Goal: Task Accomplishment & Management: Manage account settings

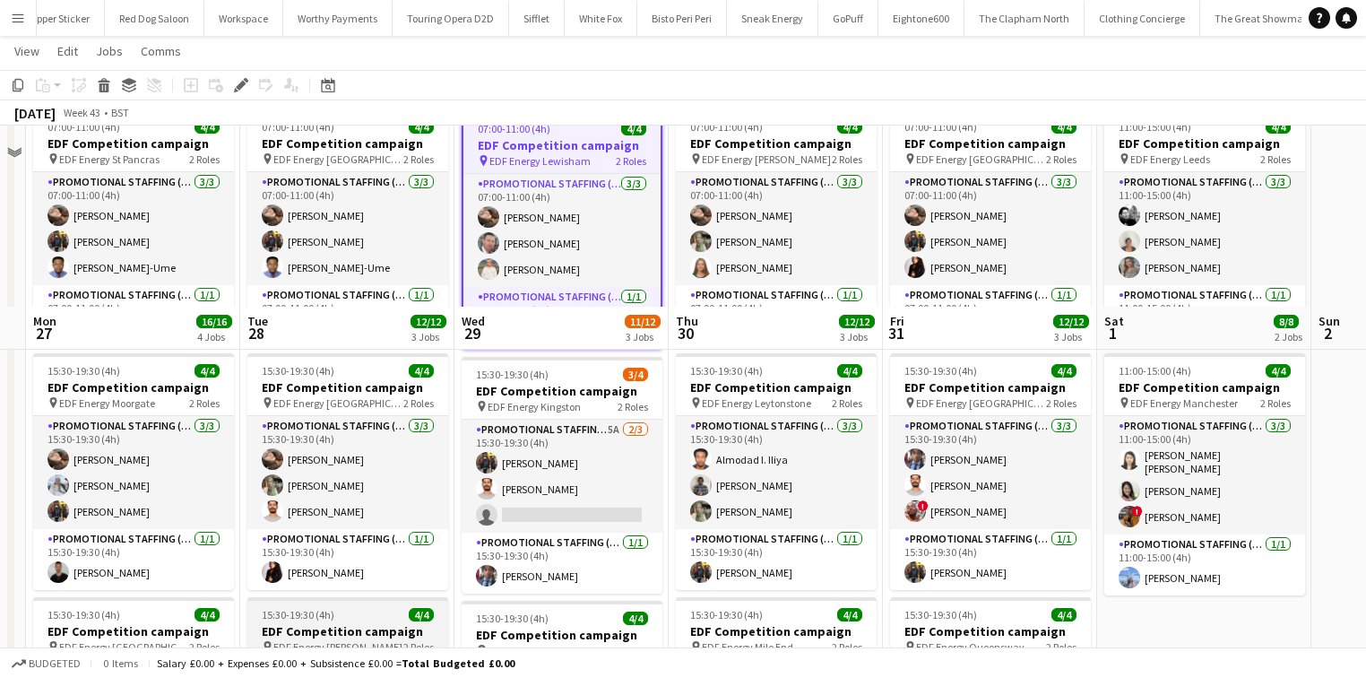
scroll to position [72, 0]
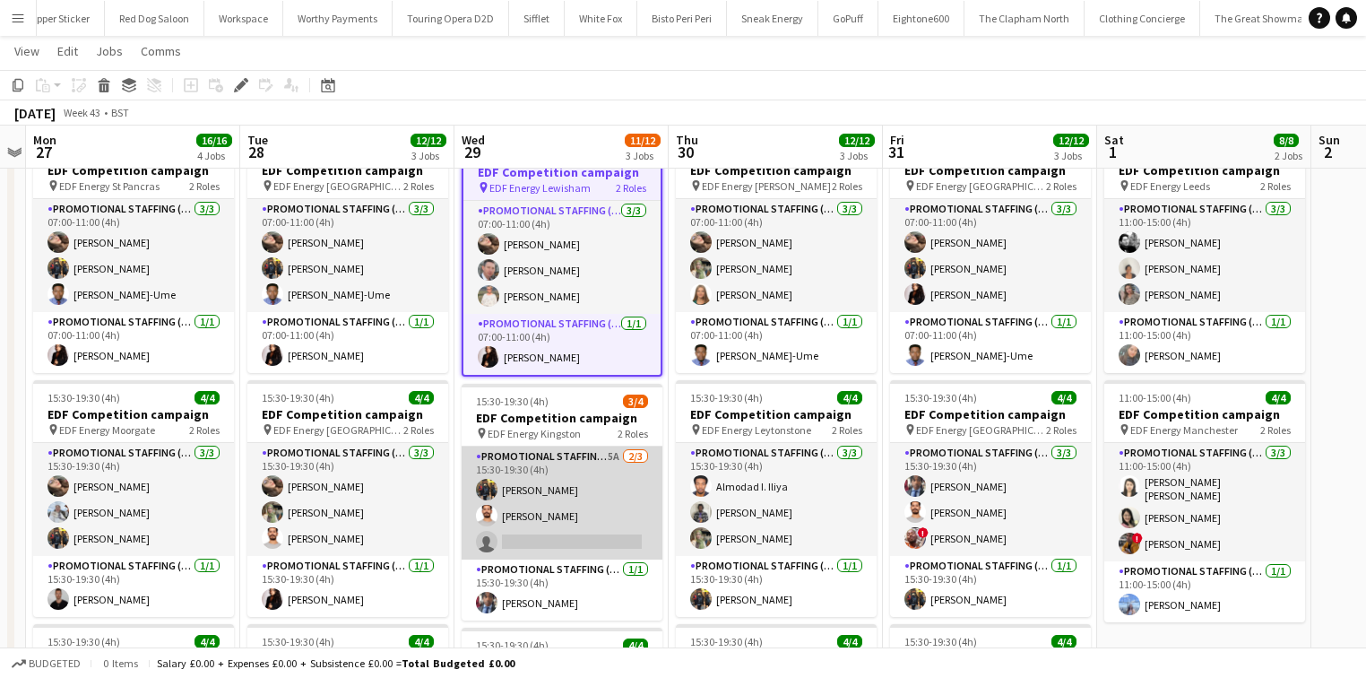
click at [610, 488] on app-card-role "Promotional Staffing (Flyering Staff) 5A 2/3 15:30-19:30 (4h) Martin Brady Arju…" at bounding box center [562, 502] width 201 height 113
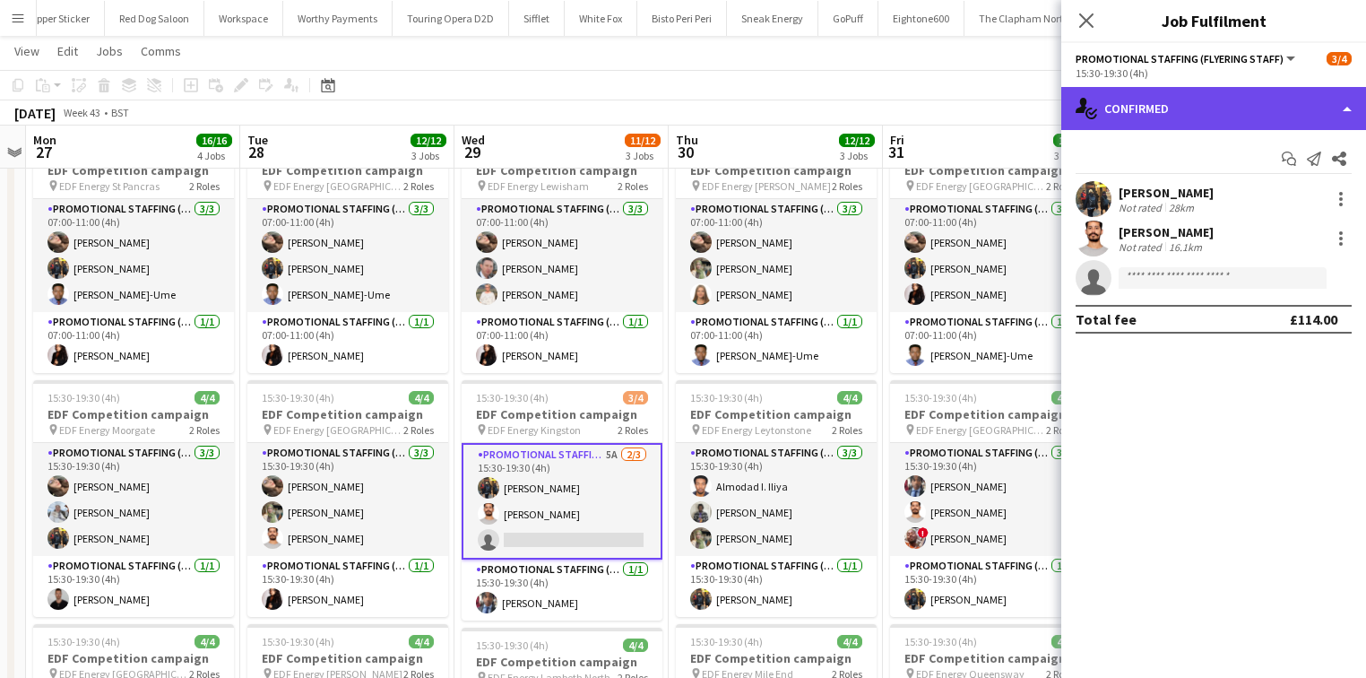
click at [1201, 103] on div "single-neutral-actions-check-2 Confirmed" at bounding box center [1213, 108] width 305 height 43
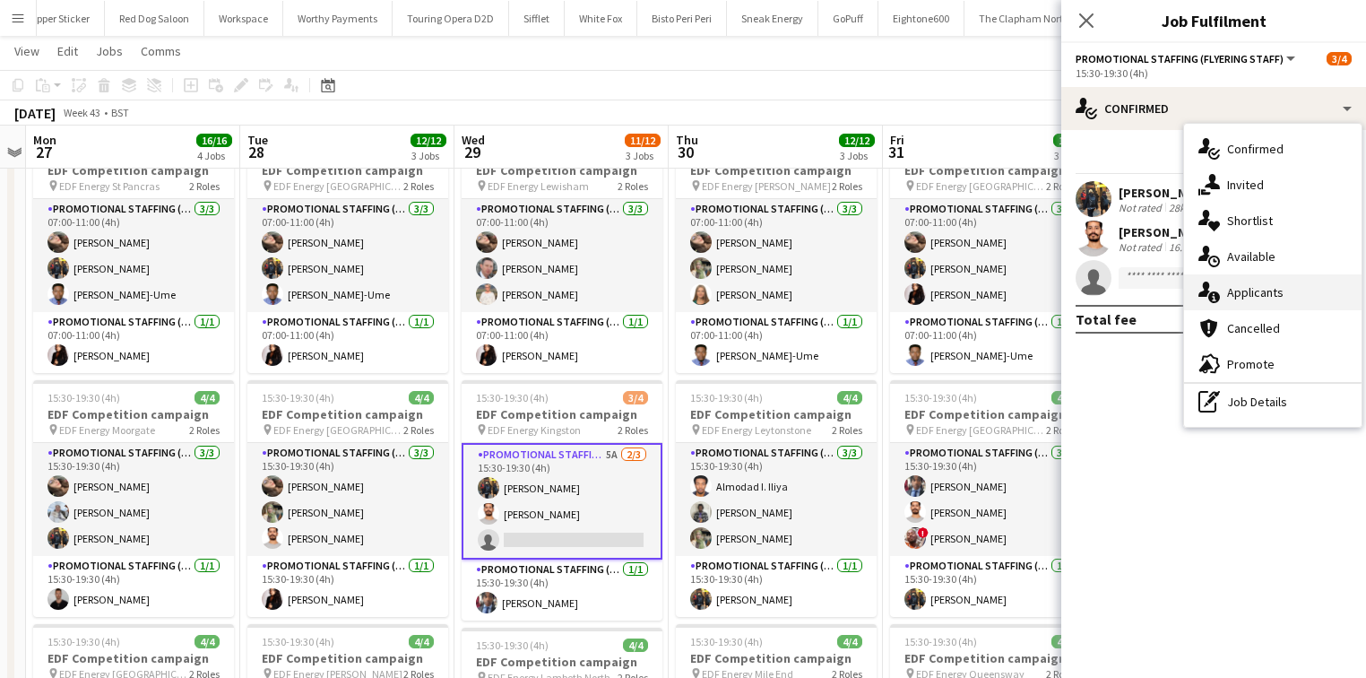
click at [1250, 279] on div "single-neutral-actions-information Applicants" at bounding box center [1272, 292] width 177 height 36
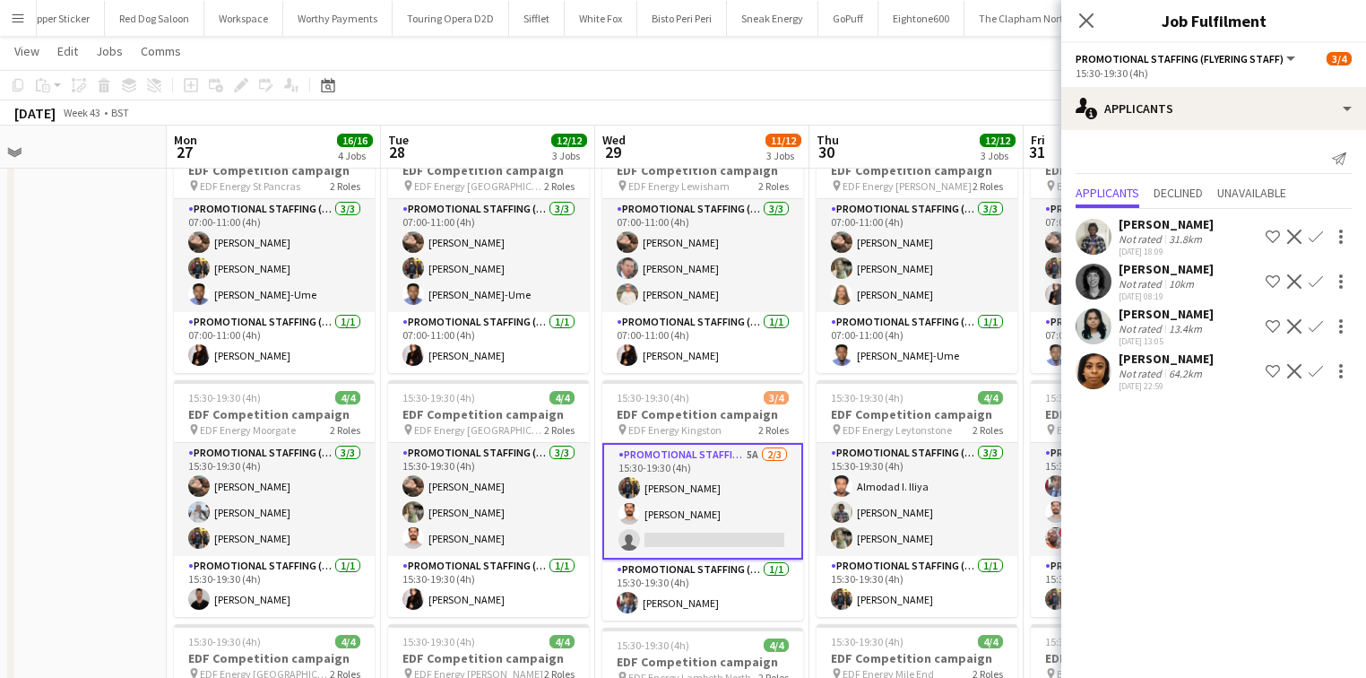
scroll to position [0, 477]
click at [1081, 11] on app-icon "Close pop-in" at bounding box center [1087, 21] width 26 height 26
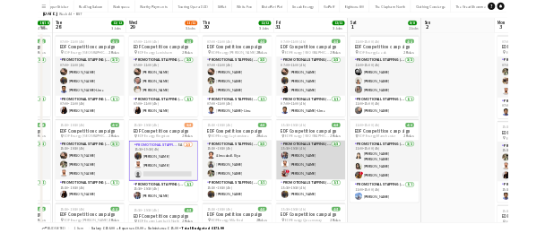
scroll to position [0, 0]
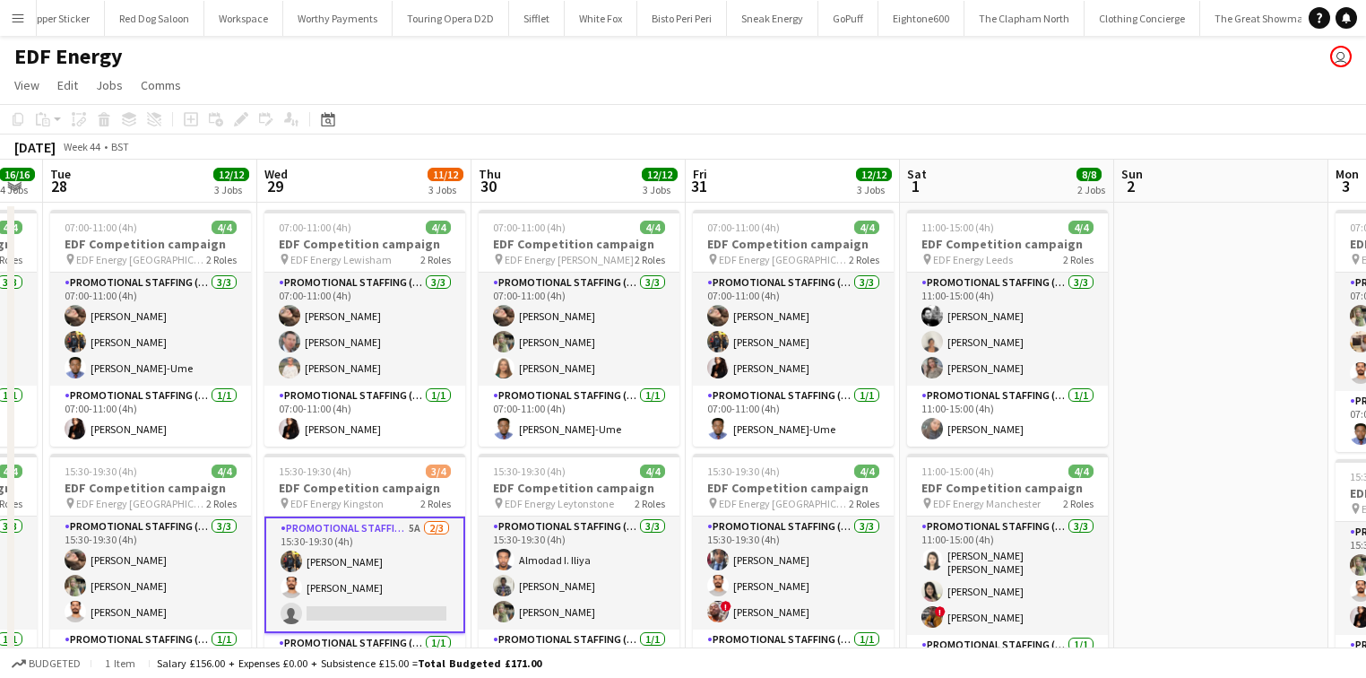
click at [8, 11] on button "Menu" at bounding box center [18, 18] width 36 height 36
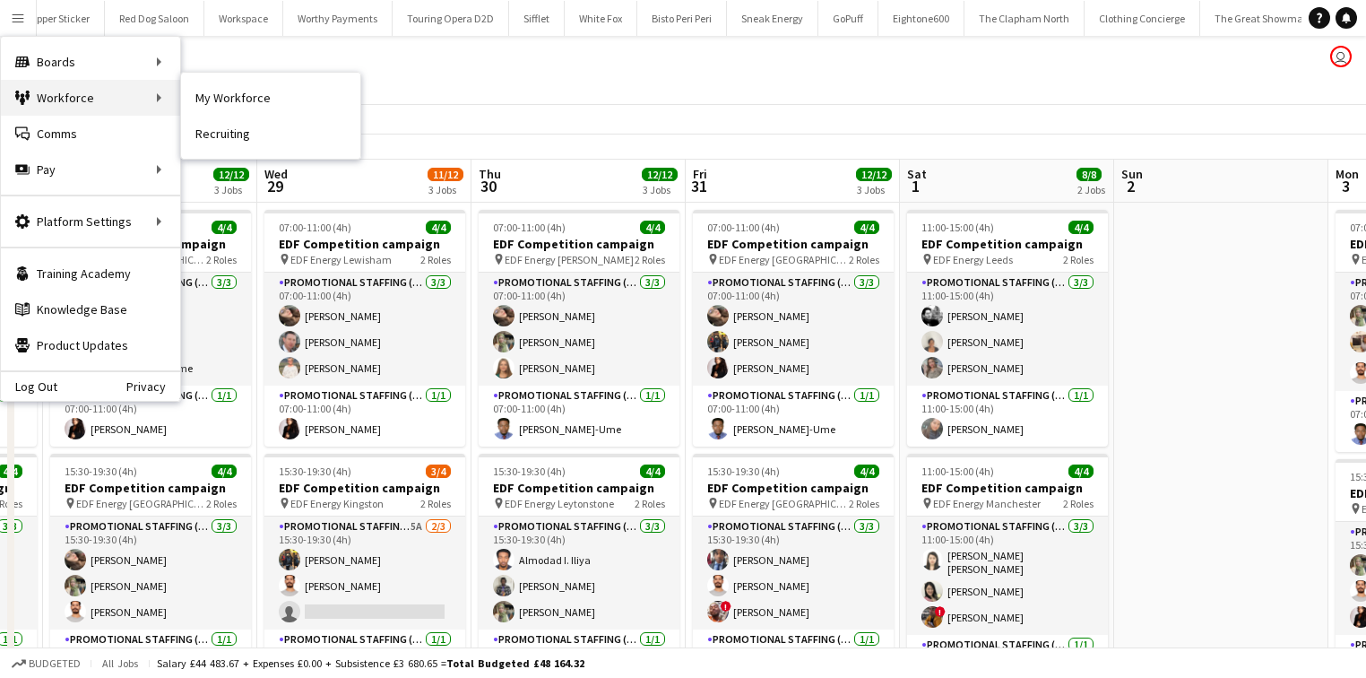
click at [169, 93] on div "Workforce Workforce" at bounding box center [90, 98] width 179 height 36
click at [216, 98] on link "My Workforce" at bounding box center [270, 98] width 179 height 36
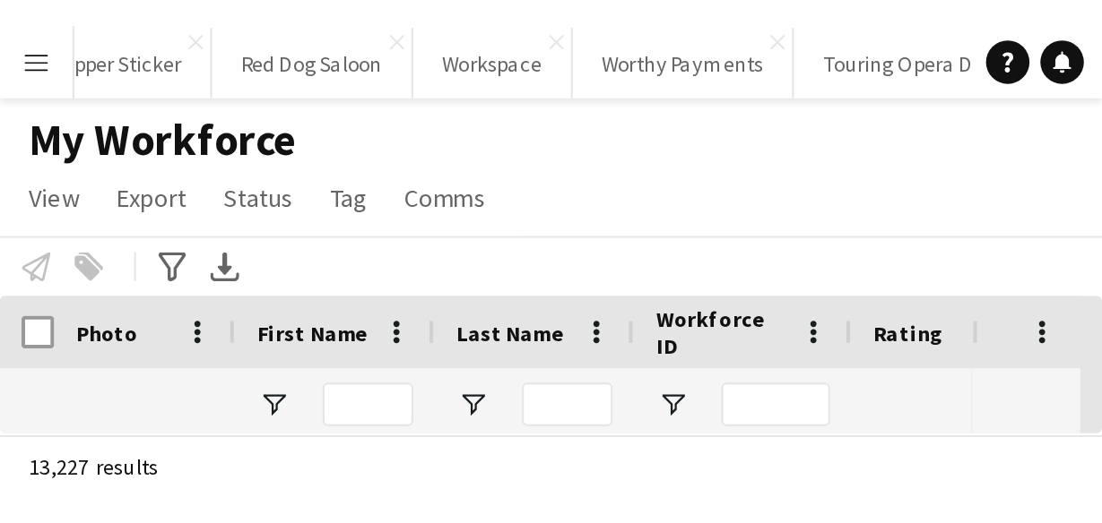
scroll to position [0, 2503]
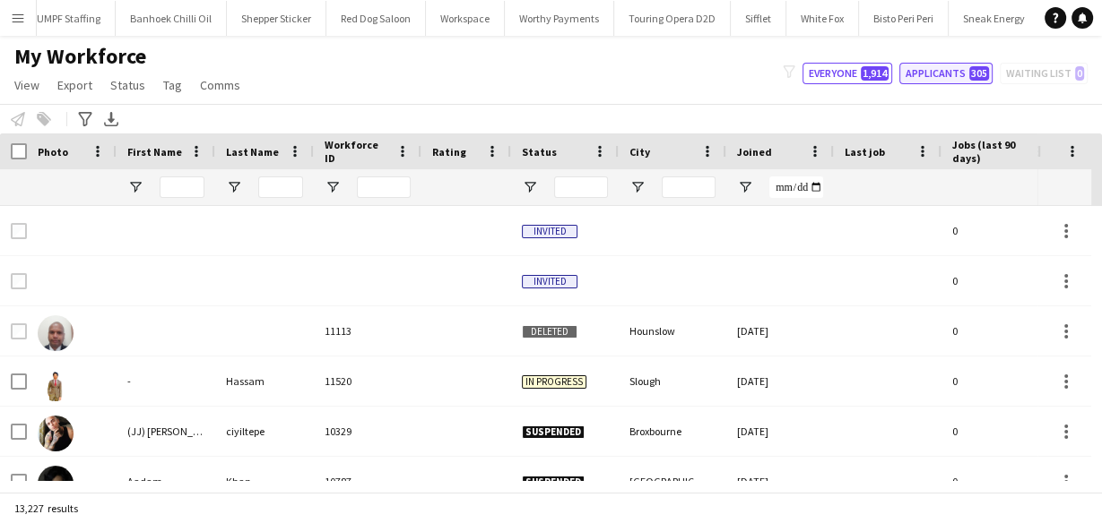
click at [912, 71] on button "Applicants 305" at bounding box center [945, 74] width 93 height 22
type input "**********"
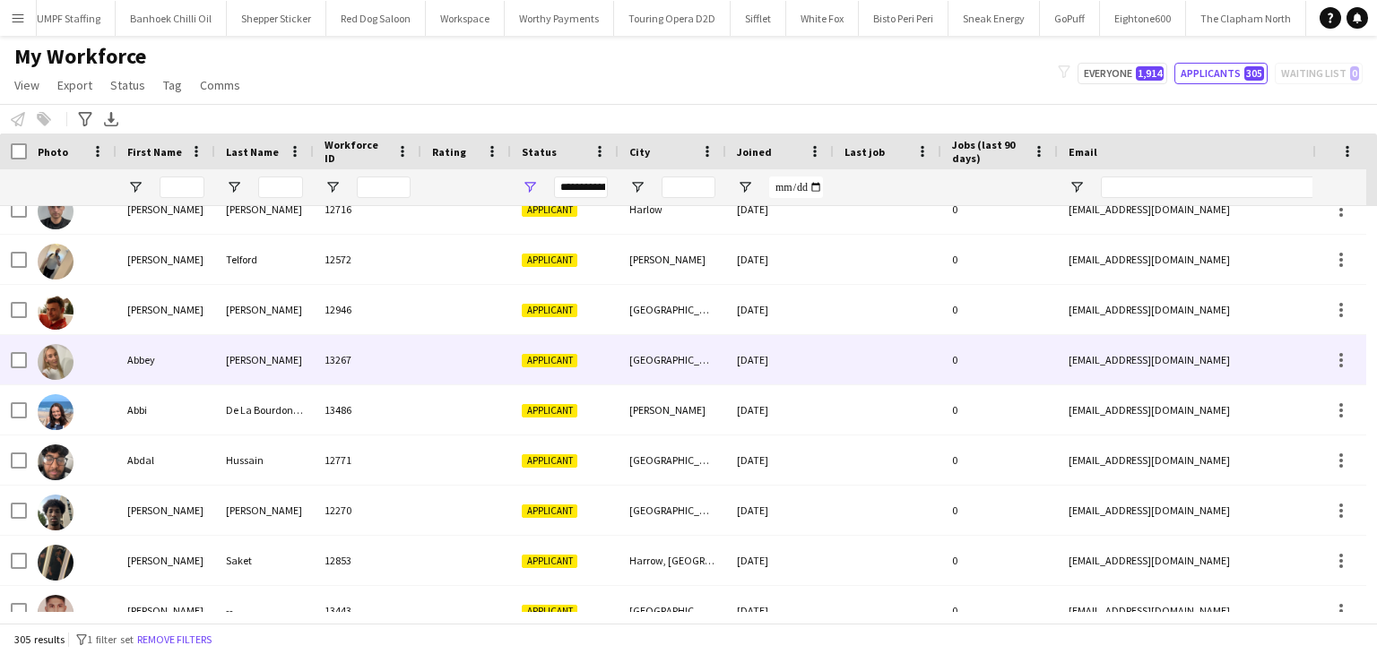
scroll to position [72, 0]
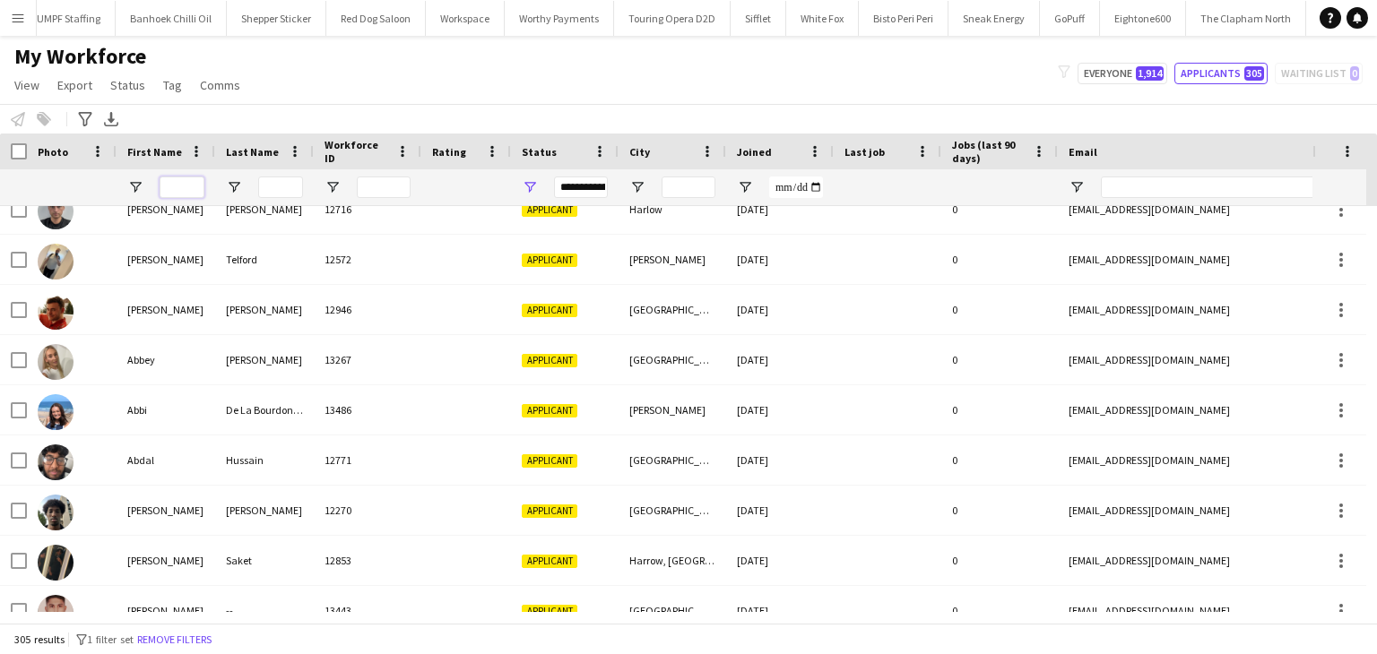
click at [180, 180] on input "First Name Filter Input" at bounding box center [182, 188] width 45 height 22
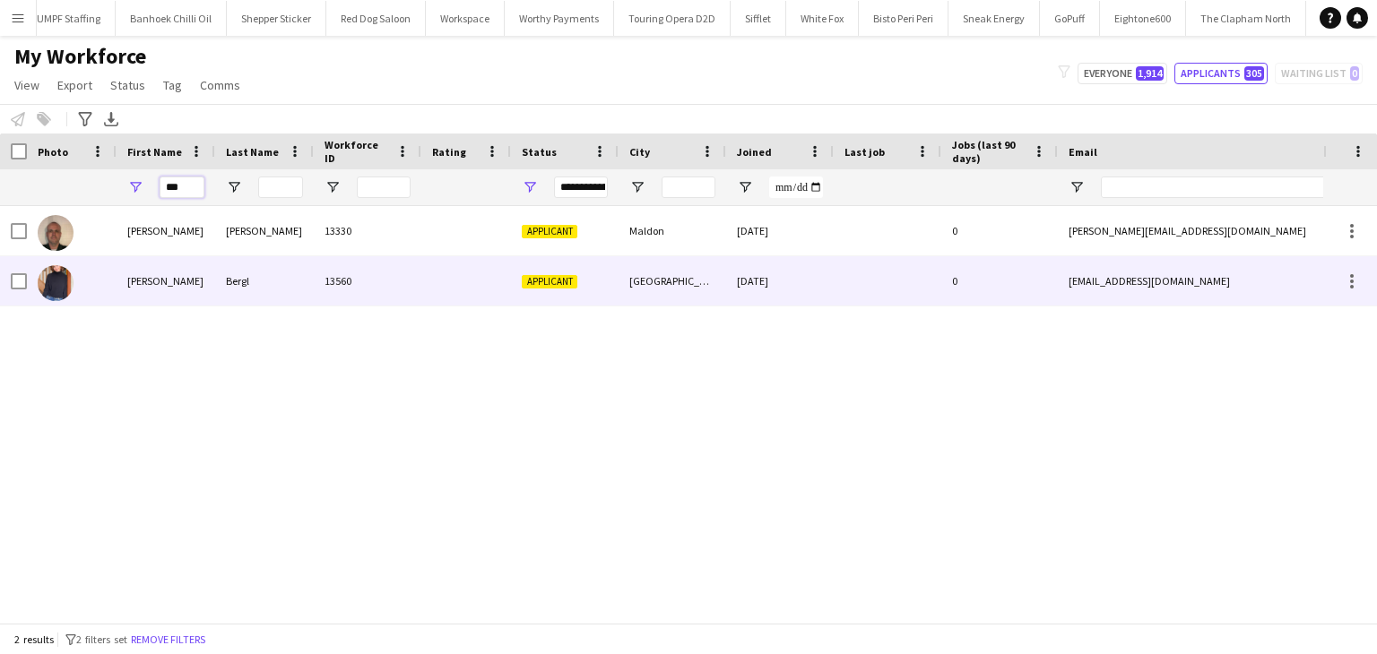
type input "***"
click at [169, 266] on div "Taleena" at bounding box center [166, 280] width 99 height 49
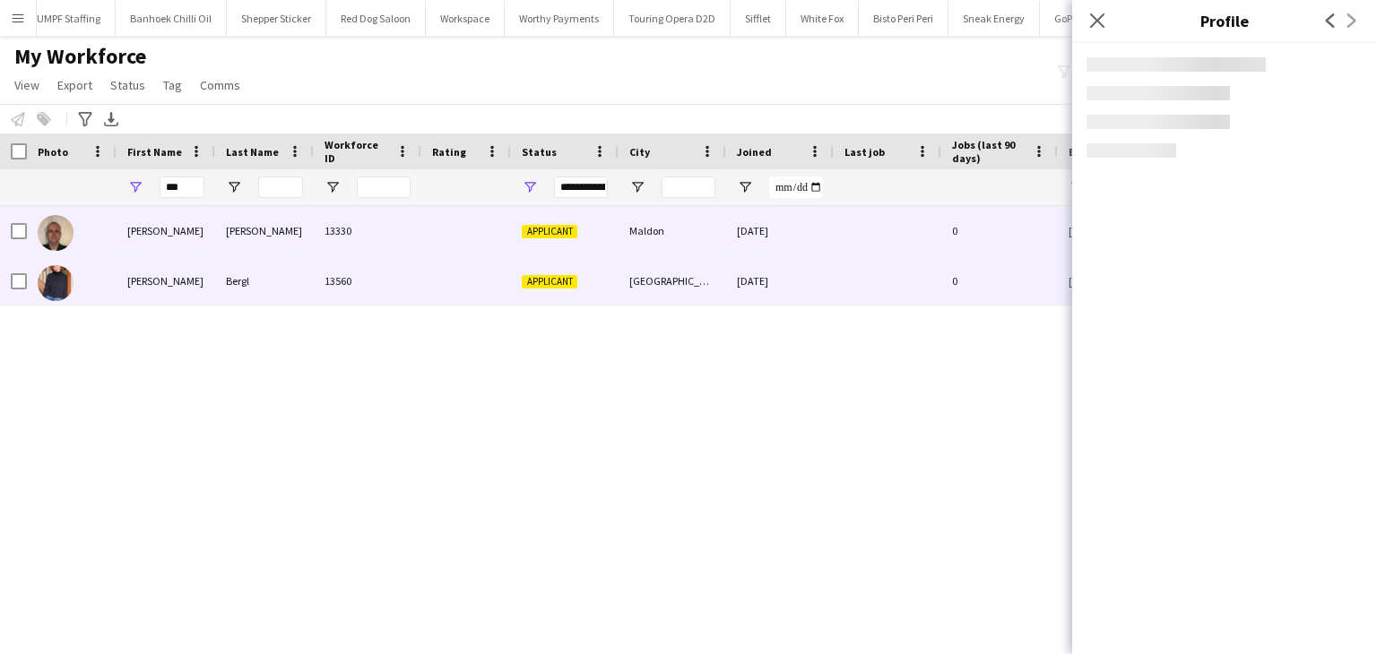
click at [165, 239] on div "Lee" at bounding box center [166, 230] width 99 height 49
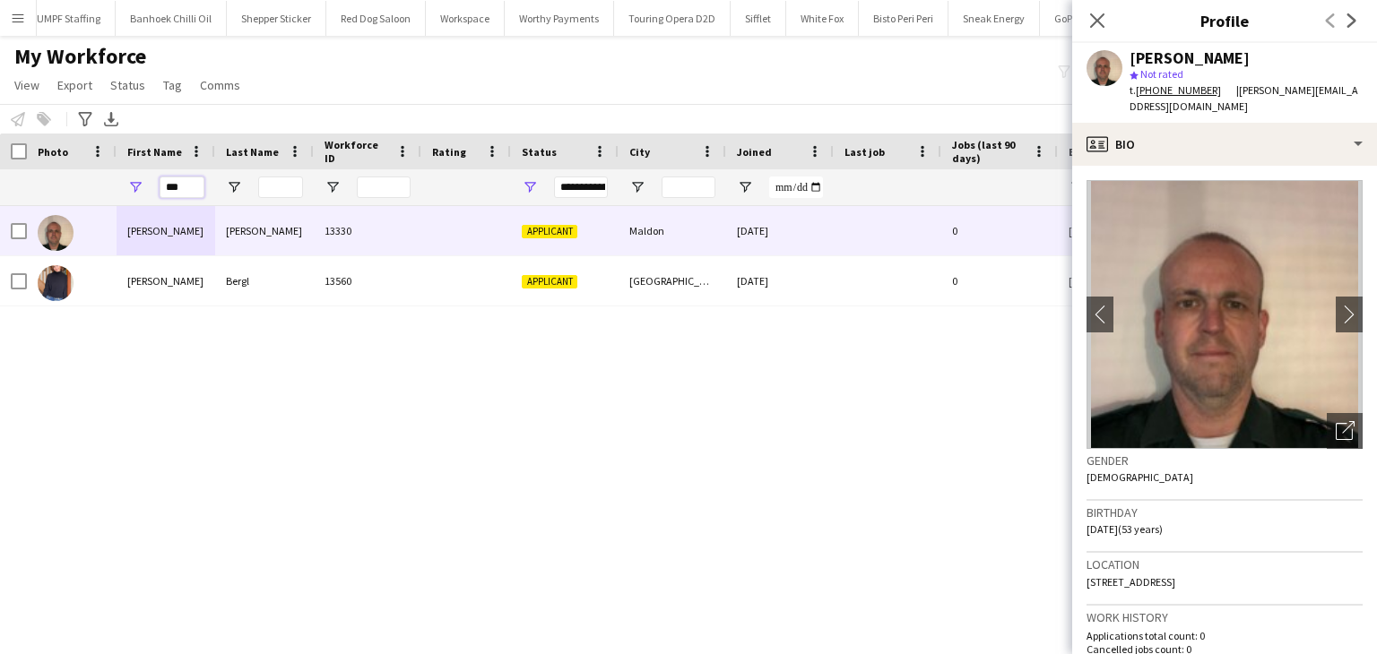
click at [161, 191] on input "***" at bounding box center [182, 188] width 45 height 22
click at [166, 193] on input "***" at bounding box center [182, 188] width 45 height 22
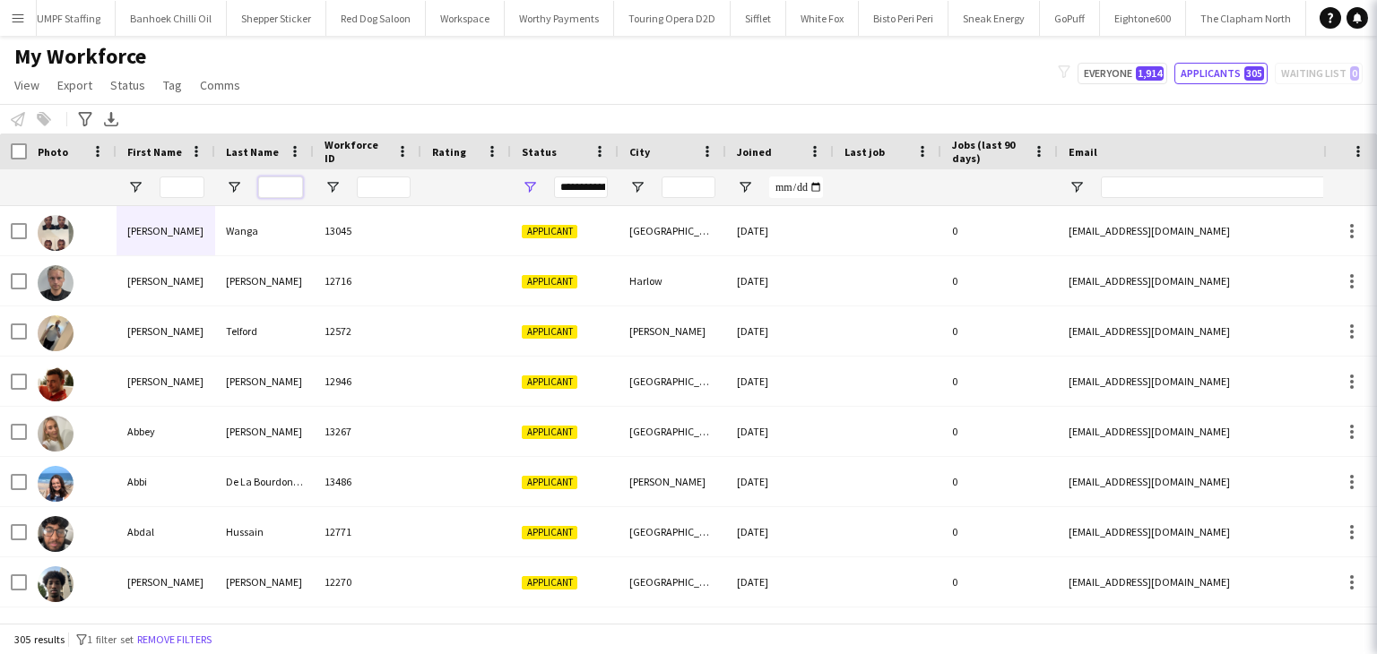
click at [269, 193] on input "Last Name Filter Input" at bounding box center [280, 188] width 45 height 22
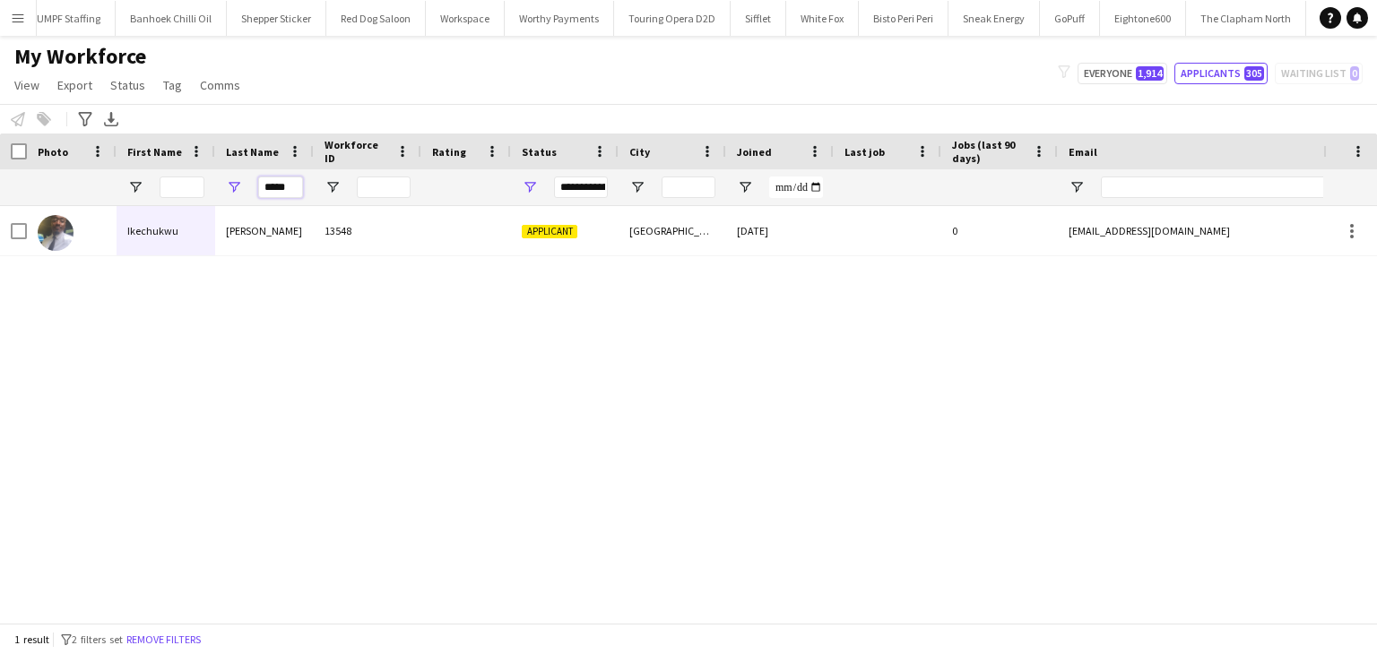
type input "*****"
drag, startPoint x: 318, startPoint y: 195, endPoint x: 300, endPoint y: 187, distance: 19.3
click at [316, 195] on div at bounding box center [368, 187] width 108 height 36
click at [300, 187] on input "*****" at bounding box center [280, 188] width 45 height 22
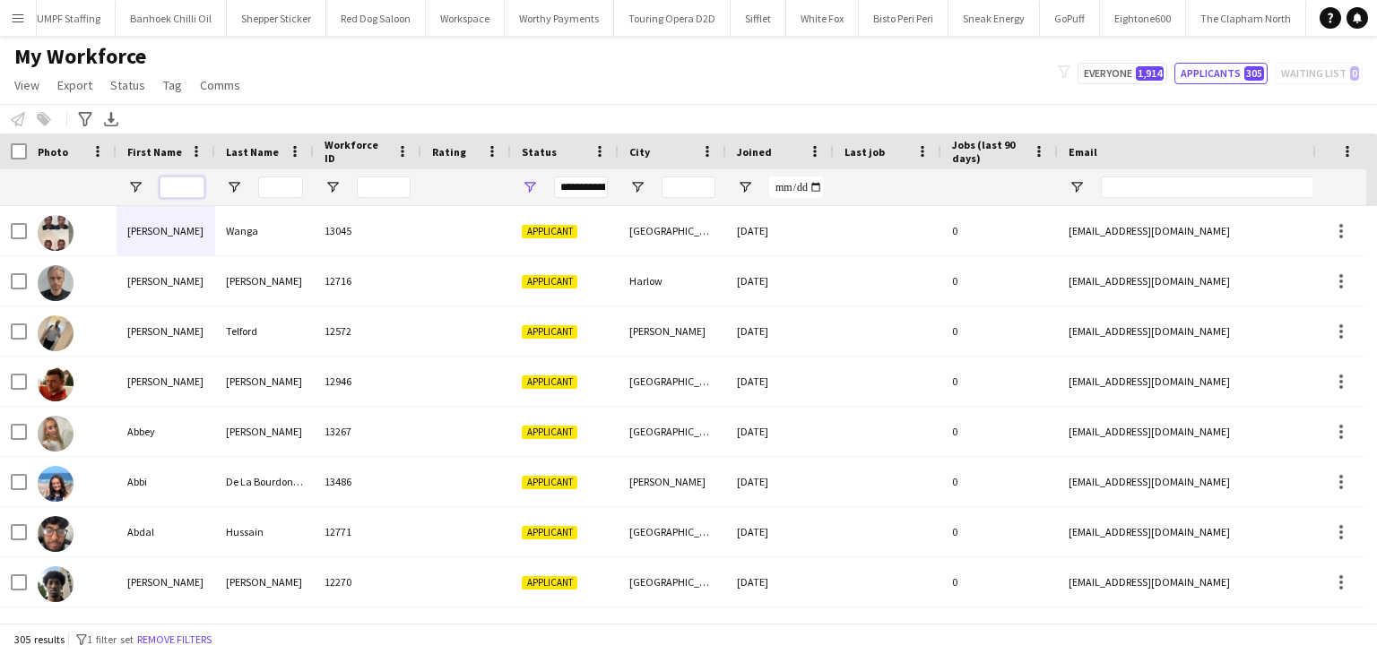
click at [194, 186] on input "First Name Filter Input" at bounding box center [182, 188] width 45 height 22
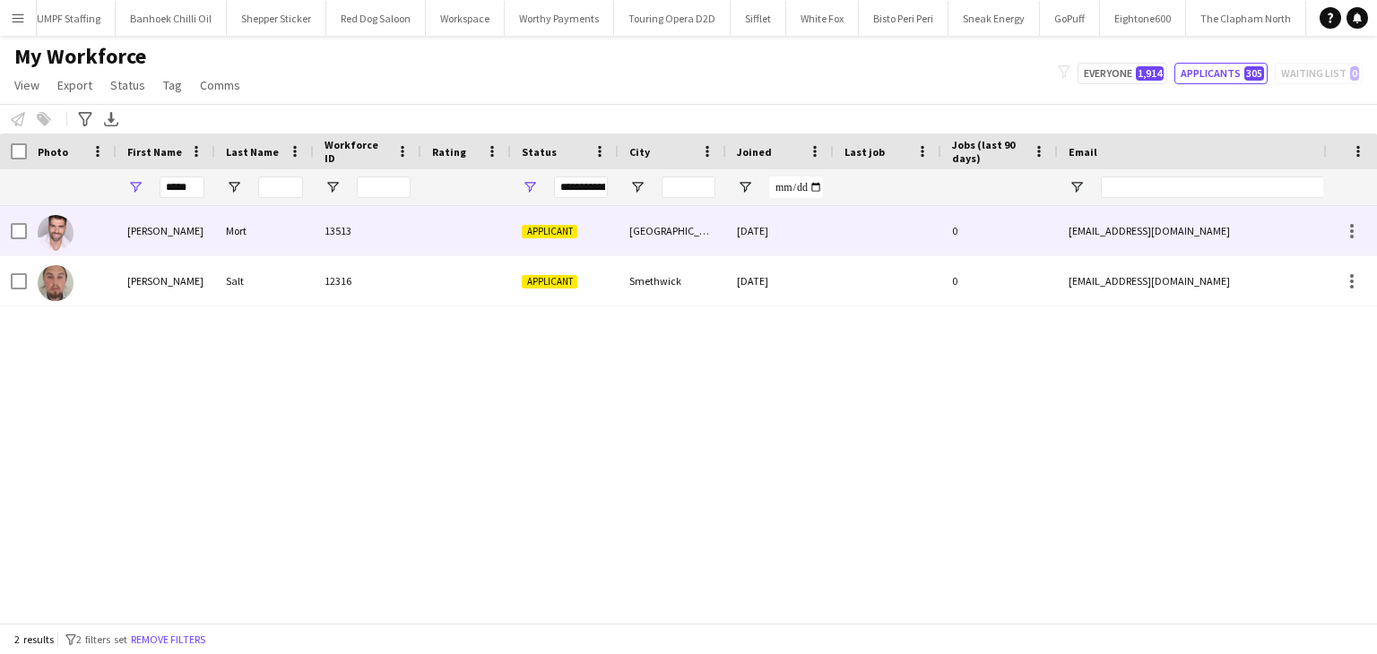
click at [219, 234] on div "Mort" at bounding box center [264, 230] width 99 height 49
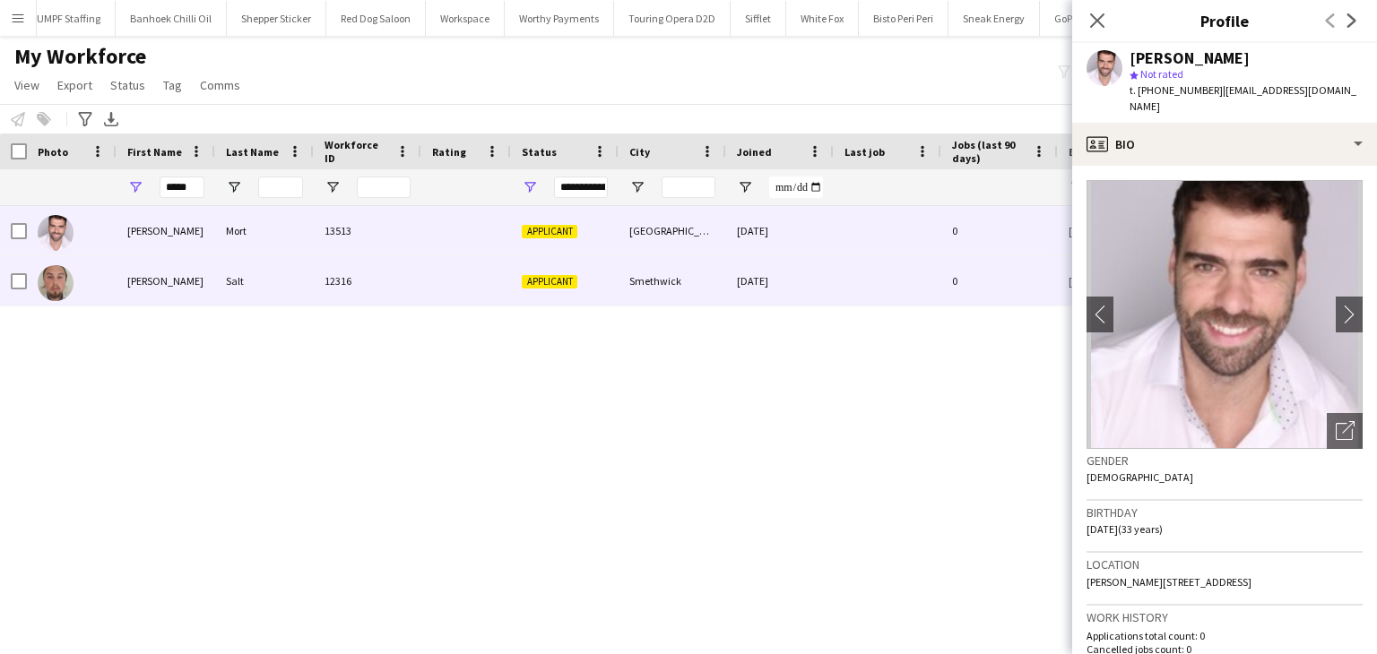
click at [161, 274] on div "James" at bounding box center [166, 280] width 99 height 49
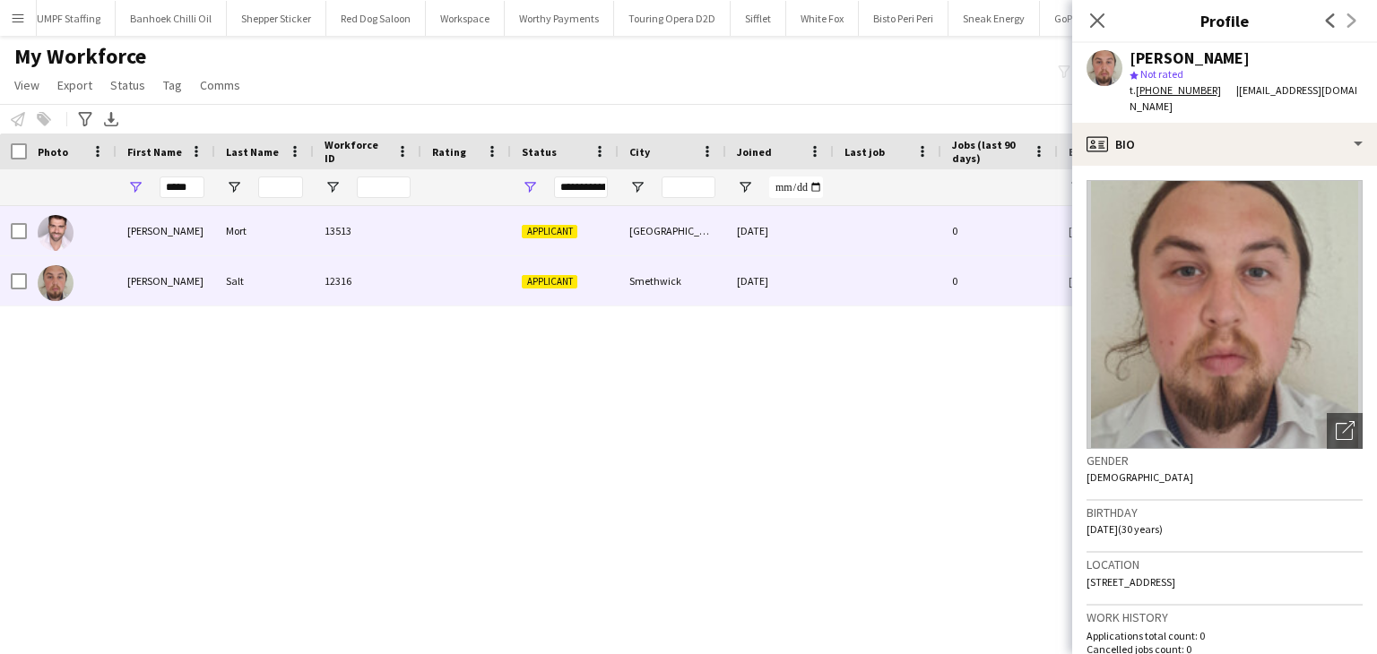
click at [195, 241] on div "James" at bounding box center [166, 230] width 99 height 49
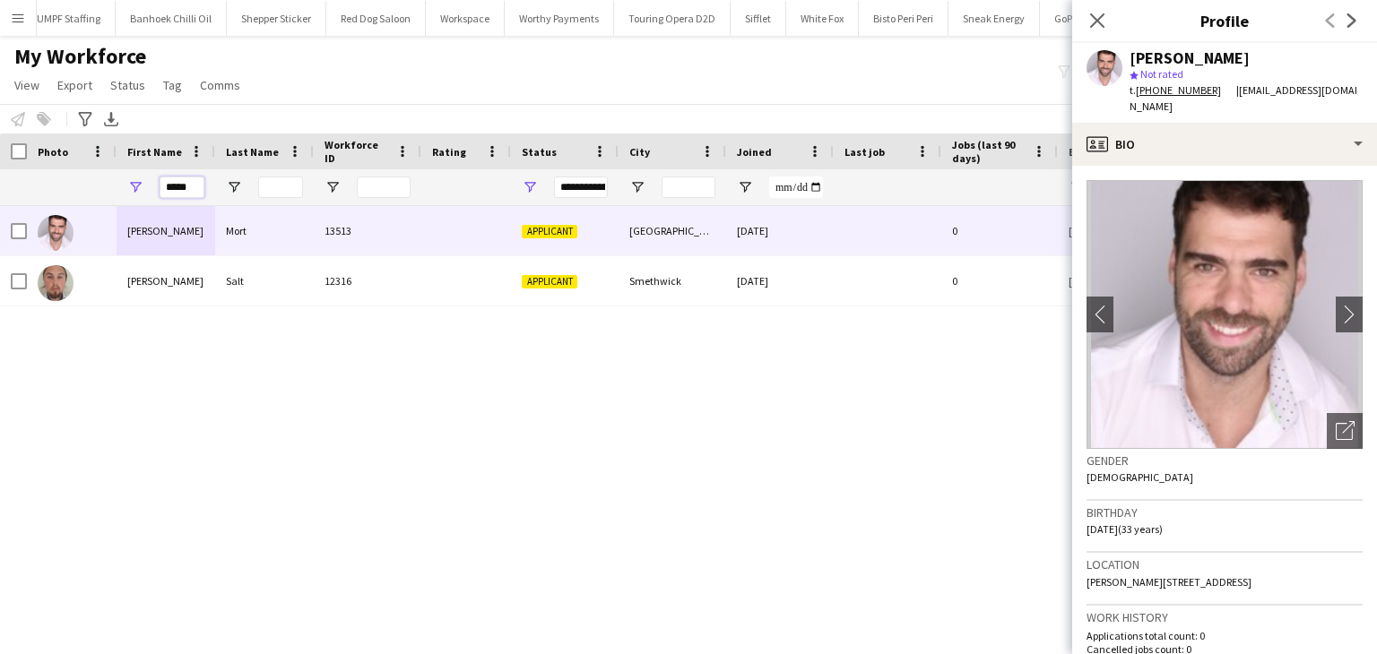
click at [176, 186] on input "*****" at bounding box center [182, 188] width 45 height 22
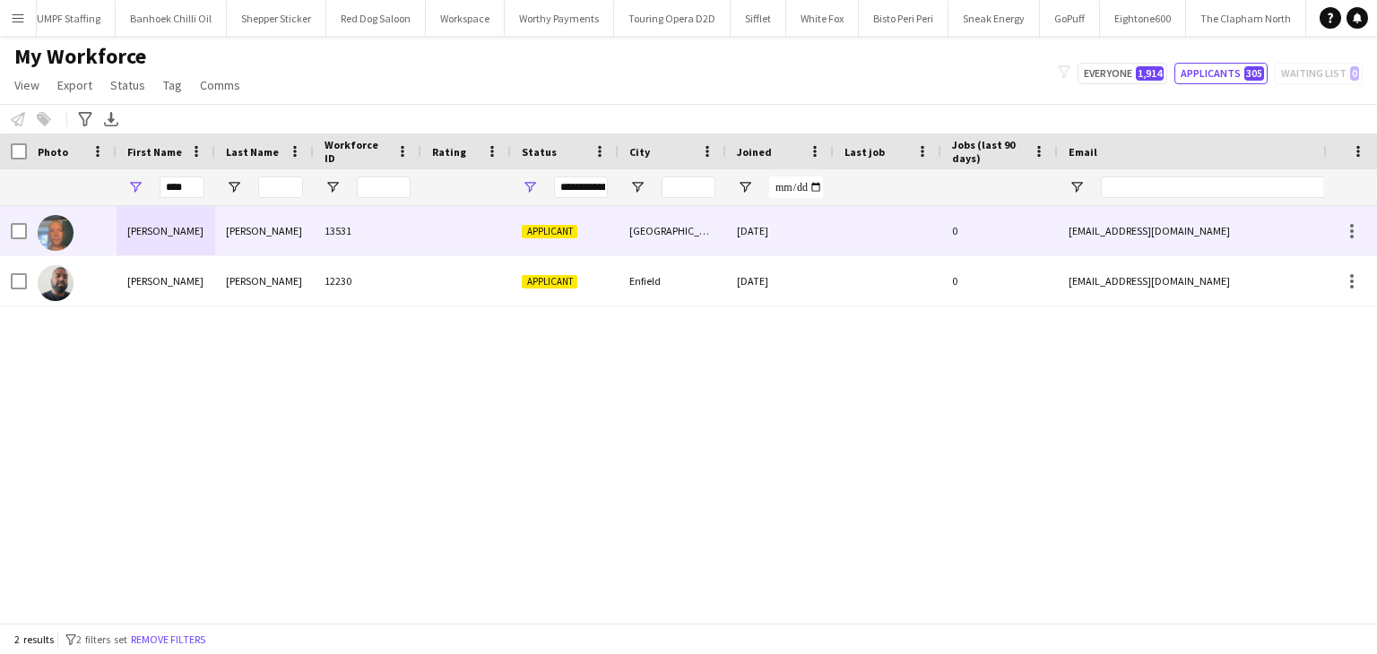
click at [172, 241] on div "Neil" at bounding box center [166, 230] width 99 height 49
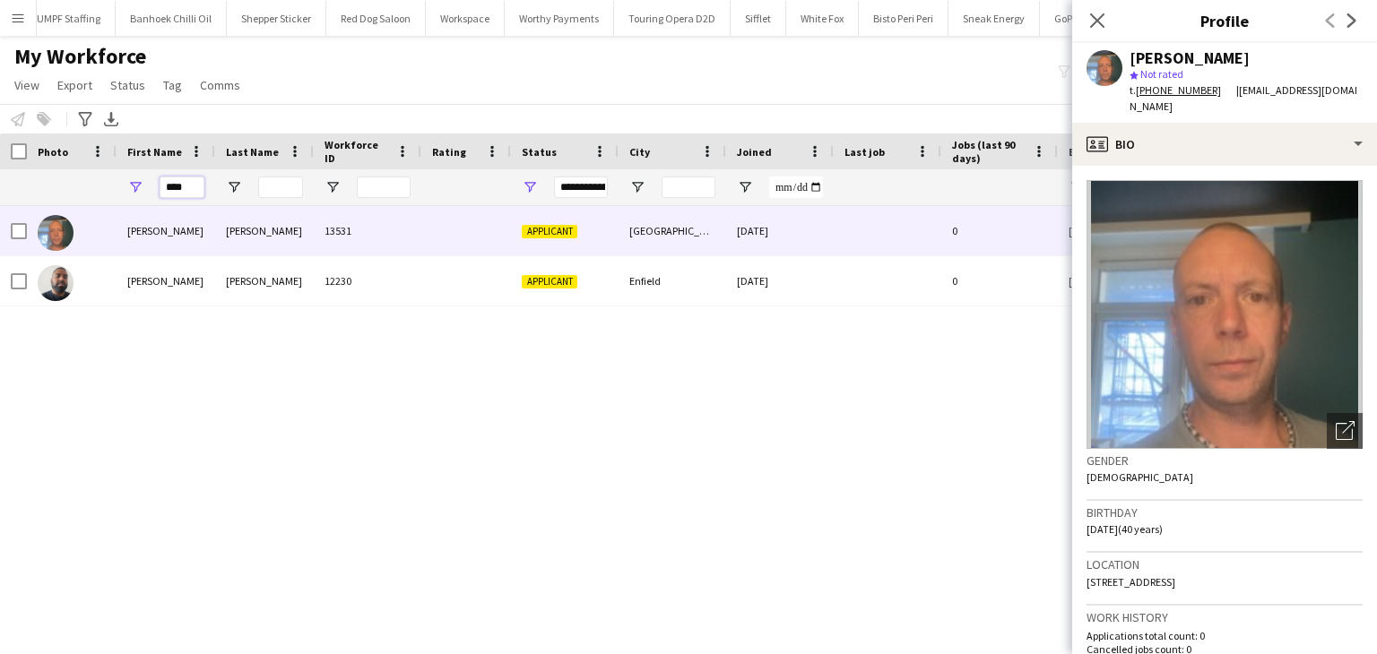
click at [186, 184] on input "****" at bounding box center [182, 188] width 45 height 22
type input "******"
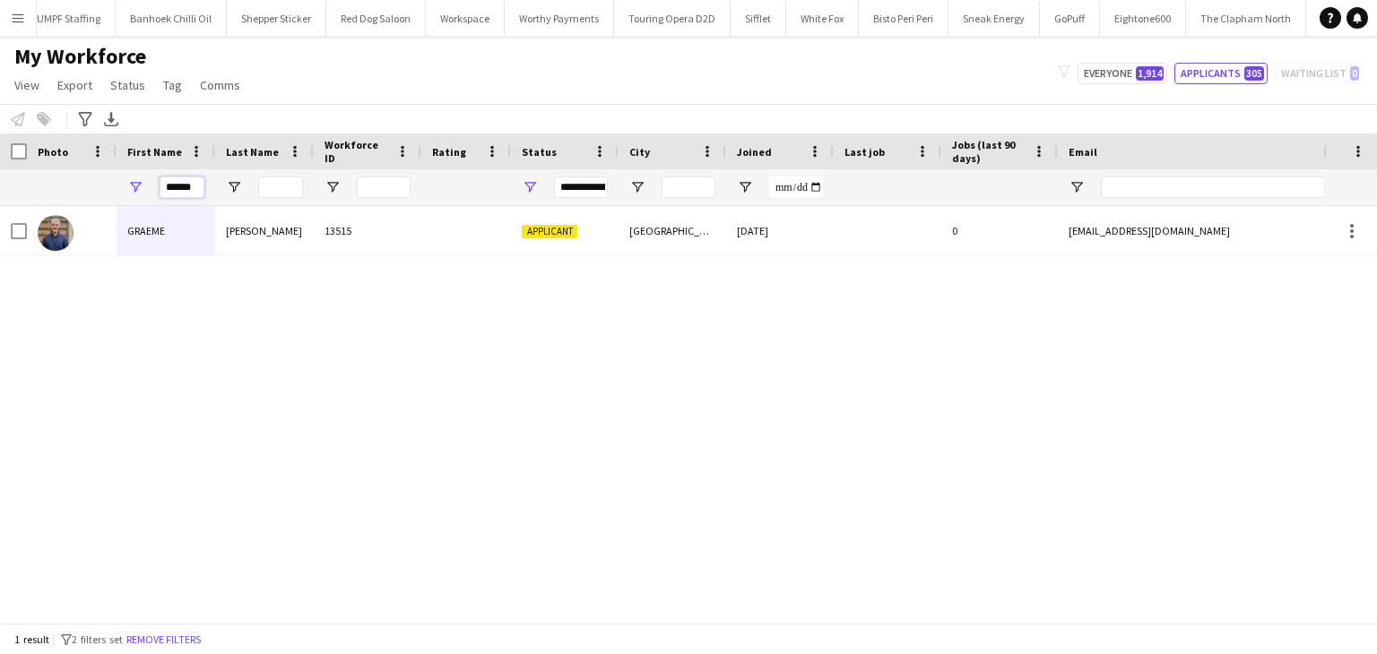
click at [175, 184] on input "******" at bounding box center [182, 188] width 45 height 22
type input "*"
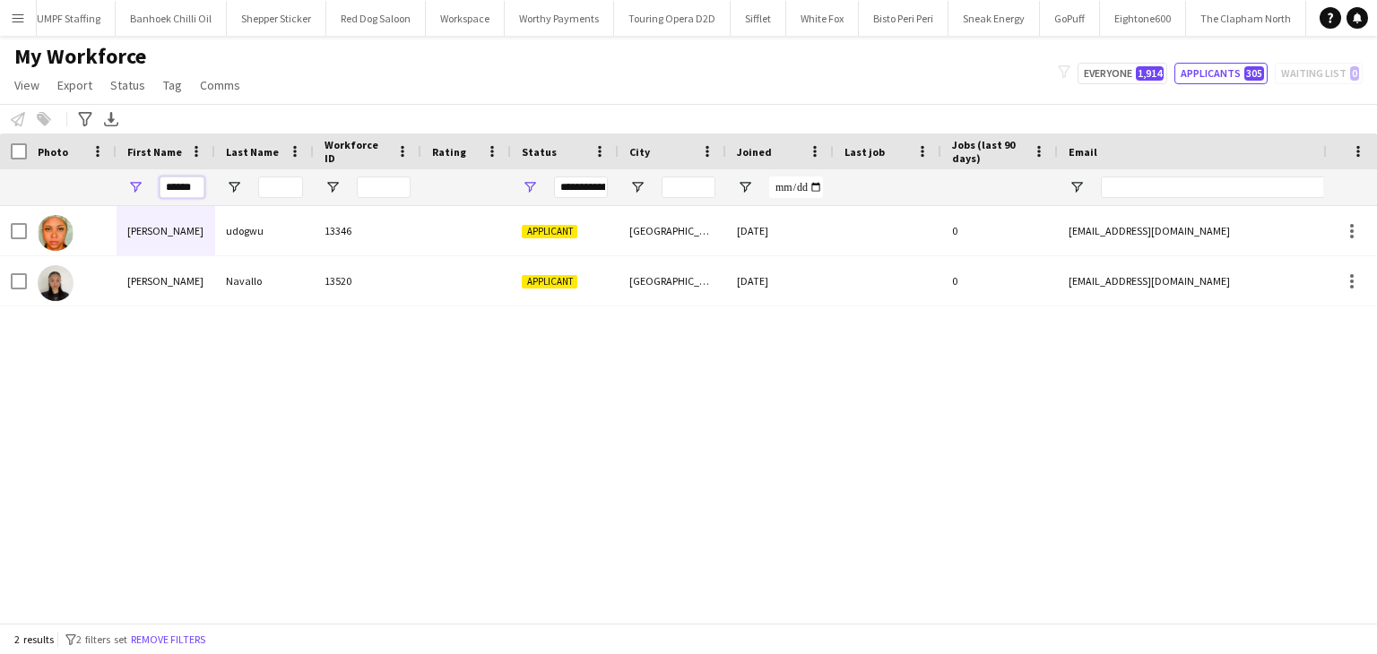
click at [186, 181] on input "******" at bounding box center [182, 188] width 45 height 22
click at [183, 181] on input "******" at bounding box center [182, 188] width 45 height 22
type input "****"
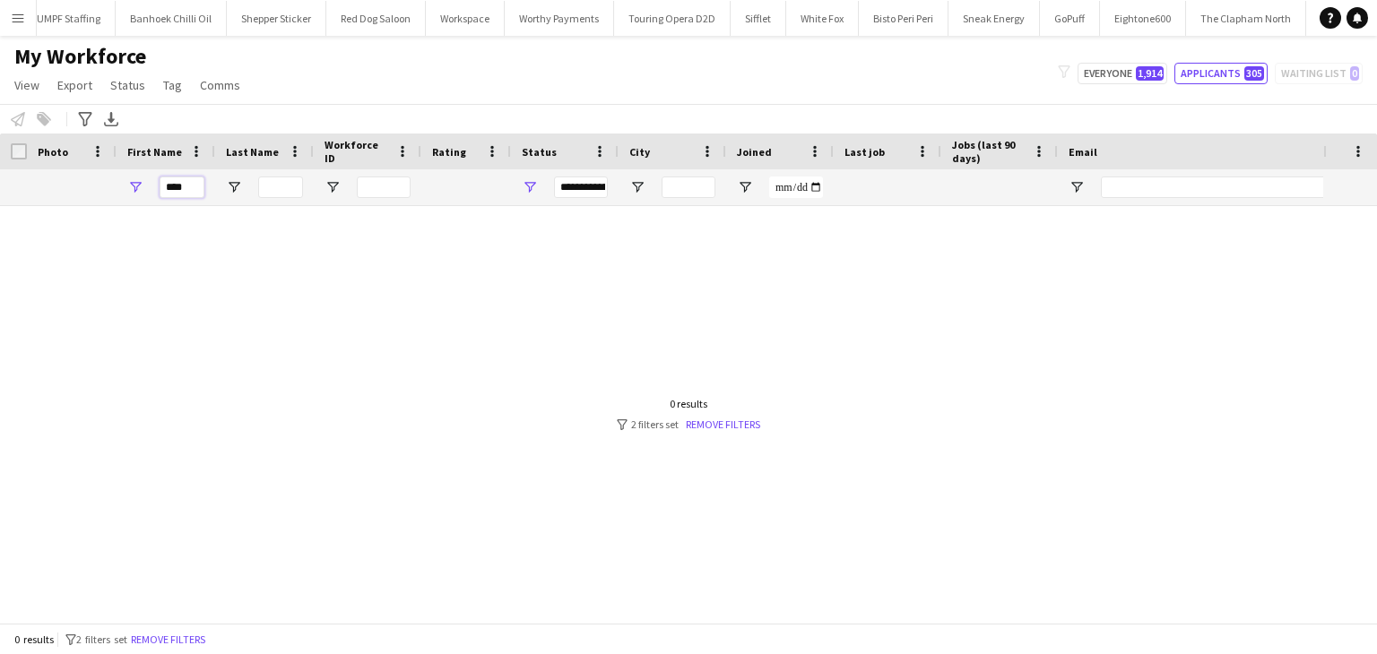
click at [179, 185] on input "****" at bounding box center [182, 188] width 45 height 22
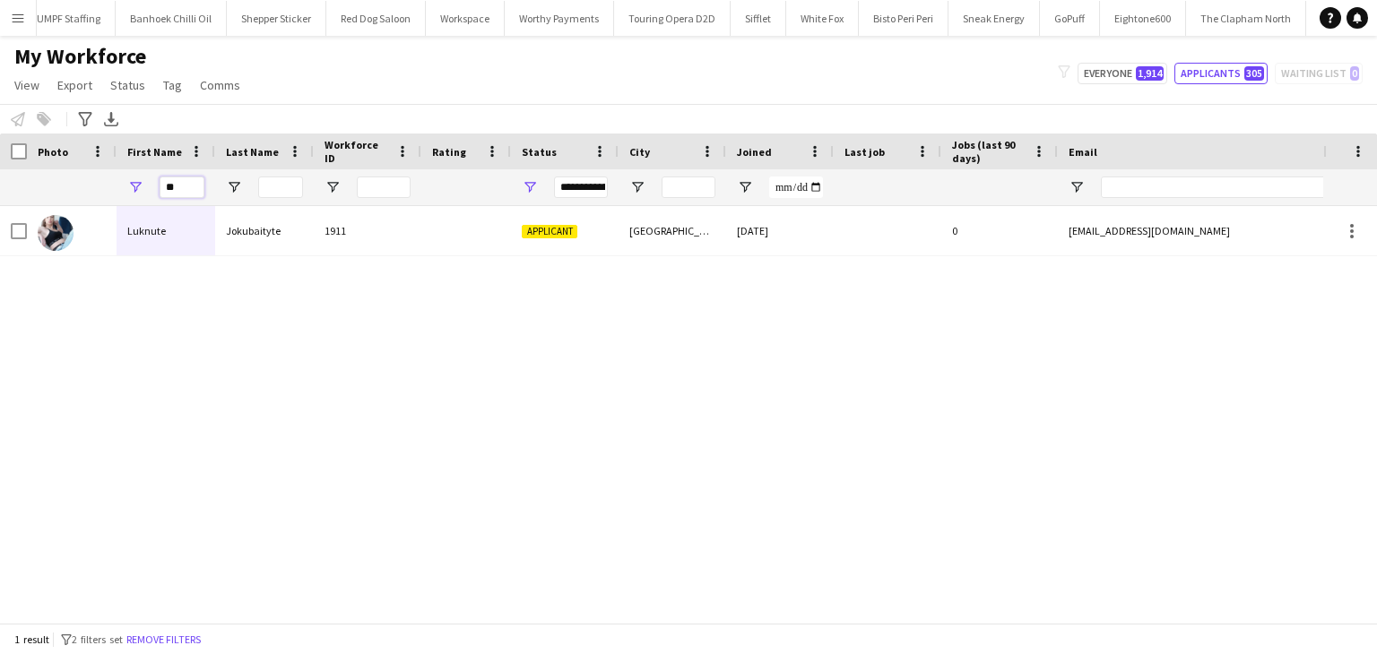
type input "*"
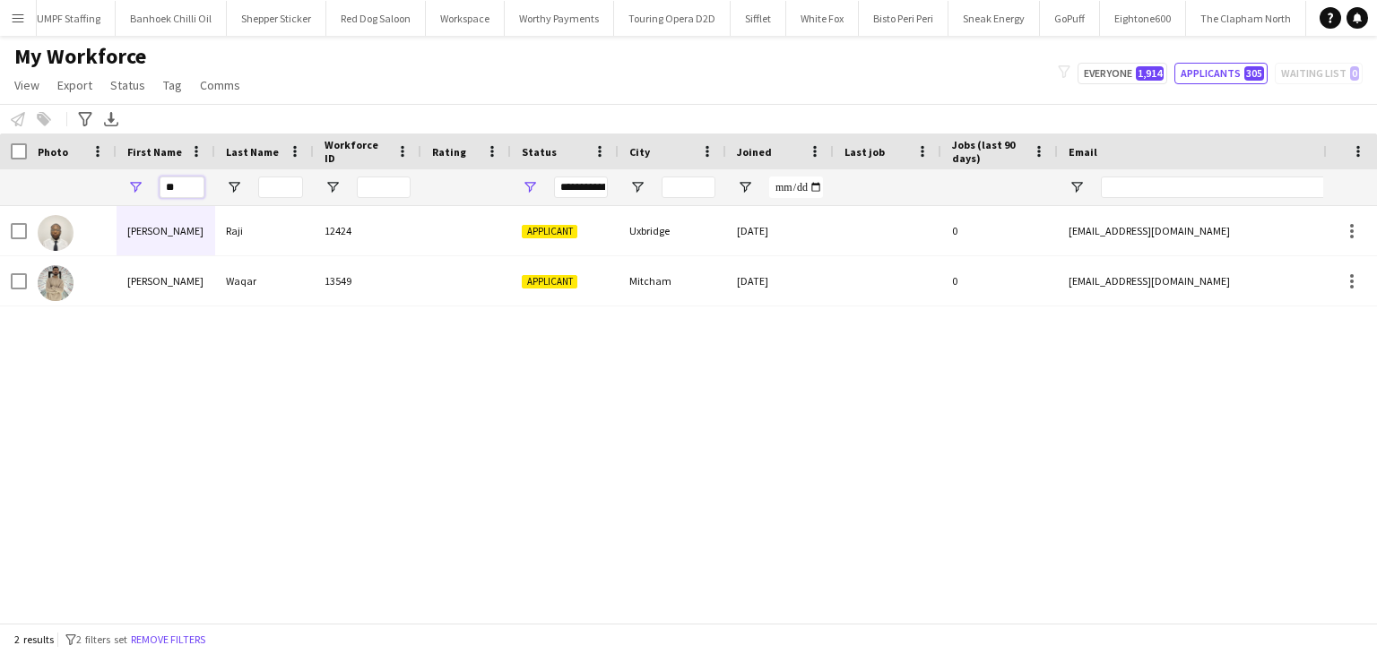
type input "*"
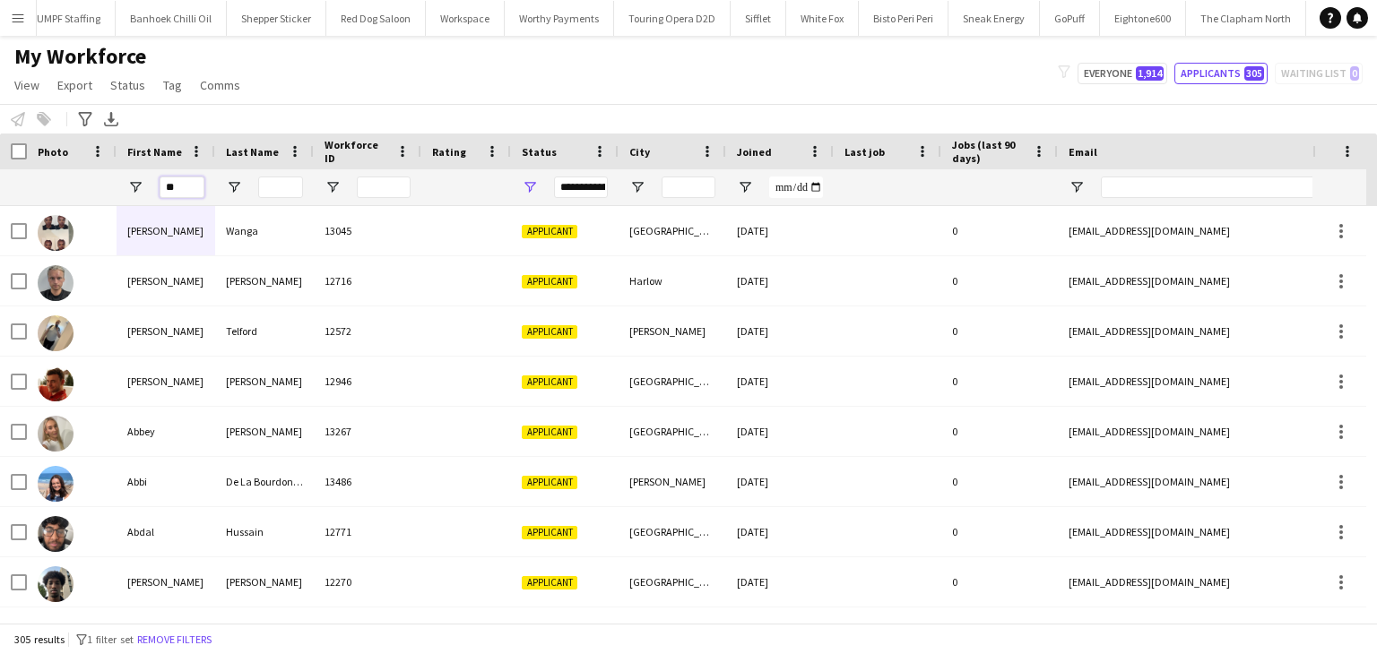
type input "*"
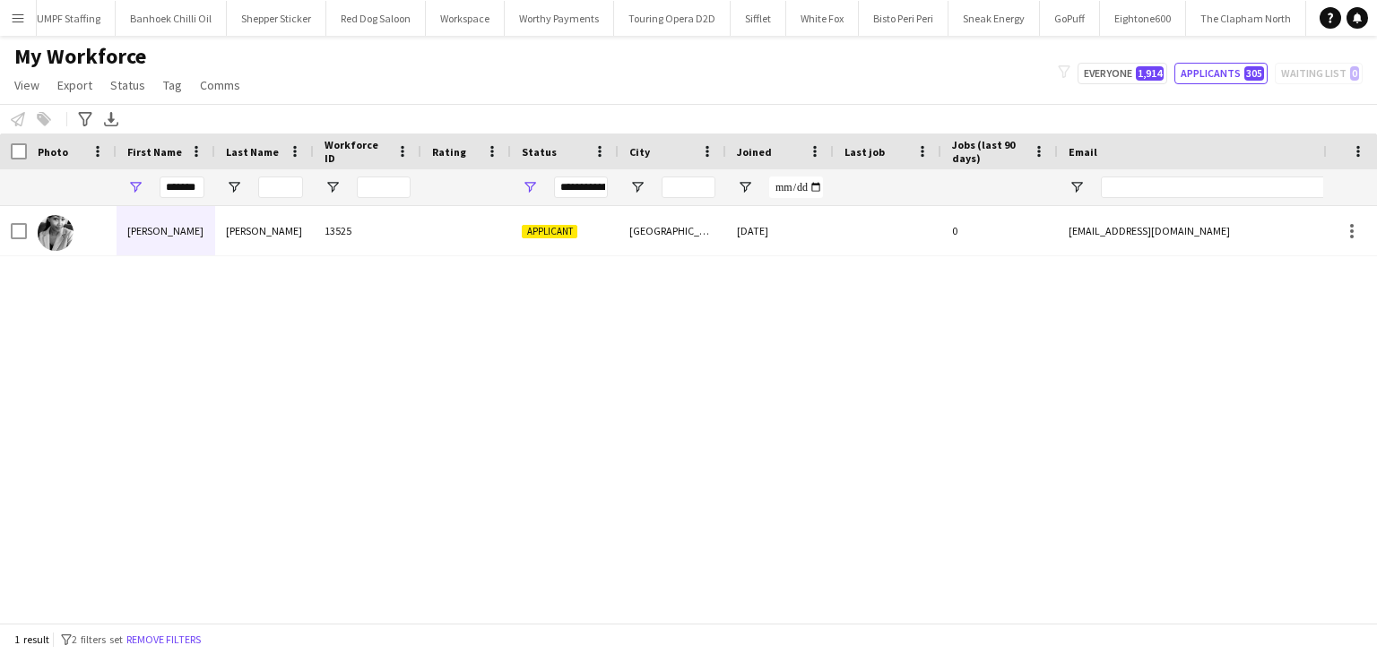
click at [208, 188] on div "*******" at bounding box center [166, 187] width 99 height 36
click at [203, 186] on input "*******" at bounding box center [182, 188] width 45 height 22
click at [202, 186] on input "*******" at bounding box center [182, 188] width 45 height 22
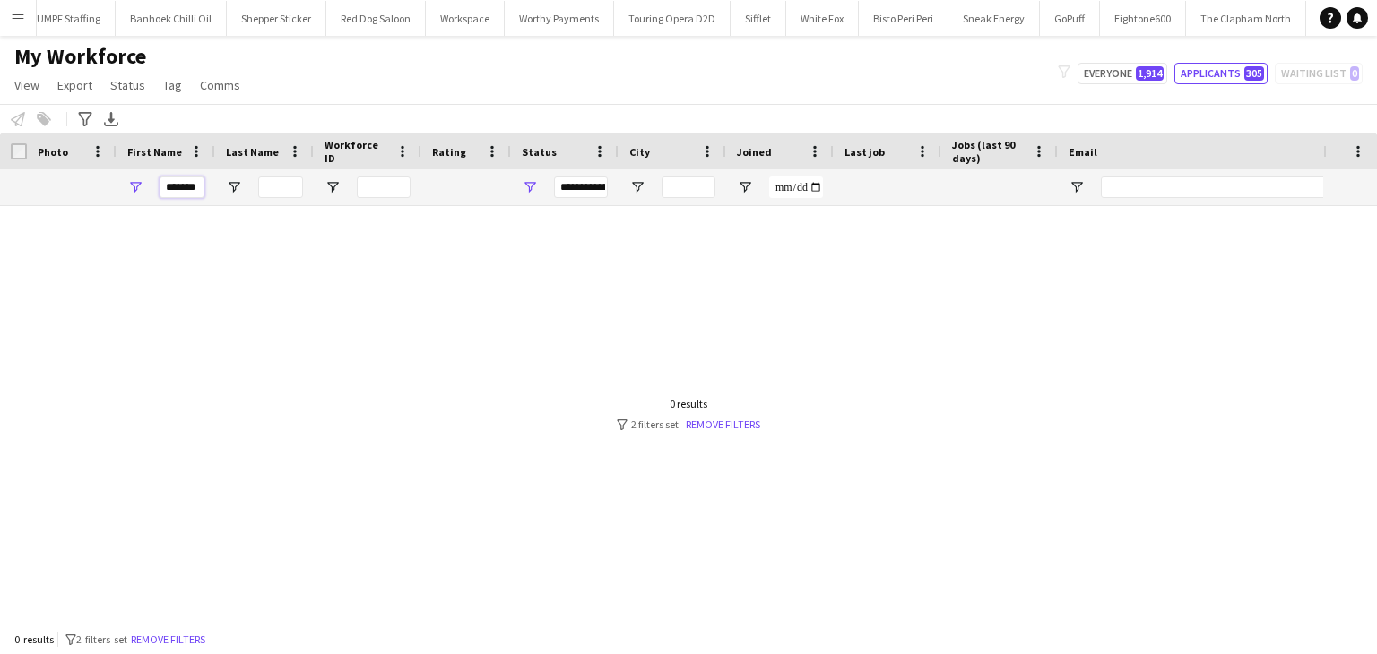
click at [179, 189] on input "*******" at bounding box center [182, 188] width 45 height 22
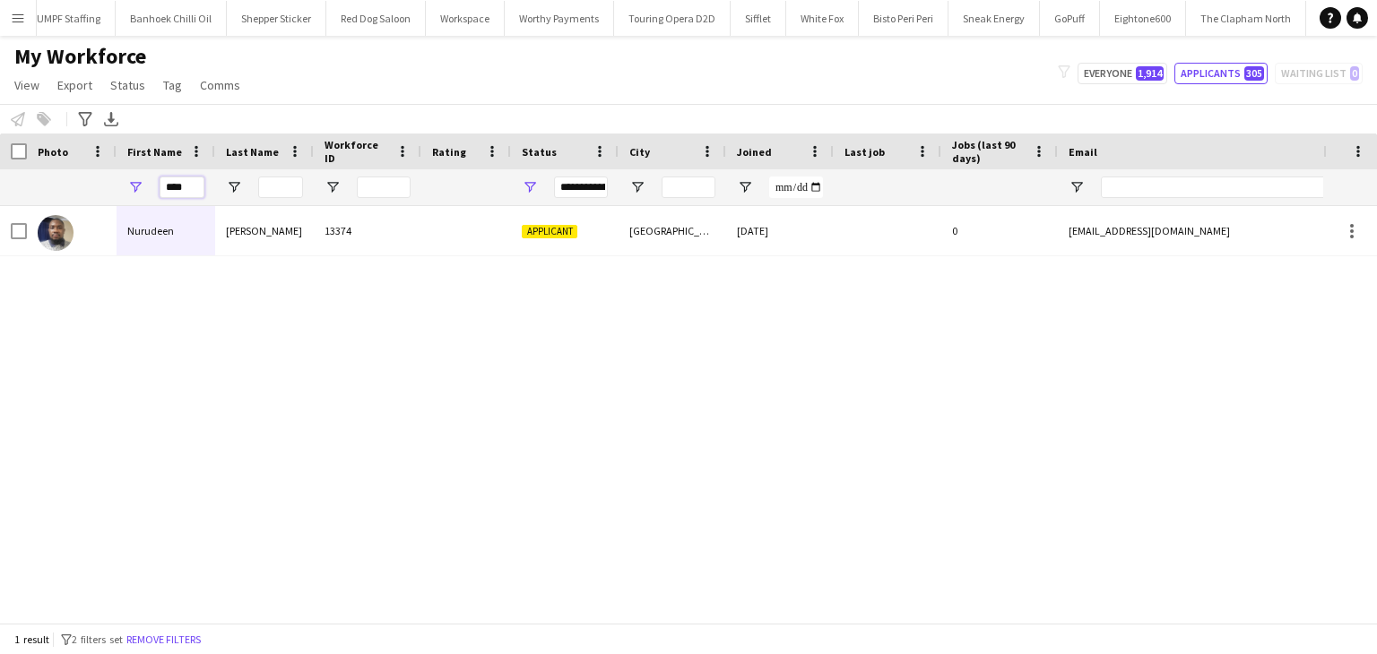
click at [177, 188] on input "****" at bounding box center [182, 188] width 45 height 22
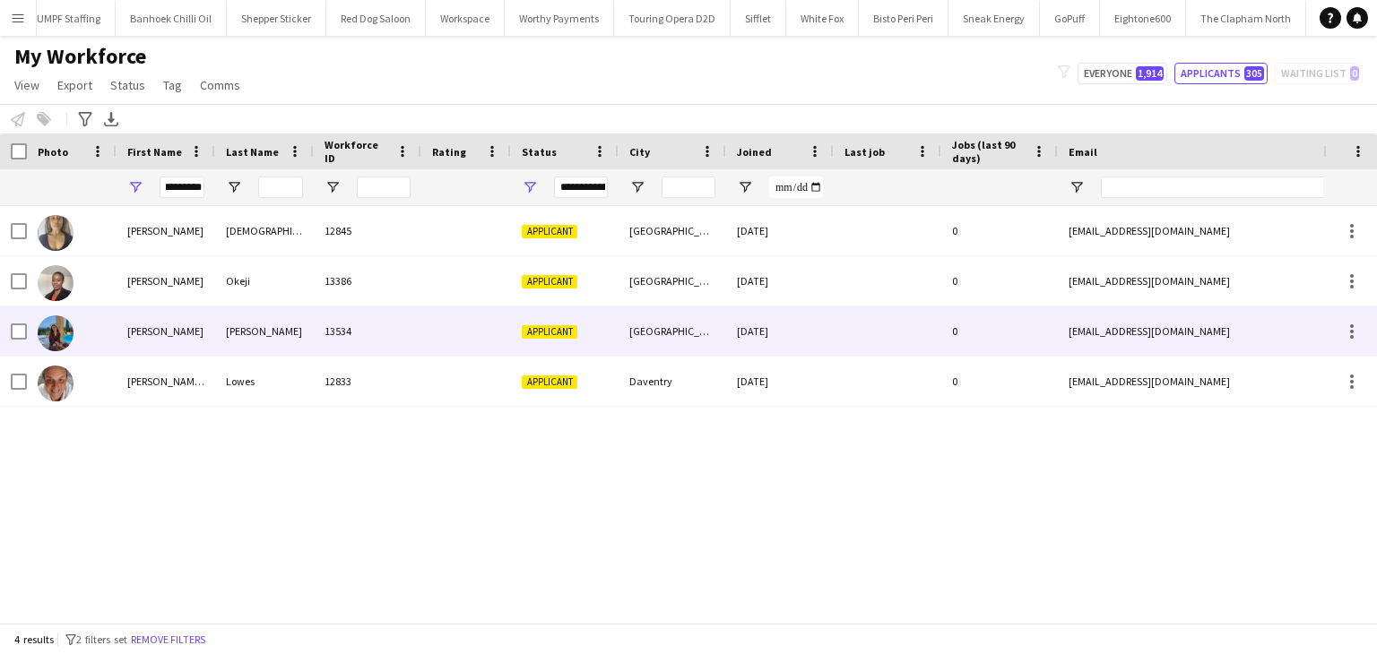
click at [194, 353] on div "Elizabeth" at bounding box center [166, 331] width 99 height 49
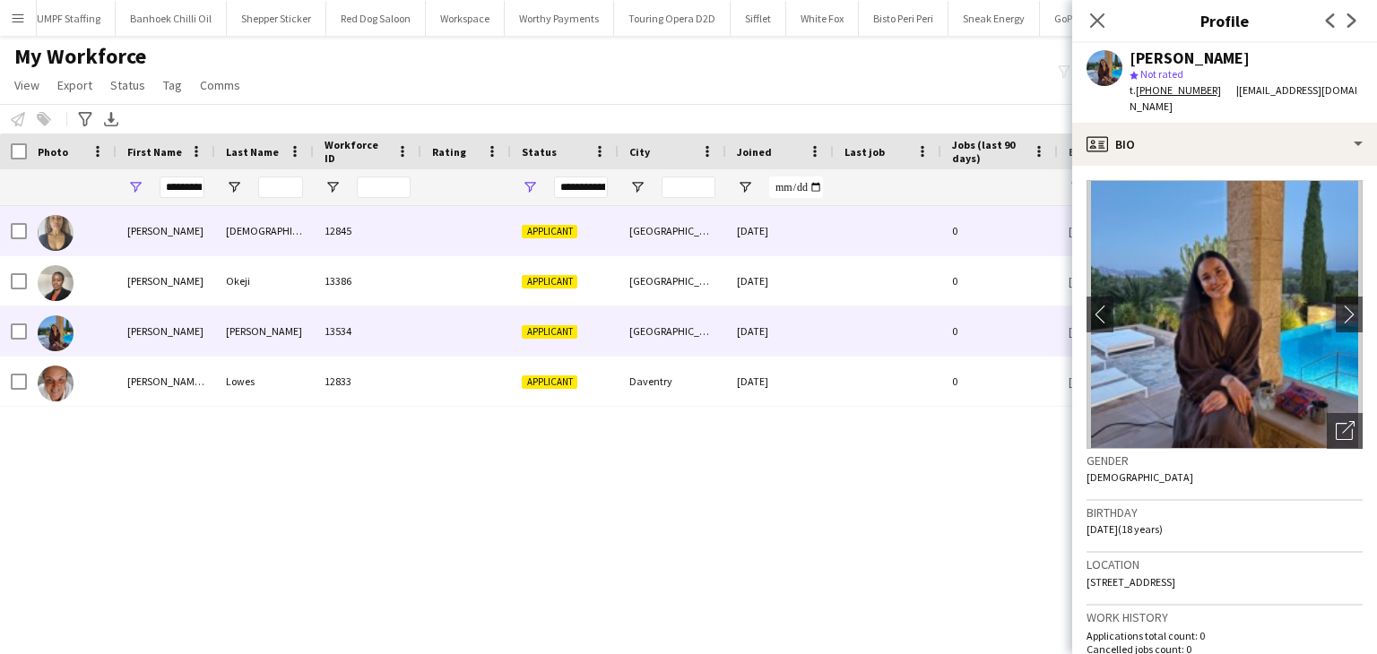
click at [347, 252] on div "12845" at bounding box center [368, 230] width 108 height 49
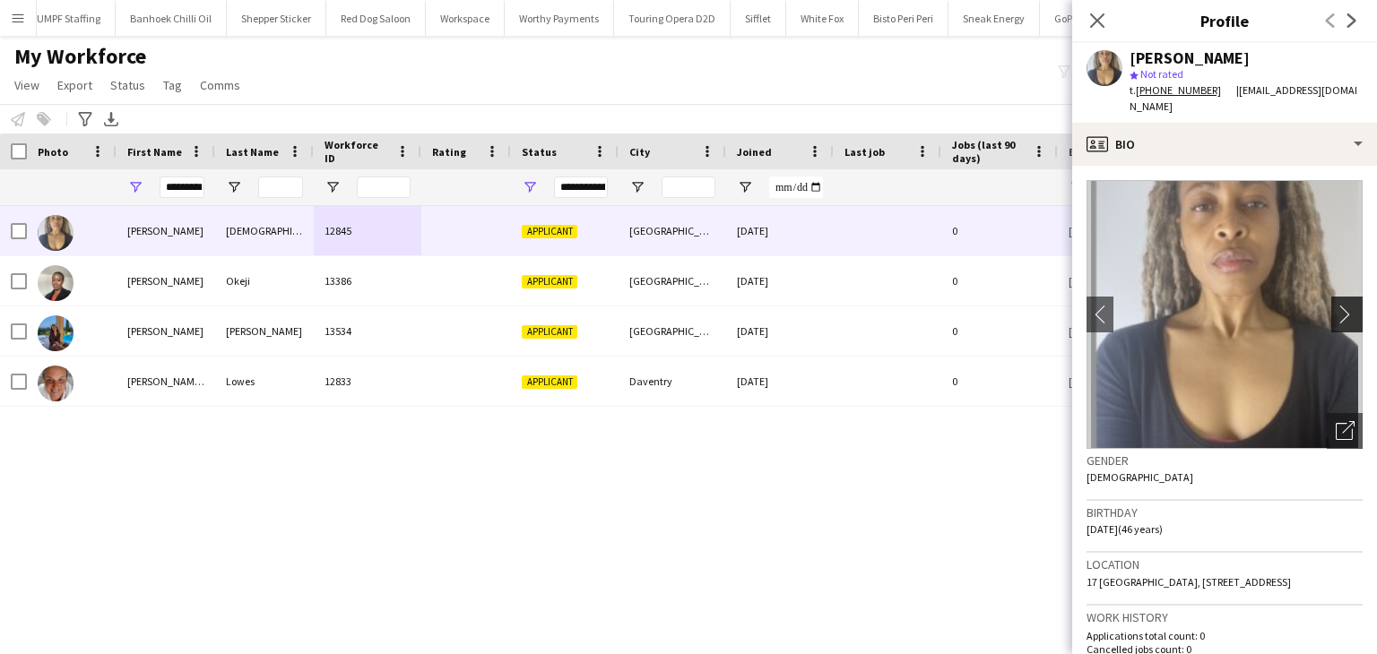
click at [1336, 305] on app-icon "chevron-right" at bounding box center [1350, 314] width 28 height 19
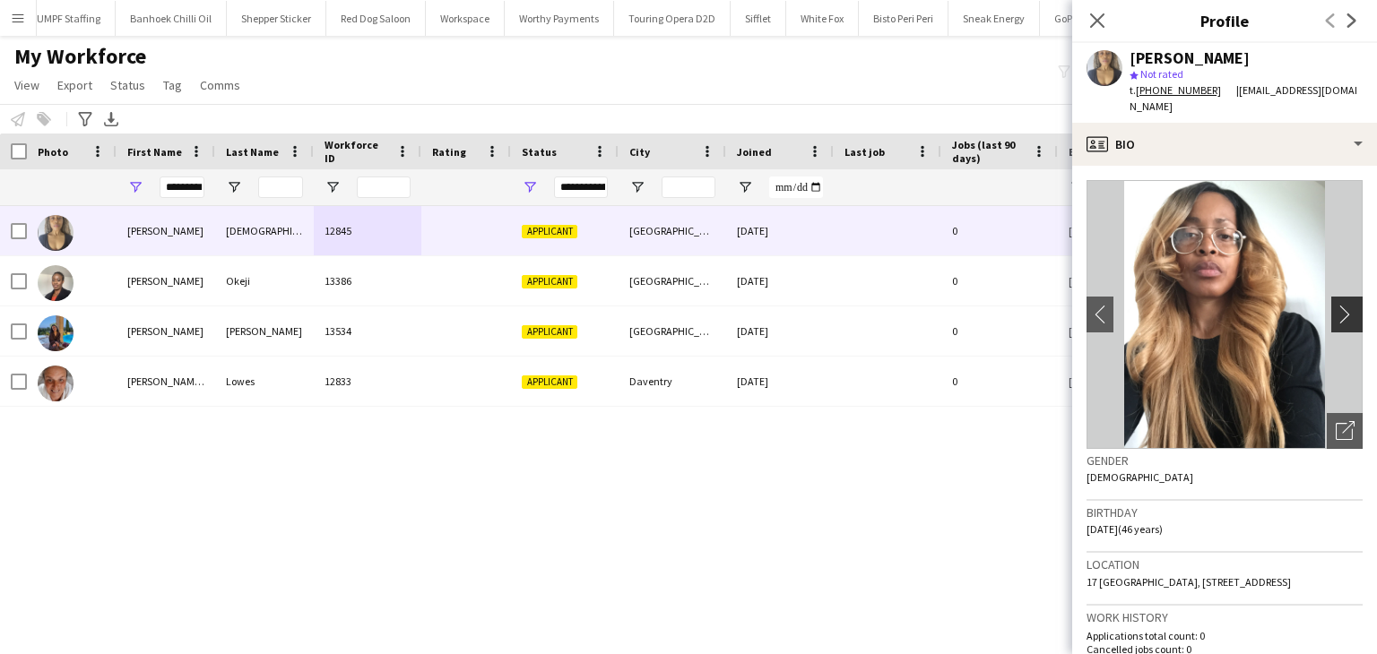
click at [1336, 305] on app-icon "chevron-right" at bounding box center [1350, 314] width 28 height 19
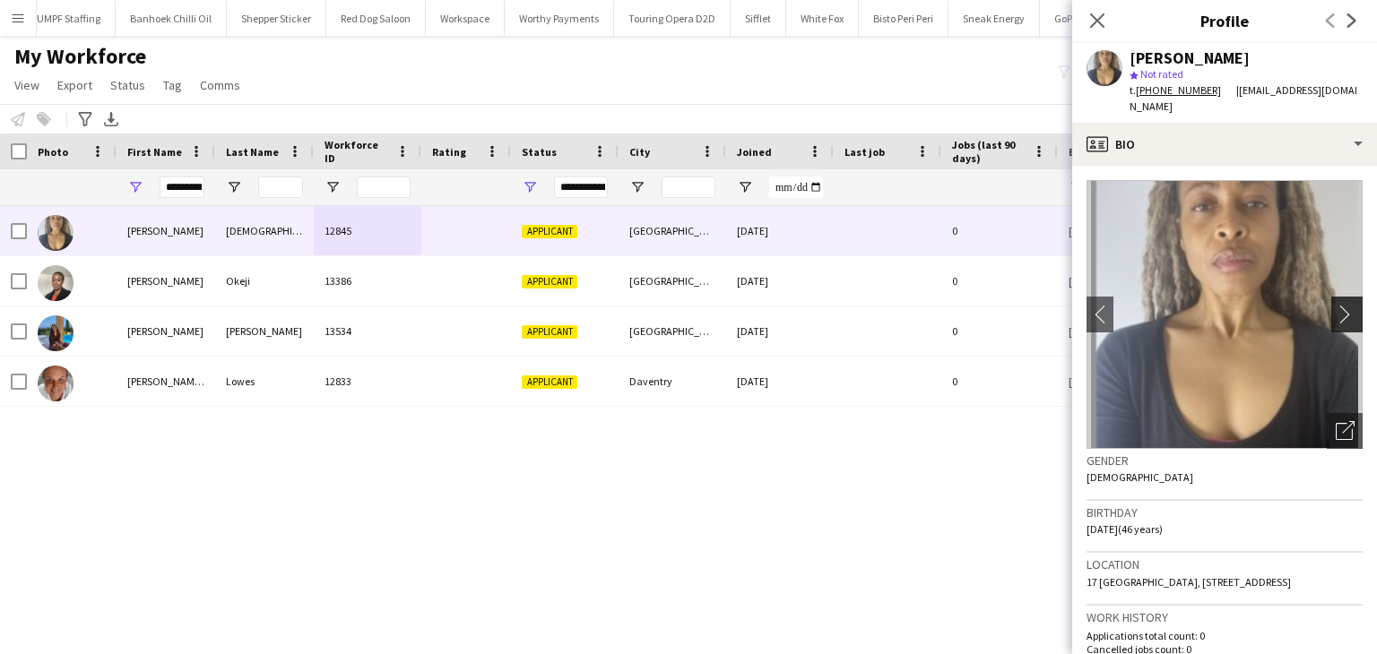
click at [1336, 305] on app-icon "chevron-right" at bounding box center [1350, 314] width 28 height 19
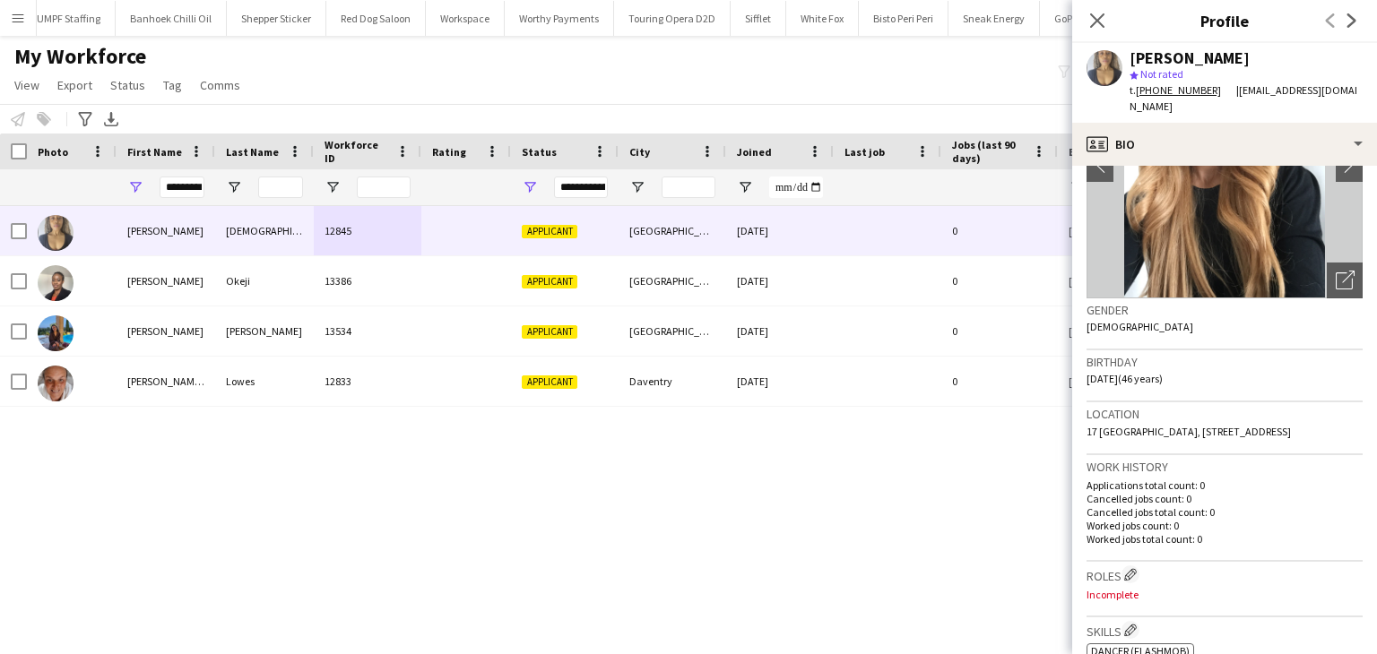
scroll to position [269, 0]
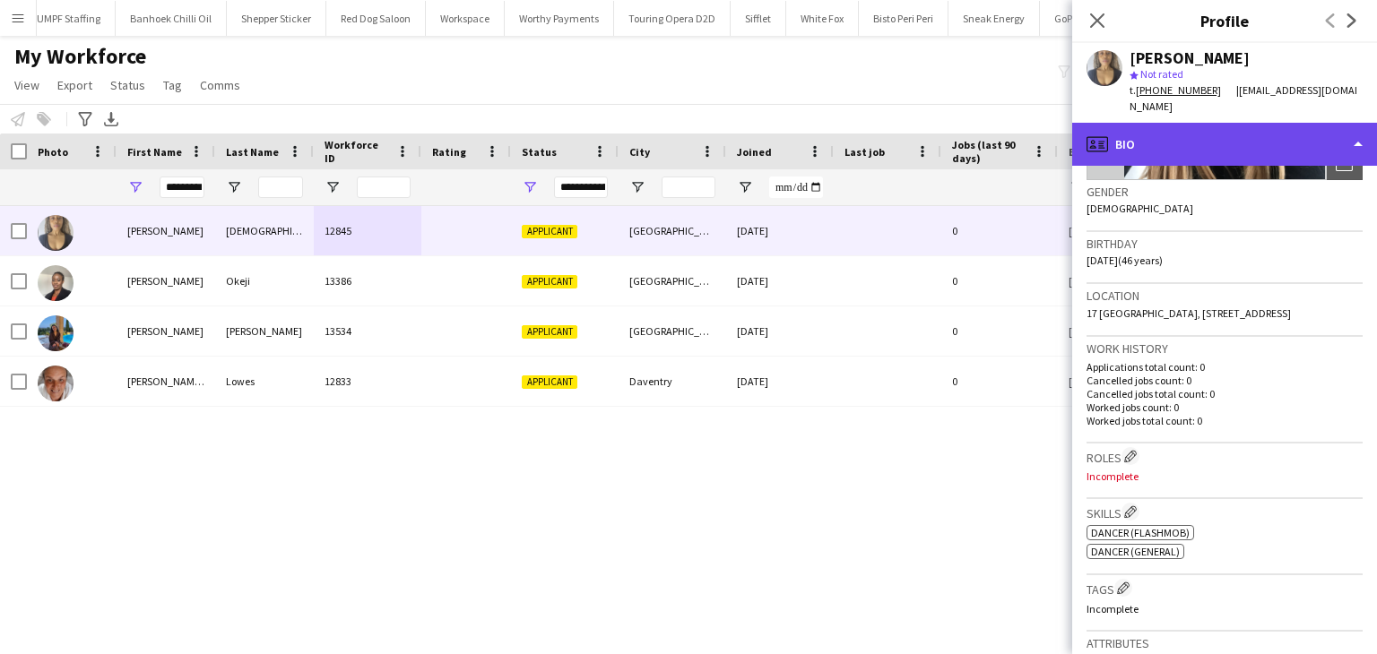
click at [1198, 125] on div "profile Bio" at bounding box center [1224, 144] width 305 height 43
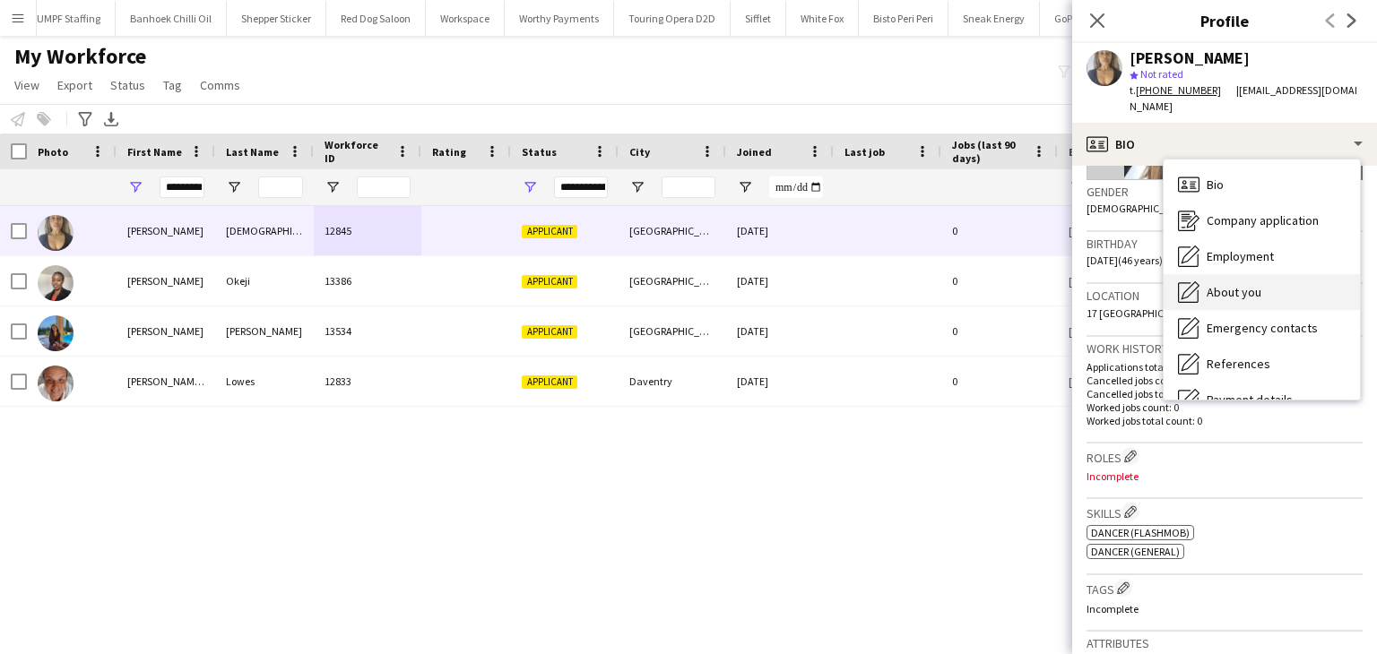
click at [1251, 284] on span "About you" at bounding box center [1234, 292] width 55 height 16
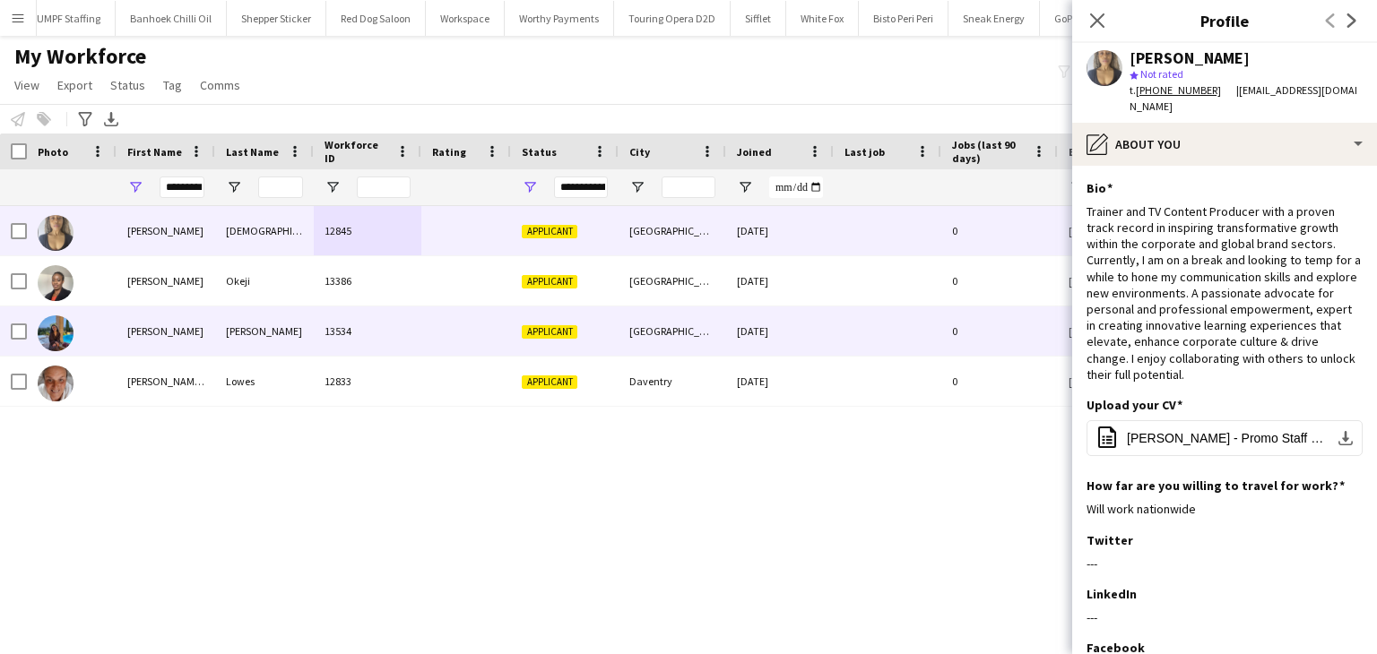
click at [162, 311] on div "Elizabeth" at bounding box center [166, 331] width 99 height 49
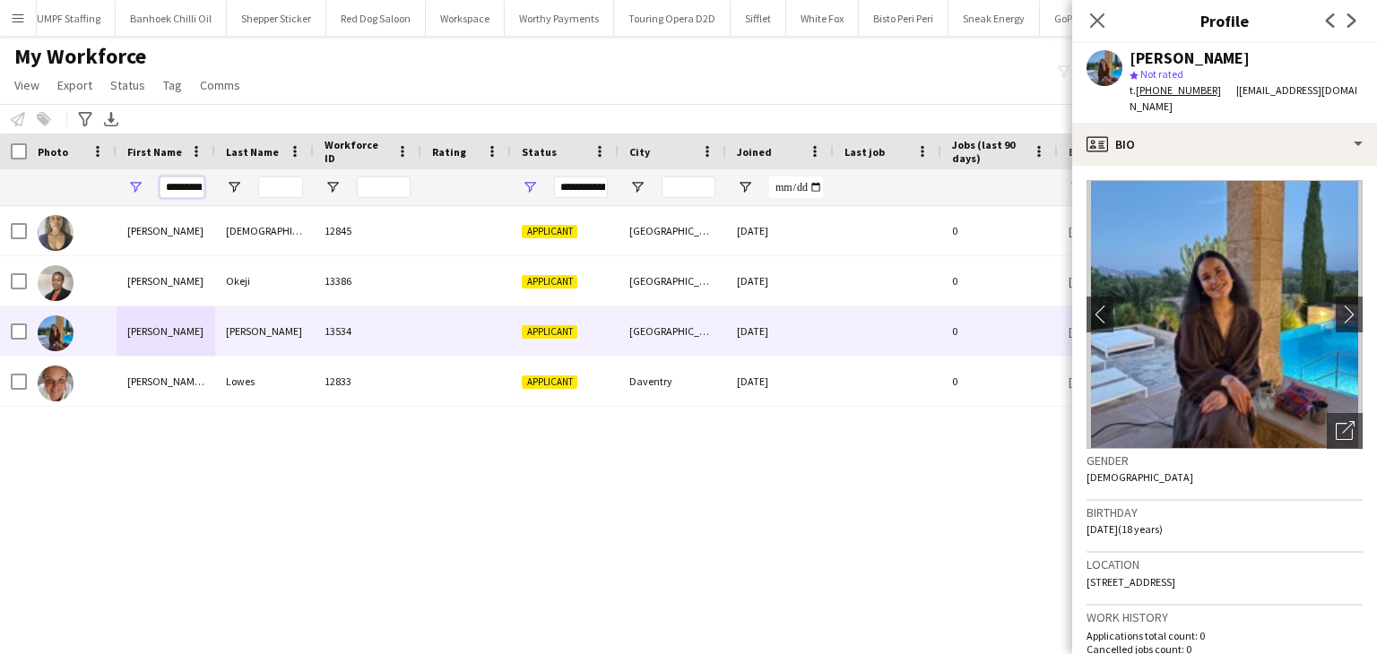
click at [196, 187] on input "*********" at bounding box center [182, 188] width 45 height 22
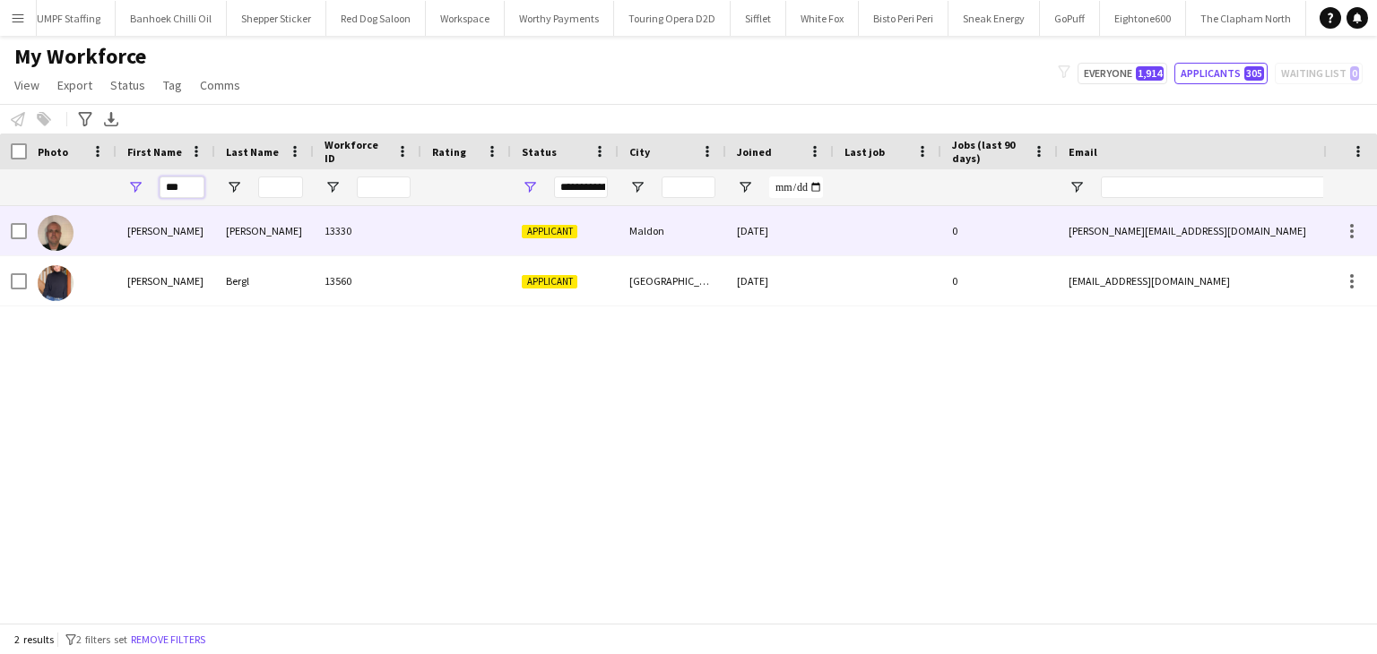
type input "***"
drag, startPoint x: 306, startPoint y: 244, endPoint x: 302, endPoint y: 231, distance: 13.1
click at [307, 244] on div "Jiggins" at bounding box center [264, 230] width 99 height 49
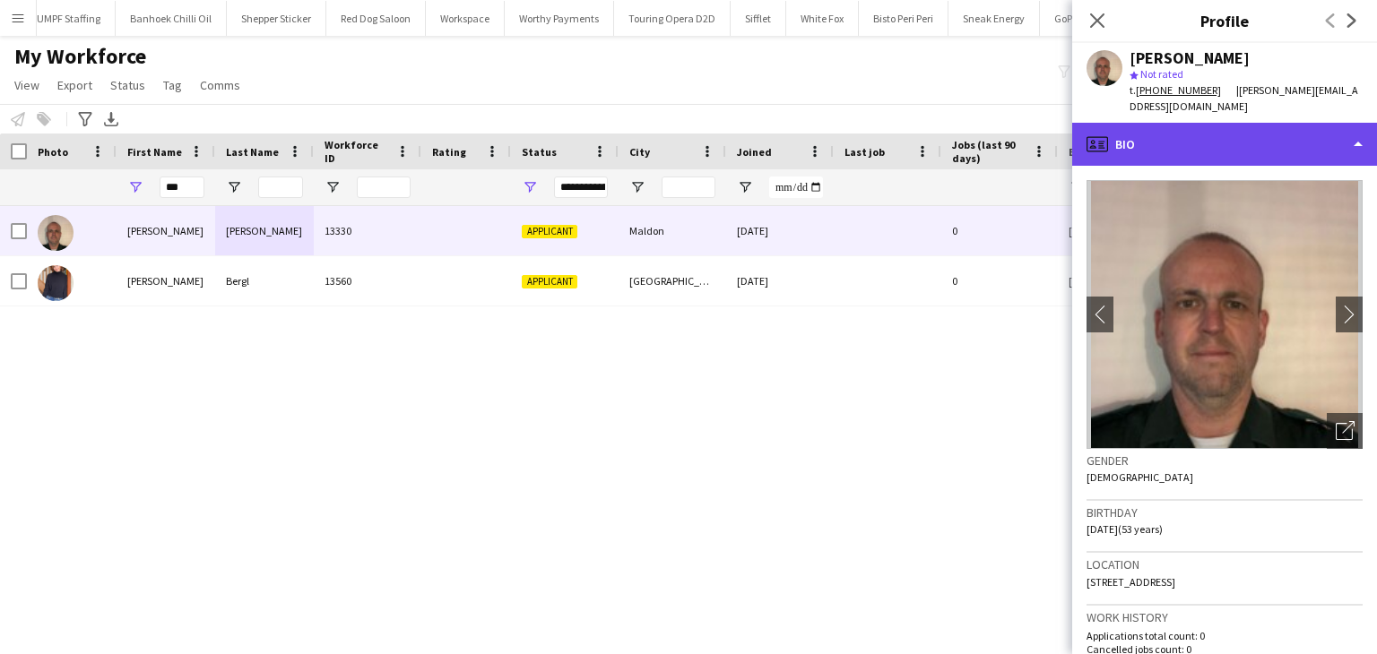
click at [1195, 133] on div "profile Bio" at bounding box center [1224, 144] width 305 height 43
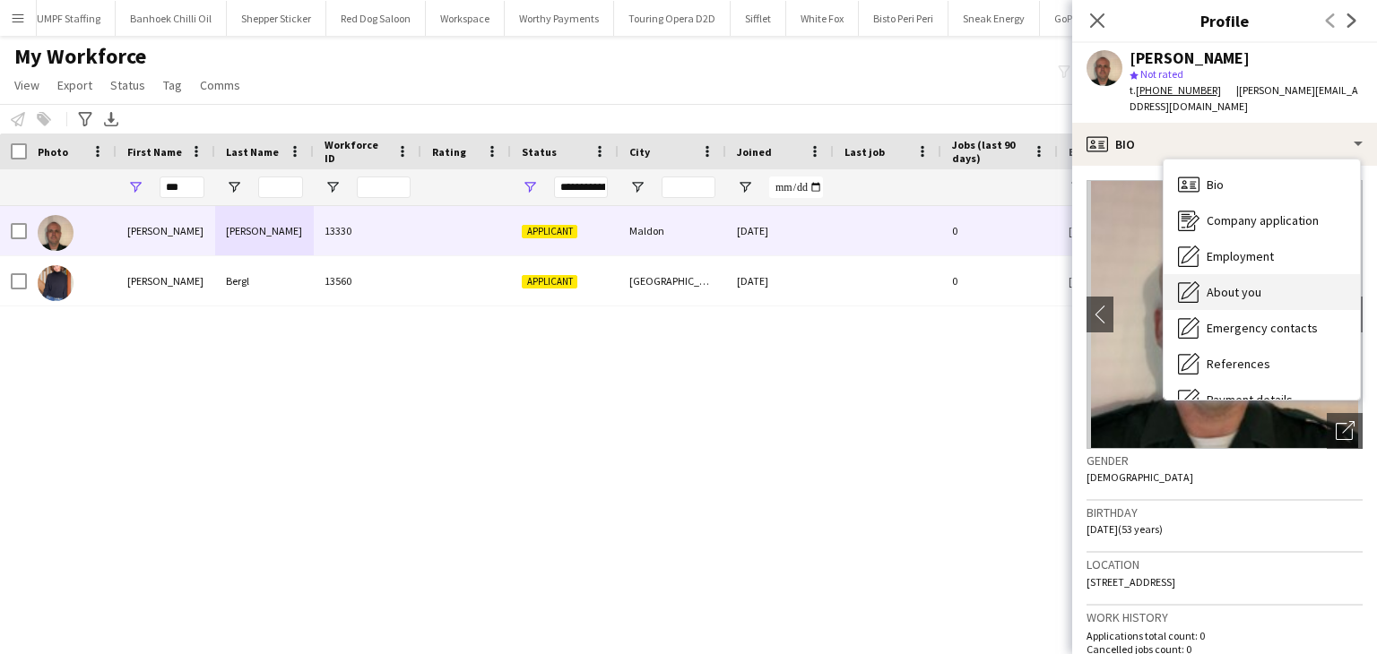
click at [1254, 284] on span "About you" at bounding box center [1234, 292] width 55 height 16
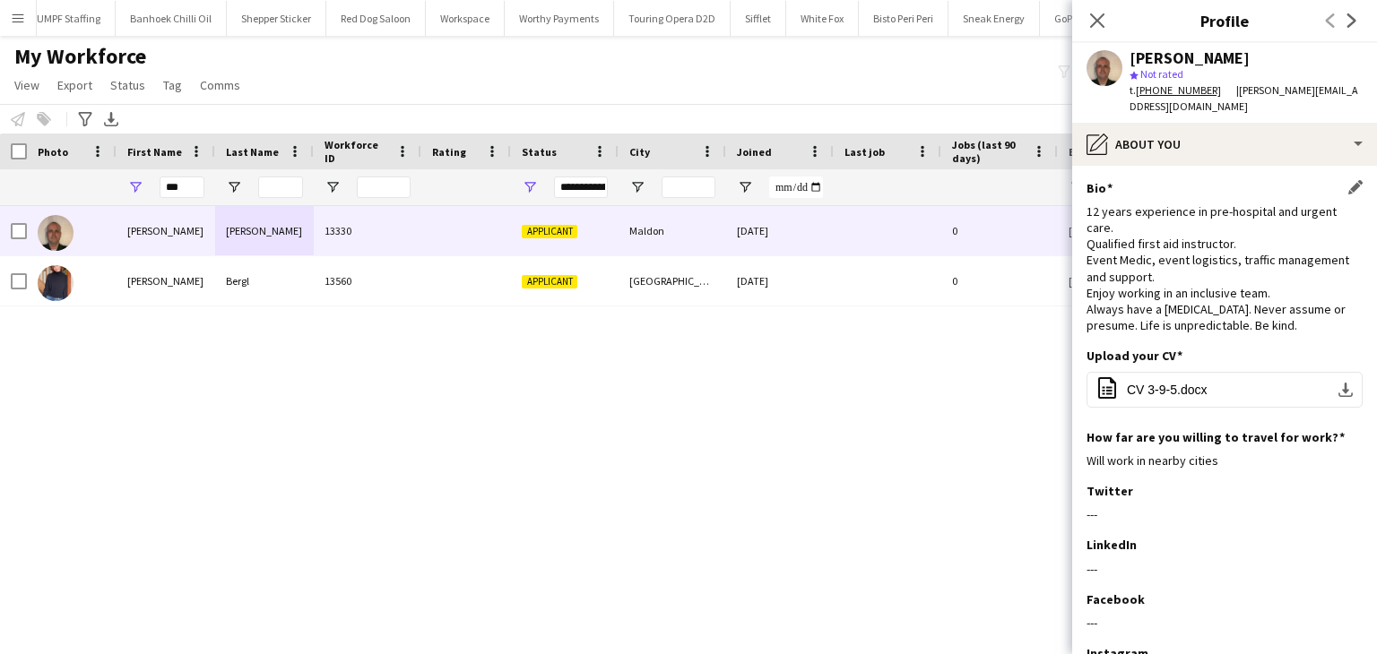
scroll to position [129, 0]
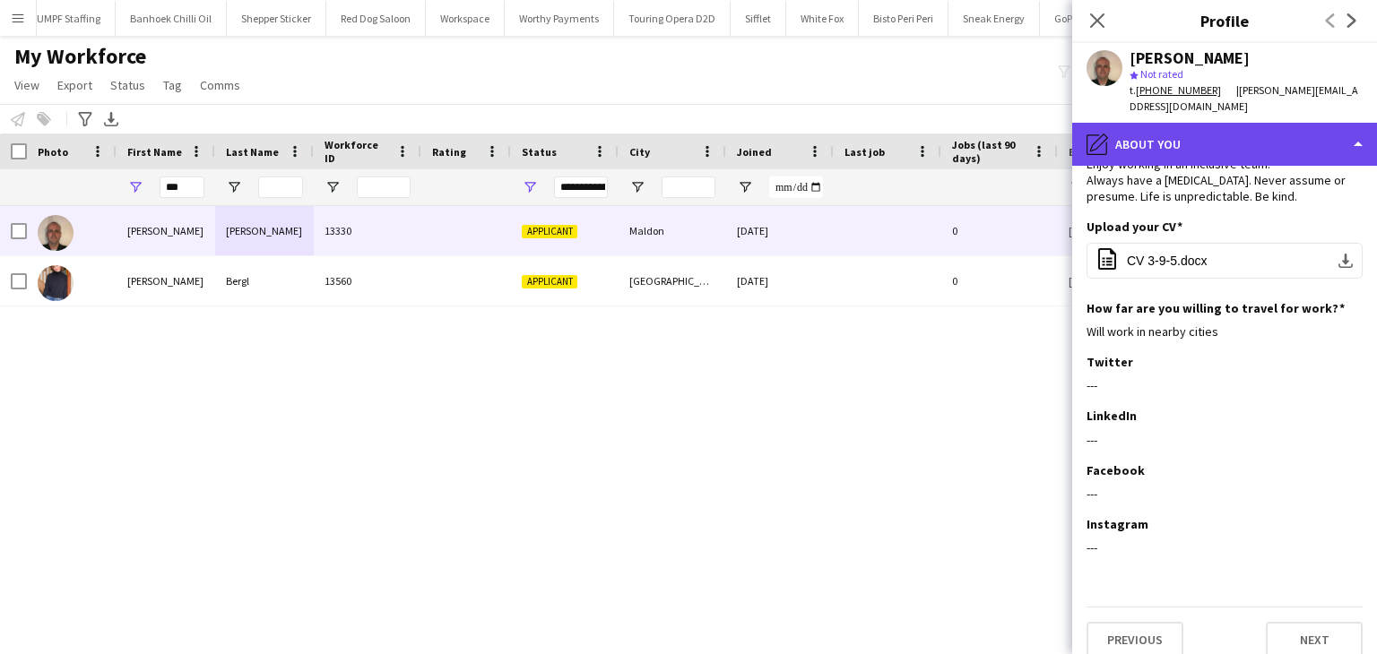
click at [1199, 123] on div "pencil4 About you" at bounding box center [1224, 144] width 305 height 43
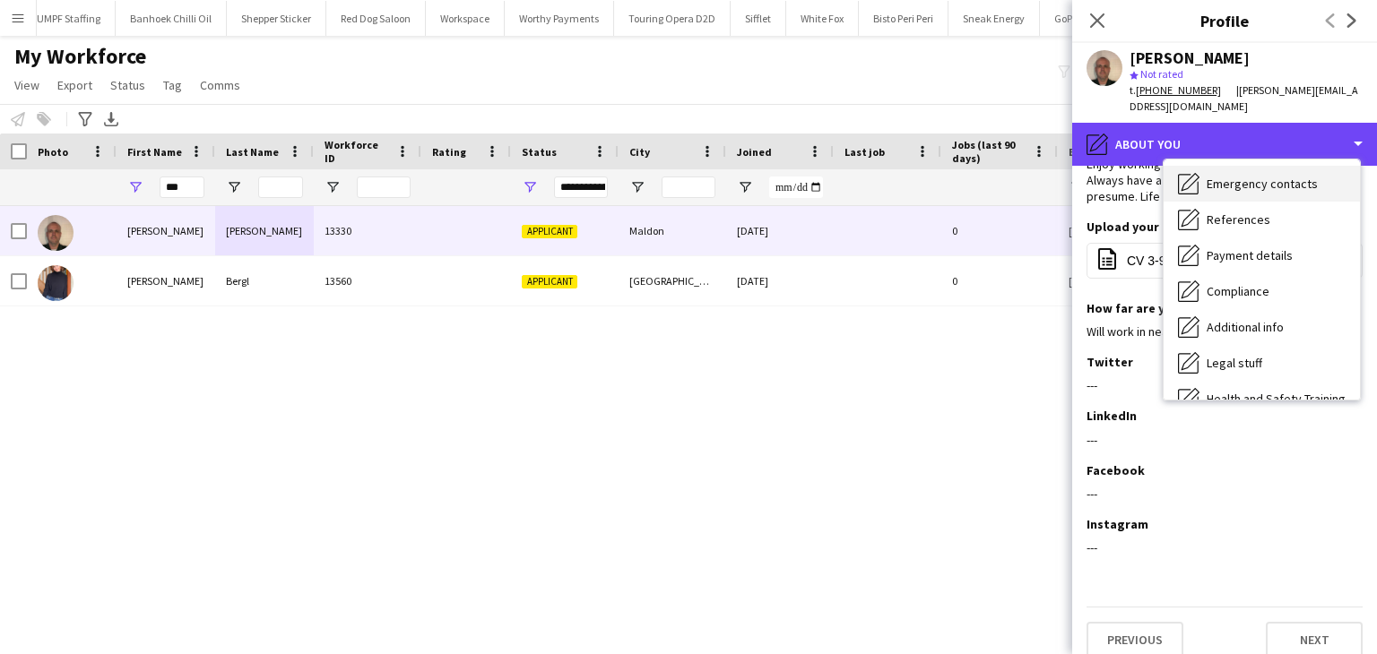
scroll to position [240, 0]
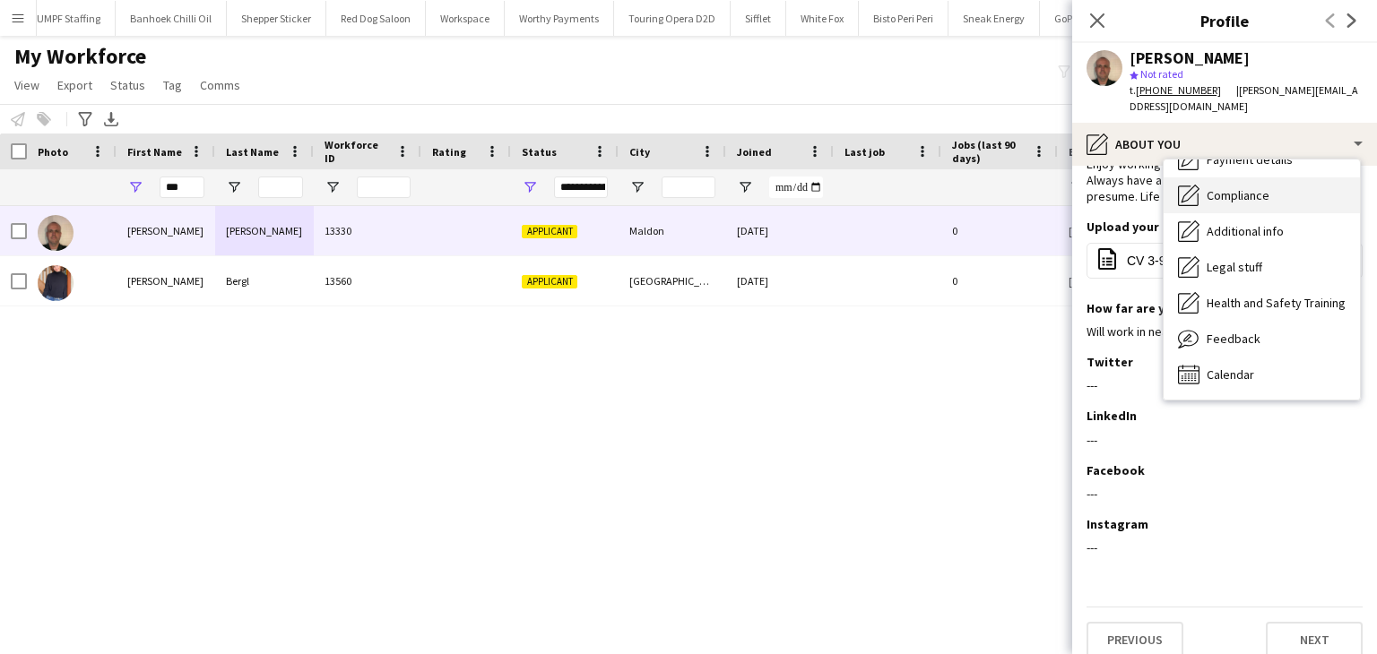
click at [1225, 187] on span "Compliance" at bounding box center [1238, 195] width 63 height 16
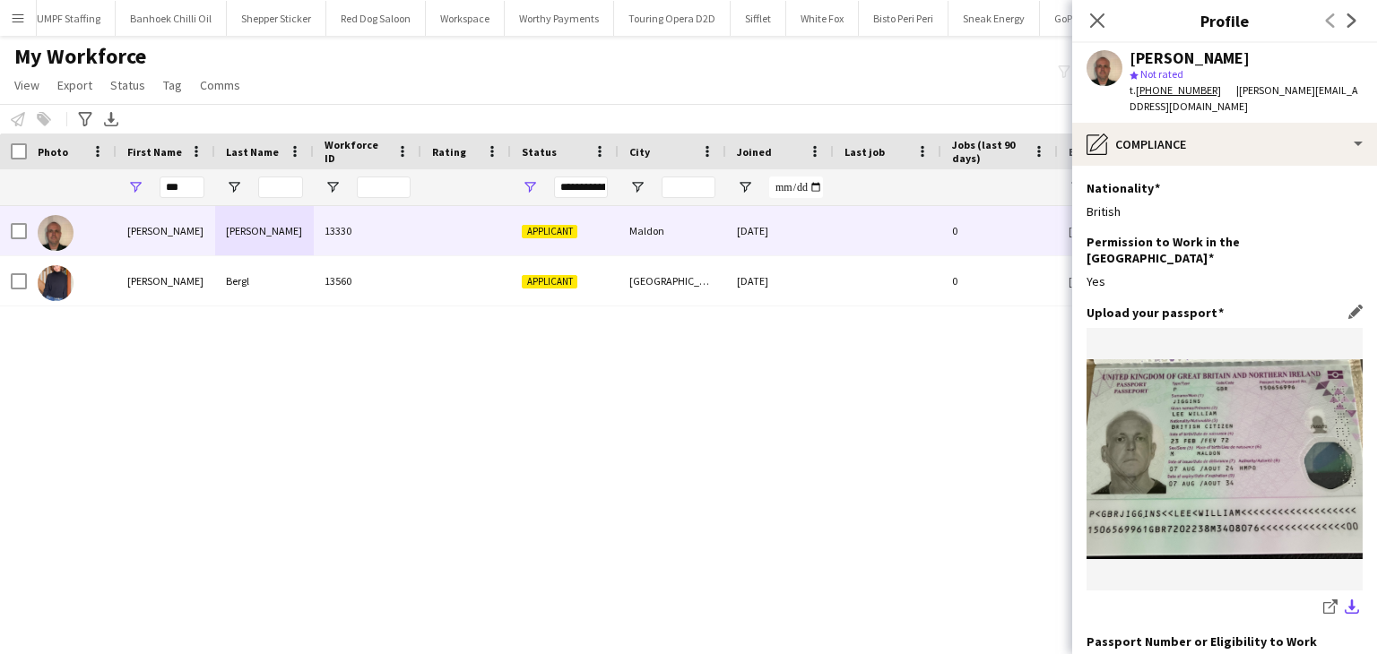
click at [1345, 600] on app-icon "download-bottom" at bounding box center [1352, 608] width 14 height 17
click at [172, 179] on input "***" at bounding box center [182, 188] width 45 height 22
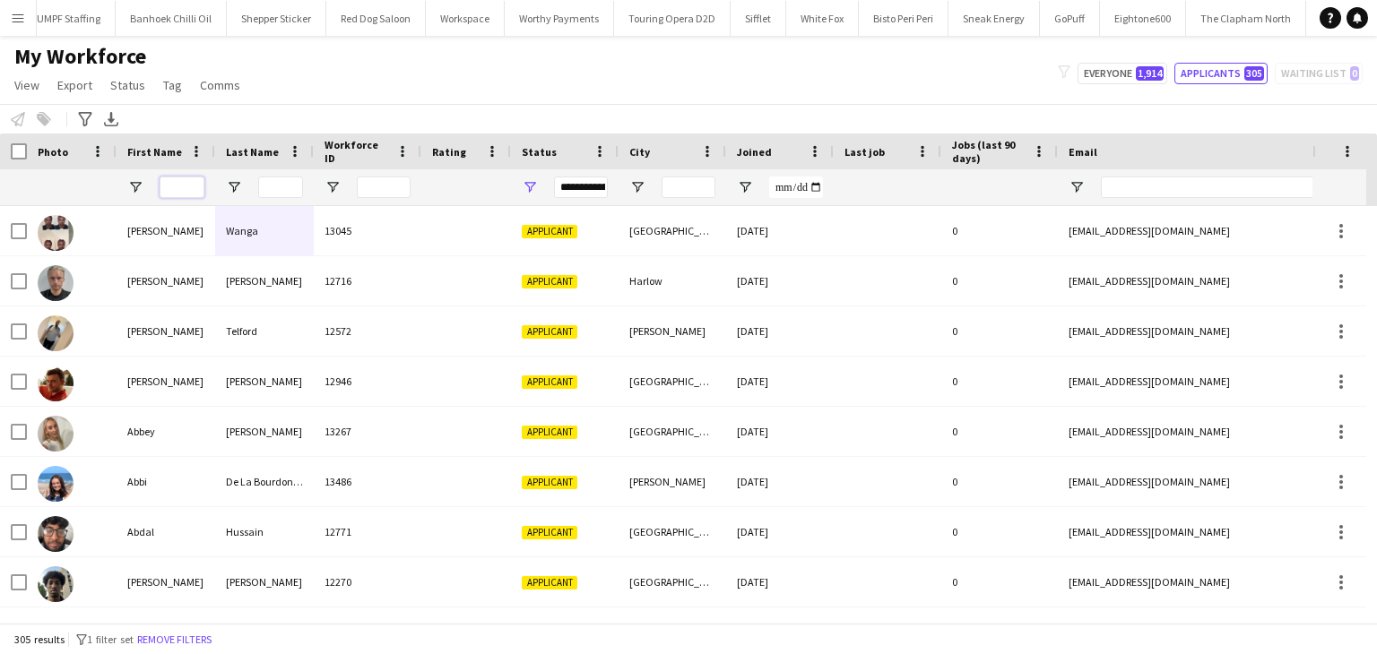
click at [186, 187] on input "First Name Filter Input" at bounding box center [182, 188] width 45 height 22
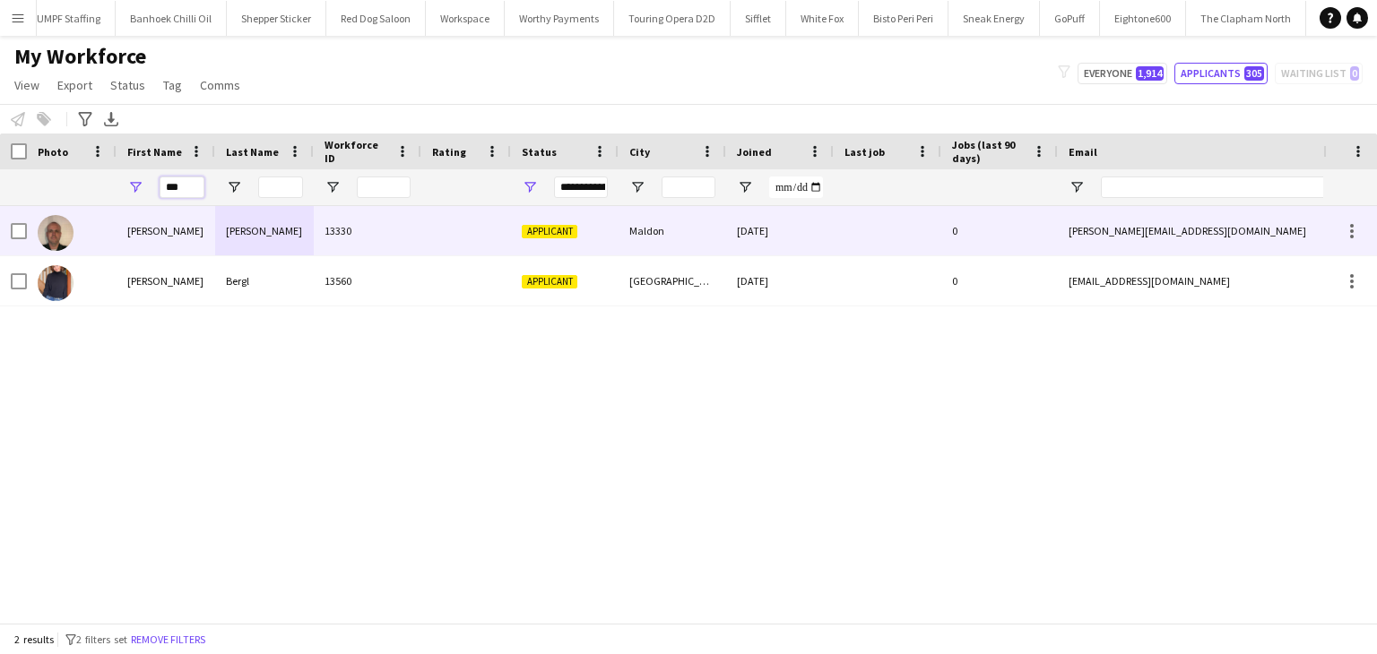
type input "***"
click at [385, 228] on div "13330" at bounding box center [368, 230] width 108 height 49
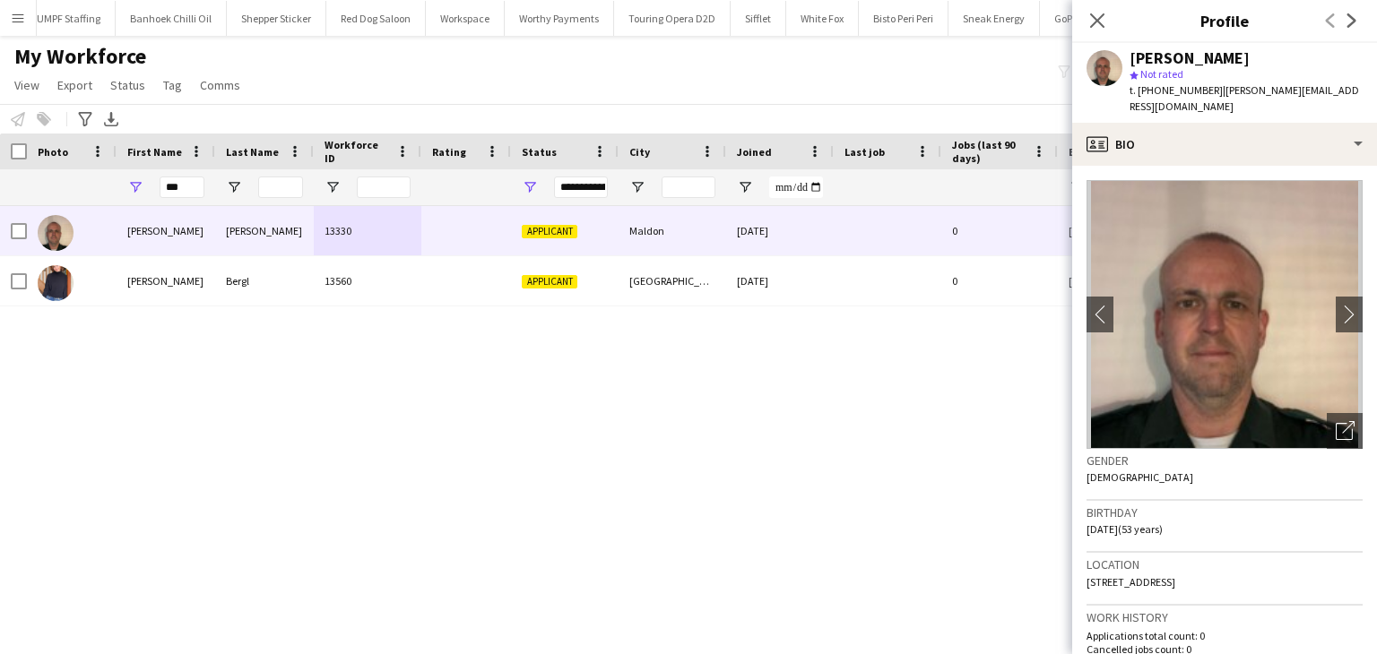
click at [1155, 50] on div "Lee Jiggins" at bounding box center [1189, 58] width 120 height 16
copy div "Lee Jiggins"
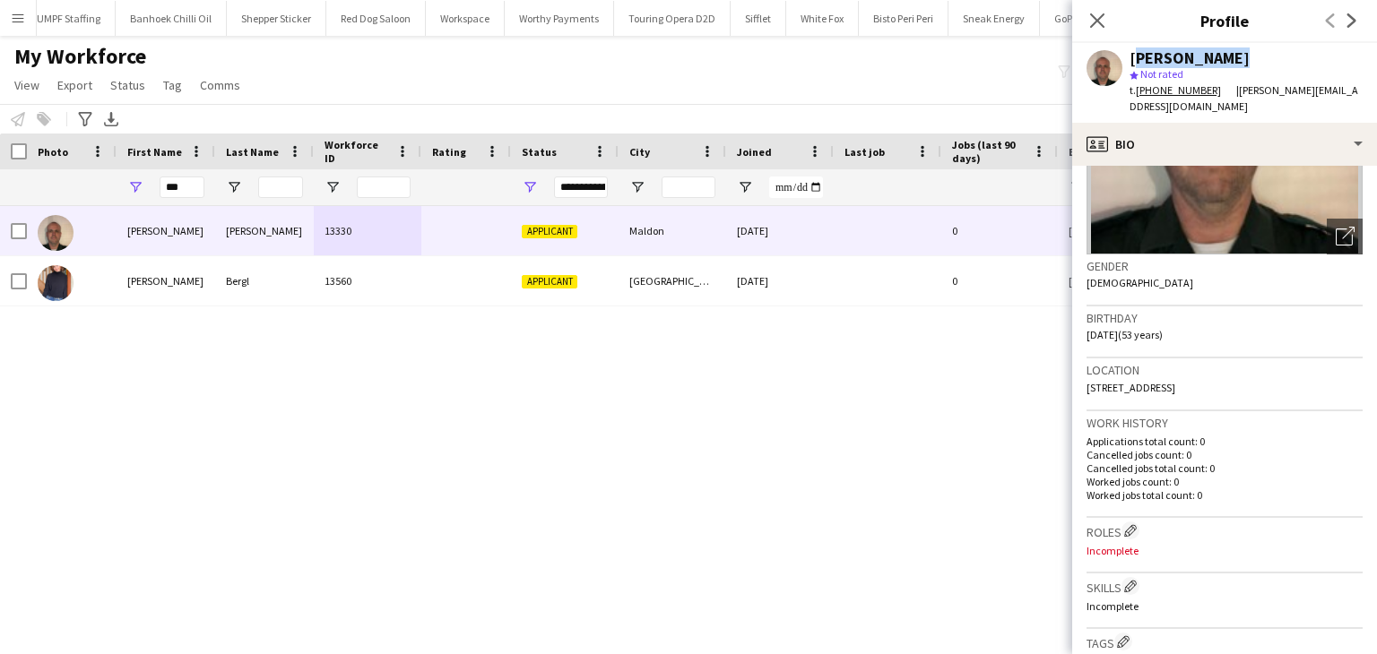
scroll to position [359, 0]
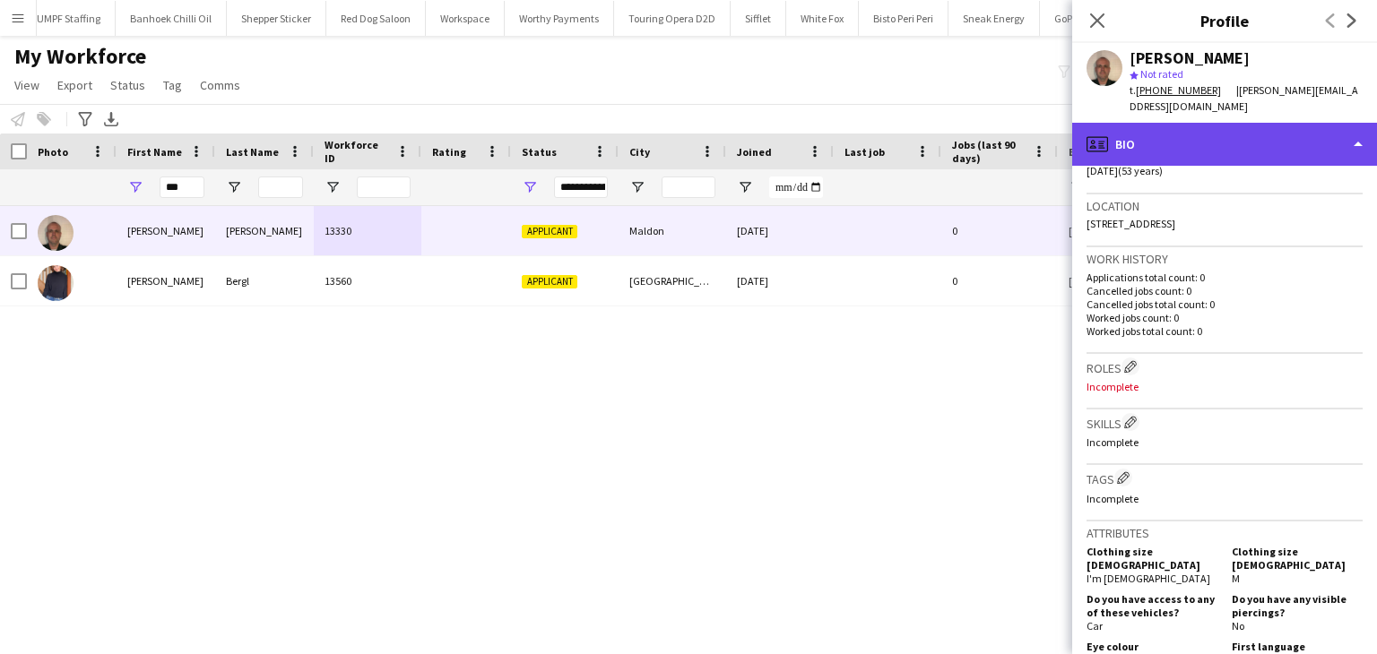
click at [1133, 134] on div "profile Bio" at bounding box center [1224, 144] width 305 height 43
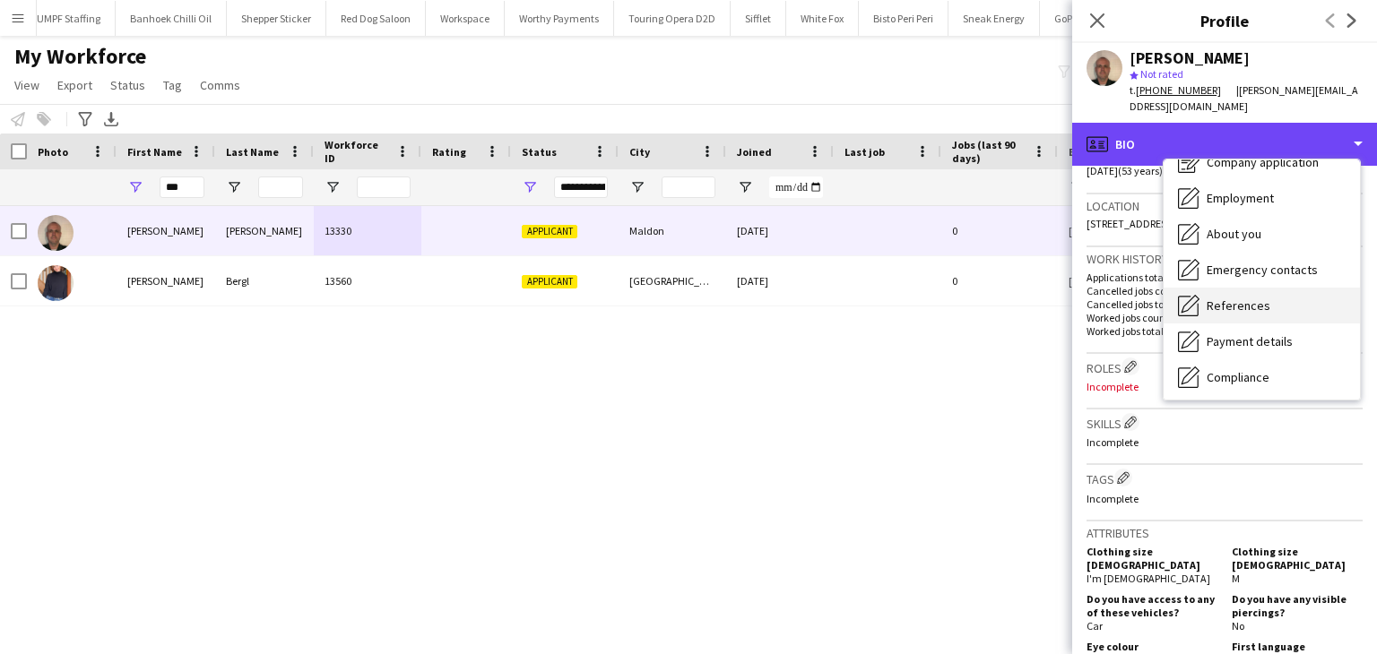
scroll to position [90, 0]
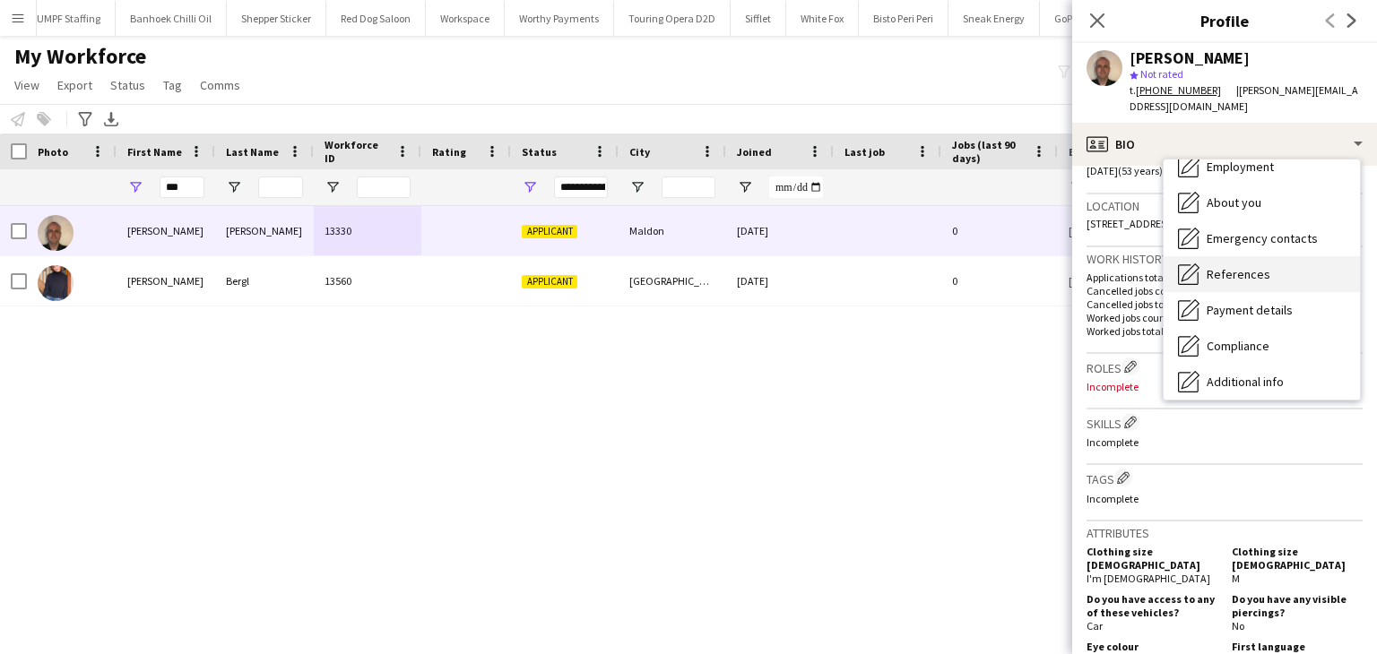
click at [1244, 338] on span "Compliance" at bounding box center [1238, 346] width 63 height 16
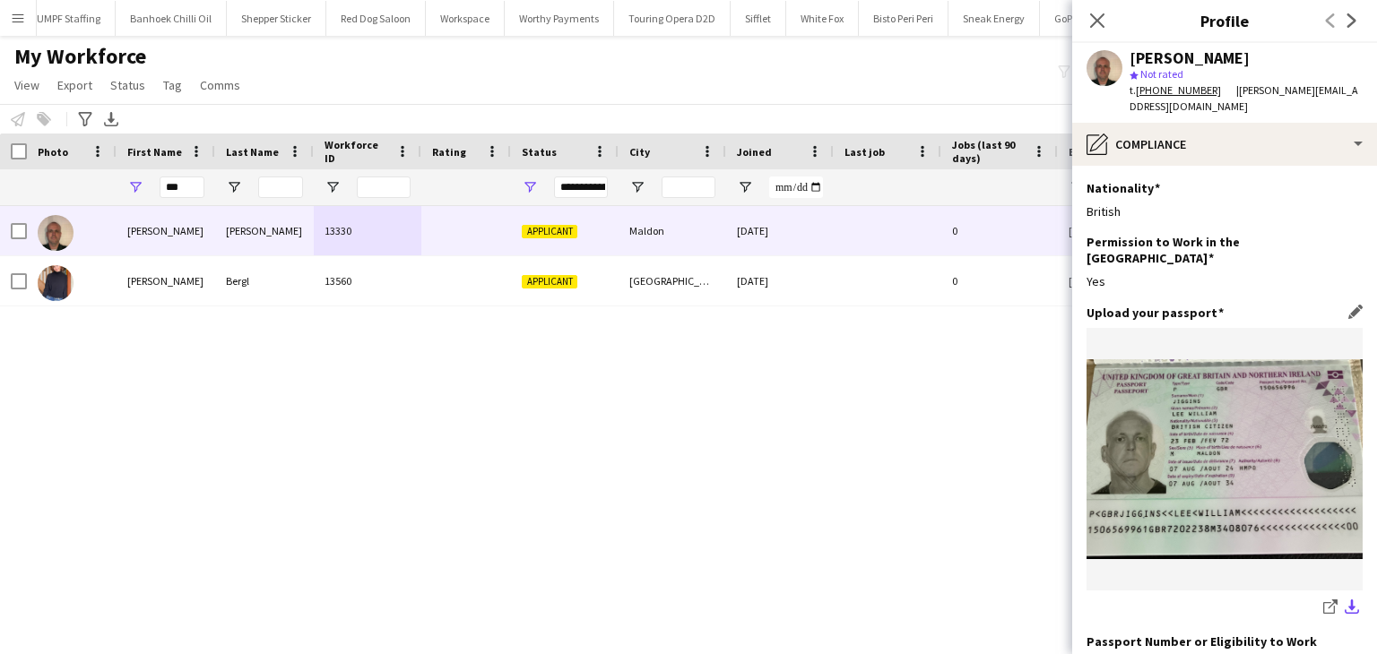
click at [1345, 600] on app-icon "download-bottom" at bounding box center [1352, 608] width 14 height 17
click at [1083, 25] on div "Close pop-in" at bounding box center [1097, 20] width 50 height 41
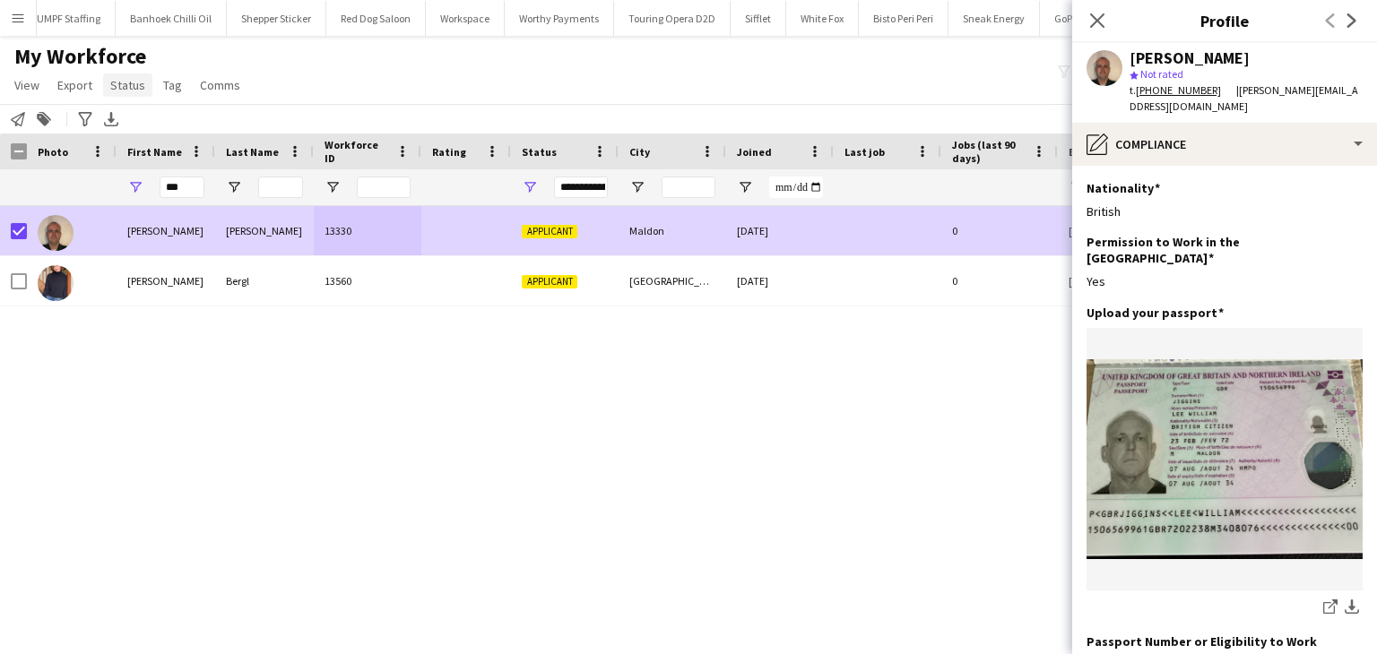
click at [134, 85] on span "Status" at bounding box center [127, 85] width 35 height 16
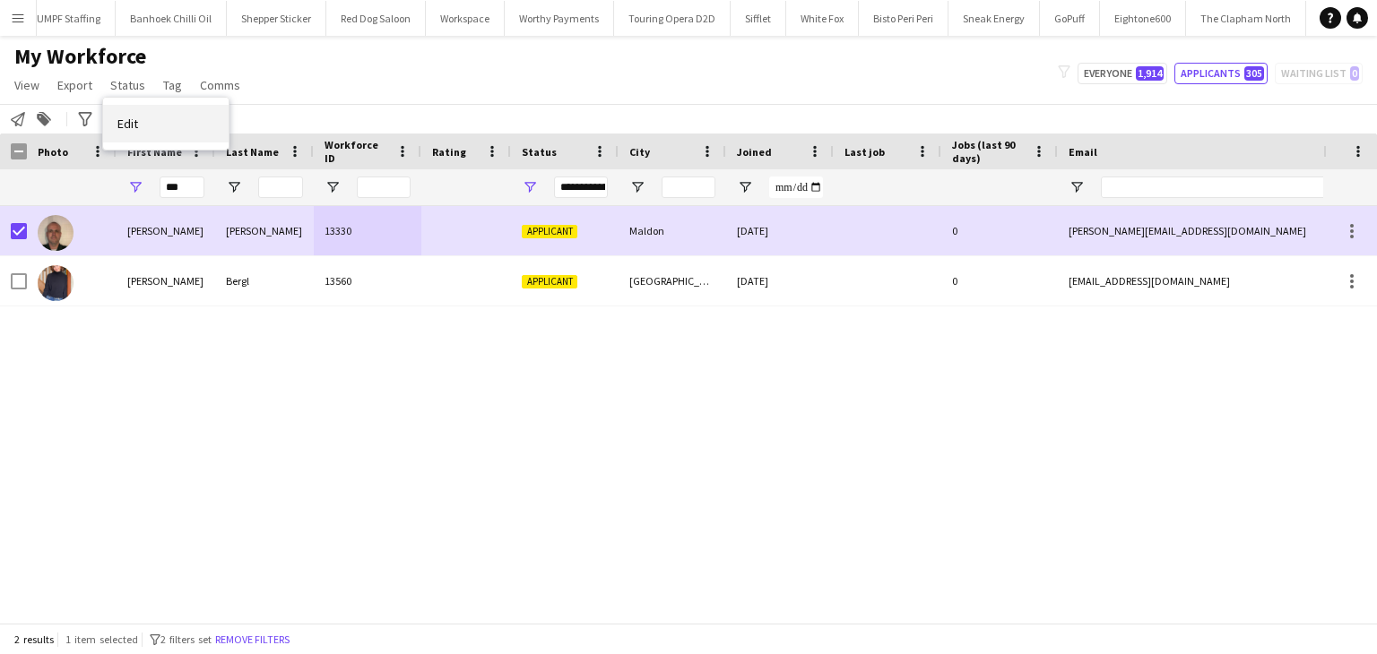
click at [177, 125] on link "Edit" at bounding box center [165, 124] width 125 height 38
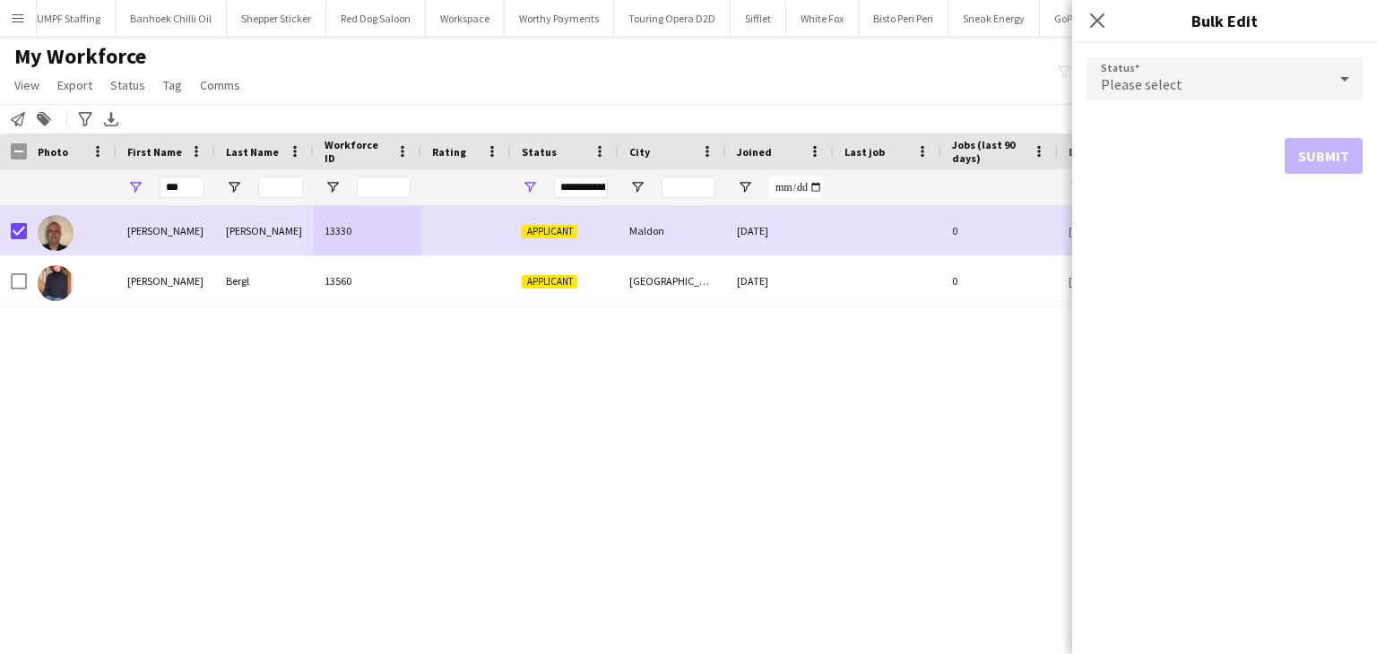
click at [1185, 91] on div "Please select" at bounding box center [1206, 78] width 240 height 43
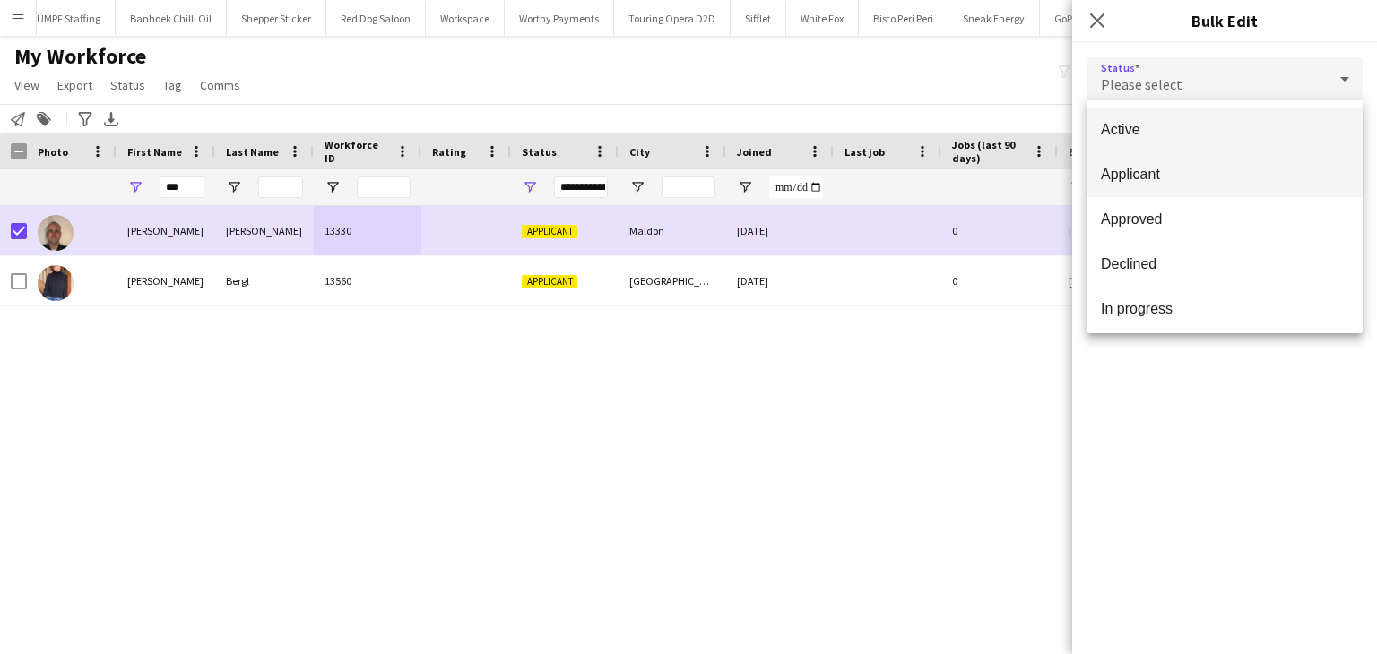
click at [1172, 155] on mat-option "Applicant" at bounding box center [1224, 174] width 276 height 45
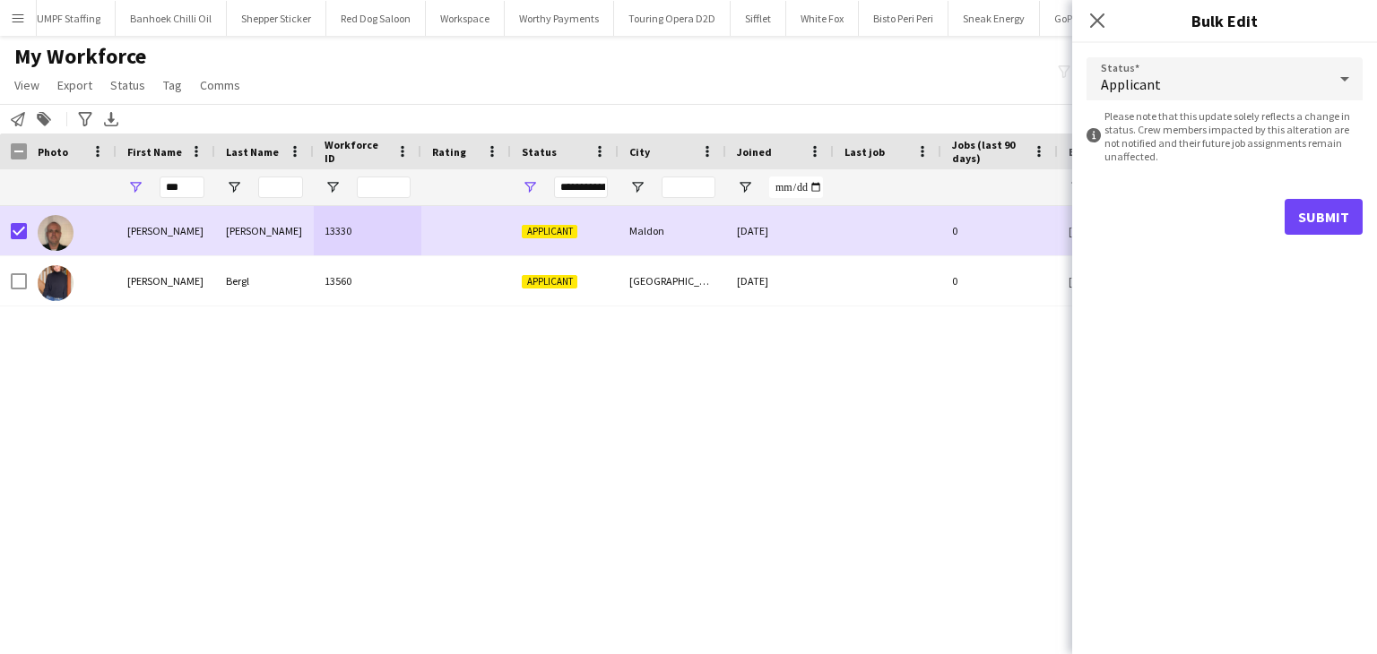
drag, startPoint x: 1172, startPoint y: 155, endPoint x: 1158, endPoint y: 96, distance: 60.9
click at [1156, 91] on span "Applicant" at bounding box center [1131, 84] width 60 height 18
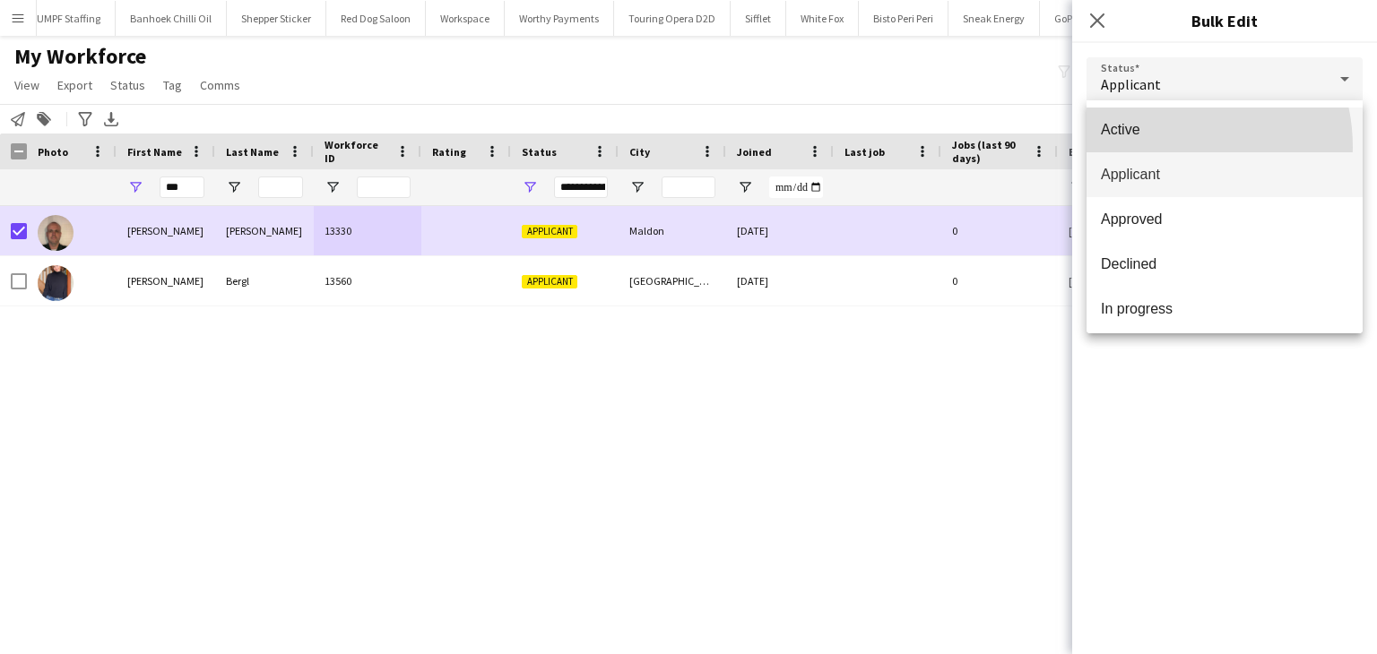
click at [1158, 147] on mat-option "Active" at bounding box center [1224, 130] width 276 height 45
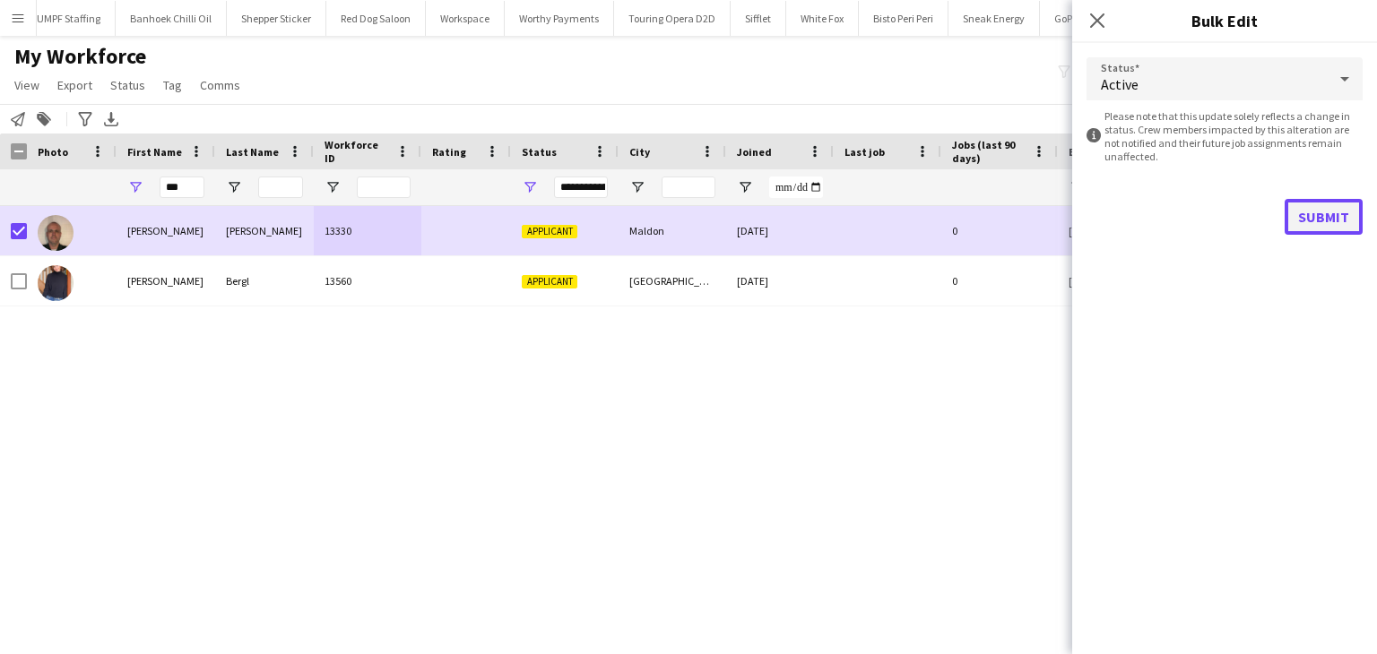
click at [1323, 221] on button "Submit" at bounding box center [1323, 217] width 78 height 36
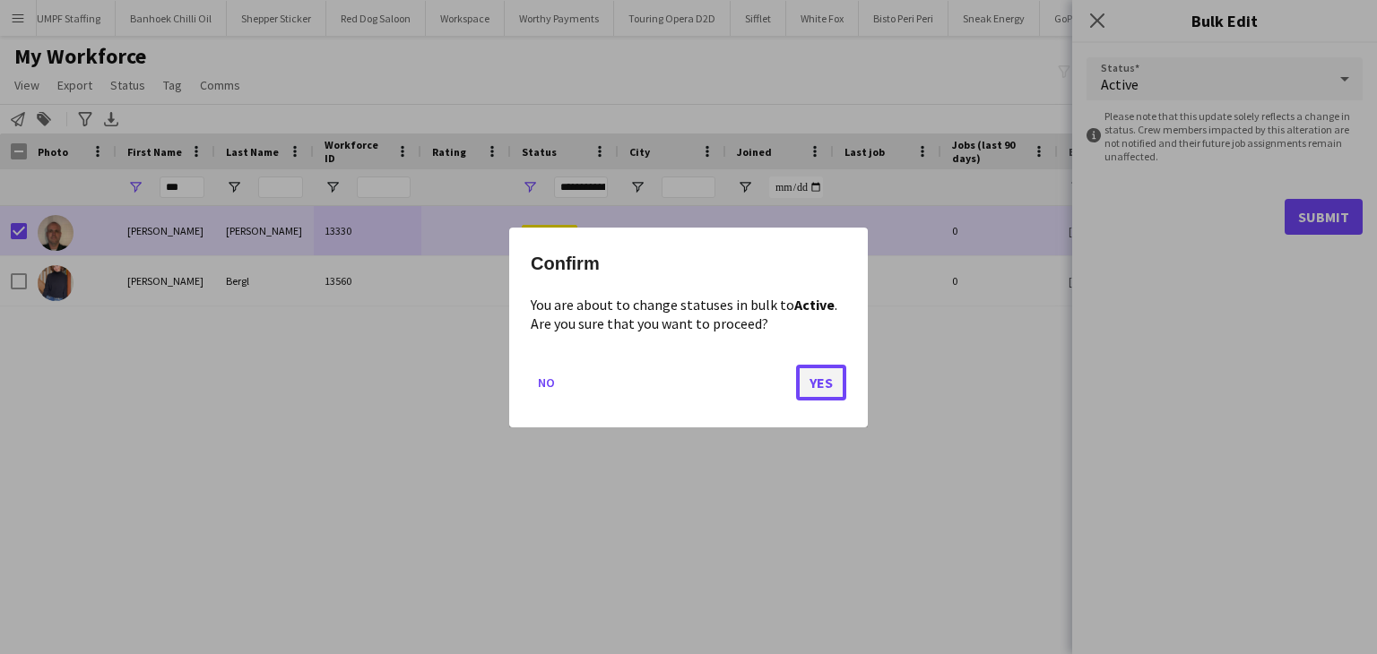
click at [819, 373] on button "Yes" at bounding box center [821, 382] width 50 height 36
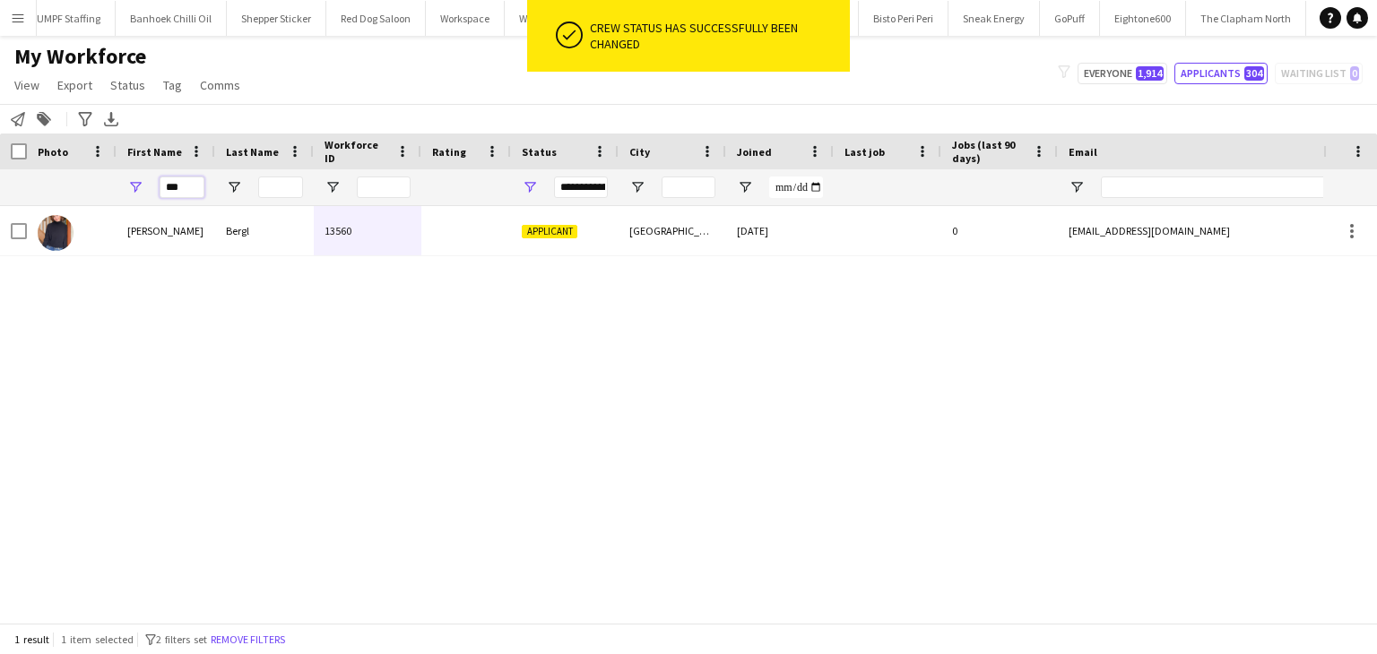
click at [165, 185] on input "***" at bounding box center [182, 188] width 45 height 22
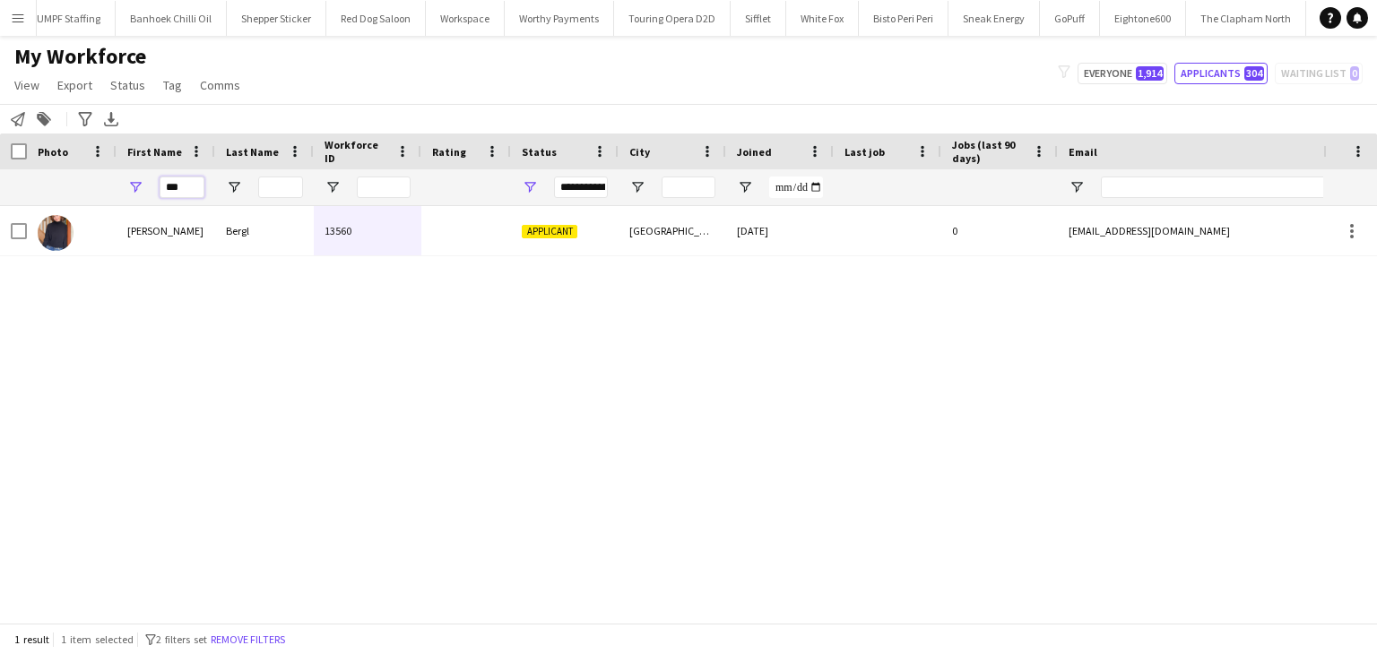
click at [165, 185] on input "***" at bounding box center [182, 188] width 45 height 22
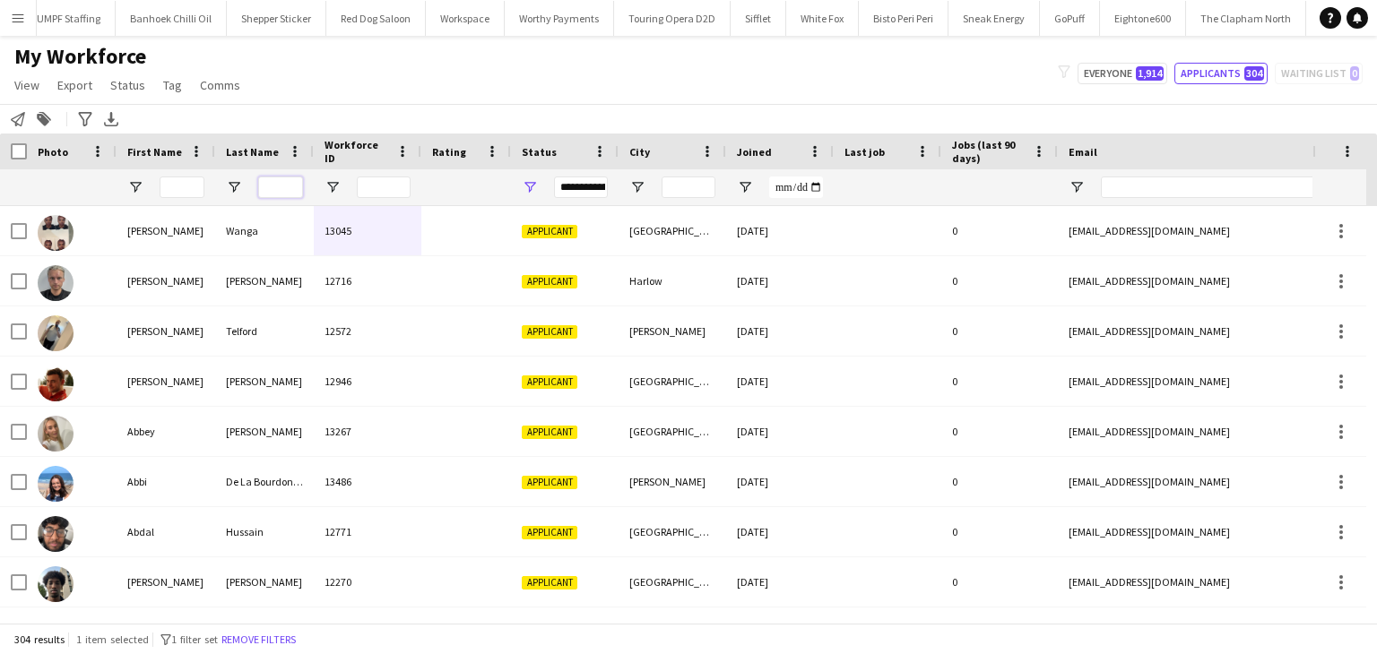
drag, startPoint x: 291, startPoint y: 177, endPoint x: 272, endPoint y: 184, distance: 20.1
click at [290, 177] on input "Last Name Filter Input" at bounding box center [280, 188] width 45 height 22
drag, startPoint x: 272, startPoint y: 184, endPoint x: 247, endPoint y: 185, distance: 25.1
click at [272, 185] on input "Last Name Filter Input" at bounding box center [280, 188] width 45 height 22
click at [163, 185] on input "First Name Filter Input" at bounding box center [182, 188] width 45 height 22
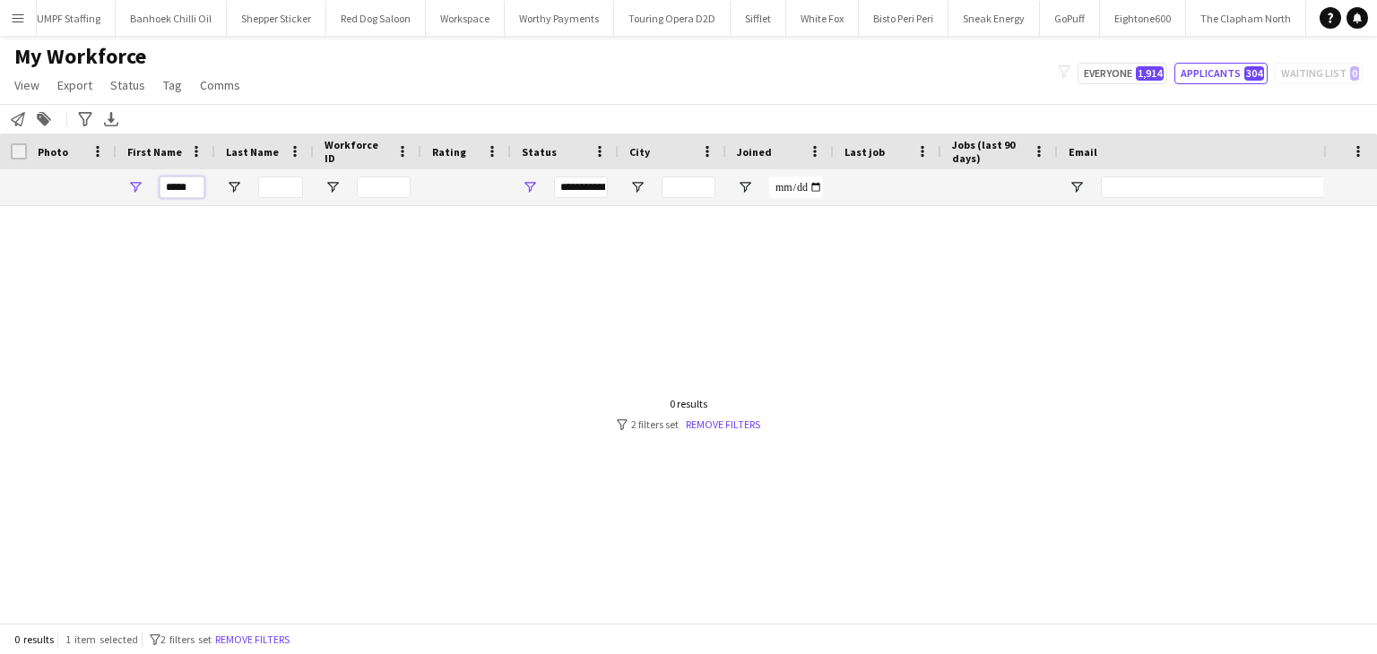
type input "*****"
click at [195, 175] on div "*****" at bounding box center [182, 187] width 45 height 36
click at [194, 183] on input "*****" at bounding box center [182, 188] width 45 height 22
click at [194, 184] on input "*****" at bounding box center [182, 188] width 45 height 22
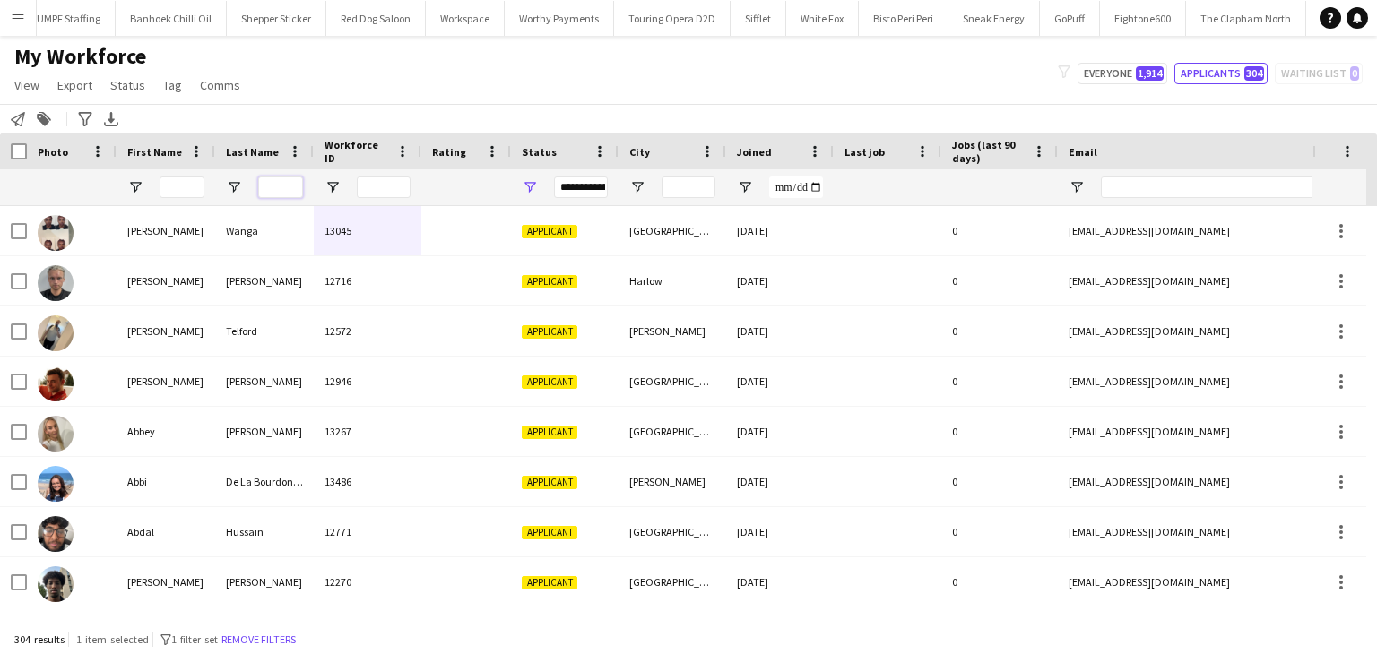
click at [276, 191] on input "Last Name Filter Input" at bounding box center [280, 188] width 45 height 22
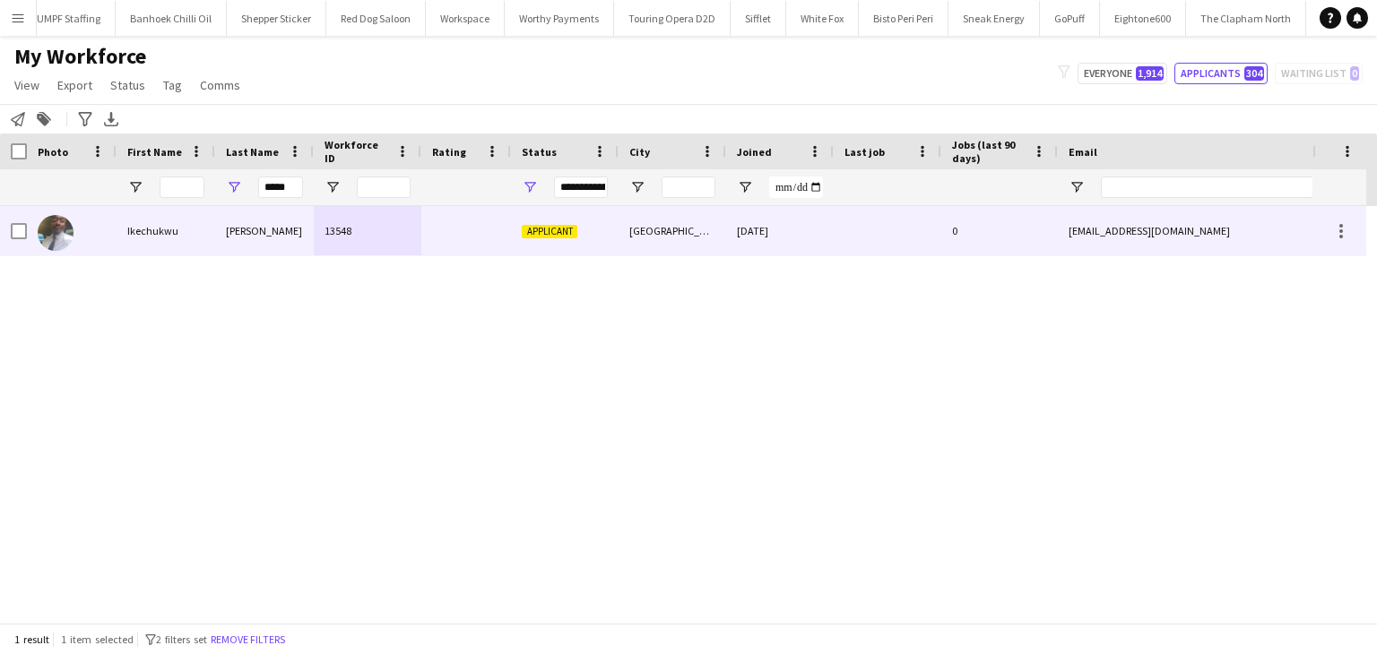
click at [276, 252] on div "Denis" at bounding box center [264, 230] width 99 height 49
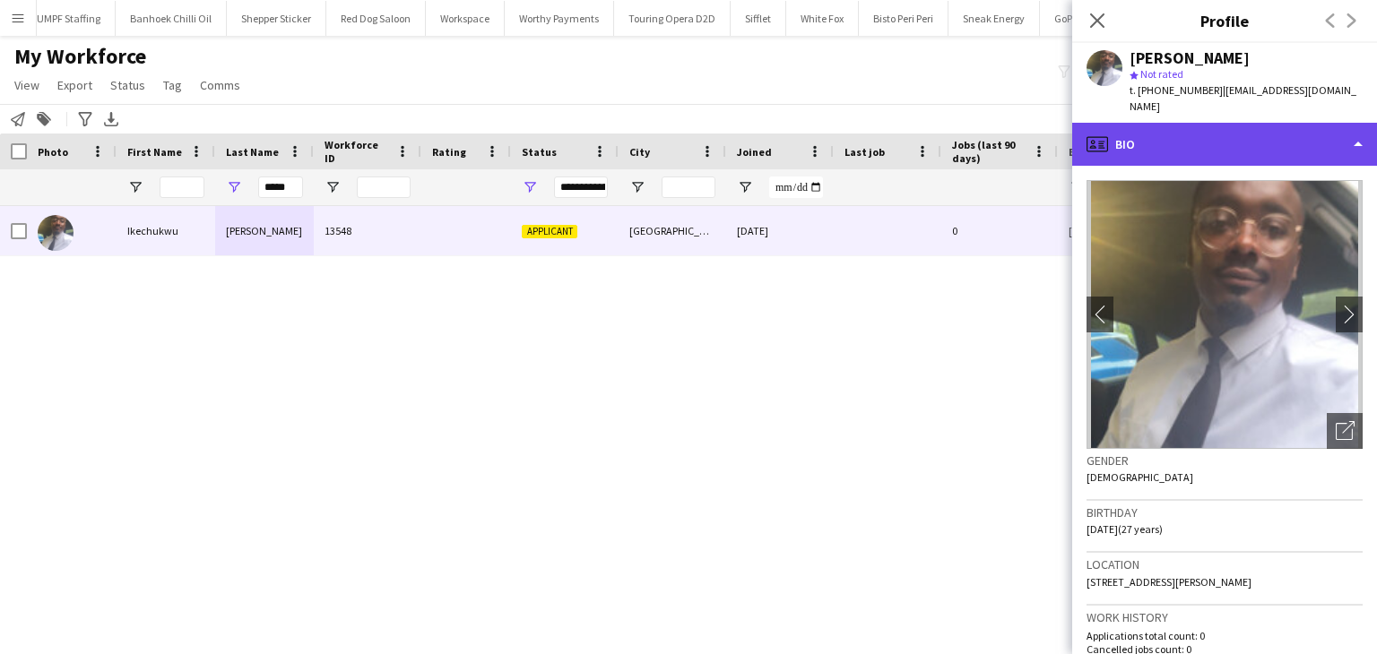
click at [1198, 147] on div "profile Bio" at bounding box center [1224, 144] width 305 height 43
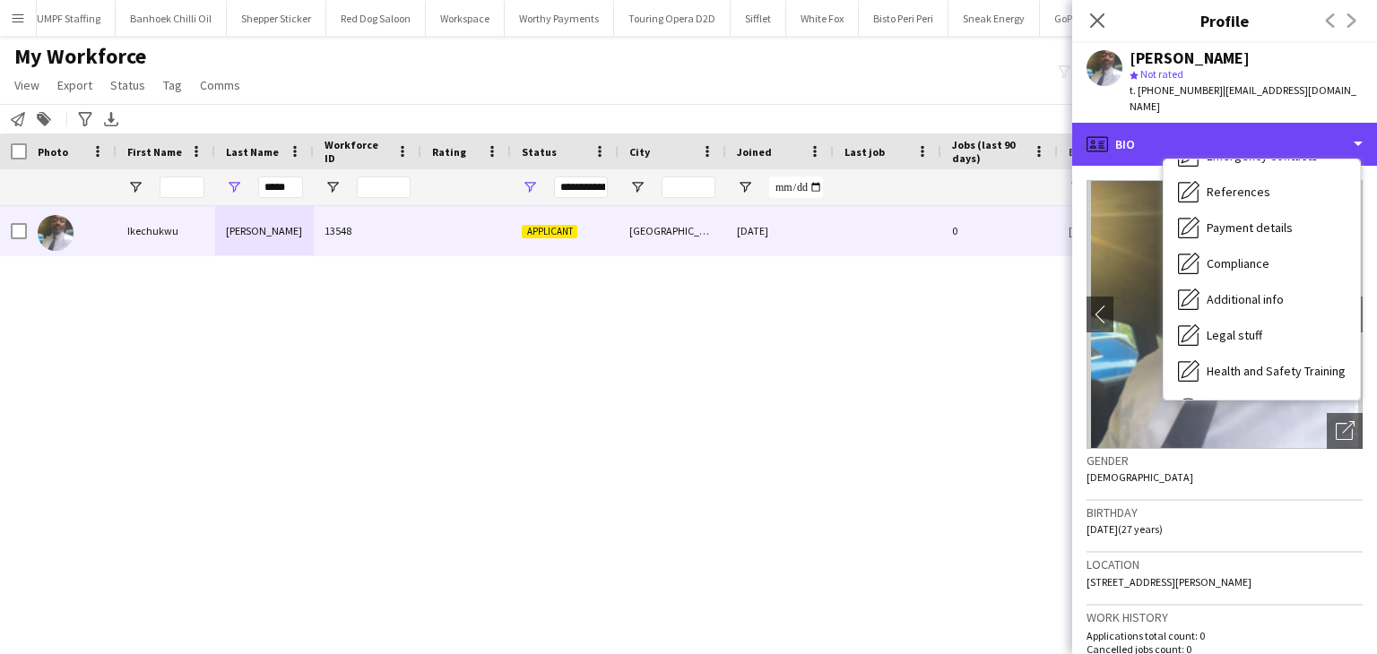
scroll to position [240, 0]
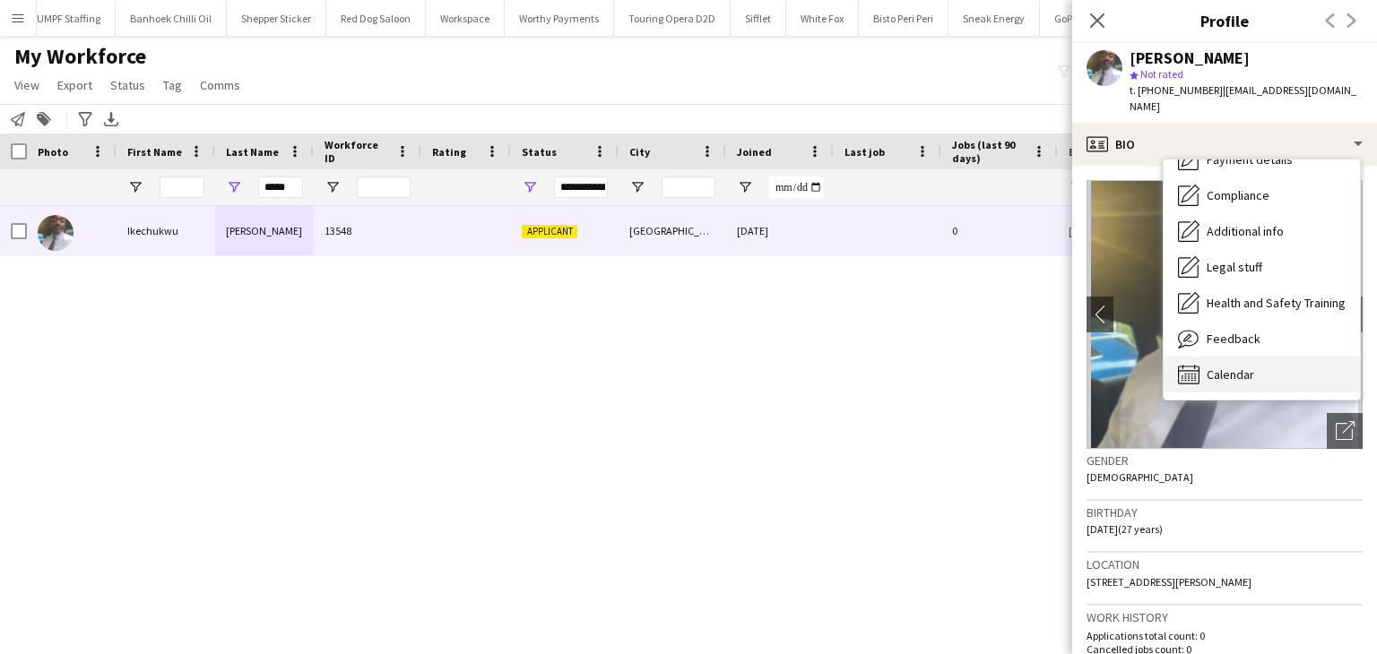
click at [1249, 367] on span "Calendar" at bounding box center [1231, 375] width 48 height 16
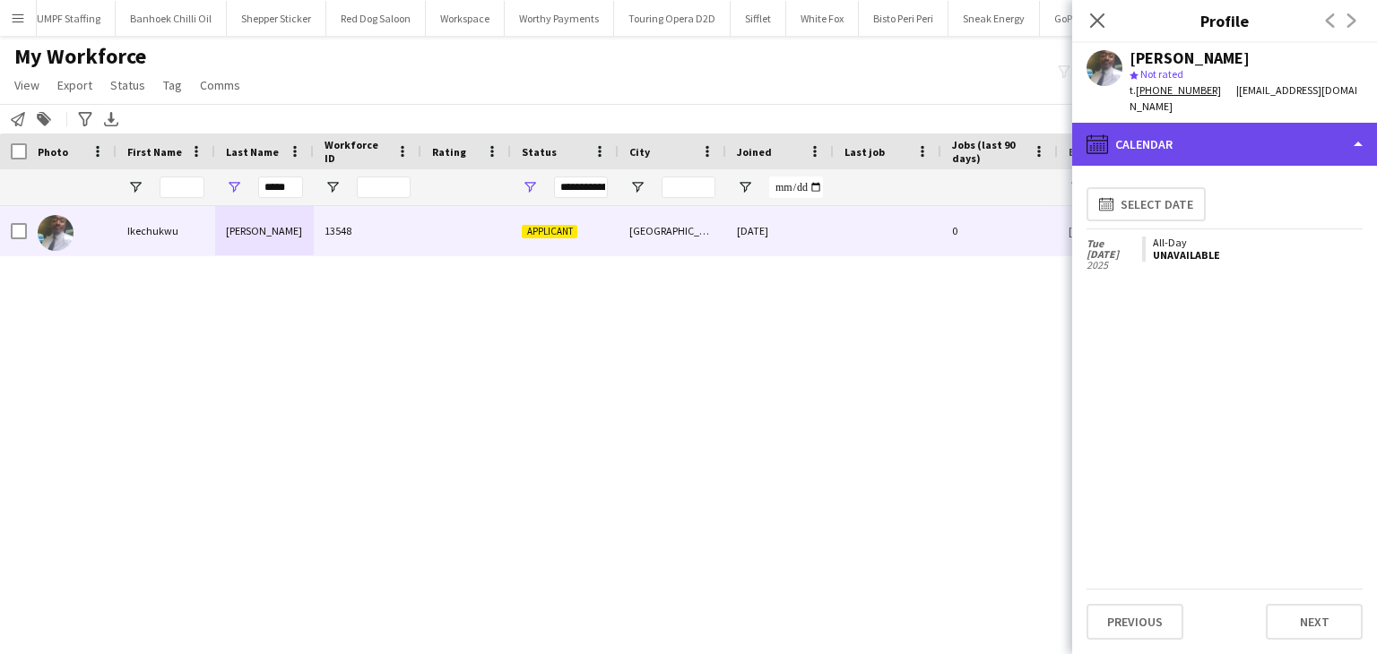
click at [1198, 123] on div "calendar-full Calendar" at bounding box center [1224, 144] width 305 height 43
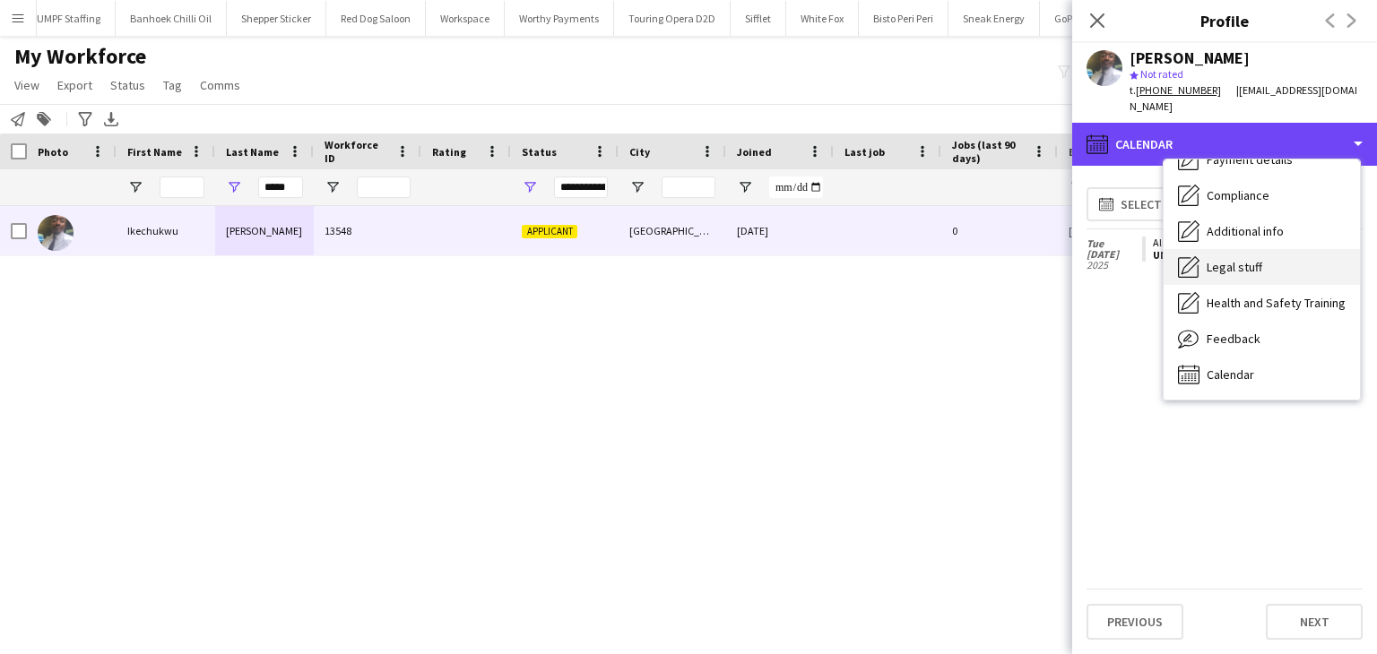
scroll to position [151, 0]
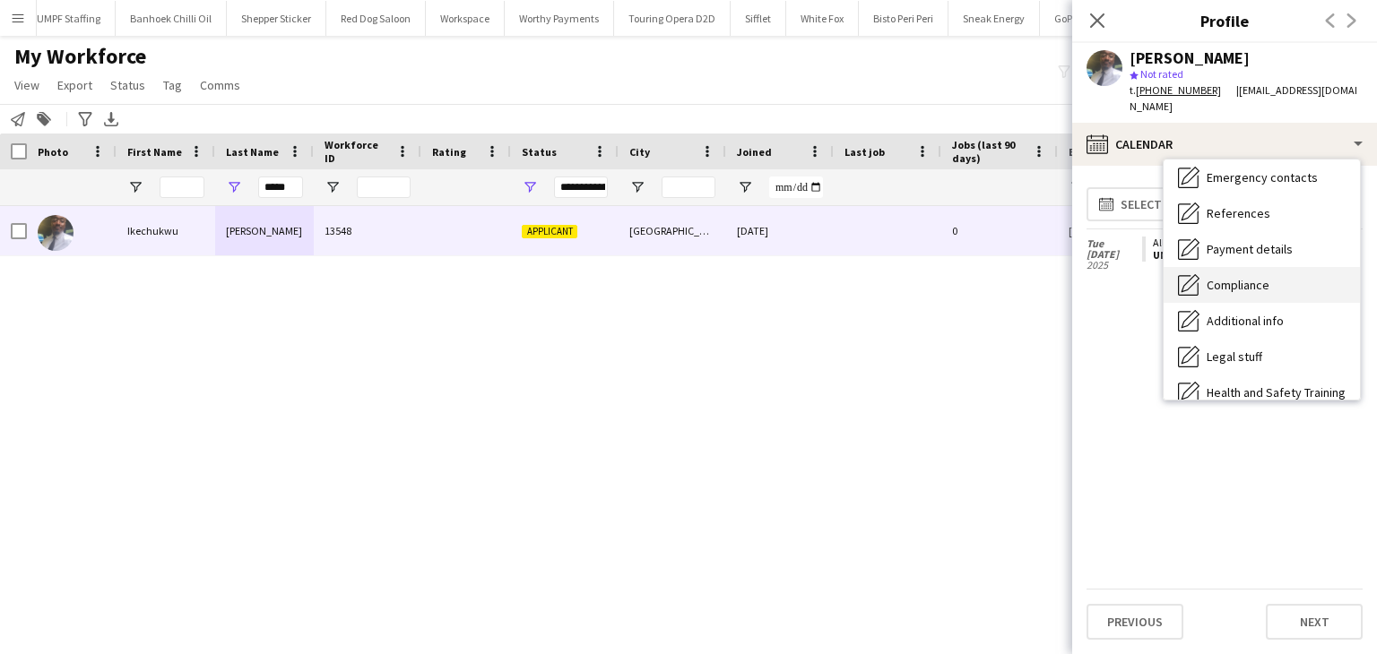
click at [1228, 277] on span "Compliance" at bounding box center [1238, 285] width 63 height 16
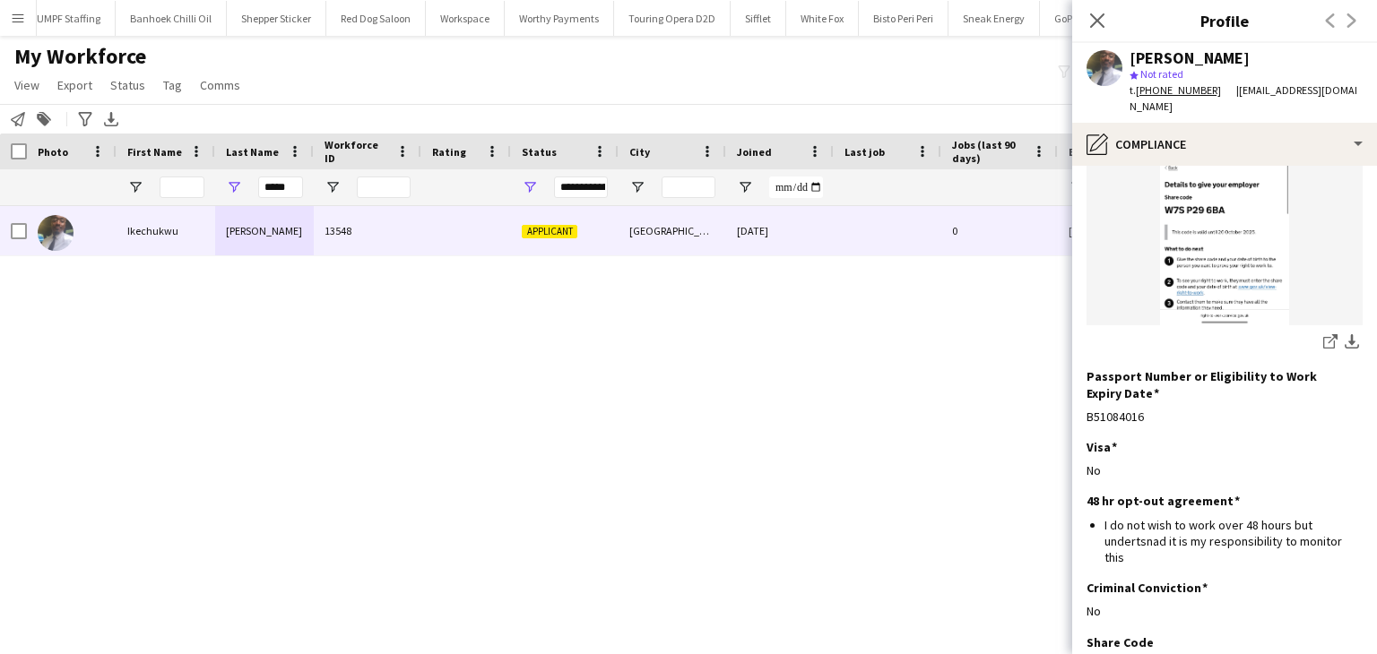
scroll to position [368, 0]
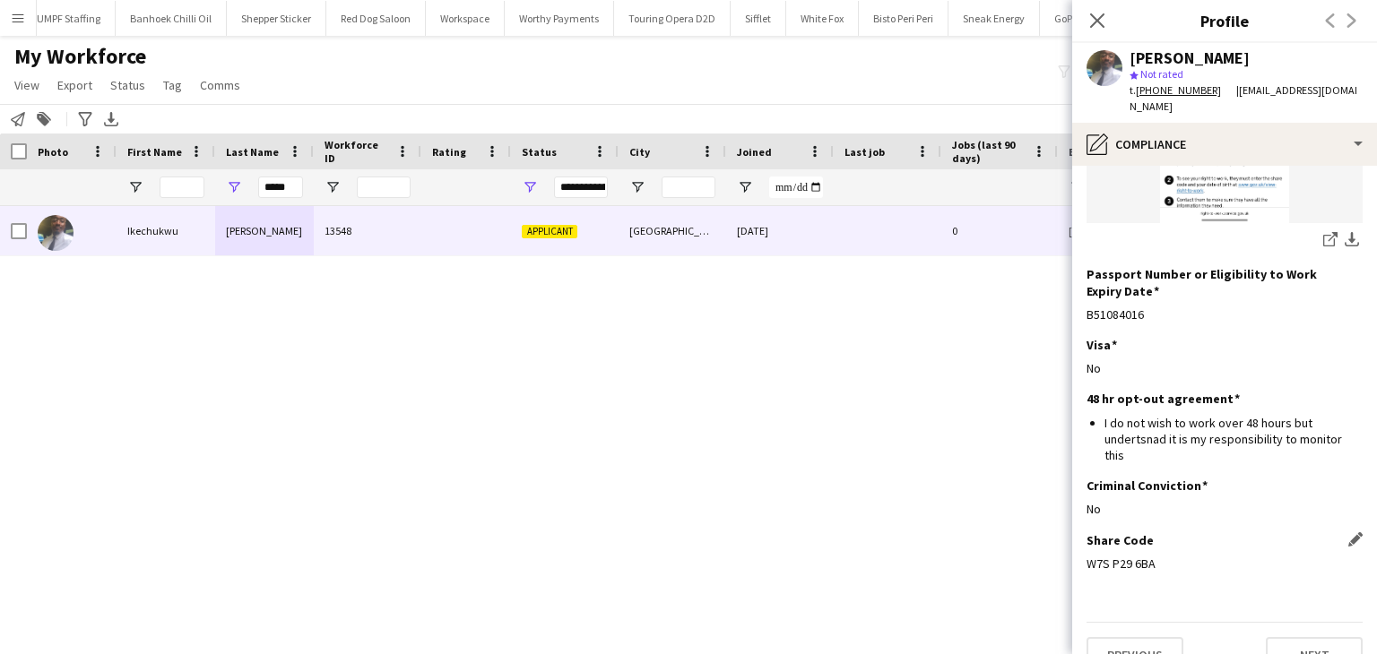
click at [1129, 556] on div "W7S P29 6BA" at bounding box center [1224, 564] width 276 height 16
copy div "W7S P29 6BA"
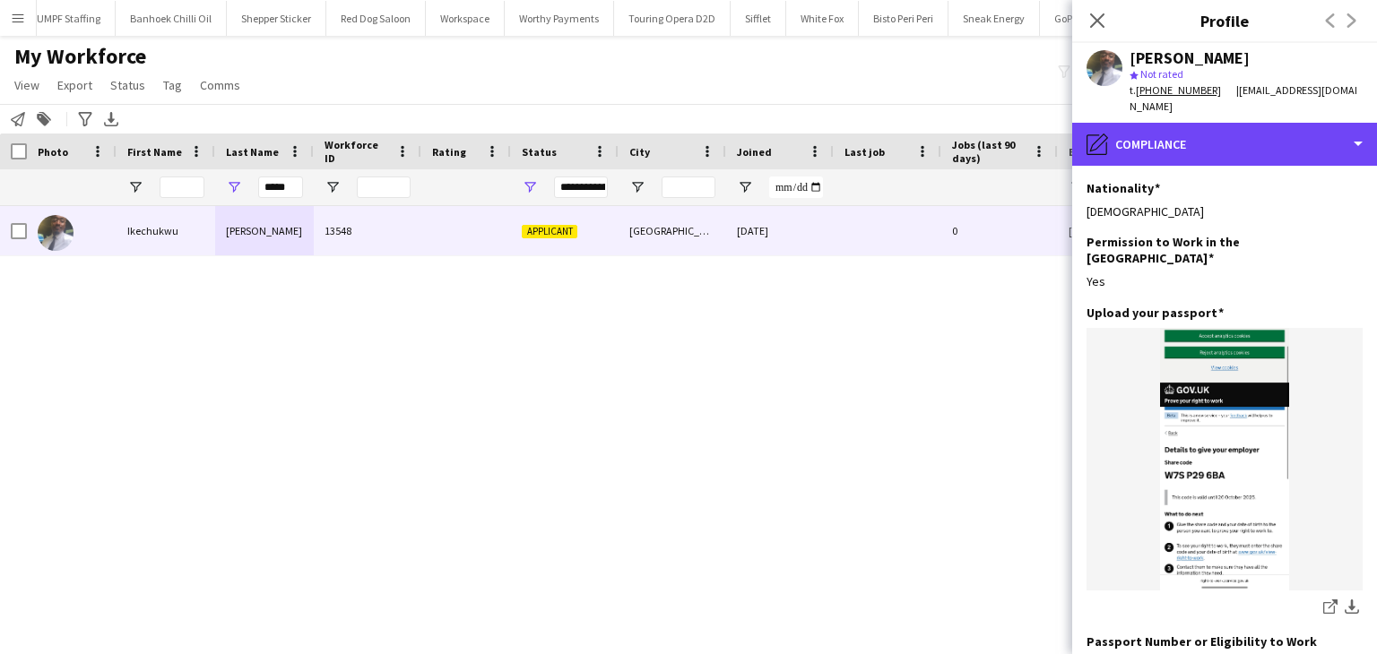
drag, startPoint x: 1119, startPoint y: 129, endPoint x: 1207, endPoint y: 218, distance: 125.5
click at [1120, 137] on div "pencil4 Compliance" at bounding box center [1224, 144] width 305 height 43
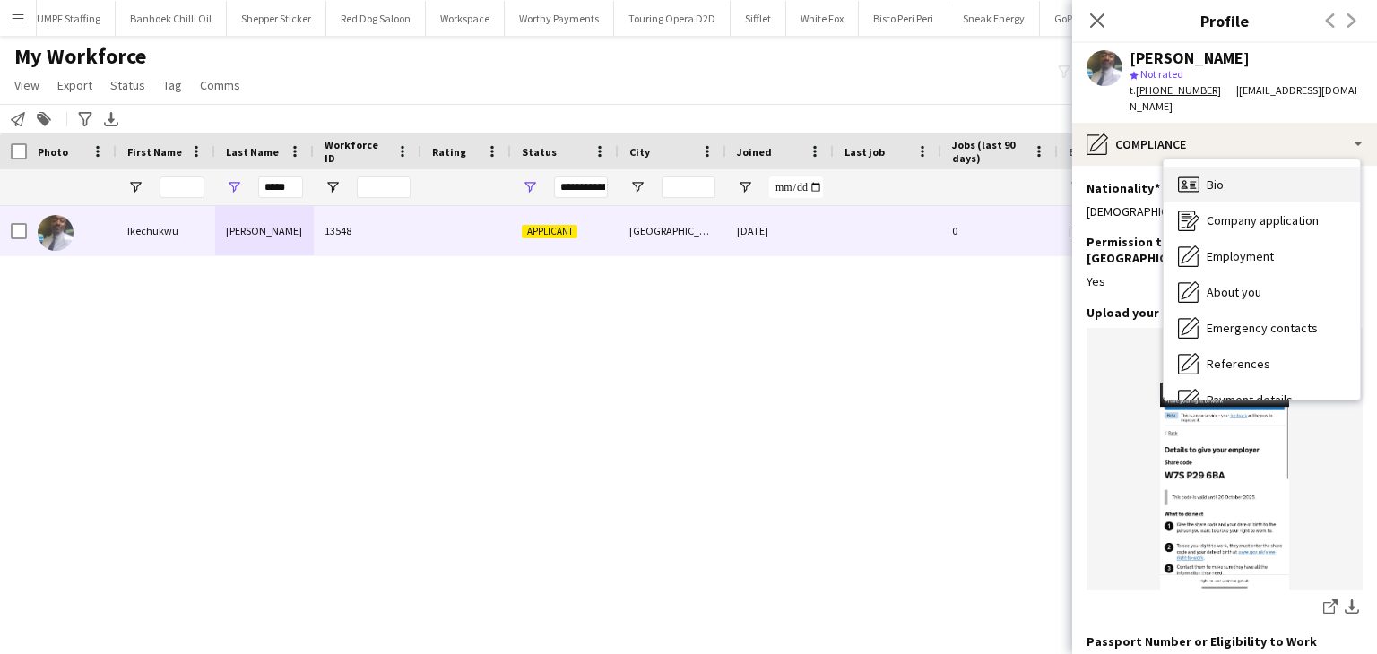
click at [1243, 167] on div "Bio Bio" at bounding box center [1261, 185] width 196 height 36
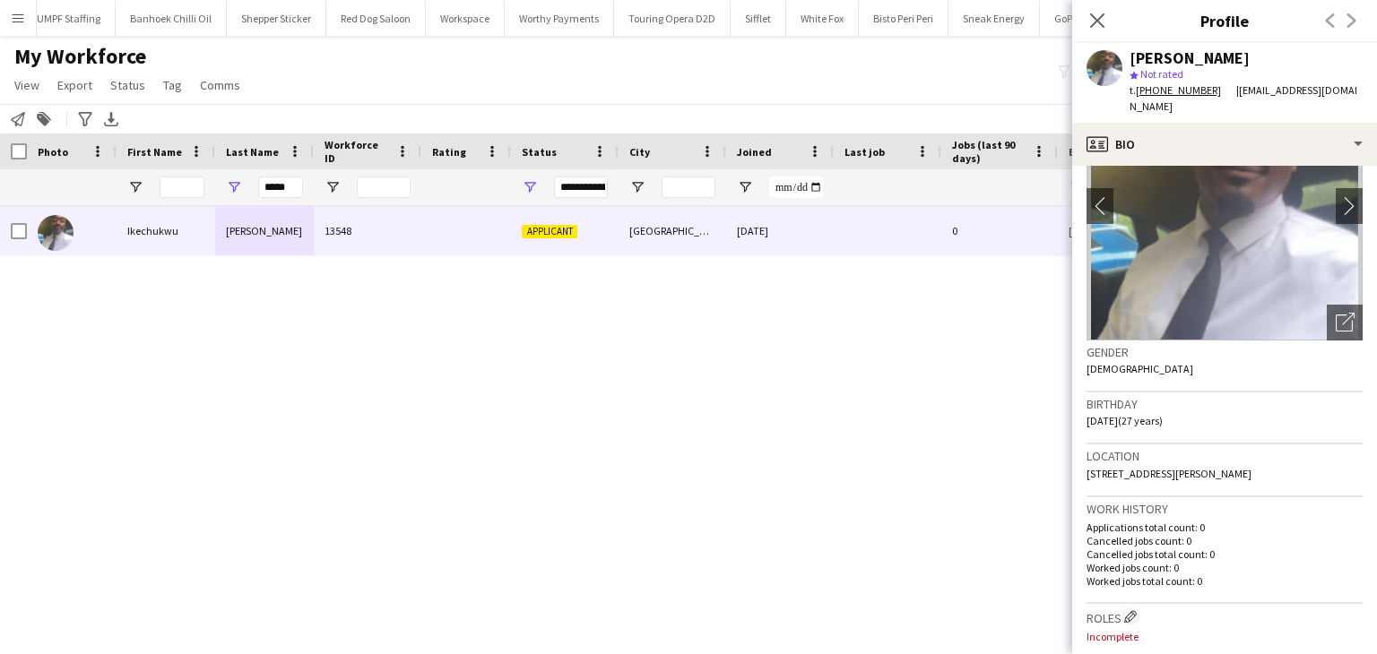
scroll to position [179, 0]
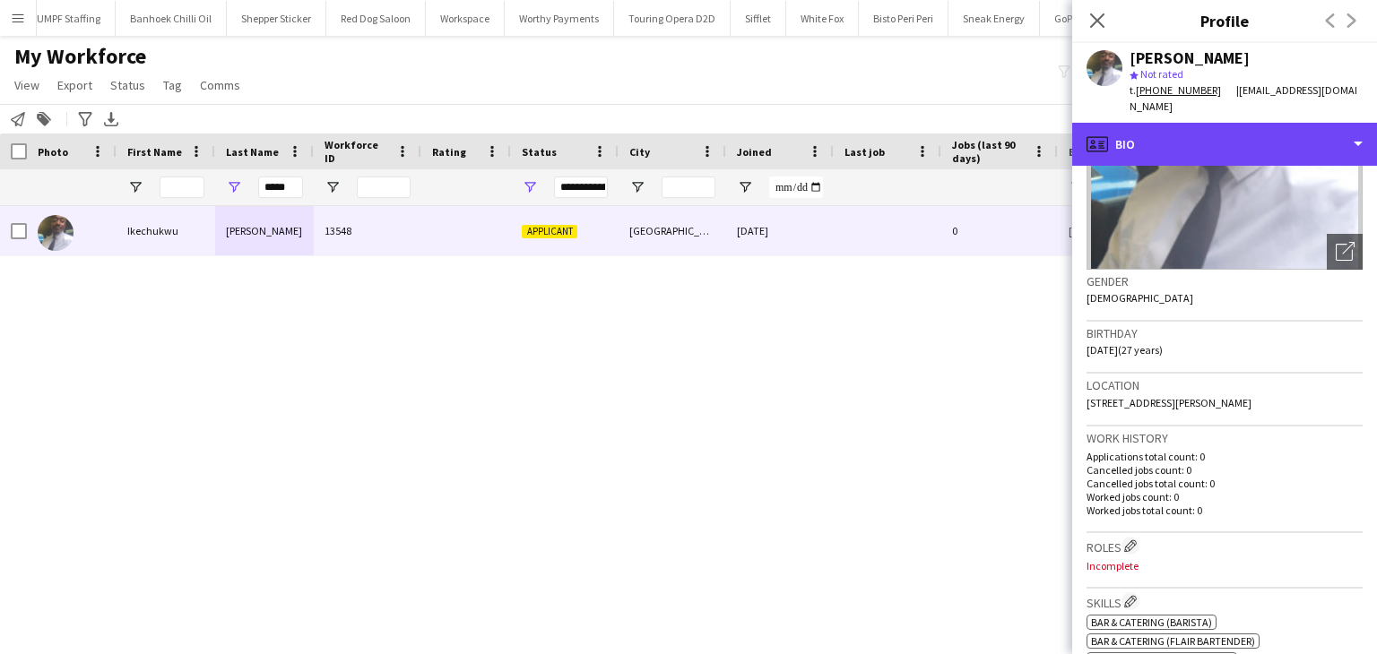
drag, startPoint x: 1153, startPoint y: 113, endPoint x: 1165, endPoint y: 158, distance: 46.5
click at [1153, 123] on div "profile Bio" at bounding box center [1224, 144] width 305 height 43
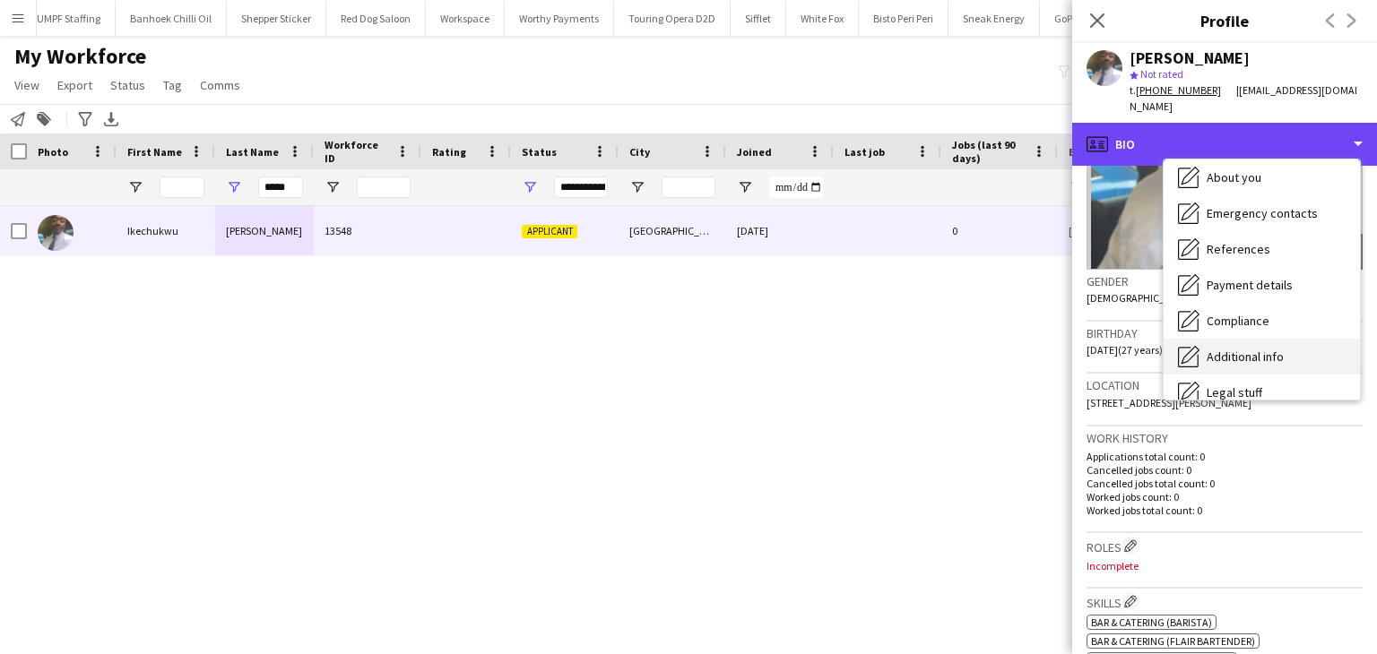
scroll to position [90, 0]
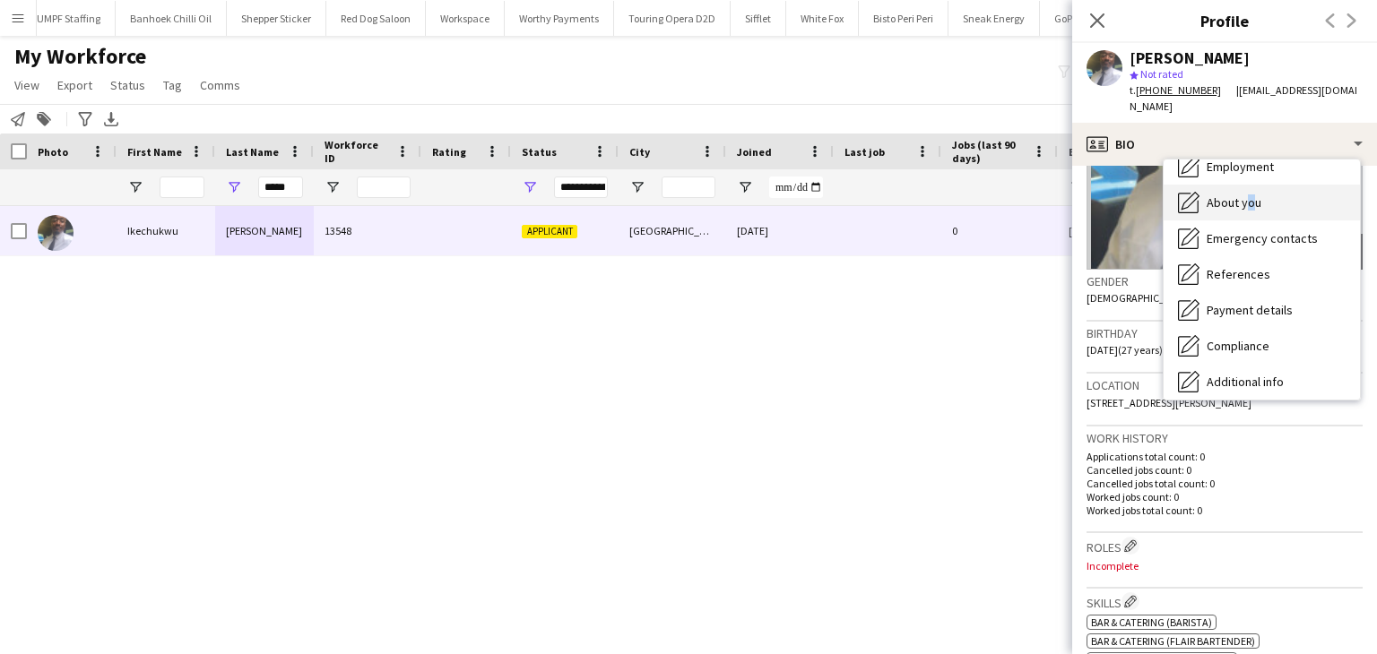
click at [1244, 195] on span "About you" at bounding box center [1234, 203] width 55 height 16
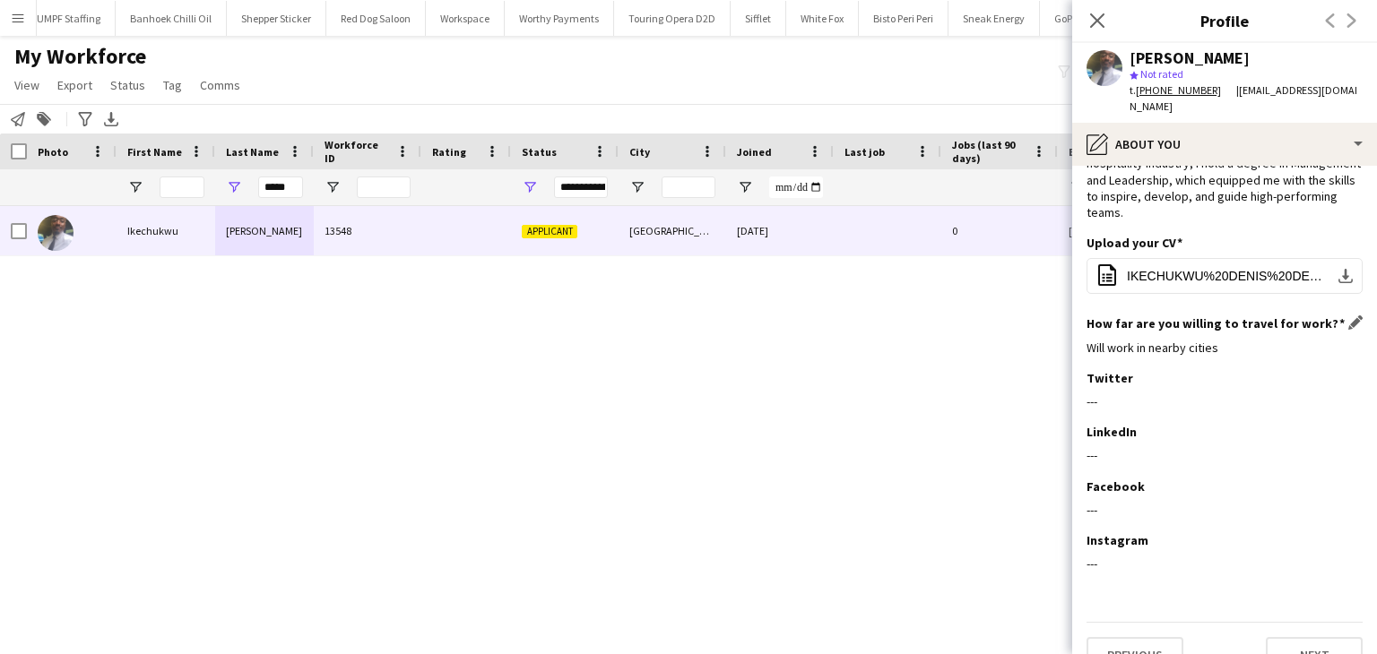
scroll to position [0, 0]
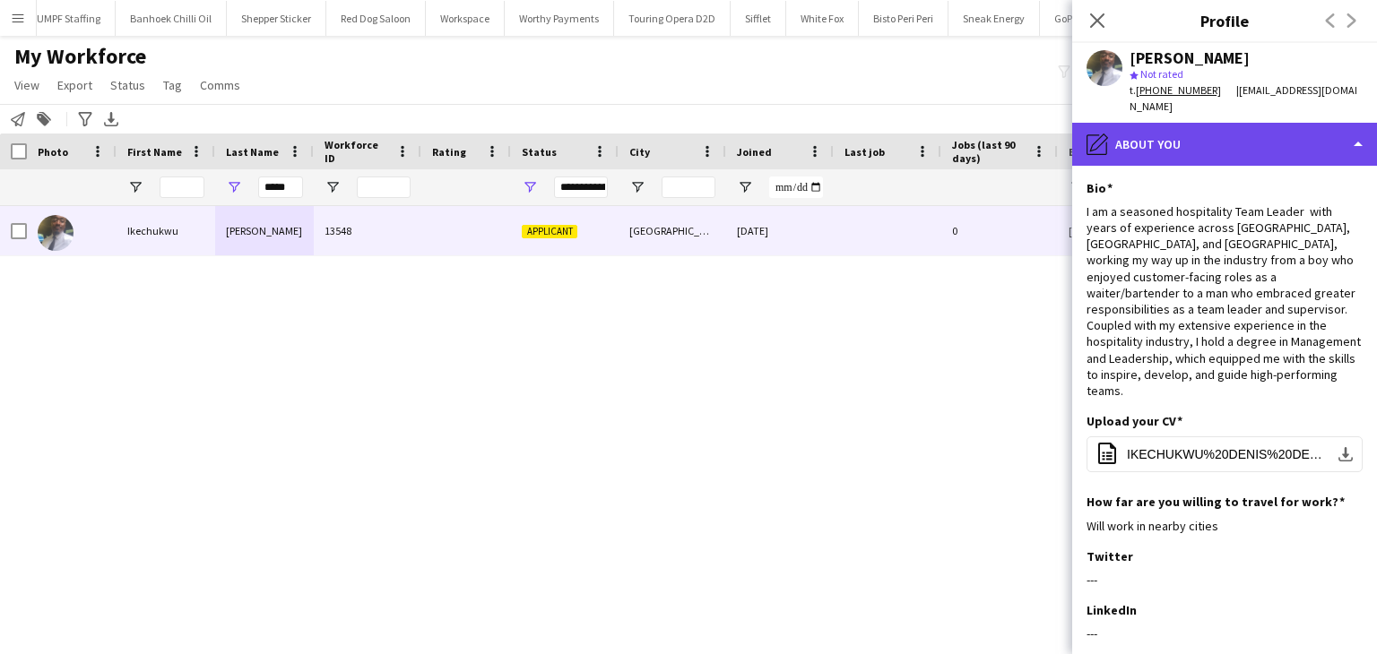
click at [1164, 123] on div "pencil4 About you" at bounding box center [1224, 144] width 305 height 43
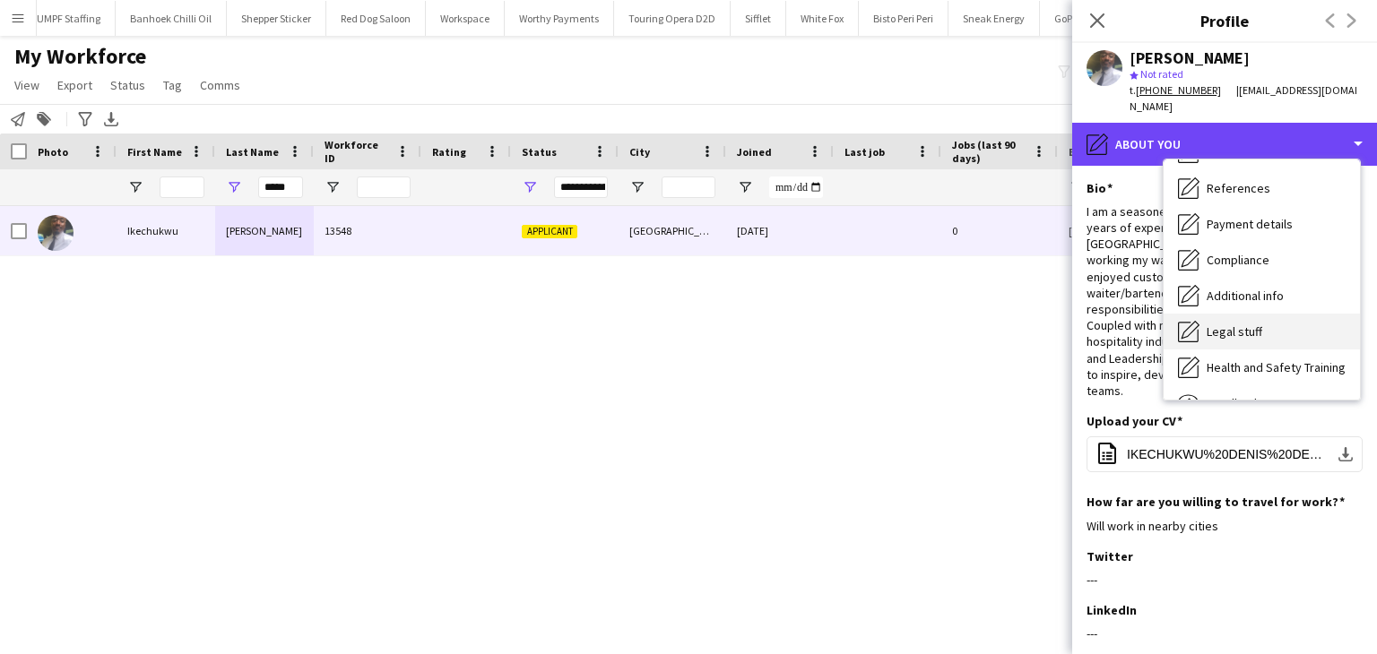
scroll to position [151, 0]
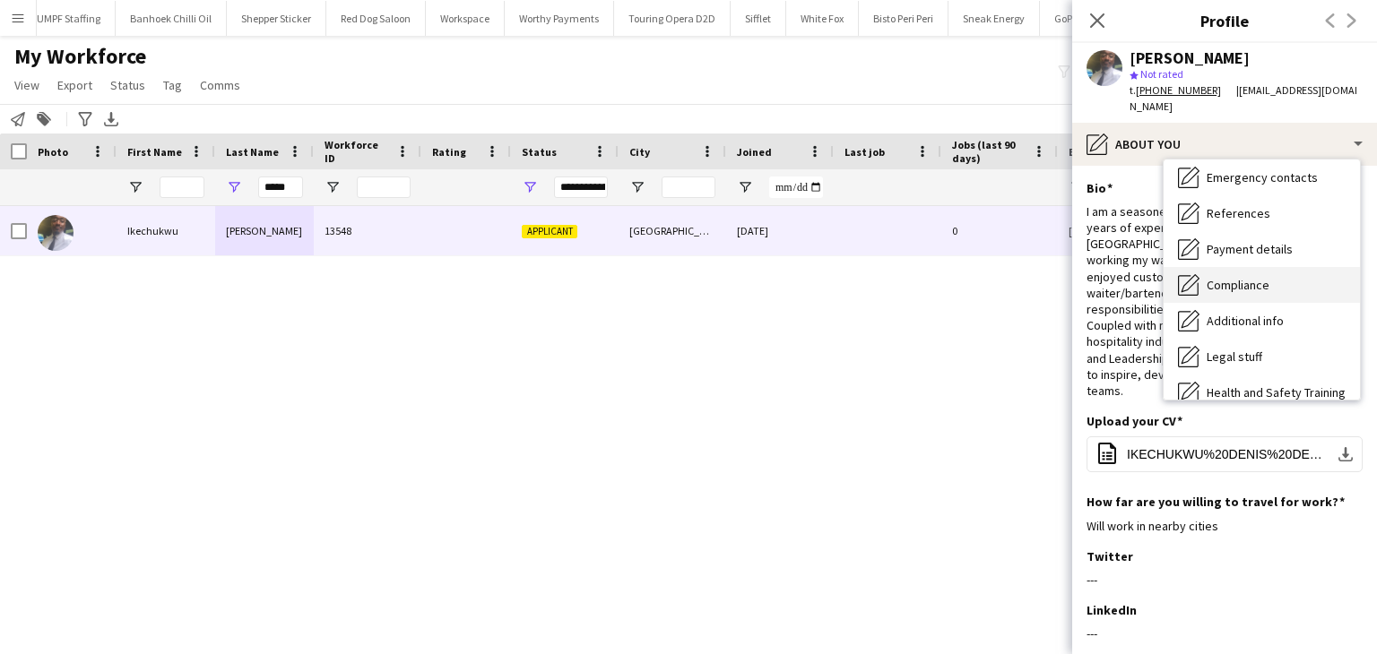
click at [1241, 267] on div "Compliance Compliance" at bounding box center [1261, 285] width 196 height 36
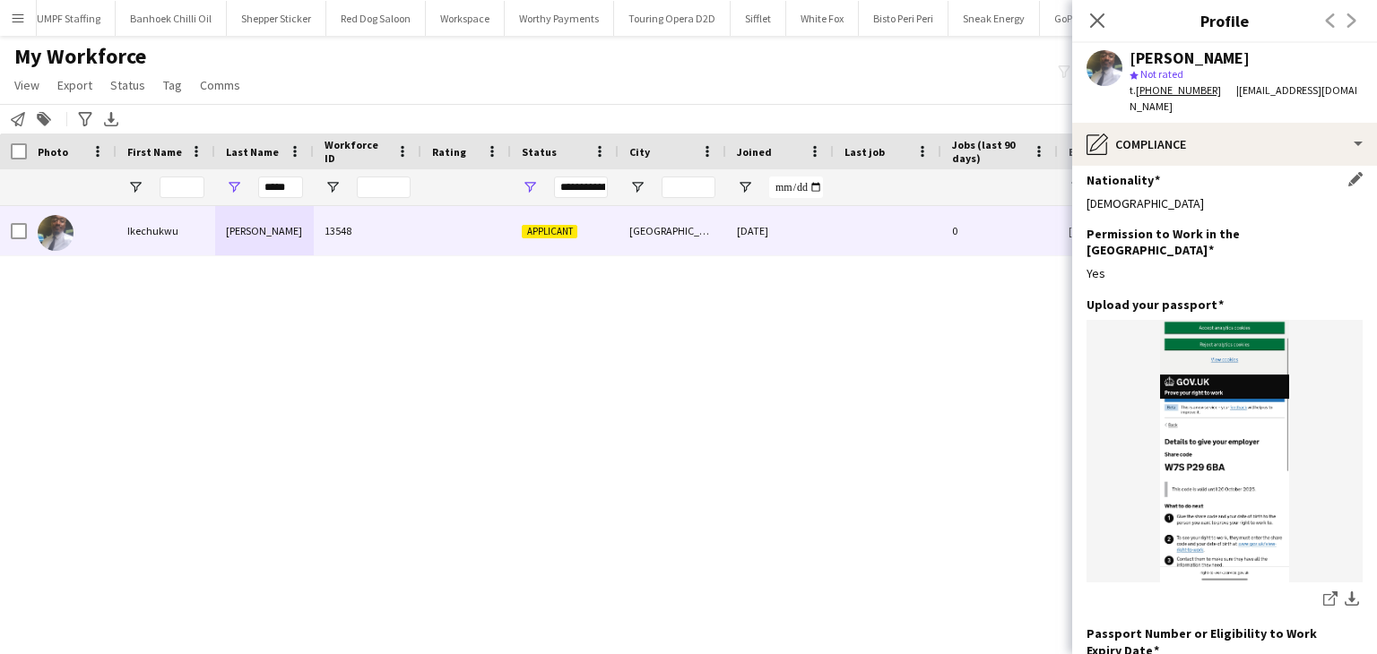
scroll to position [0, 0]
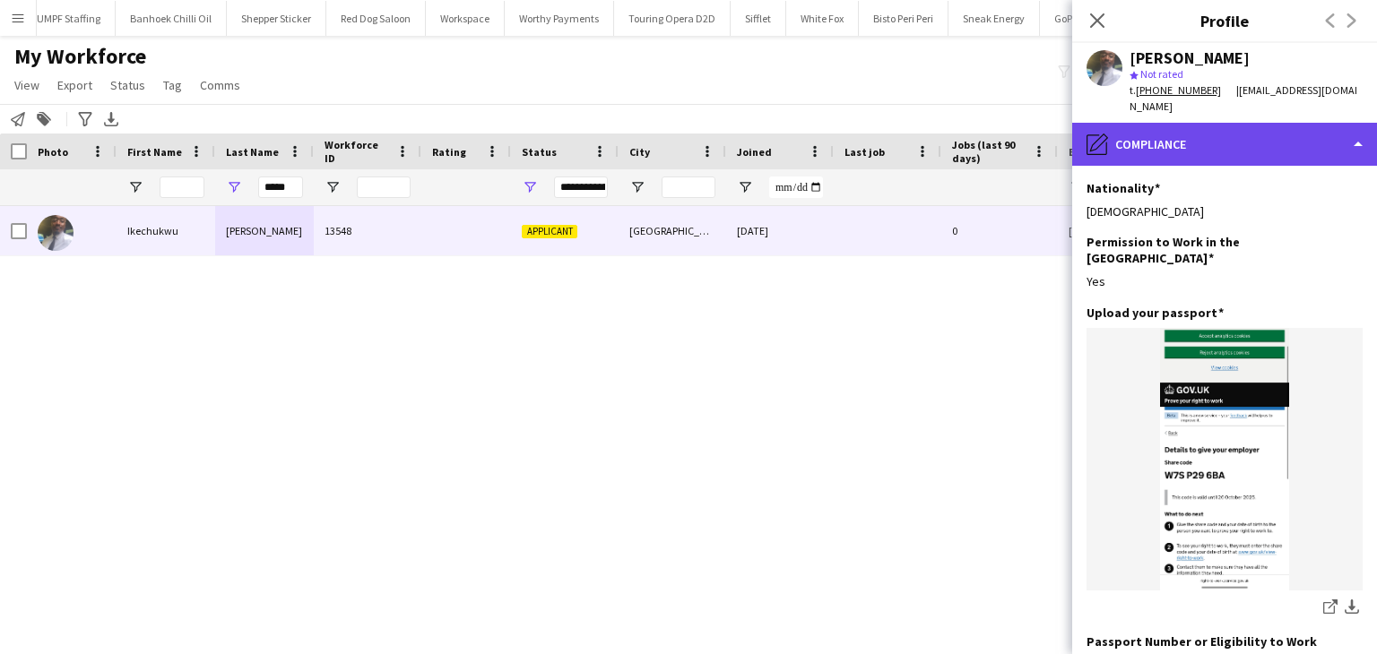
click at [1223, 143] on div "pencil4 Compliance" at bounding box center [1224, 144] width 305 height 43
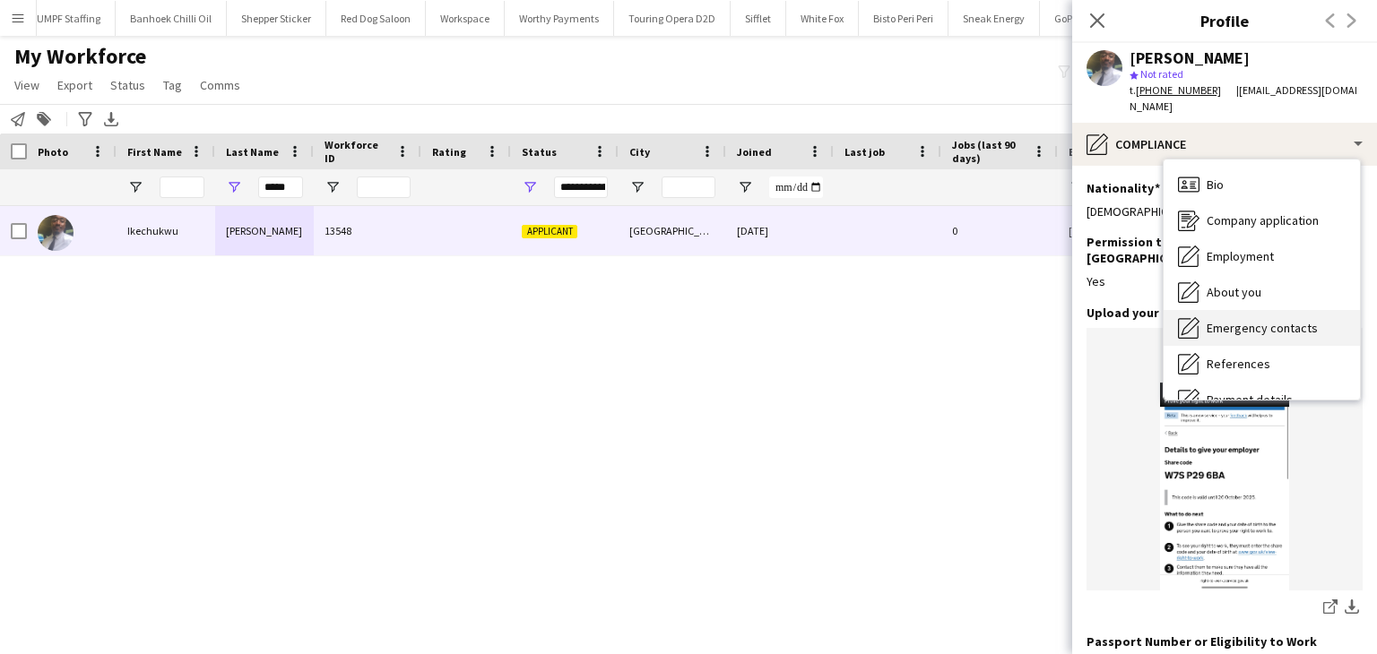
click at [1240, 167] on div "Bio Bio" at bounding box center [1261, 185] width 196 height 36
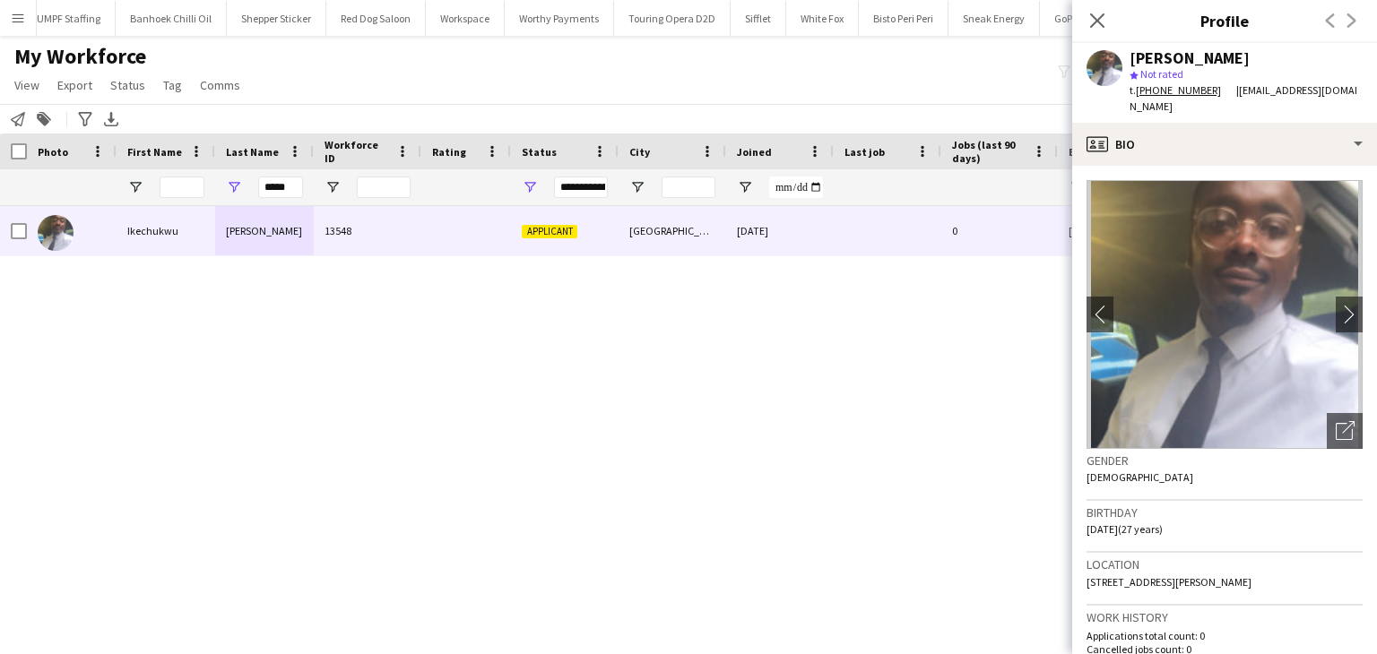
drag, startPoint x: 1137, startPoint y: 516, endPoint x: 1081, endPoint y: 516, distance: 56.5
click at [1081, 516] on app-crew-profile-bio "chevron-left chevron-right Open photos pop-in Gender Male Birthday 10-10-1997 (…" at bounding box center [1224, 410] width 305 height 489
drag, startPoint x: 1135, startPoint y: 93, endPoint x: 1201, endPoint y: 172, distance: 103.1
click at [1205, 105] on app-crew-profile "Close pop-in Profile Previous Next Ikechukwu Denis star Not rated t. +447846599…" at bounding box center [1224, 327] width 305 height 654
copy app-crew-profile "+447846599293 | iykedenis9@gmail.com profile"
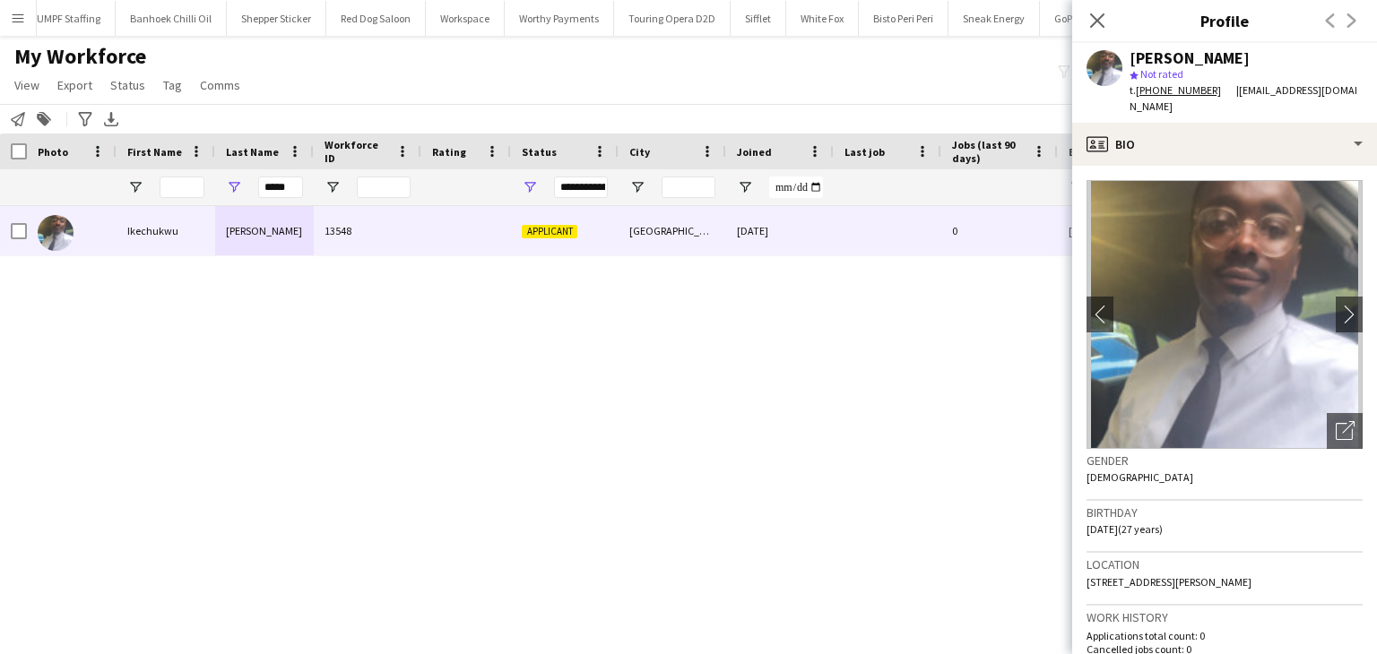
click at [1205, 68] on div "star Not rated" at bounding box center [1245, 74] width 233 height 16
drag, startPoint x: 1134, startPoint y: 93, endPoint x: 1208, endPoint y: 94, distance: 74.4
click at [1208, 94] on div "t. +447846599293" at bounding box center [1182, 90] width 107 height 16
click at [1247, 61] on div "Ikechukwu Denis" at bounding box center [1189, 58] width 120 height 16
drag, startPoint x: 1137, startPoint y: 94, endPoint x: 1198, endPoint y: 91, distance: 61.1
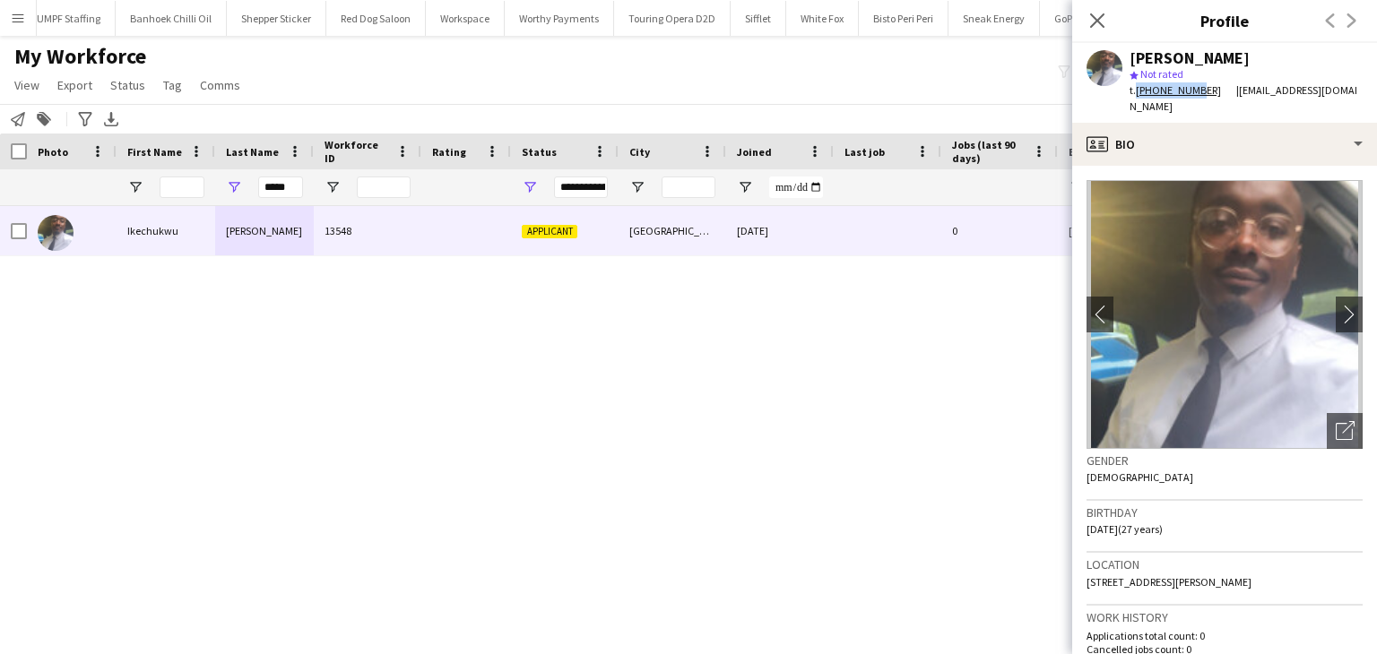
click at [1198, 91] on div "t. +447846599293" at bounding box center [1182, 90] width 107 height 16
click at [1181, 70] on span "Not rated" at bounding box center [1161, 73] width 43 height 13
click at [1142, 57] on div "Ikechukwu Denis" at bounding box center [1189, 58] width 120 height 16
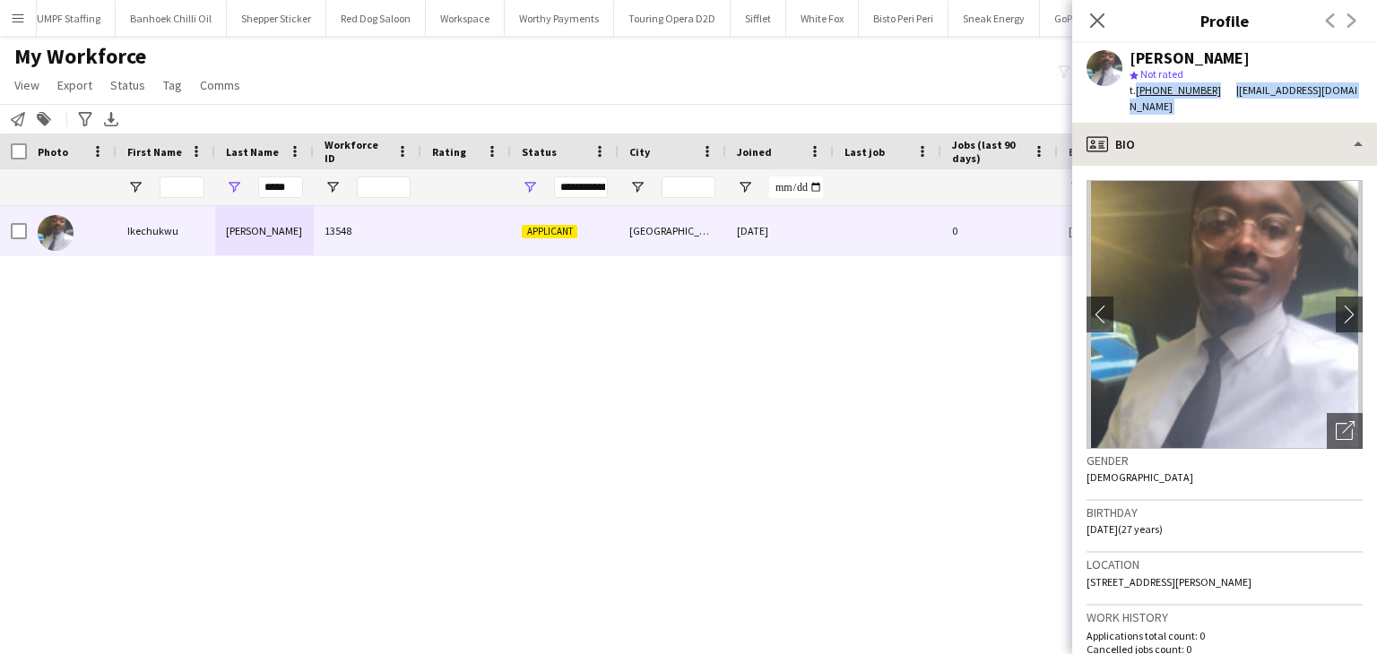
drag, startPoint x: 1137, startPoint y: 91, endPoint x: 1201, endPoint y: 114, distance: 68.6
click at [1201, 114] on app-crew-profile "Close pop-in Profile Previous Next Ikechukwu Denis star Not rated t. +447846599…" at bounding box center [1224, 327] width 305 height 654
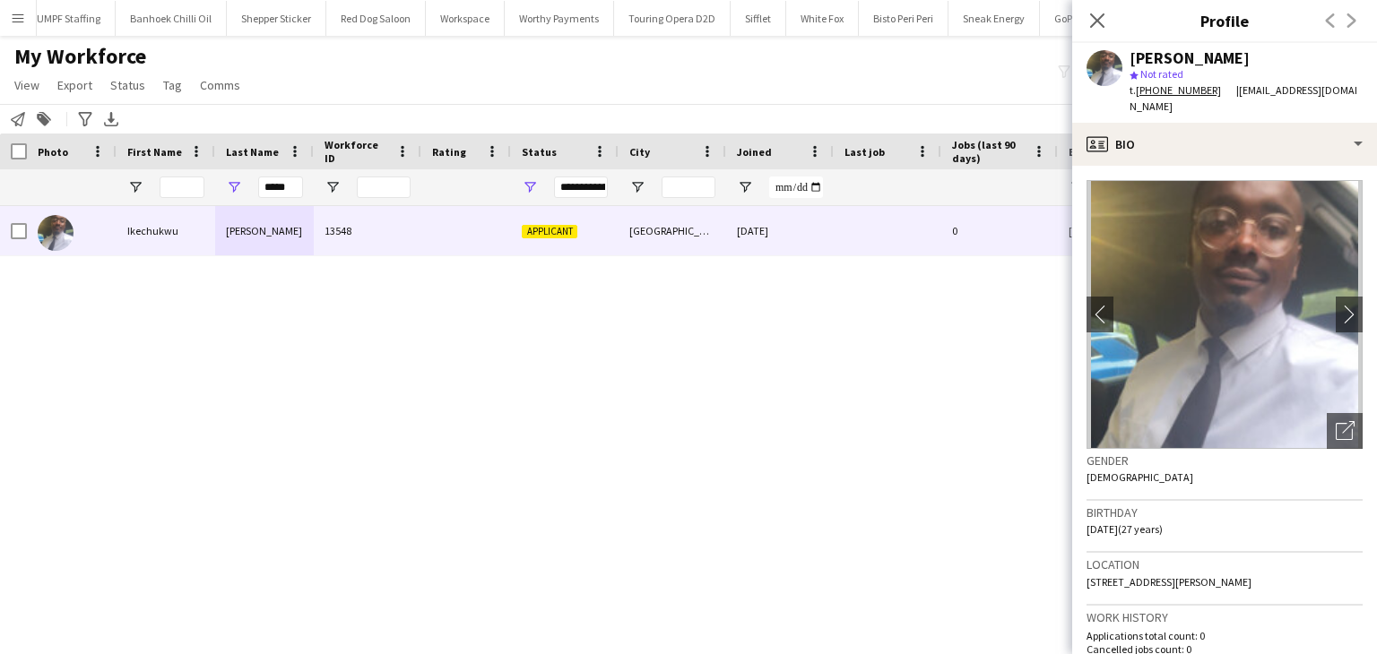
click at [1250, 65] on div "Ikechukwu Denis" at bounding box center [1245, 58] width 233 height 16
click at [1243, 56] on div "Ikechukwu Denis" at bounding box center [1189, 58] width 120 height 16
drag, startPoint x: 1135, startPoint y: 91, endPoint x: 1205, endPoint y: 97, distance: 70.1
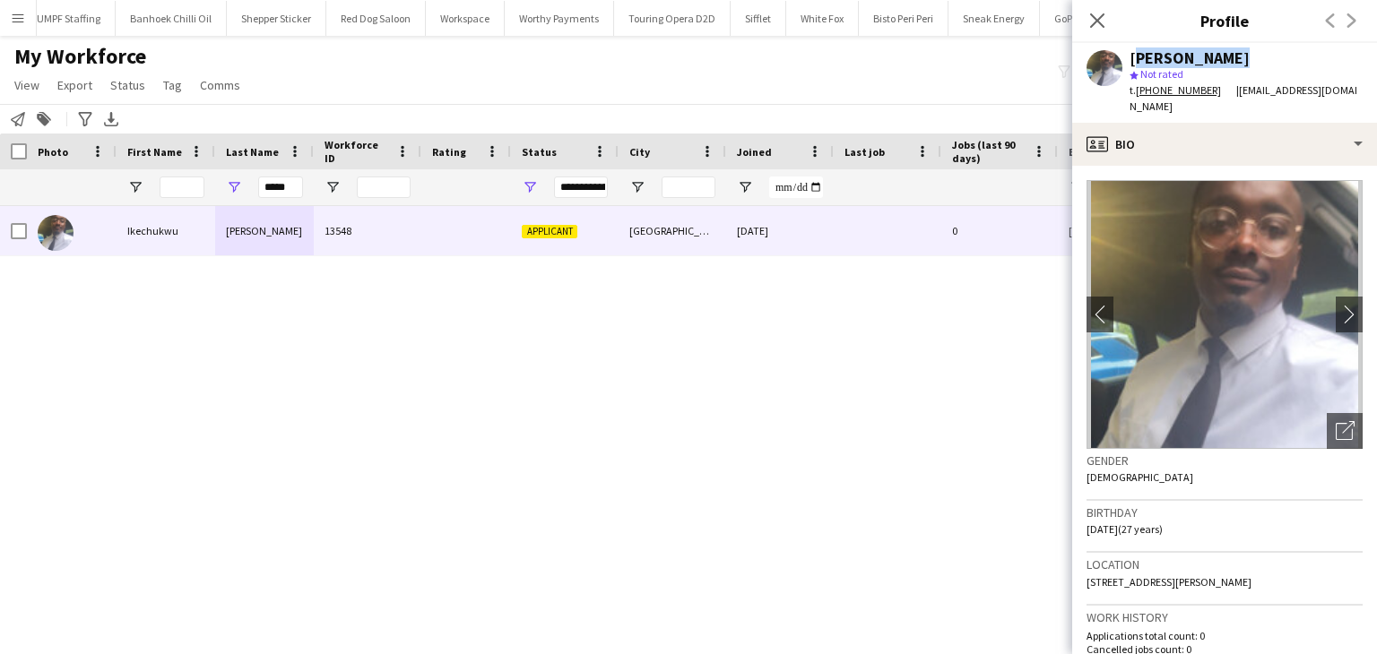
click at [1205, 97] on div "t. +447846599293" at bounding box center [1182, 90] width 107 height 16
click at [1167, 55] on div "Ikechukwu Denis" at bounding box center [1189, 58] width 120 height 16
drag, startPoint x: 1229, startPoint y: 91, endPoint x: 1336, endPoint y: 101, distance: 107.1
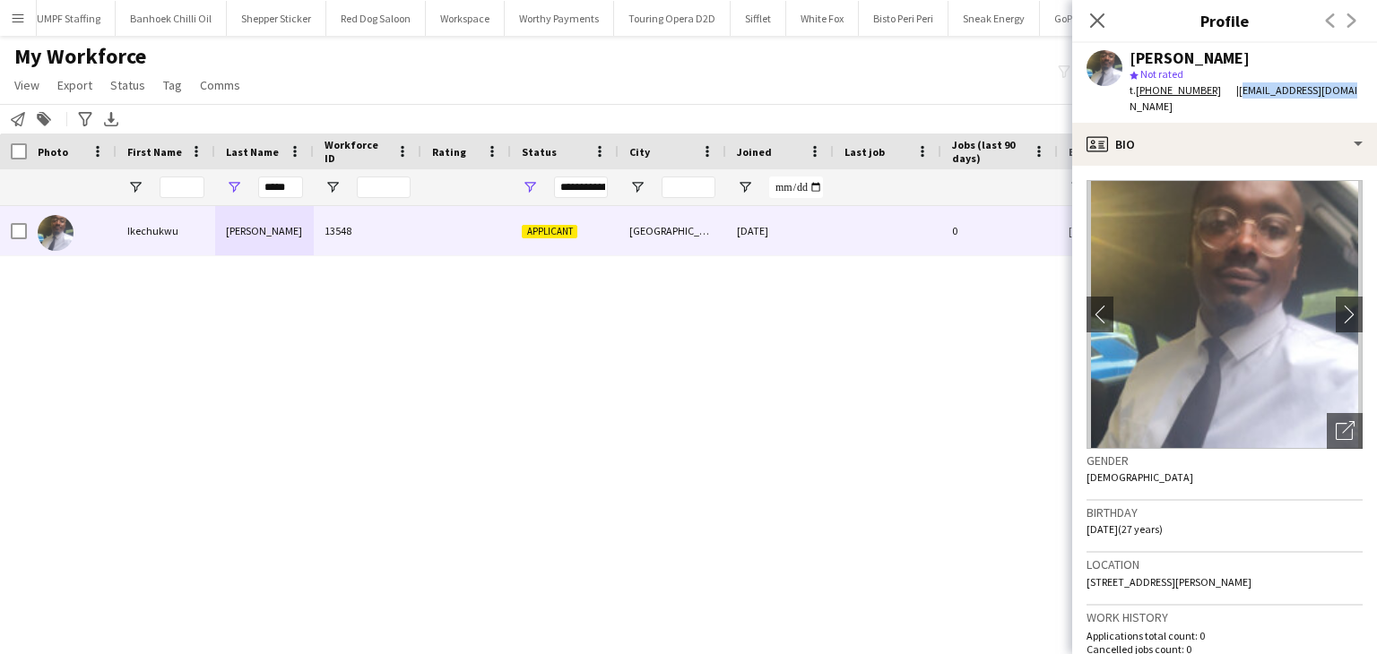
click at [1336, 101] on div "Ikechukwu Denis star Not rated t. +447846599293 | iykedenis9@gmail.com" at bounding box center [1224, 83] width 305 height 80
click at [285, 179] on input "*****" at bounding box center [280, 188] width 45 height 22
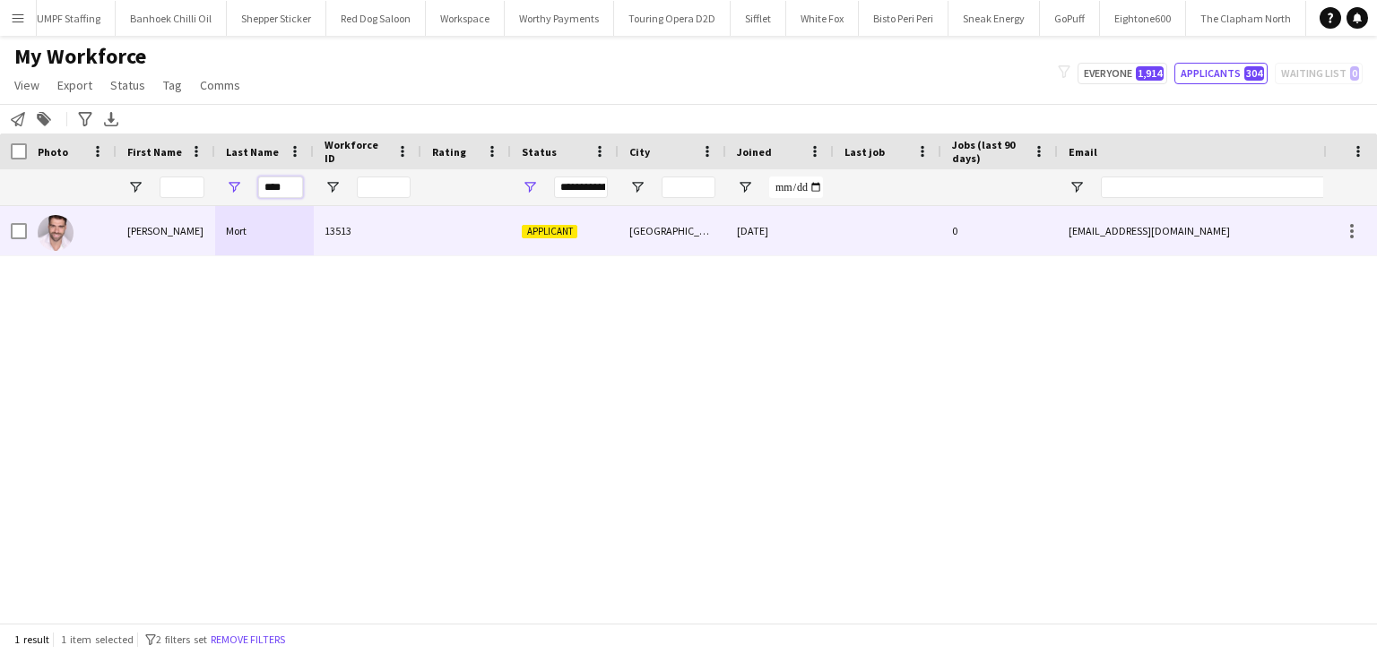
type input "****"
click at [272, 246] on div "Mort" at bounding box center [264, 230] width 99 height 49
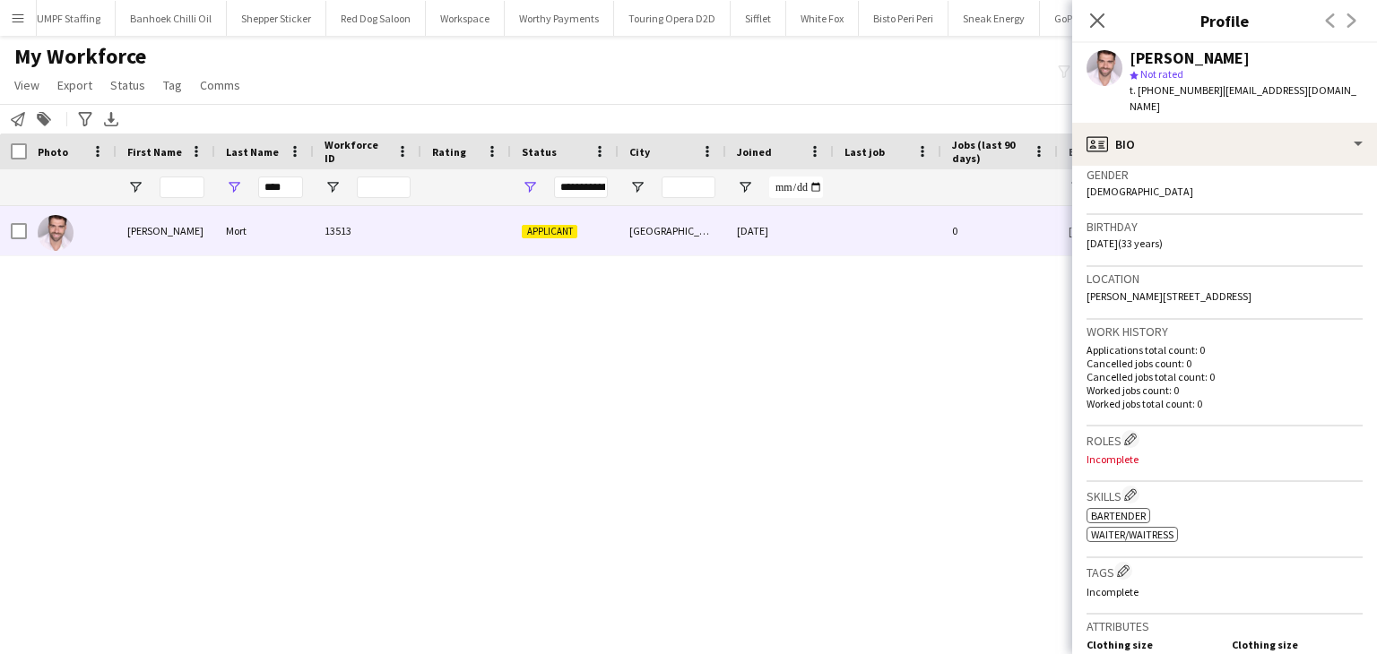
scroll to position [341, 0]
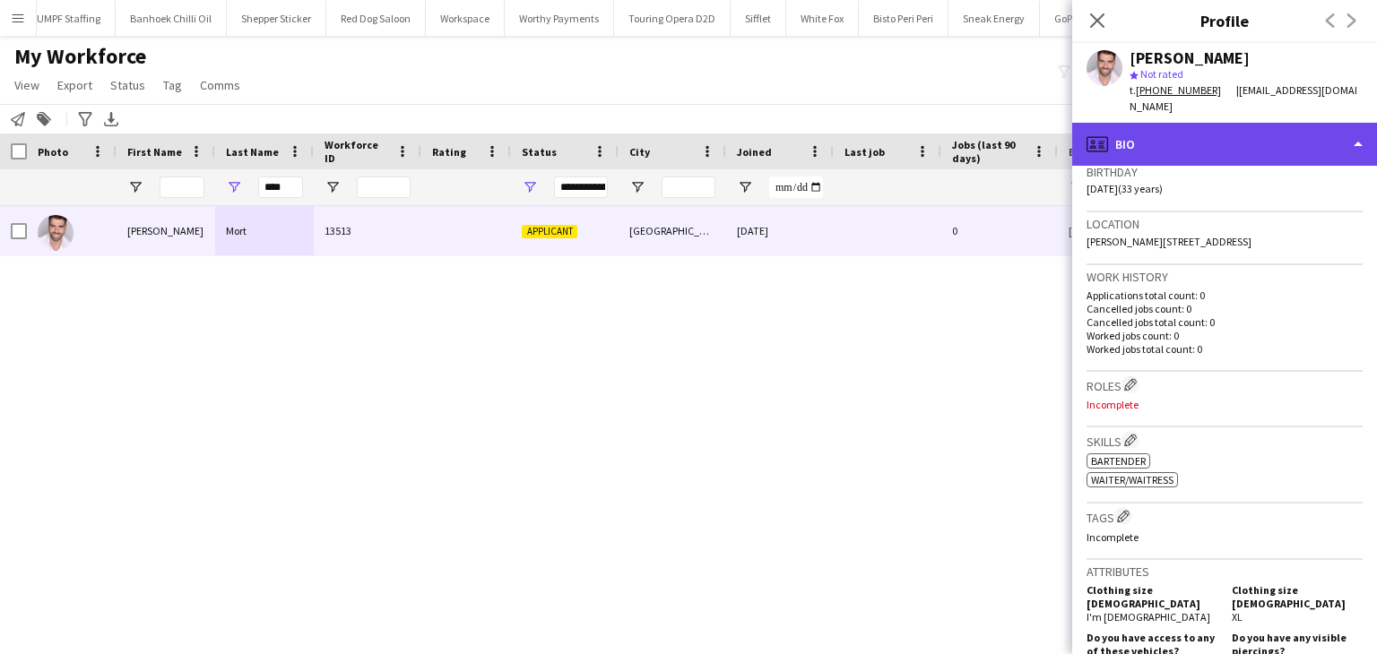
click at [1183, 134] on div "profile Bio" at bounding box center [1224, 144] width 305 height 43
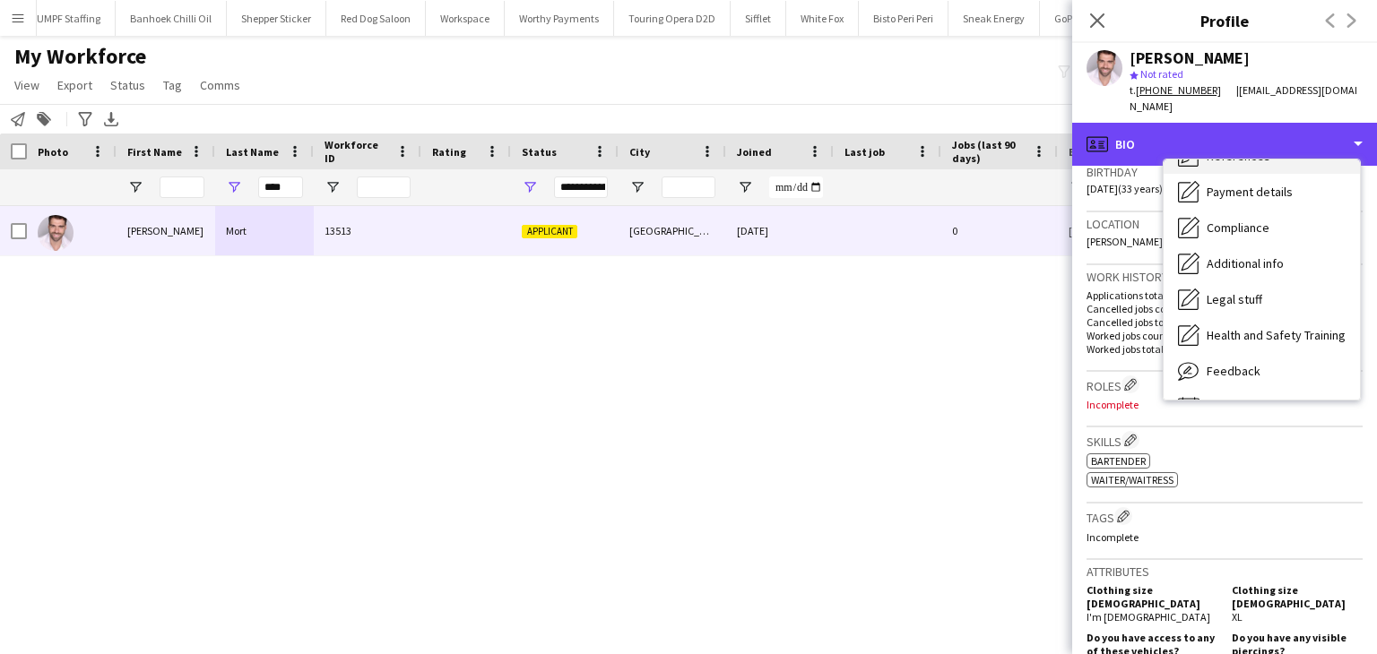
scroll to position [208, 0]
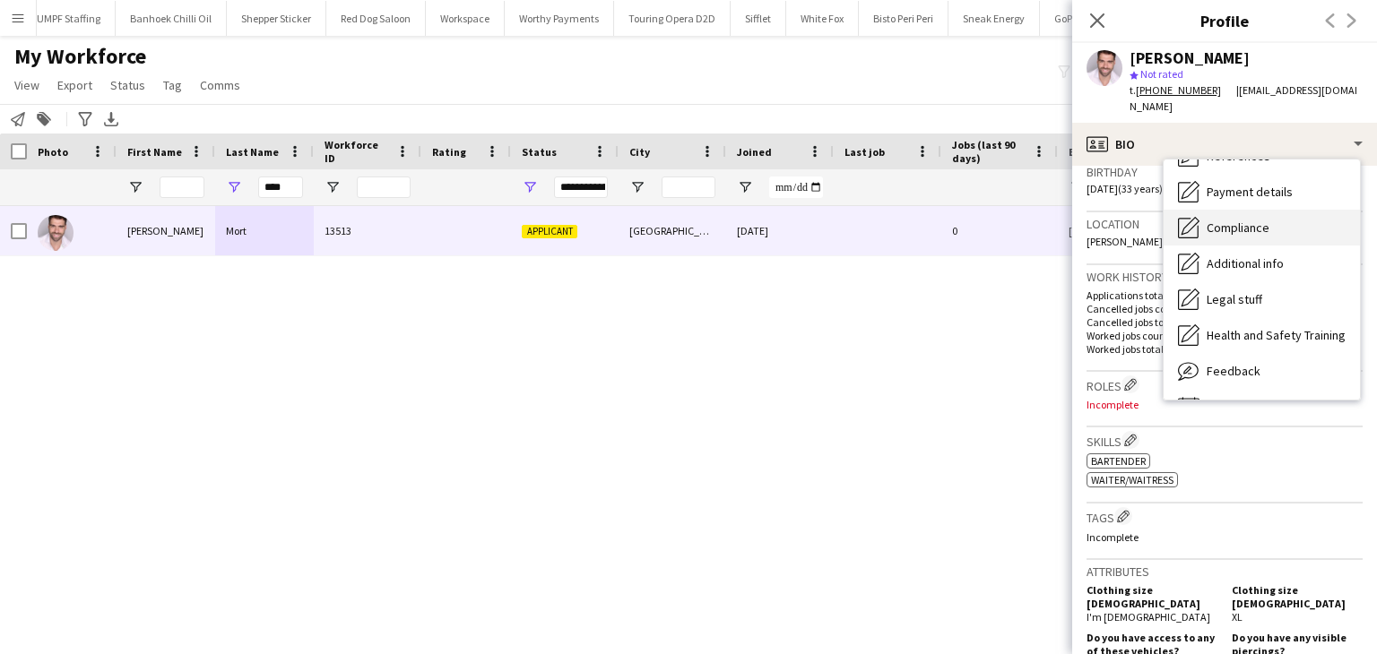
click at [1224, 210] on div "Compliance Compliance" at bounding box center [1261, 228] width 196 height 36
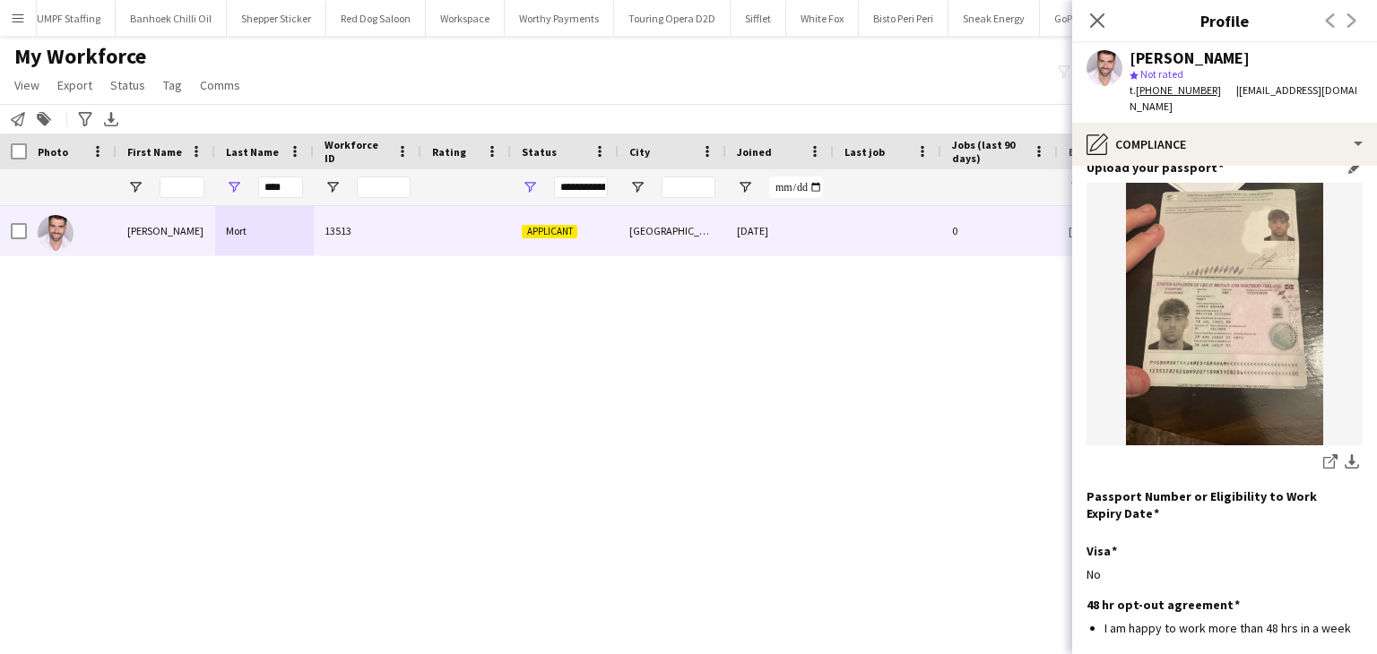
scroll to position [143, 0]
click at [1345, 454] on button "download-bottom" at bounding box center [1352, 465] width 22 height 22
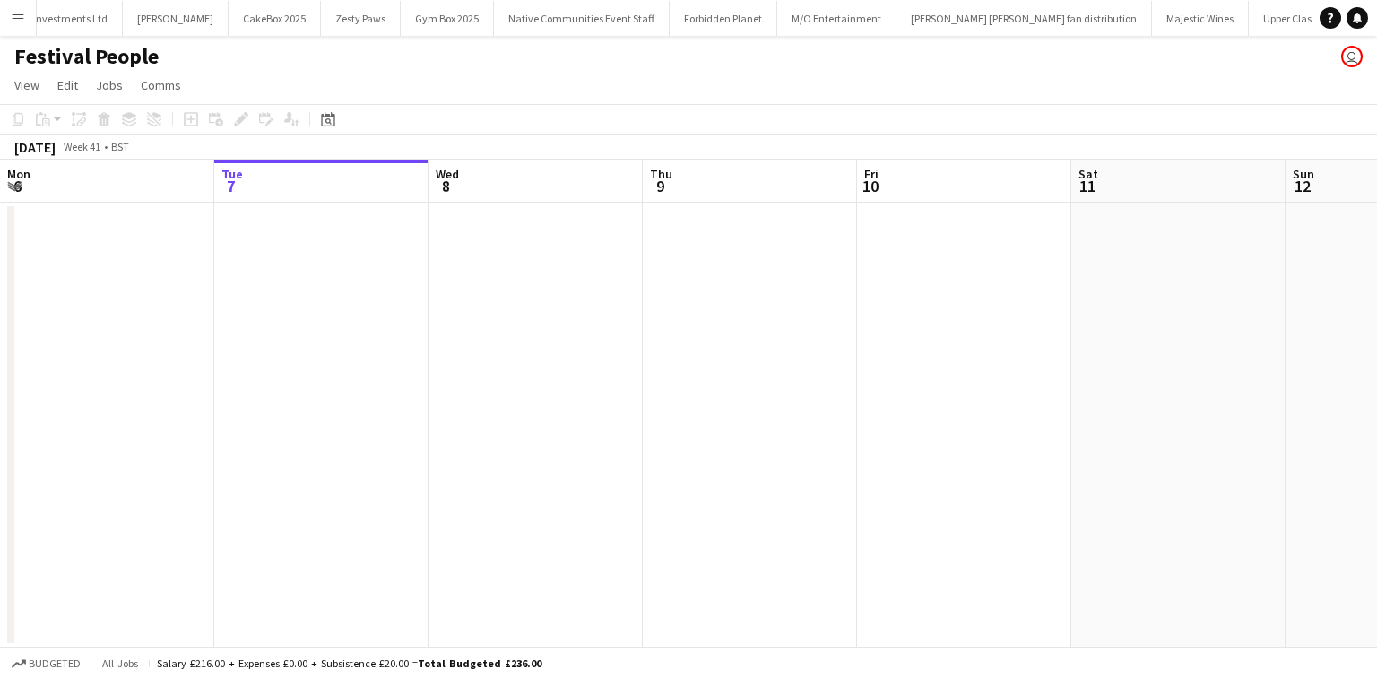
scroll to position [0, 771]
click at [809, 405] on app-date-cell at bounding box center [750, 425] width 214 height 445
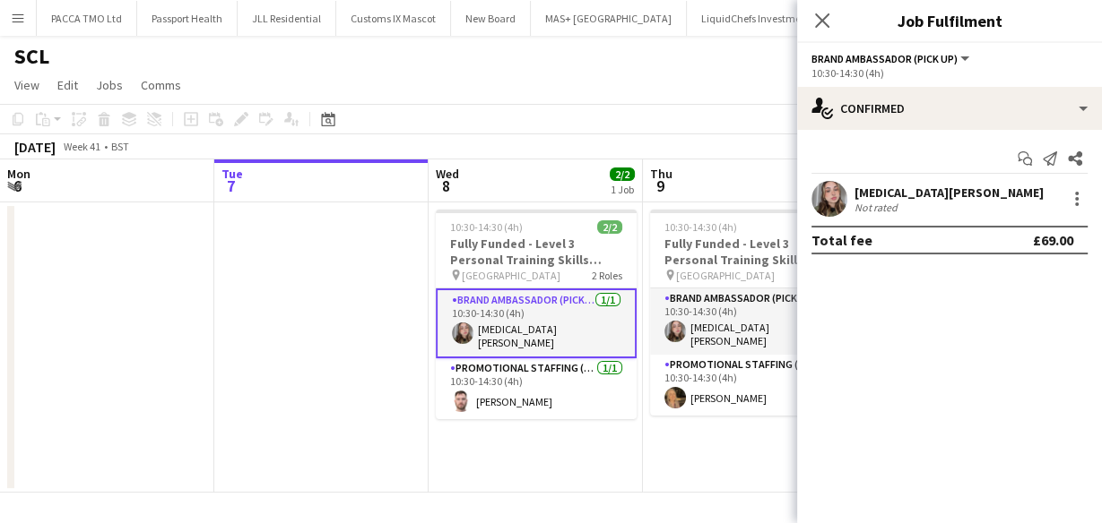
scroll to position [0, 384]
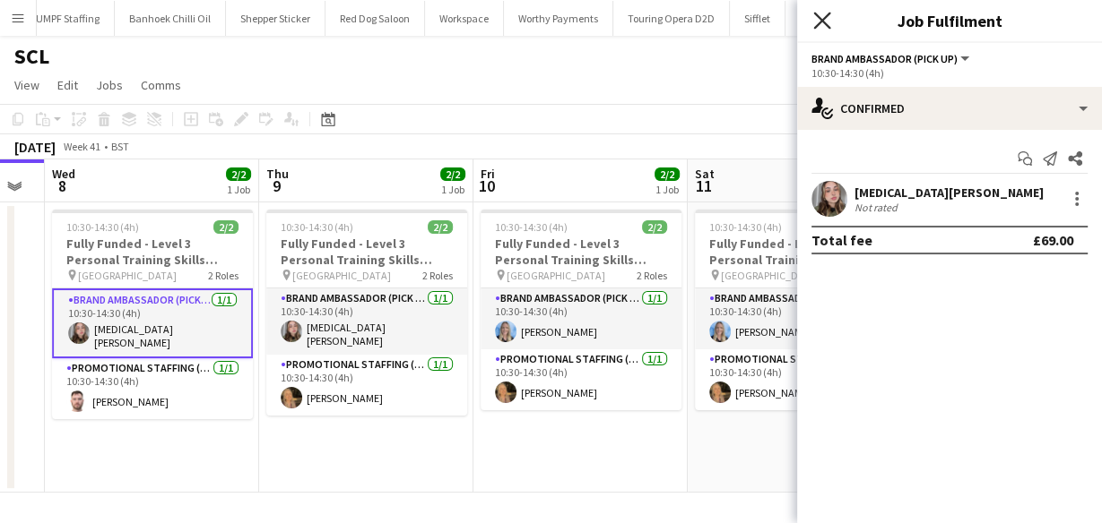
click at [825, 18] on icon at bounding box center [821, 20] width 17 height 17
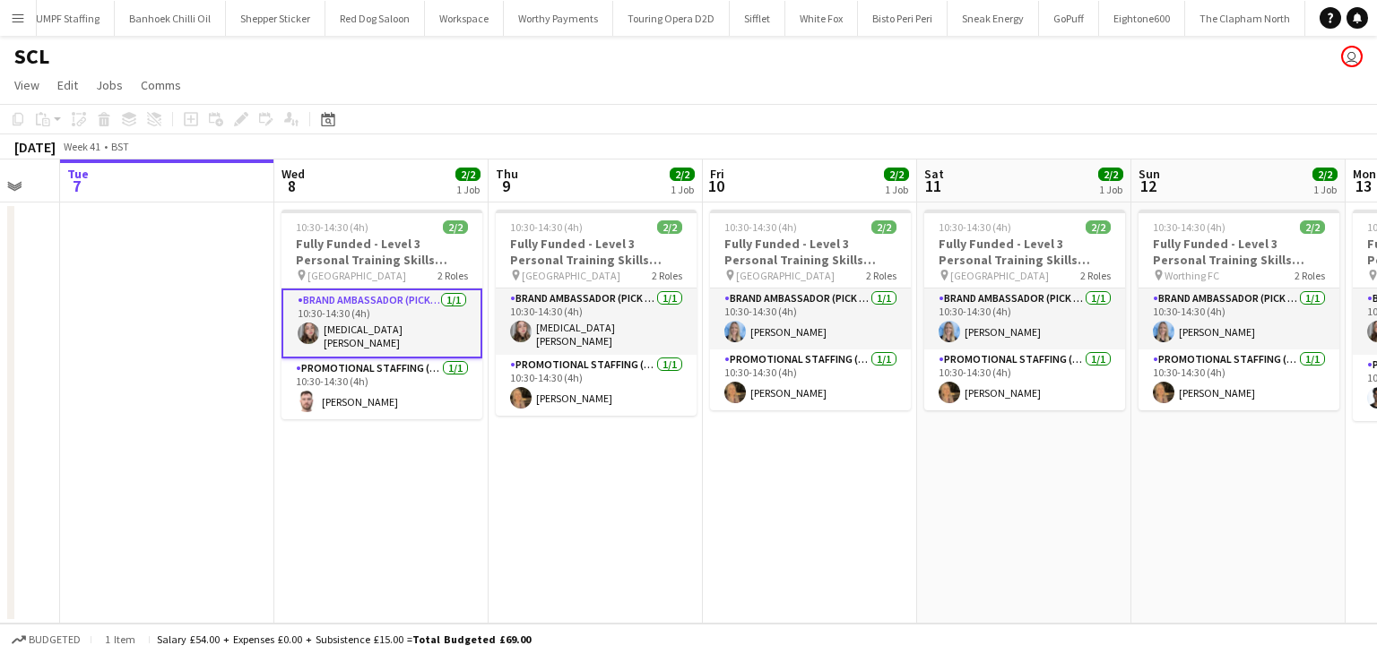
scroll to position [0, 368]
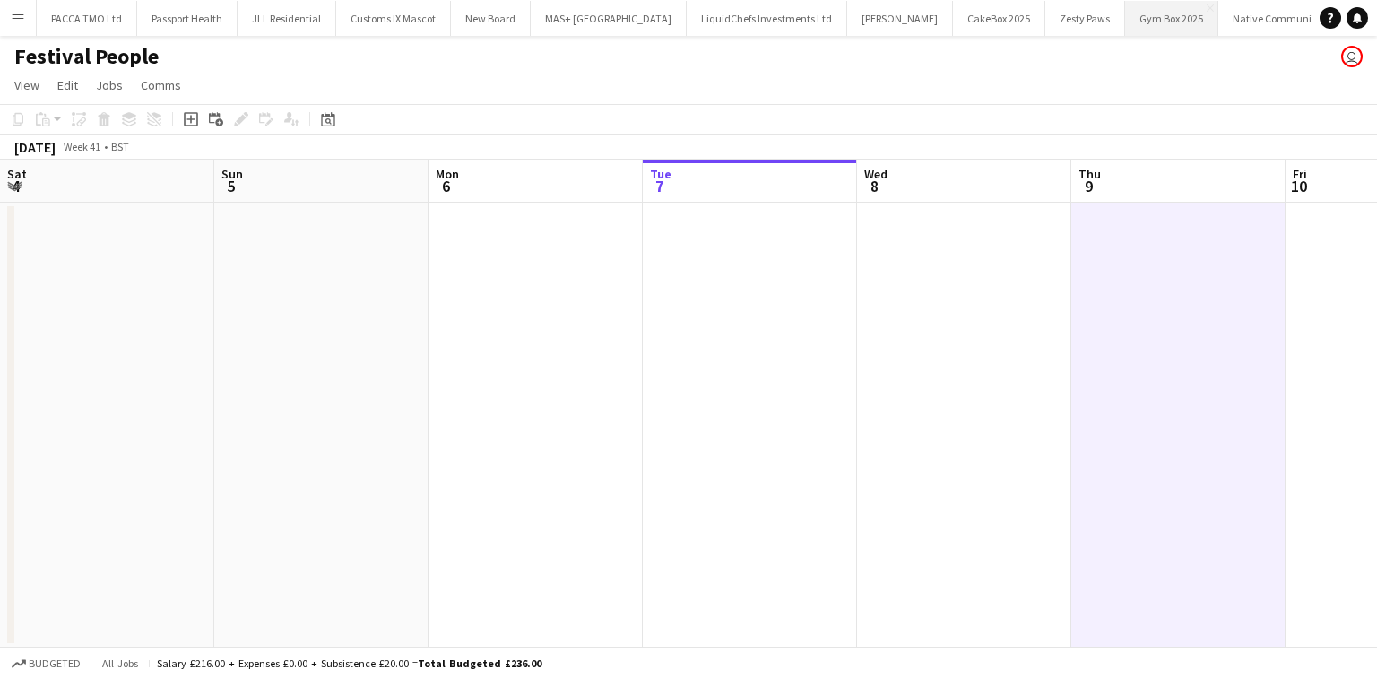
scroll to position [0, 428]
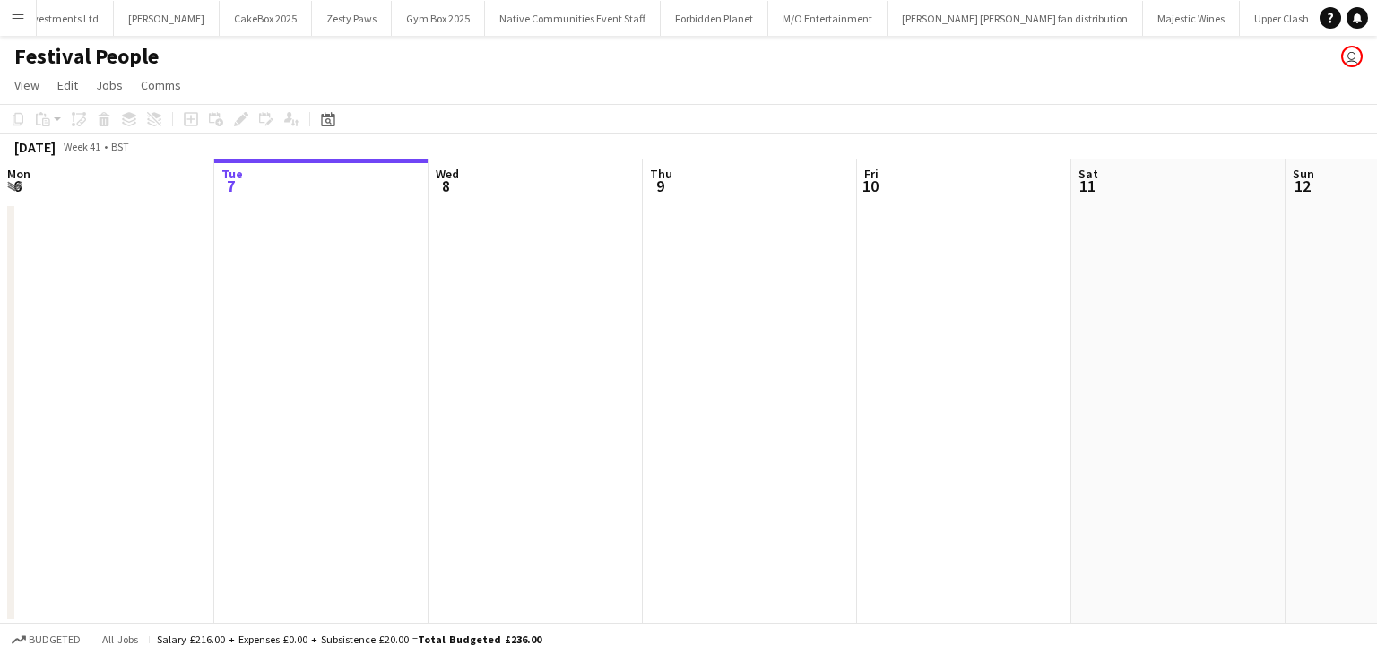
scroll to position [0, 771]
click at [0, 17] on button "Menu" at bounding box center [18, 18] width 36 height 36
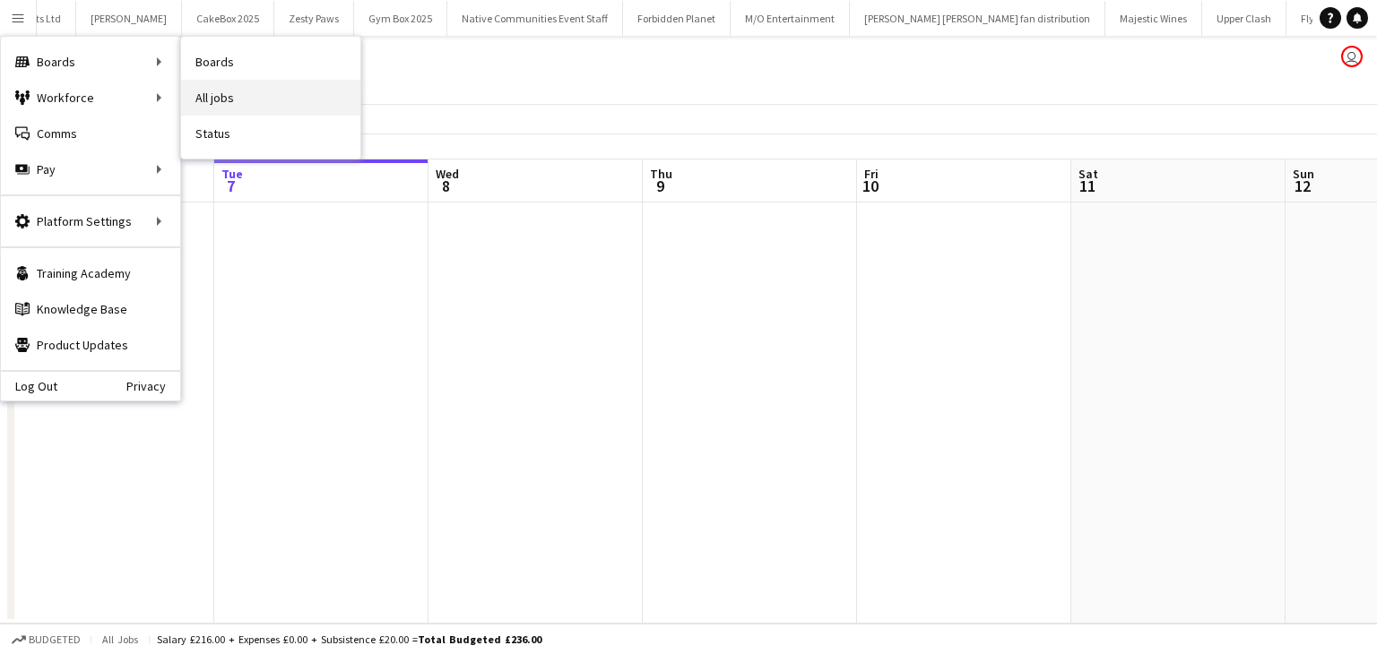
click at [205, 104] on link "All jobs" at bounding box center [270, 98] width 179 height 36
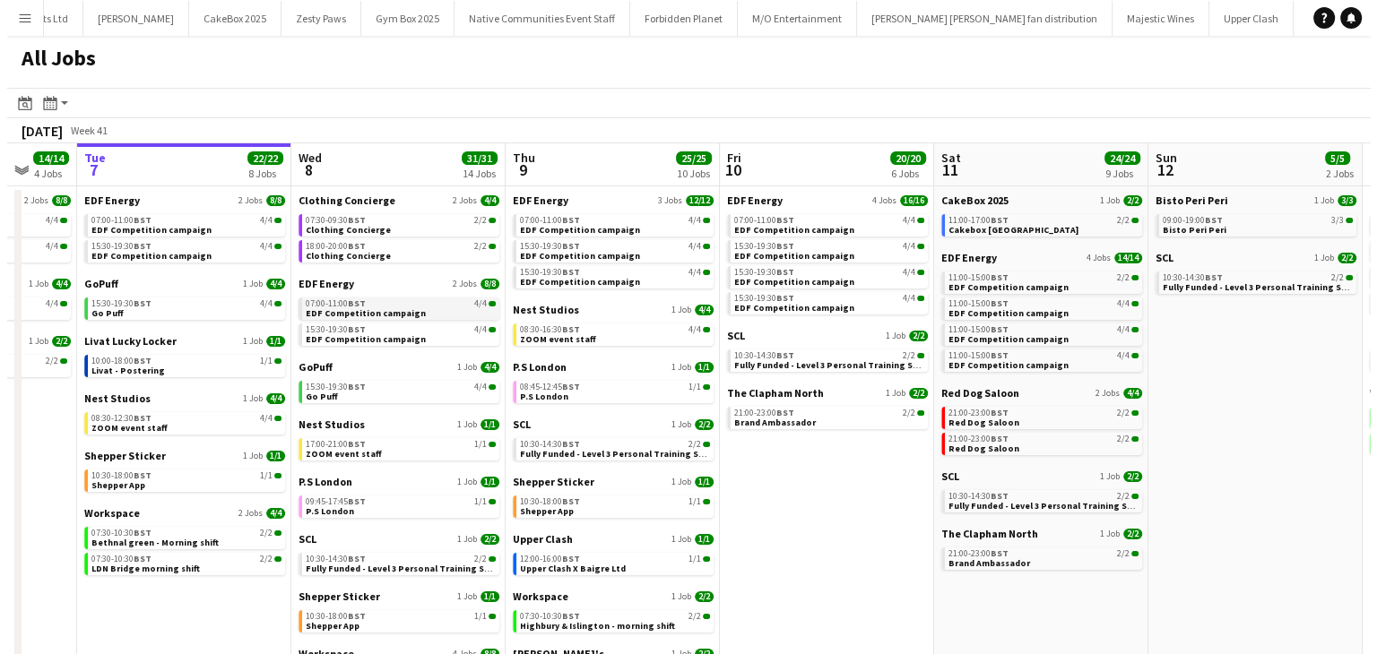
scroll to position [0, 572]
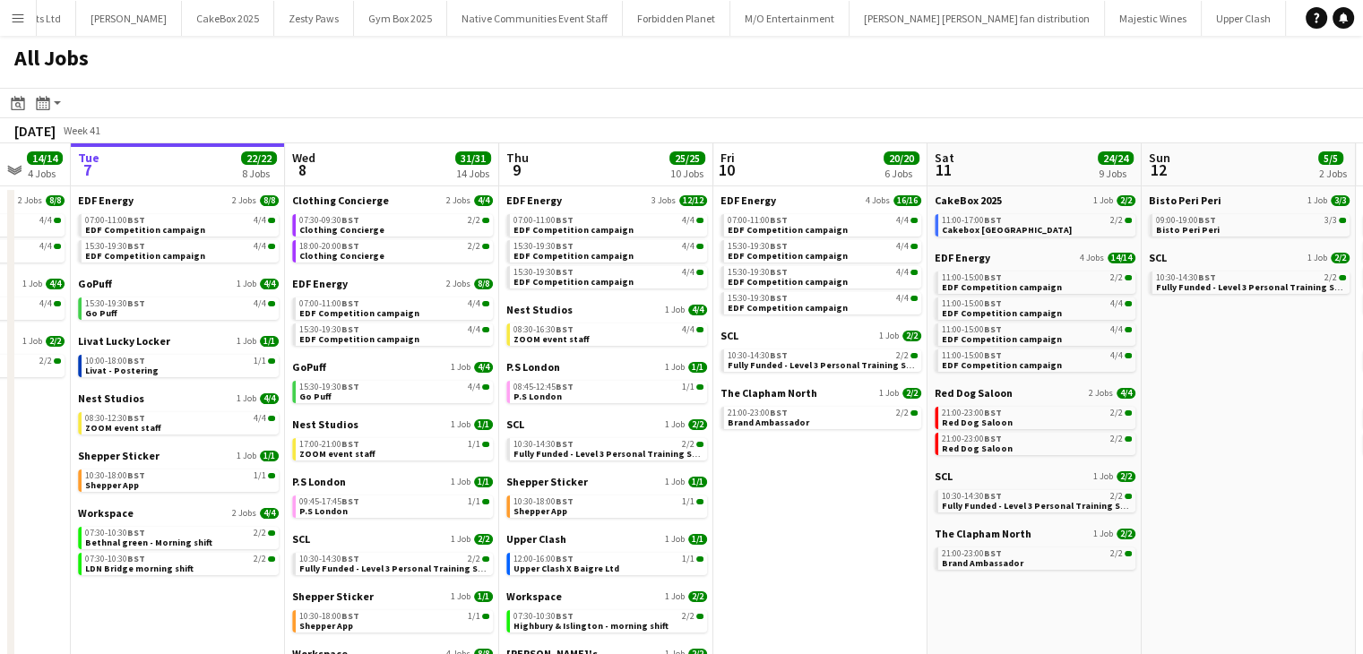
click at [0, 19] on button "Menu" at bounding box center [18, 18] width 36 height 36
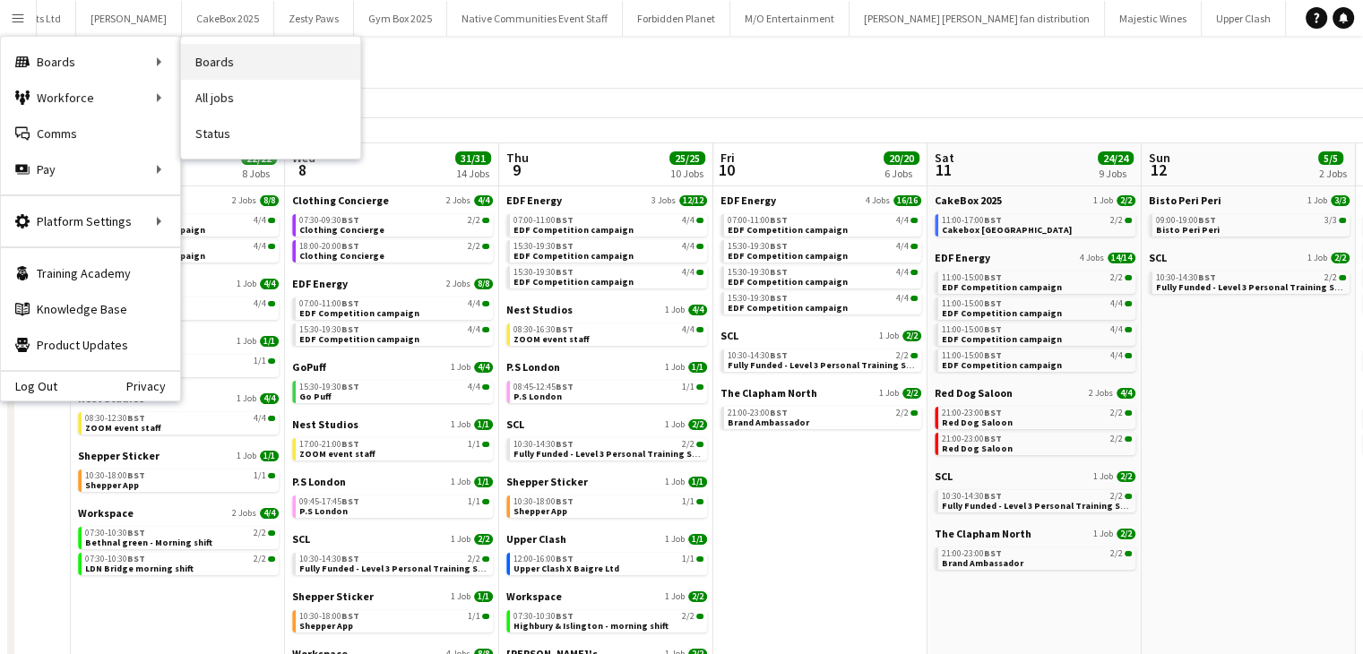
click at [191, 65] on link "Boards" at bounding box center [270, 62] width 179 height 36
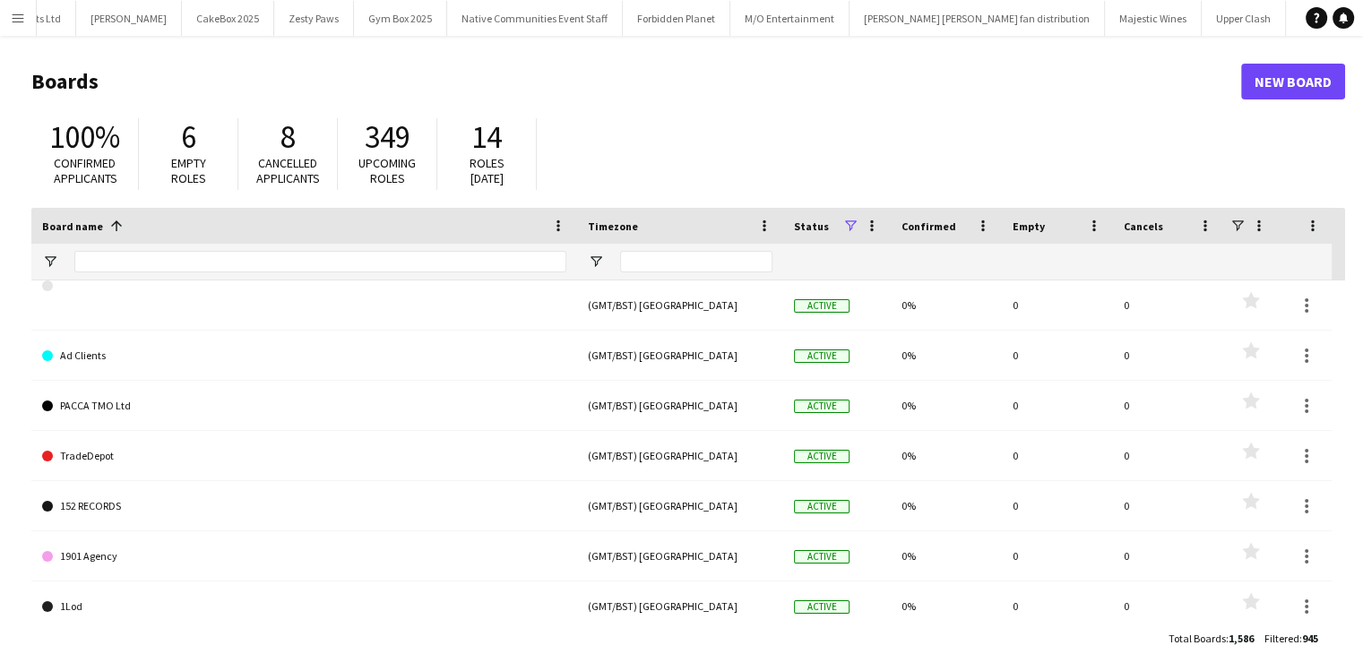
click at [315, 242] on div "Board name 1" at bounding box center [304, 226] width 524 height 36
click at [308, 258] on input "Board name Filter Input" at bounding box center [320, 262] width 492 height 22
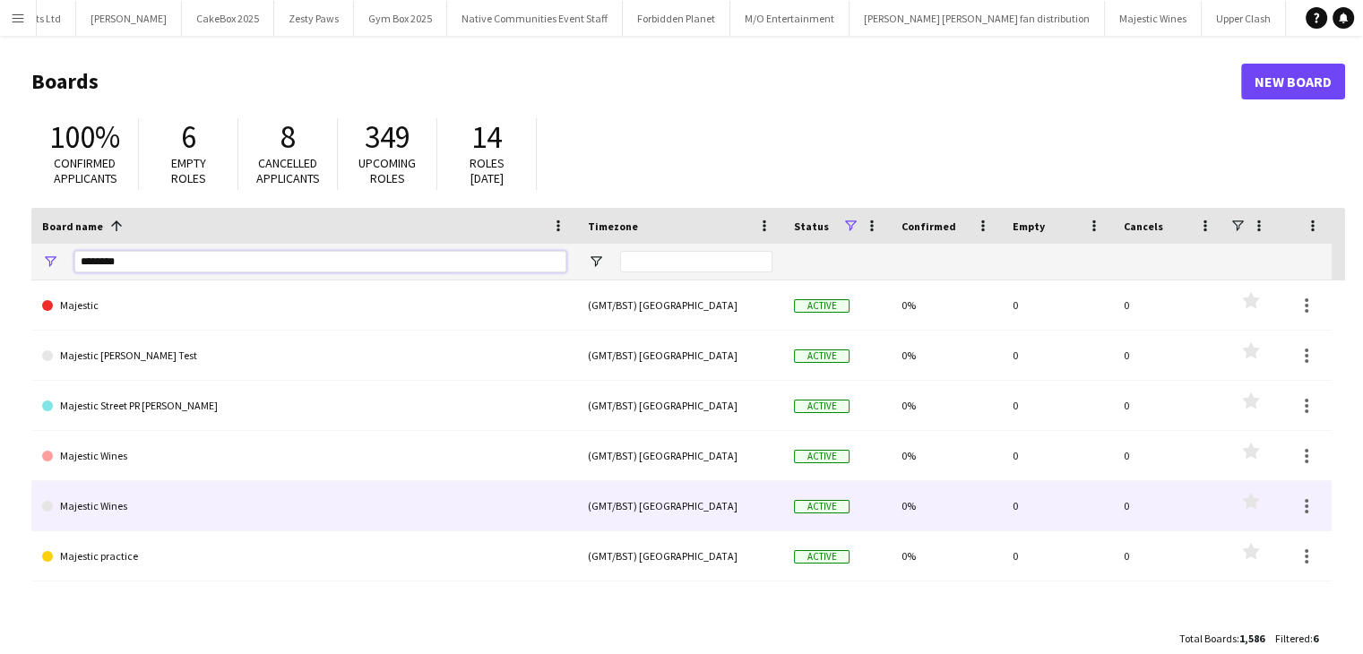
type input "********"
click at [280, 507] on link "Majestic Wines" at bounding box center [304, 506] width 524 height 50
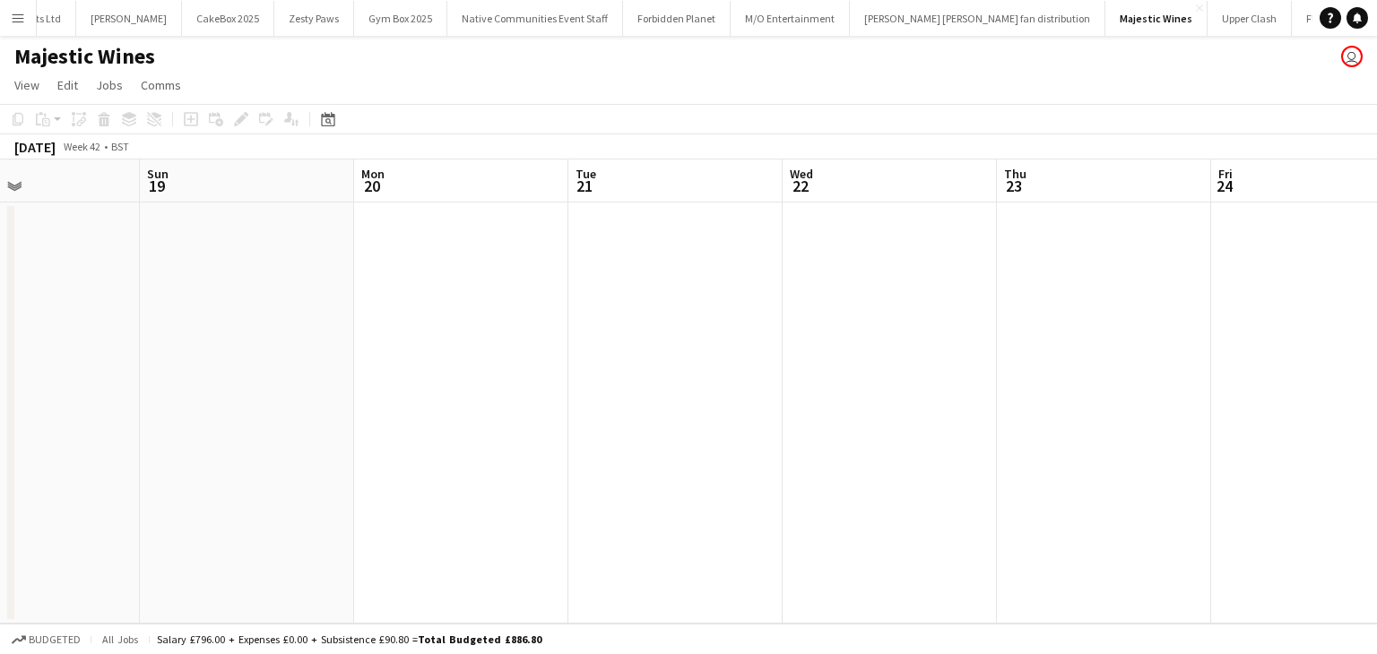
scroll to position [0, 720]
click at [26, 27] on button "Menu" at bounding box center [18, 18] width 36 height 36
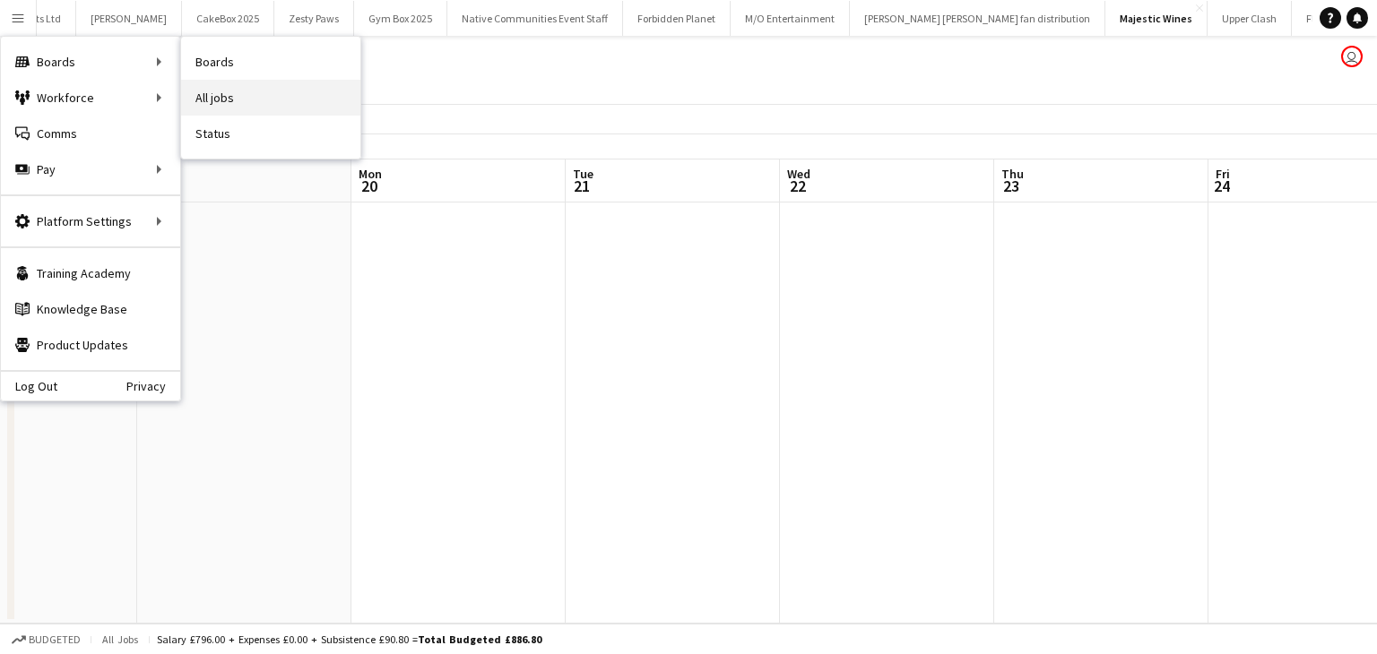
click at [215, 89] on link "All jobs" at bounding box center [270, 98] width 179 height 36
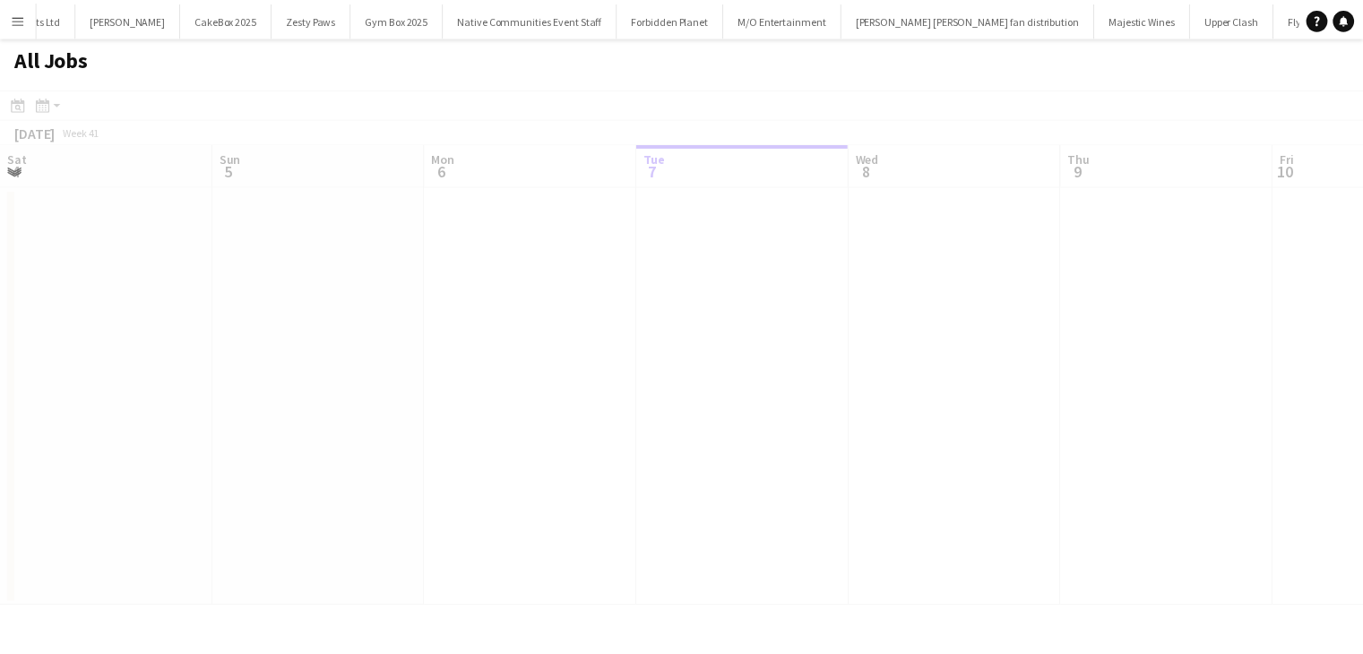
scroll to position [0, 428]
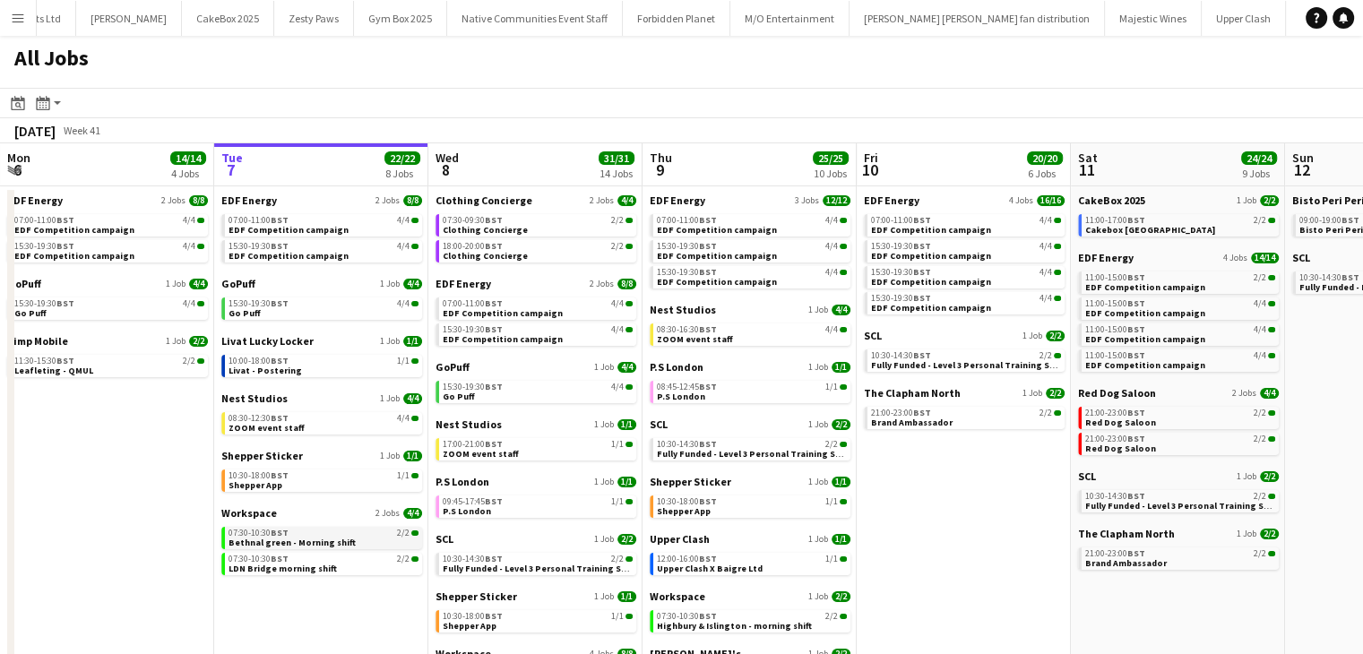
click at [277, 540] on span "Bethnal green - Morning shift" at bounding box center [292, 543] width 127 height 12
click at [546, 324] on link "15:30-19:30 BST 4/4 EDF Competition campaign" at bounding box center [538, 334] width 190 height 21
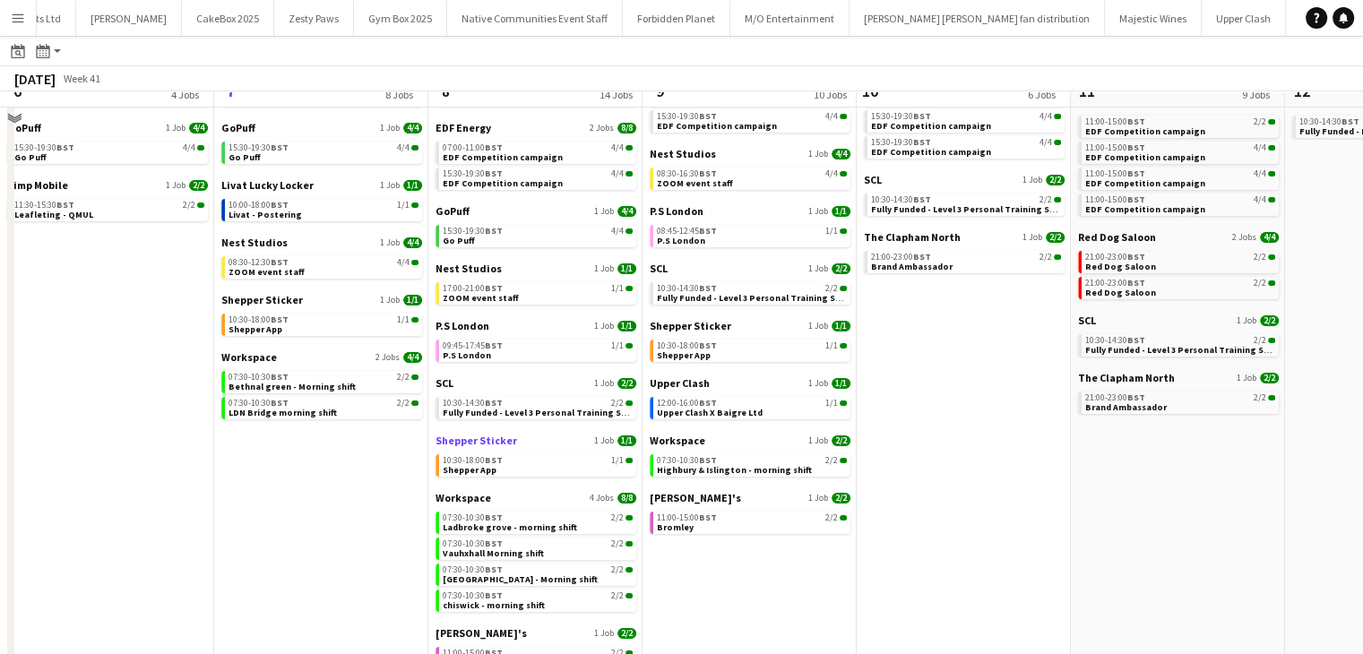
scroll to position [126, 0]
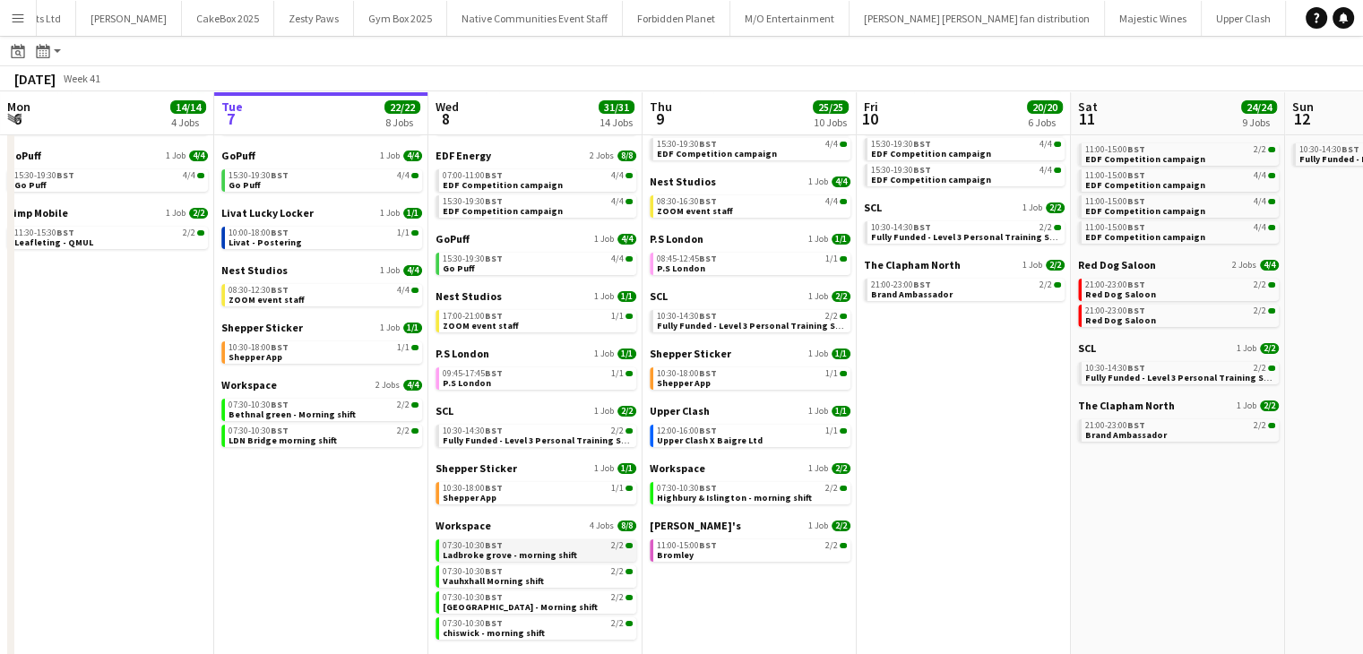
click at [506, 550] on span "Ladbroke grove - morning shift" at bounding box center [510, 555] width 134 height 12
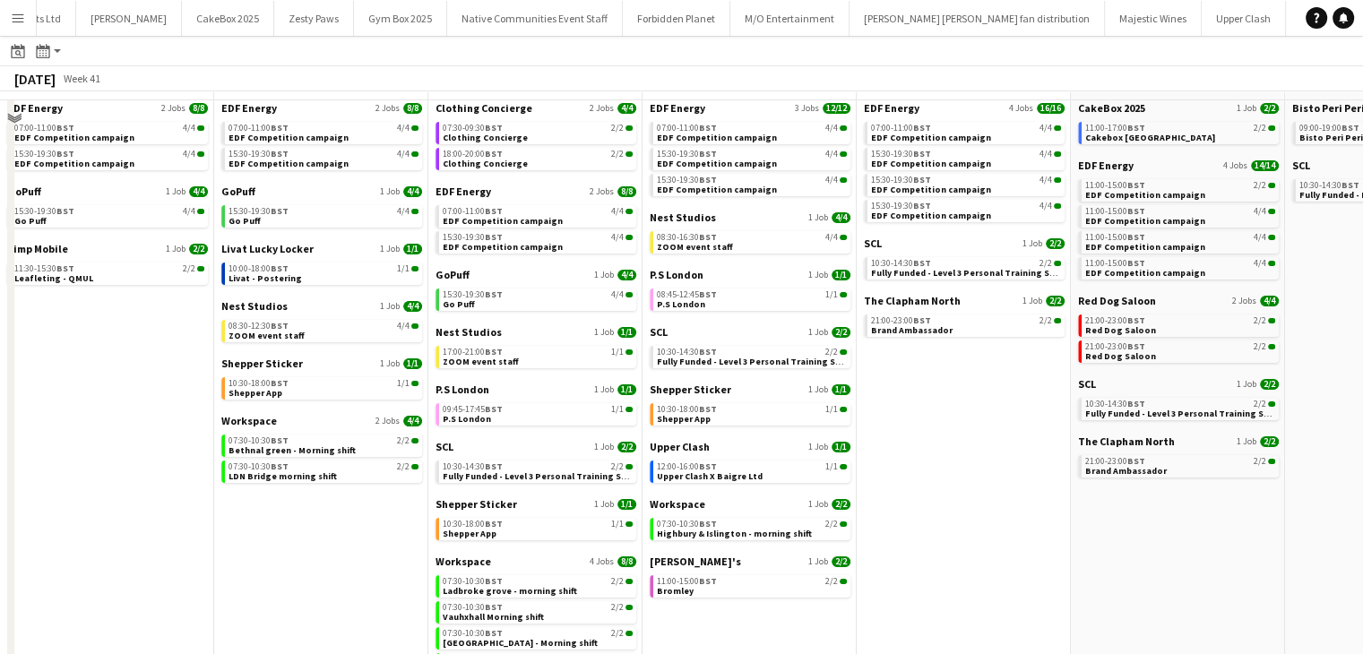
scroll to position [0, 0]
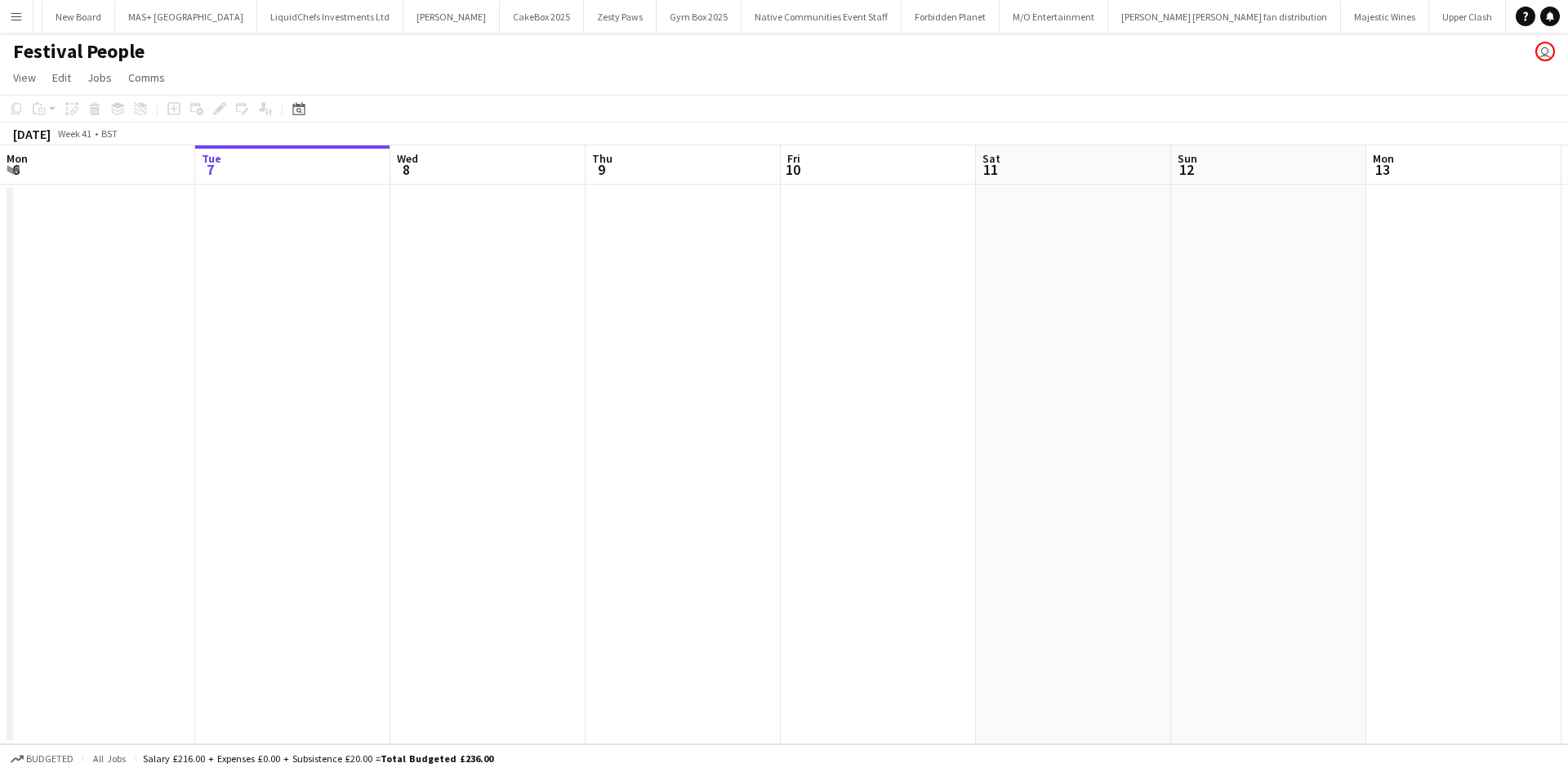
scroll to position [0, 392]
click at [5, 10] on button "Menu" at bounding box center [16, 16] width 33 height 33
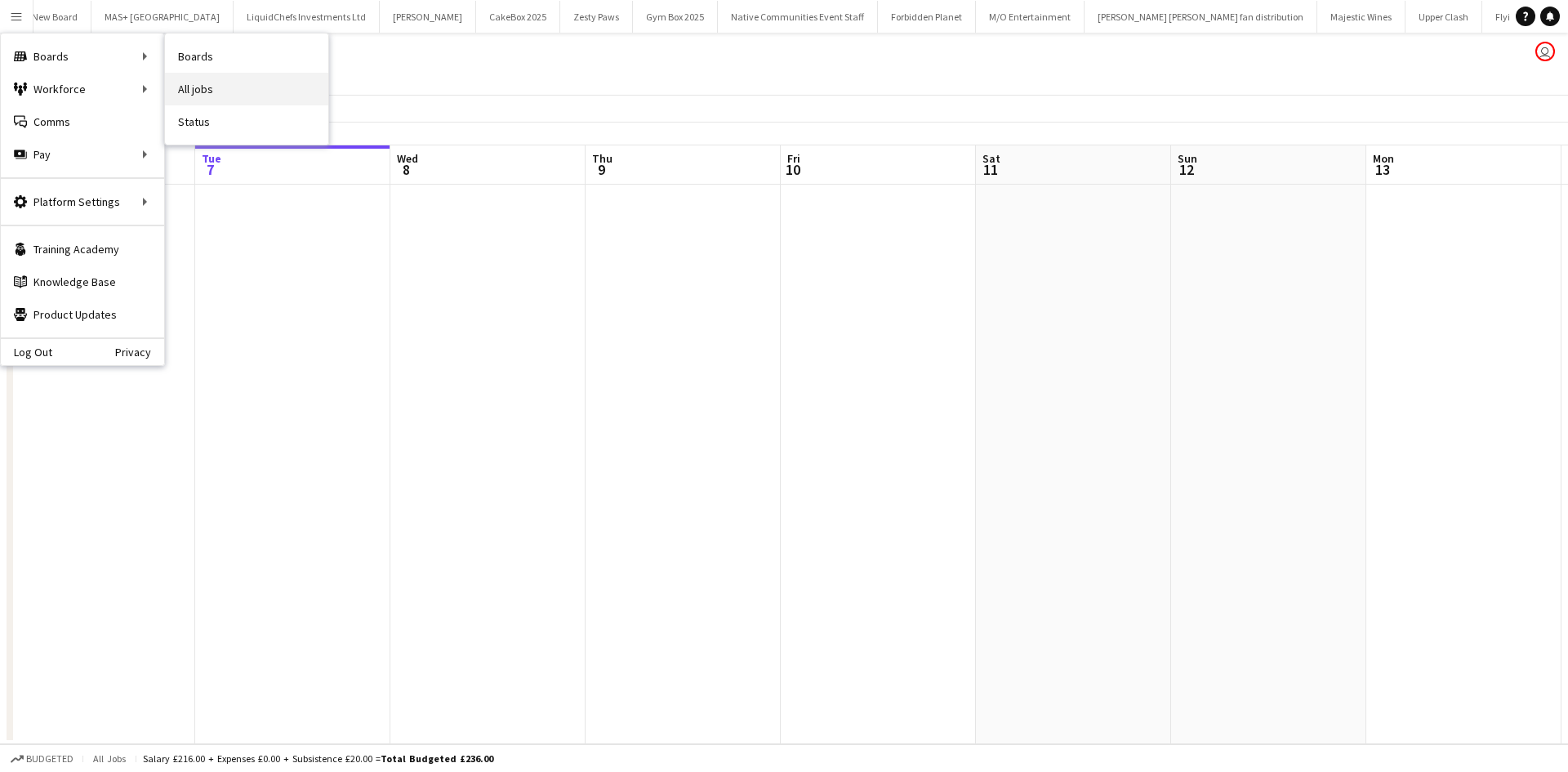
click at [190, 78] on link "All jobs" at bounding box center [246, 89] width 163 height 33
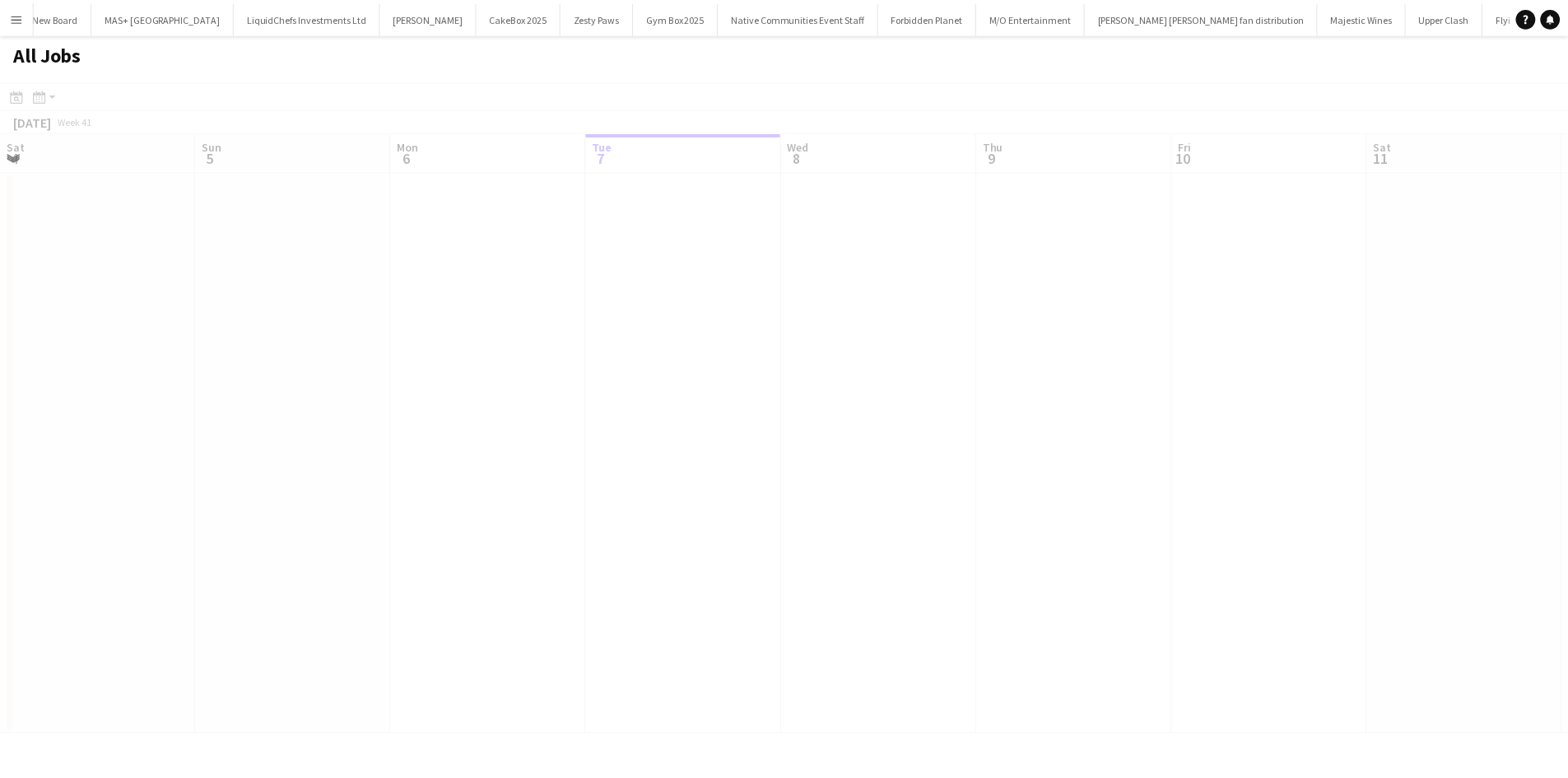
scroll to position [0, 393]
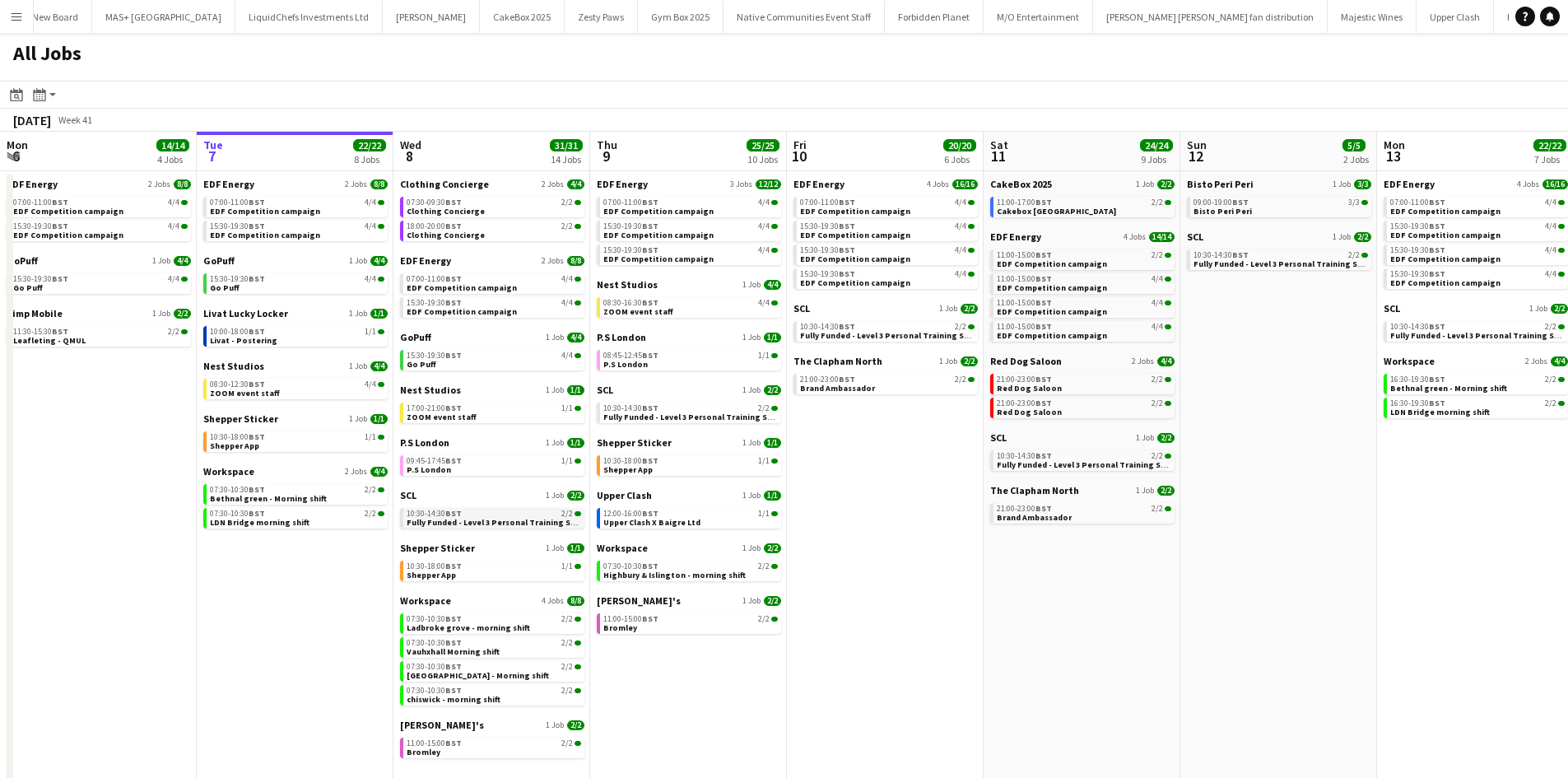
click at [492, 514] on div "10:30-14:30 BST 2/2" at bounding box center [494, 513] width 174 height 8
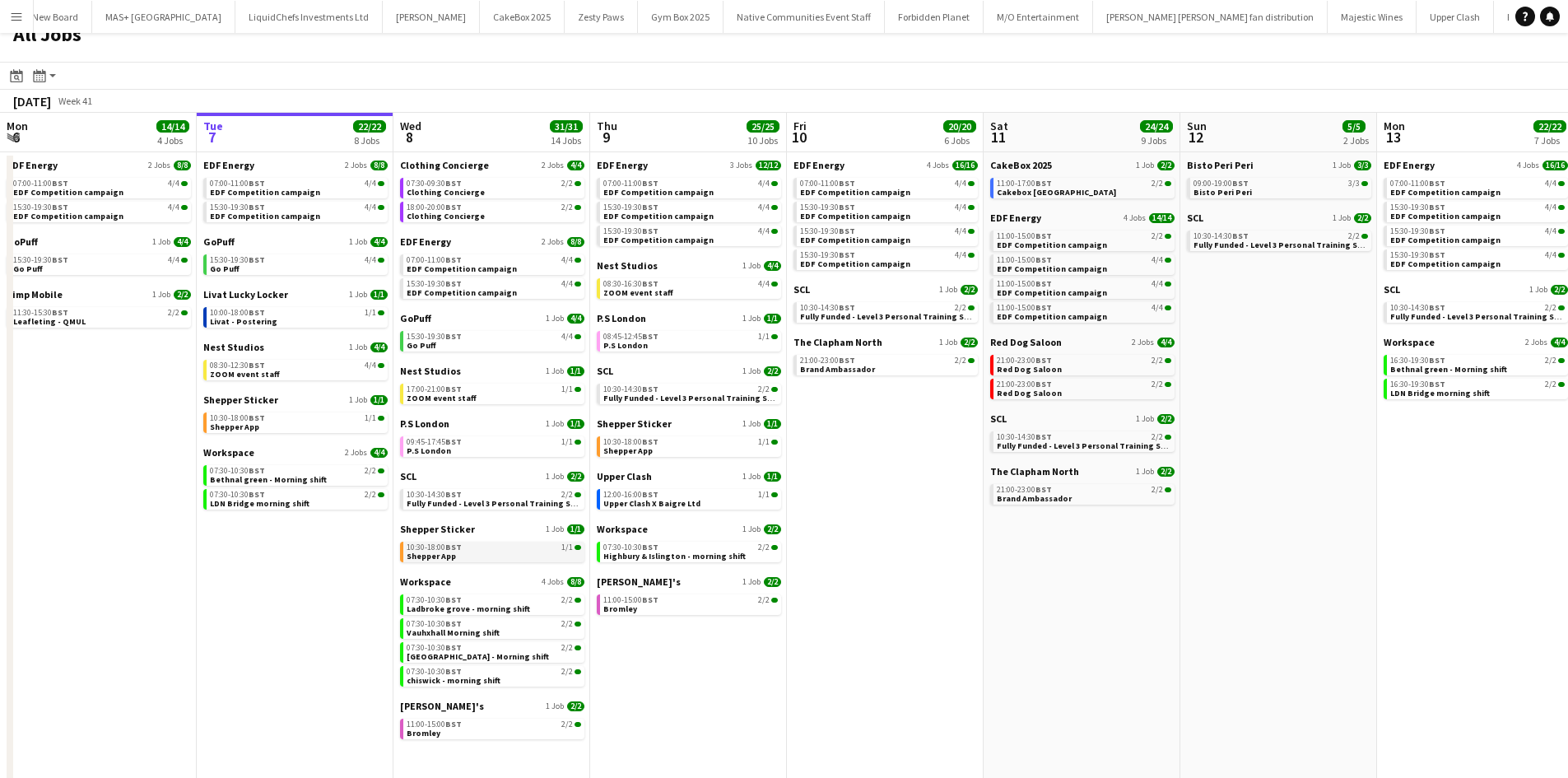
scroll to position [23, 0]
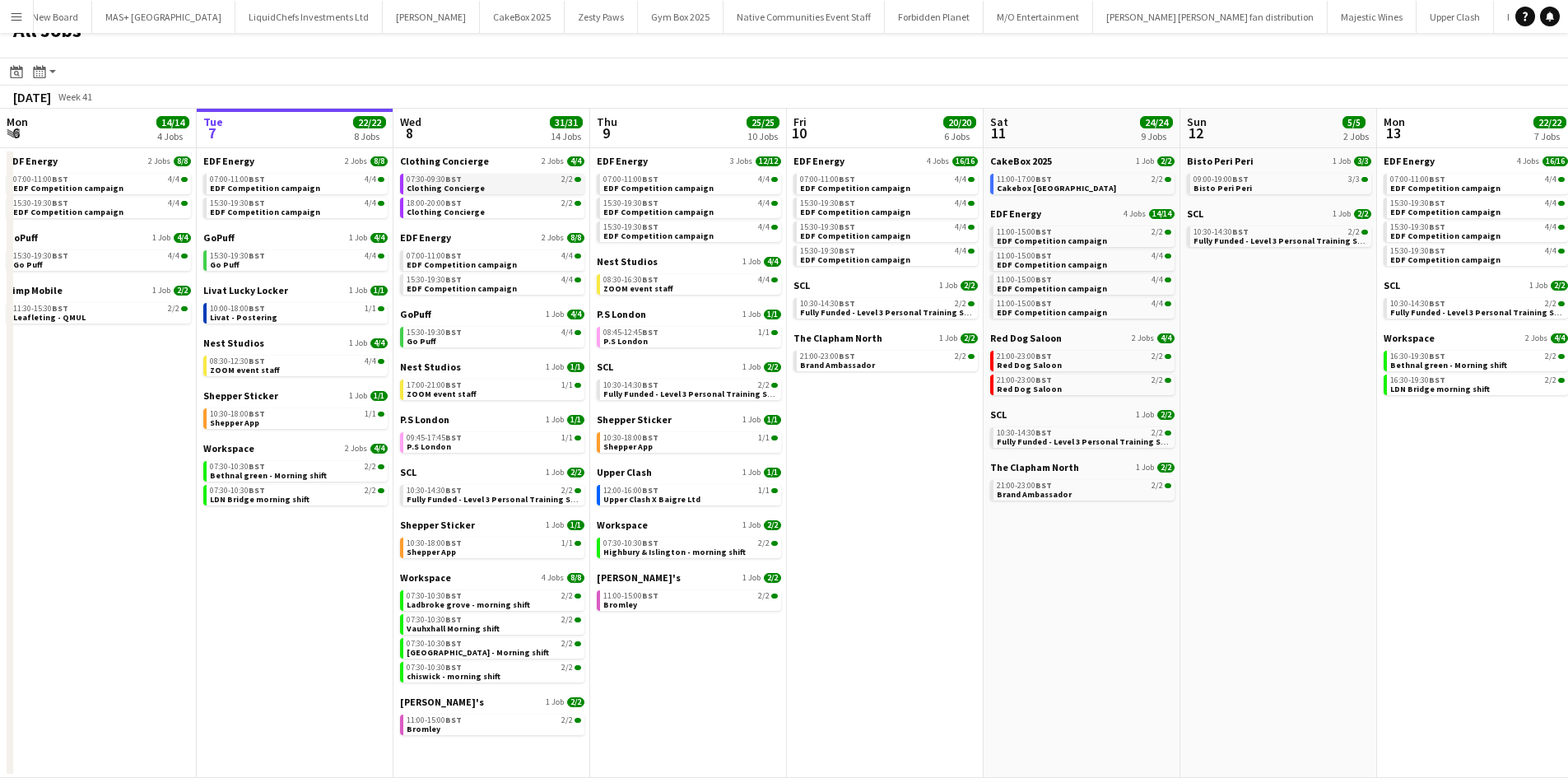
click at [465, 175] on div "07:30-09:30 BST 2/2" at bounding box center [494, 179] width 174 height 8
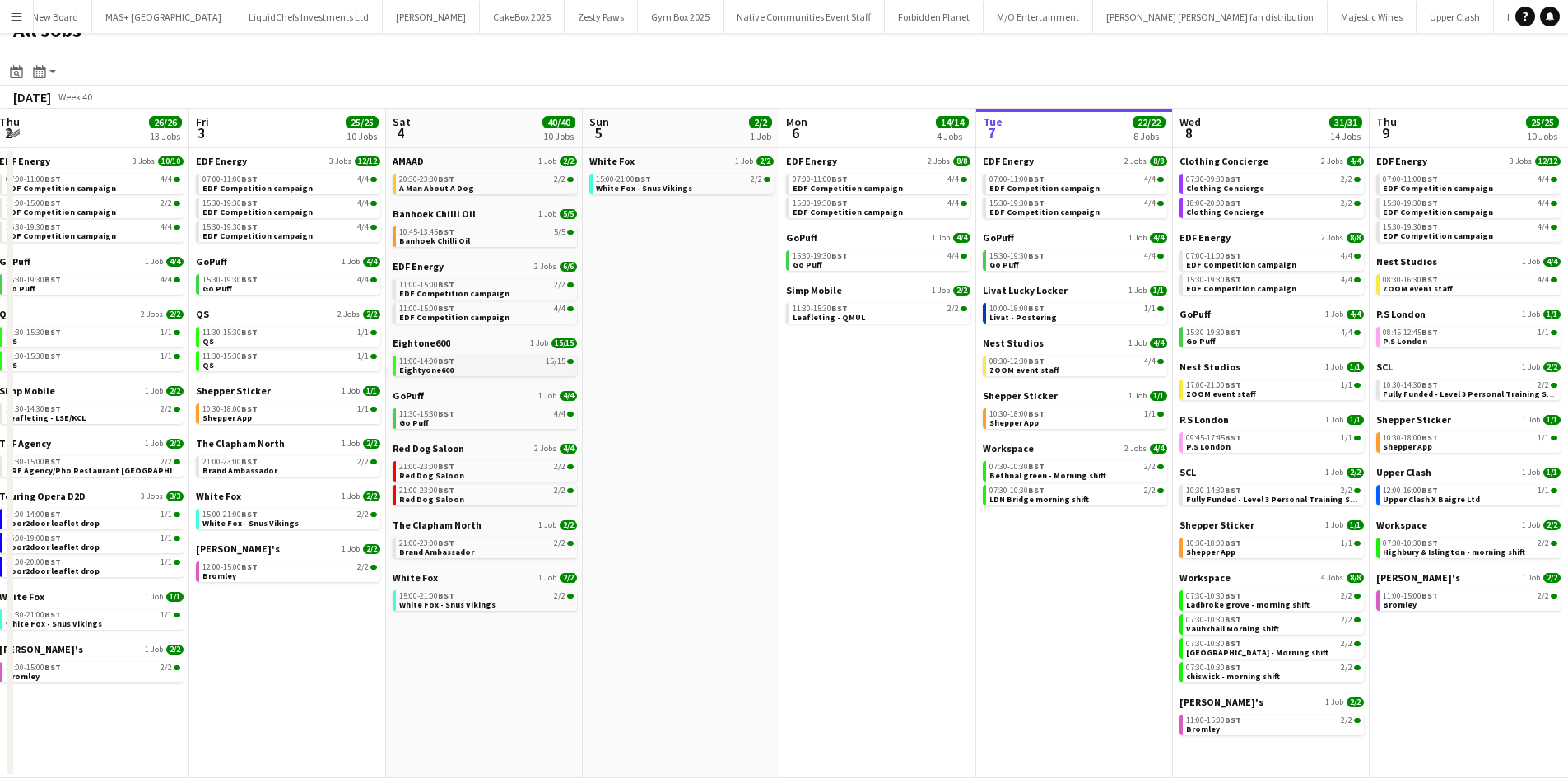
scroll to position [0, 380]
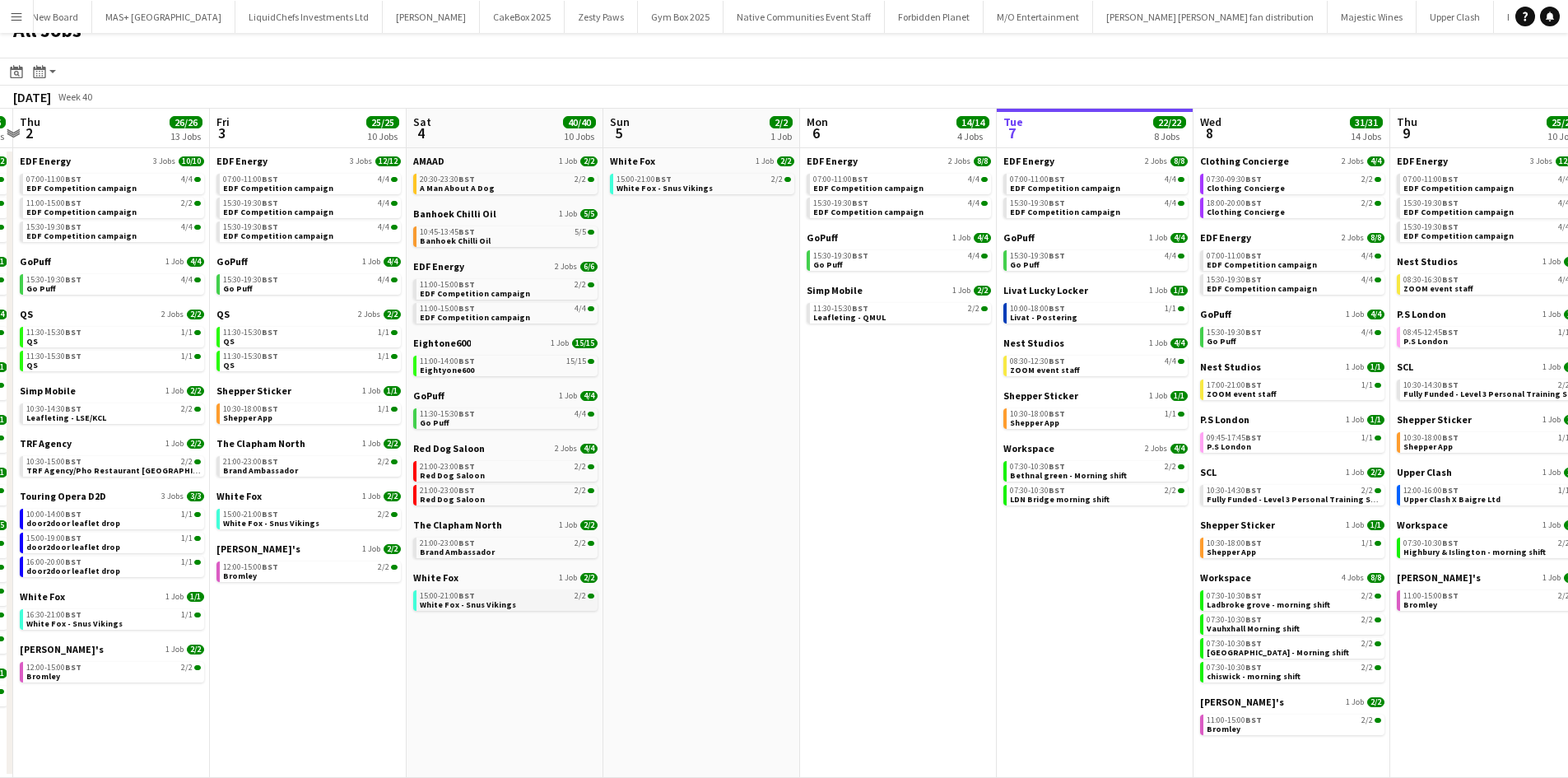
drag, startPoint x: 498, startPoint y: 591, endPoint x: 472, endPoint y: 610, distance: 32.2
click at [472, 610] on app-brief-job-card "15:00-21:00 BST 2/2 White Fox - Snus Vikings" at bounding box center [505, 601] width 185 height 20
click at [471, 606] on span "White Fox - Snus Vikings" at bounding box center [467, 605] width 96 height 11
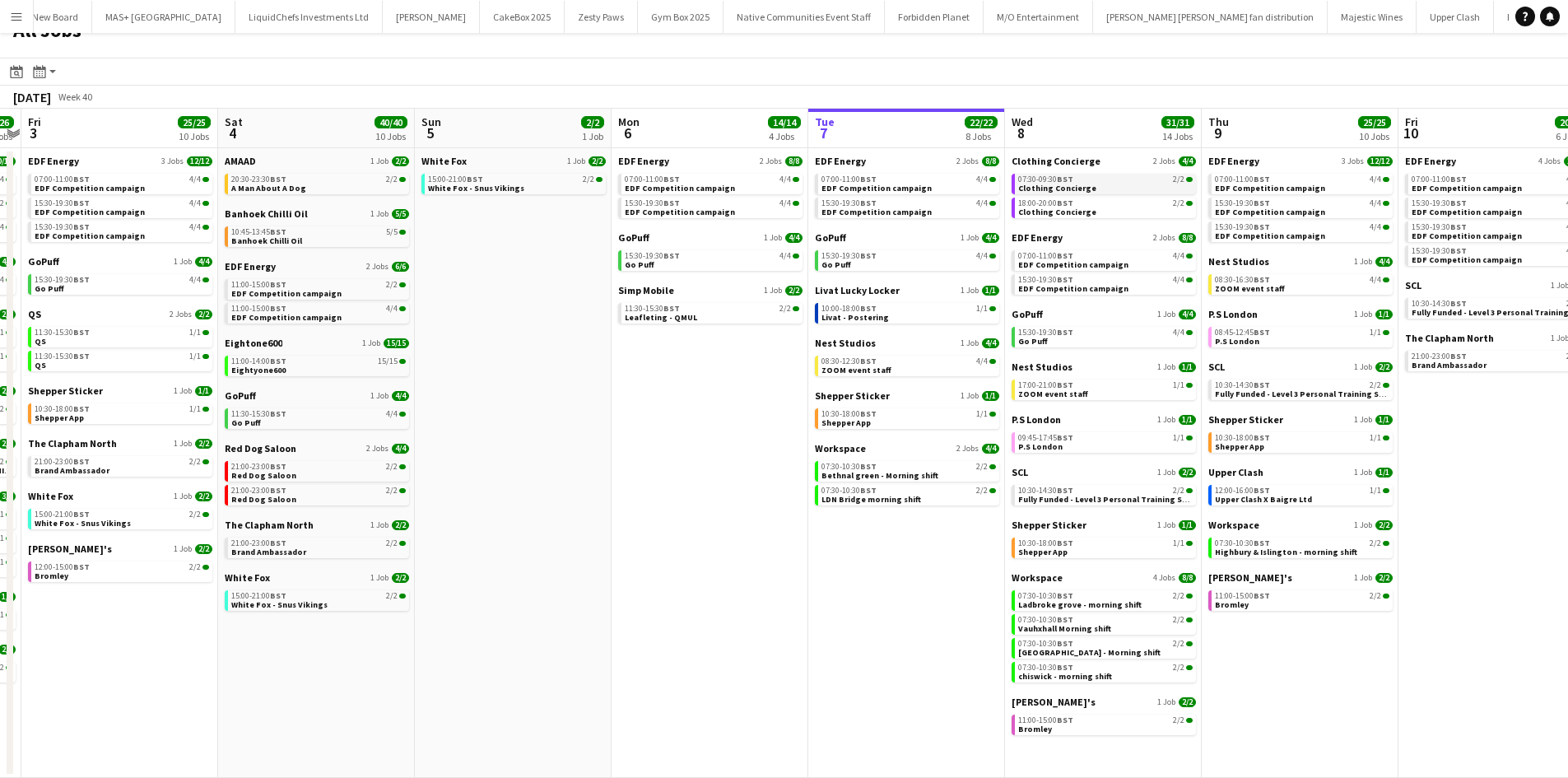
click at [1086, 187] on link "07:30-09:30 BST 2/2 Clothing Concierge" at bounding box center [1105, 183] width 174 height 19
click at [1086, 264] on span "EDF Competition campaign" at bounding box center [1073, 265] width 110 height 11
click at [875, 466] on span "BST" at bounding box center [868, 467] width 17 height 11
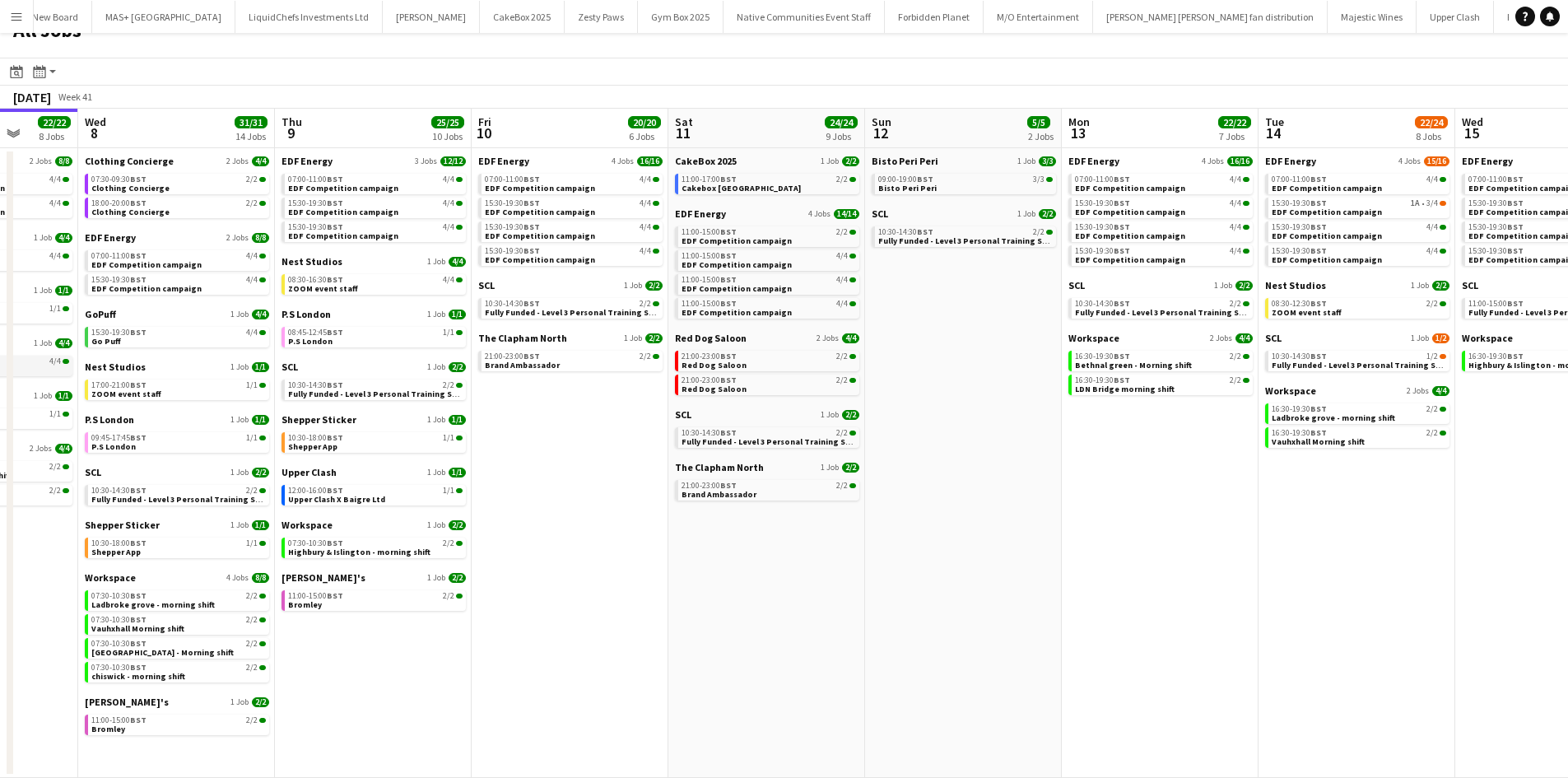
scroll to position [23, 0]
click at [1277, 358] on span "10:30-14:30 BST" at bounding box center [1299, 356] width 55 height 8
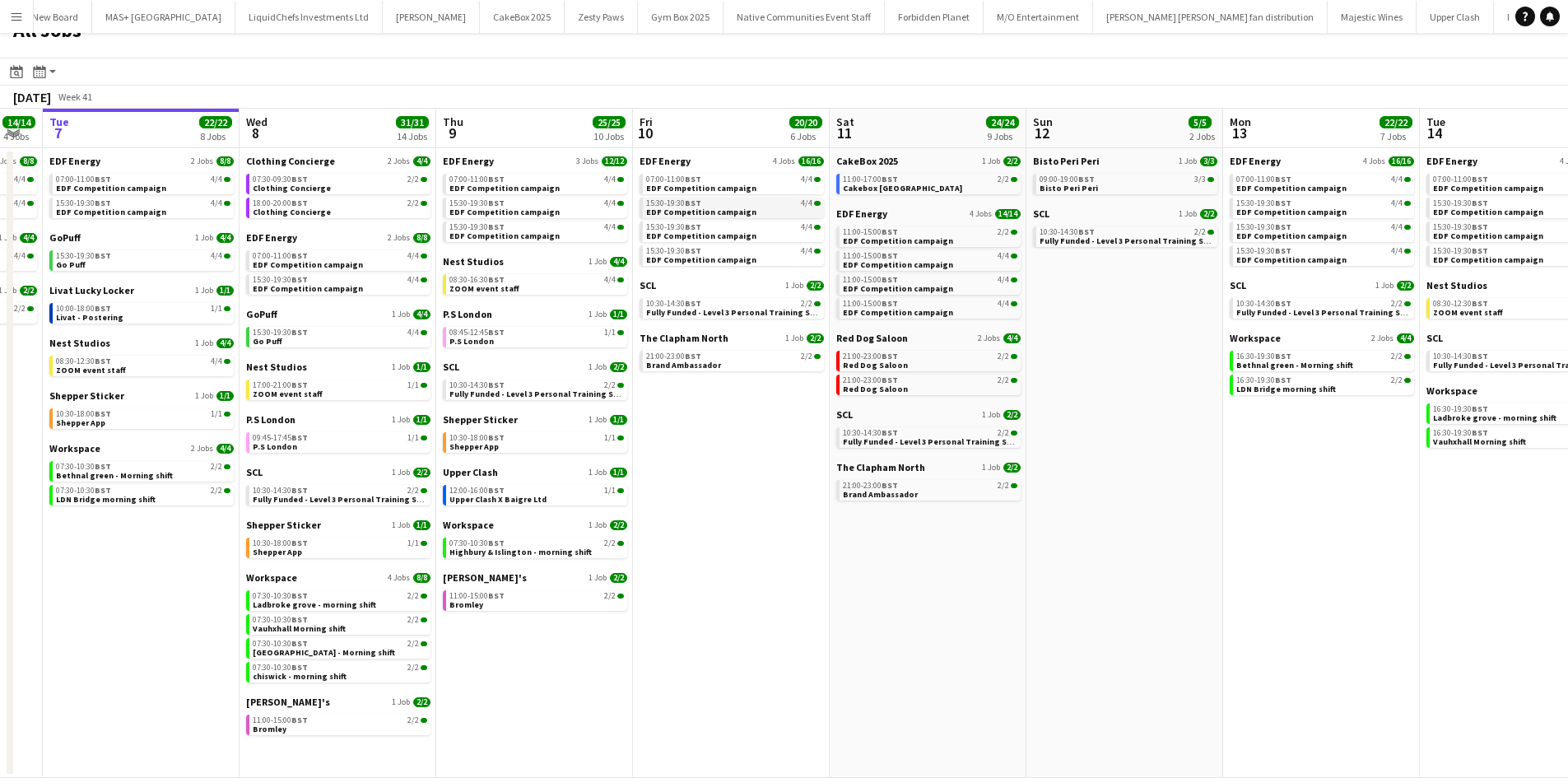
scroll to position [0, 546]
click at [120, 497] on span "LDN Bridge morning shift" at bounding box center [106, 500] width 99 height 11
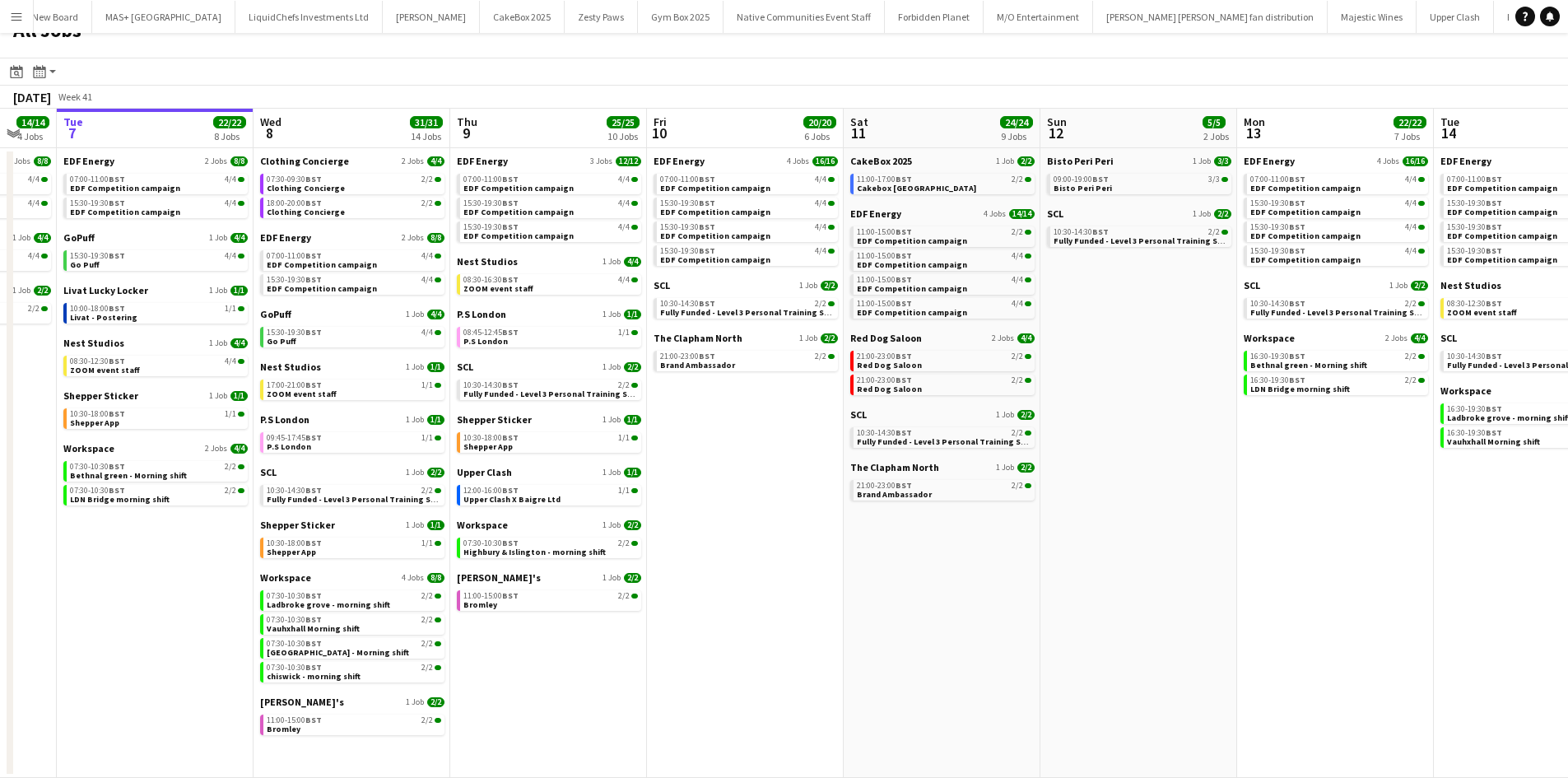
click at [12, 13] on app-icon "Menu" at bounding box center [17, 17] width 13 height 13
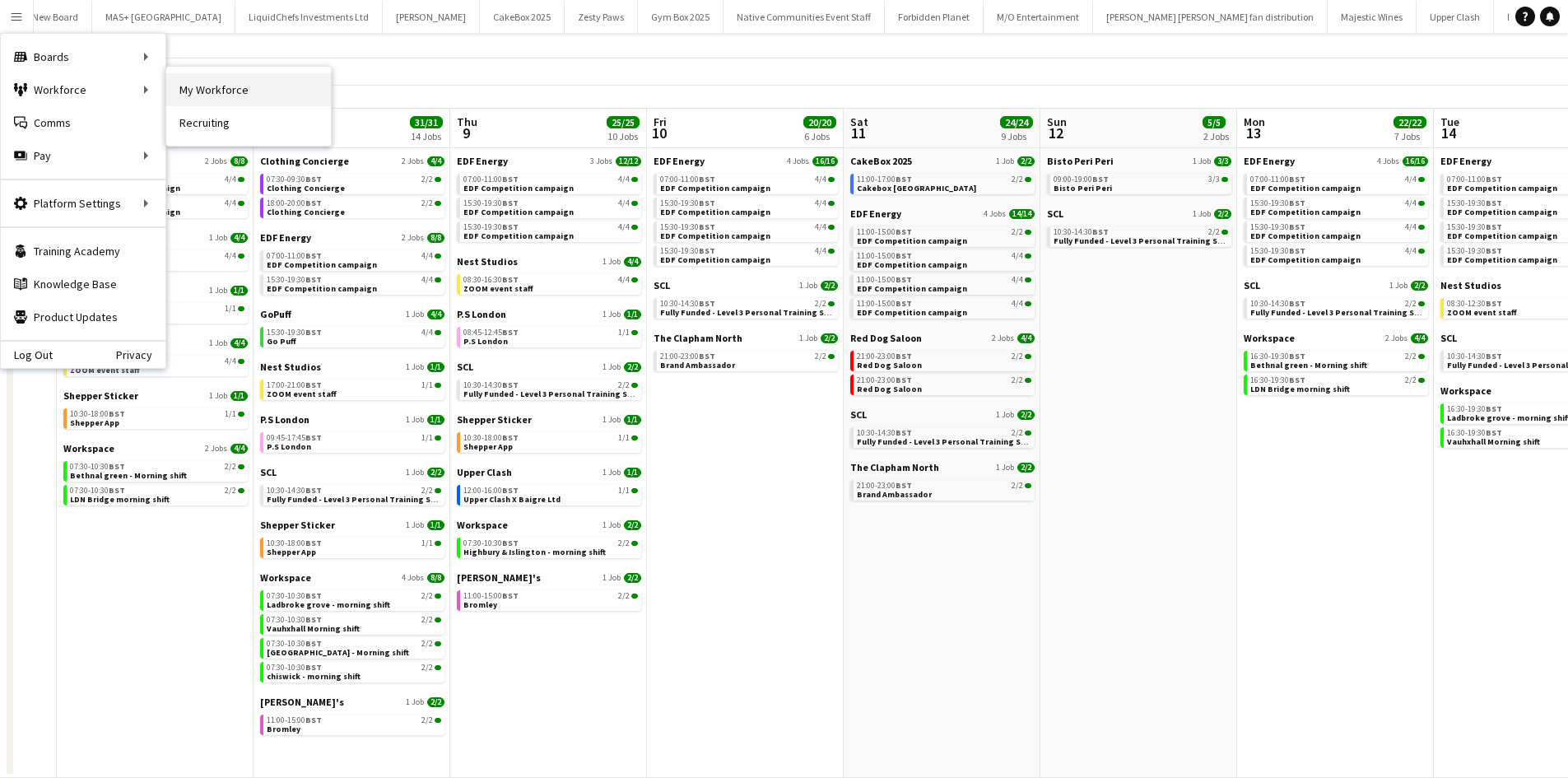
click at [208, 95] on link "My Workforce" at bounding box center [248, 90] width 164 height 33
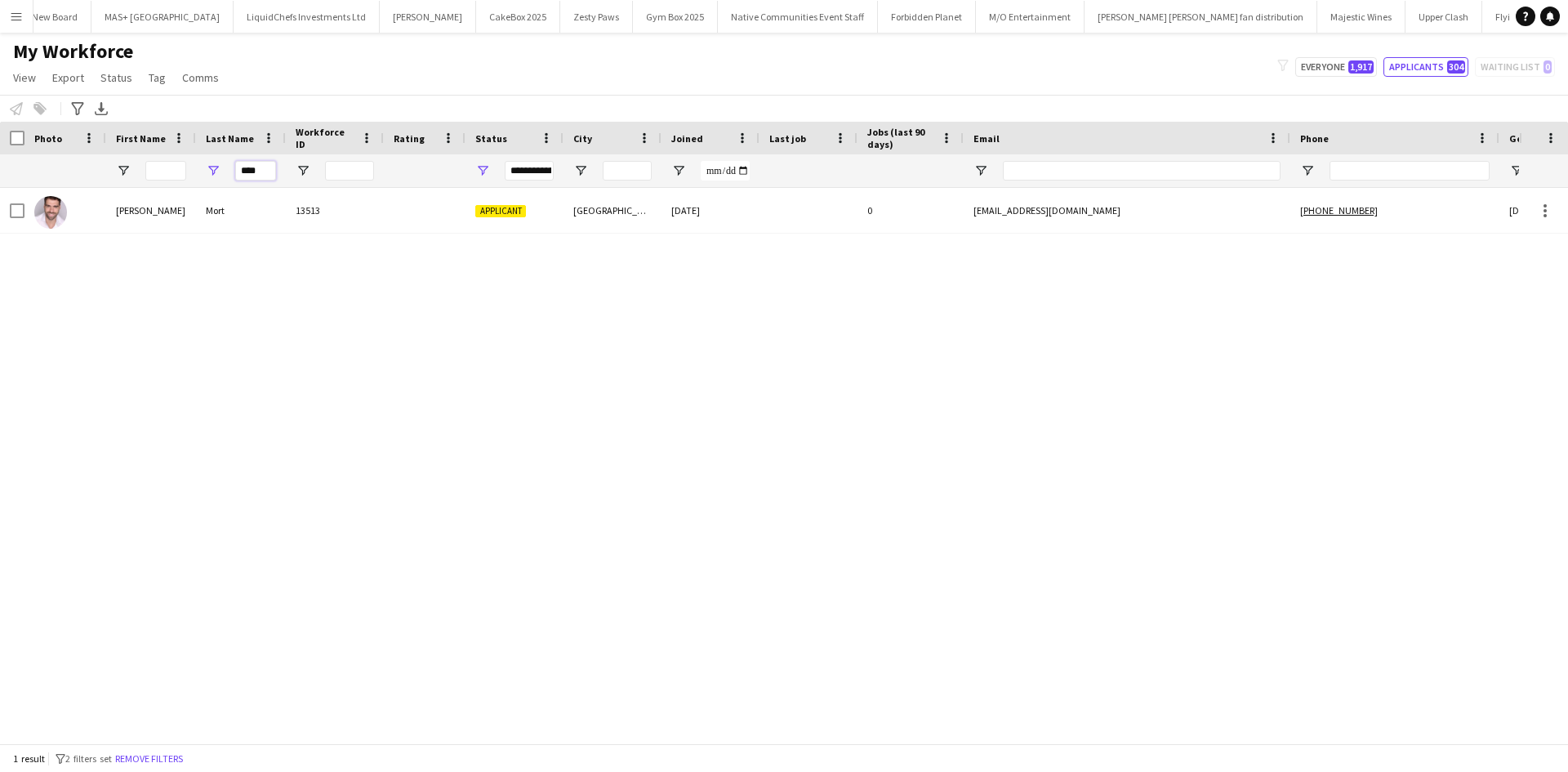
click at [245, 169] on input "****" at bounding box center [255, 171] width 41 height 20
click at [248, 169] on input "****" at bounding box center [255, 171] width 41 height 20
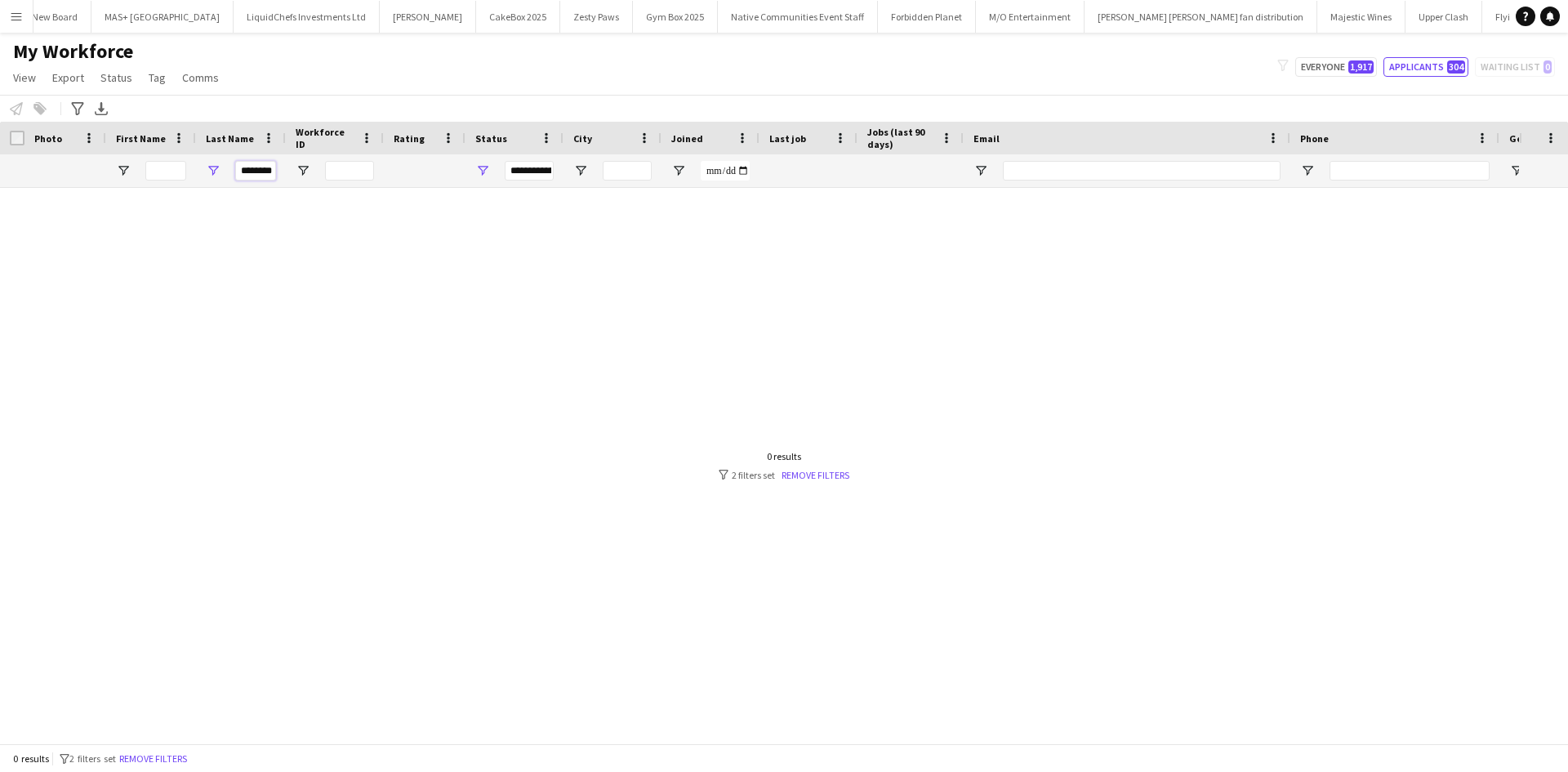
type input "********"
click at [164, 170] on input "First Name Filter Input" at bounding box center [166, 171] width 41 height 20
click at [488, 171] on span "Open Filter Menu" at bounding box center [483, 170] width 15 height 15
click at [501, 279] on div "(Select All)" at bounding box center [559, 271] width 154 height 20
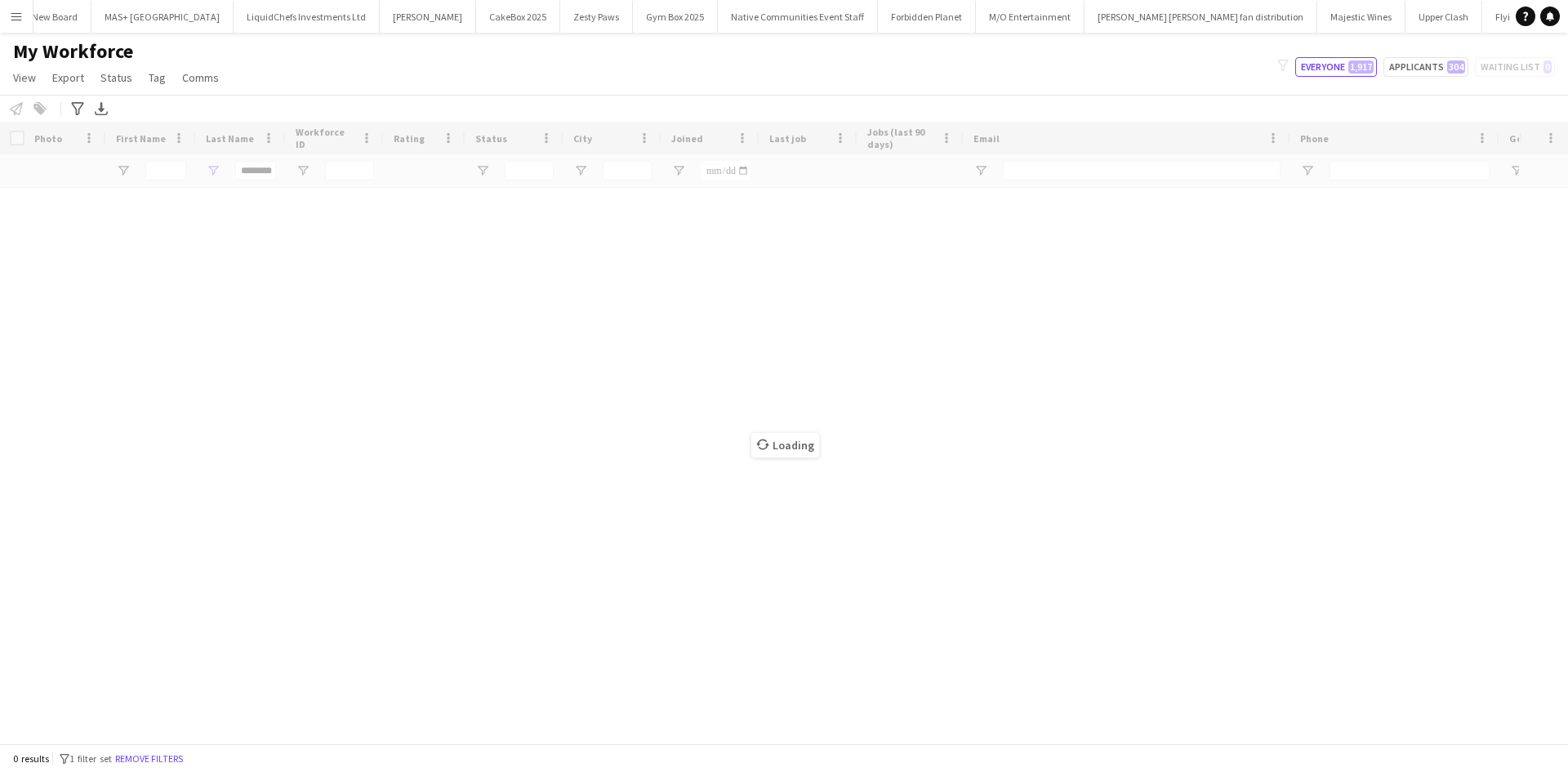
click at [389, 51] on div "My Workforce View Views Default view New view Update view Delete view Edit name…" at bounding box center [784, 67] width 1568 height 56
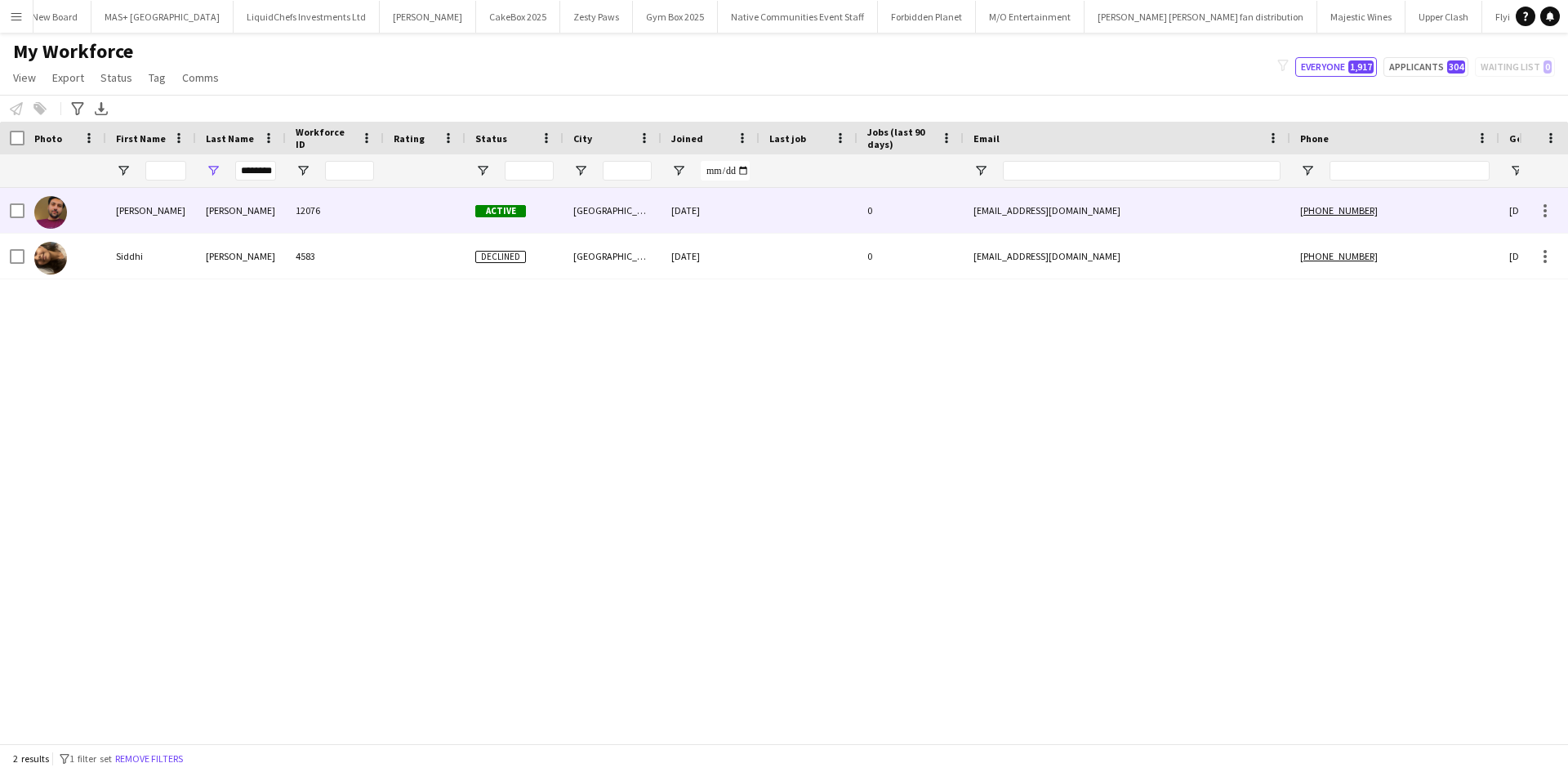
click at [166, 221] on div "Parag" at bounding box center [151, 210] width 90 height 45
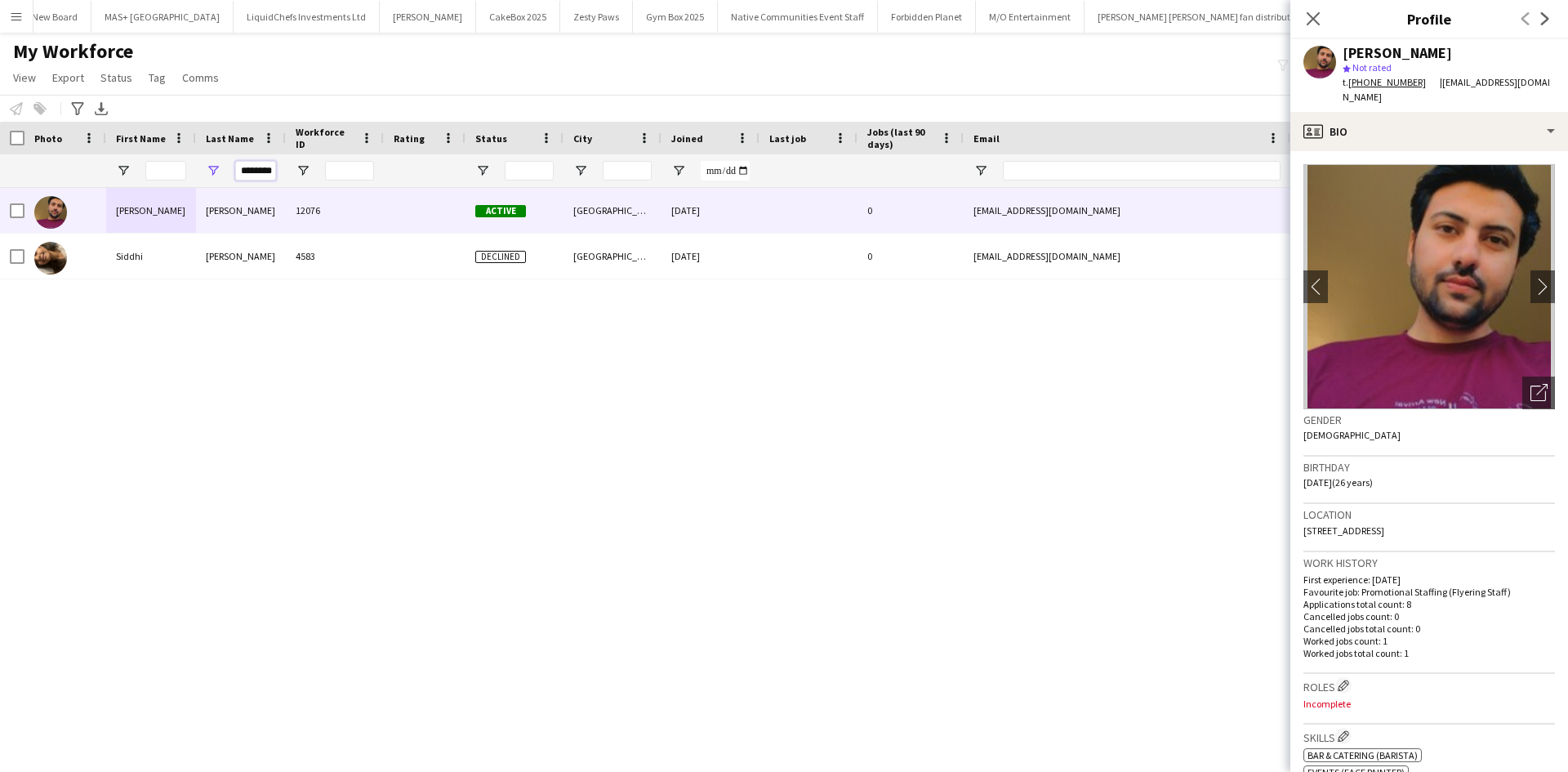
click at [256, 169] on input "********" at bounding box center [255, 171] width 41 height 20
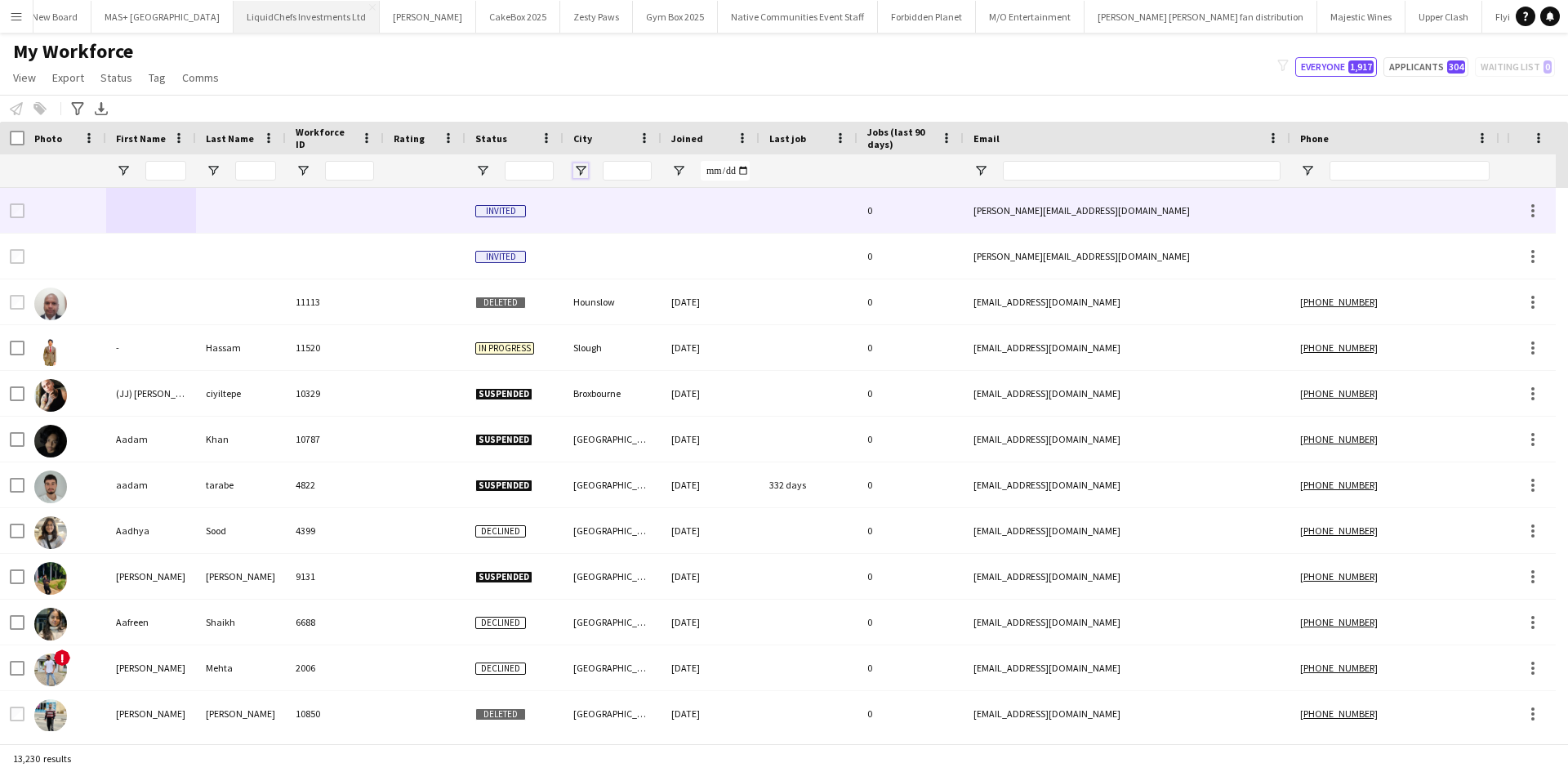
drag, startPoint x: 417, startPoint y: 129, endPoint x: 247, endPoint y: 16, distance: 204.1
click at [237, 42] on main "My Workforce View Views Default view New view Update view Delete view Edit name…" at bounding box center [784, 391] width 1568 height 717
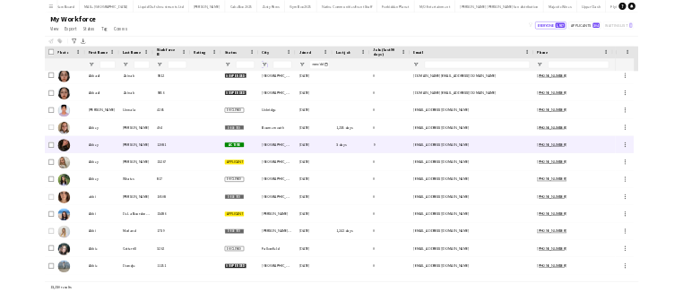
scroll to position [3406, 0]
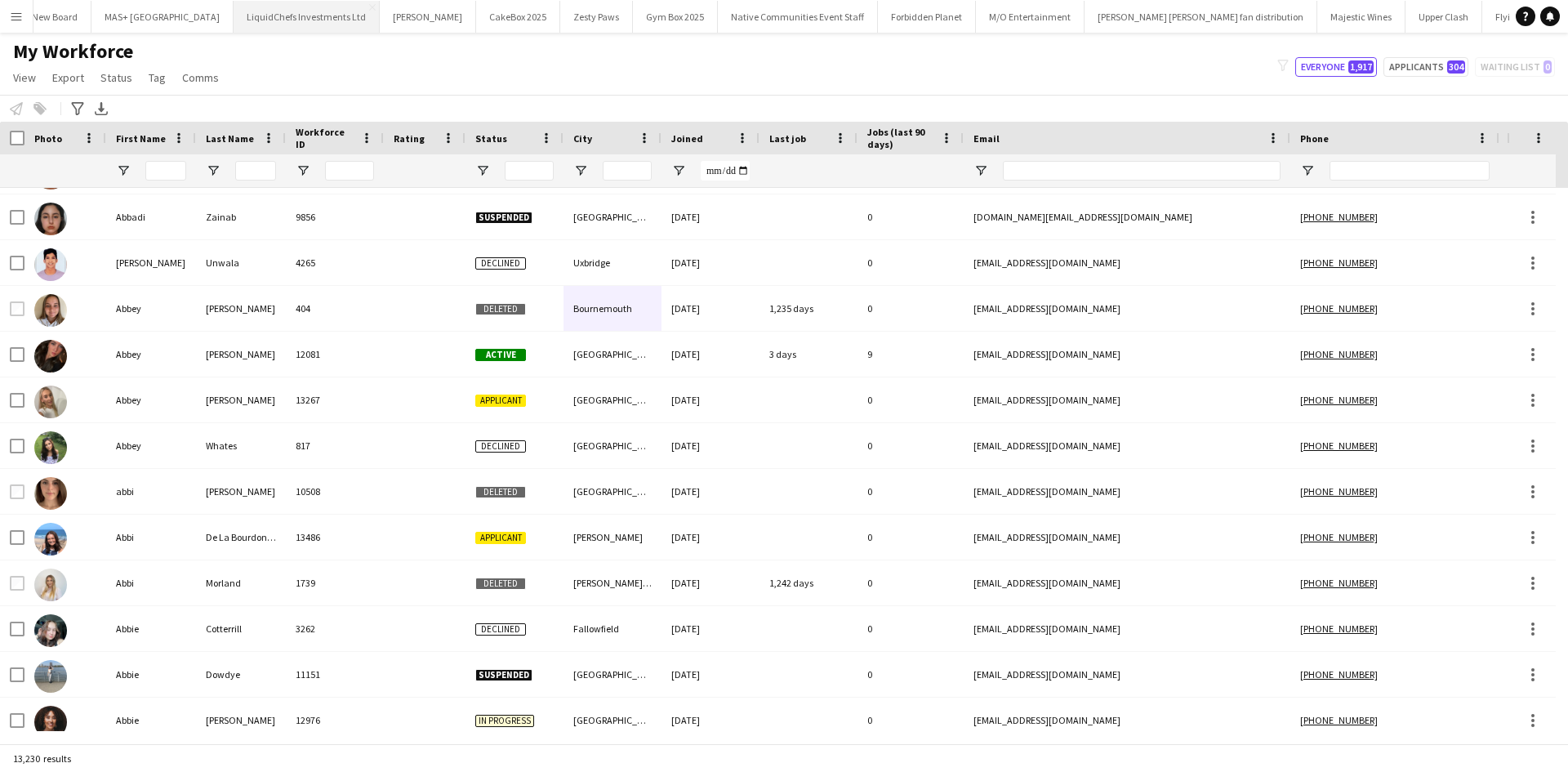
drag, startPoint x: 271, startPoint y: 36, endPoint x: 235, endPoint y: 3, distance: 48.8
click at [268, 33] on main "My Workforce View Views Default view New view Update view Delete view Edit name…" at bounding box center [784, 391] width 1568 height 717
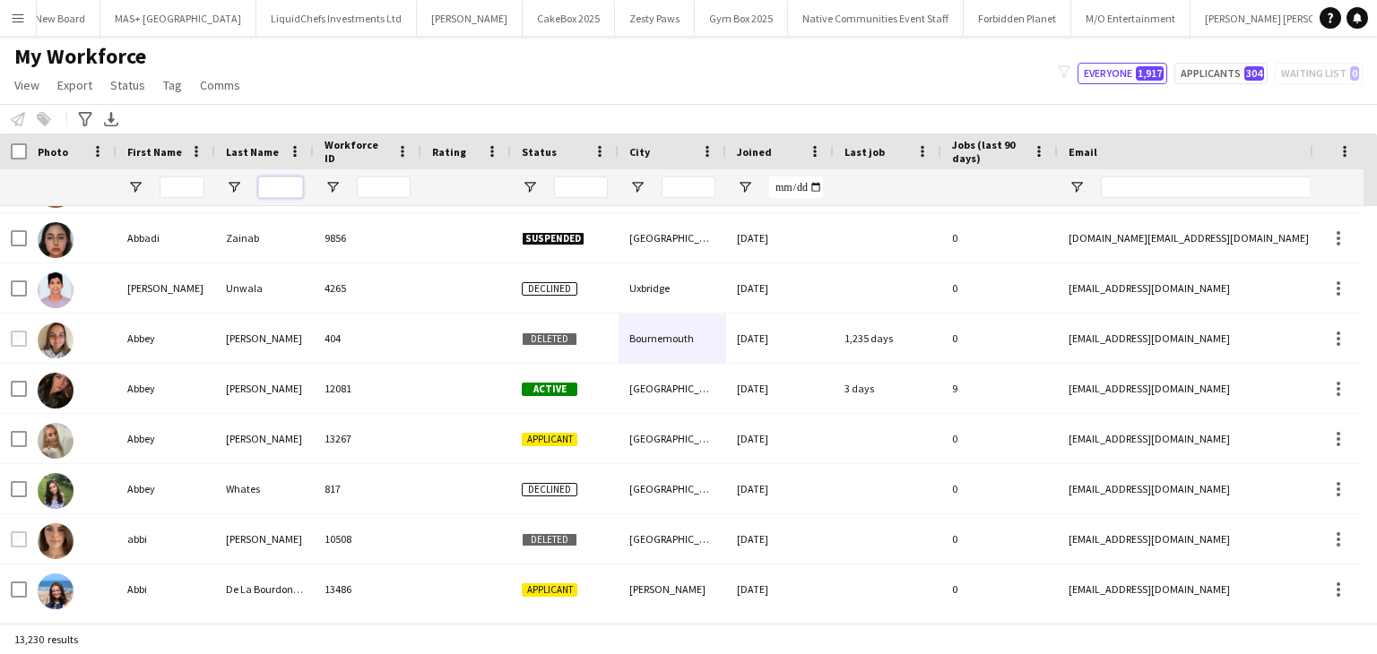
click at [280, 186] on input "Last Name Filter Input" at bounding box center [280, 188] width 45 height 22
click at [274, 187] on input "Last Name Filter Input" at bounding box center [280, 188] width 45 height 22
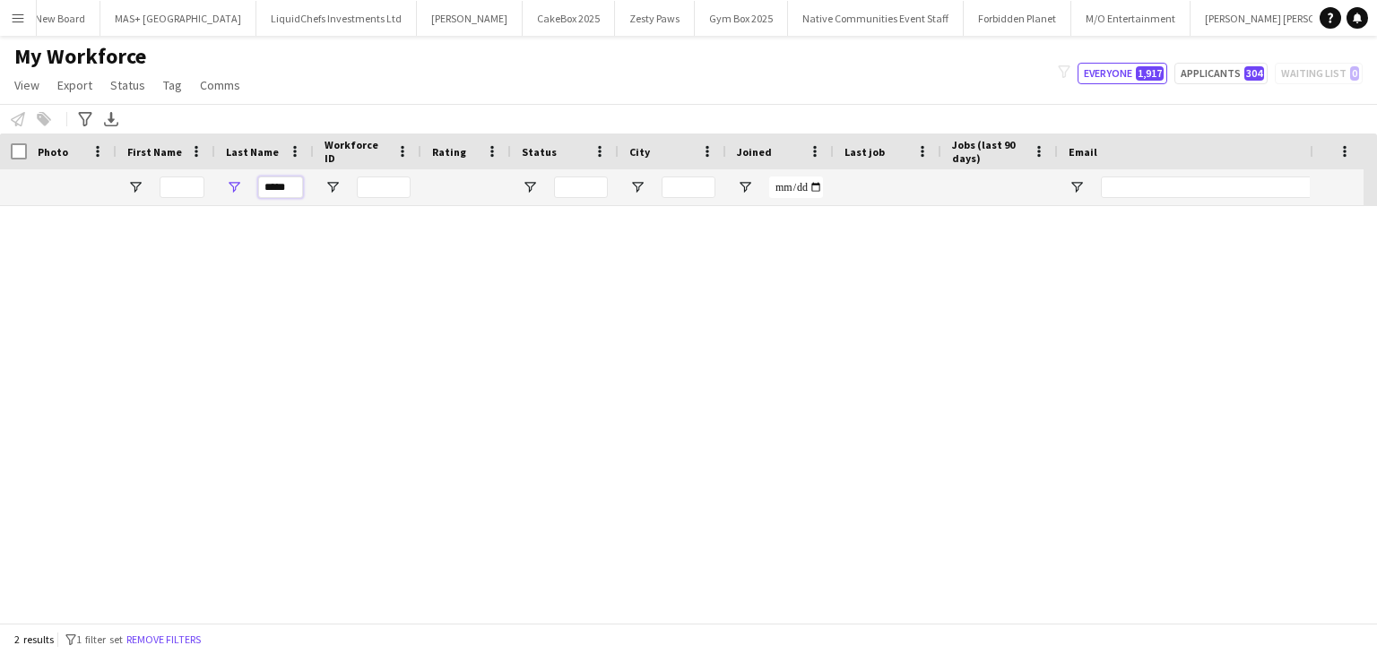
scroll to position [0, 0]
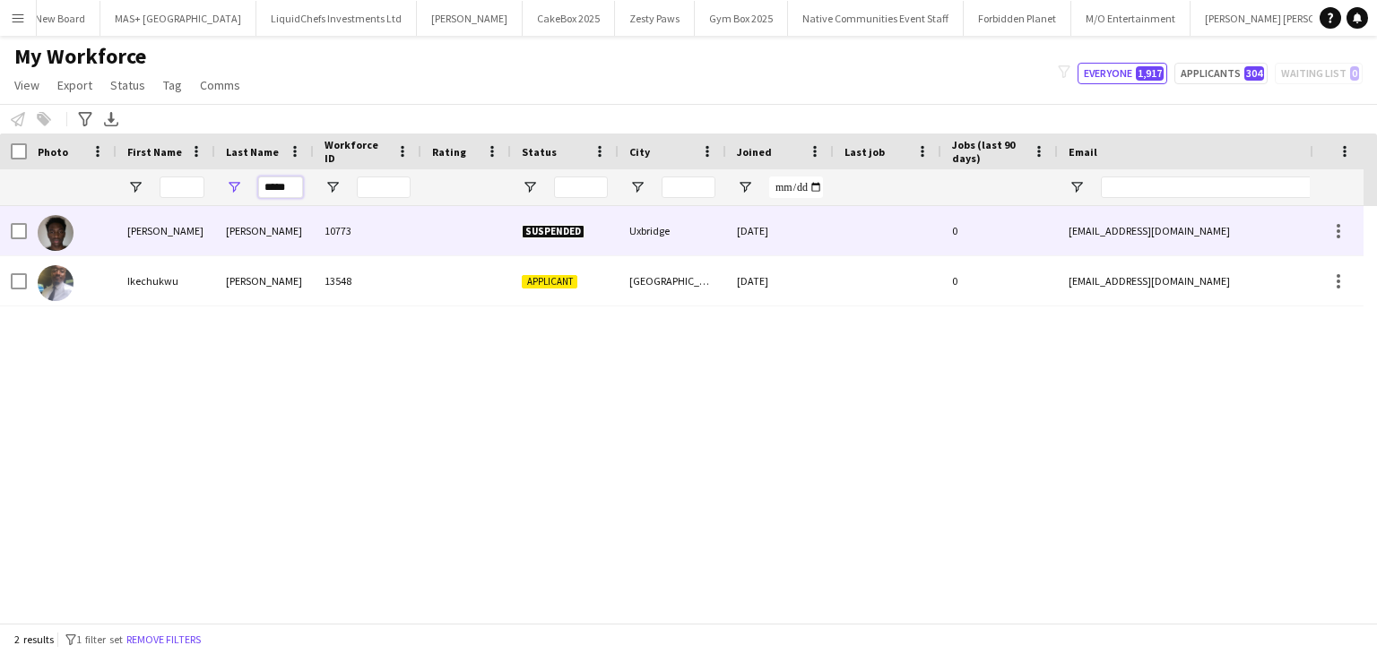
type input "*****"
click at [213, 238] on div "Griffin" at bounding box center [166, 230] width 99 height 49
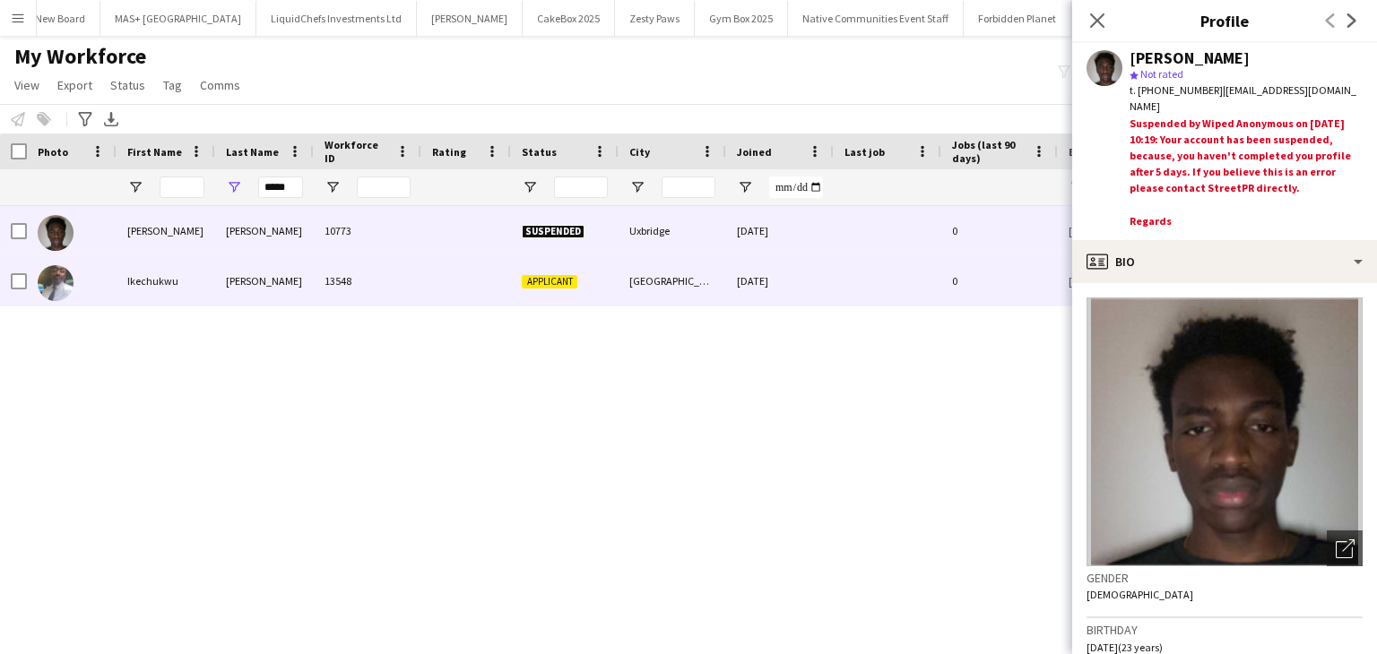
click at [237, 286] on div "Denis" at bounding box center [264, 280] width 99 height 49
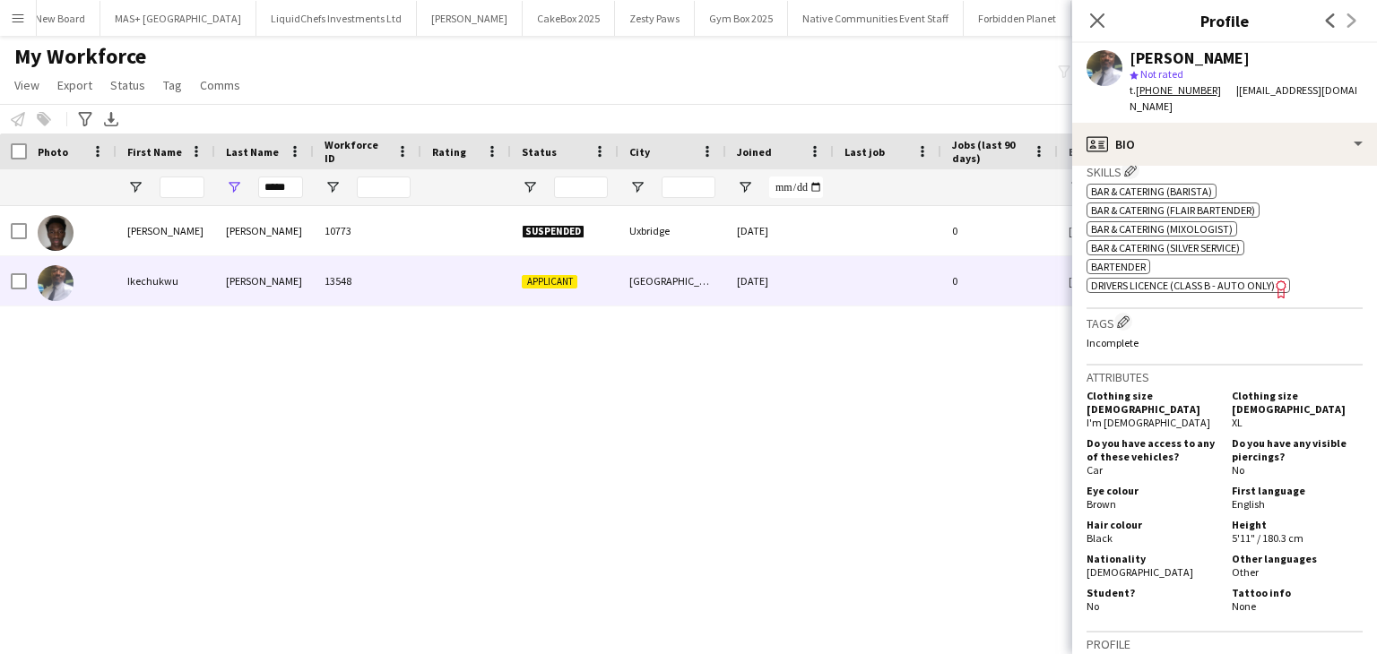
scroll to position [807, 0]
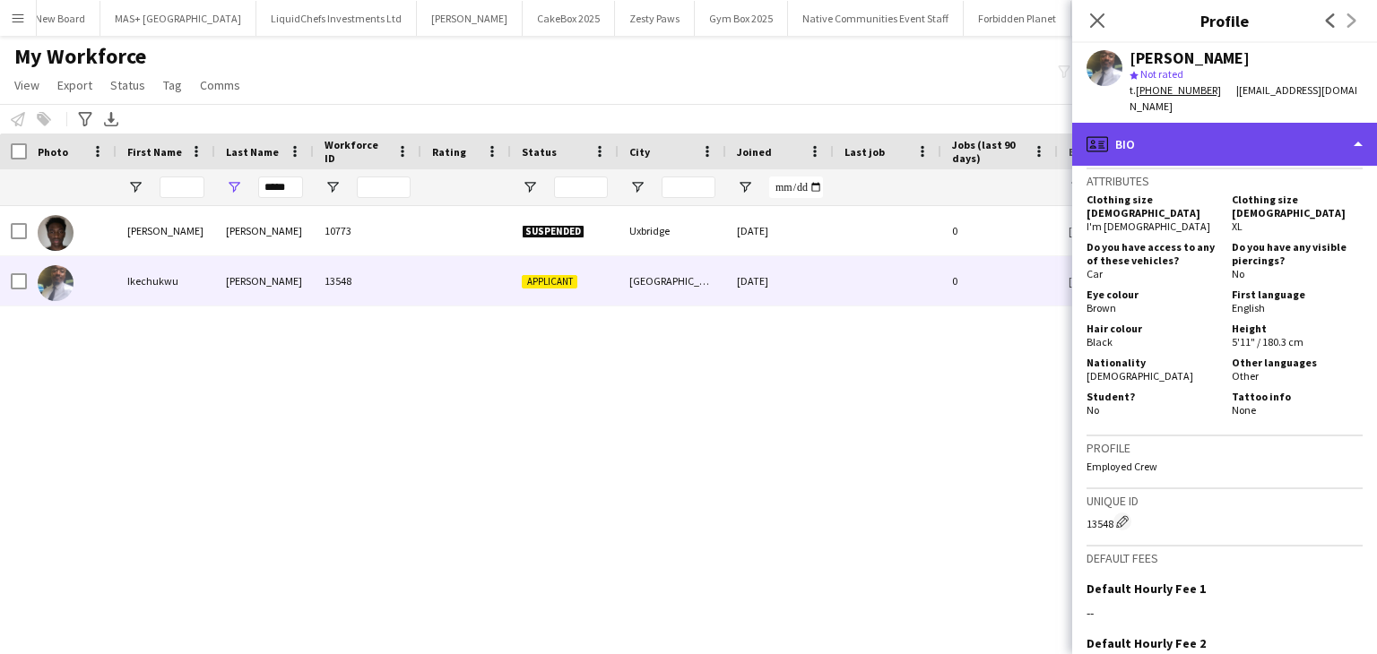
click at [1194, 141] on div "profile Bio" at bounding box center [1224, 144] width 305 height 43
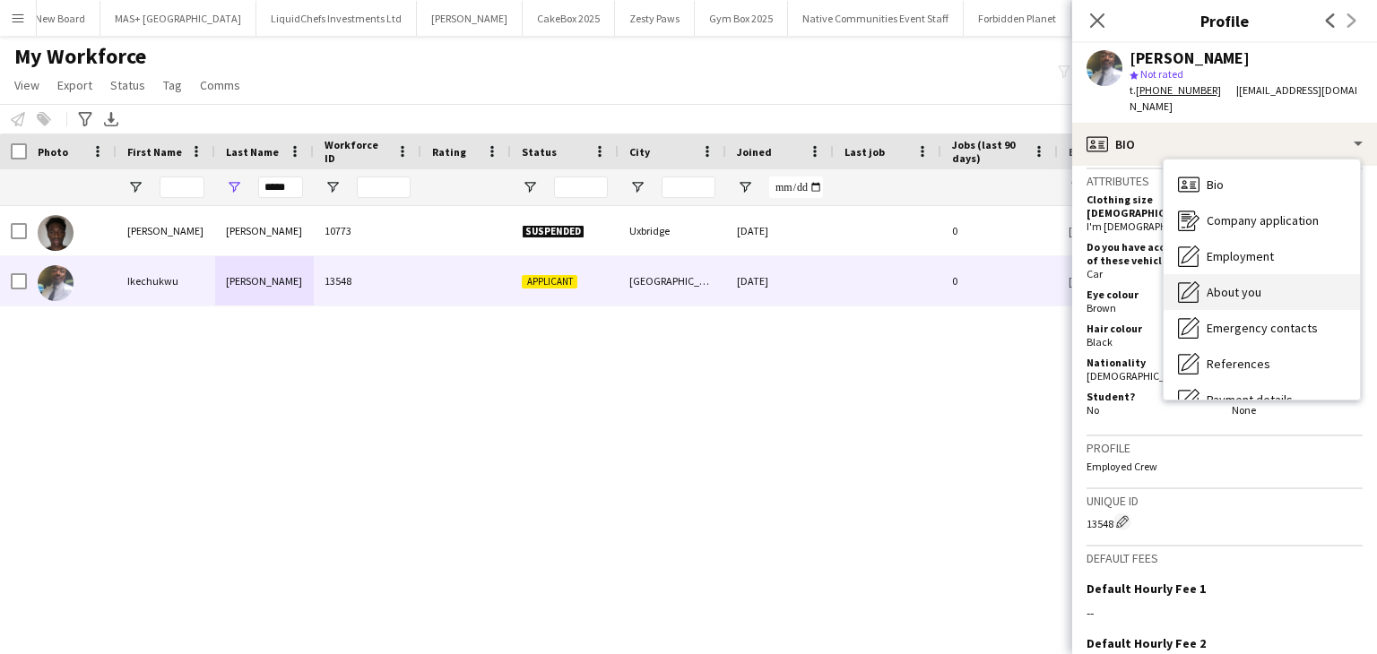
click at [1241, 284] on span "About you" at bounding box center [1234, 292] width 55 height 16
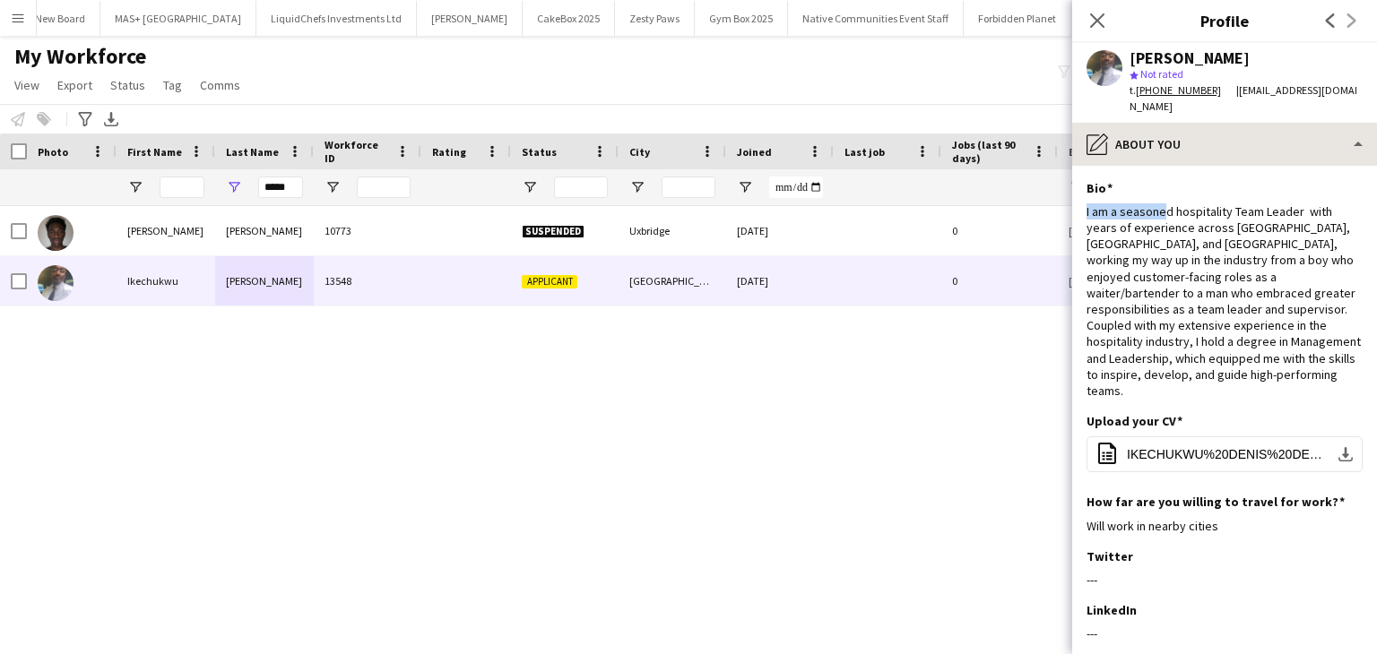
drag, startPoint x: 1160, startPoint y: 193, endPoint x: 1193, endPoint y: 128, distance: 72.6
click at [1180, 142] on div "pencil4 About you Bio Bio Company application Company application Employment Em…" at bounding box center [1224, 389] width 305 height 532
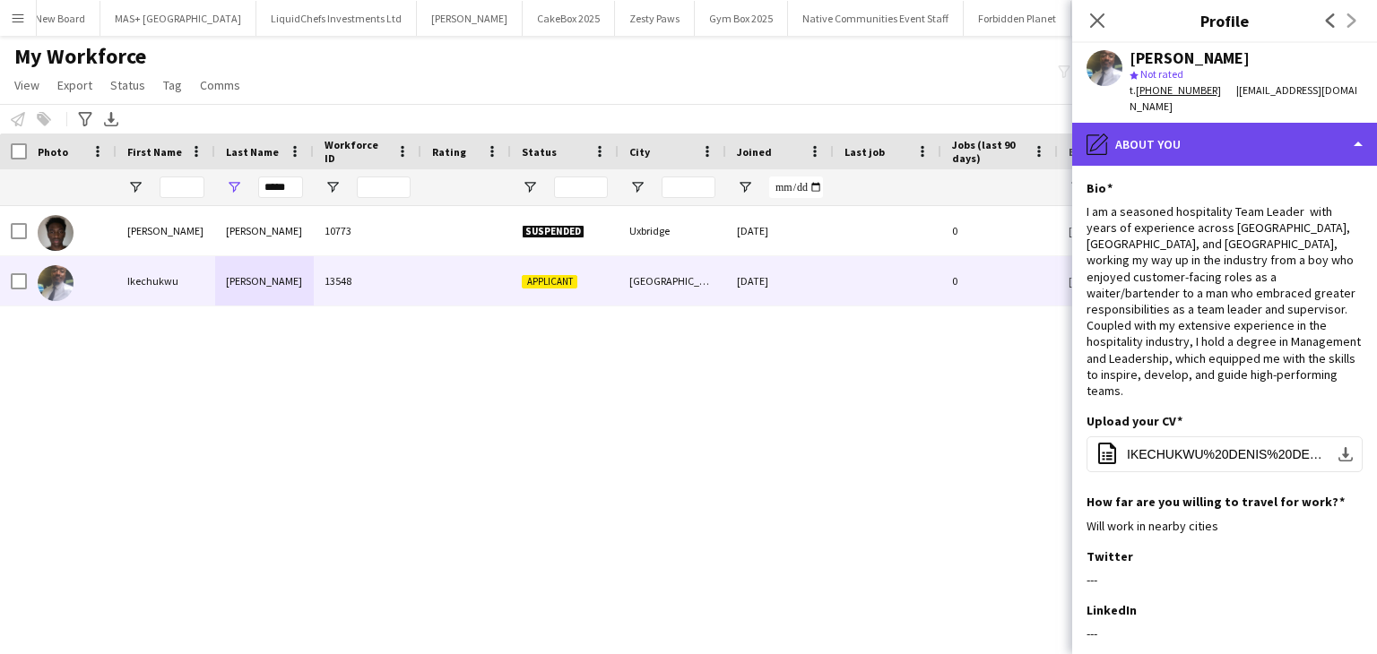
click at [1193, 128] on div "pencil4 About you" at bounding box center [1224, 144] width 305 height 43
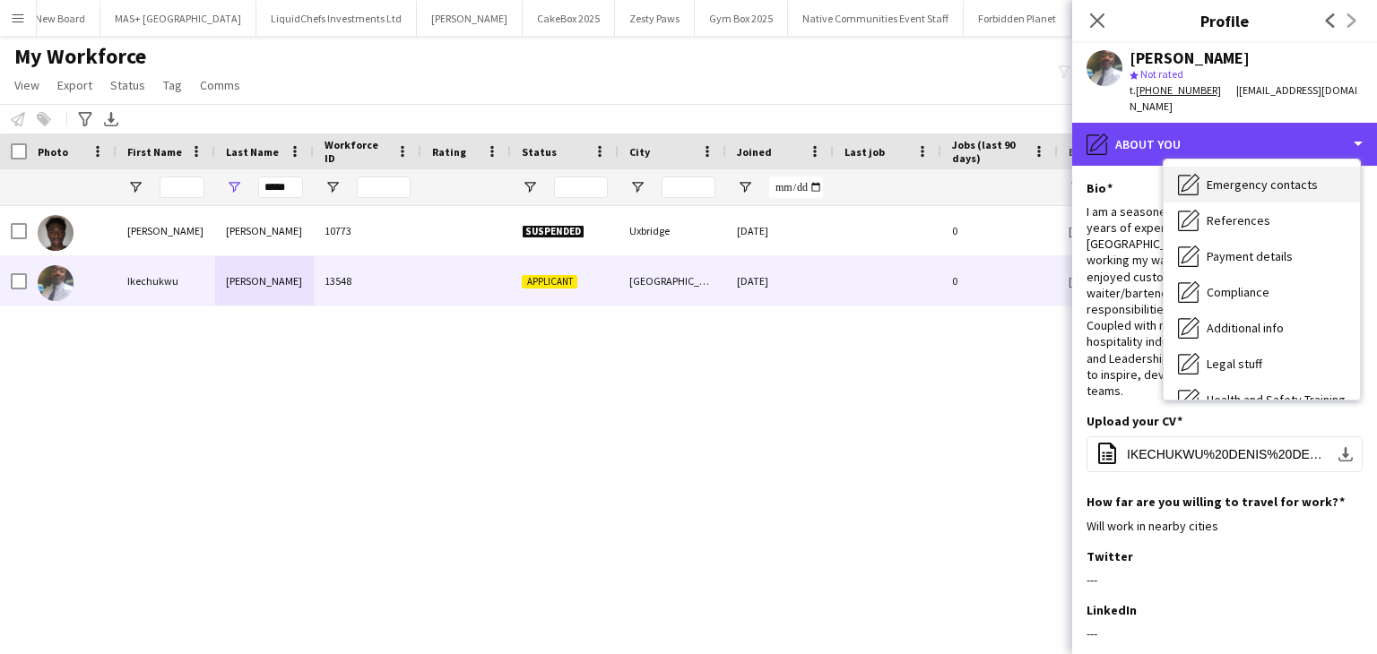
scroll to position [240, 0]
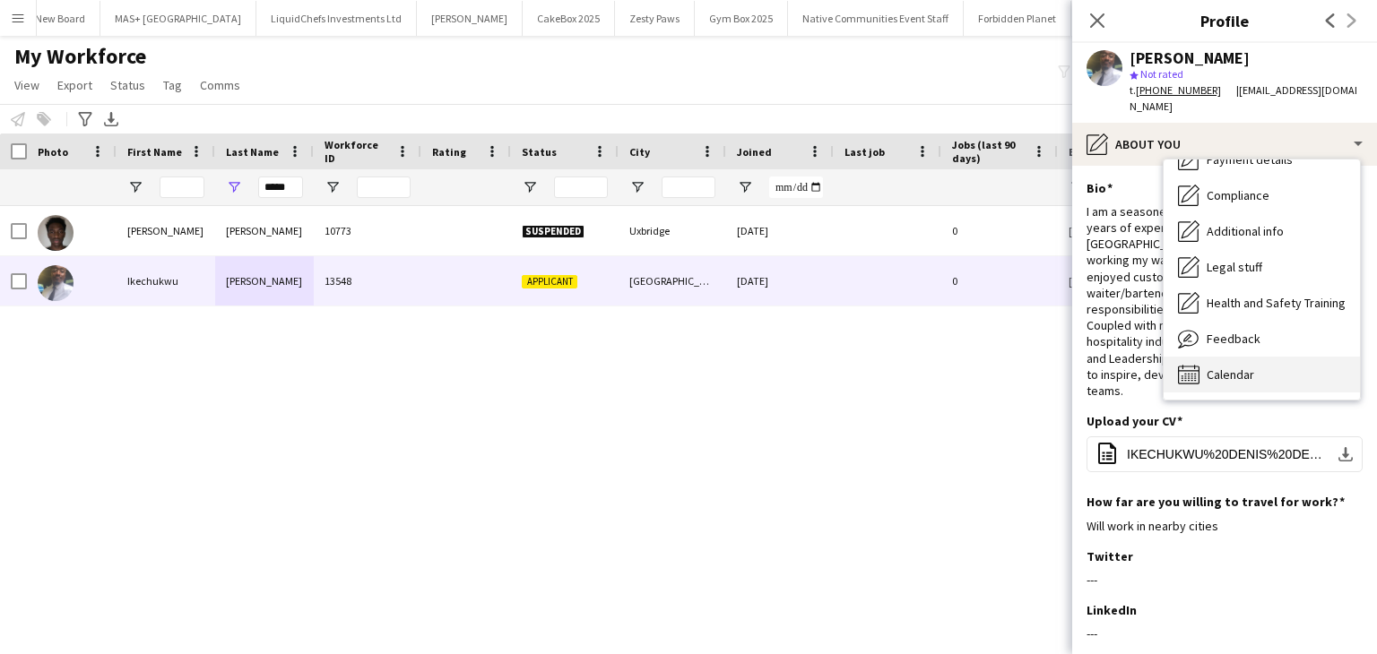
click at [1215, 367] on span "Calendar" at bounding box center [1231, 375] width 48 height 16
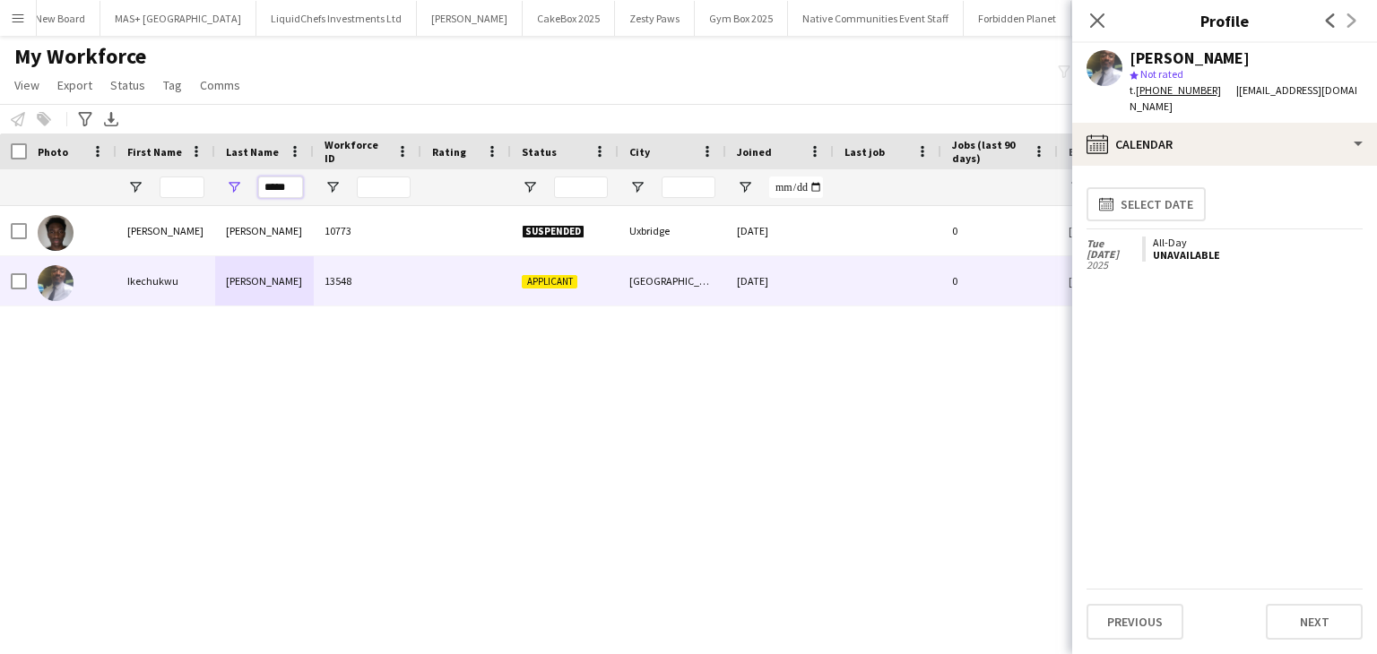
click at [298, 194] on input "*****" at bounding box center [280, 188] width 45 height 22
click at [298, 195] on input "*****" at bounding box center [280, 188] width 45 height 22
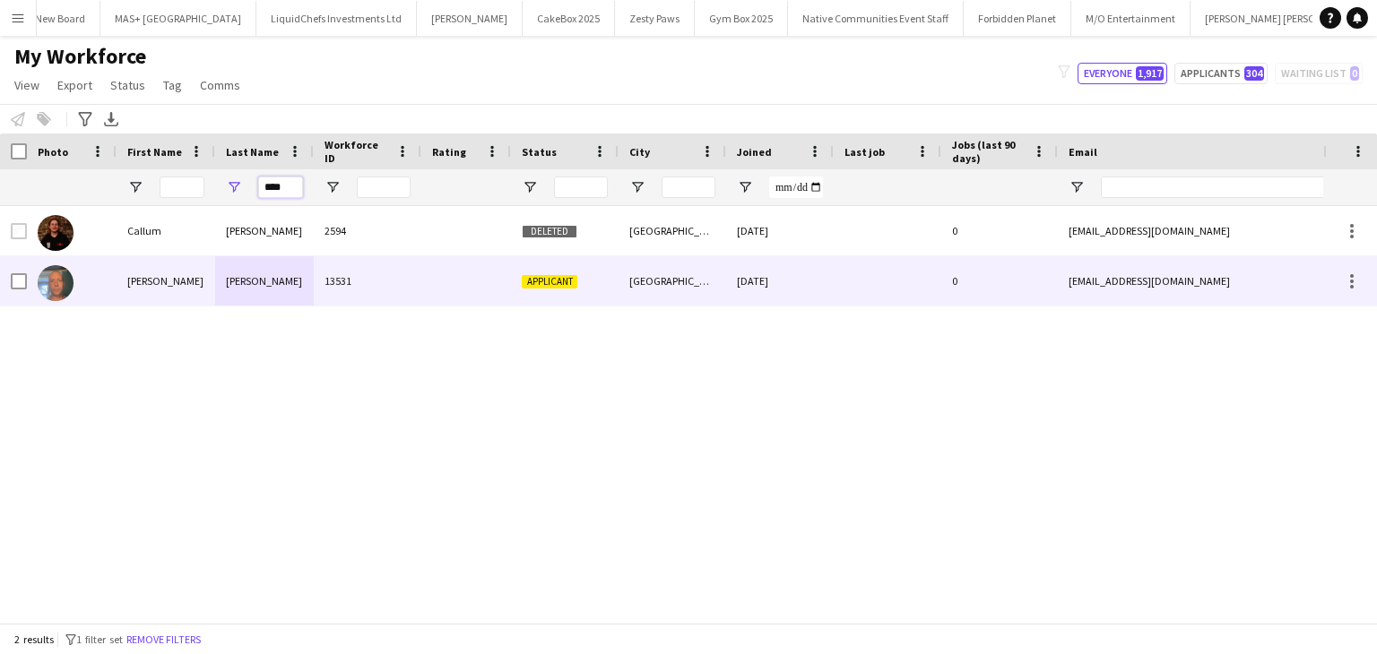
type input "****"
click at [296, 285] on div "Bray" at bounding box center [264, 280] width 99 height 49
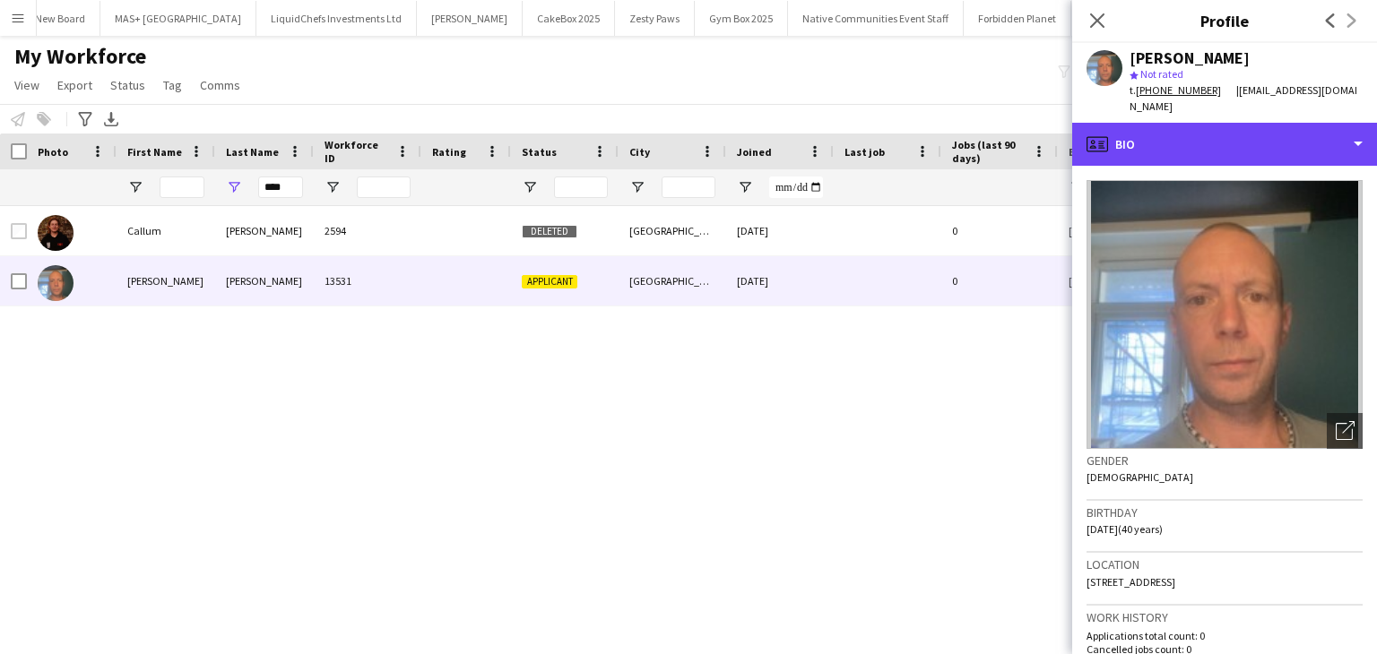
click at [1196, 144] on div "profile Bio" at bounding box center [1224, 144] width 305 height 43
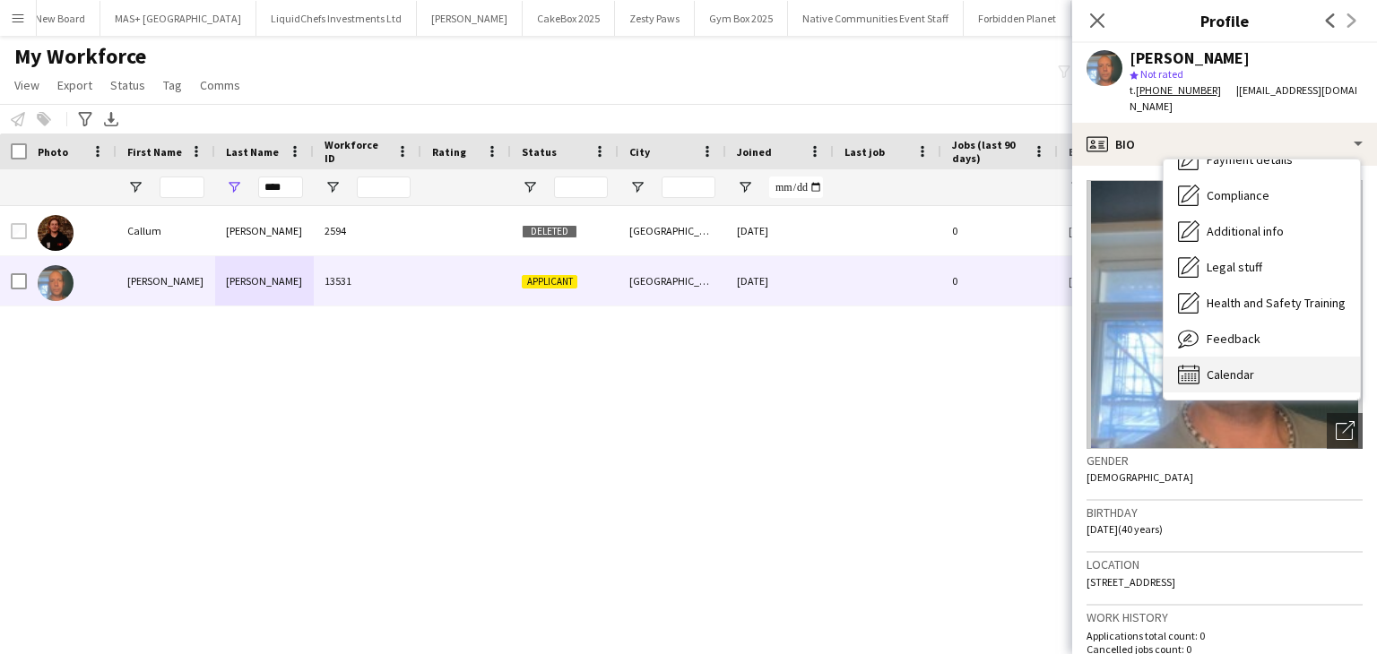
click at [1219, 367] on span "Calendar" at bounding box center [1231, 375] width 48 height 16
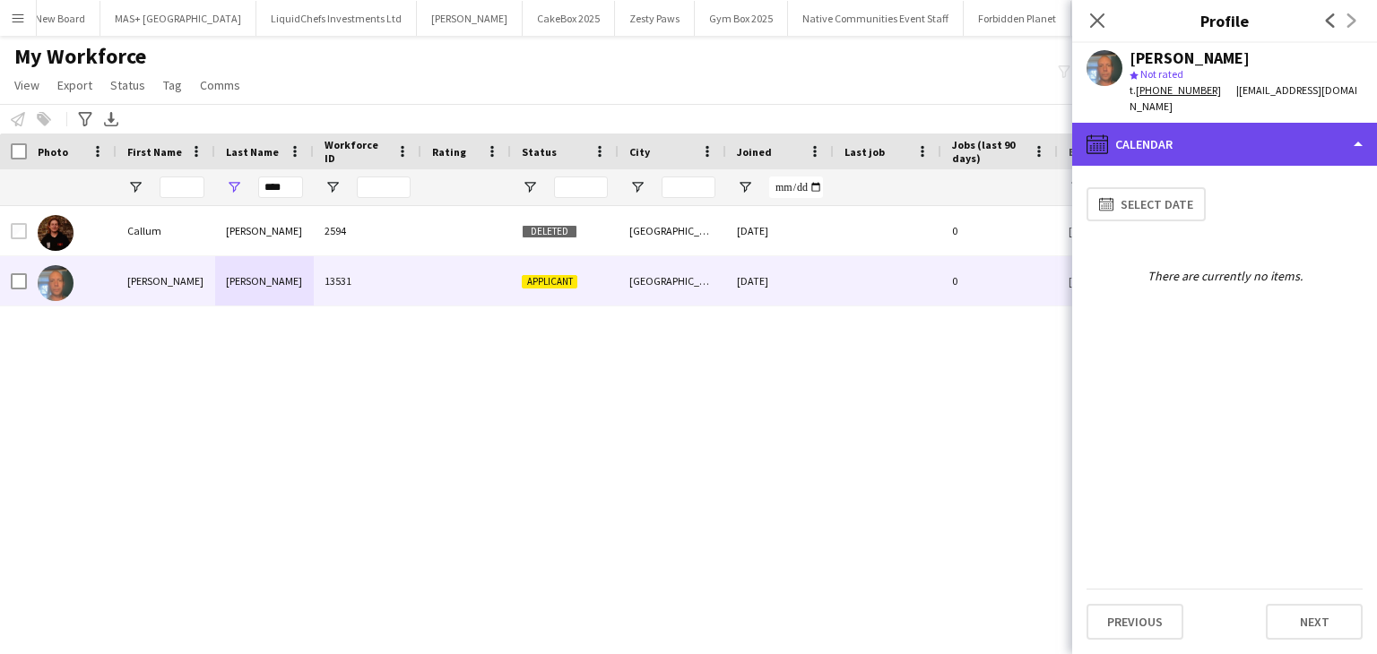
click at [1178, 123] on div "calendar-full Calendar" at bounding box center [1224, 144] width 305 height 43
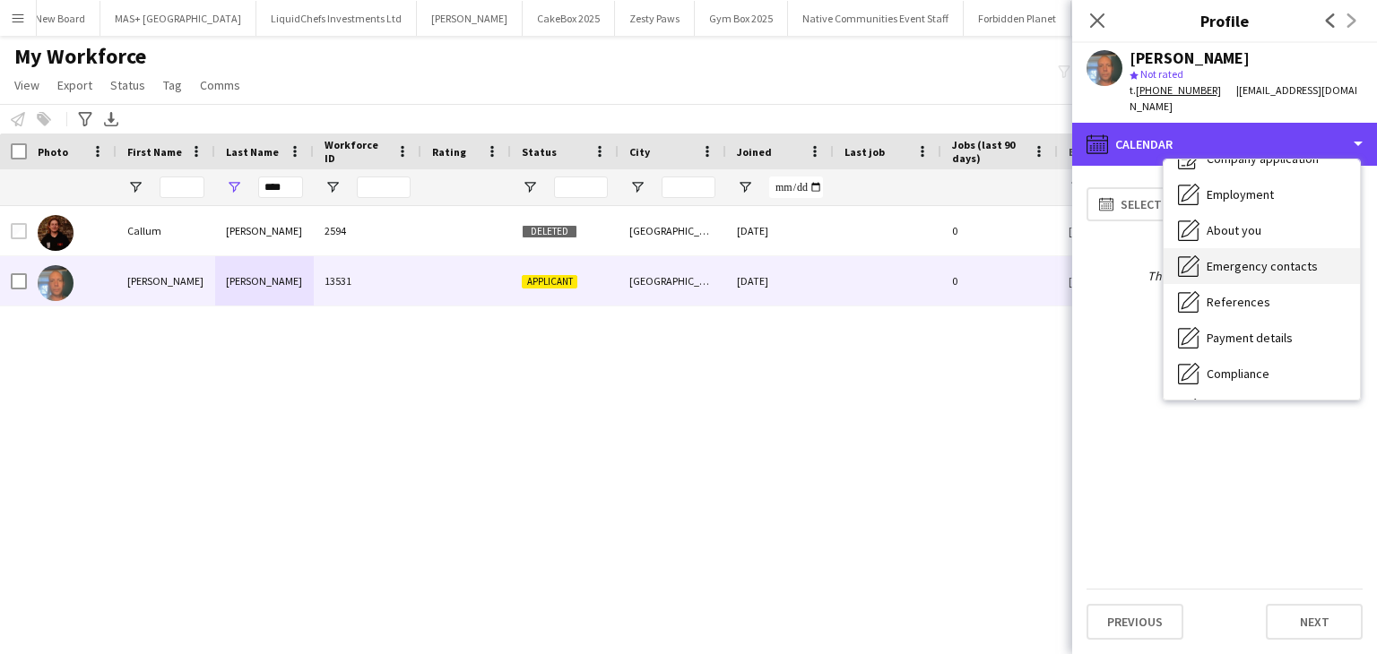
scroll to position [61, 0]
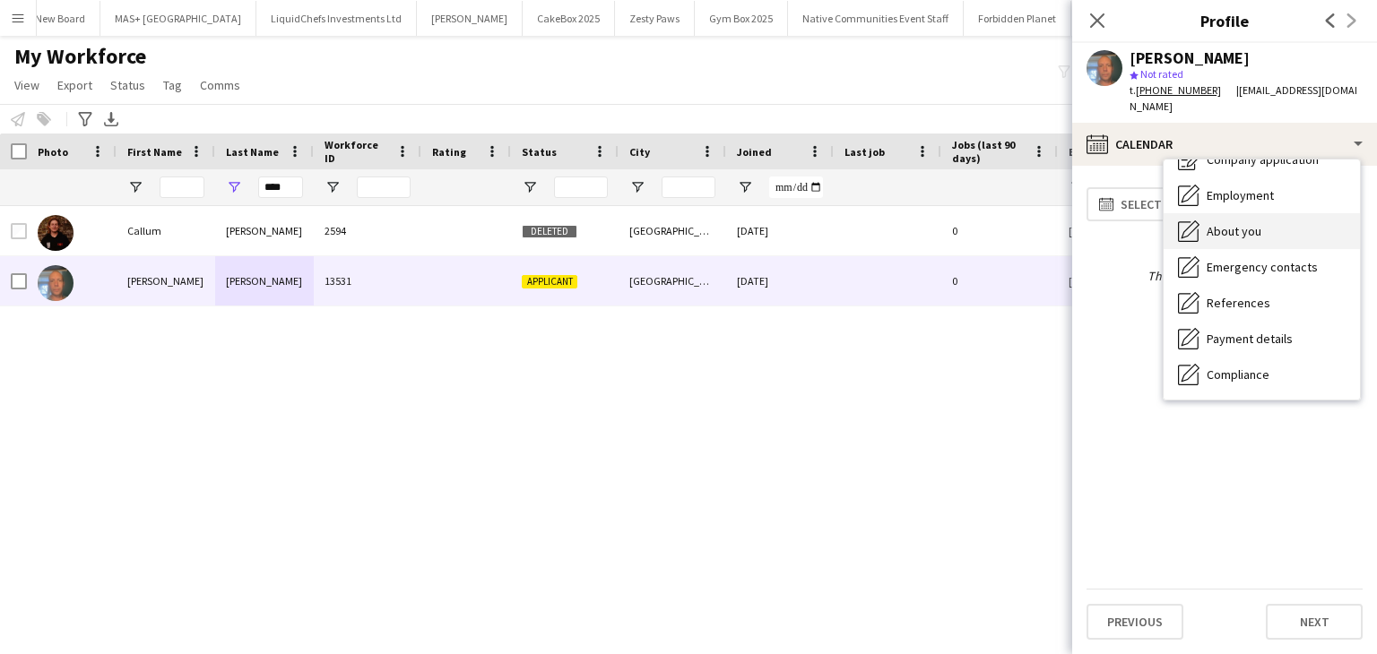
click at [1224, 223] on span "About you" at bounding box center [1234, 231] width 55 height 16
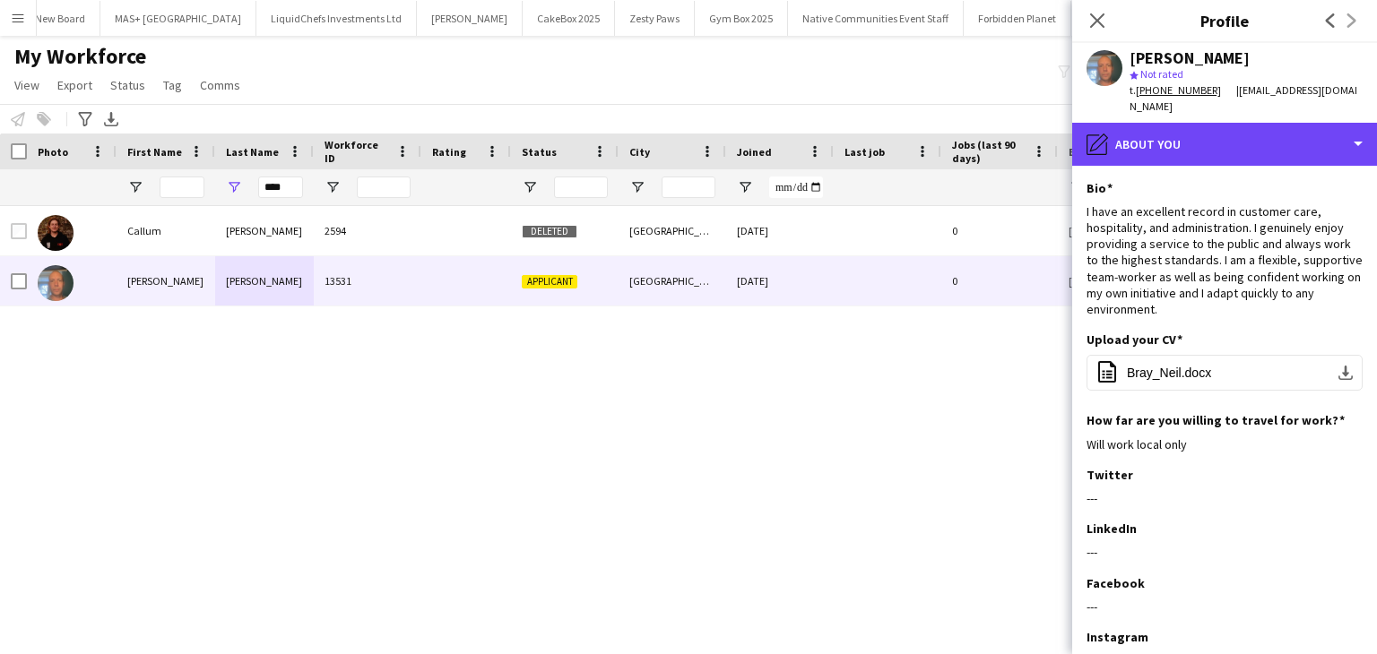
drag, startPoint x: 1172, startPoint y: 133, endPoint x: 1172, endPoint y: 146, distance: 13.4
click at [1172, 133] on div "pencil4 About you" at bounding box center [1224, 144] width 305 height 43
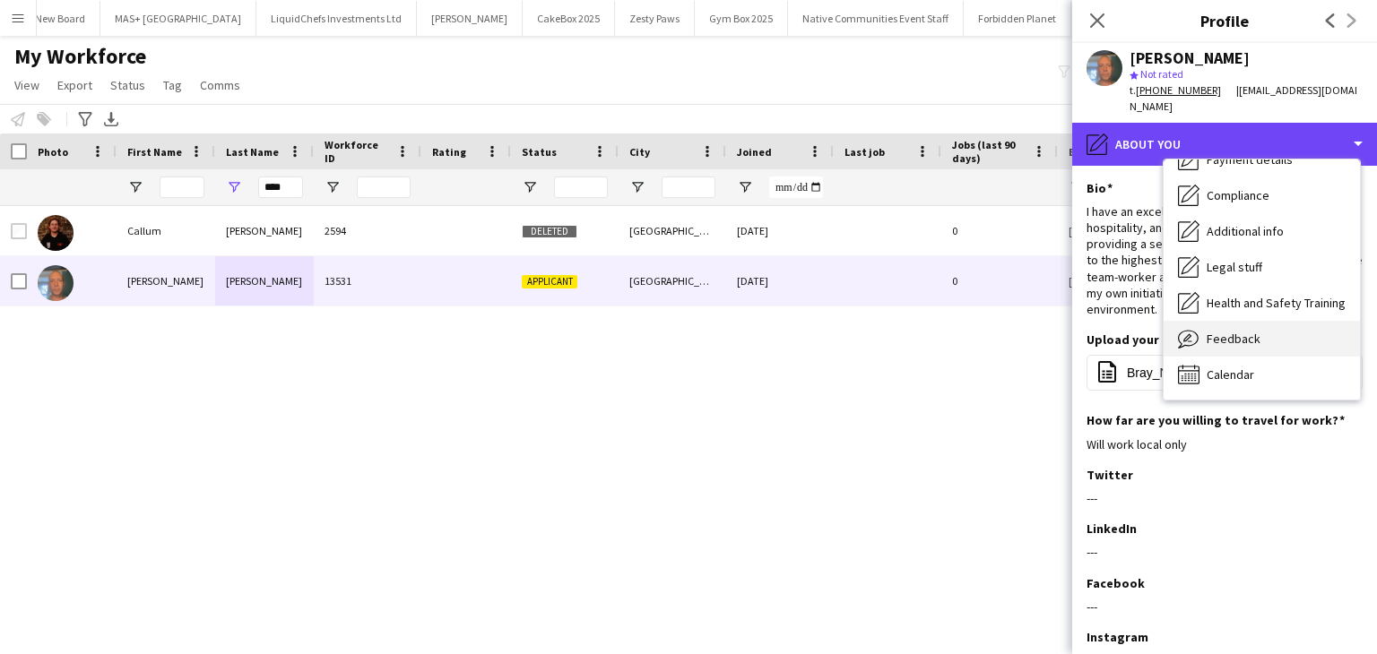
scroll to position [151, 0]
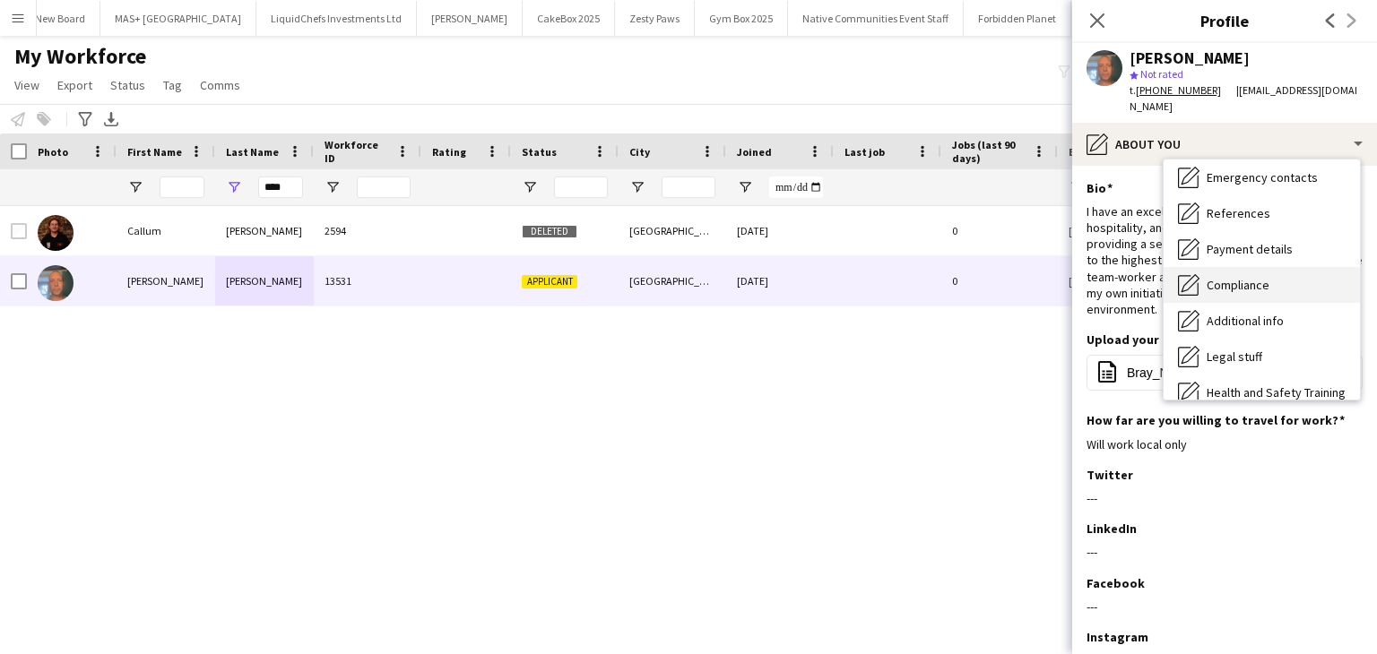
click at [1219, 277] on span "Compliance" at bounding box center [1238, 285] width 63 height 16
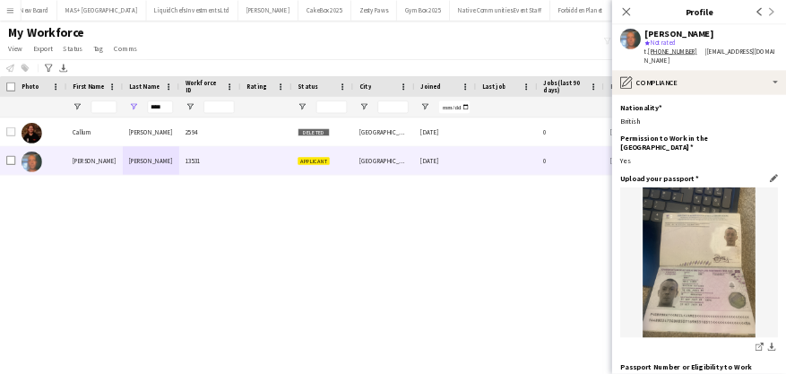
scroll to position [179, 0]
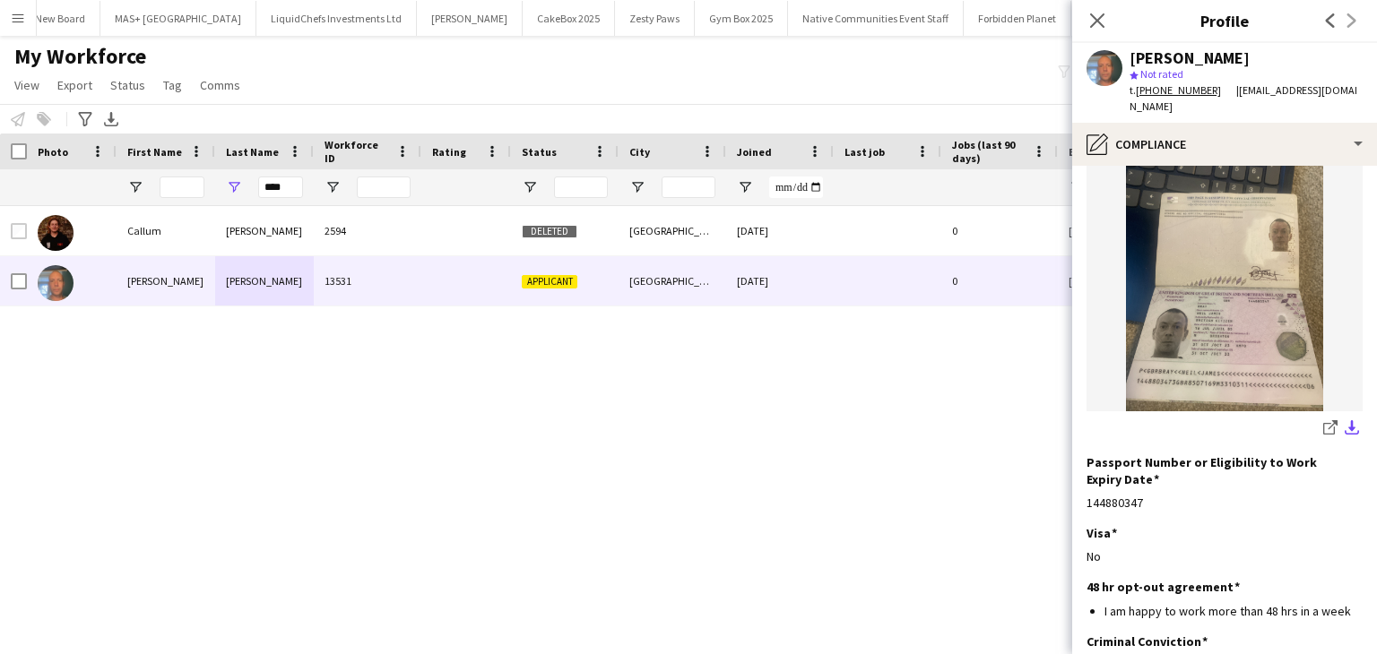
click at [1345, 420] on app-icon "download-bottom" at bounding box center [1352, 428] width 14 height 17
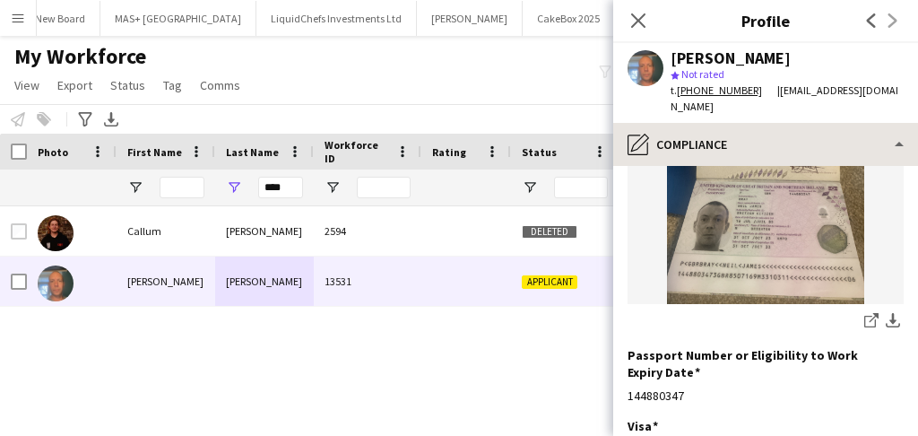
scroll to position [288, 0]
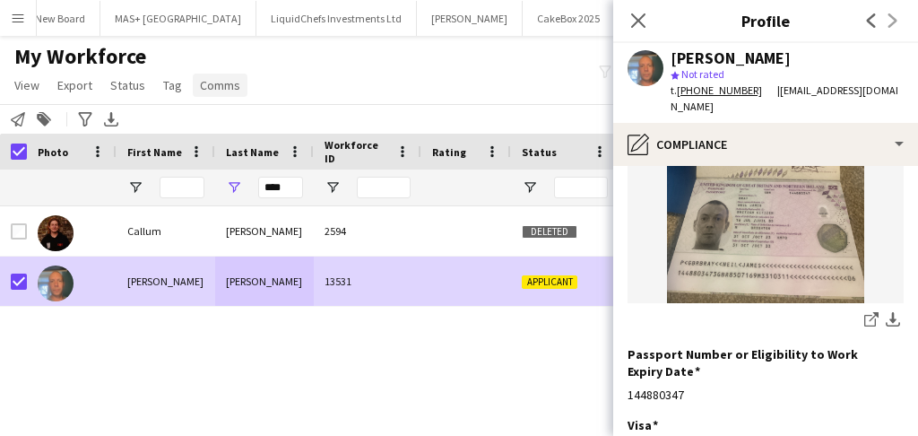
click at [223, 88] on span "Comms" at bounding box center [220, 85] width 40 height 16
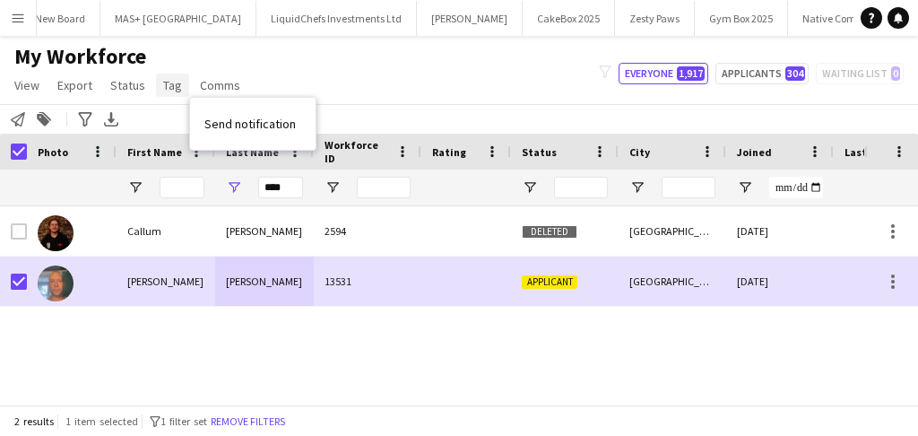
click at [170, 90] on span "Tag" at bounding box center [172, 85] width 19 height 16
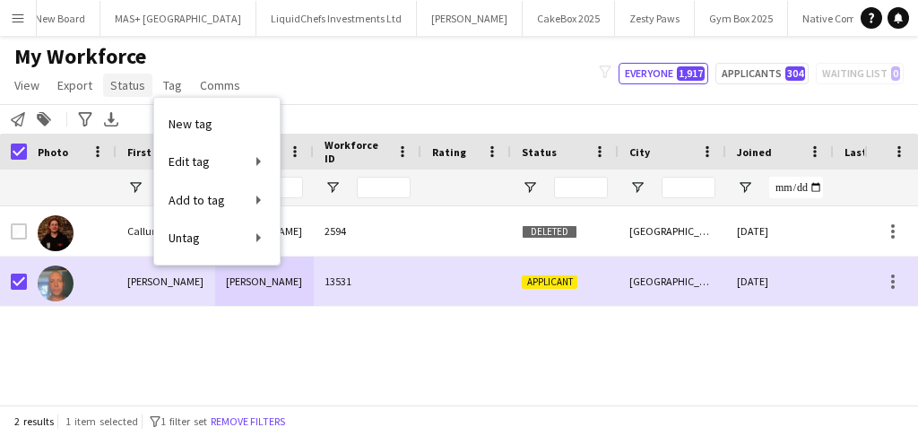
click at [120, 91] on span "Status" at bounding box center [127, 85] width 35 height 16
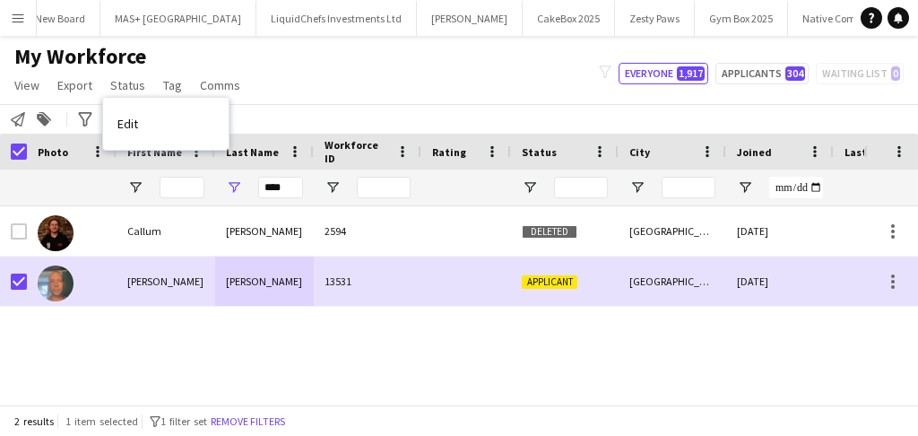
drag, startPoint x: 139, startPoint y: 134, endPoint x: 369, endPoint y: 136, distance: 230.4
click at [148, 134] on link "Edit" at bounding box center [165, 124] width 125 height 38
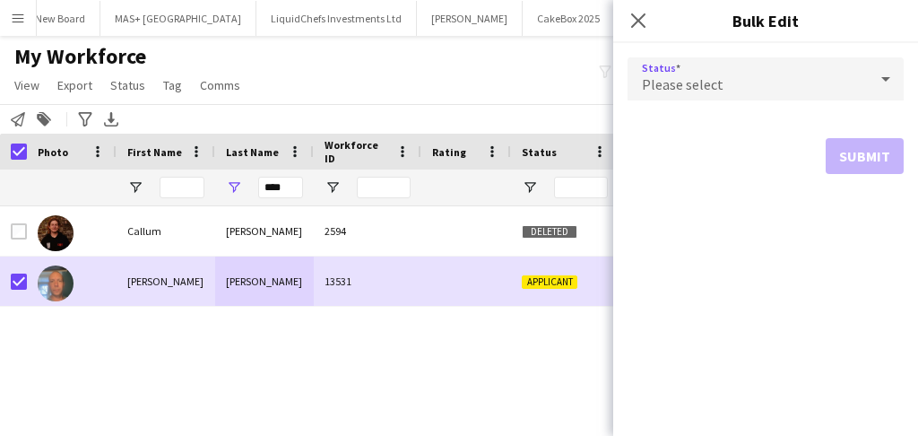
click at [807, 89] on div "Please select" at bounding box center [747, 78] width 240 height 43
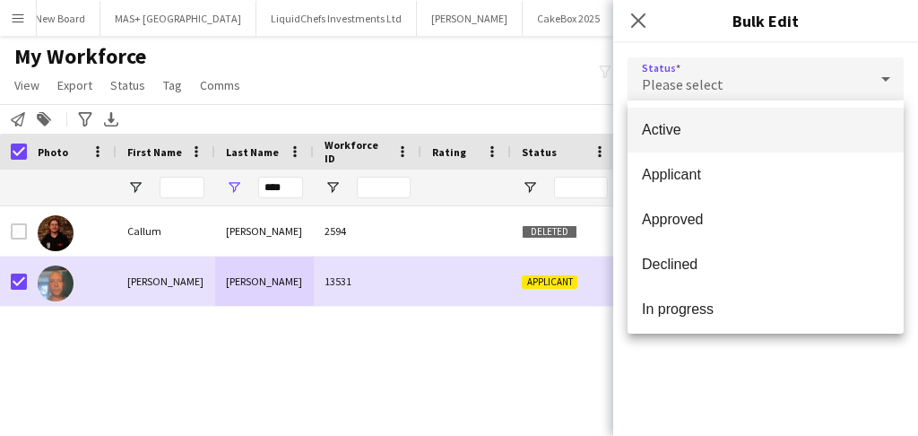
click at [797, 127] on span "Active" at bounding box center [765, 129] width 247 height 17
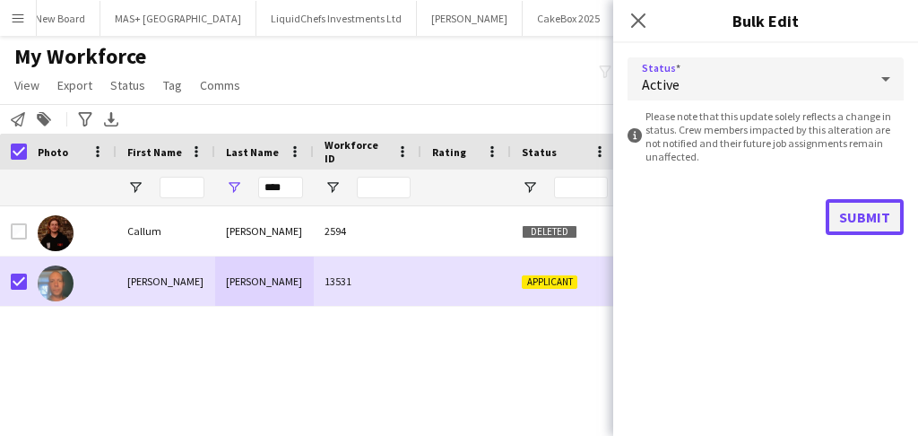
click at [870, 224] on button "Submit" at bounding box center [865, 217] width 78 height 36
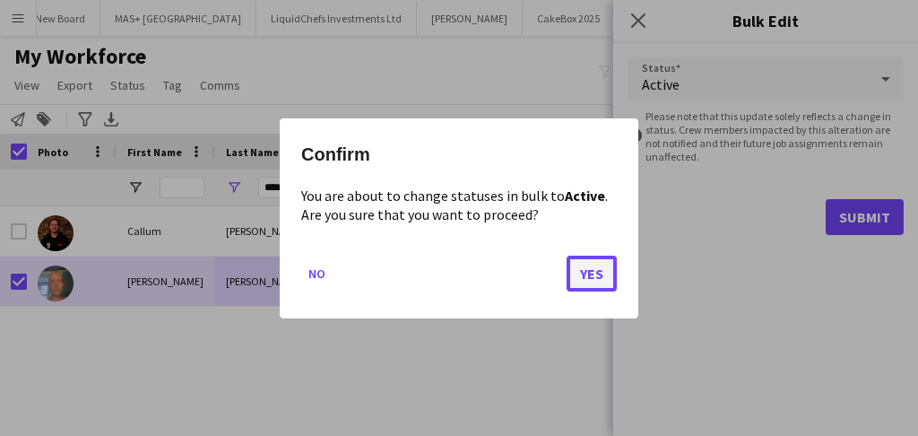
drag, startPoint x: 610, startPoint y: 279, endPoint x: 611, endPoint y: 186, distance: 92.3
click at [610, 276] on button "Yes" at bounding box center [592, 273] width 50 height 36
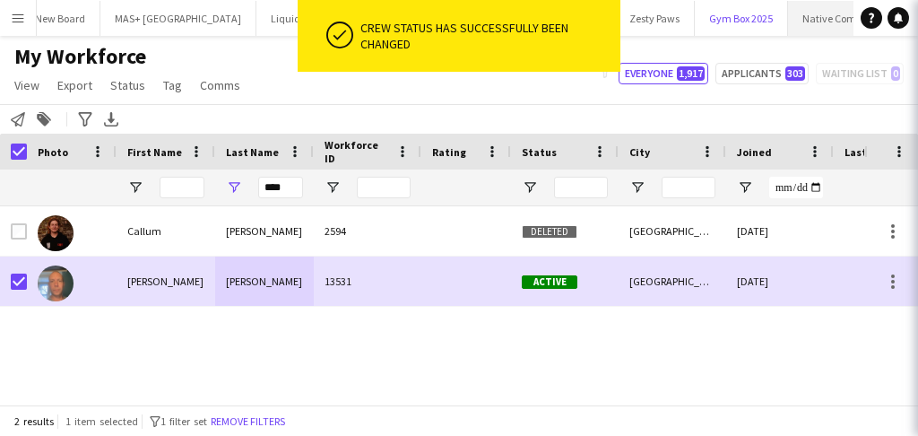
click at [695, 17] on button "Gym Box 2025 Close" at bounding box center [741, 18] width 93 height 35
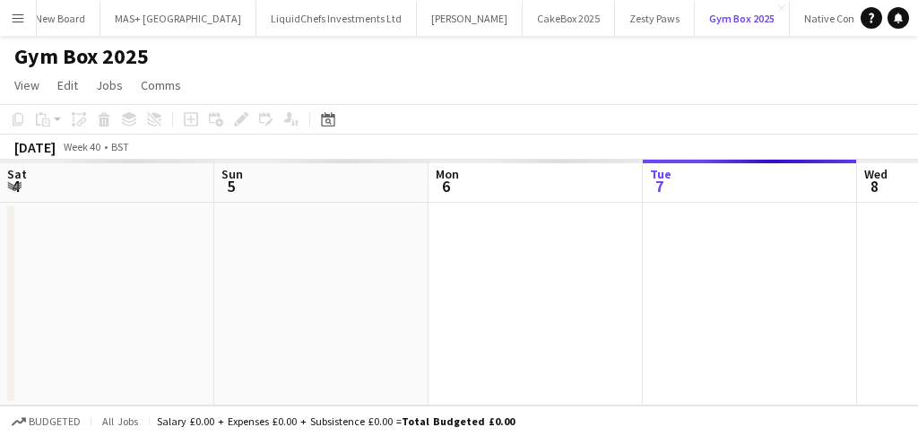
scroll to position [0, 428]
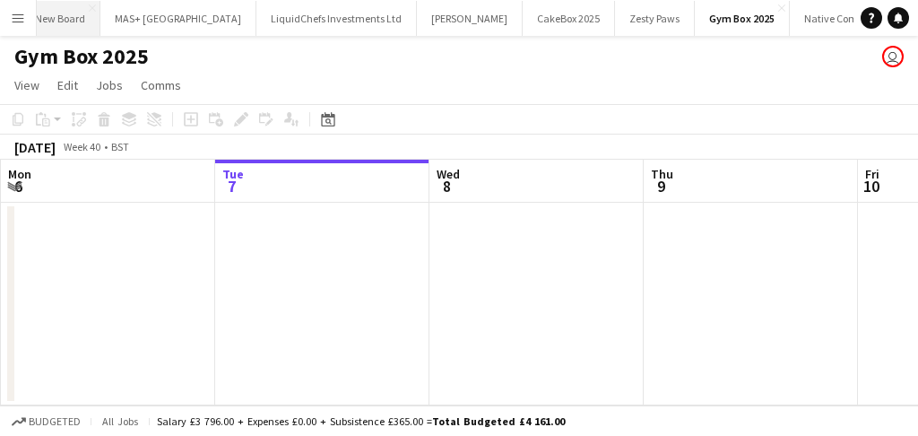
click at [40, 13] on button "New Board Close" at bounding box center [61, 18] width 80 height 35
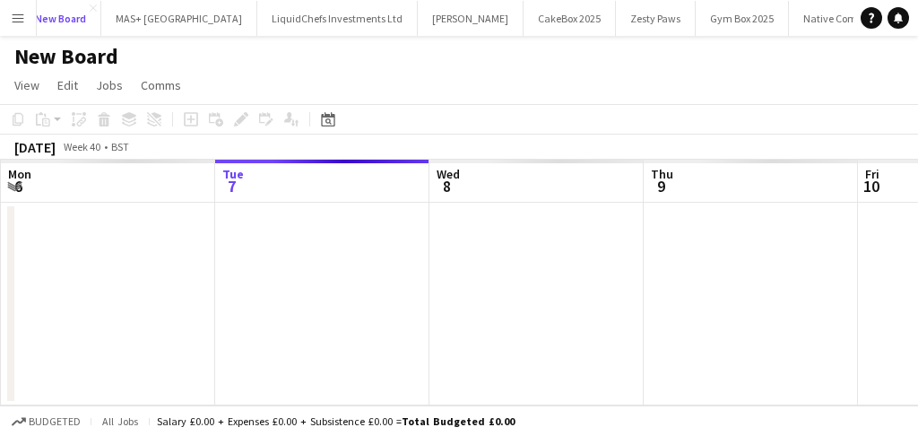
scroll to position [0, 407]
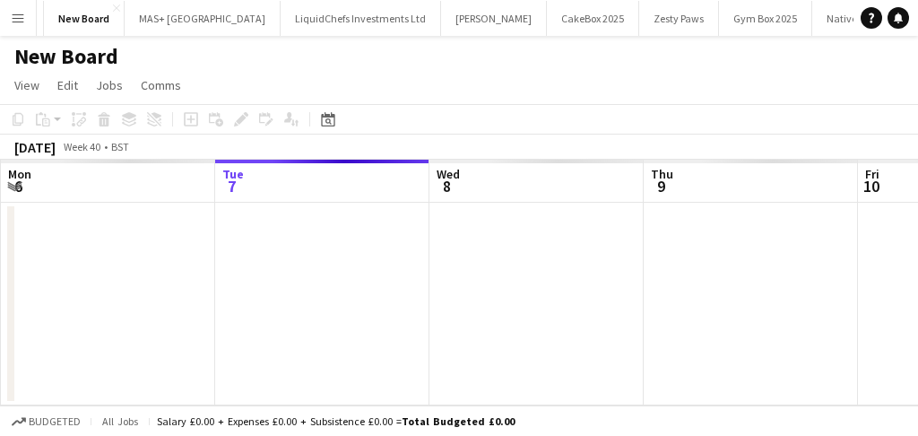
click at [11, 13] on app-icon "Menu" at bounding box center [18, 18] width 14 height 14
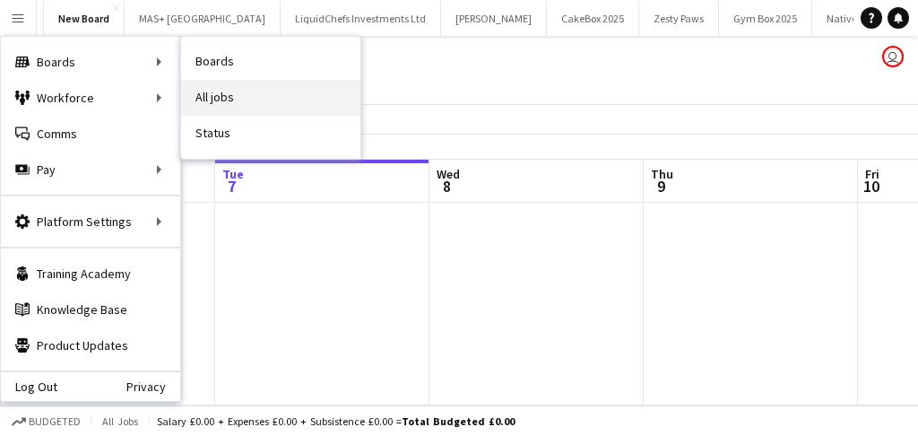
click at [221, 88] on link "All jobs" at bounding box center [270, 98] width 179 height 36
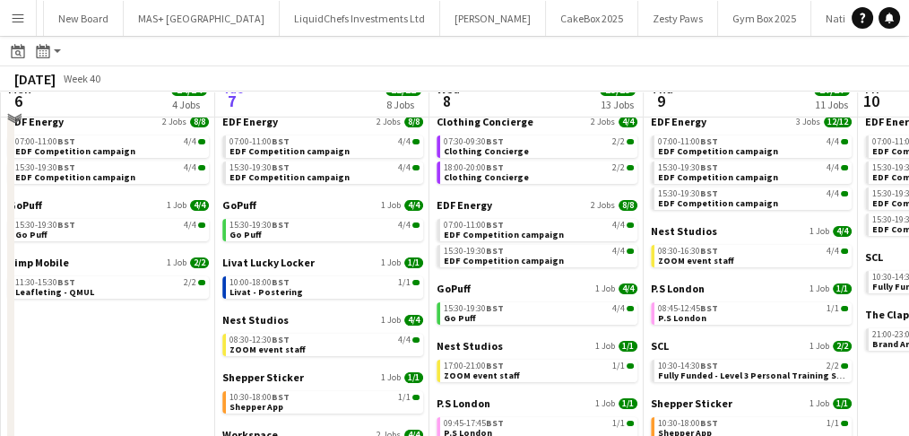
scroll to position [59, 0]
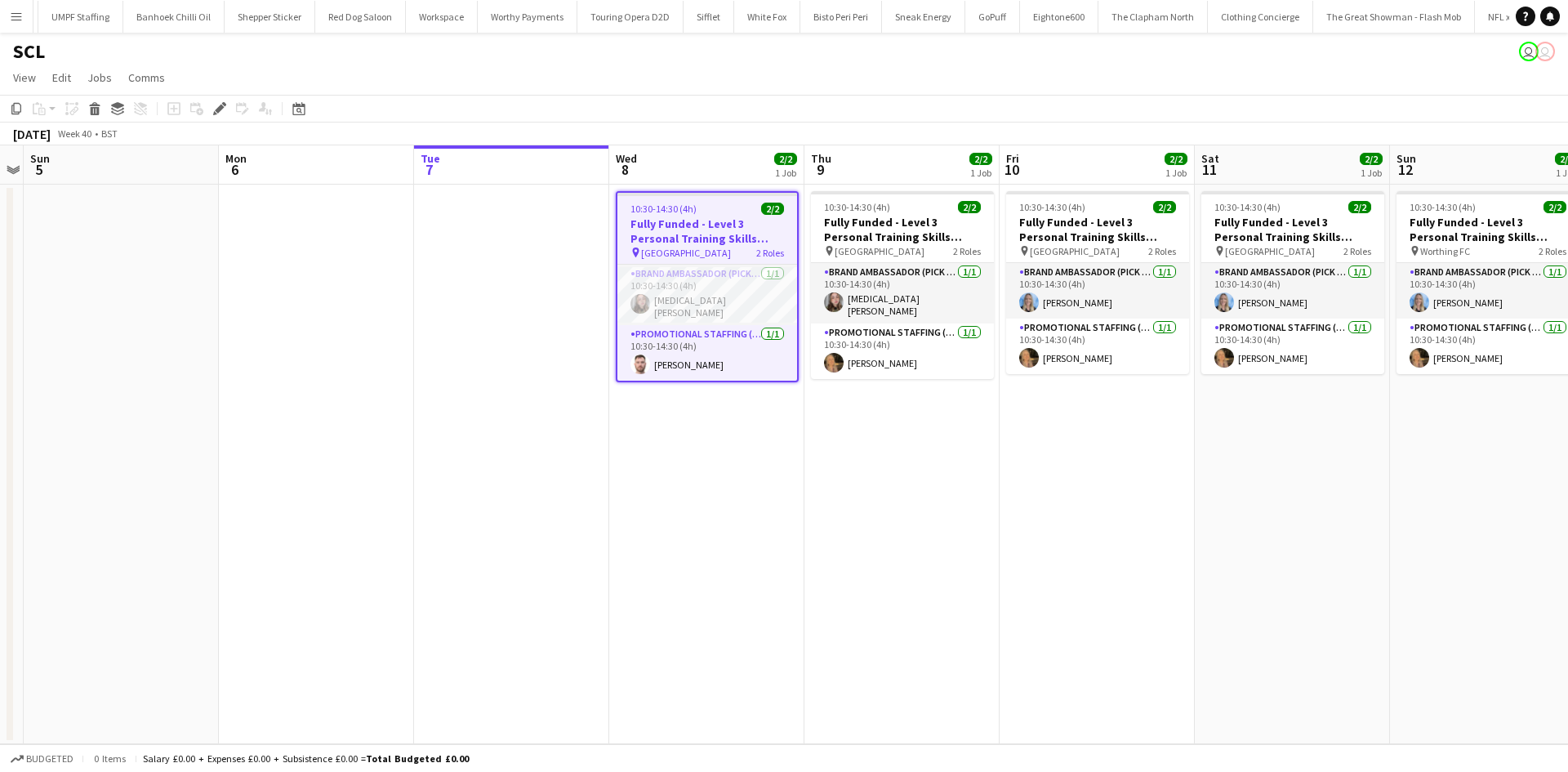
scroll to position [0, 2269]
drag, startPoint x: 0, startPoint y: 0, endPoint x: 360, endPoint y: 337, distance: 493.1
click at [360, 337] on app-date-cell at bounding box center [316, 465] width 195 height 560
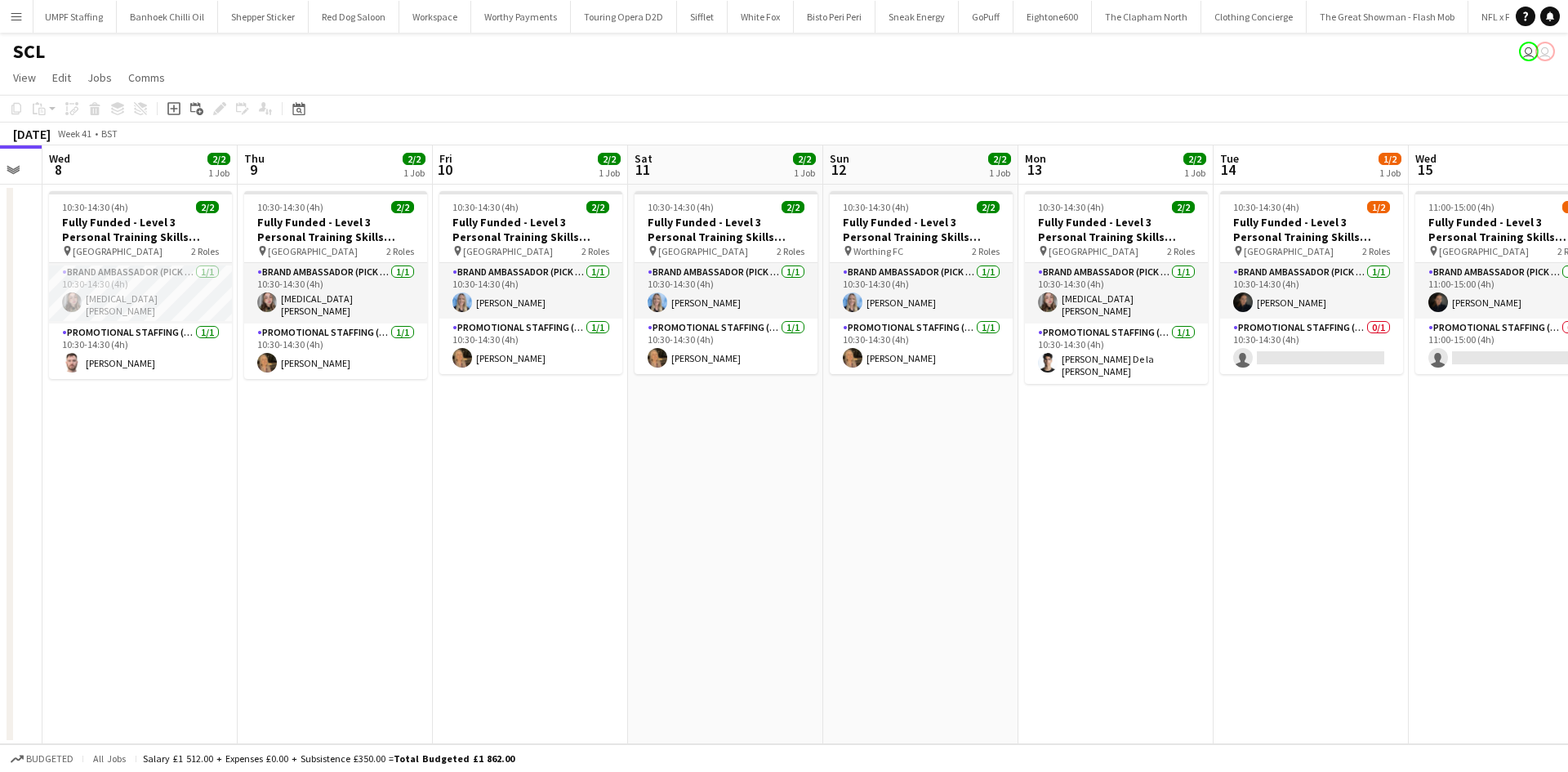
scroll to position [0, 739]
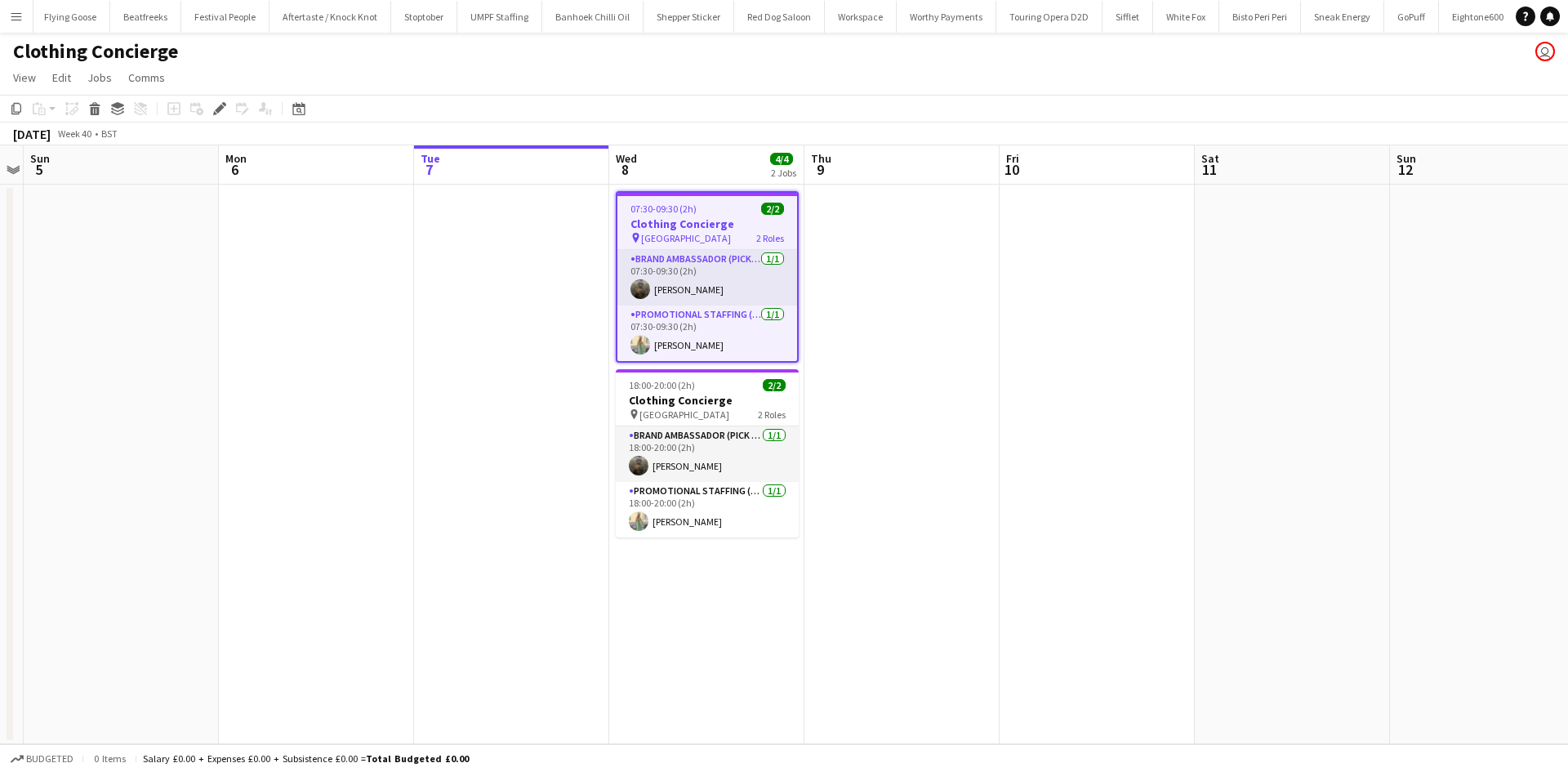
scroll to position [0, 1850]
click at [701, 292] on app-card-role "Brand Ambassador (Pick up) [DATE] 07:30-09:30 (2h) [PERSON_NAME]" at bounding box center [707, 277] width 179 height 56
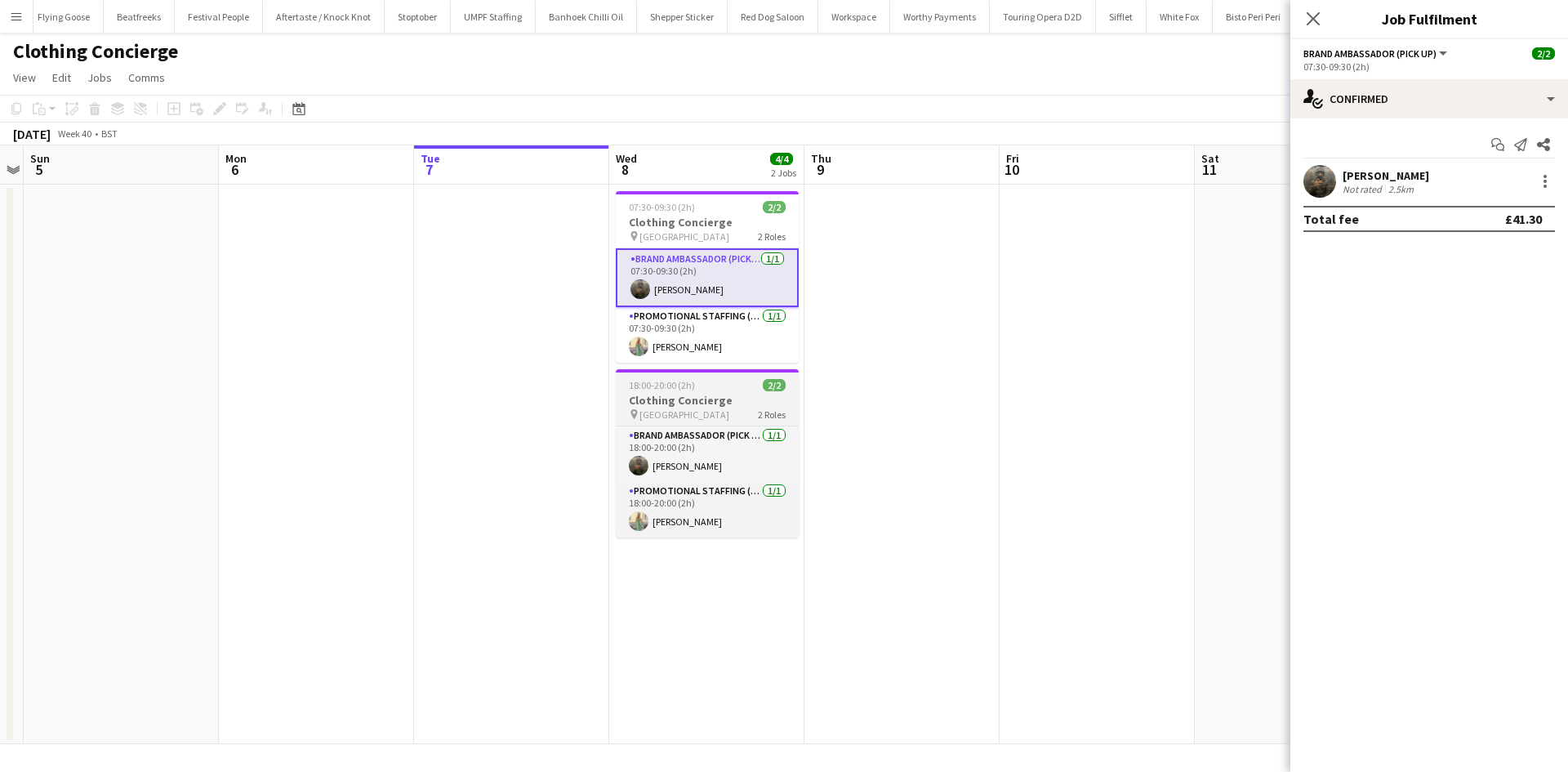
drag, startPoint x: 699, startPoint y: 335, endPoint x: 744, endPoint y: 417, distance: 93.5
click at [704, 350] on app-calendar-viewport "Thu 2 Fri 3 Sat 4 Sun 5 Mon 6 Tue 7 Wed 8 4/4 2 Jobs Thu 9 Fri 10 Sat 11 Sun 12…" at bounding box center [784, 445] width 1568 height 599
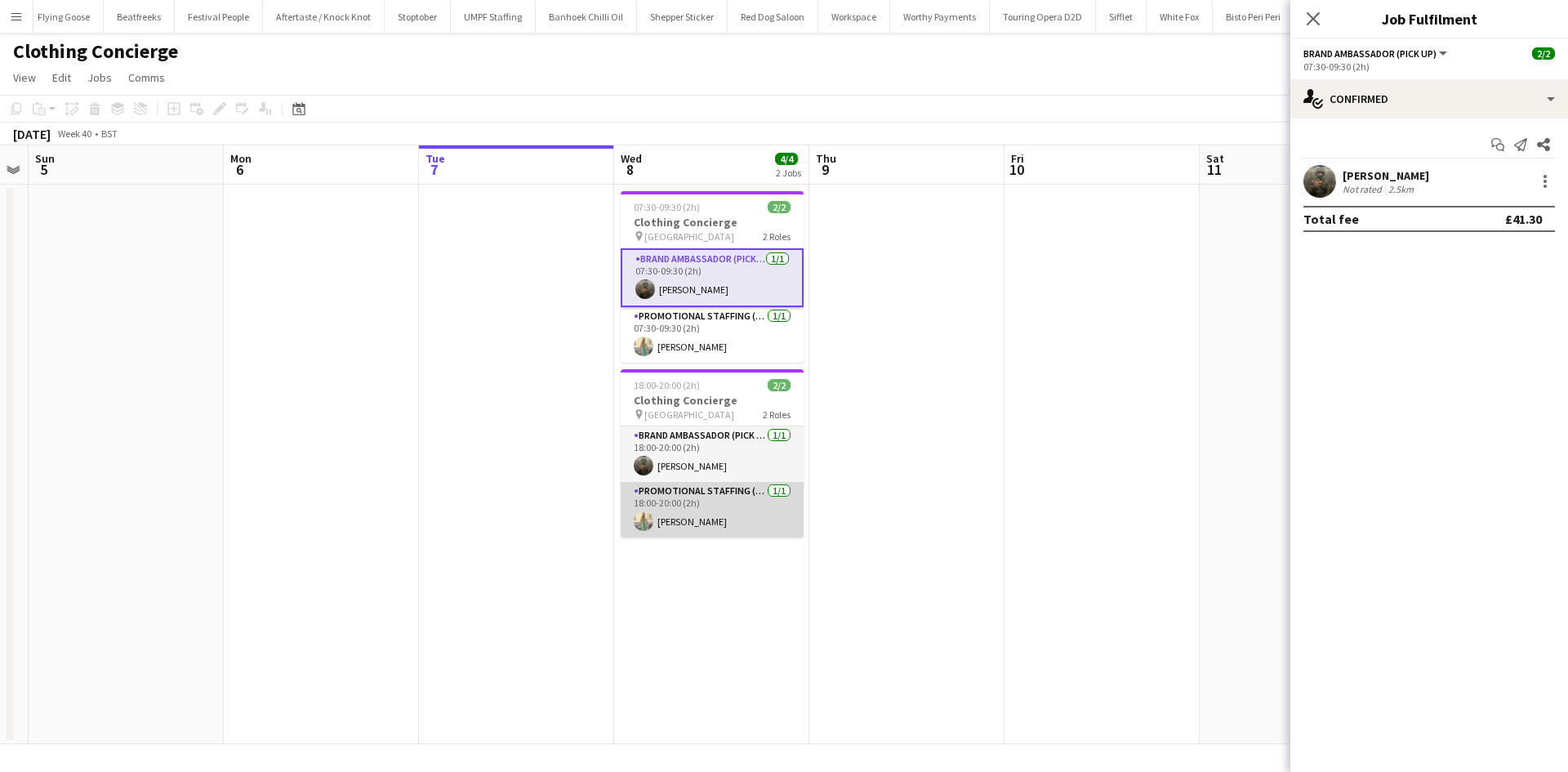
drag, startPoint x: 739, startPoint y: 456, endPoint x: 733, endPoint y: 514, distance: 58.3
click at [738, 458] on app-card-role "Brand Ambassador (Pick up) [DATE] 18:00-20:00 (2h) [PERSON_NAME]" at bounding box center [712, 454] width 183 height 56
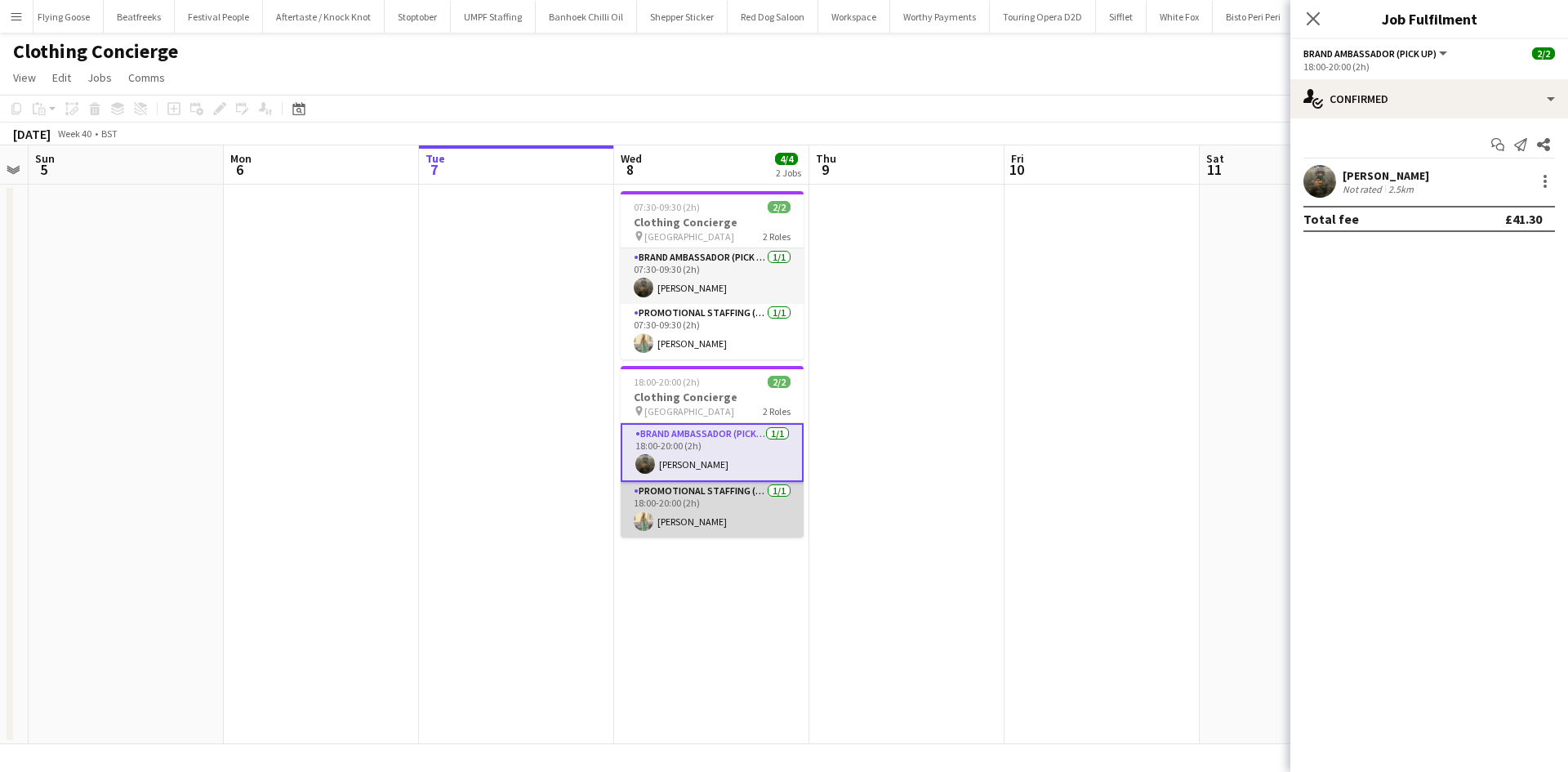
scroll to position [0, 558]
click at [733, 514] on app-card-role "Promotional Staffing (Brand Ambassadors) [DATE] 18:00-20:00 (2h) [PERSON_NAME]" at bounding box center [711, 510] width 183 height 56
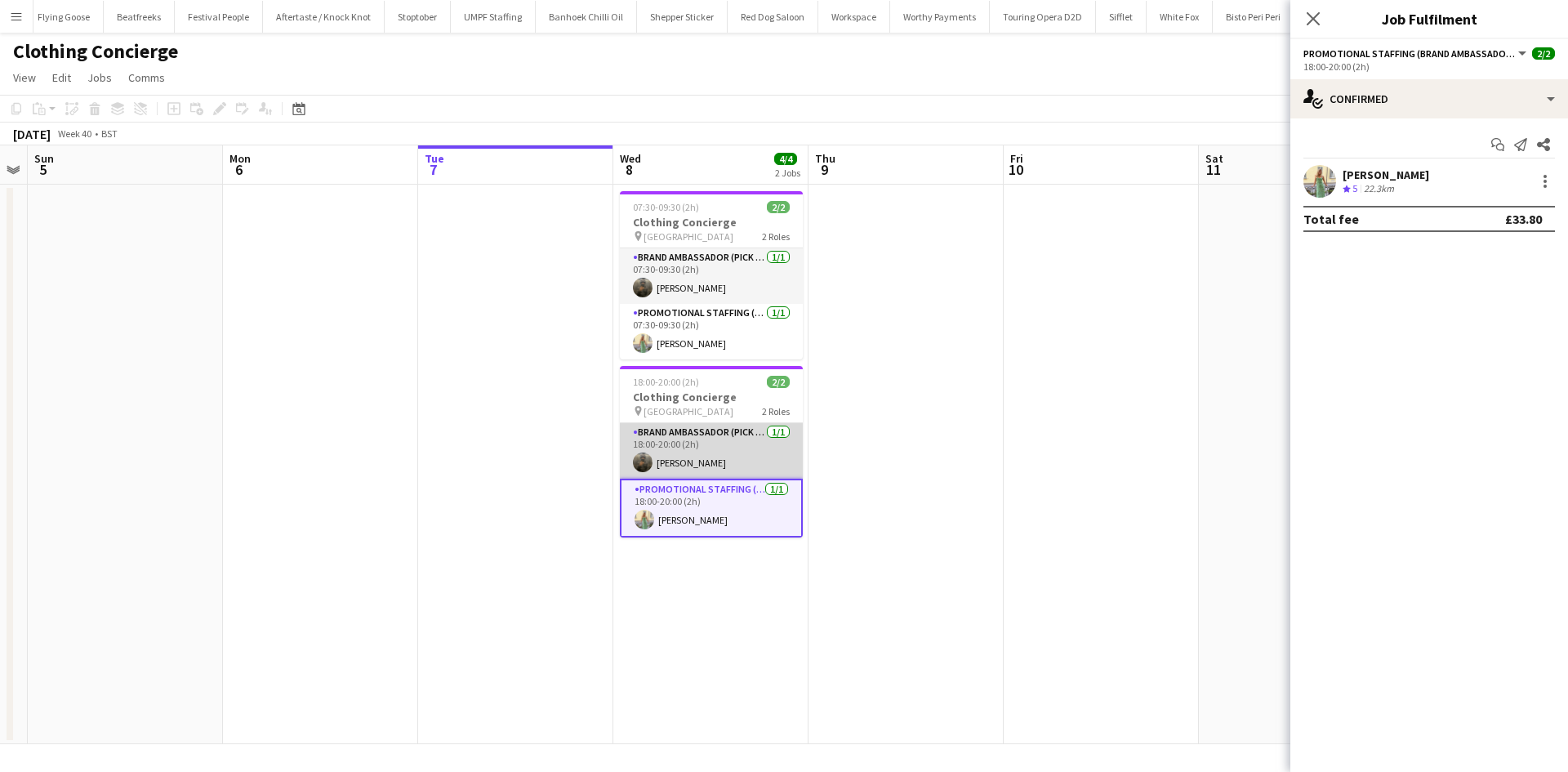
click at [723, 452] on app-card-role "Brand Ambassador (Pick up) [DATE] 18:00-20:00 (2h) [PERSON_NAME]" at bounding box center [711, 450] width 183 height 56
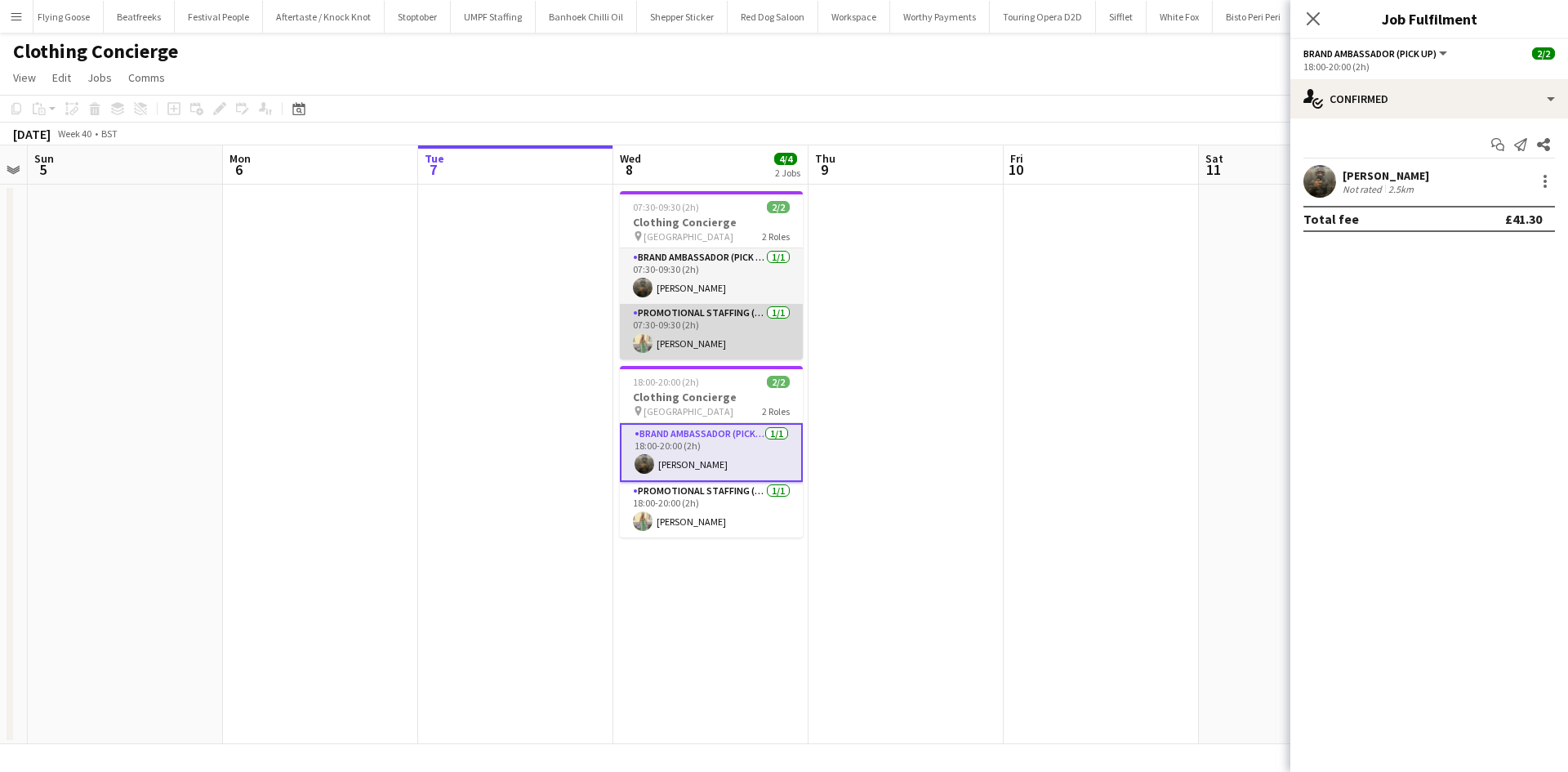
click at [717, 341] on app-card-role "Promotional Staffing (Brand Ambassadors) [DATE] 07:30-09:30 (2h) [PERSON_NAME]" at bounding box center [711, 331] width 183 height 56
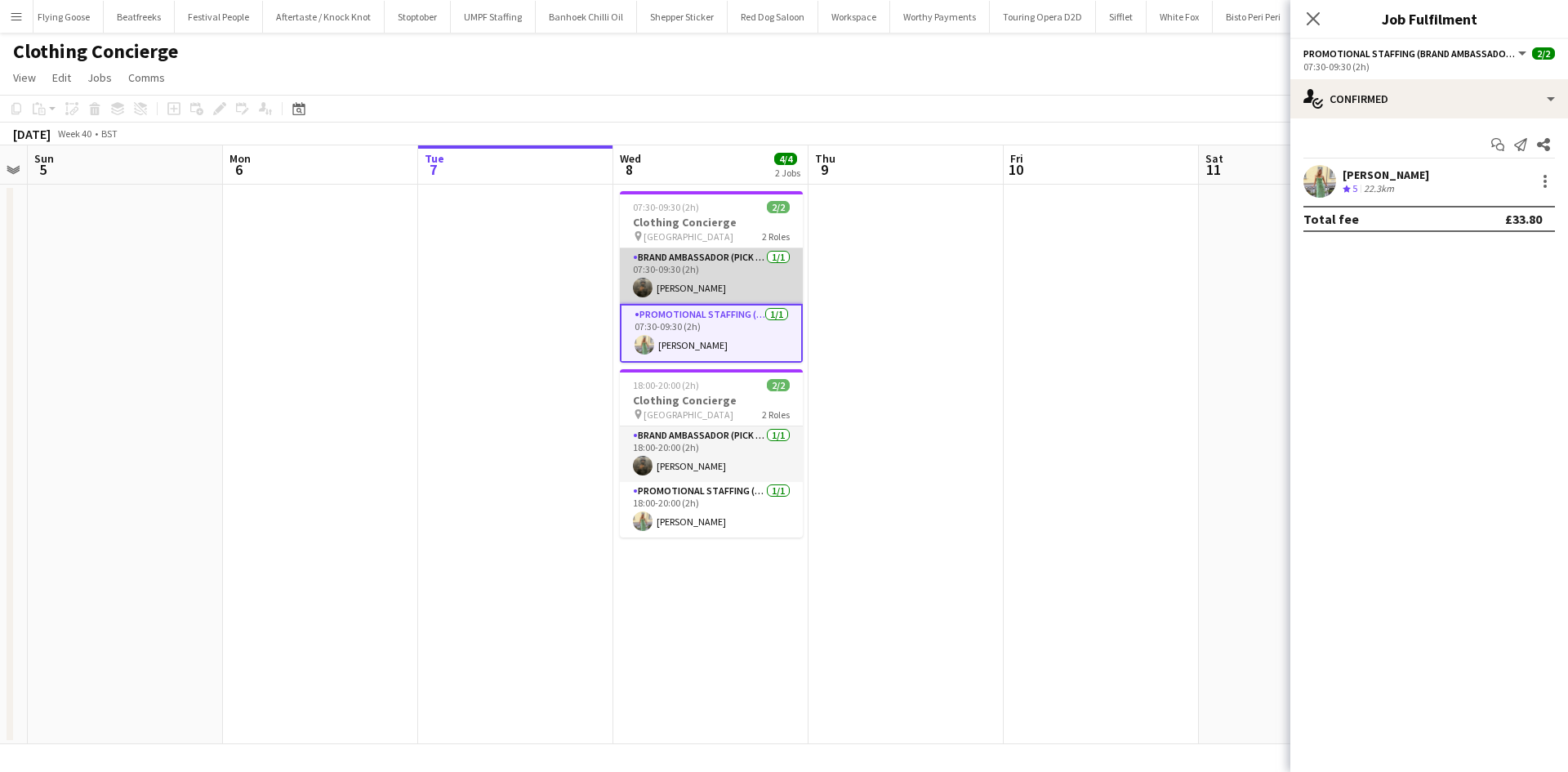
click at [709, 276] on app-card-role "Brand Ambassador (Pick up) [DATE] 07:30-09:30 (2h) [PERSON_NAME]" at bounding box center [711, 275] width 183 height 56
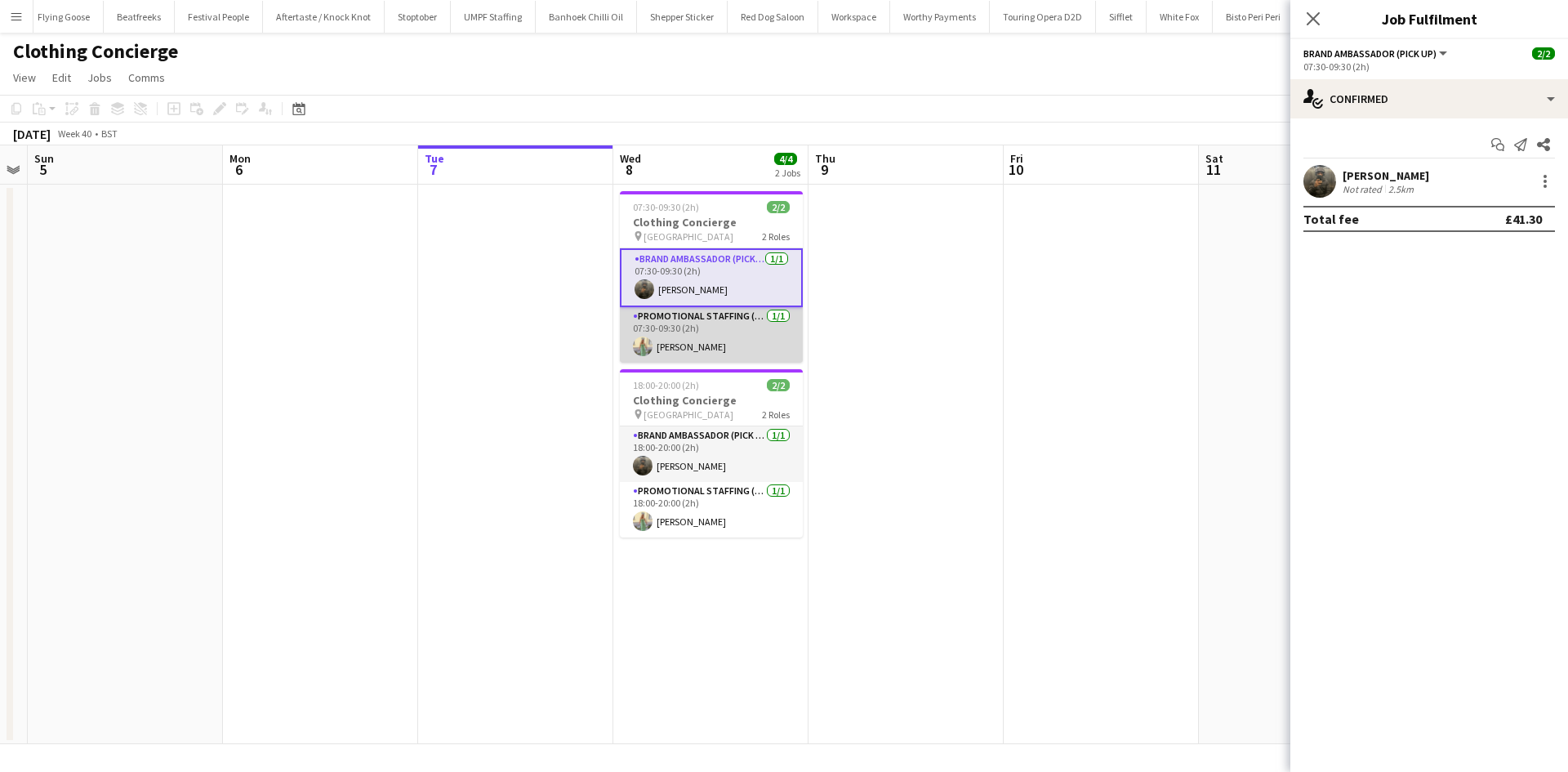
click at [697, 345] on app-card-role "Promotional Staffing (Brand Ambassadors) [DATE] 07:30-09:30 (2h) [PERSON_NAME]" at bounding box center [711, 335] width 183 height 56
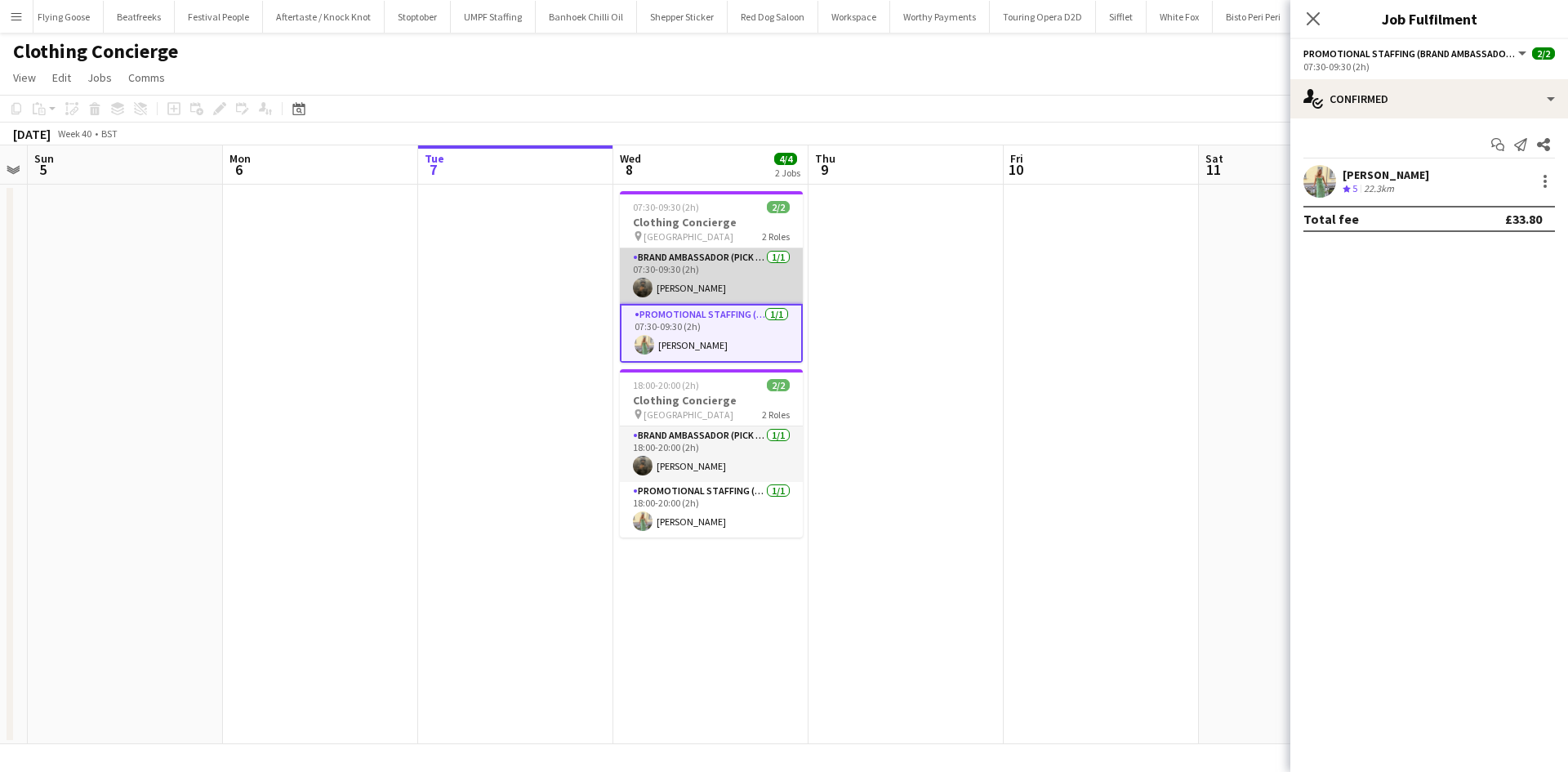
click at [709, 286] on app-card-role "Brand Ambassador (Pick up) [DATE] 07:30-09:30 (2h) [PERSON_NAME]" at bounding box center [711, 275] width 183 height 56
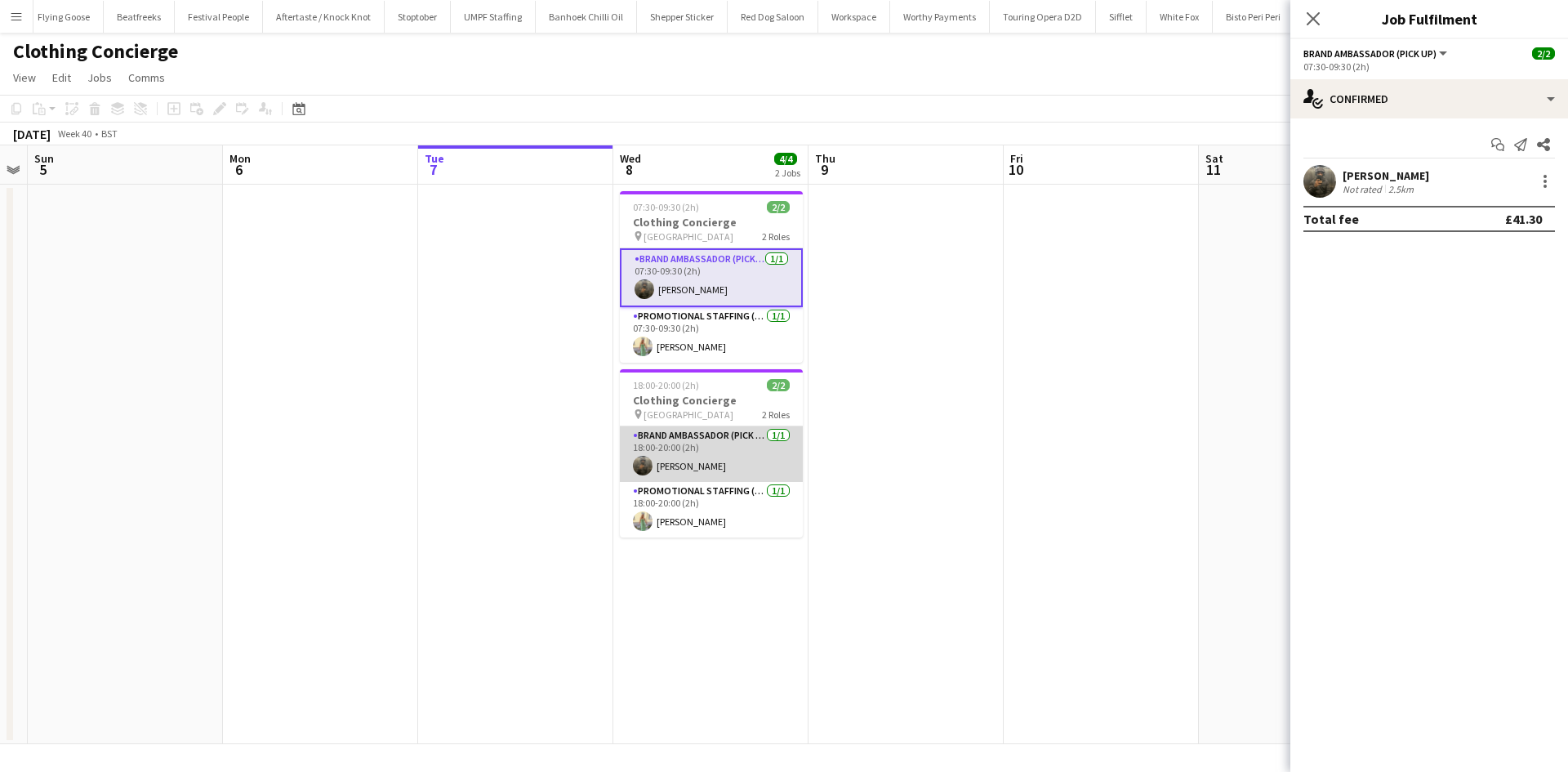
click at [660, 461] on app-card-role "Brand Ambassador (Pick up) [DATE] 18:00-20:00 (2h) [PERSON_NAME]" at bounding box center [711, 454] width 183 height 56
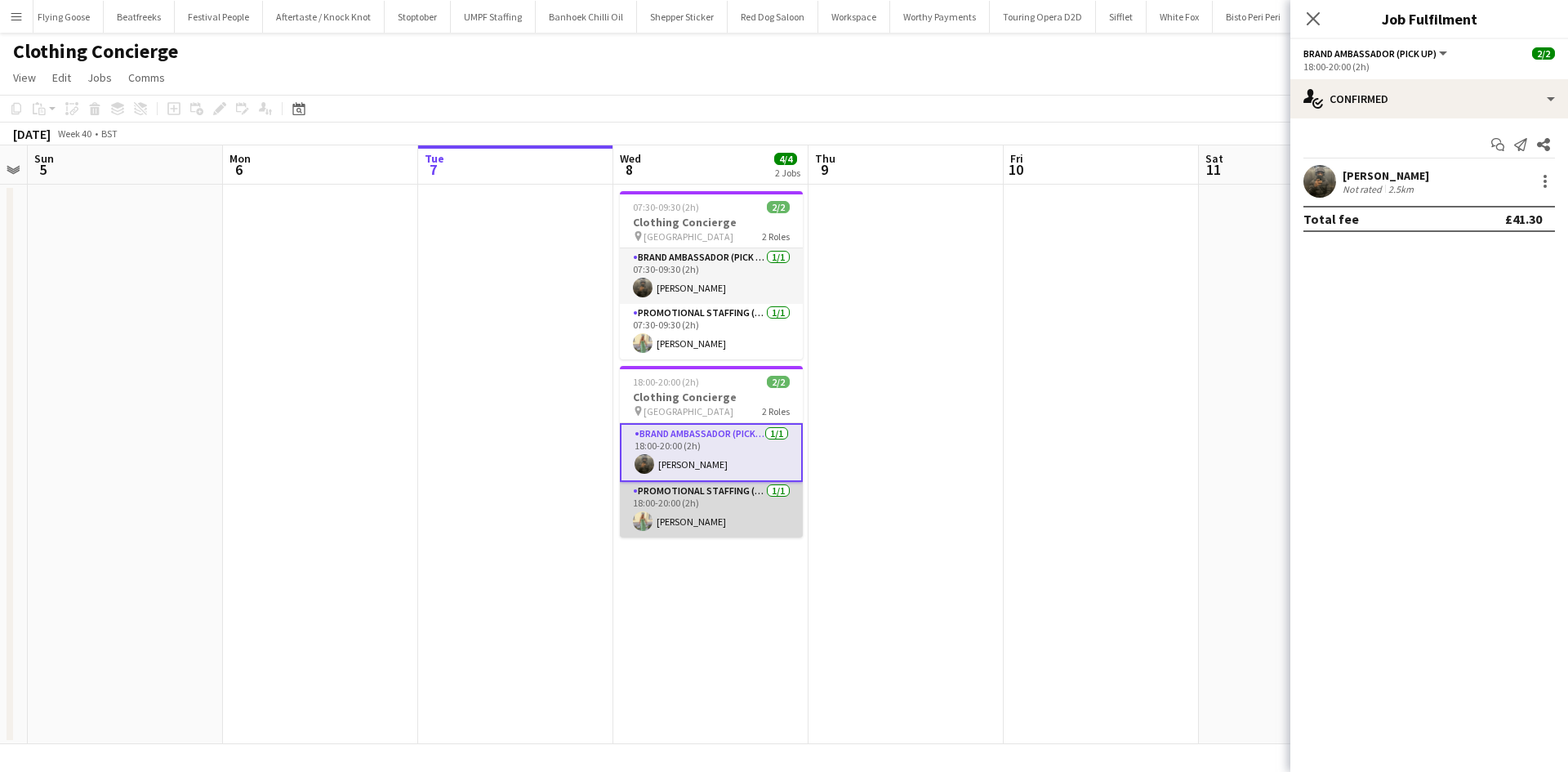
click at [658, 520] on app-card-role "Promotional Staffing (Brand Ambassadors) [DATE] 18:00-20:00 (2h) [PERSON_NAME]" at bounding box center [711, 510] width 183 height 56
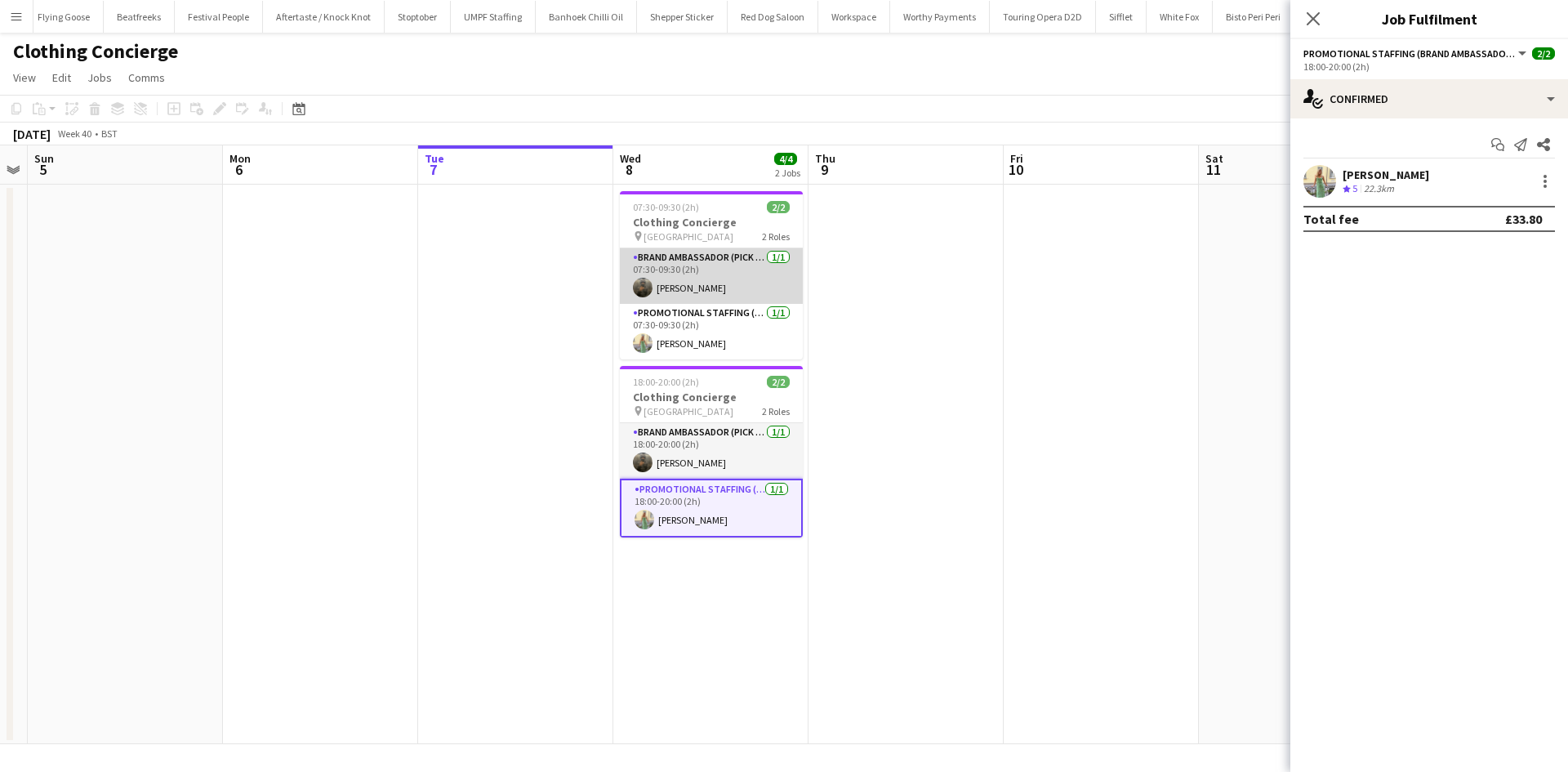
scroll to position [0, 559]
click at [705, 295] on app-card-role "Brand Ambassador (Pick up) [DATE] 07:30-09:30 (2h) [PERSON_NAME]" at bounding box center [710, 275] width 183 height 56
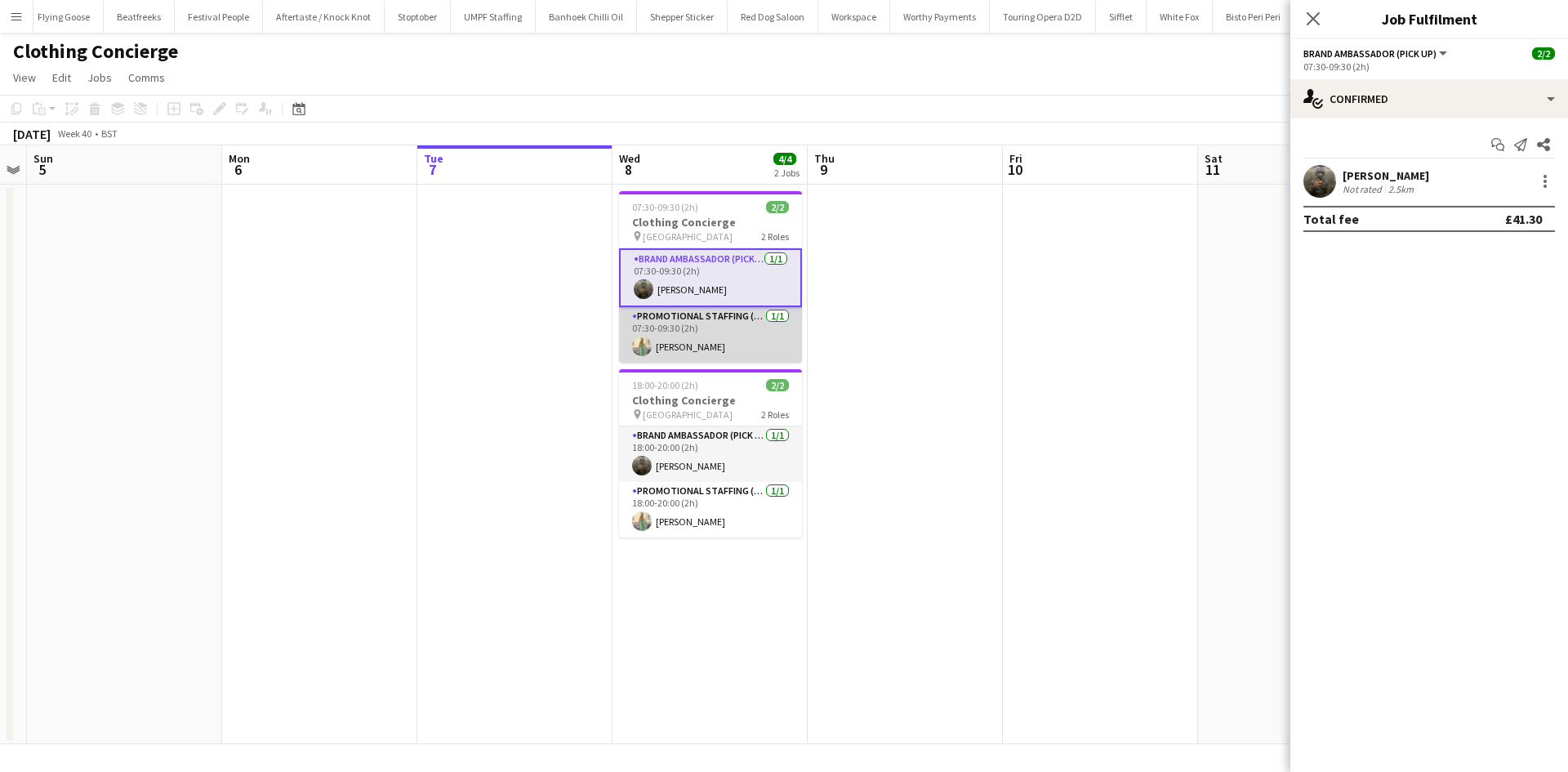
click at [675, 330] on app-card-role "Promotional Staffing (Brand Ambassadors) [DATE] 07:30-09:30 (2h) [PERSON_NAME]" at bounding box center [710, 335] width 183 height 56
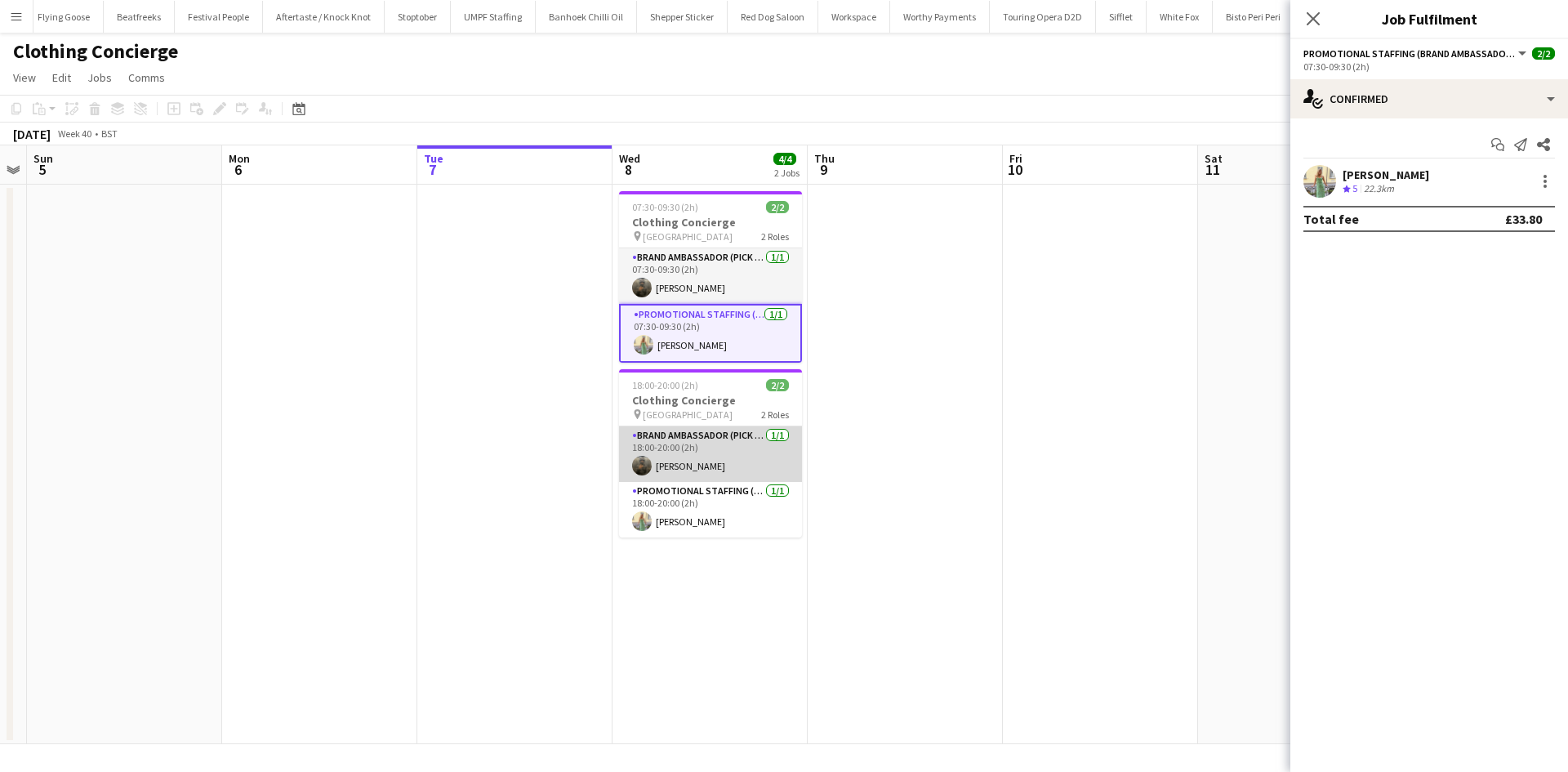
click at [682, 448] on app-card-role "Brand Ambassador (Pick up) [DATE] 18:00-20:00 (2h) [PERSON_NAME]" at bounding box center [710, 454] width 183 height 56
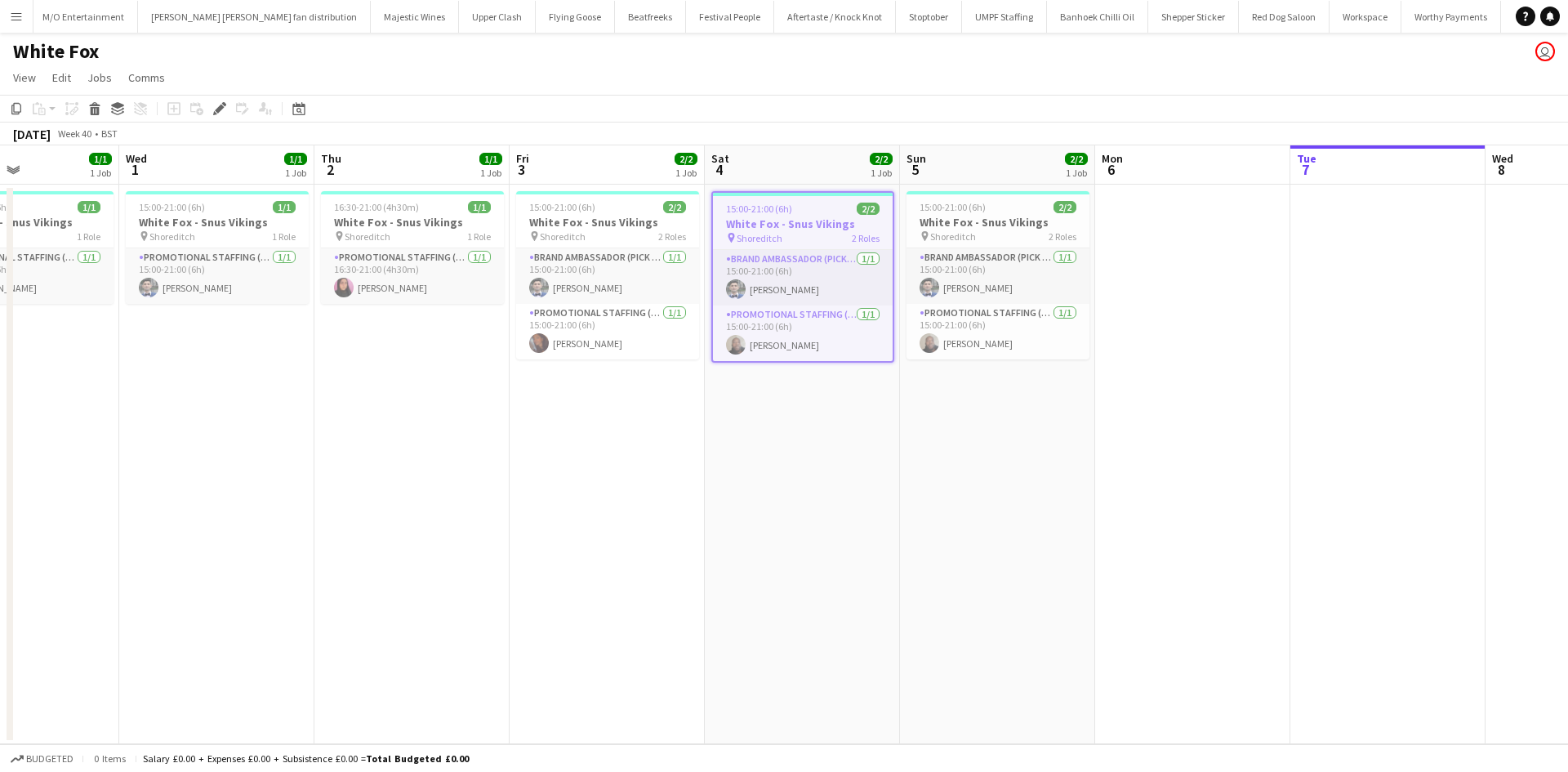
scroll to position [0, 466]
click at [444, 291] on app-card-role "Promotional Staffing (Brand Ambassadors) [DATE] 16:30-21:00 (4h30m) [PERSON_NAM…" at bounding box center [413, 275] width 183 height 56
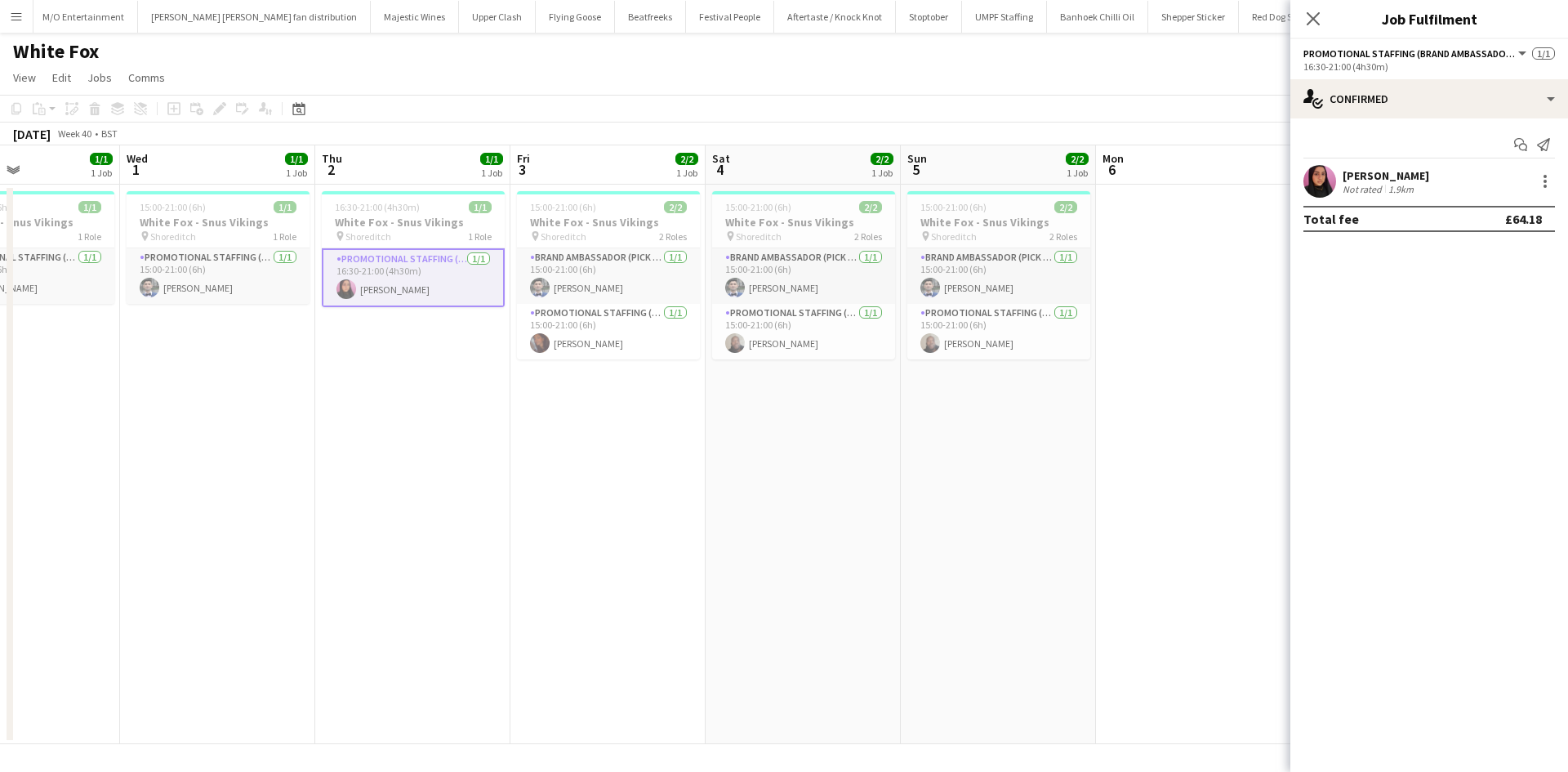
click at [1352, 179] on div "[PERSON_NAME]" at bounding box center [1386, 176] width 87 height 15
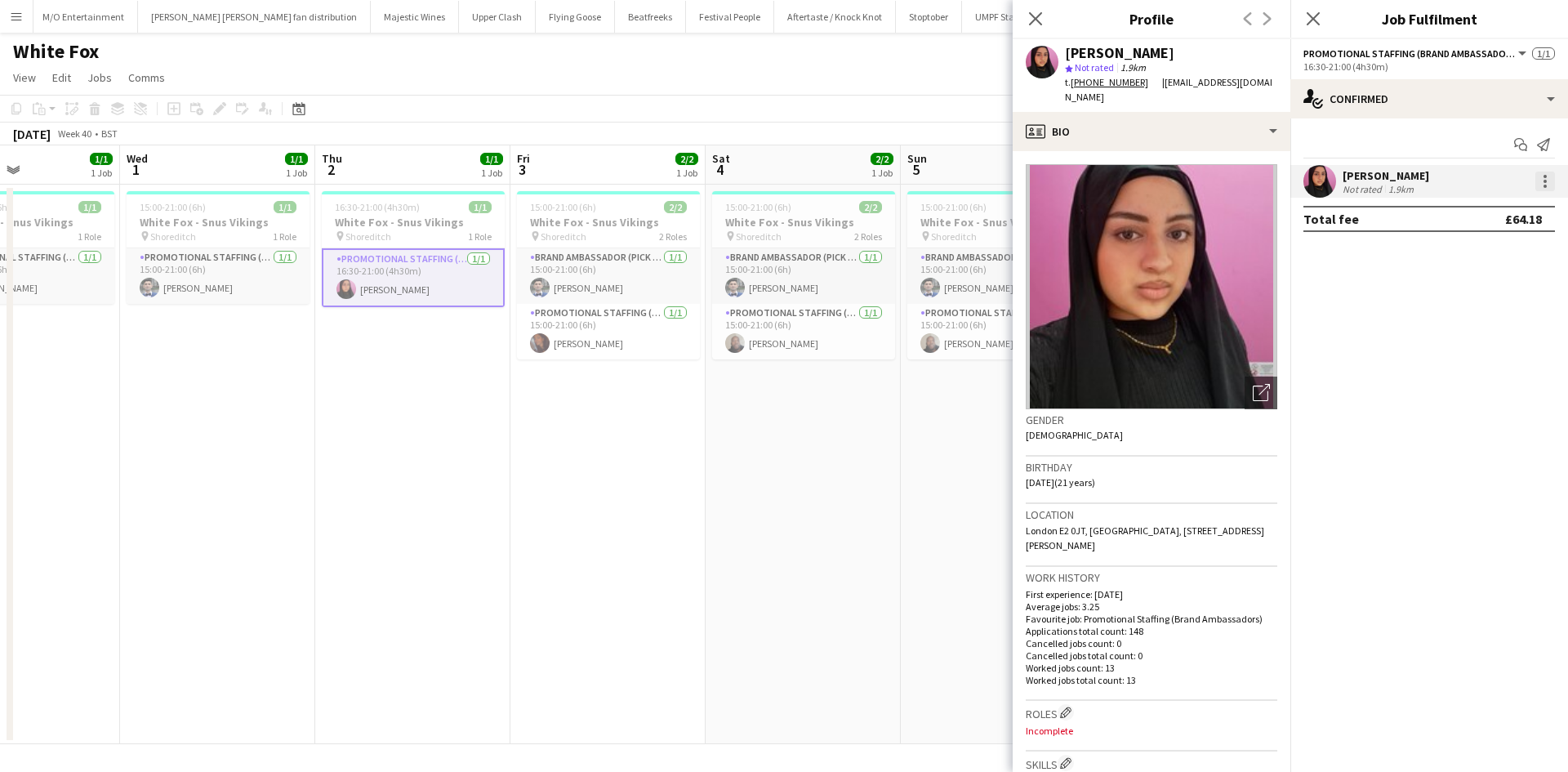
click at [1547, 185] on div at bounding box center [1545, 181] width 20 height 20
click at [1491, 217] on span "Edit fee" at bounding box center [1491, 211] width 101 height 15
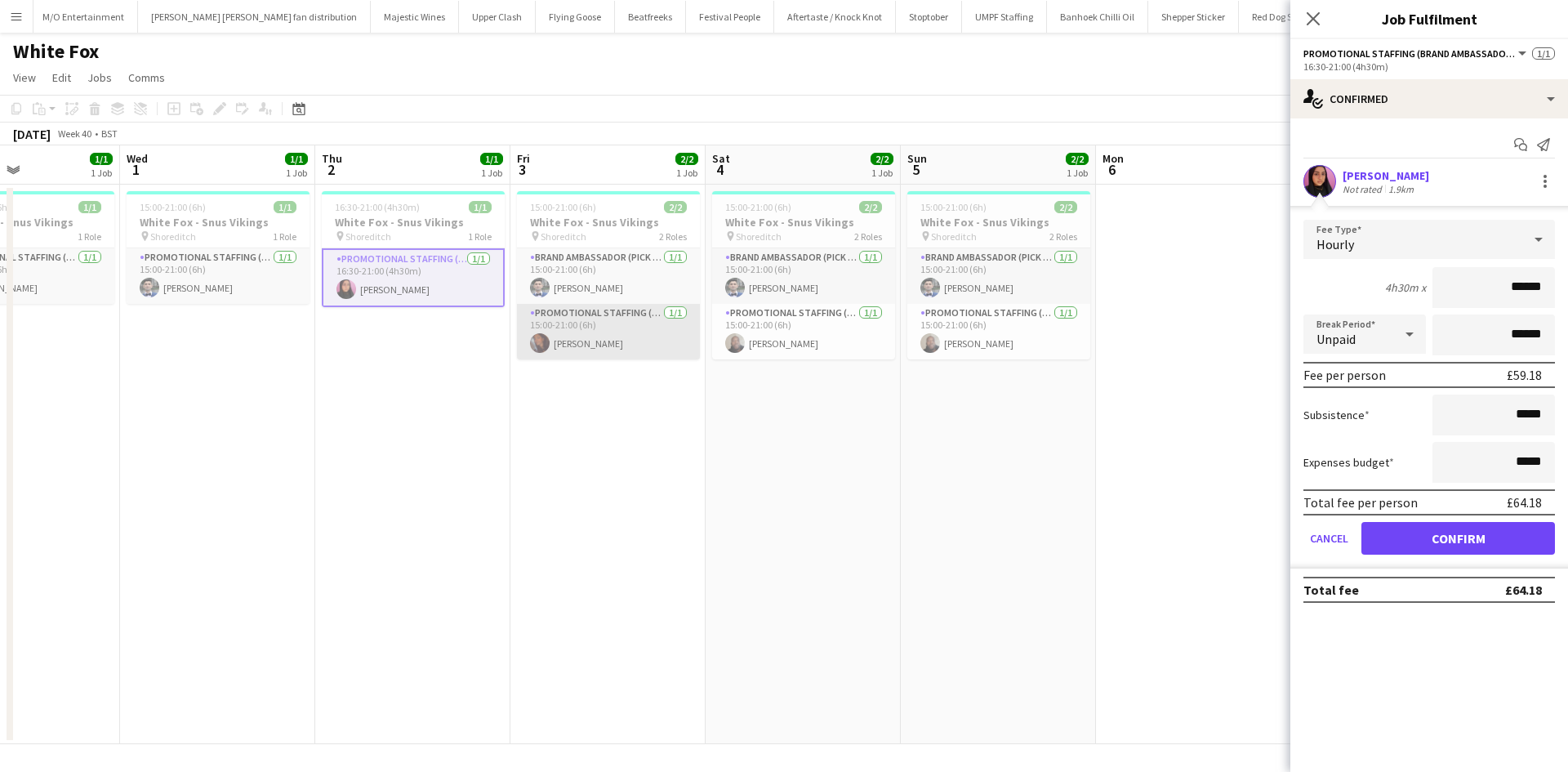
click at [649, 355] on app-card-role "Promotional Staffing (Brand Ambassadors) [DATE] 15:00-21:00 (6h) [PERSON_NAME]" at bounding box center [608, 331] width 183 height 56
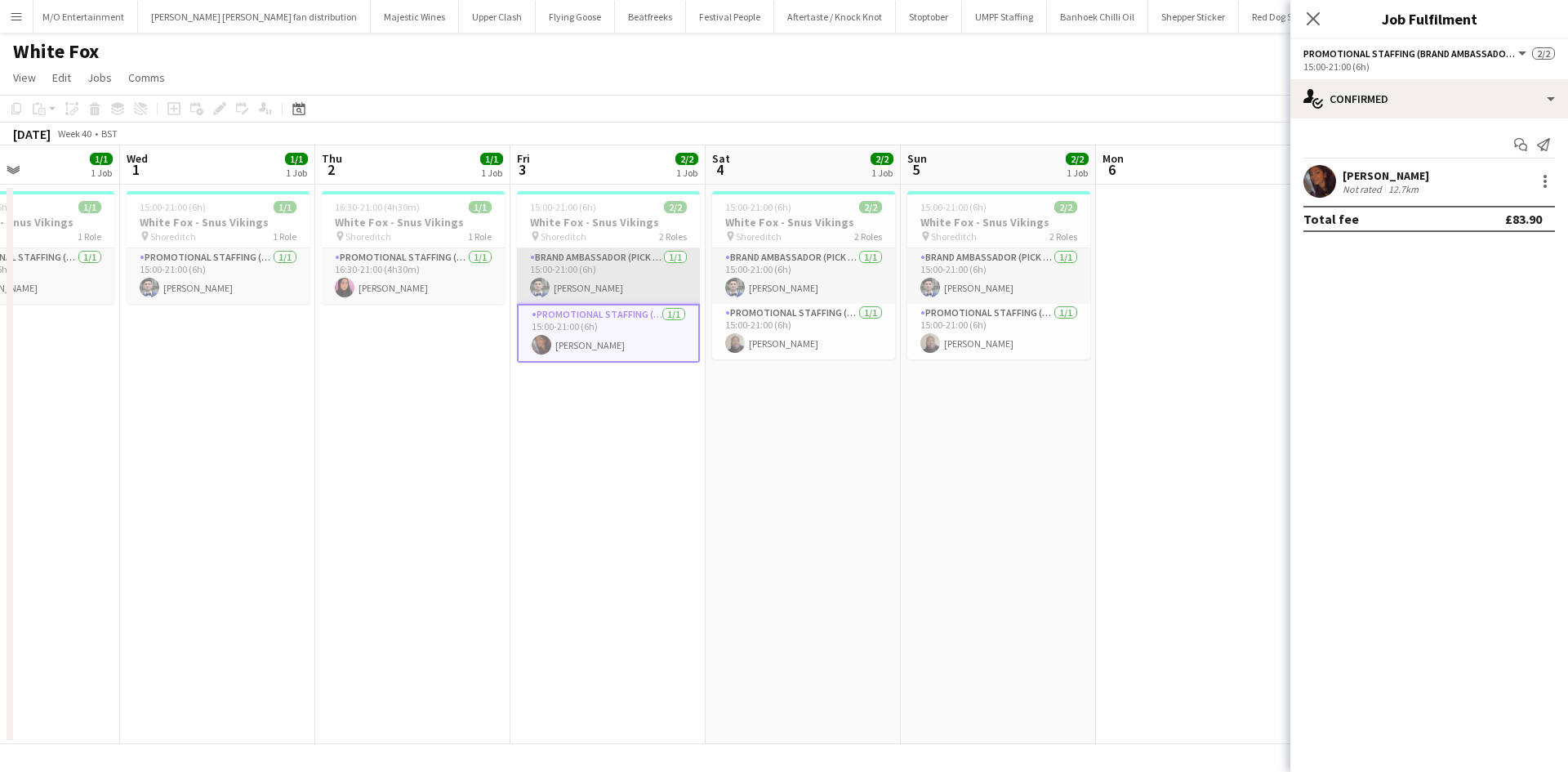
click at [640, 297] on app-card-role "Brand Ambassador (Pick up) [DATE] 15:00-21:00 (6h) [PERSON_NAME]" at bounding box center [608, 275] width 183 height 56
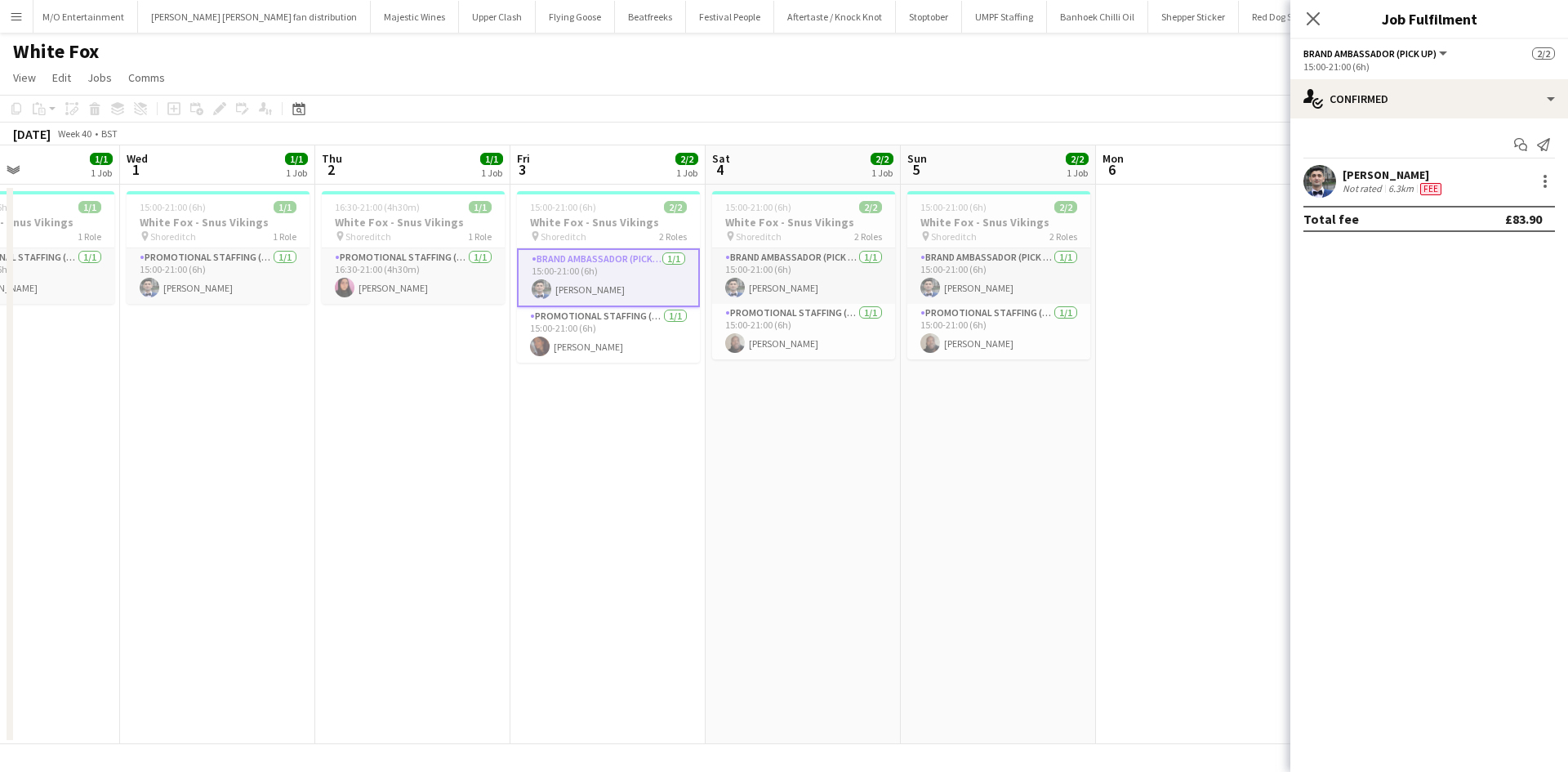
click at [413, 311] on app-date-cell "16:30-21:00 (4h30m) 1/1 White Fox - Snus Vikings pin Shoreditch 1 Role Promotio…" at bounding box center [413, 465] width 195 height 560
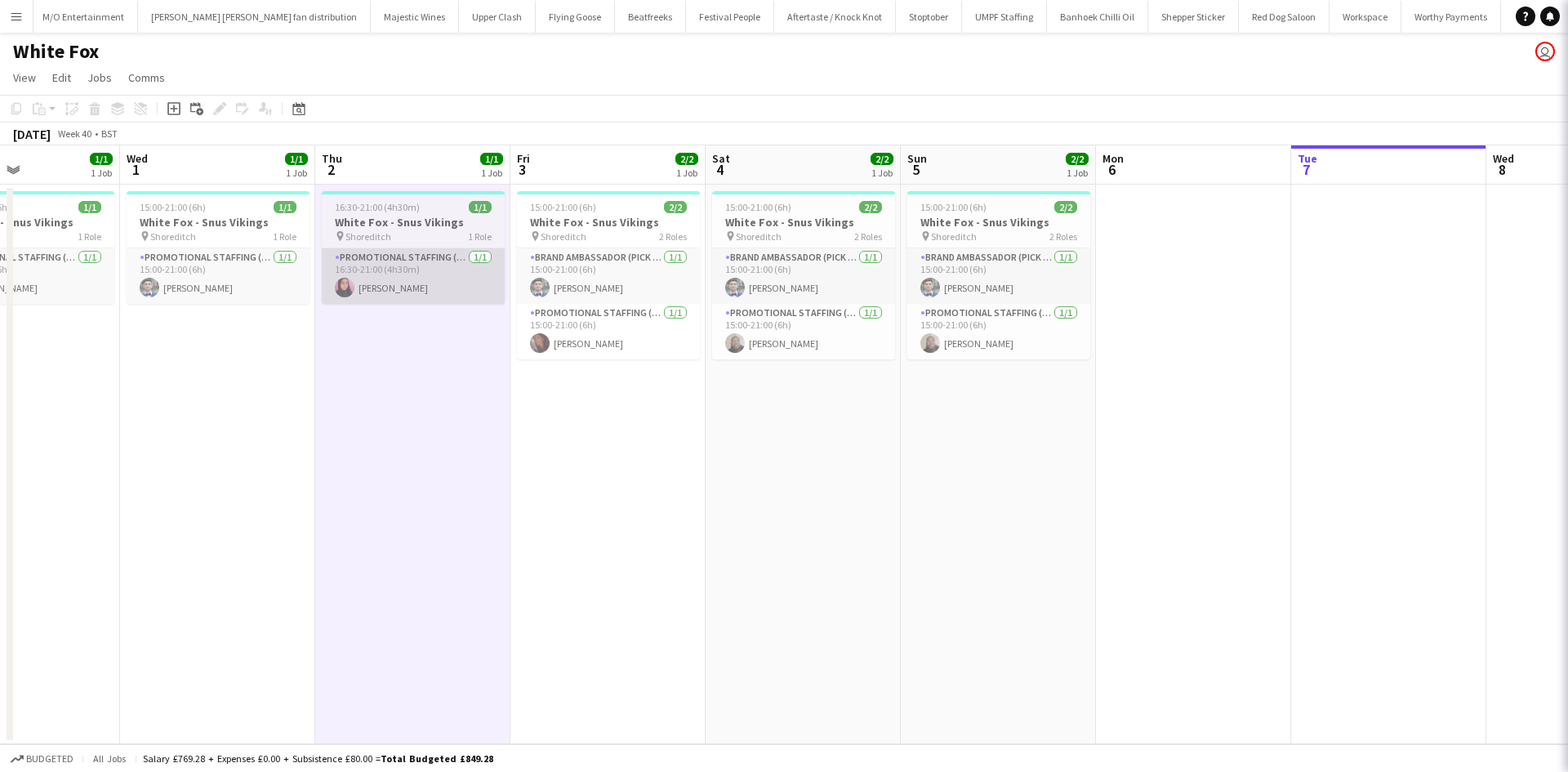
click at [417, 300] on app-card-role "Promotional Staffing (Brand Ambassadors) [DATE] 16:30-21:00 (4h30m) [PERSON_NAM…" at bounding box center [413, 275] width 183 height 56
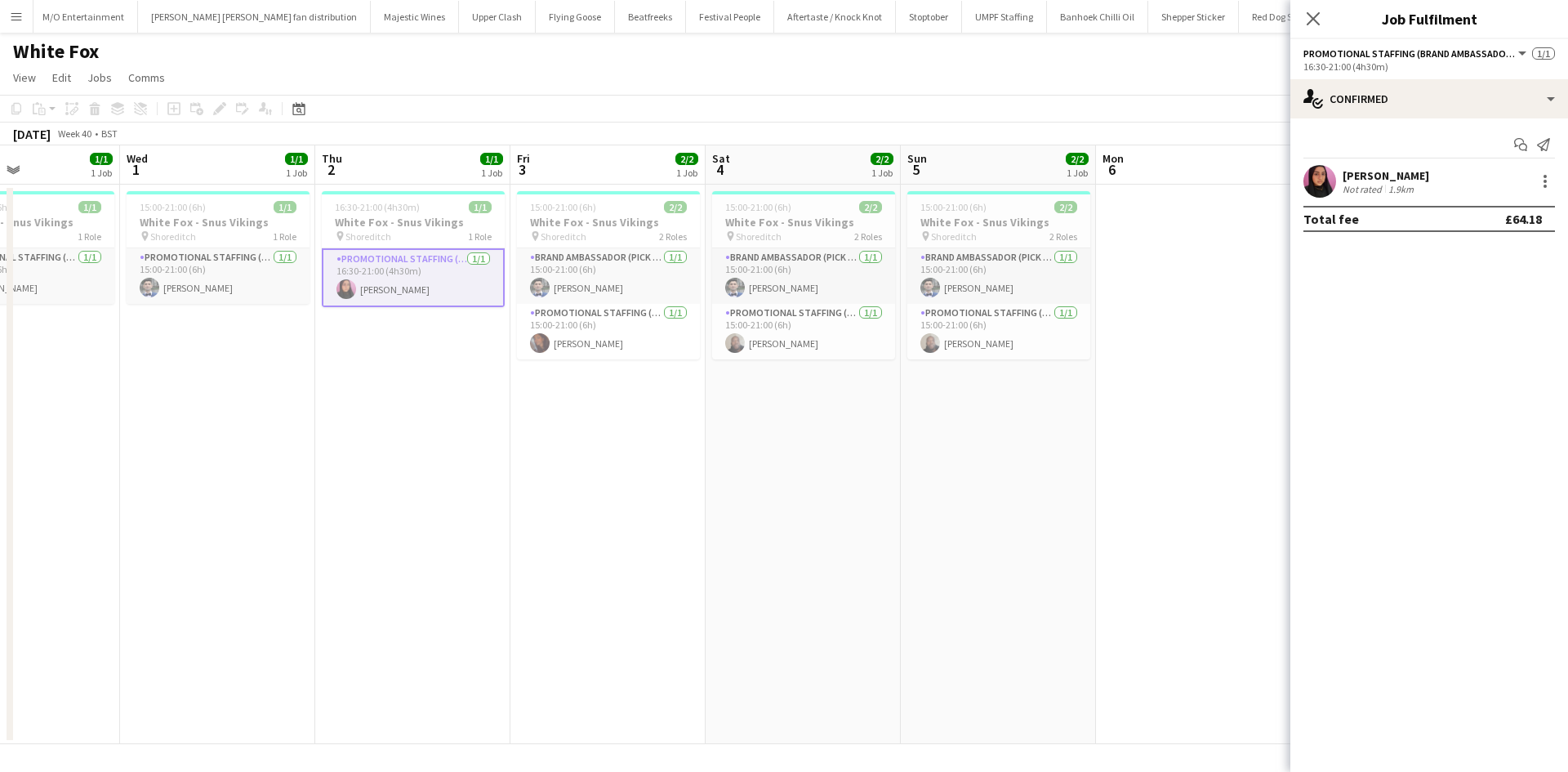
click at [417, 300] on app-card-role "Promotional Staffing (Brand Ambassadors) [DATE] 16:30-21:00 (4h30m) [PERSON_NAM…" at bounding box center [413, 277] width 183 height 59
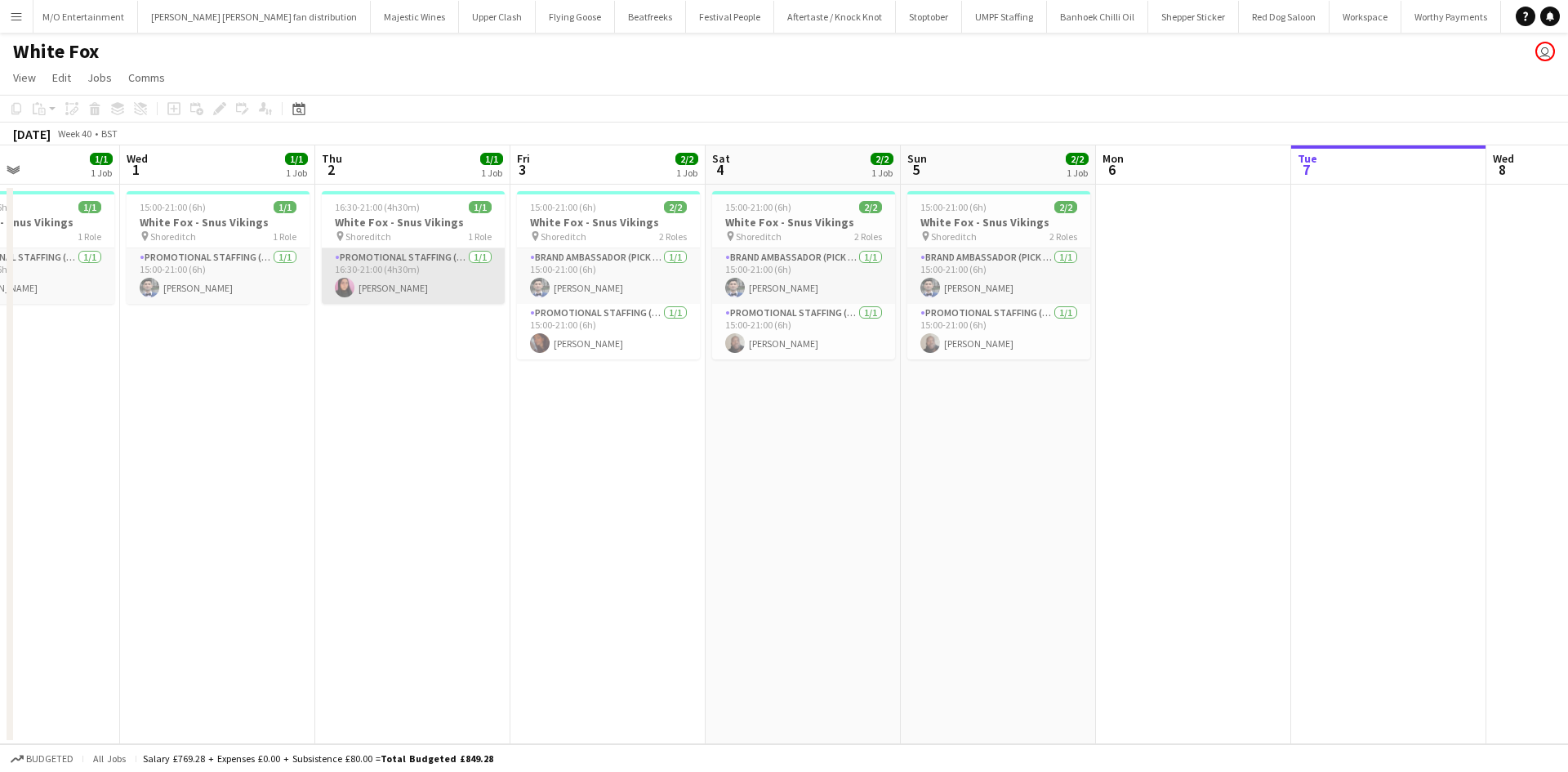
click at [422, 278] on app-card-role "Promotional Staffing (Brand Ambassadors) [DATE] 16:30-21:00 (4h30m) [PERSON_NAM…" at bounding box center [413, 275] width 183 height 56
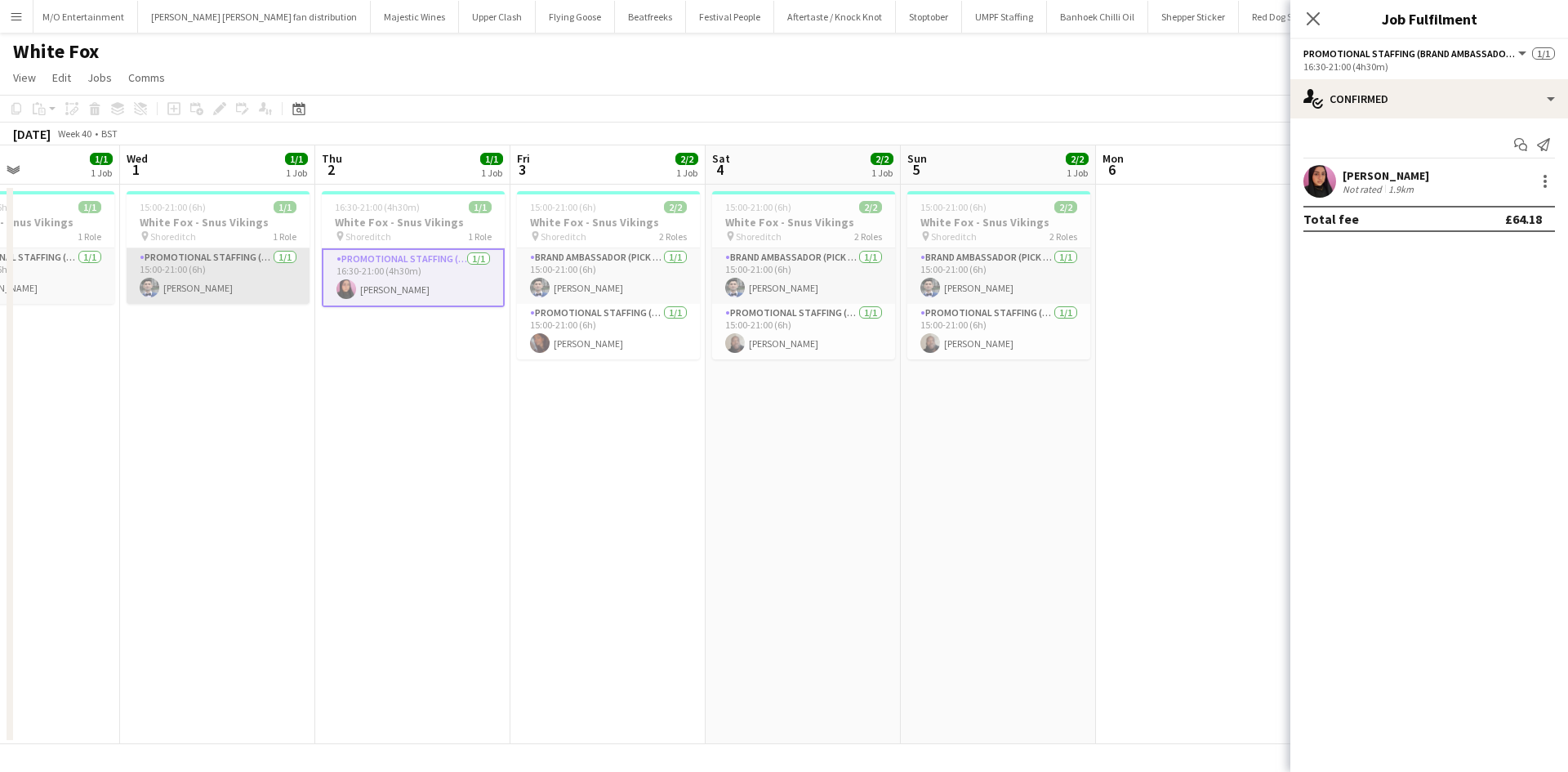
click at [241, 280] on app-card-role "Promotional Staffing (Brand Ambassadors) [DATE] 15:00-21:00 (6h) [PERSON_NAME]" at bounding box center [218, 275] width 183 height 56
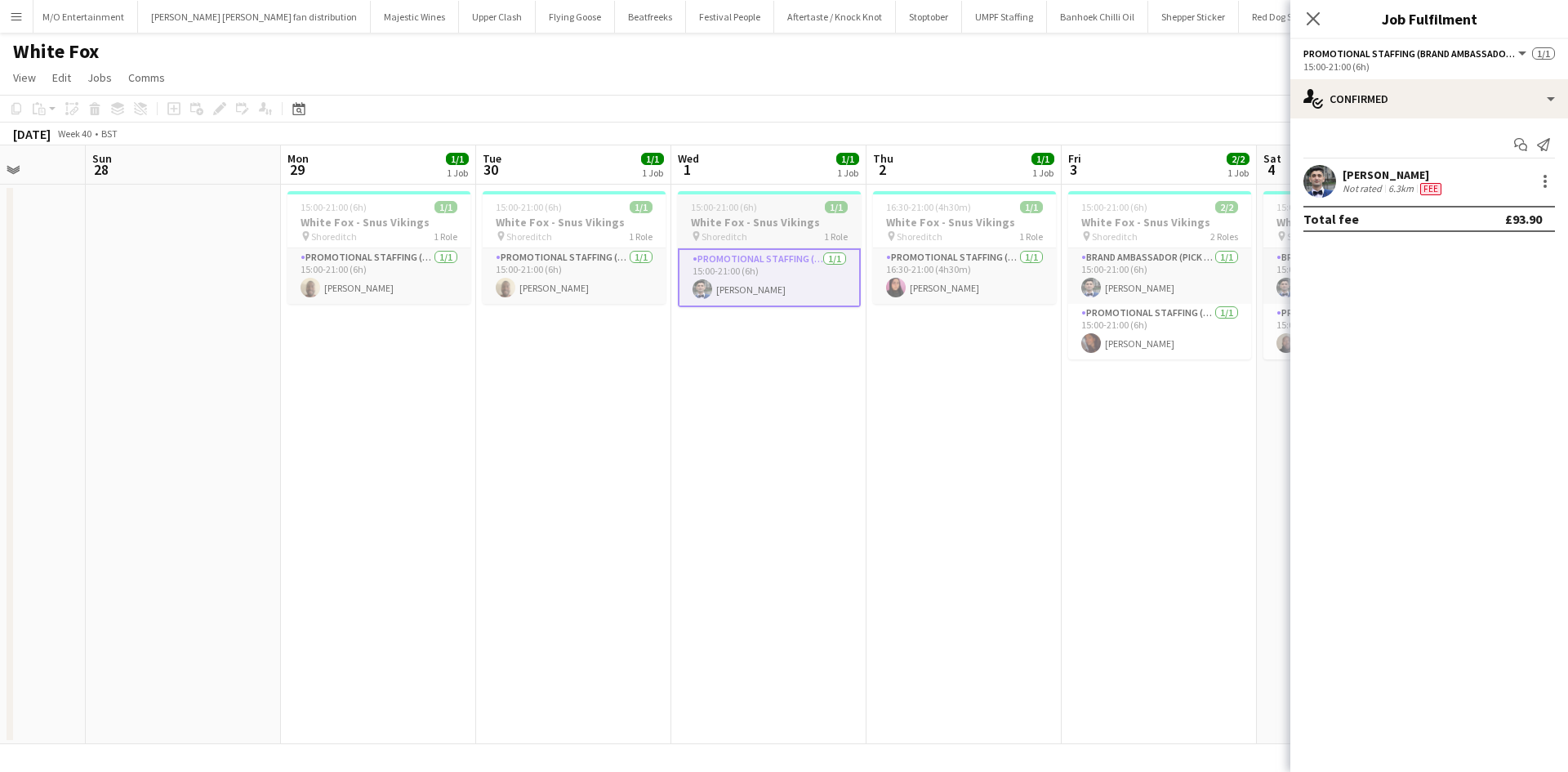
scroll to position [0, 500]
click at [316, 280] on app-user-avatar at bounding box center [311, 288] width 20 height 20
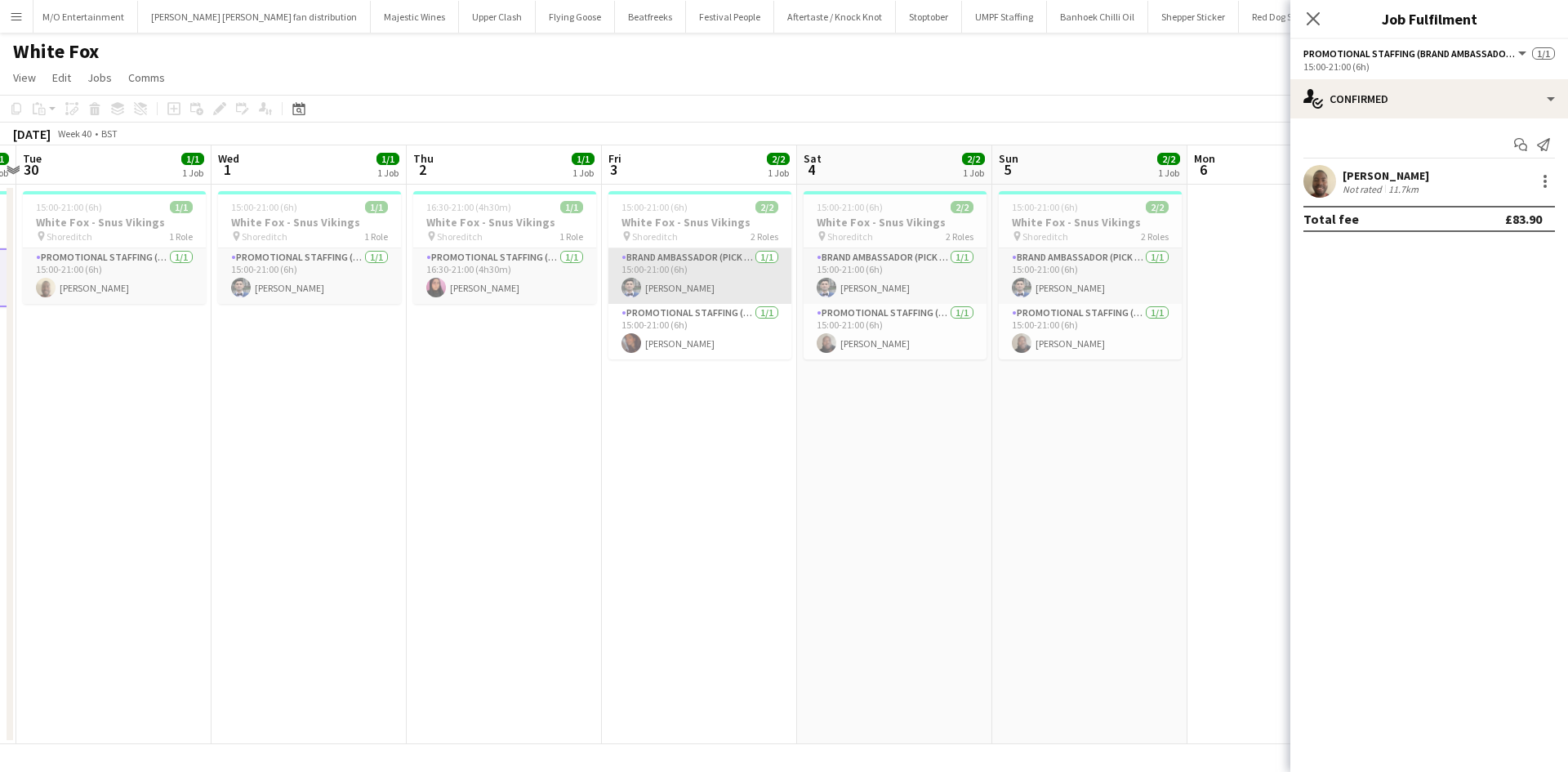
scroll to position [0, 610]
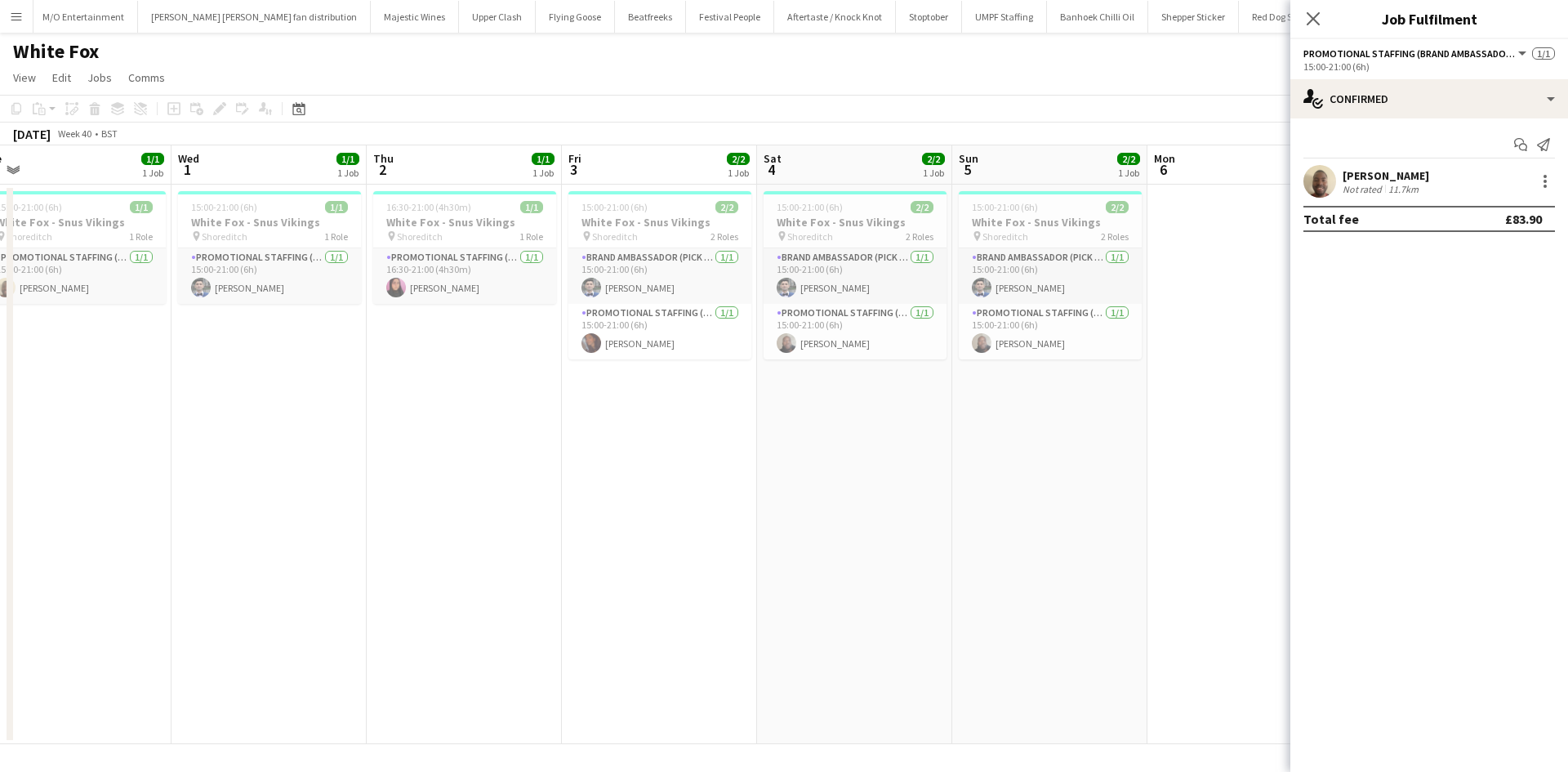
click at [560, 280] on app-date-cell "16:30-21:00 (4h30m) 1/1 White Fox - Snus Vikings pin Shoreditch 1 Role Promotio…" at bounding box center [464, 465] width 195 height 560
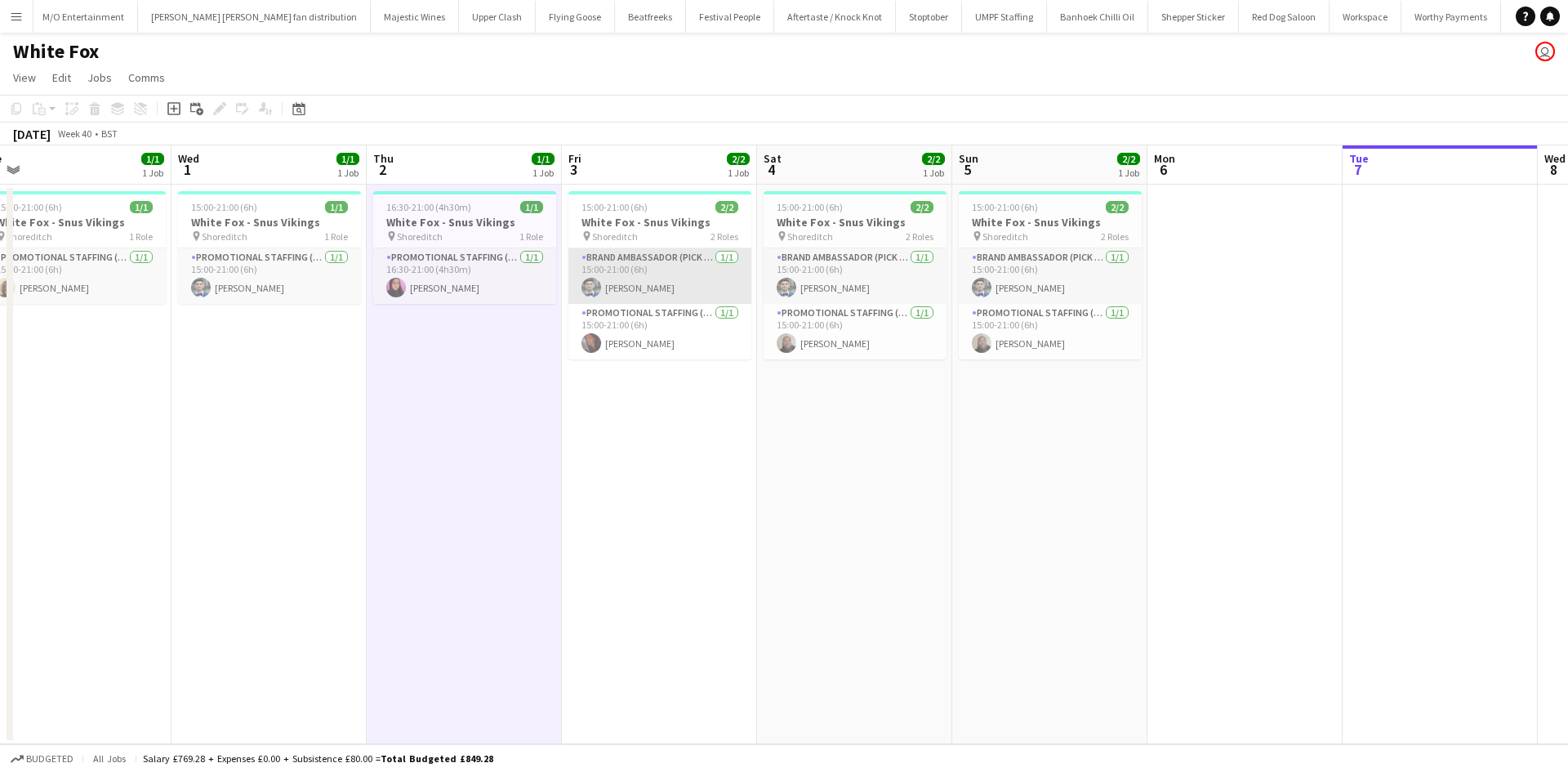
click at [651, 288] on app-card-role "Brand Ambassador (Pick up) [DATE] 15:00-21:00 (6h) [PERSON_NAME]" at bounding box center [660, 275] width 183 height 56
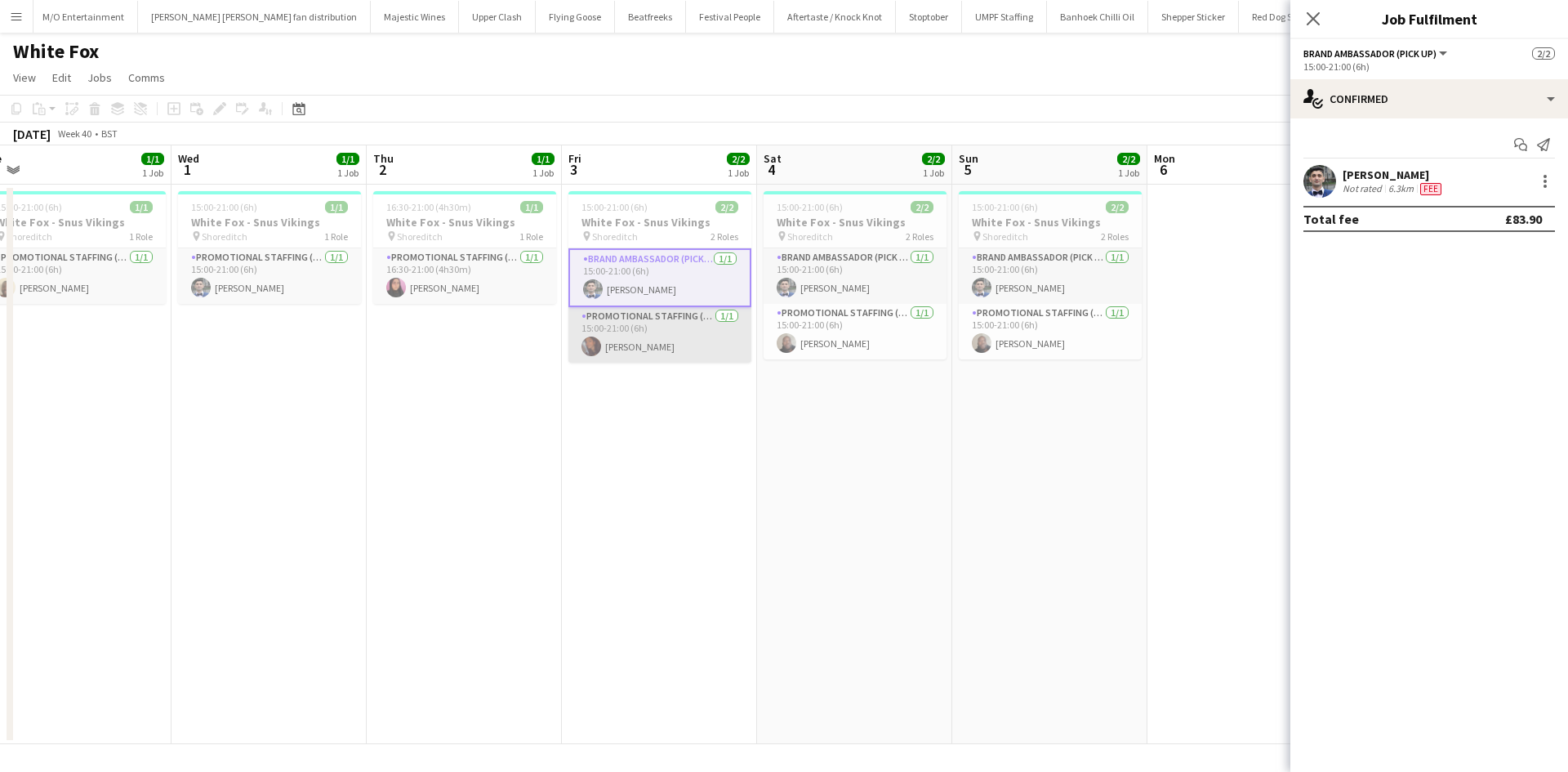
click at [660, 353] on app-card-role "Promotional Staffing (Brand Ambassadors) [DATE] 15:00-21:00 (6h) [PERSON_NAME]" at bounding box center [660, 335] width 183 height 56
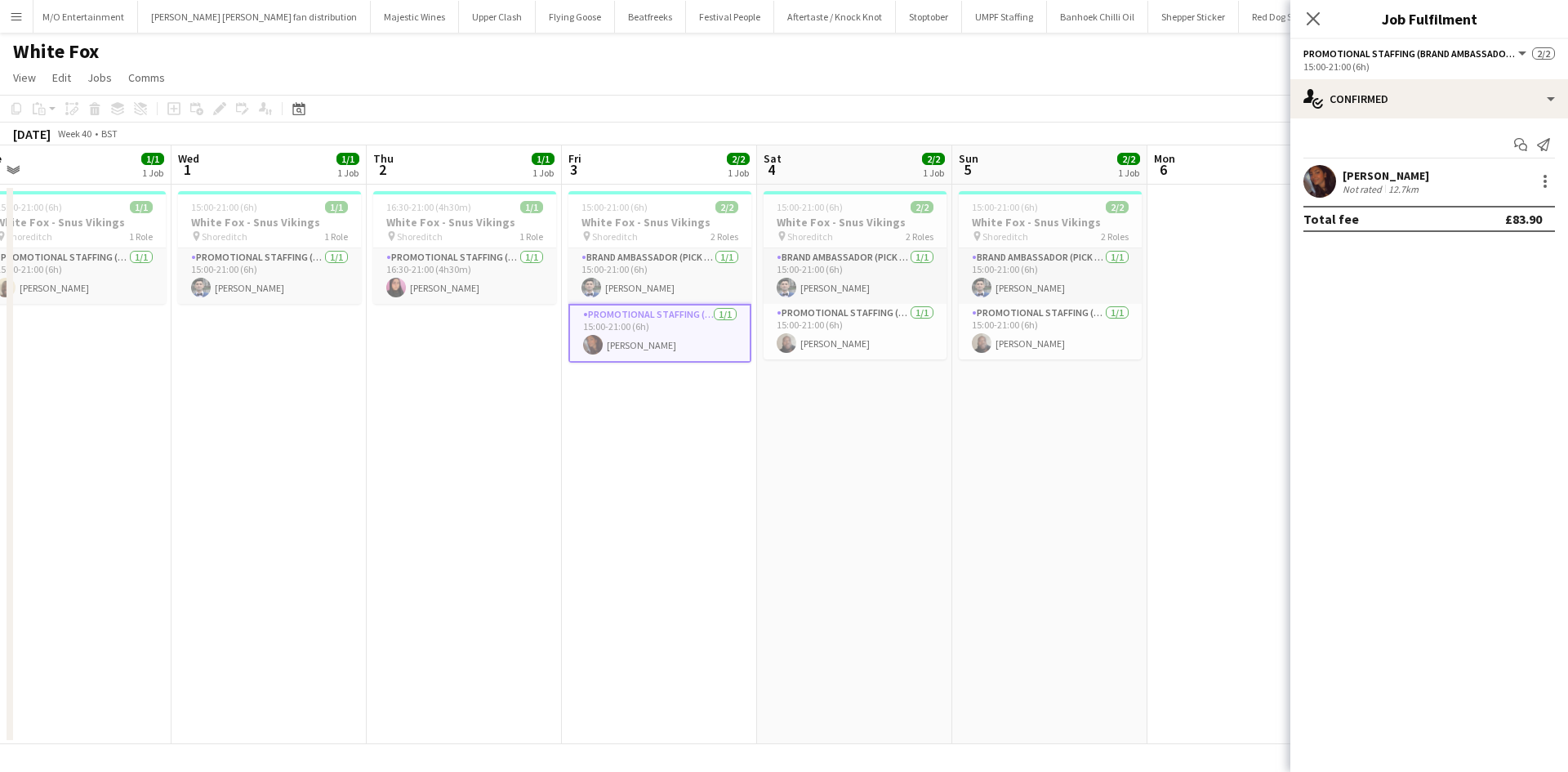
click at [660, 353] on app-card-role "Promotional Staffing (Brand Ambassadors) [DATE] 15:00-21:00 (6h) [PERSON_NAME]" at bounding box center [660, 333] width 183 height 59
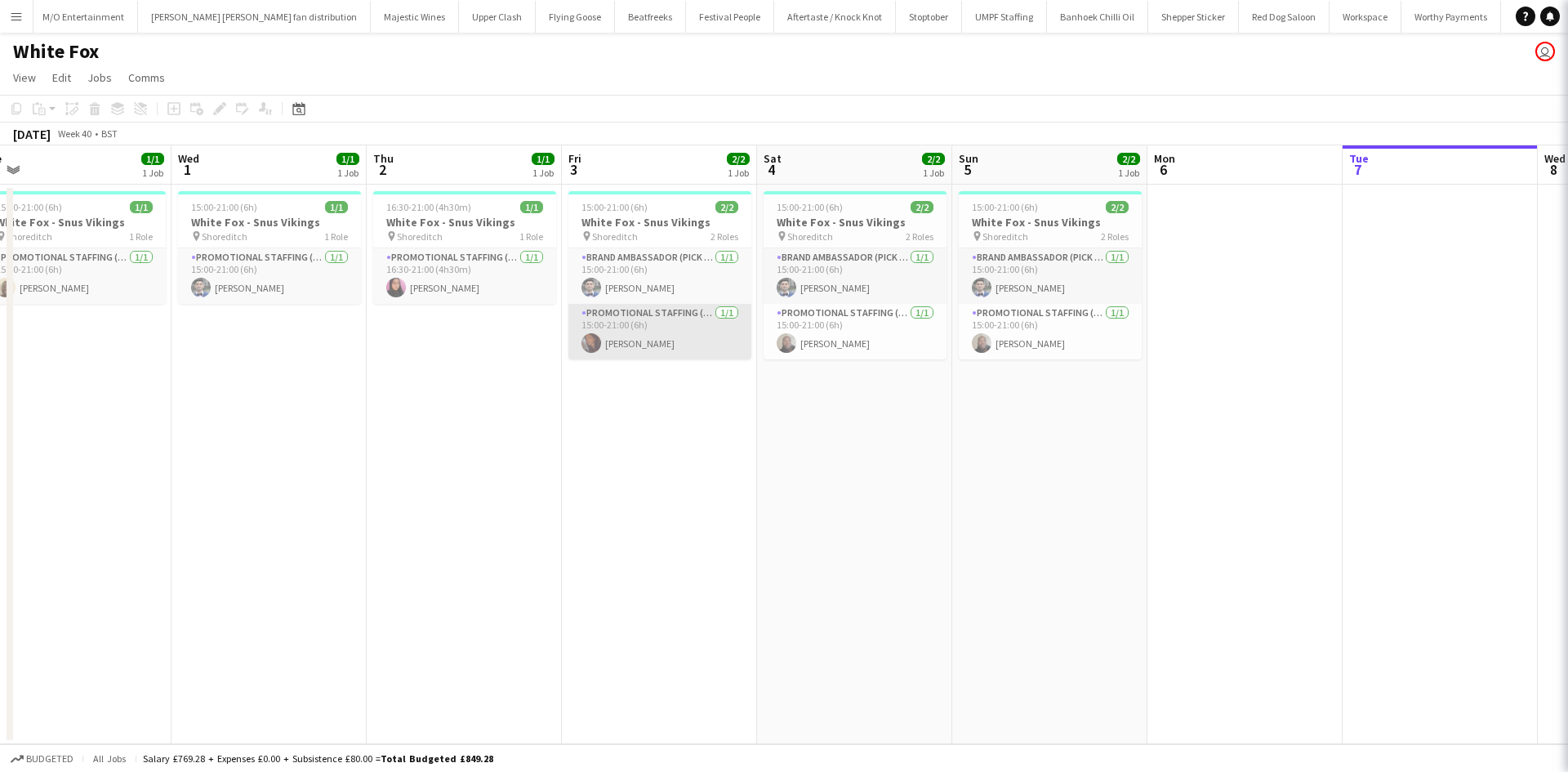
scroll to position [0, 424]
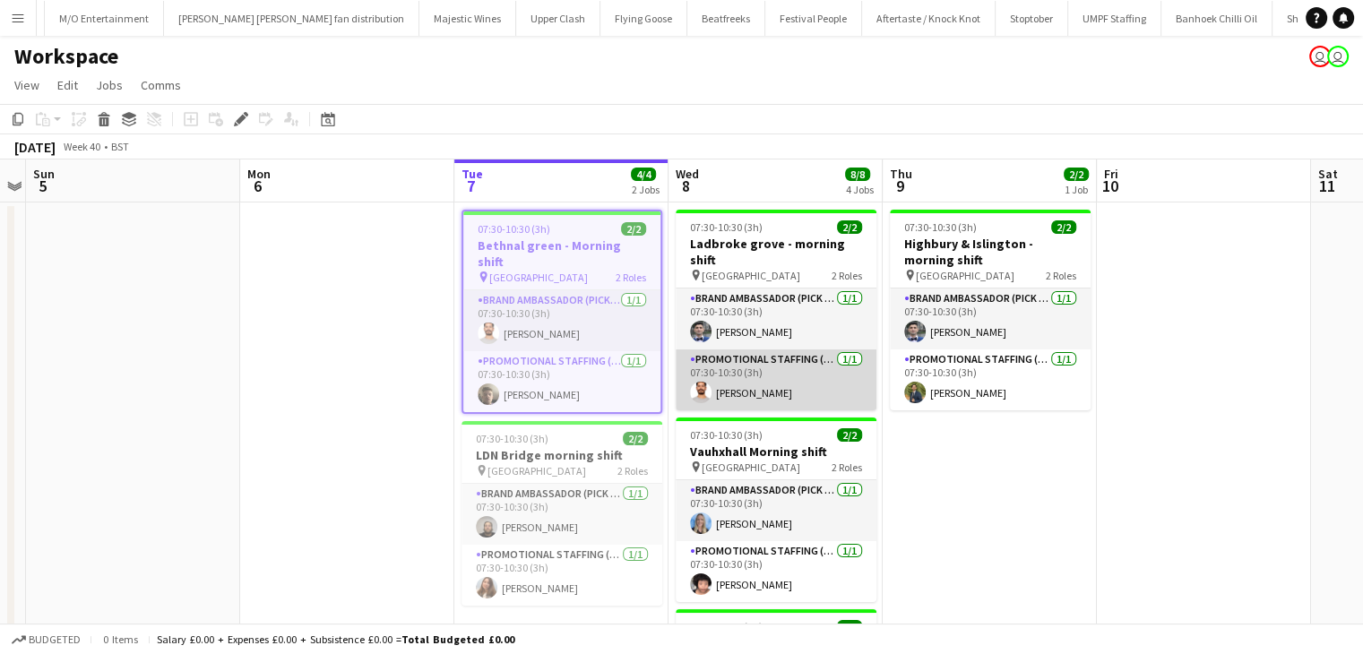
click at [771, 363] on app-card-role "Promotional Staffing (Brand Ambassadors) [DATE] 07:30-10:30 (3h) [PERSON_NAME]" at bounding box center [776, 380] width 201 height 61
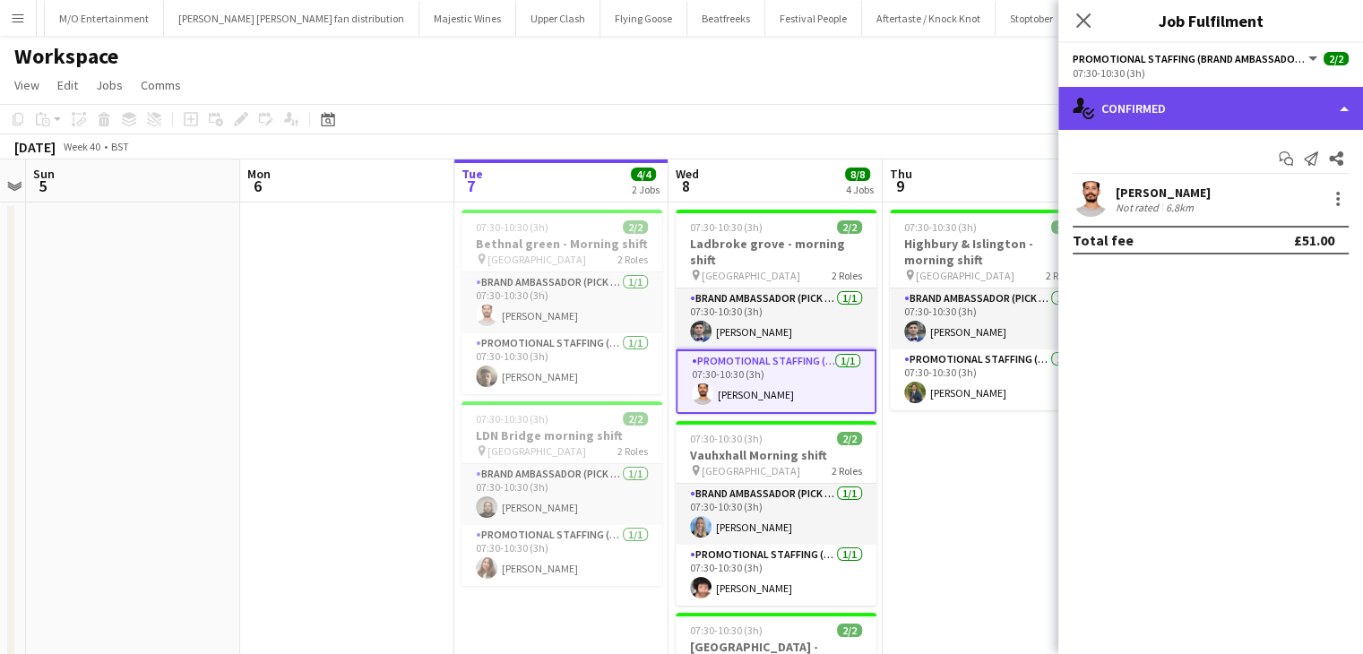
click at [1188, 105] on div "single-neutral-actions-check-2 Confirmed" at bounding box center [1211, 108] width 305 height 43
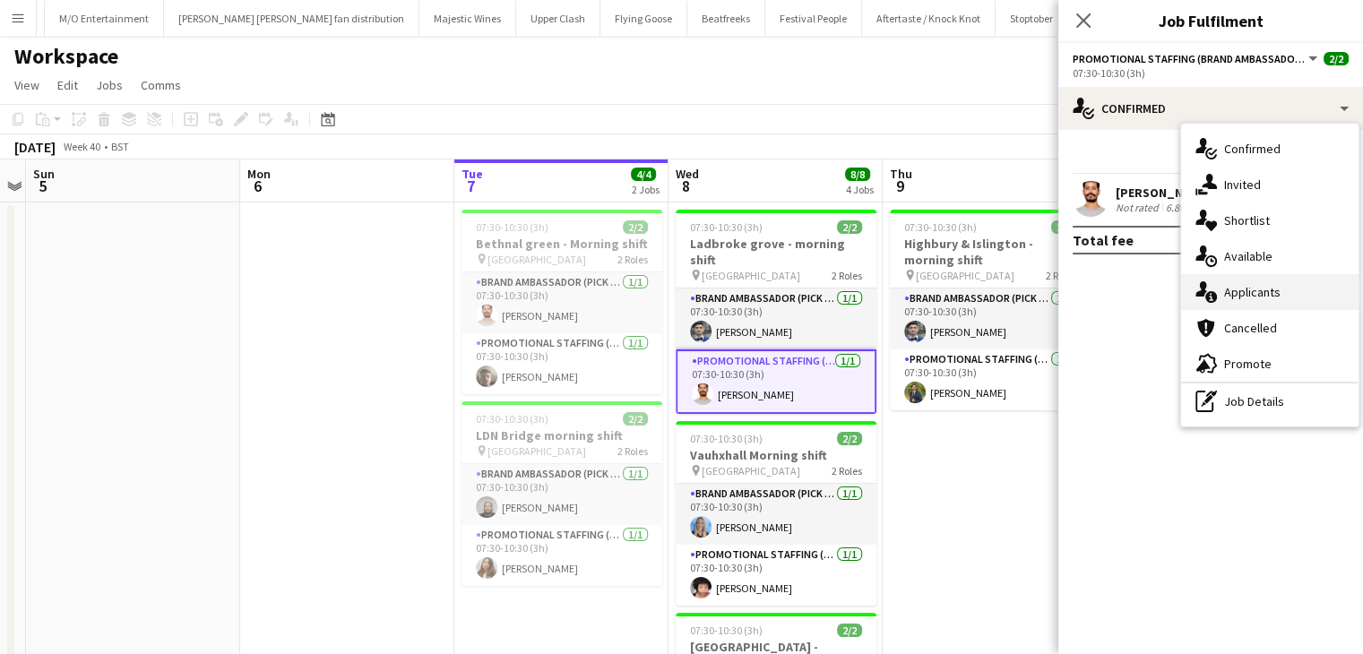
click at [1241, 281] on div "single-neutral-actions-information Applicants" at bounding box center [1269, 292] width 177 height 36
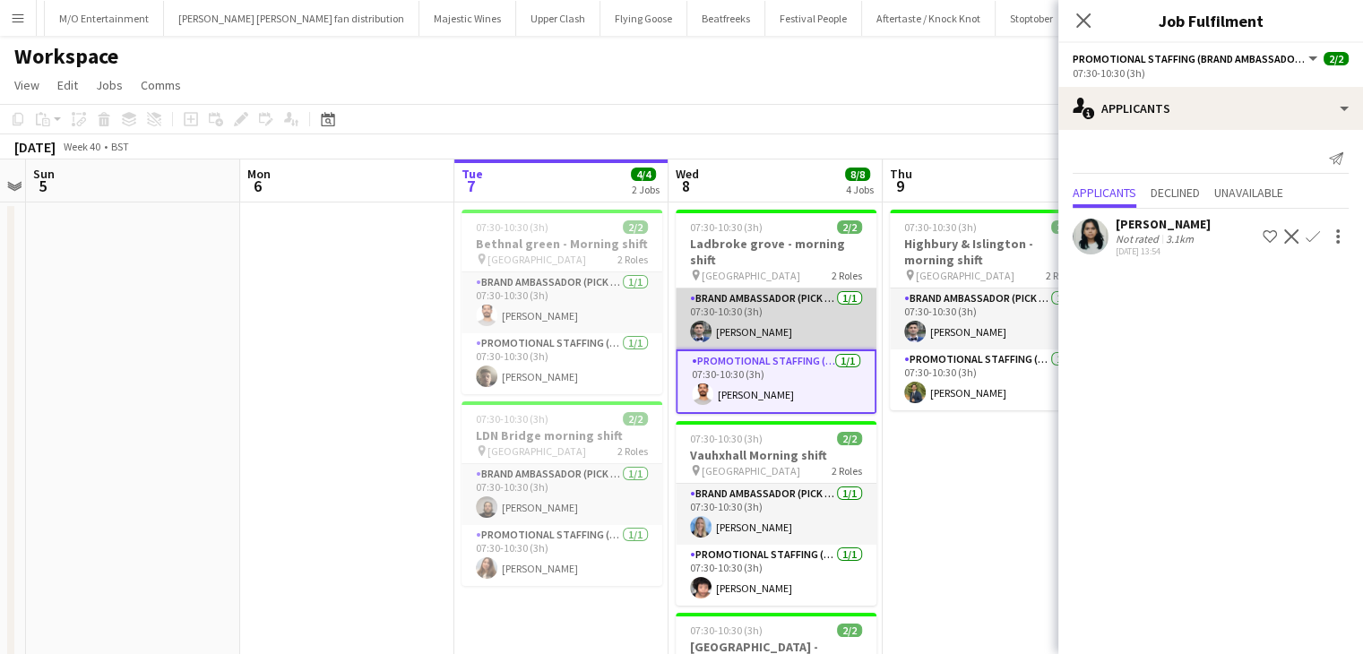
click at [765, 296] on app-card-role "Brand Ambassador (Pick up) [DATE] 07:30-10:30 (3h) [PERSON_NAME]" at bounding box center [776, 319] width 201 height 61
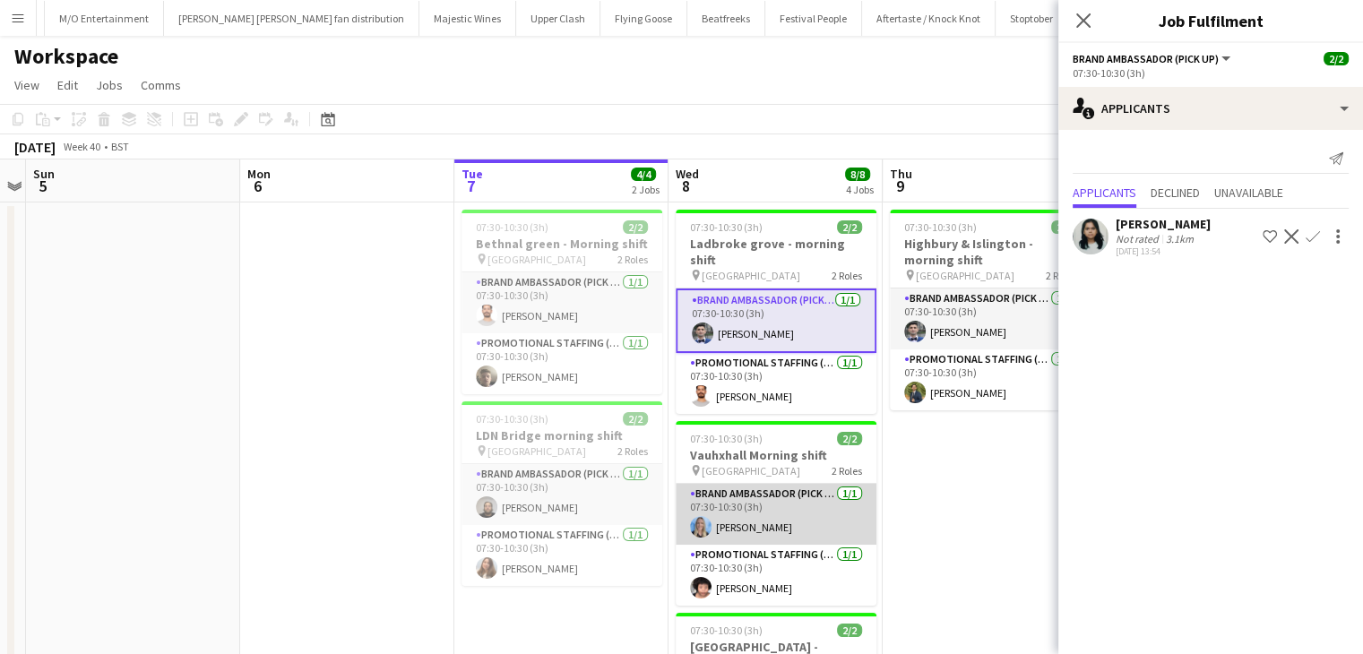
click at [761, 496] on app-card-role "Brand Ambassador (Pick up) [DATE] 07:30-10:30 (3h) [PERSON_NAME]" at bounding box center [776, 514] width 201 height 61
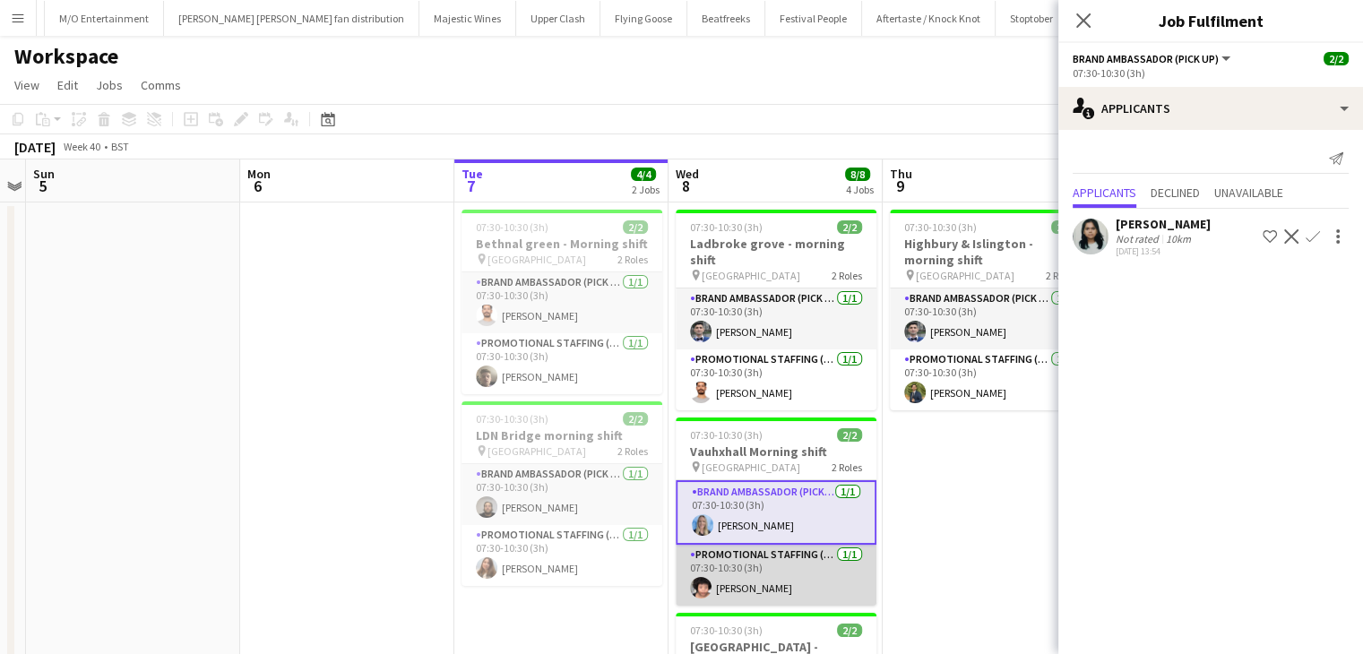
click at [774, 549] on app-card-role "Promotional Staffing (Brand Ambassadors) [DATE] 07:30-10:30 (3h) [PERSON_NAME]" at bounding box center [776, 575] width 201 height 61
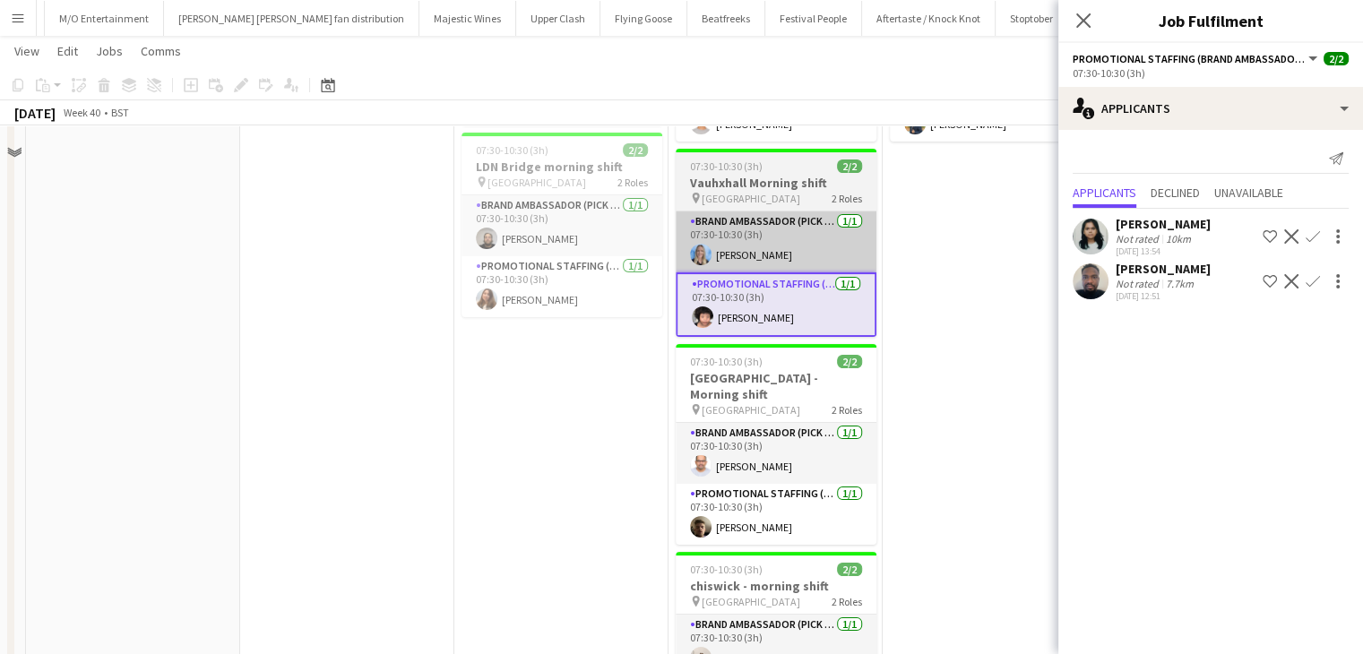
scroll to position [269, 0]
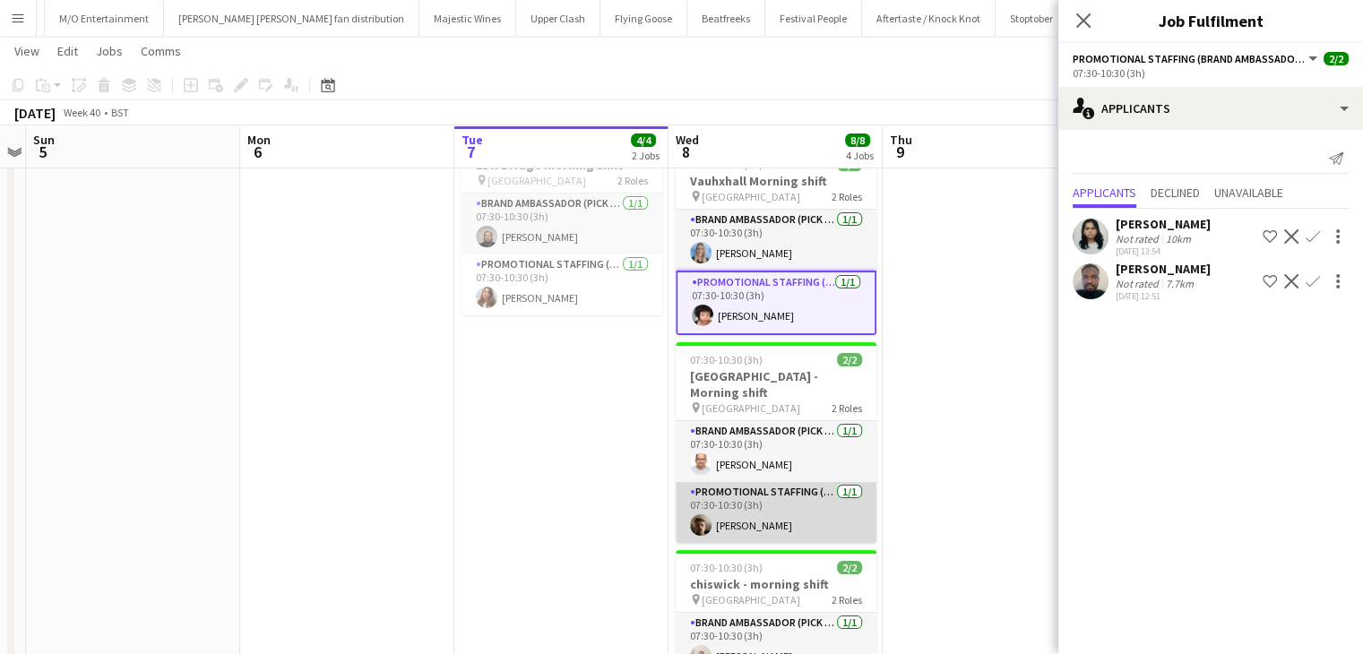
click at [747, 483] on app-card-role "Promotional Staffing (Brand Ambassadors) [DATE] 07:30-10:30 (3h) [PERSON_NAME]" at bounding box center [776, 512] width 201 height 61
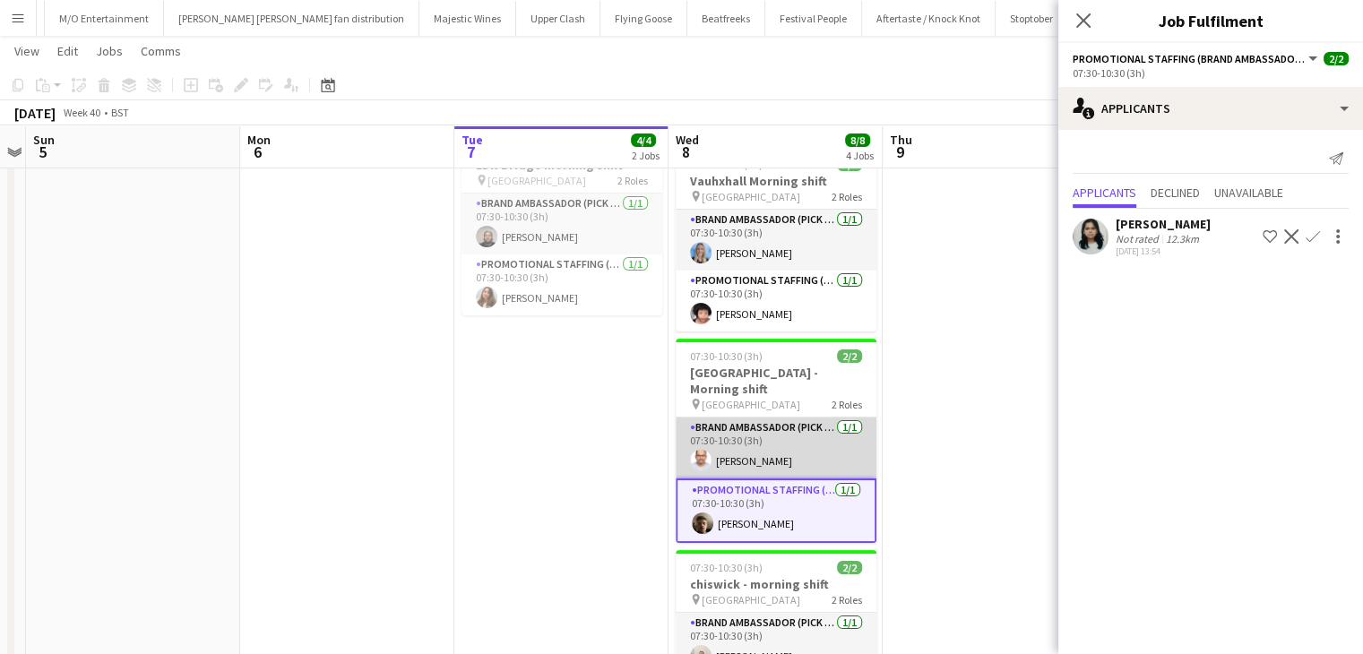
click at [737, 437] on app-card-role "Brand Ambassador (Pick up) [DATE] 07:30-10:30 (3h) [PERSON_NAME]" at bounding box center [776, 448] width 201 height 61
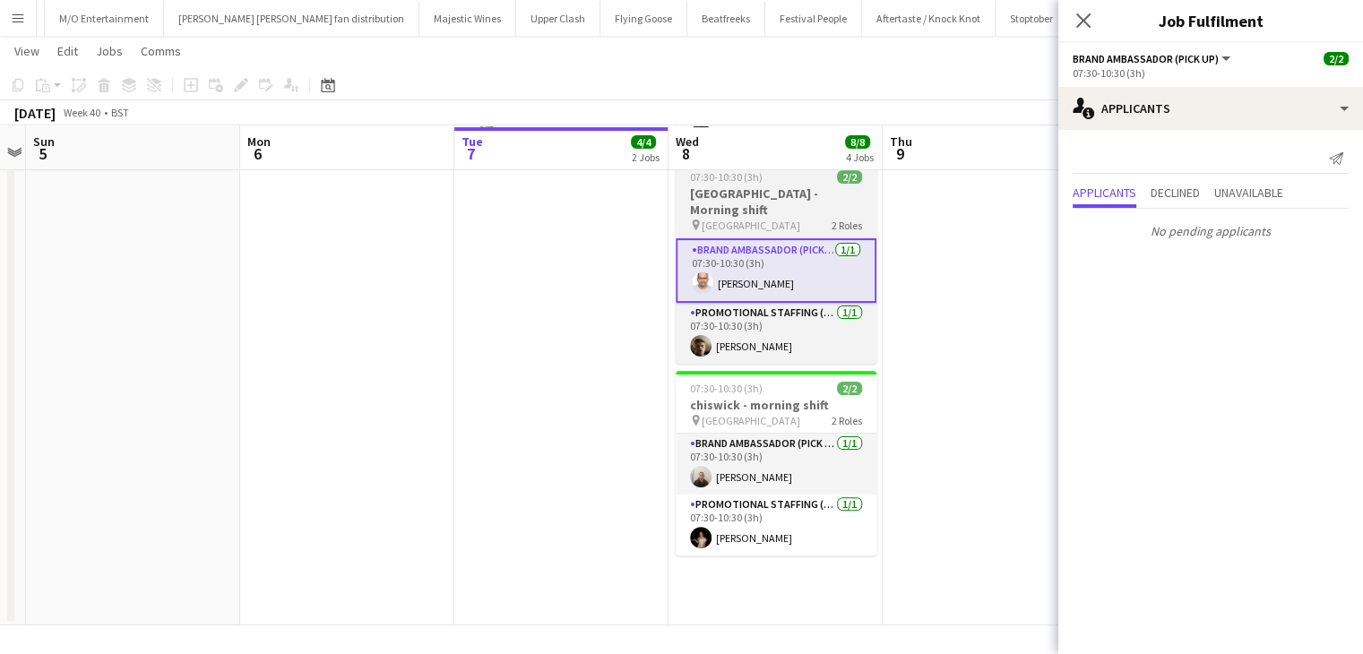
scroll to position [450, 0]
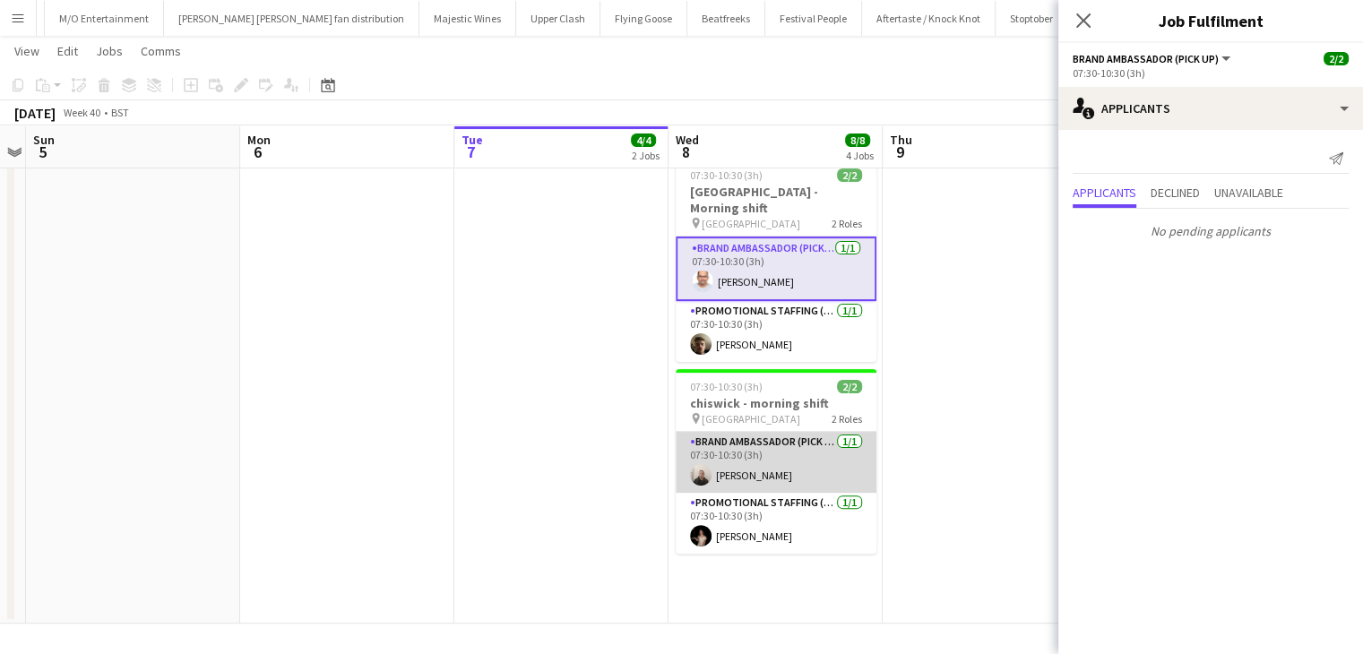
click at [741, 446] on app-card-role "Brand Ambassador (Pick up) [DATE] 07:30-10:30 (3h) [PERSON_NAME]" at bounding box center [776, 462] width 201 height 61
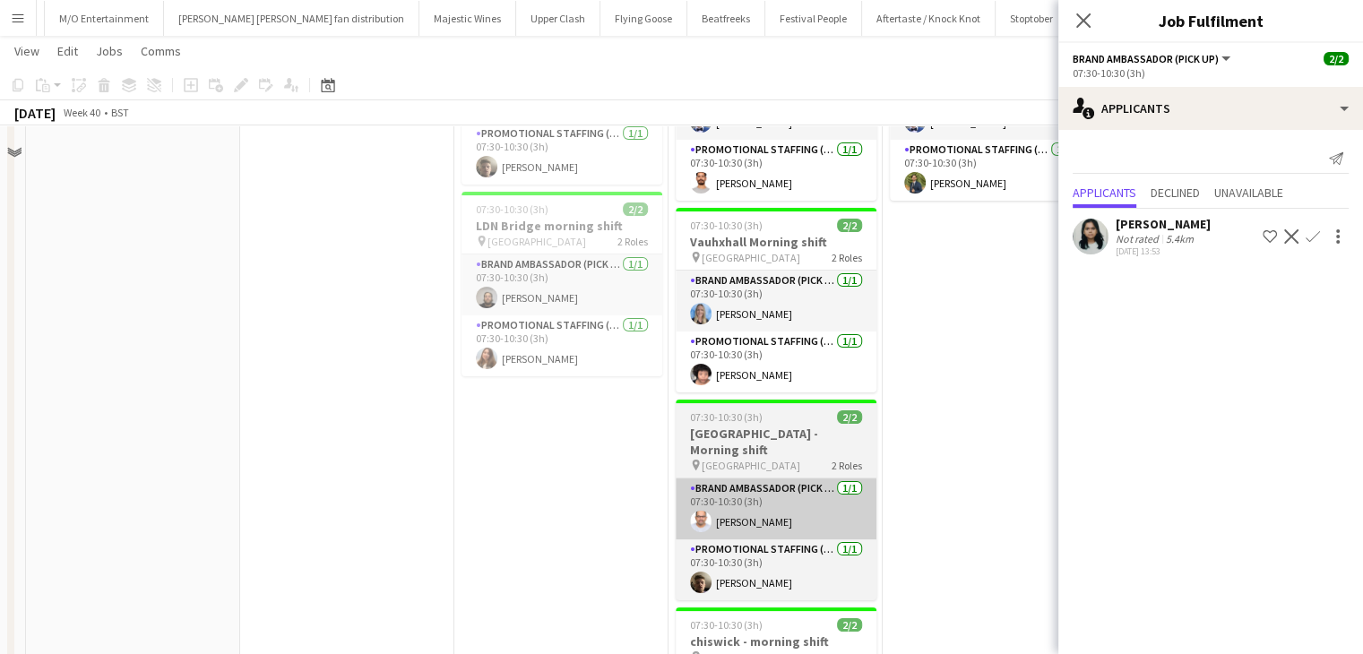
scroll to position [359, 0]
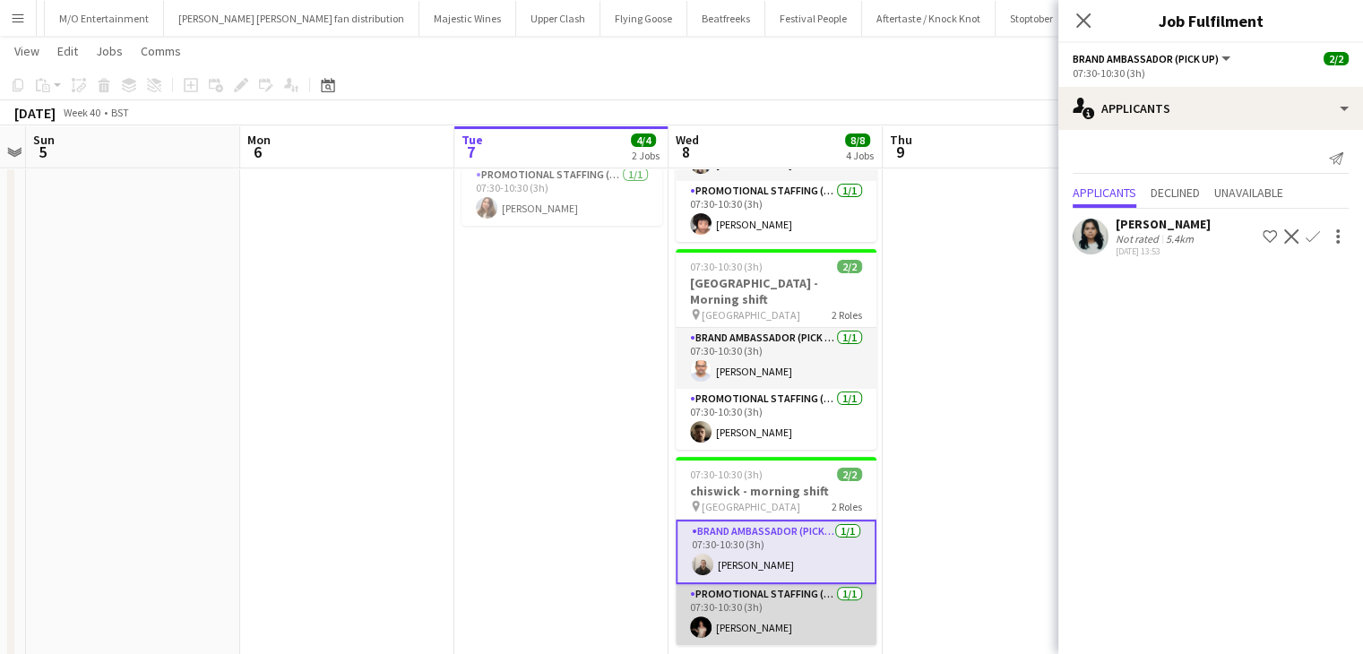
click at [836, 584] on app-card-role "Promotional Staffing (Brand Ambassadors) [DATE] 07:30-10:30 (3h) [PERSON_NAME]" at bounding box center [776, 614] width 201 height 61
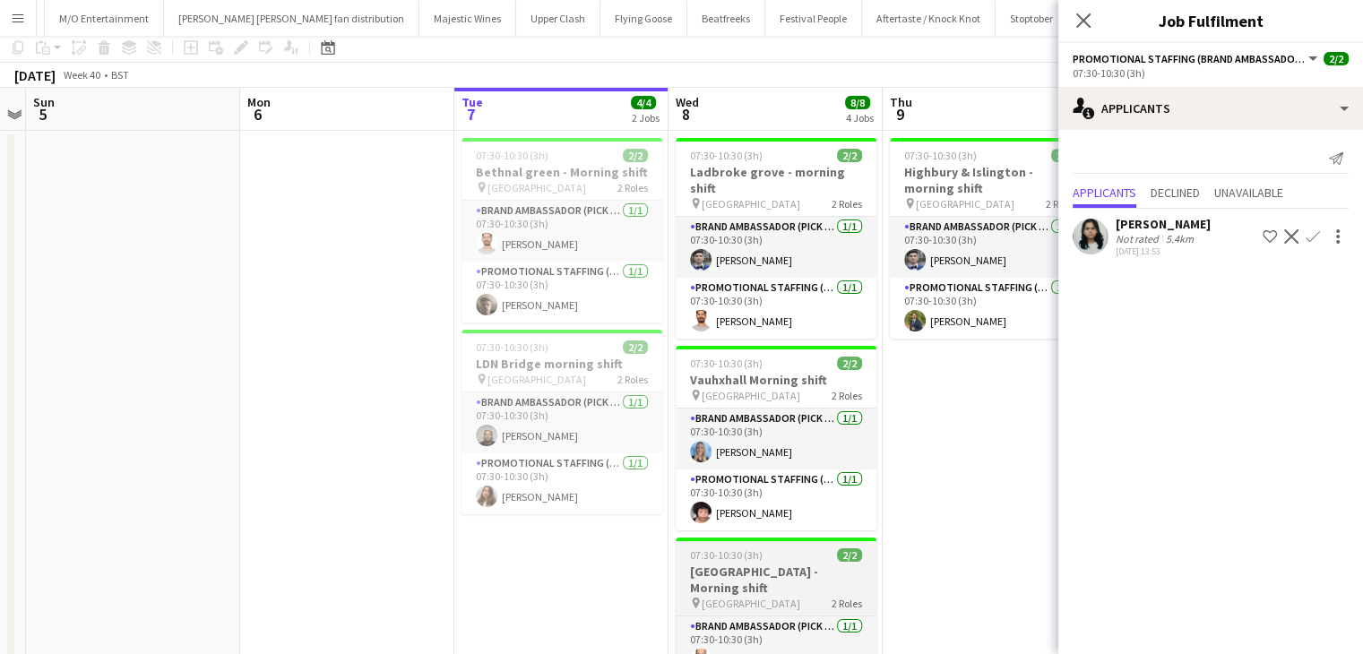
scroll to position [0, 0]
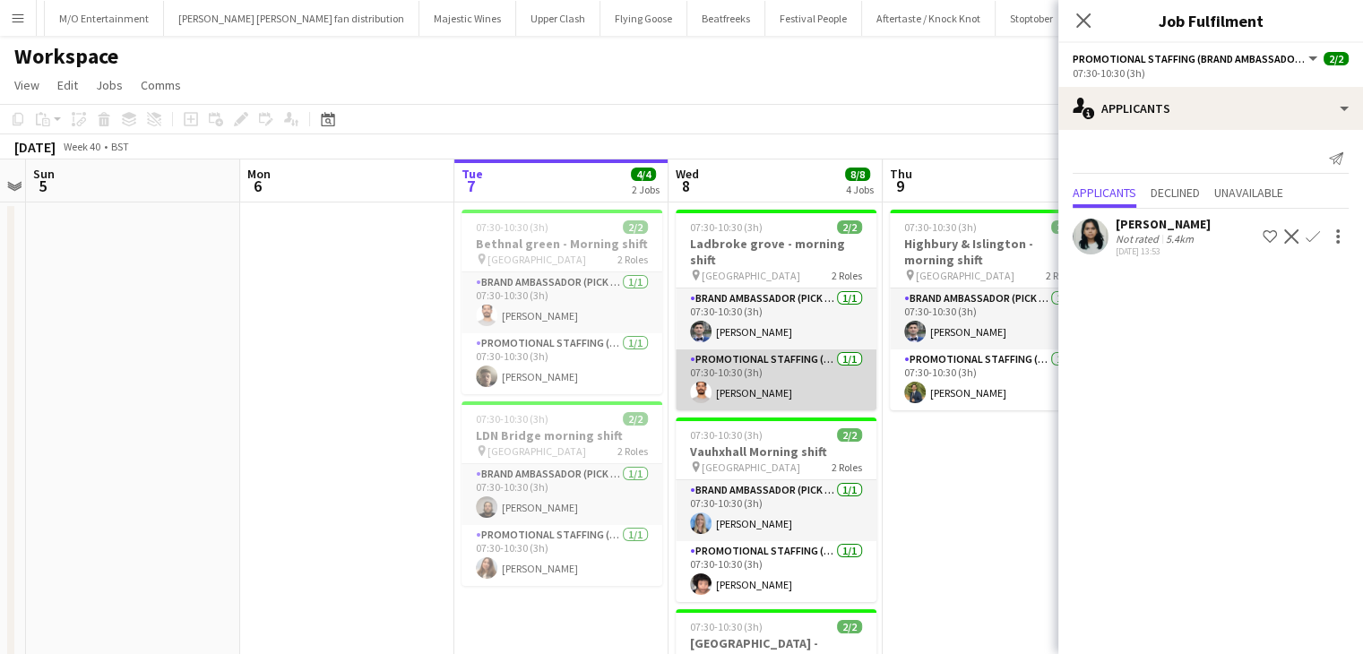
click at [785, 357] on app-card-role "Promotional Staffing (Brand Ambassadors) [DATE] 07:30-10:30 (3h) [PERSON_NAME]" at bounding box center [776, 380] width 201 height 61
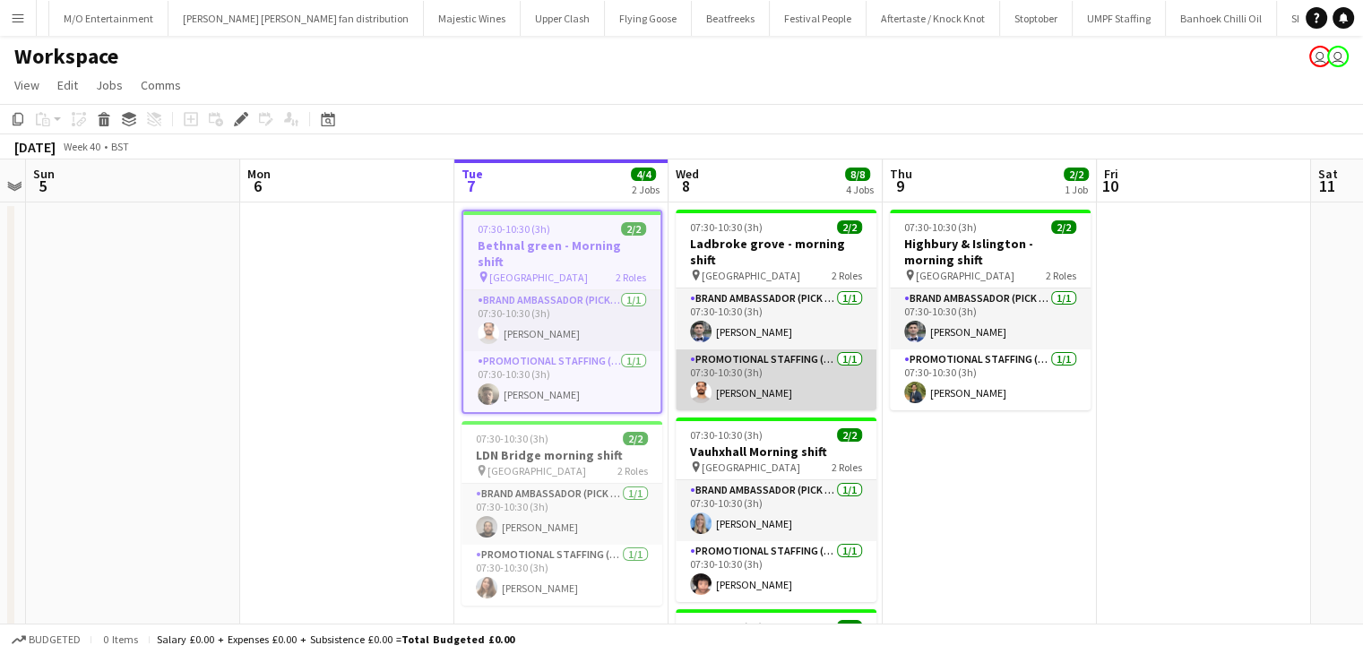
scroll to position [0, 1457]
click at [750, 370] on app-card-role "Promotional Staffing (Brand Ambassadors) [DATE] 07:30-10:30 (3h) [PERSON_NAME]" at bounding box center [776, 380] width 201 height 61
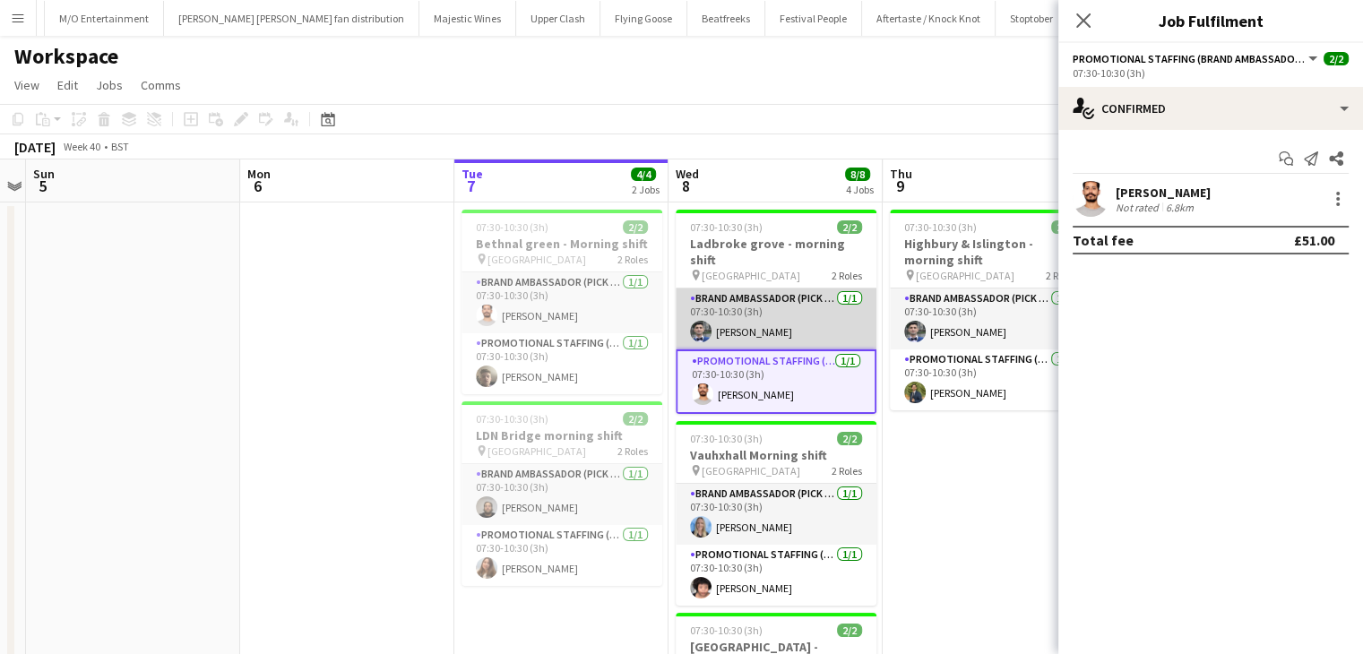
click at [724, 307] on app-card-role "Brand Ambassador (Pick up) [DATE] 07:30-10:30 (3h) [PERSON_NAME]" at bounding box center [776, 319] width 201 height 61
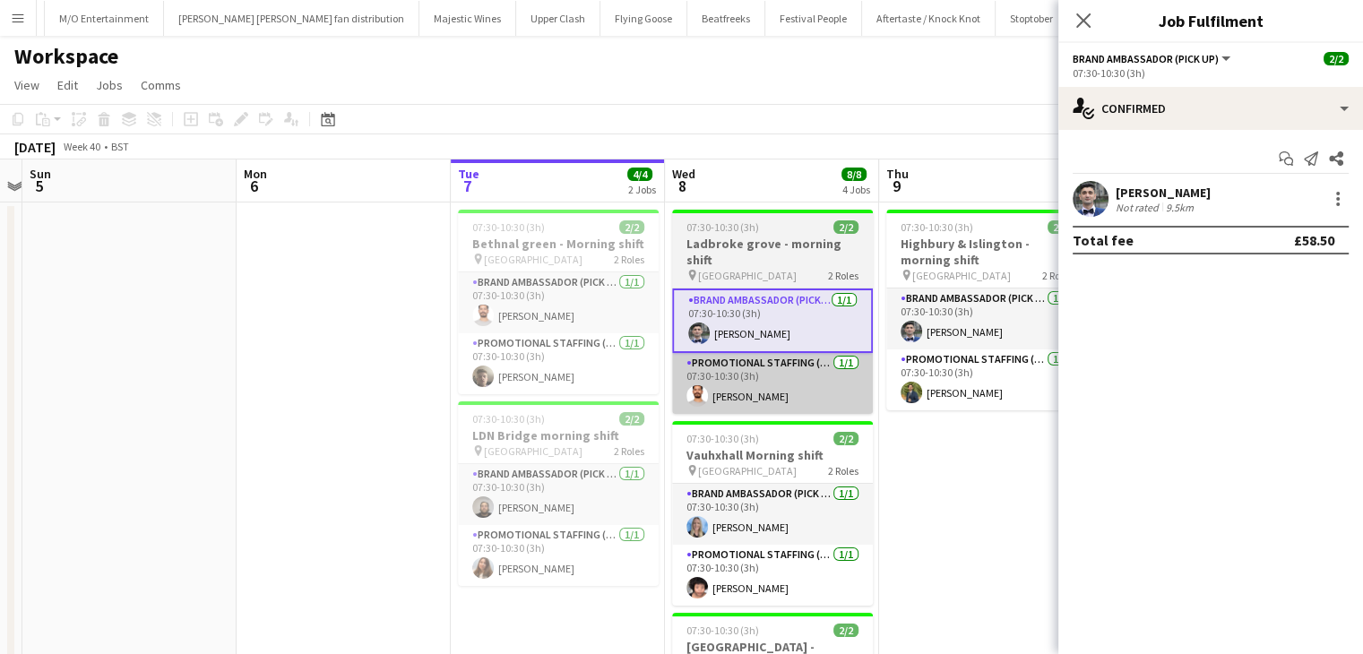
click at [729, 363] on app-calendar-viewport "Thu 2 Fri 3 Sat 4 Sun 5 Mon 6 Tue 7 4/4 2 Jobs Wed 8 8/8 4 Jobs Thu 9 2/2 1 Job…" at bounding box center [681, 618] width 1363 height 916
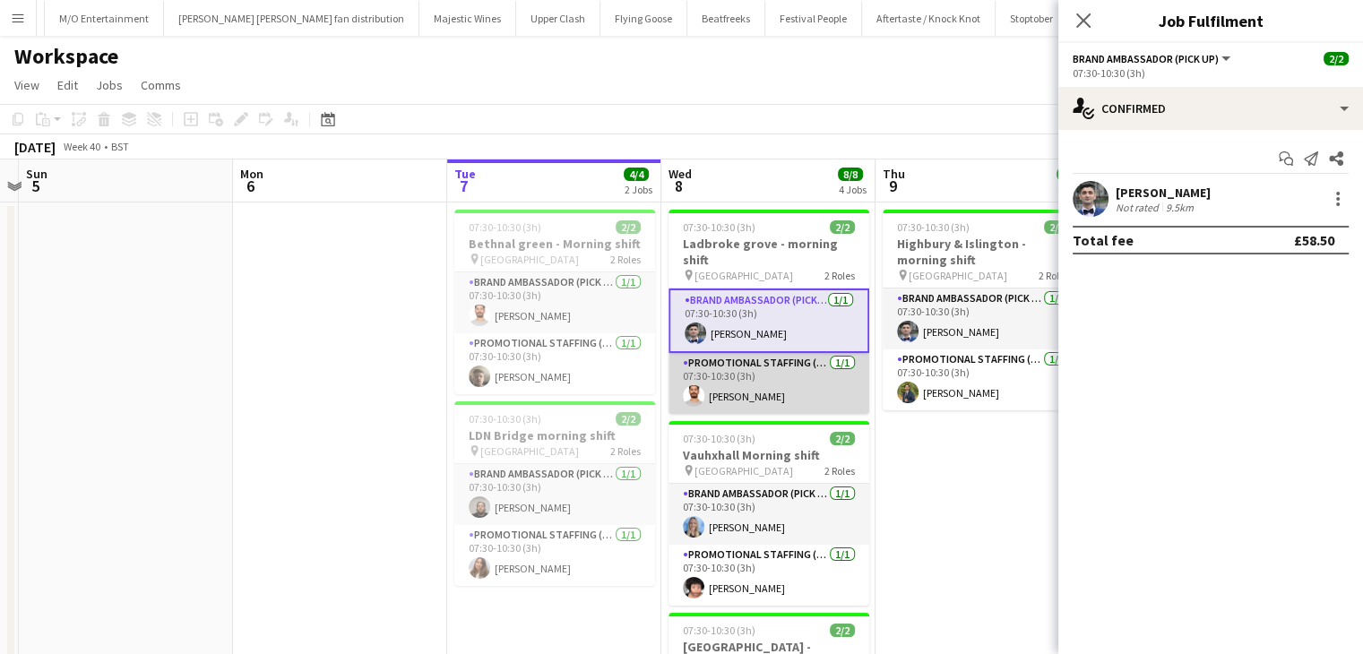
click at [727, 364] on app-card-role "Promotional Staffing (Brand Ambassadors) [DATE] 07:30-10:30 (3h) [PERSON_NAME]" at bounding box center [769, 383] width 201 height 61
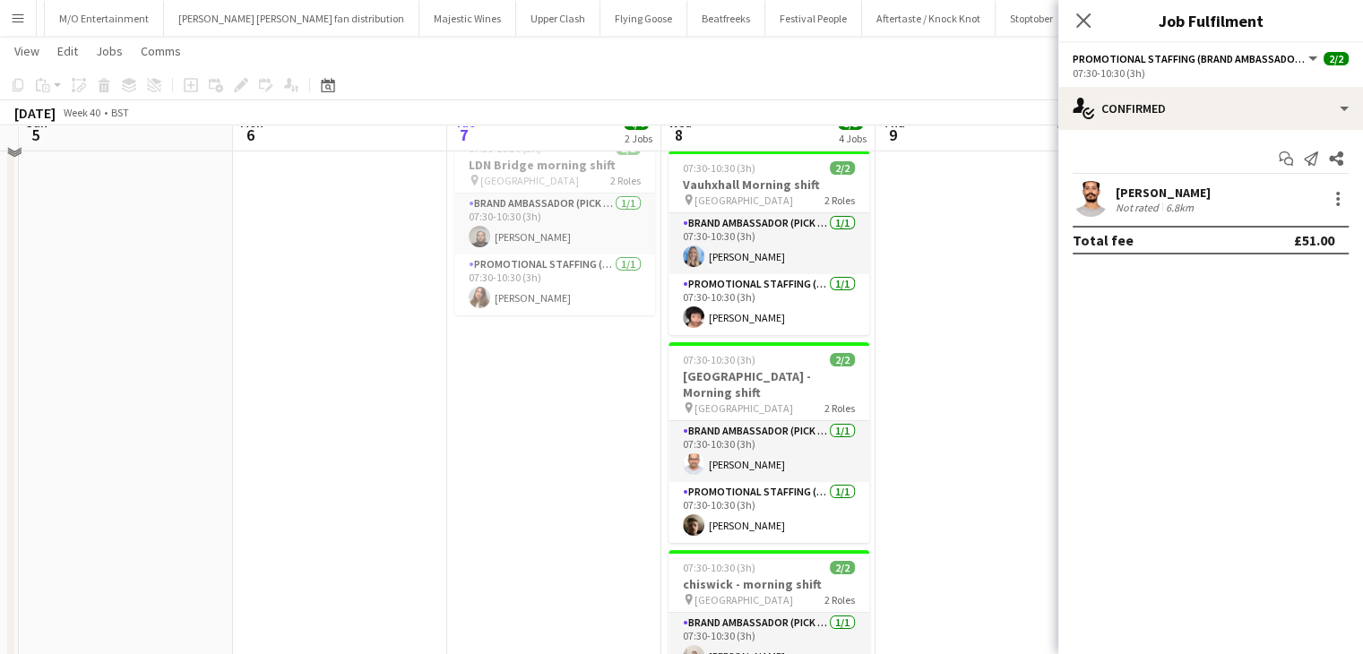
scroll to position [0, 0]
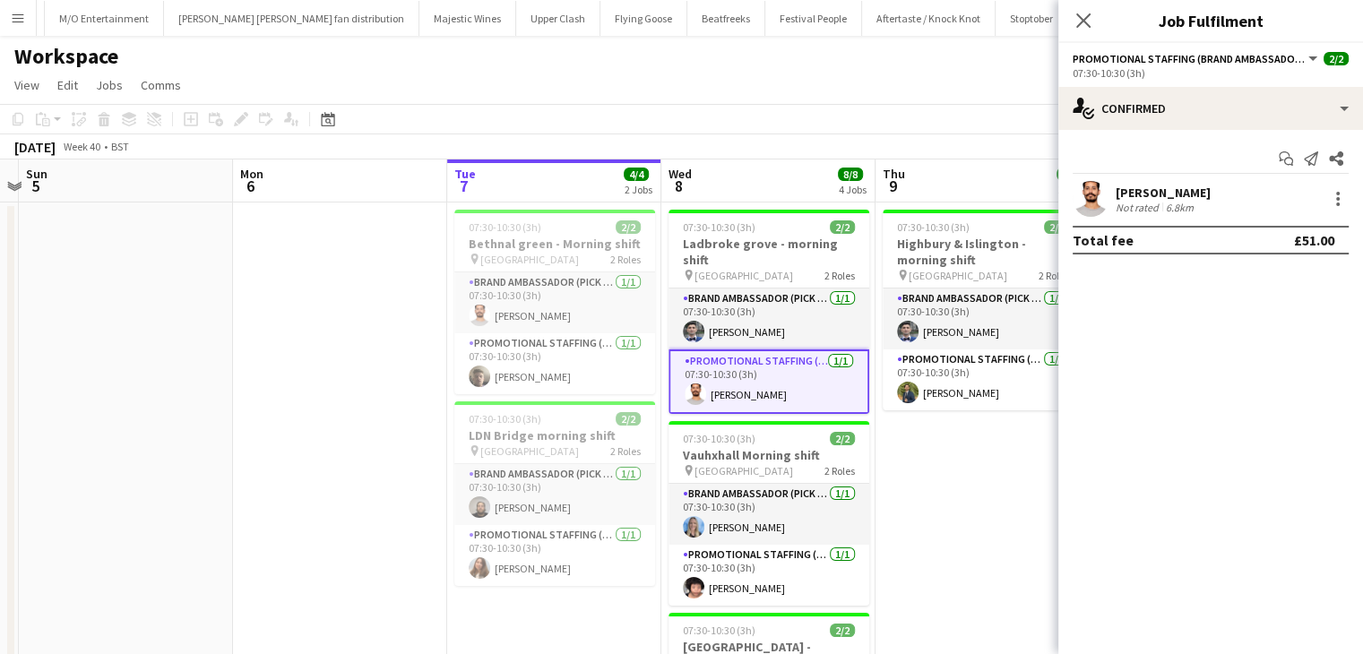
click at [1068, 17] on div "Close pop-in" at bounding box center [1084, 20] width 50 height 41
click at [1086, 24] on icon at bounding box center [1083, 20] width 17 height 17
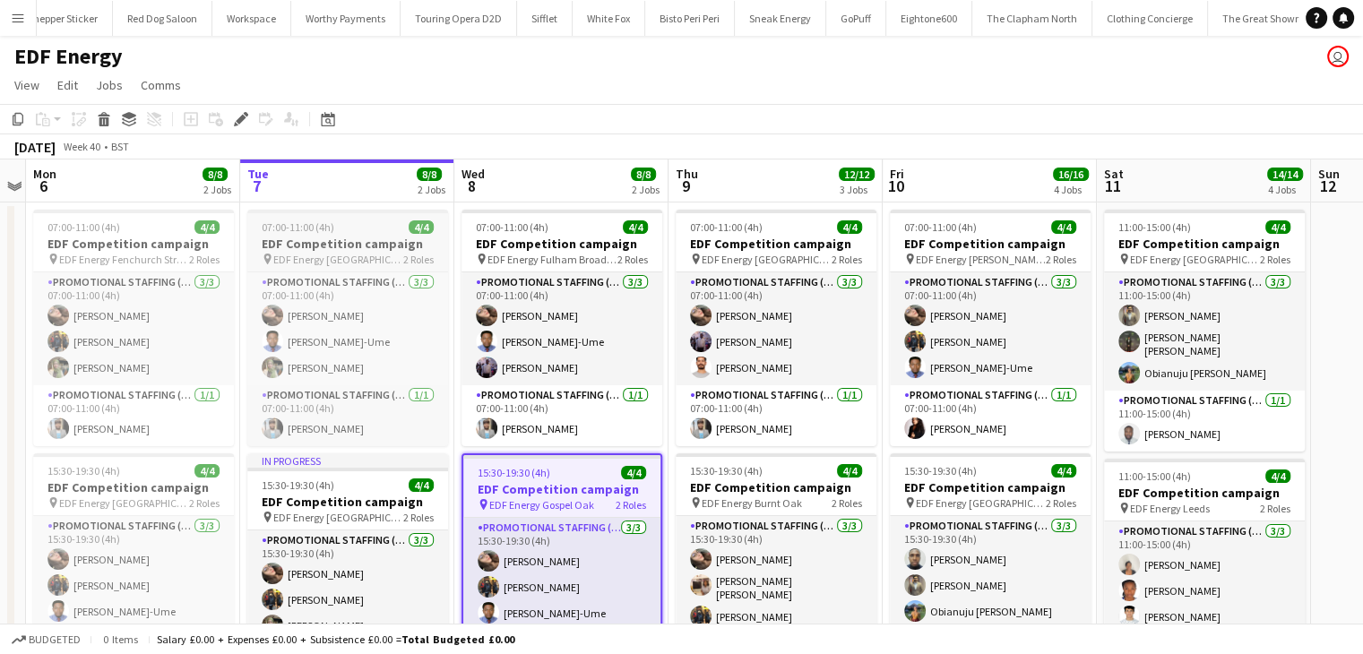
scroll to position [0, 2724]
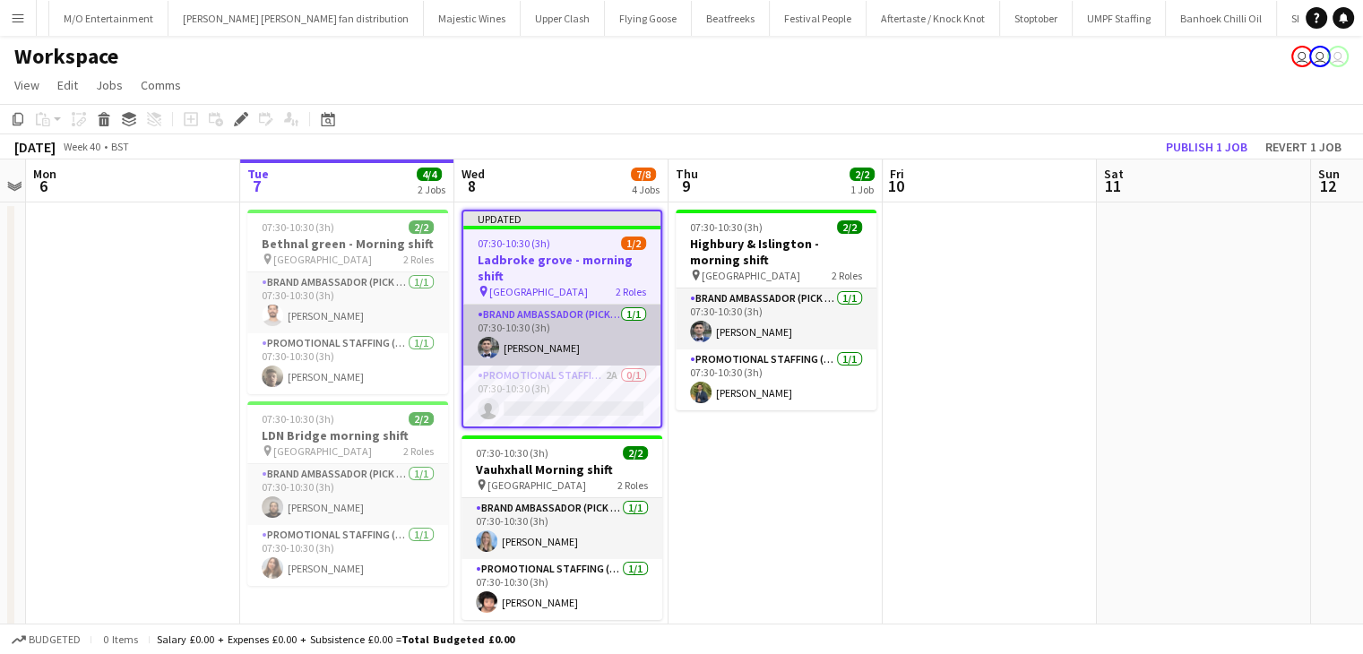
scroll to position [0, 1457]
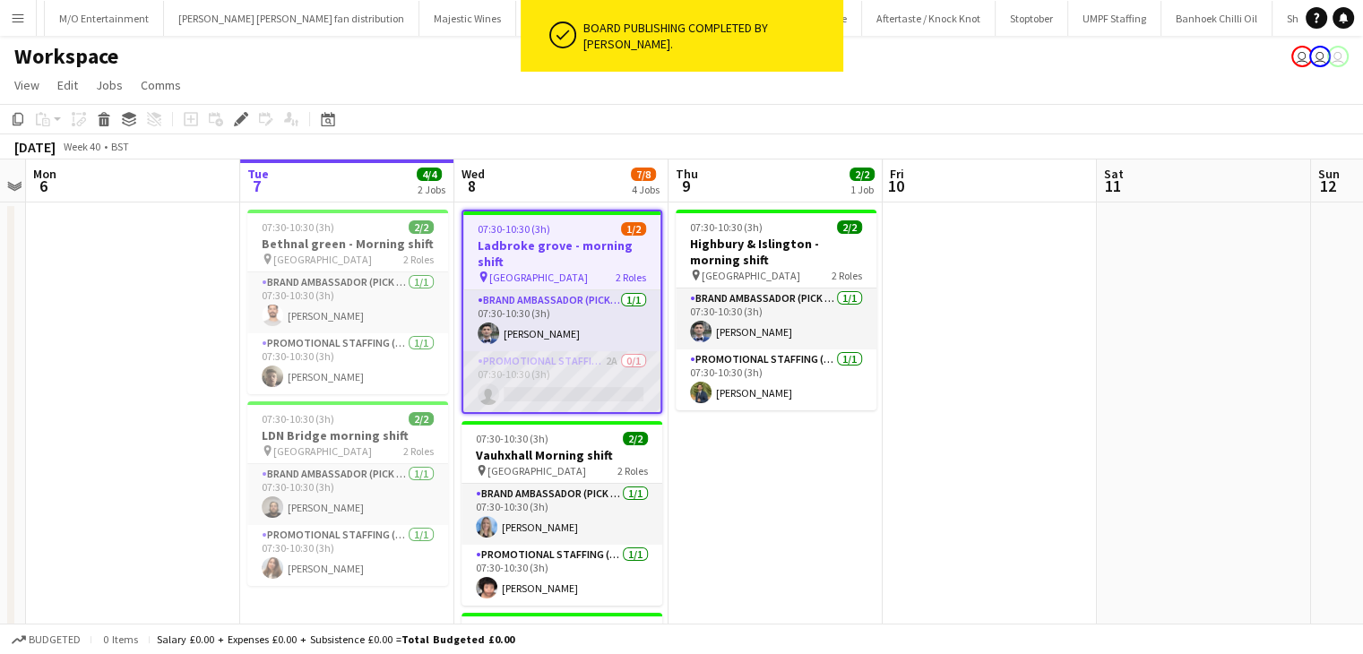
click at [563, 382] on app-card-role "Promotional Staffing (Brand Ambassadors) 2A 0/1 07:30-10:30 (3h) single-neutral…" at bounding box center [561, 381] width 197 height 61
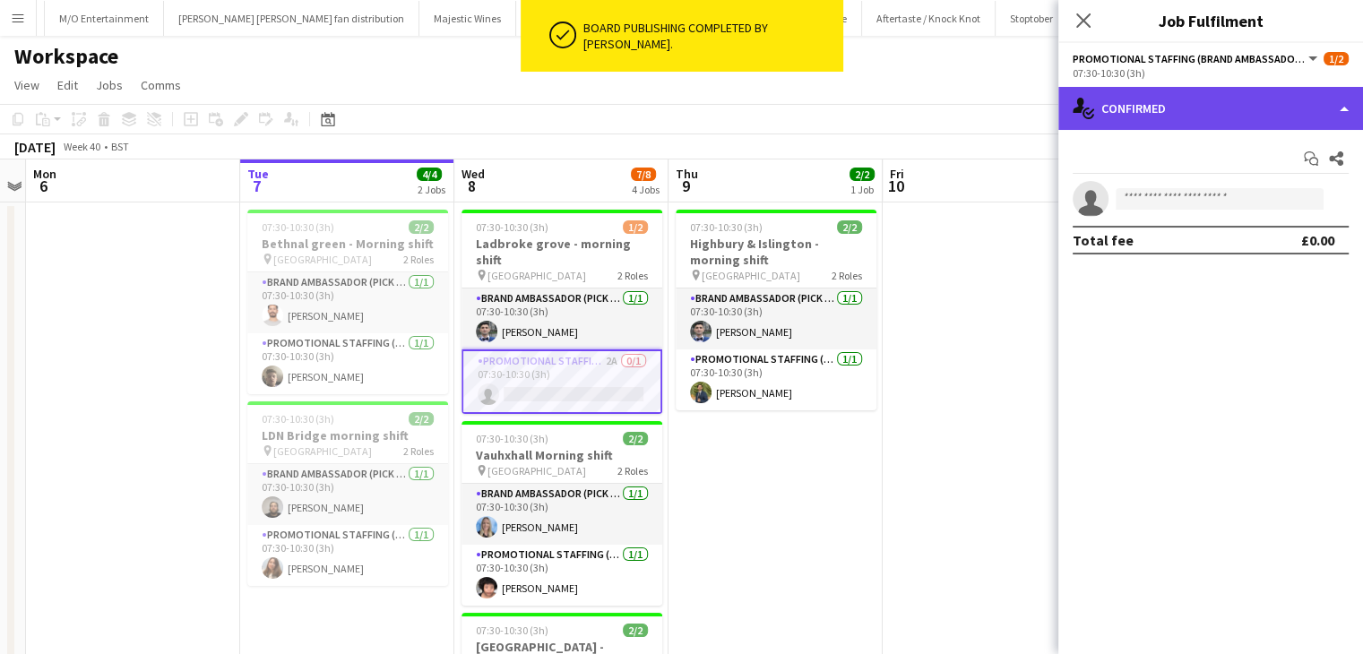
click at [1232, 117] on div "single-neutral-actions-check-2 Confirmed" at bounding box center [1211, 108] width 305 height 43
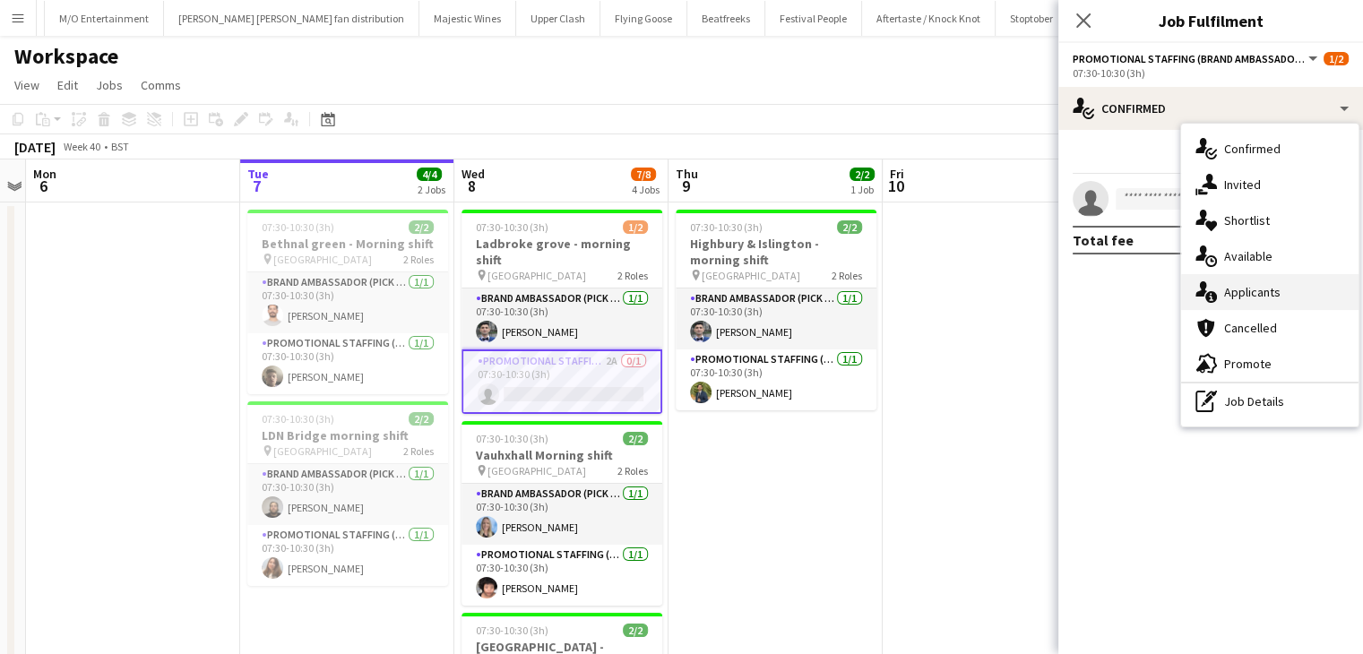
click at [1234, 297] on span "Applicants" at bounding box center [1252, 292] width 56 height 16
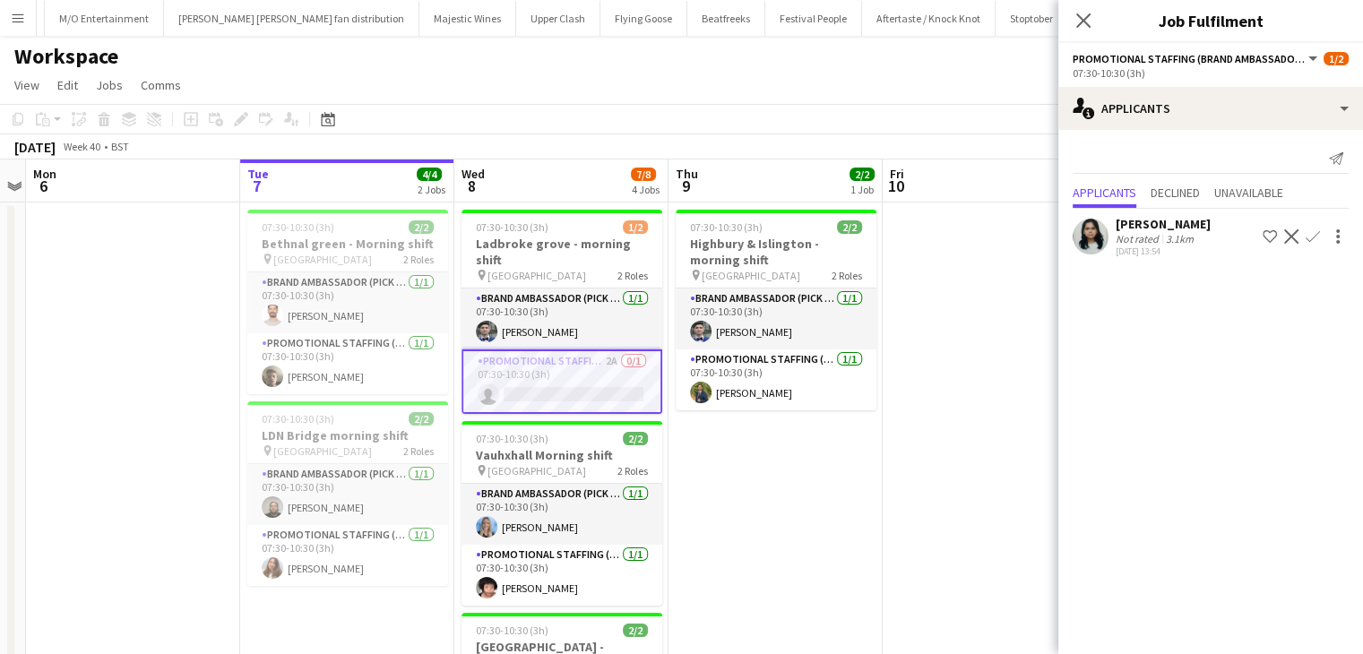
click at [1154, 248] on div "[DATE] 13:54" at bounding box center [1163, 252] width 95 height 12
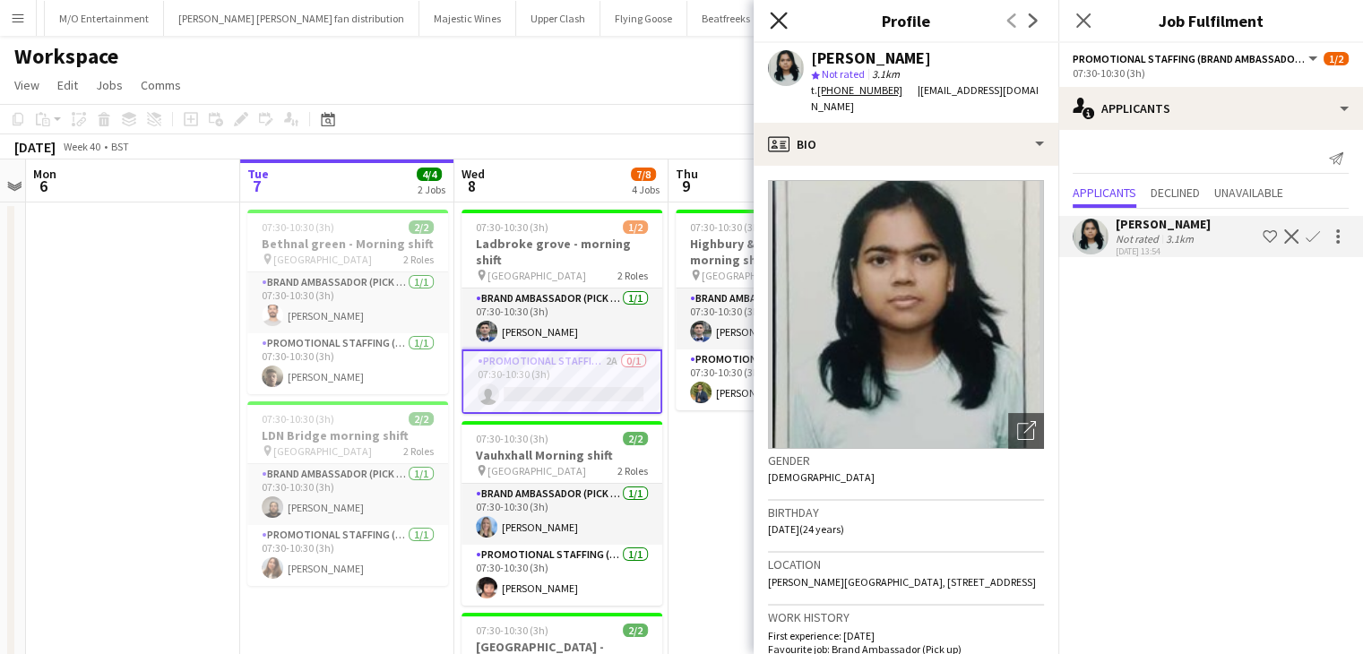
click at [775, 15] on icon "Close pop-in" at bounding box center [778, 20] width 17 height 17
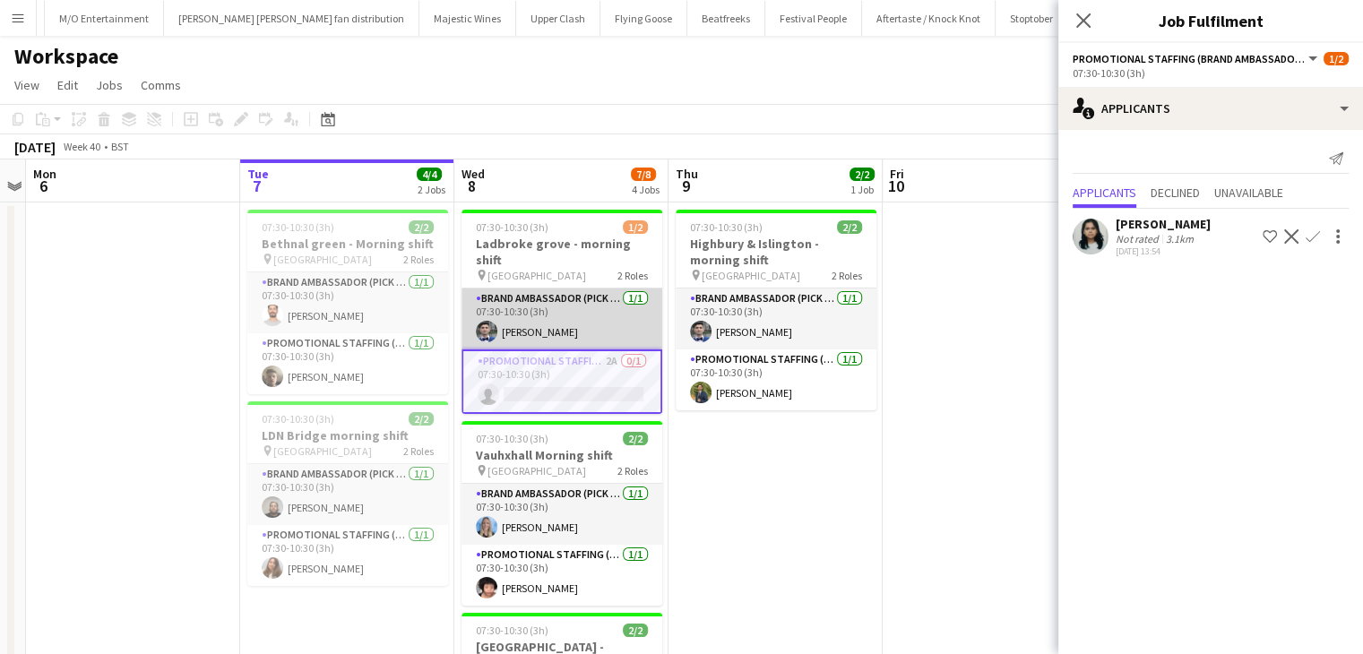
click at [575, 318] on app-card-role "Brand Ambassador (Pick up) [DATE] 07:30-10:30 (3h) [PERSON_NAME]" at bounding box center [562, 319] width 201 height 61
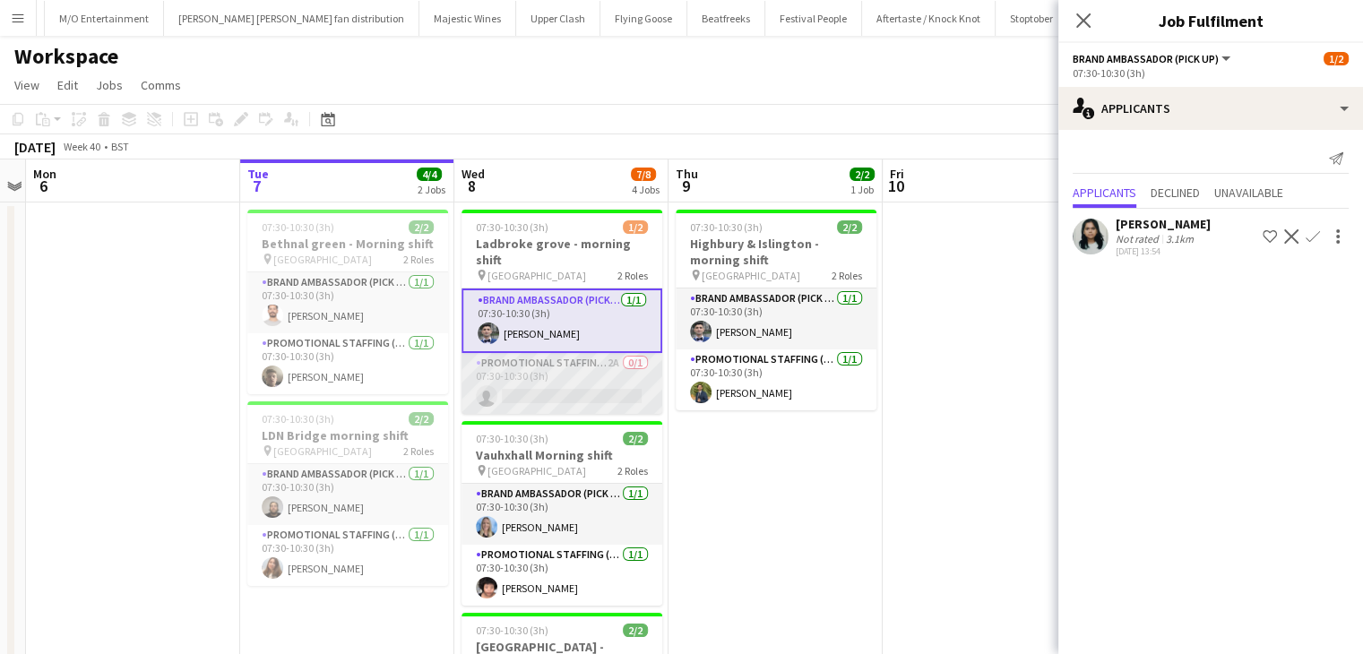
click at [572, 367] on app-card-role "Promotional Staffing (Brand Ambassadors) 2A 0/1 07:30-10:30 (3h) single-neutral…" at bounding box center [562, 383] width 201 height 61
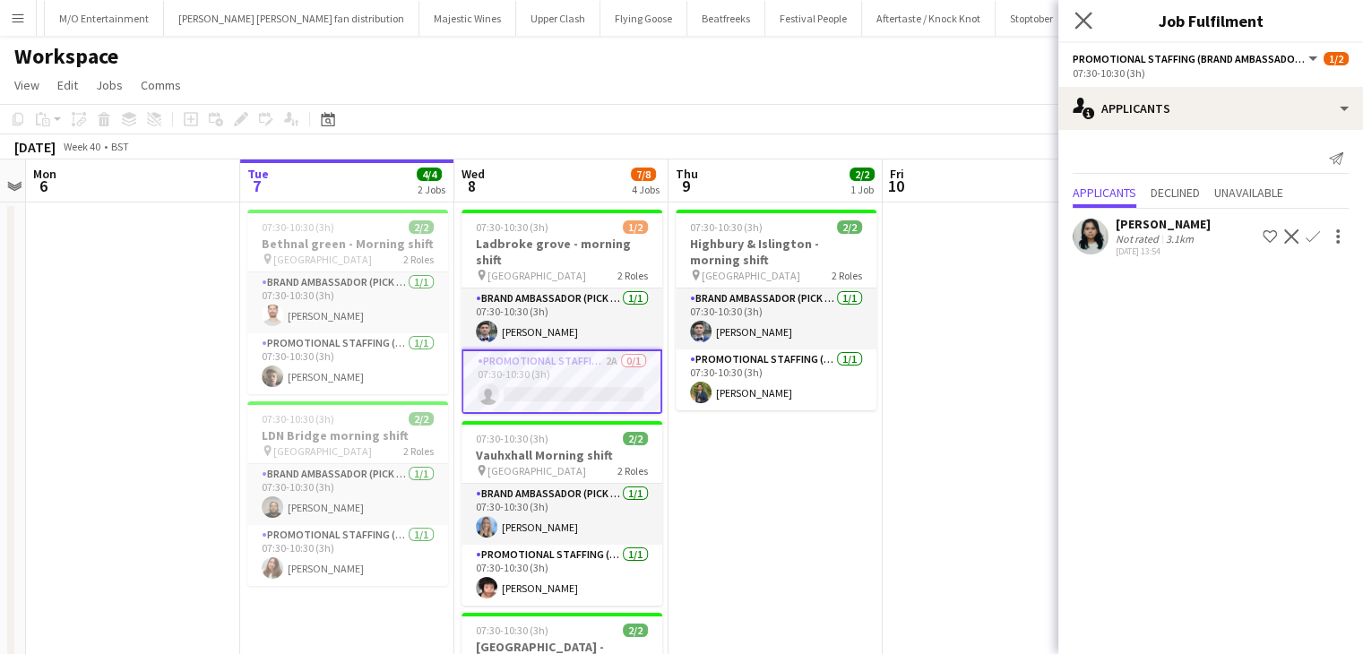
click at [1093, 16] on app-icon "Close pop-in" at bounding box center [1084, 21] width 26 height 26
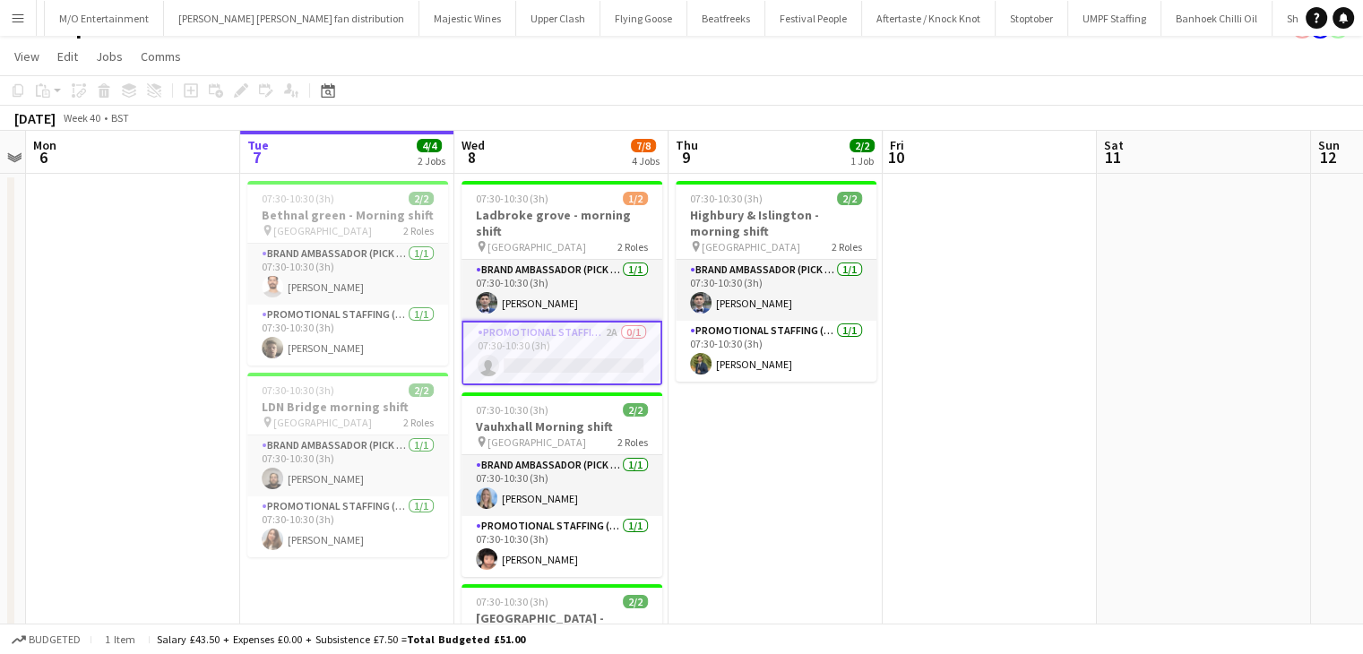
scroll to position [0, 0]
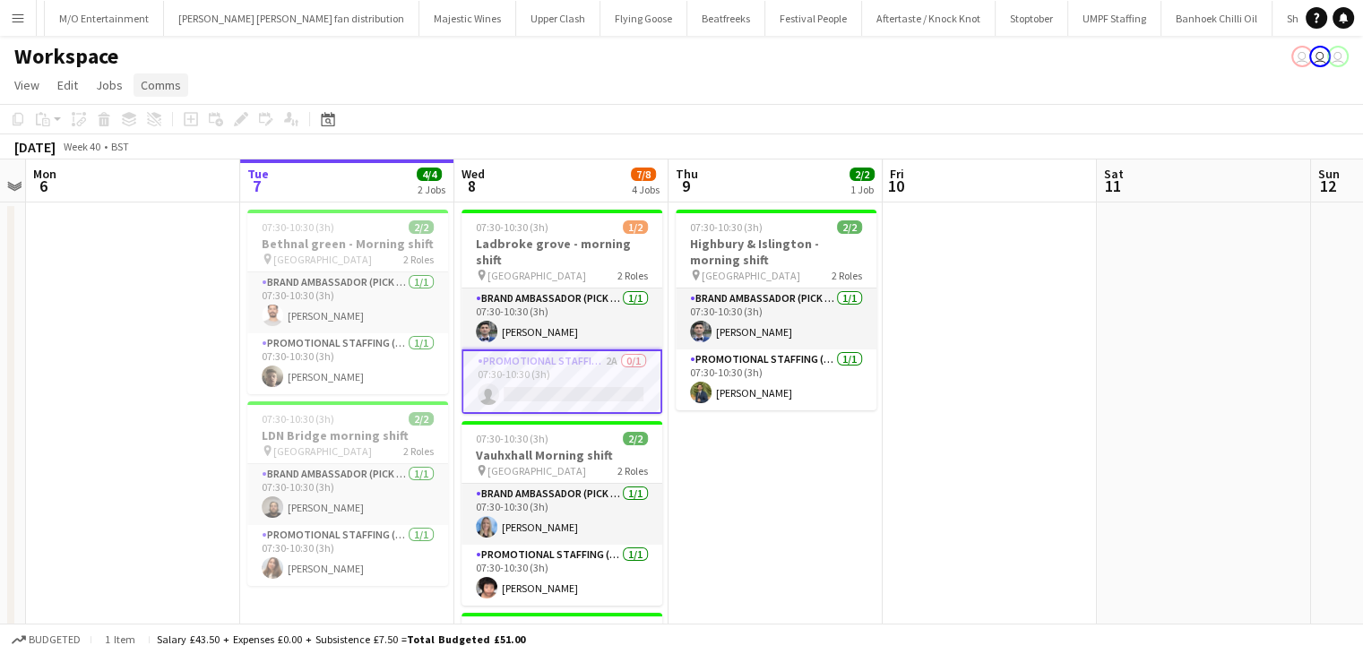
click at [134, 83] on link "Comms" at bounding box center [161, 85] width 55 height 23
click at [125, 82] on link "Jobs" at bounding box center [109, 85] width 41 height 23
click at [558, 367] on app-card-role "Promotional Staffing (Brand Ambassadors) 2A 0/1 07:30-10:30 (3h) single-neutral…" at bounding box center [562, 382] width 201 height 65
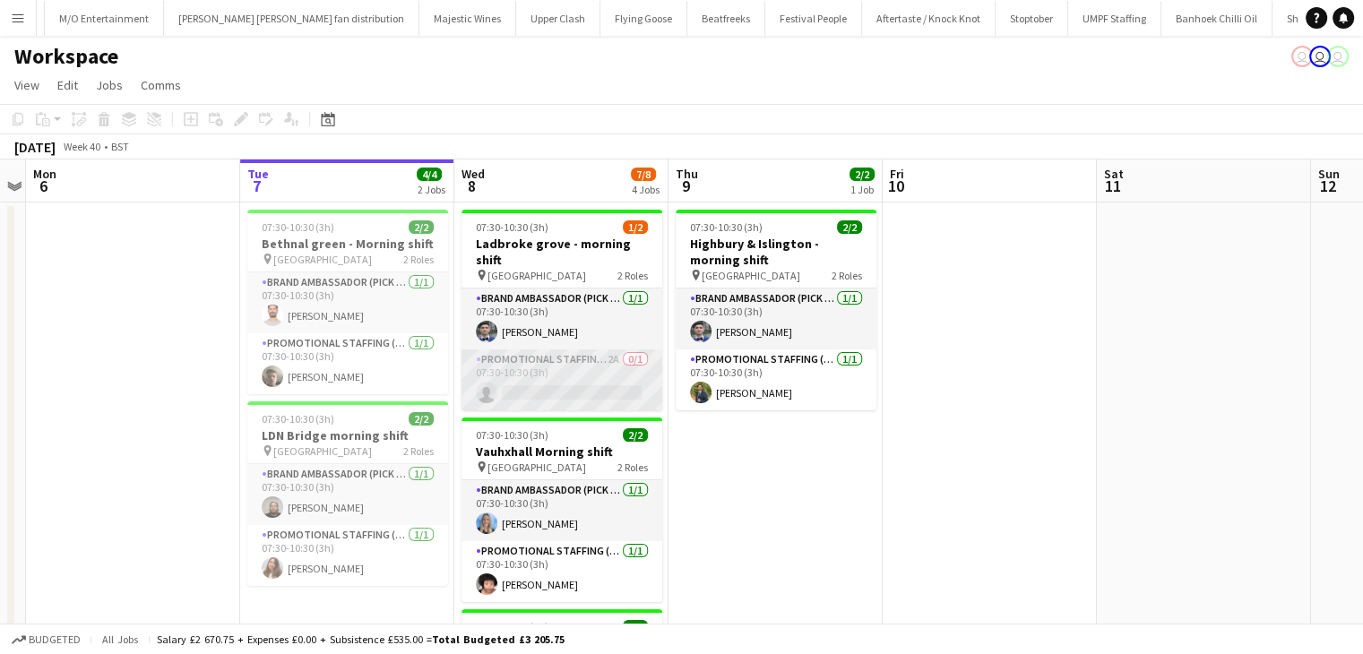
click at [577, 360] on app-card-role "Promotional Staffing (Brand Ambassadors) 2A 0/1 07:30-10:30 (3h) single-neutral…" at bounding box center [562, 380] width 201 height 61
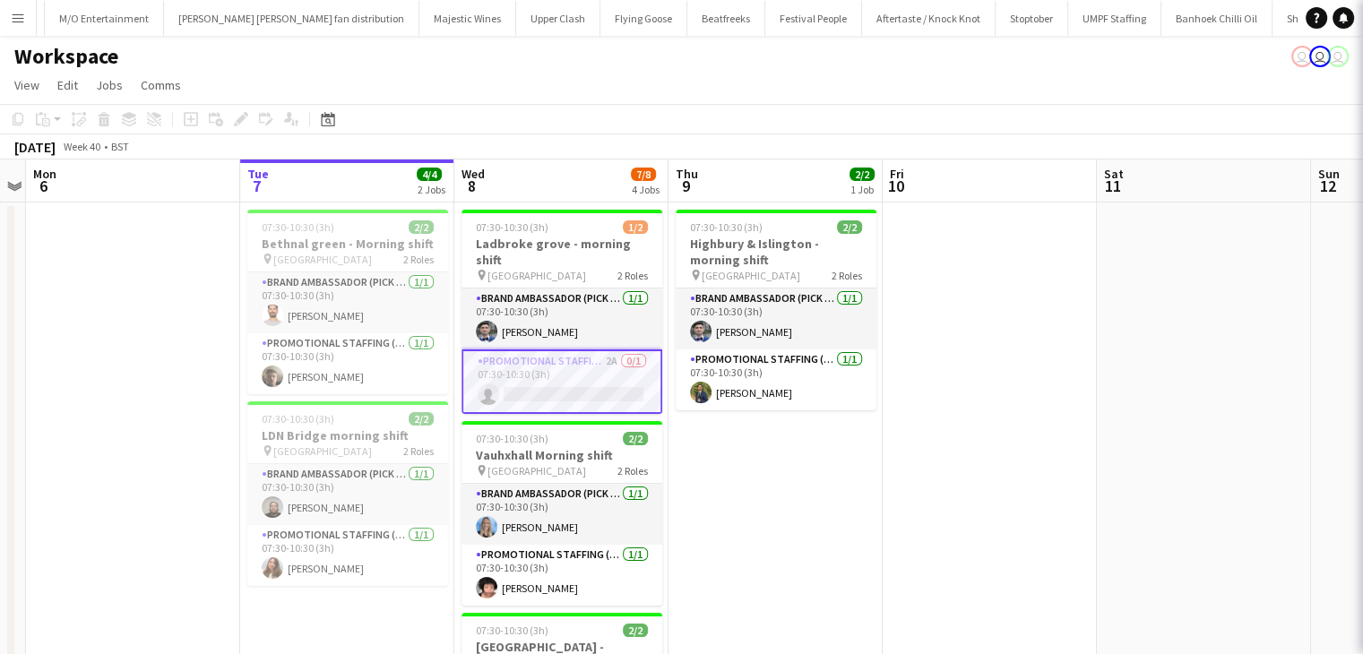
scroll to position [0, 616]
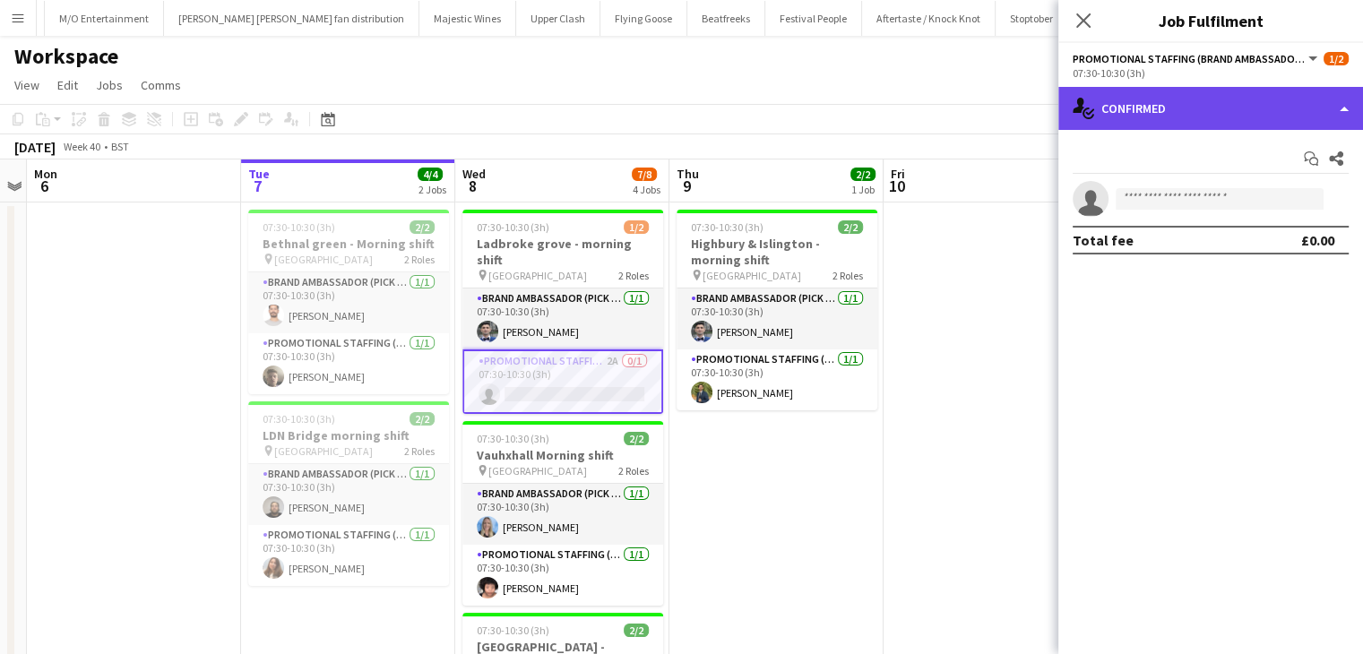
click at [1134, 99] on div "single-neutral-actions-check-2 Confirmed" at bounding box center [1211, 108] width 305 height 43
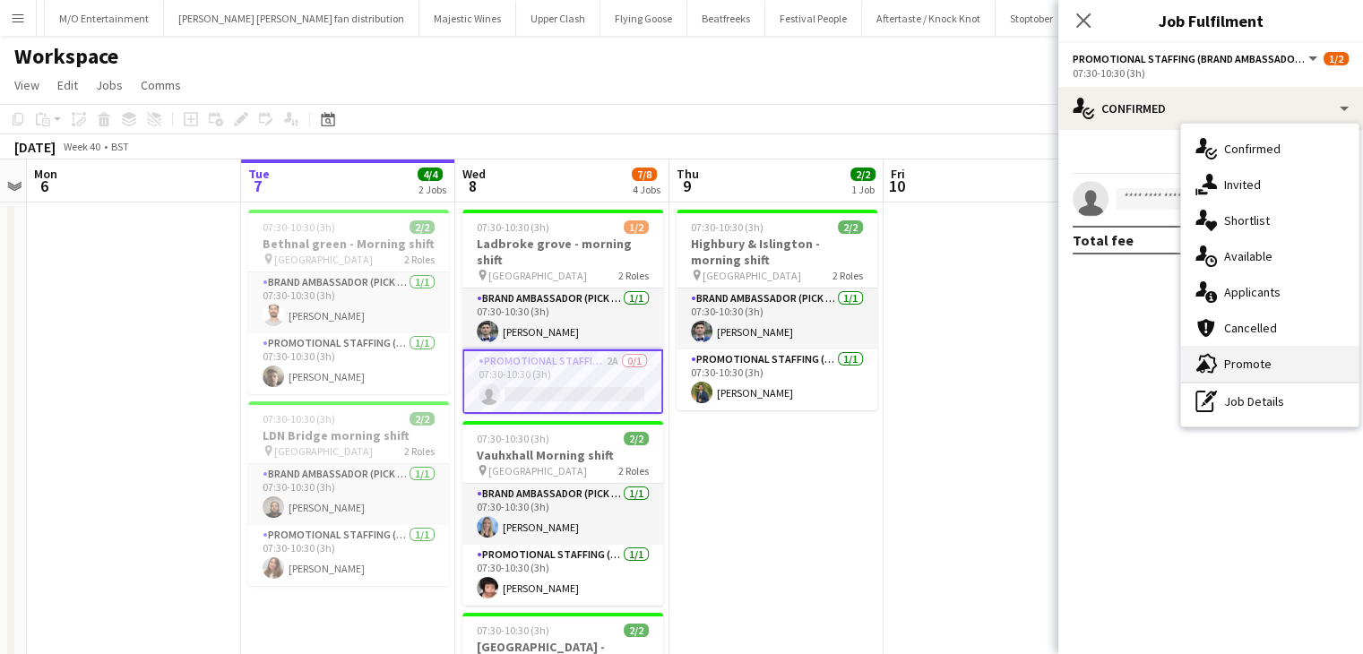
click at [1247, 377] on div "advertising-megaphone Promote" at bounding box center [1269, 364] width 177 height 36
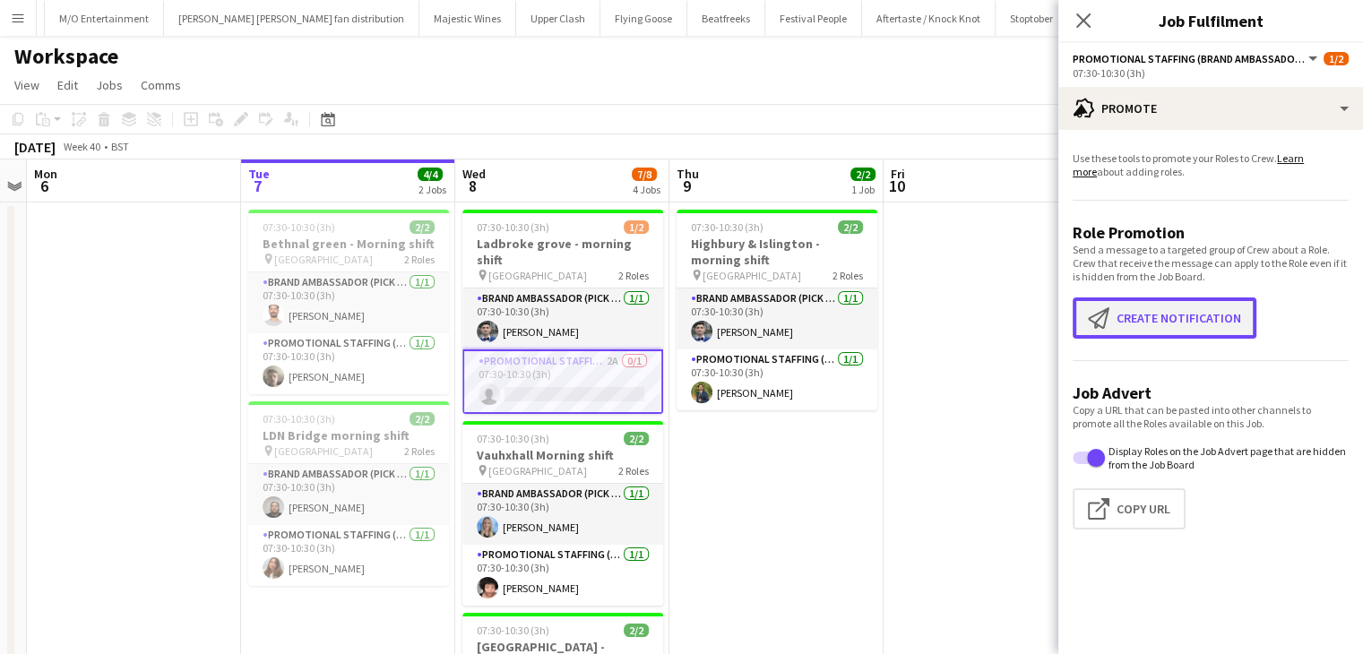
click at [1165, 334] on button "Create notification Create notification" at bounding box center [1165, 318] width 184 height 41
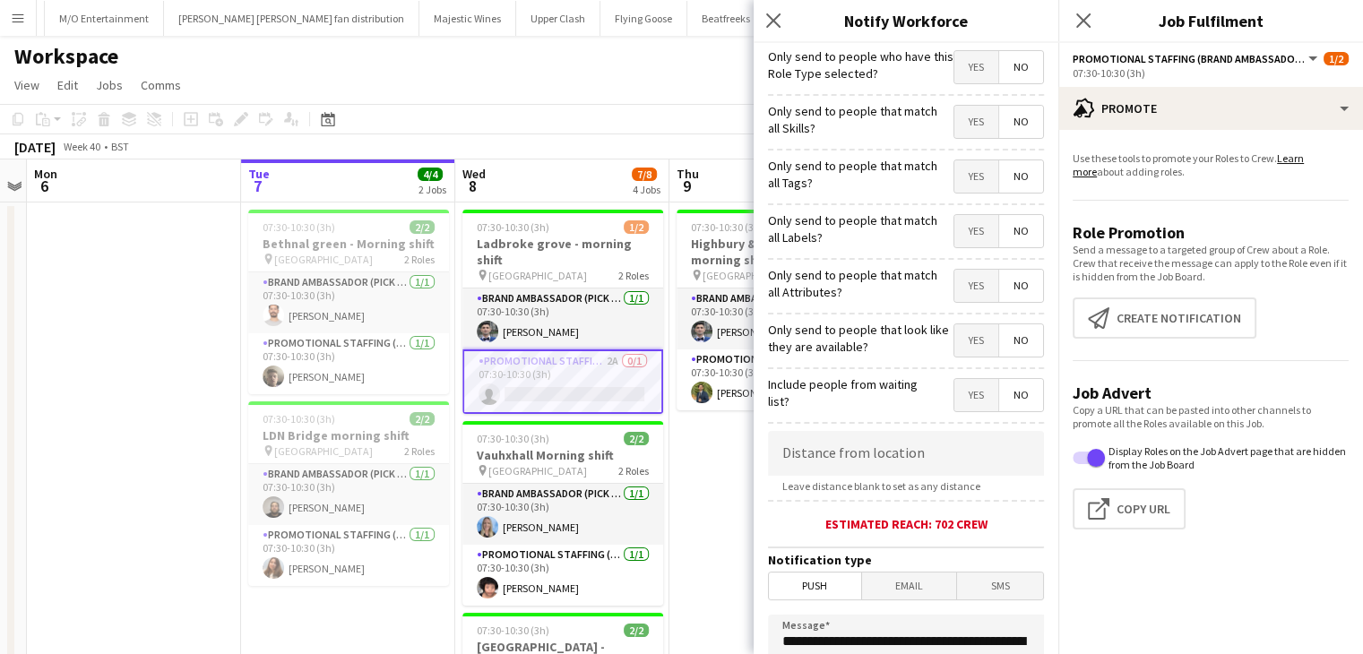
drag, startPoint x: 836, startPoint y: 421, endPoint x: 839, endPoint y: 440, distance: 19.0
click at [841, 431] on form "**********" at bounding box center [906, 515] width 305 height 944
click at [843, 440] on input at bounding box center [906, 453] width 276 height 45
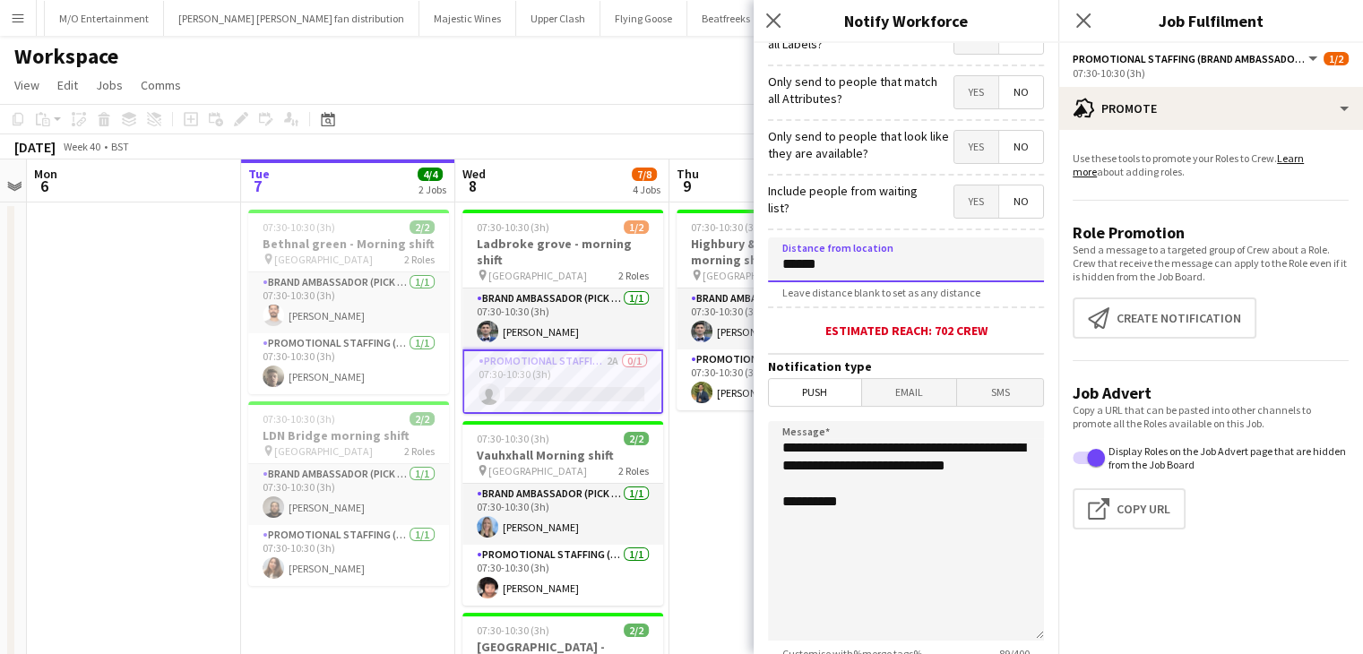
scroll to position [333, 0]
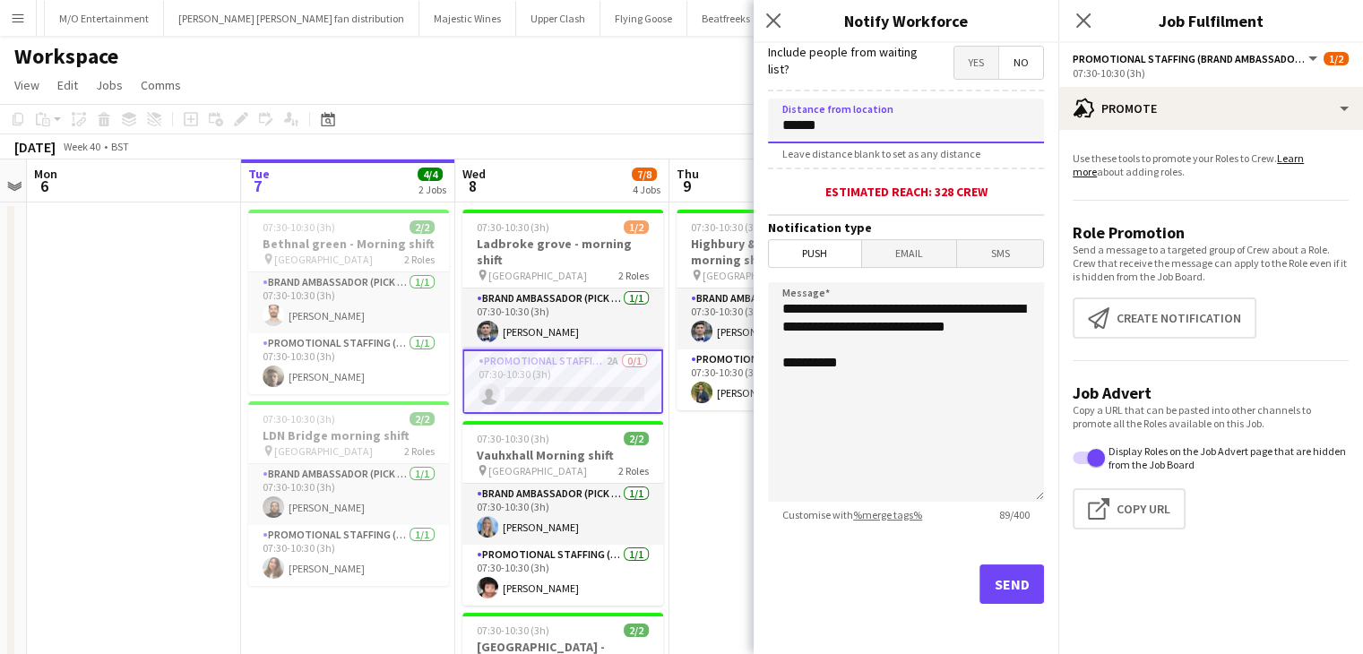
type input "******"
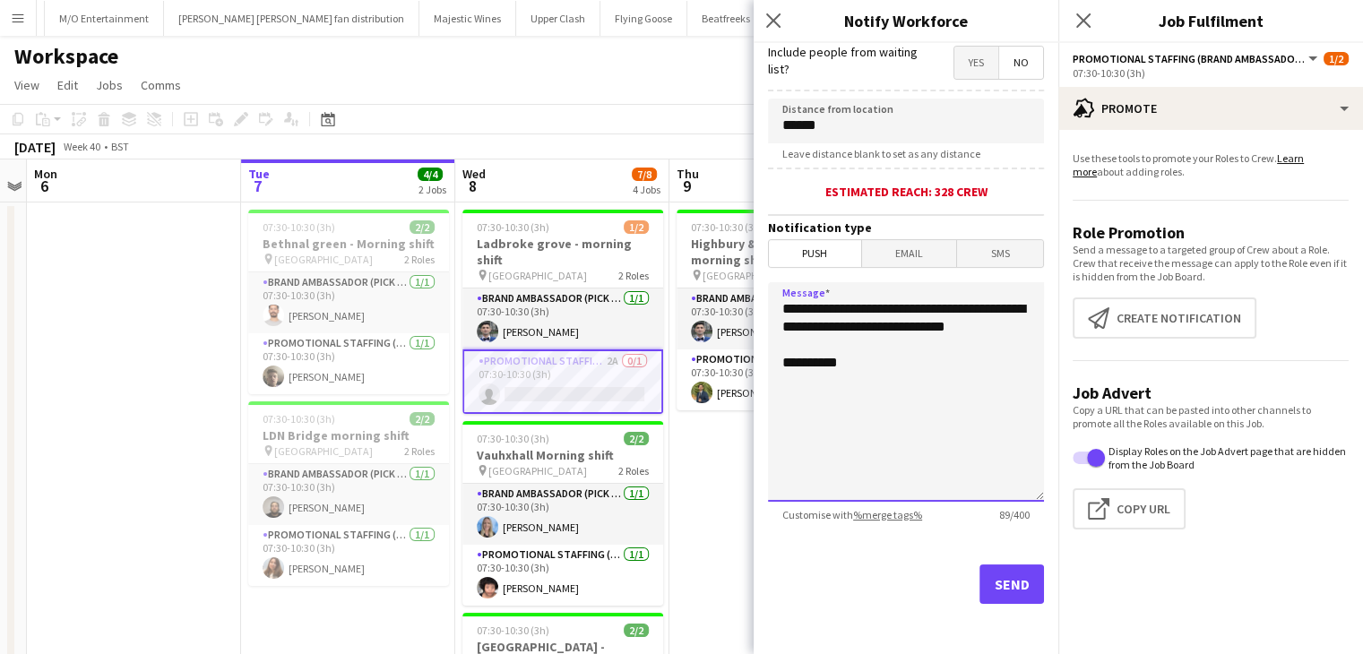
drag, startPoint x: 899, startPoint y: 345, endPoint x: 833, endPoint y: 298, distance: 81.1
click at [833, 298] on textarea "**********" at bounding box center [906, 392] width 276 height 220
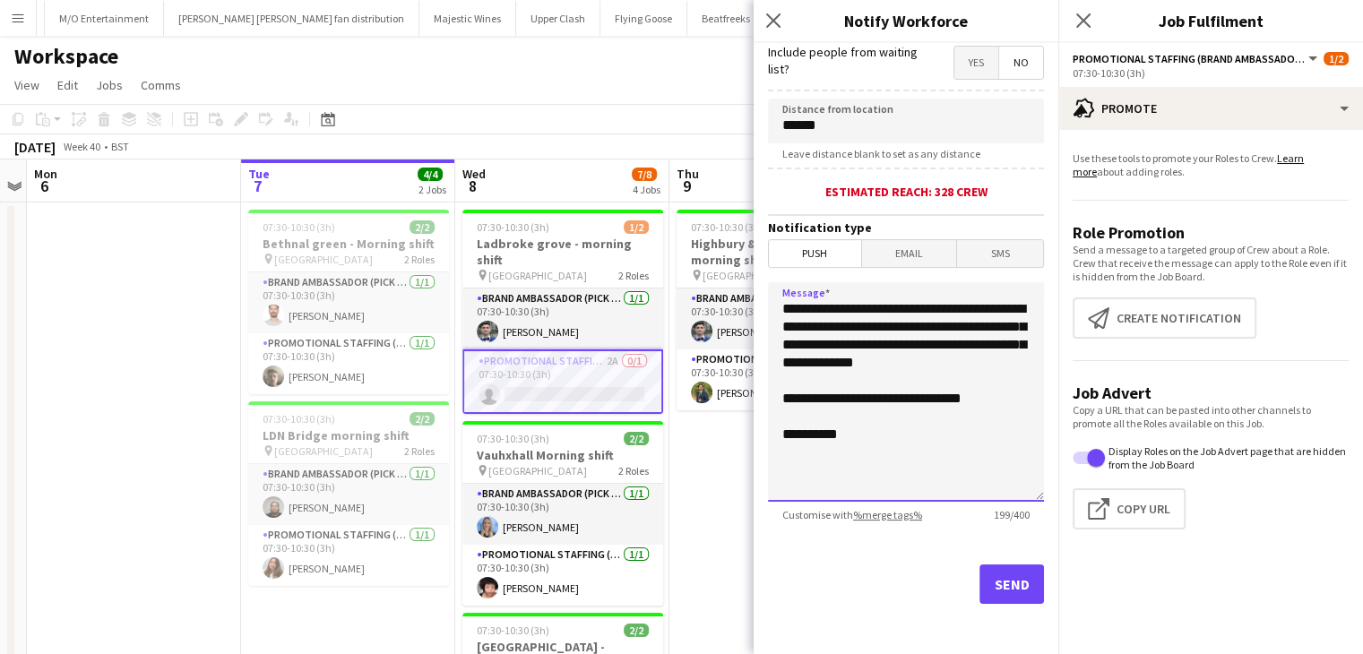
click at [904, 347] on textarea "**********" at bounding box center [906, 392] width 276 height 220
drag, startPoint x: 850, startPoint y: 331, endPoint x: 876, endPoint y: 319, distance: 28.5
click at [849, 330] on textarea "**********" at bounding box center [906, 392] width 276 height 220
click at [904, 310] on textarea "**********" at bounding box center [906, 392] width 276 height 220
click at [938, 356] on textarea "**********" at bounding box center [906, 392] width 276 height 220
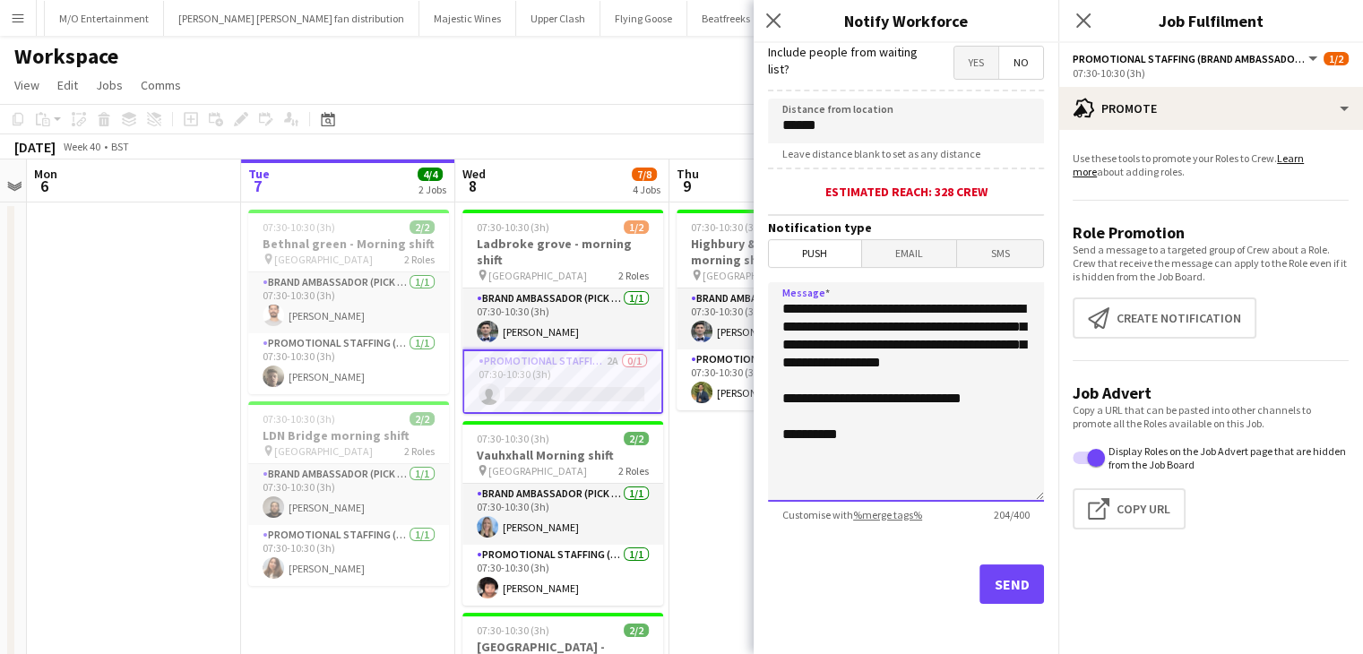
click at [964, 388] on textarea "**********" at bounding box center [906, 392] width 276 height 220
drag, startPoint x: 947, startPoint y: 381, endPoint x: 874, endPoint y: 359, distance: 76.0
click at [874, 359] on textarea "**********" at bounding box center [906, 392] width 276 height 220
click at [928, 392] on textarea "**********" at bounding box center [906, 392] width 276 height 220
drag, startPoint x: 946, startPoint y: 383, endPoint x: 875, endPoint y: 367, distance: 72.6
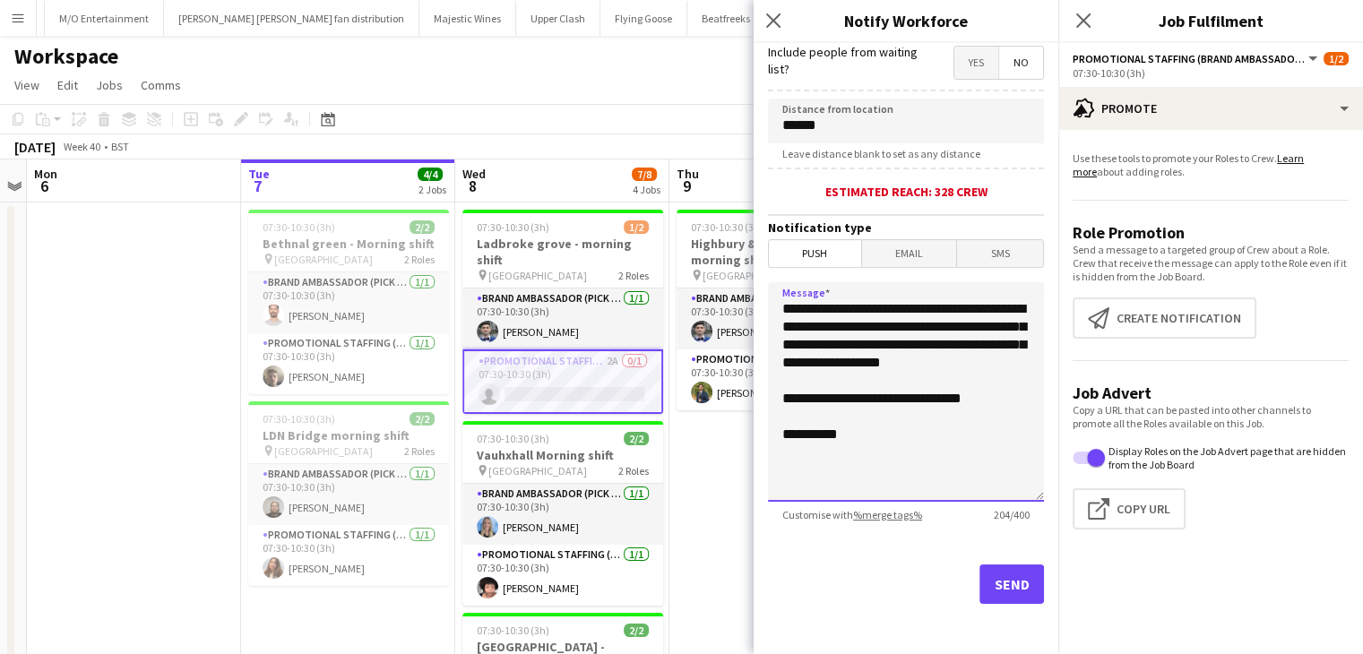
click at [875, 367] on textarea "**********" at bounding box center [906, 392] width 276 height 220
click at [889, 397] on textarea "**********" at bounding box center [906, 392] width 276 height 220
type textarea "**********"
click at [1008, 582] on button "Send" at bounding box center [1012, 584] width 65 height 39
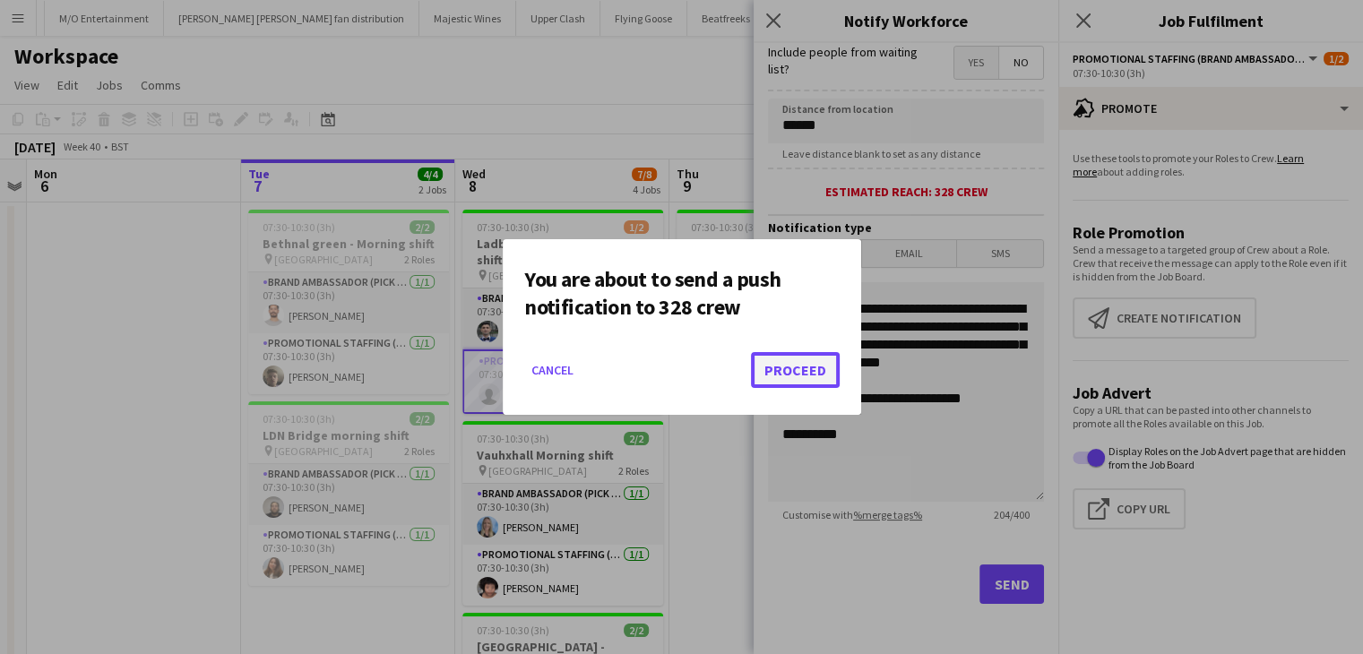
click at [809, 375] on button "Proceed" at bounding box center [795, 370] width 89 height 36
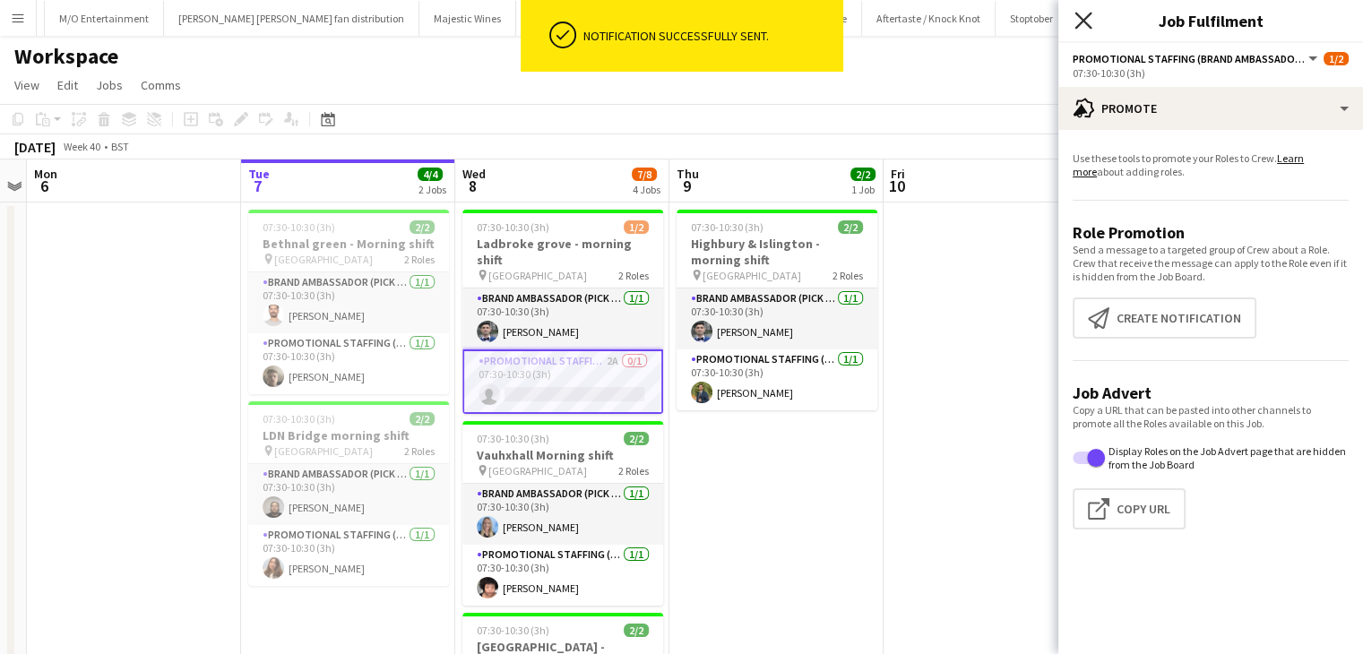
click at [1076, 17] on icon "Close pop-in" at bounding box center [1083, 20] width 17 height 17
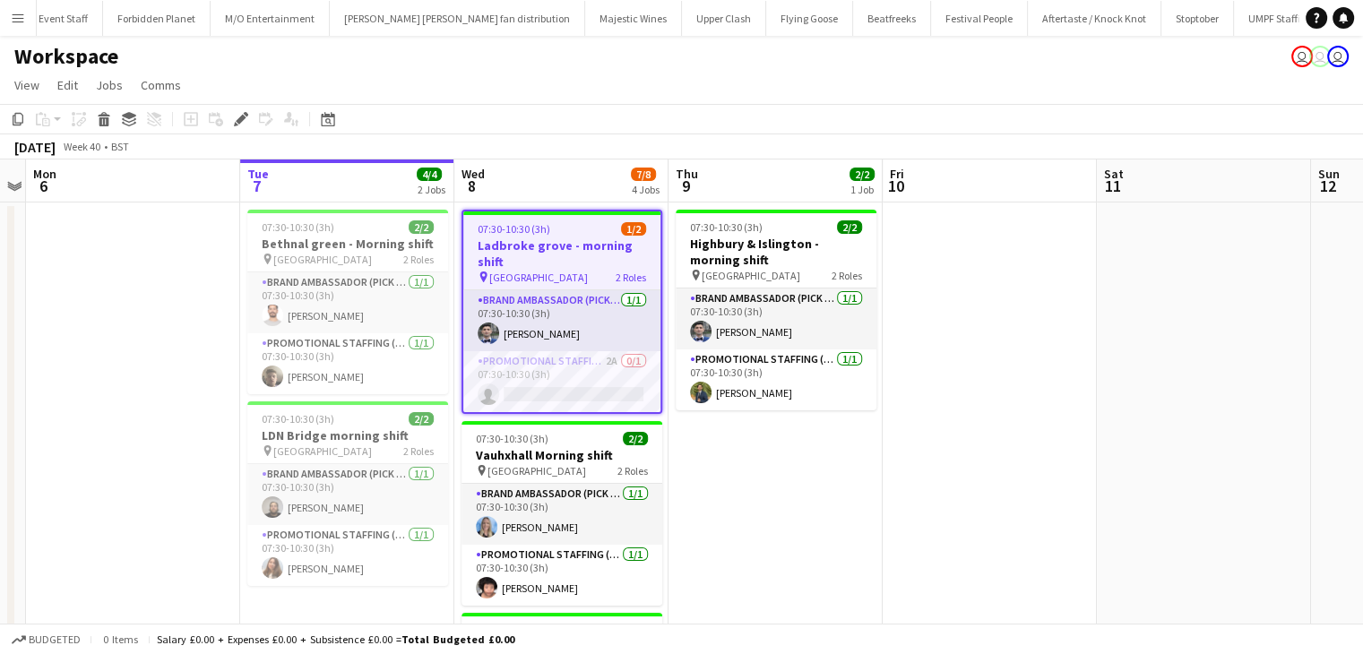
scroll to position [0, 1457]
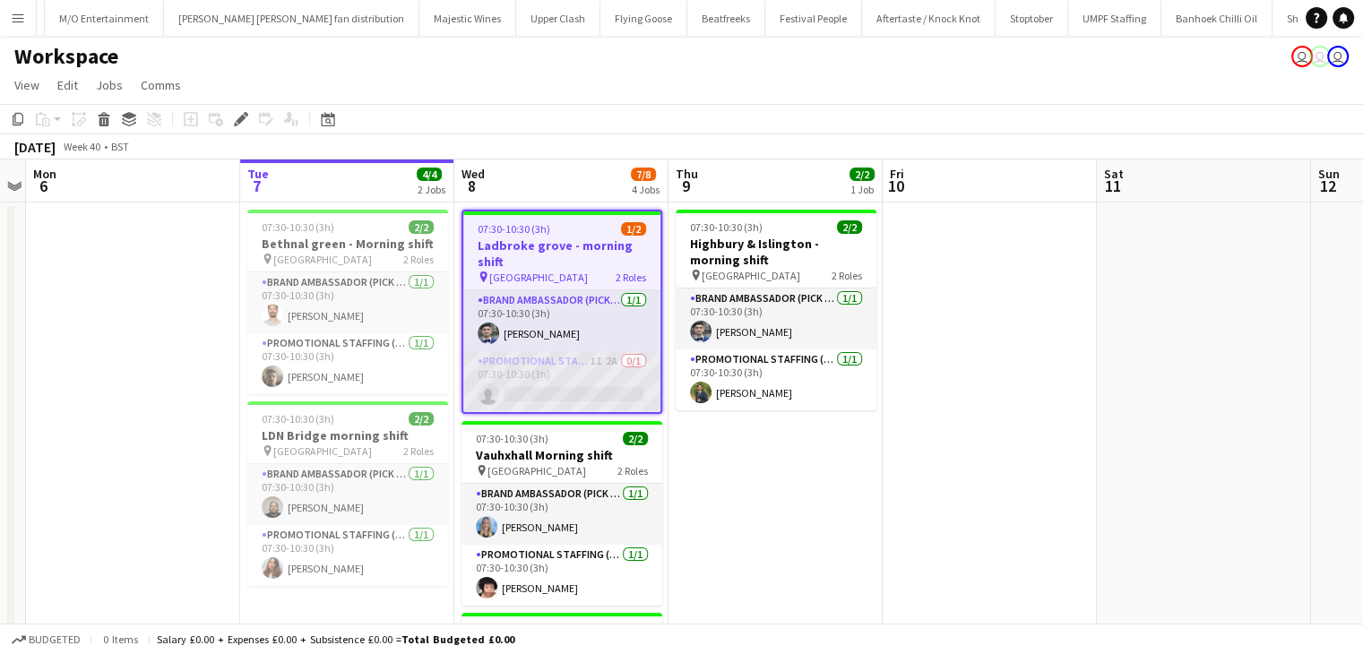
click at [623, 392] on app-card-role "Promotional Staffing (Brand Ambassadors) 1I 2A 0/1 07:30-10:30 (3h) single-neut…" at bounding box center [561, 381] width 197 height 61
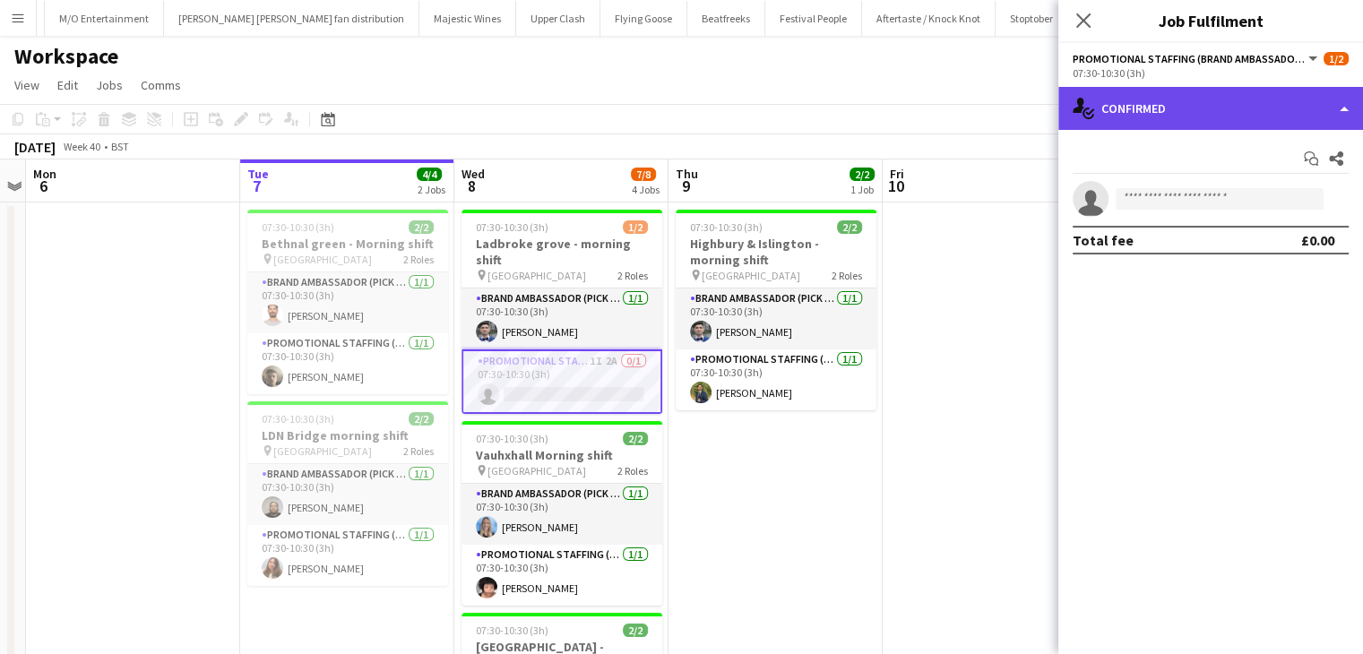
click at [1241, 123] on div "single-neutral-actions-check-2 Confirmed" at bounding box center [1211, 108] width 305 height 43
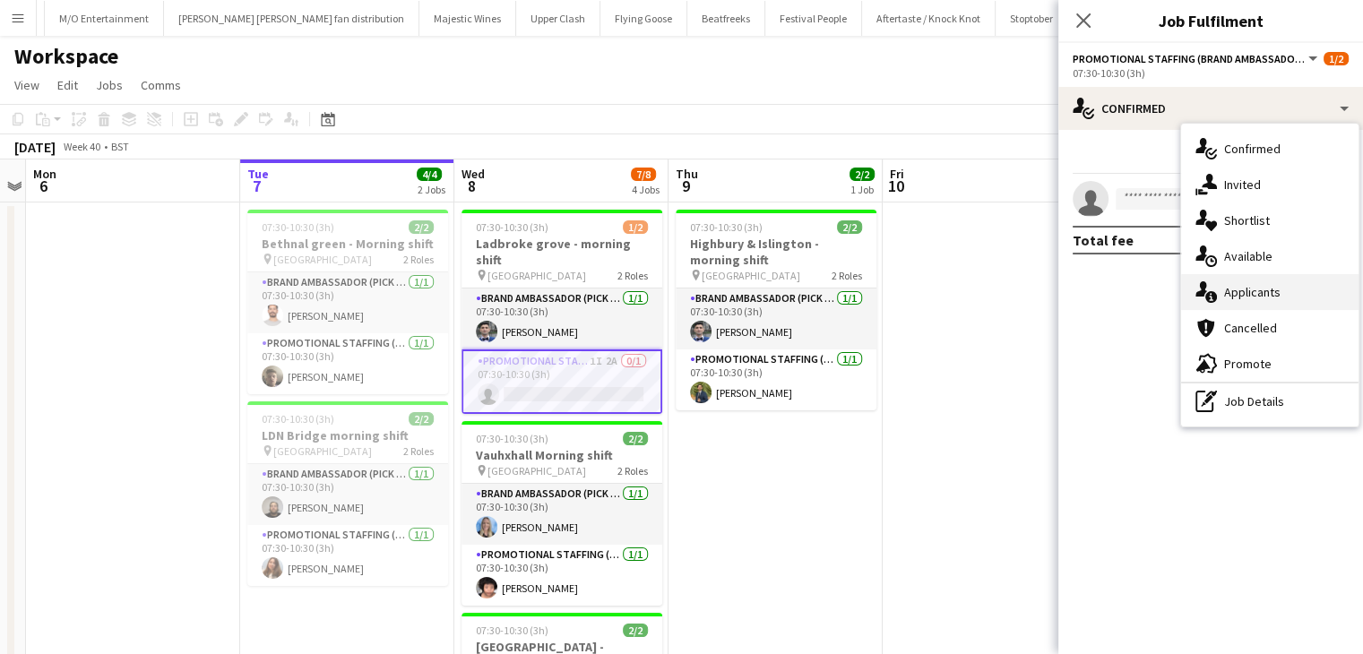
click at [1223, 302] on div "single-neutral-actions-information Applicants" at bounding box center [1269, 292] width 177 height 36
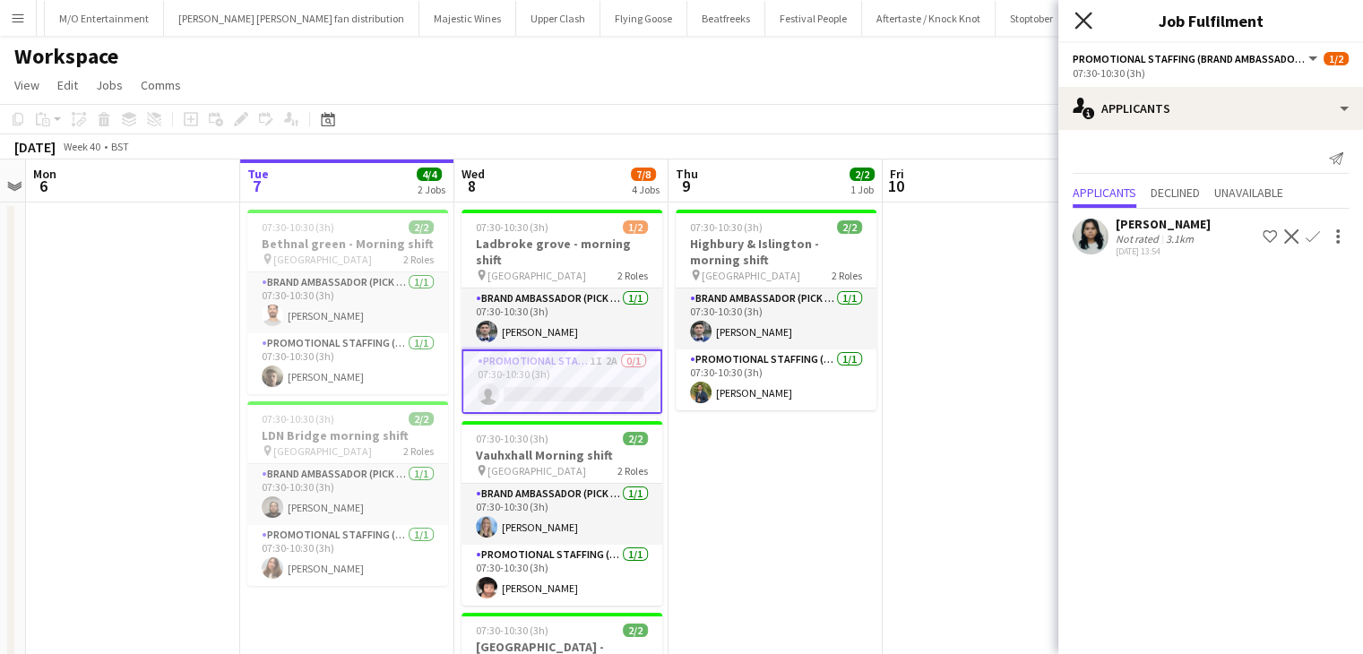
click at [1076, 13] on icon at bounding box center [1083, 20] width 17 height 17
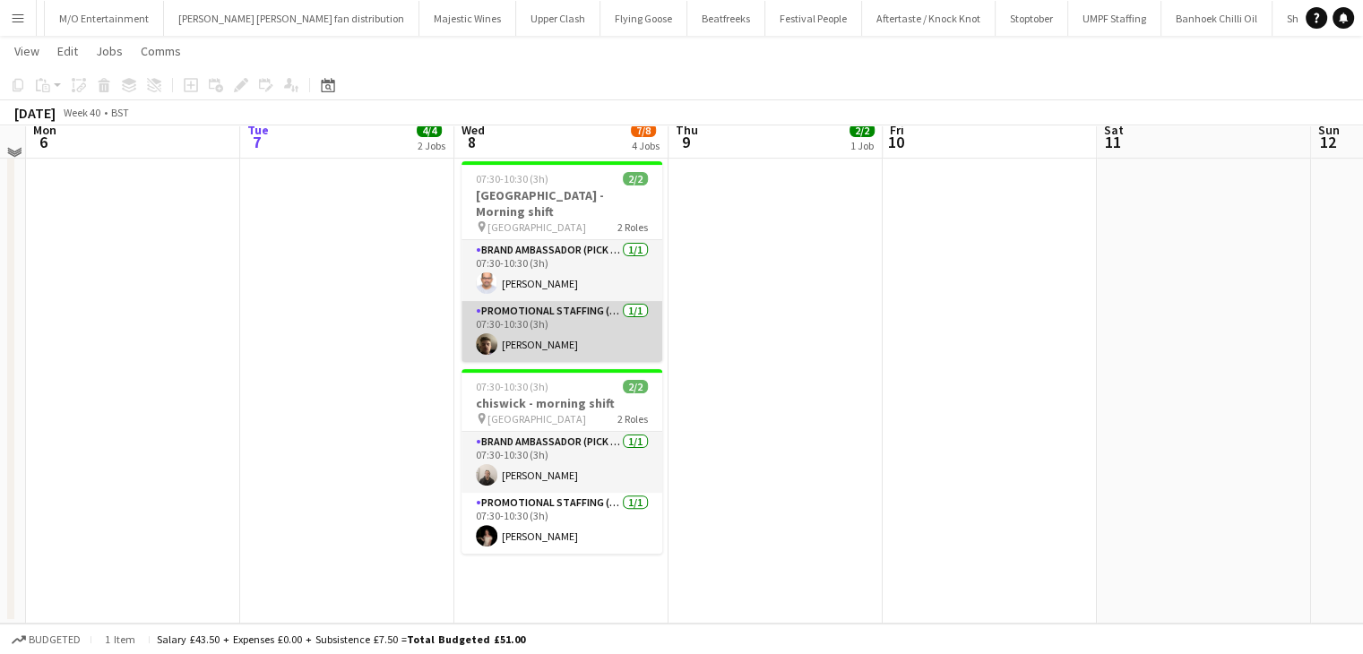
scroll to position [0, 0]
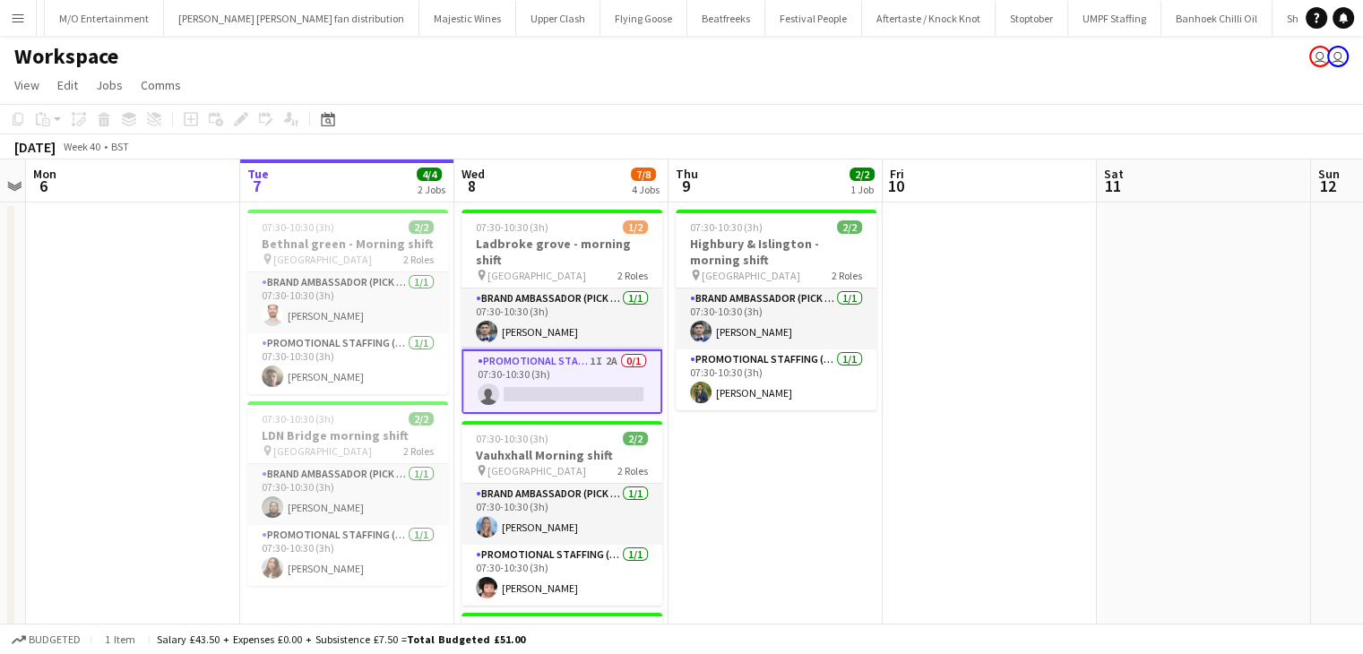
click at [513, 368] on app-card-role "Promotional Staffing (Brand Ambassadors) 1I 2A 0/1 07:30-10:30 (3h) single-neut…" at bounding box center [562, 382] width 201 height 65
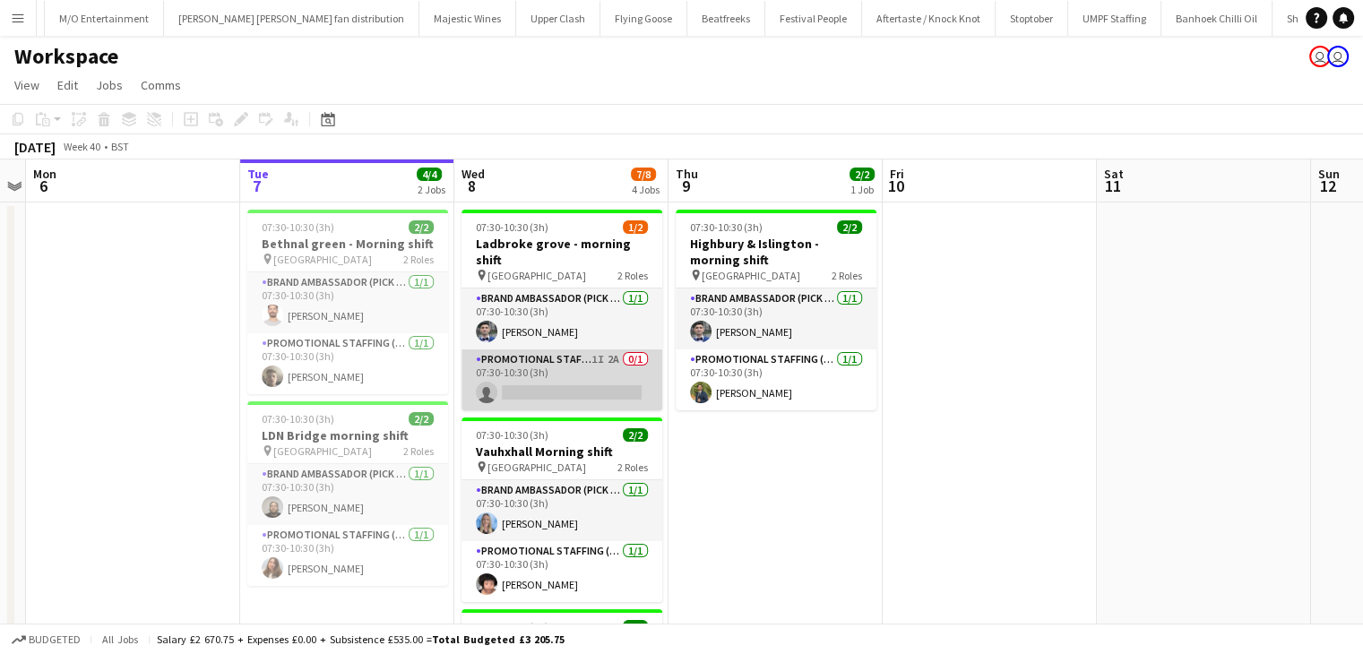
click at [513, 368] on app-card-role "Promotional Staffing (Brand Ambassadors) 1I 2A 0/1 07:30-10:30 (3h) single-neut…" at bounding box center [562, 380] width 201 height 61
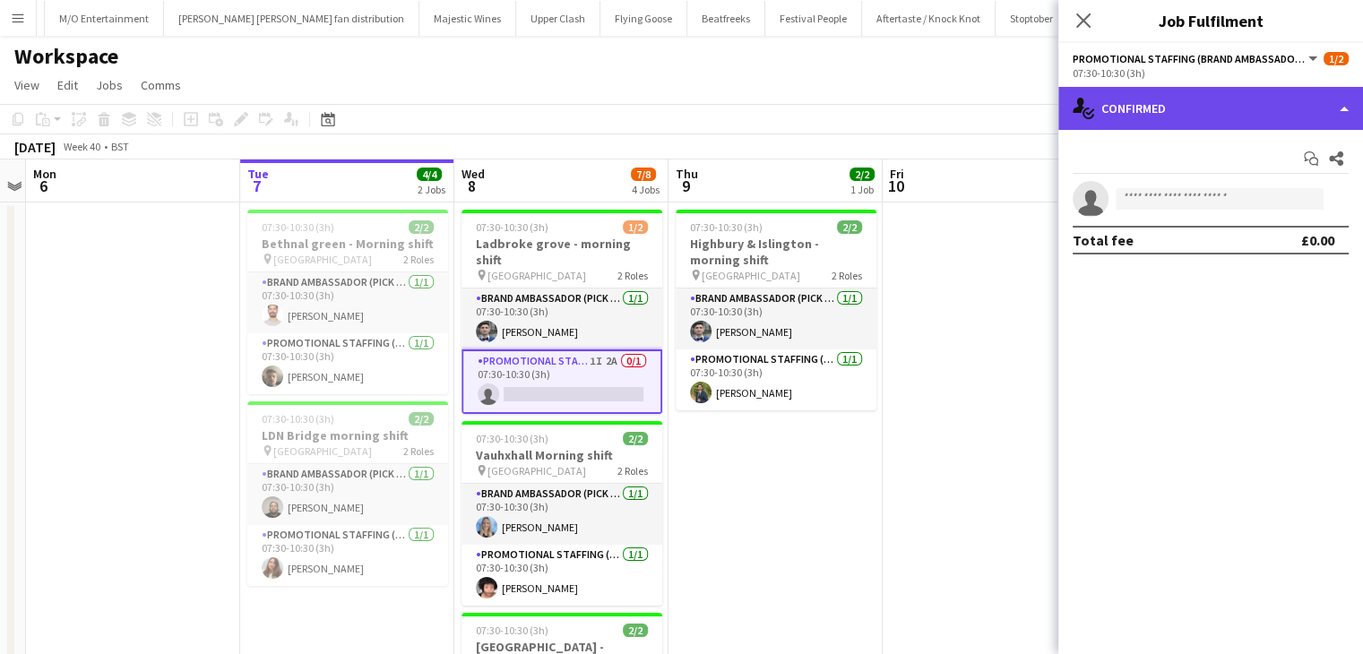
click at [1165, 117] on div "single-neutral-actions-check-2 Confirmed" at bounding box center [1211, 108] width 305 height 43
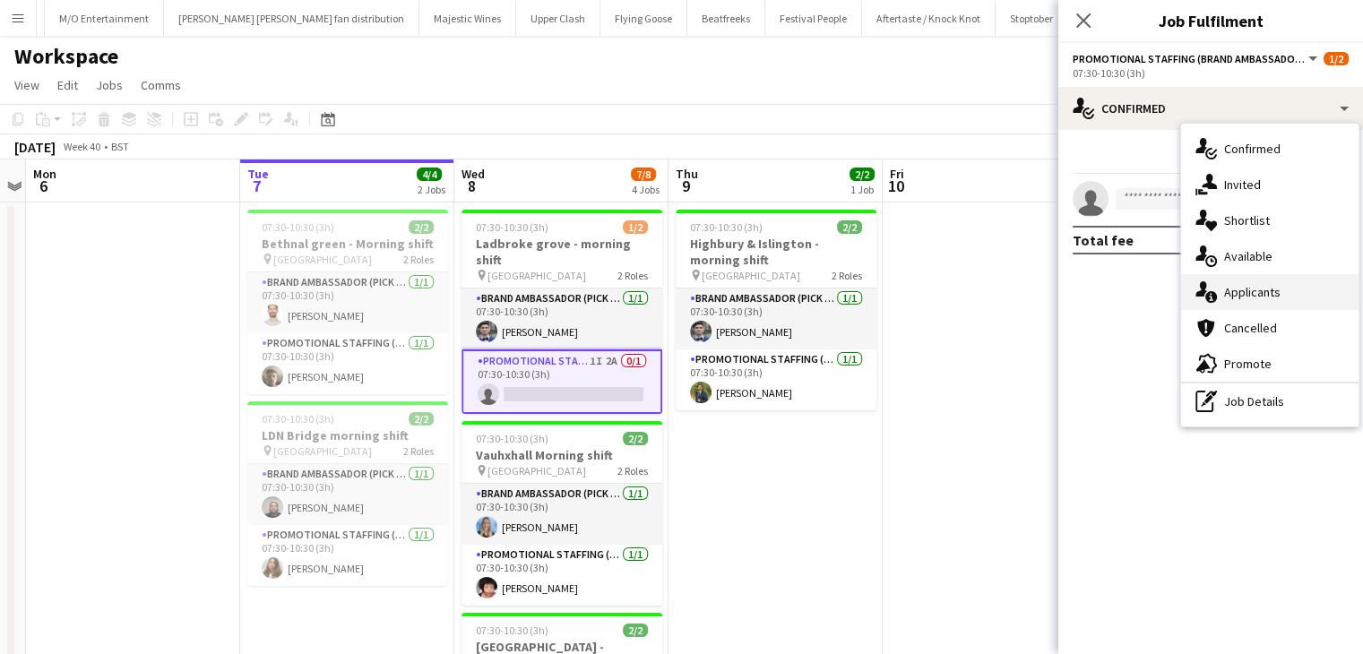
click at [1218, 289] on div "single-neutral-actions-information Applicants" at bounding box center [1269, 292] width 177 height 36
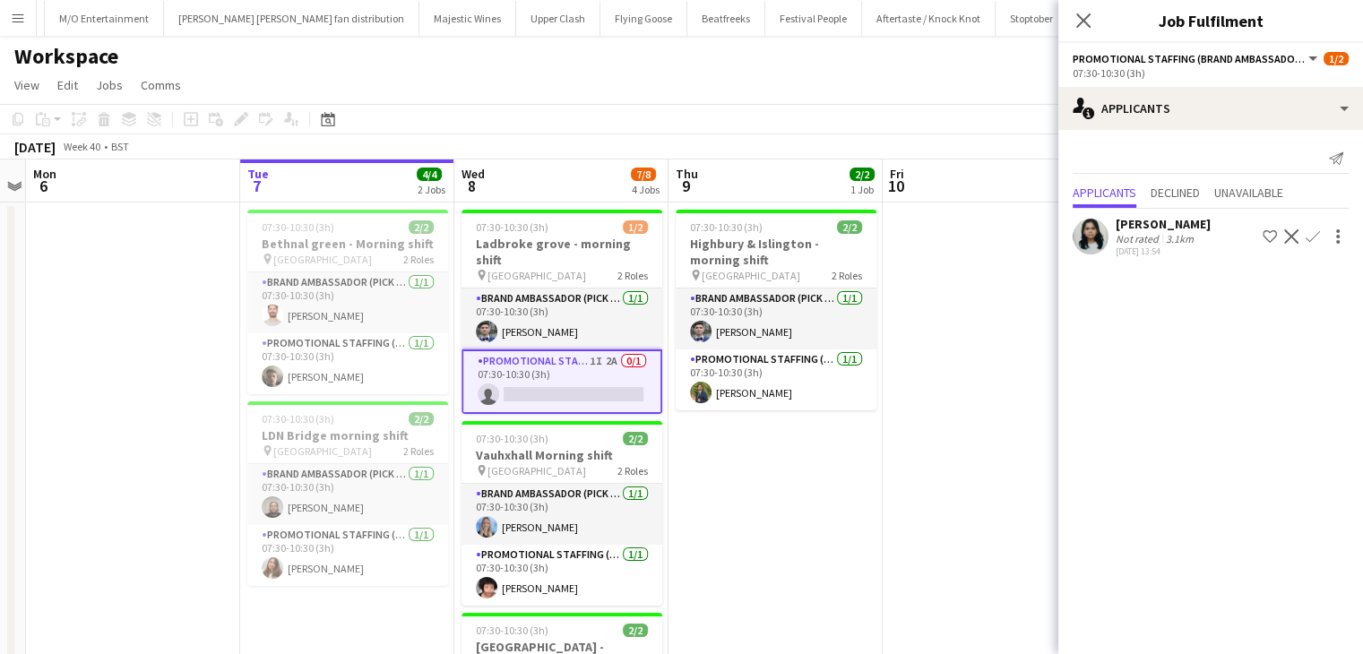
drag, startPoint x: 1082, startPoint y: 14, endPoint x: 935, endPoint y: 10, distance: 147.1
click at [1073, 14] on app-icon "Close pop-in" at bounding box center [1084, 21] width 22 height 22
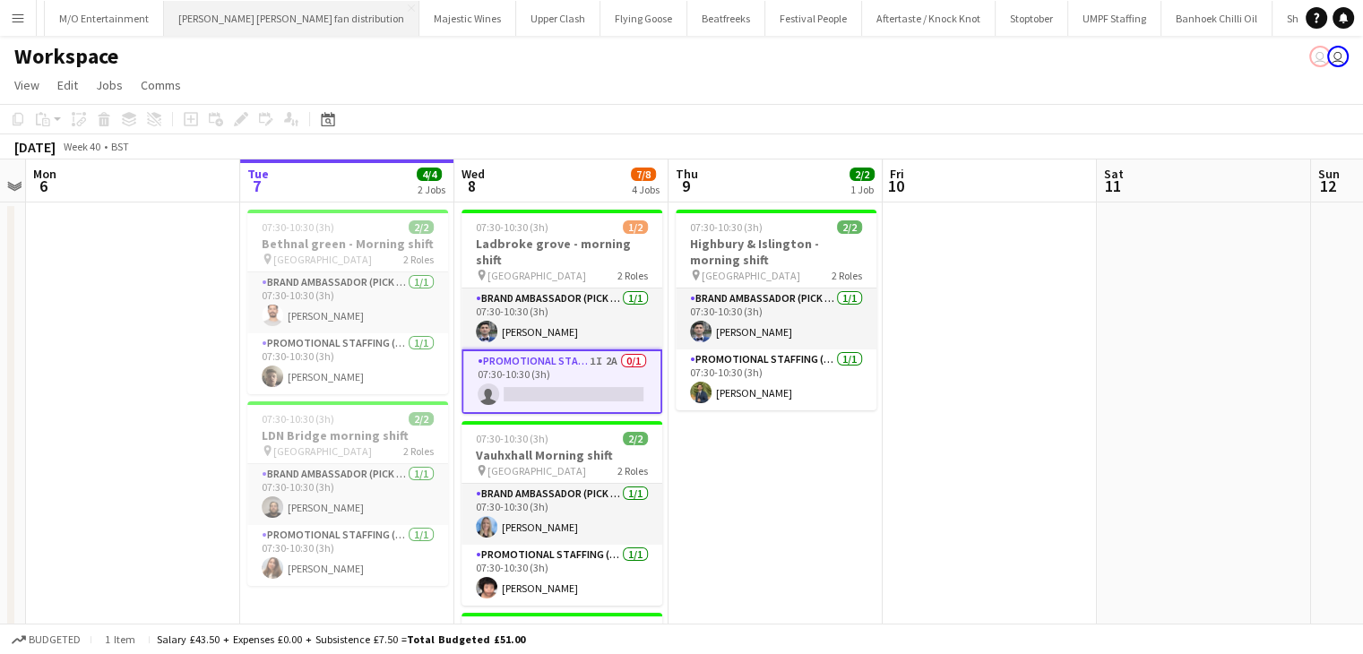
click at [164, 19] on button "Andrews Sykes fan distribution Close" at bounding box center [291, 18] width 255 height 35
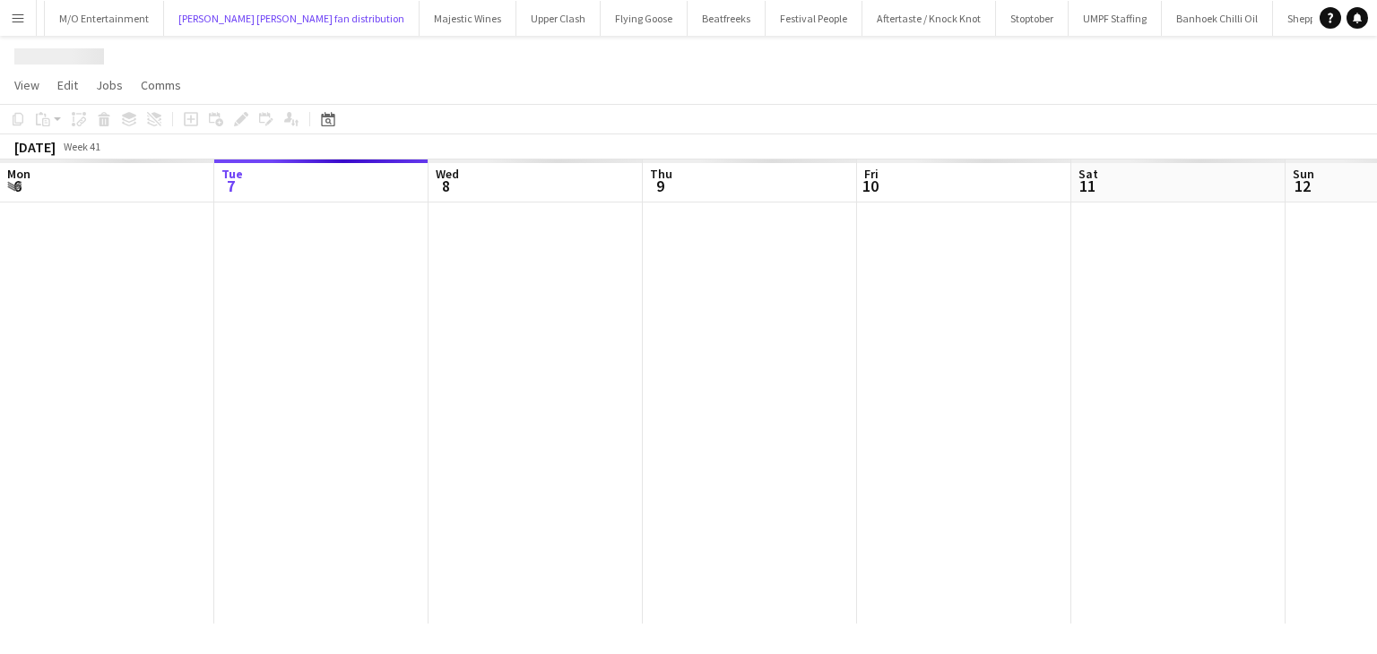
scroll to position [0, 1437]
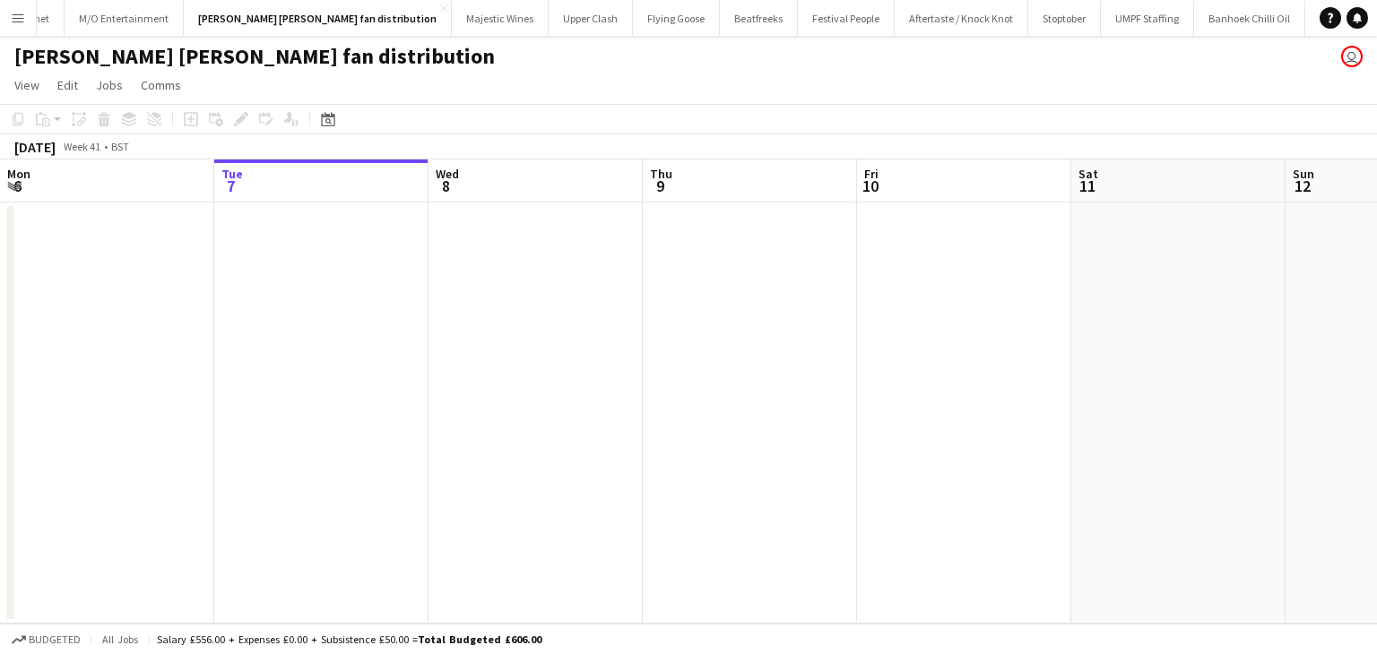
click at [11, 20] on app-icon "Menu" at bounding box center [18, 18] width 14 height 14
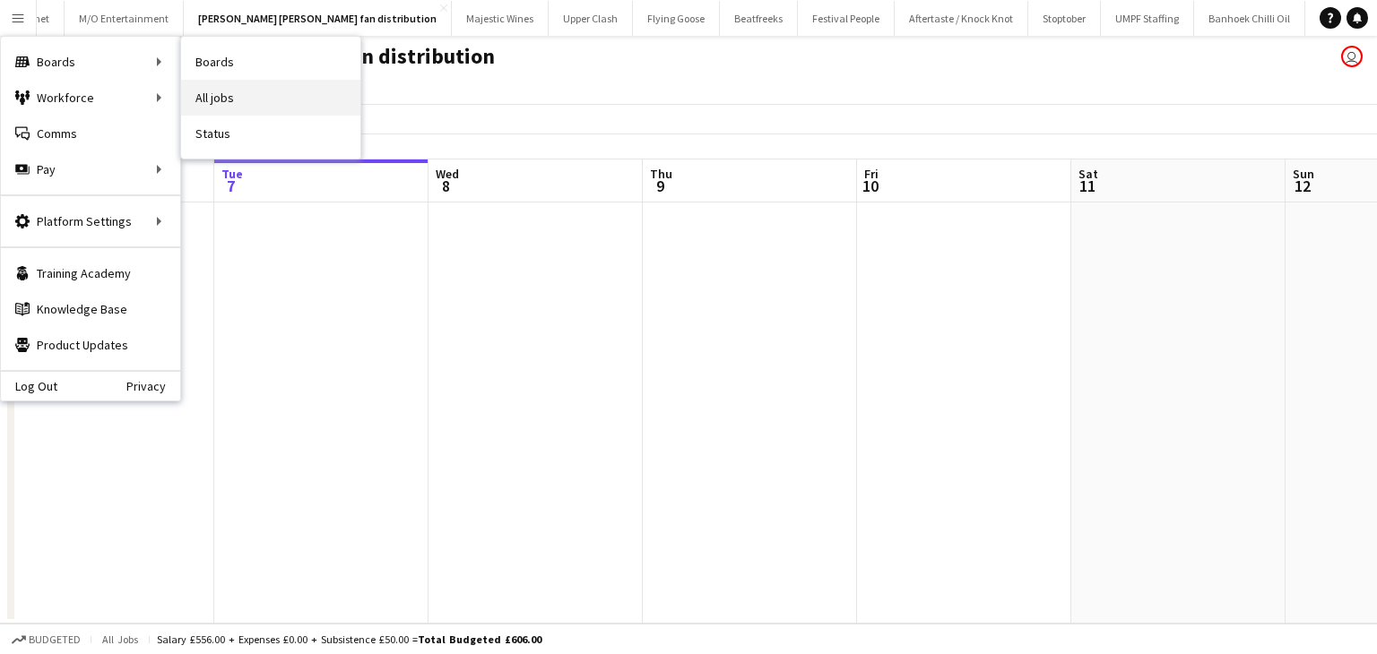
click at [229, 105] on link "All jobs" at bounding box center [270, 98] width 179 height 36
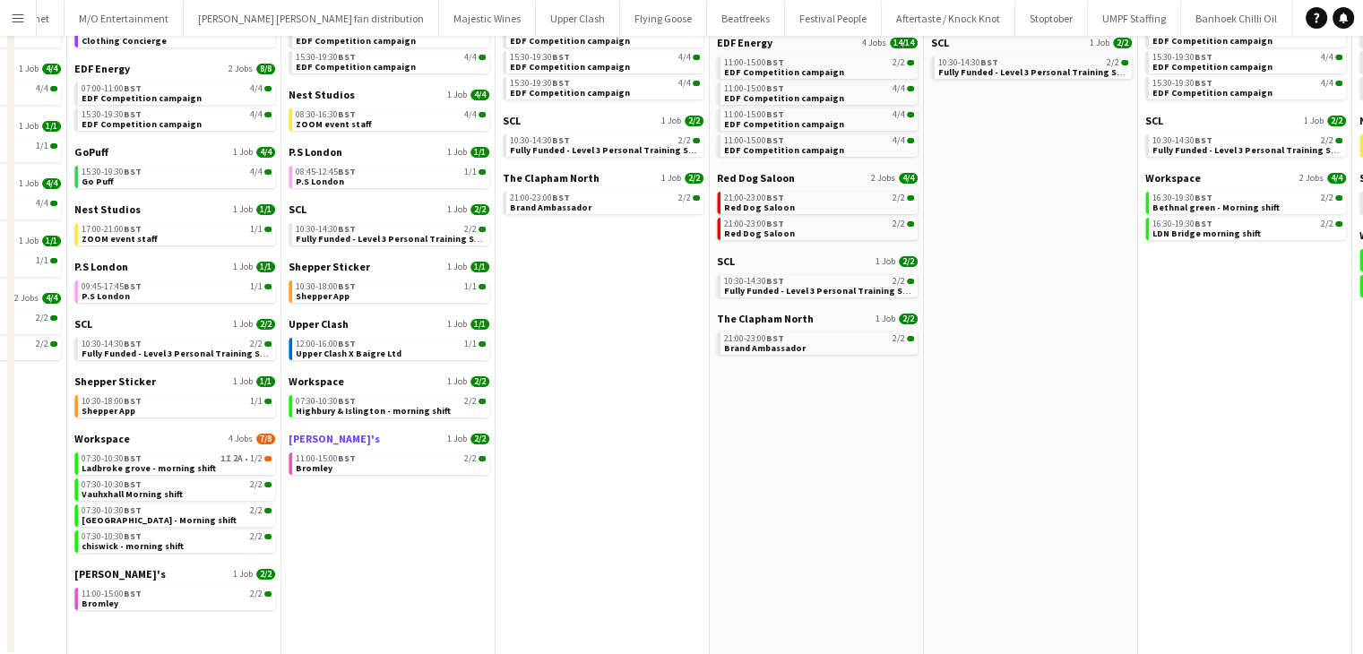
scroll to position [30, 0]
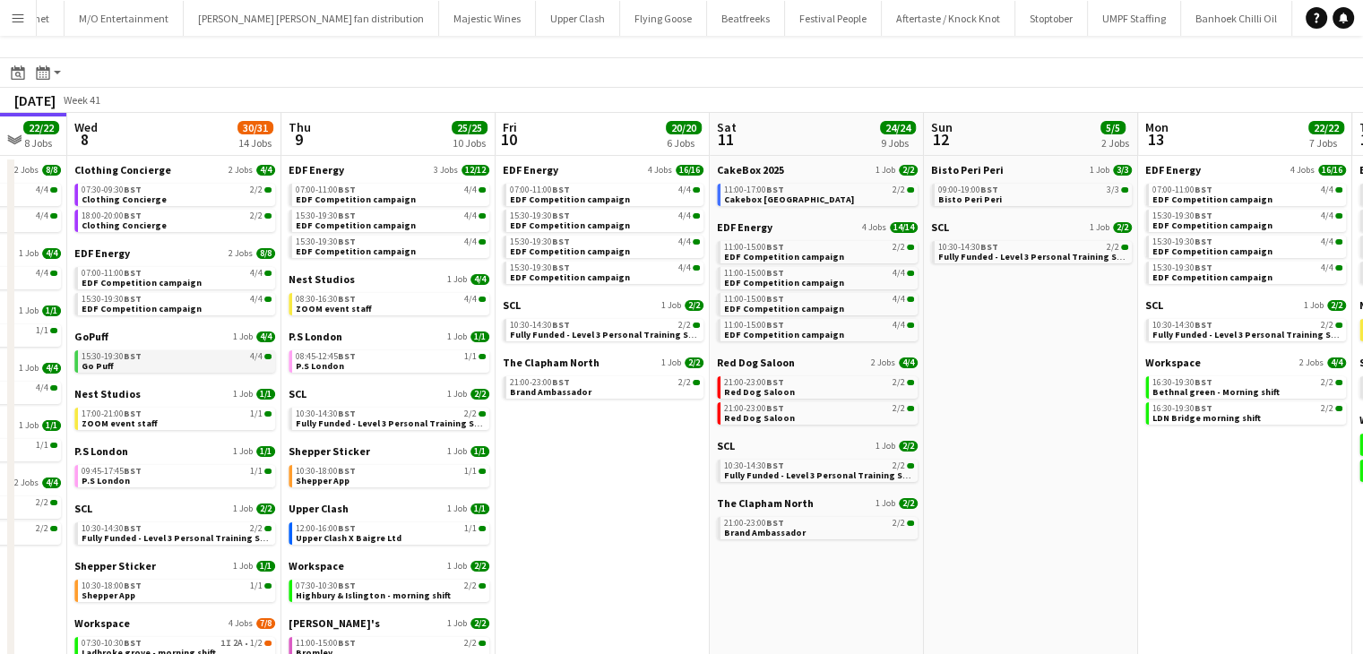
click at [151, 368] on link "15:30-19:30 BST 4/4 Go Puff" at bounding box center [177, 360] width 190 height 21
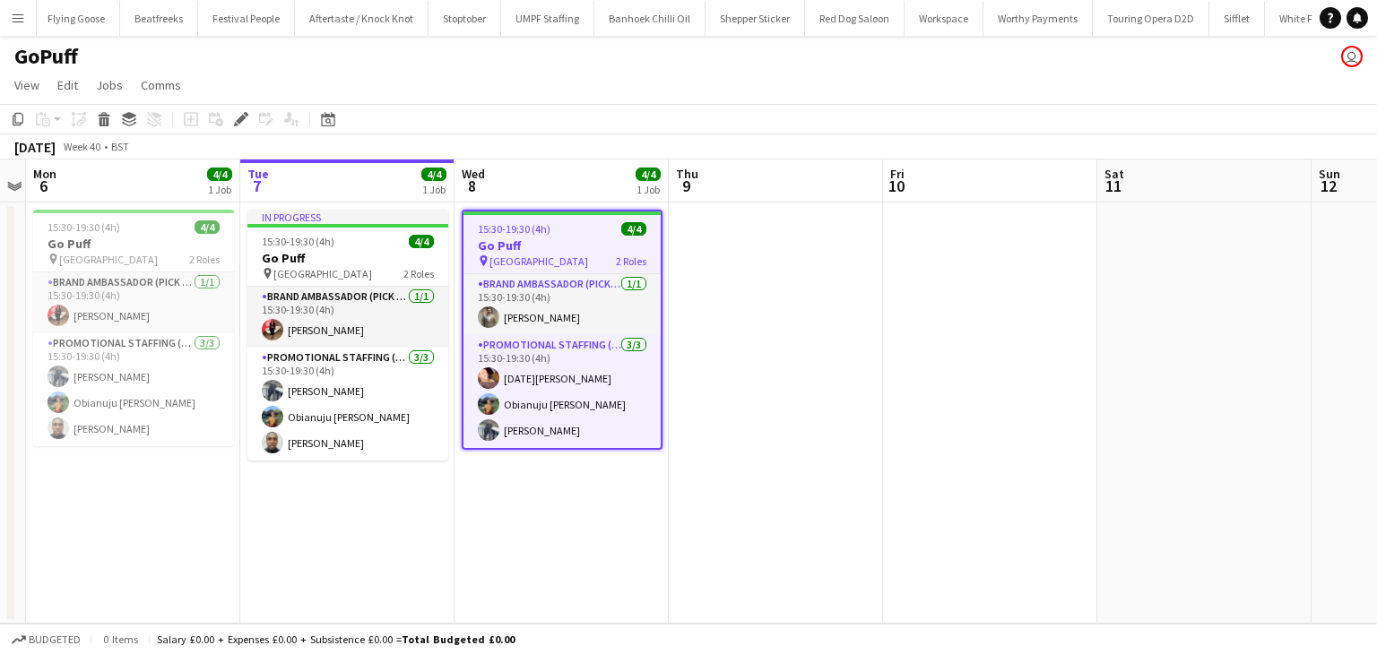
scroll to position [0, 2048]
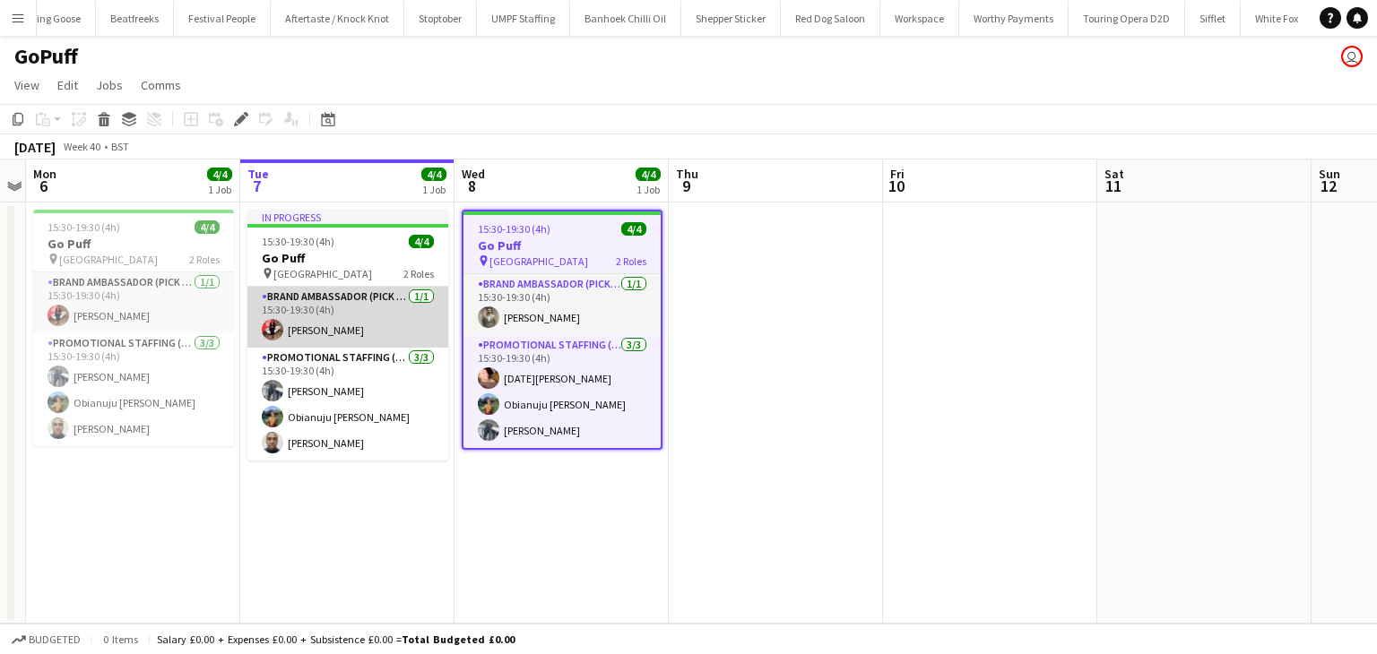
click at [401, 334] on app-card-role "Brand Ambassador (Pick up) [DATE] 15:30-19:30 (4h) [PERSON_NAME]" at bounding box center [347, 317] width 201 height 61
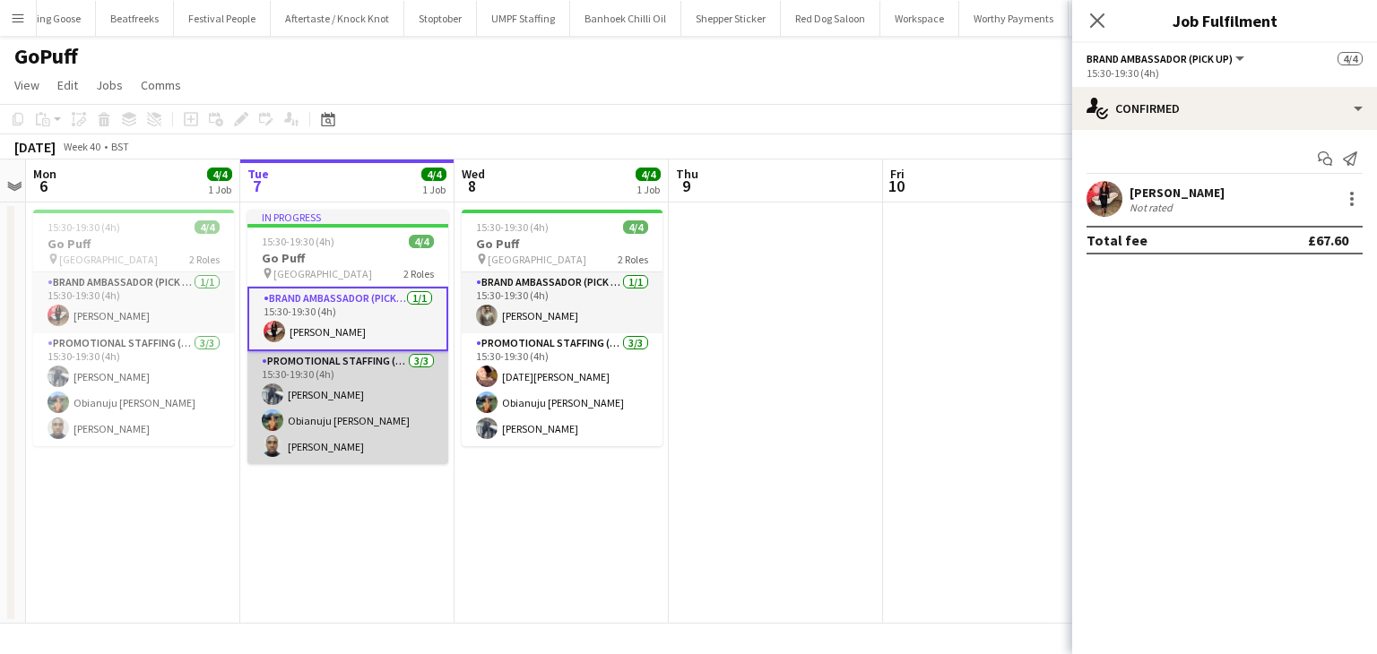
click at [349, 368] on app-card-role "Promotional Staffing (Brand Ambassadors) [DATE] 15:30-19:30 (4h) [PERSON_NAME] …" at bounding box center [347, 407] width 201 height 113
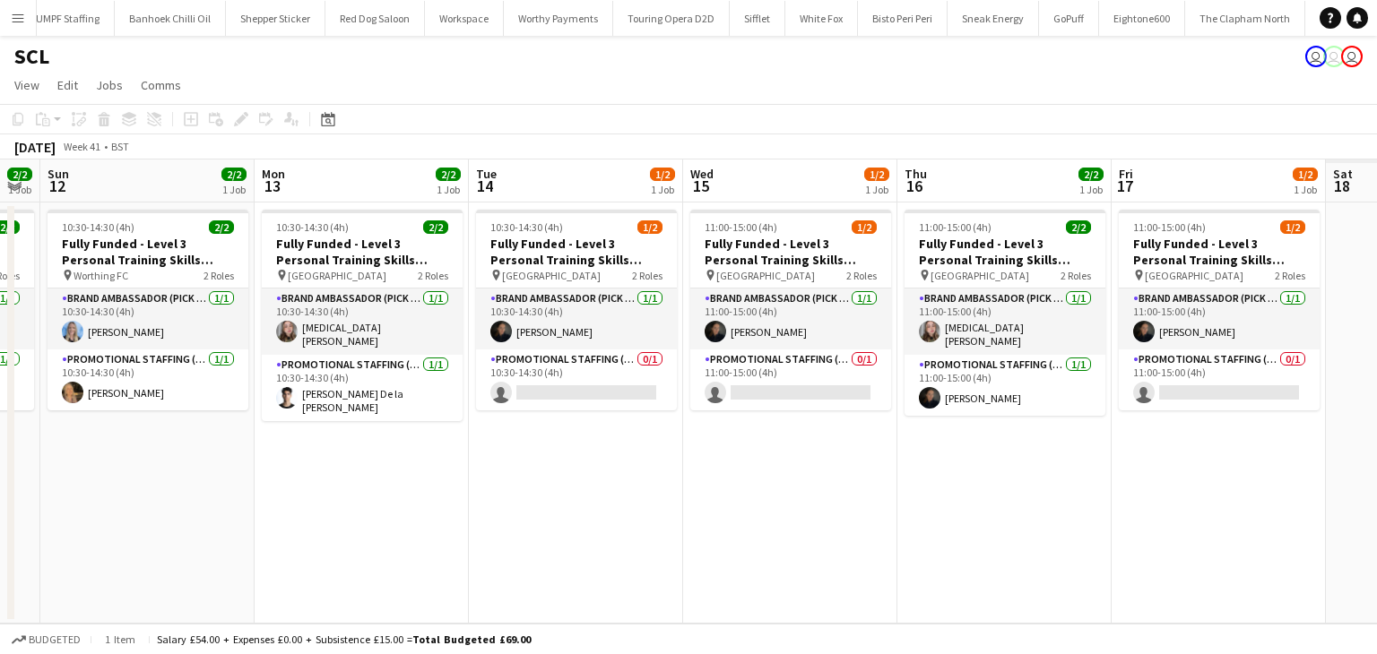
scroll to position [0, 752]
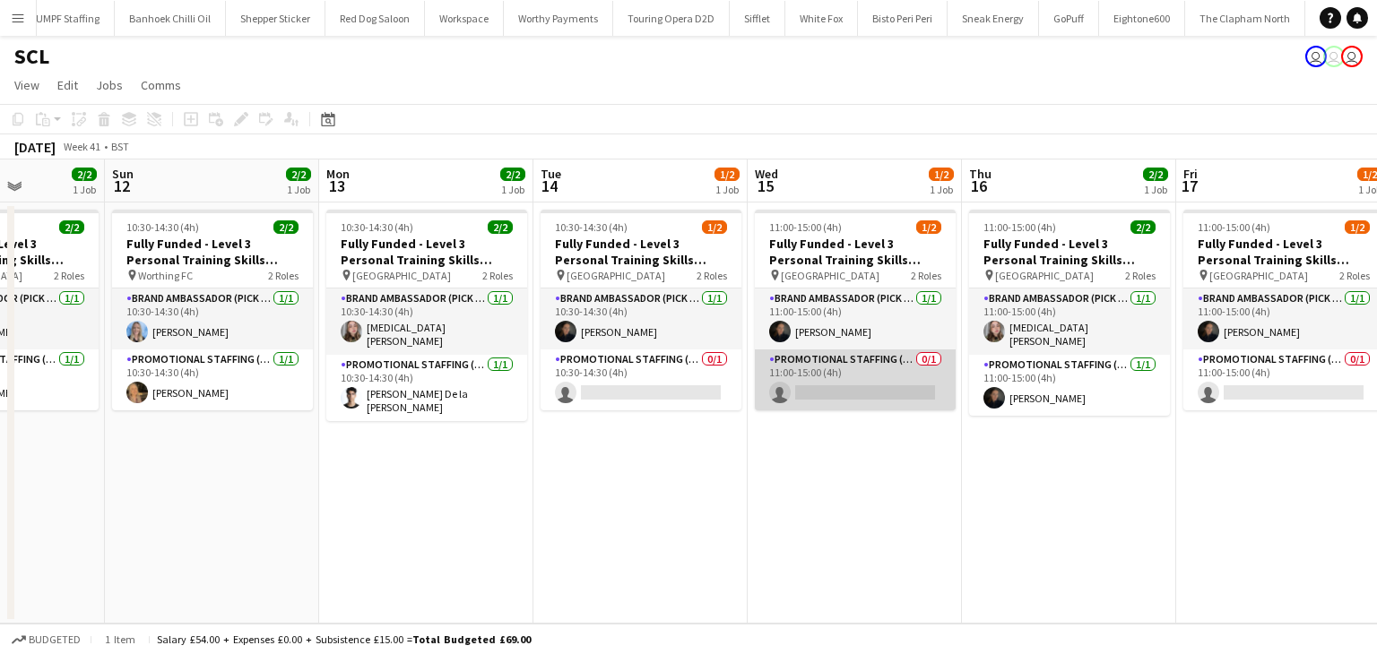
click at [829, 382] on app-card-role "Promotional Staffing (Brand Ambassadors) 0/1 11:00-15:00 (4h) single-neutral-ac…" at bounding box center [855, 380] width 201 height 61
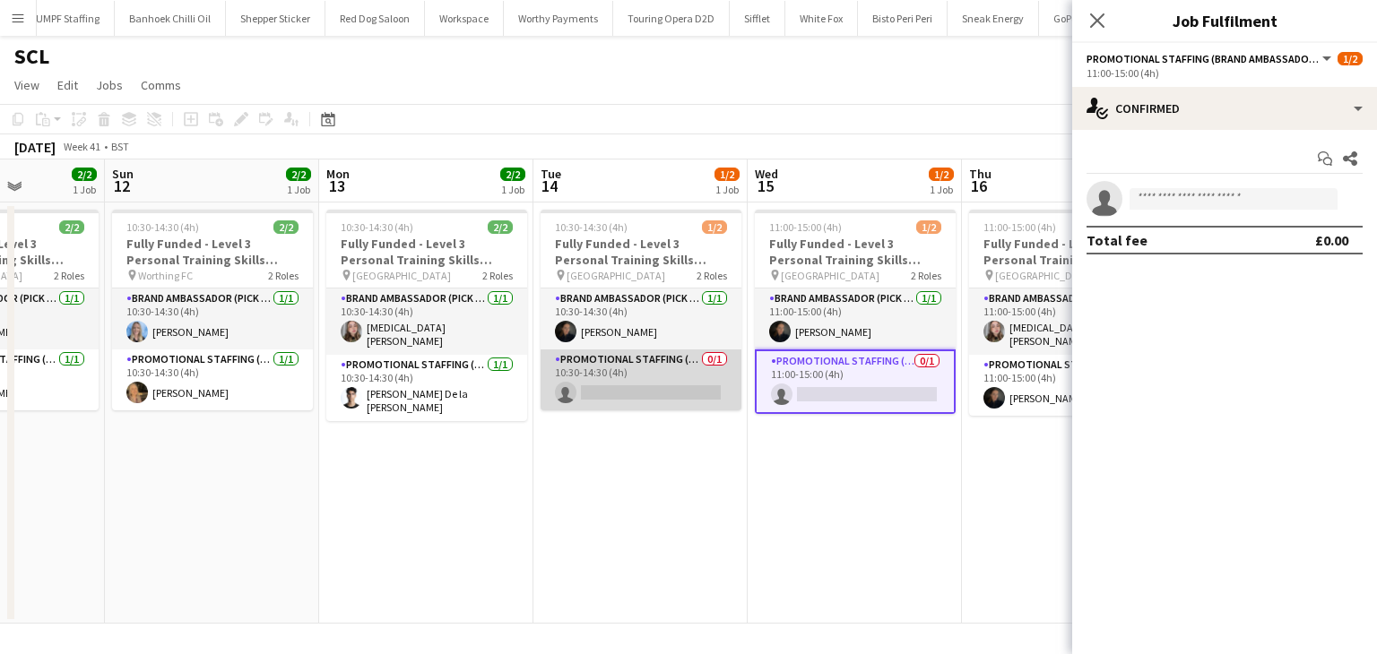
click at [673, 383] on app-card-role "Promotional Staffing (Brand Ambassadors) 0/1 10:30-14:30 (4h) single-neutral-ac…" at bounding box center [641, 380] width 201 height 61
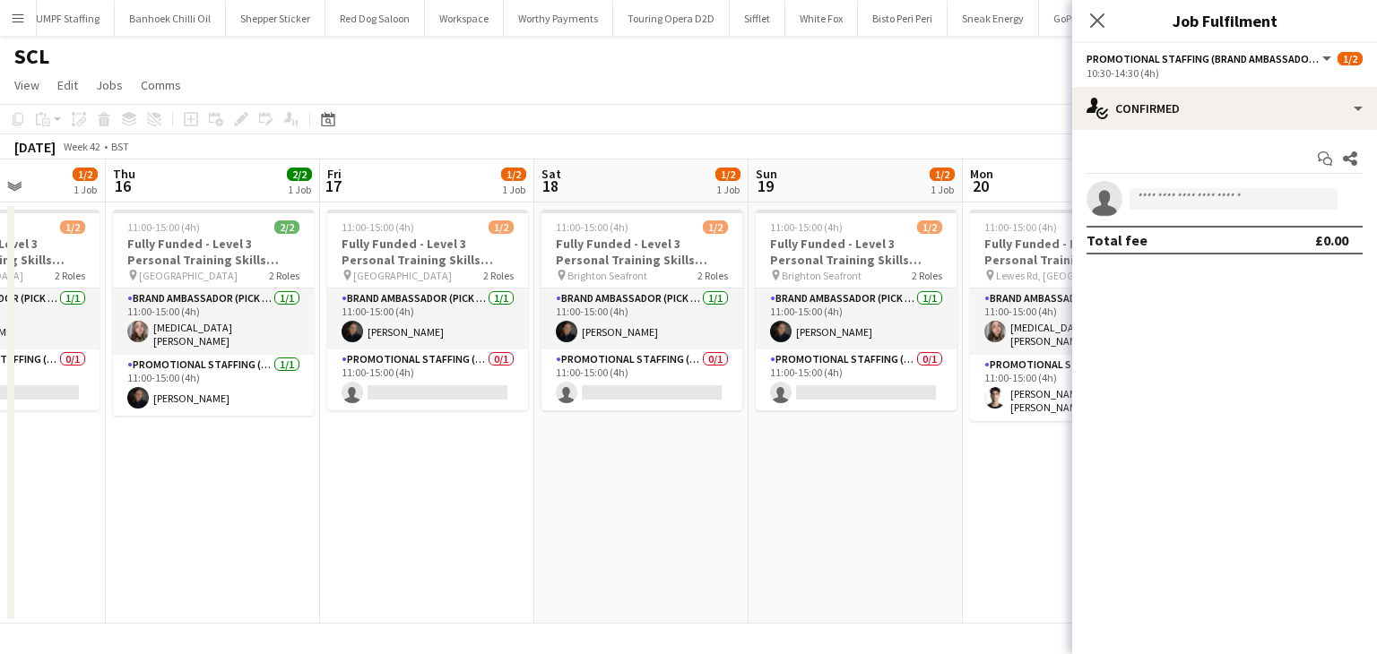
scroll to position [0, 592]
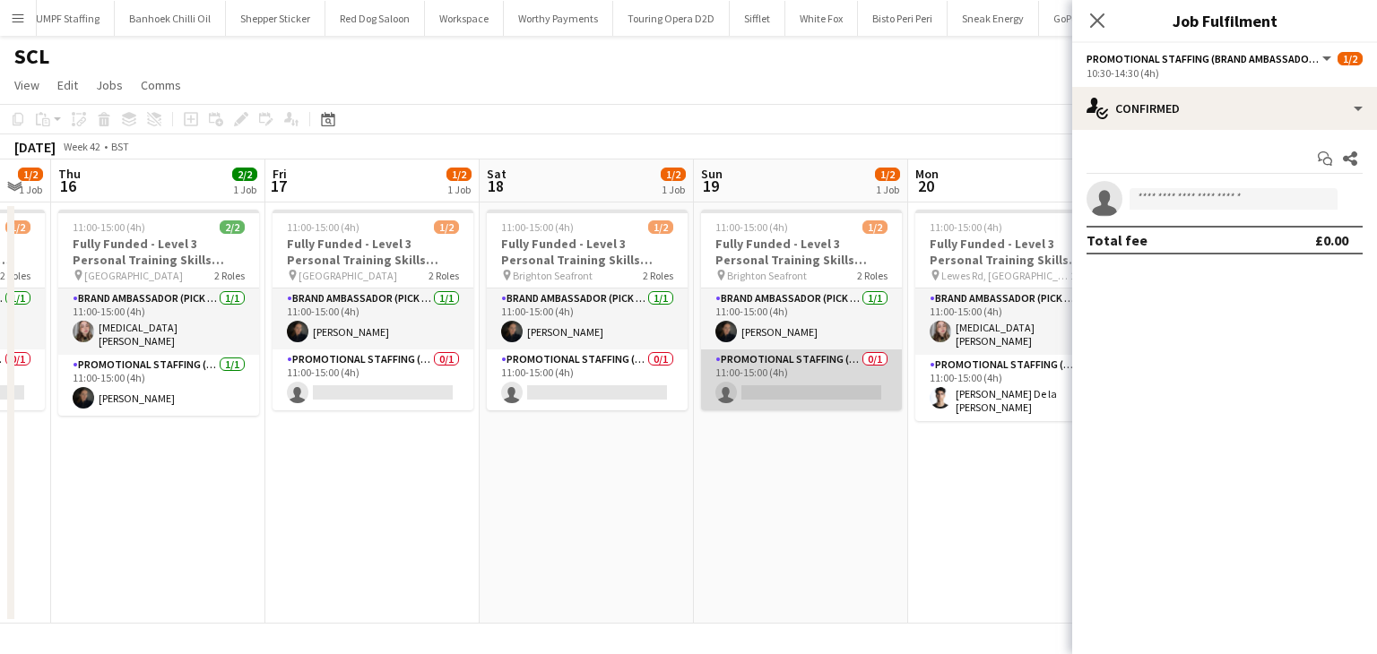
click at [782, 396] on app-card-role "Promotional Staffing (Brand Ambassadors) 0/1 11:00-15:00 (4h) single-neutral-ac…" at bounding box center [801, 380] width 201 height 61
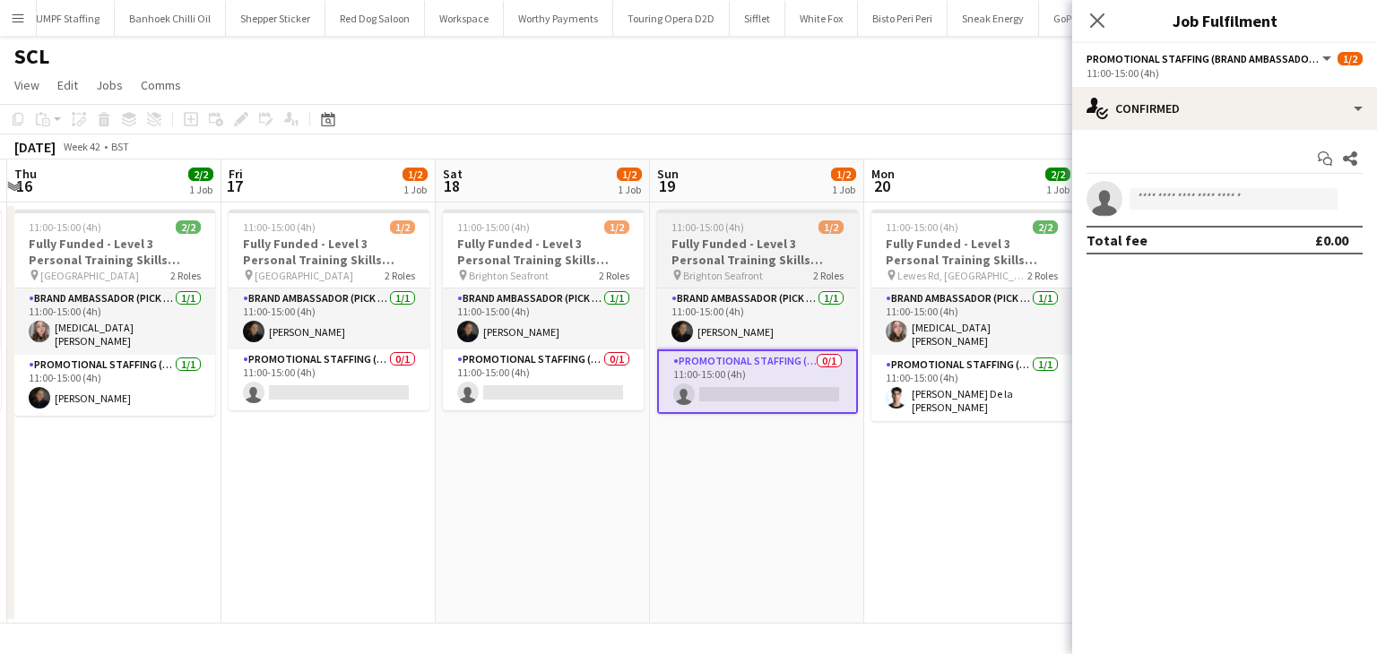
scroll to position [0, 373]
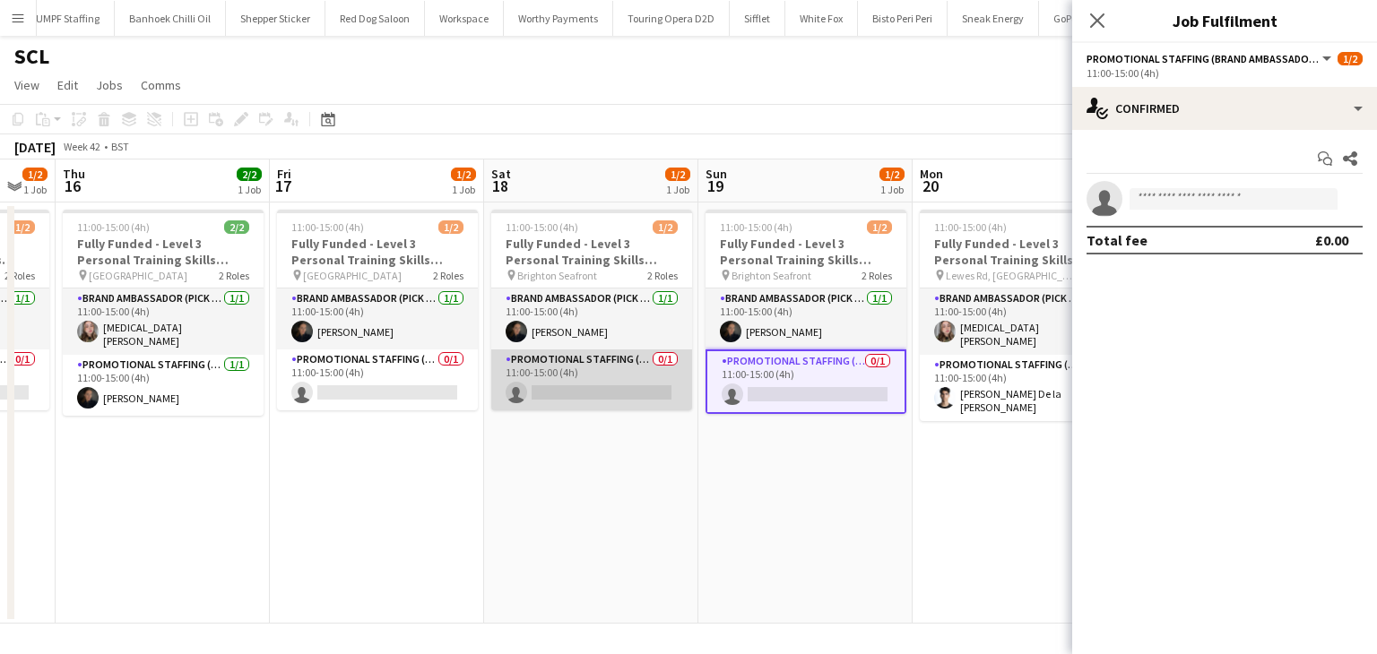
click at [633, 385] on app-card-role "Promotional Staffing (Brand Ambassadors) 0/1 11:00-15:00 (4h) single-neutral-ac…" at bounding box center [591, 380] width 201 height 61
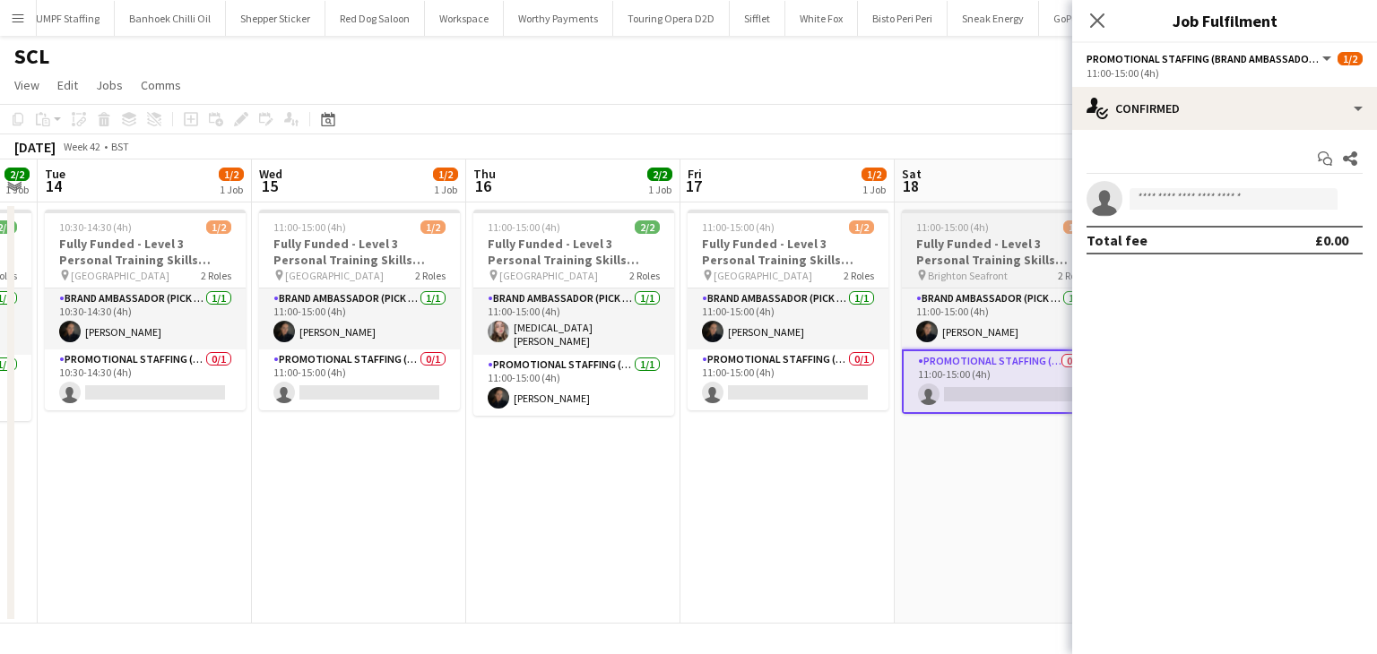
scroll to position [0, 541]
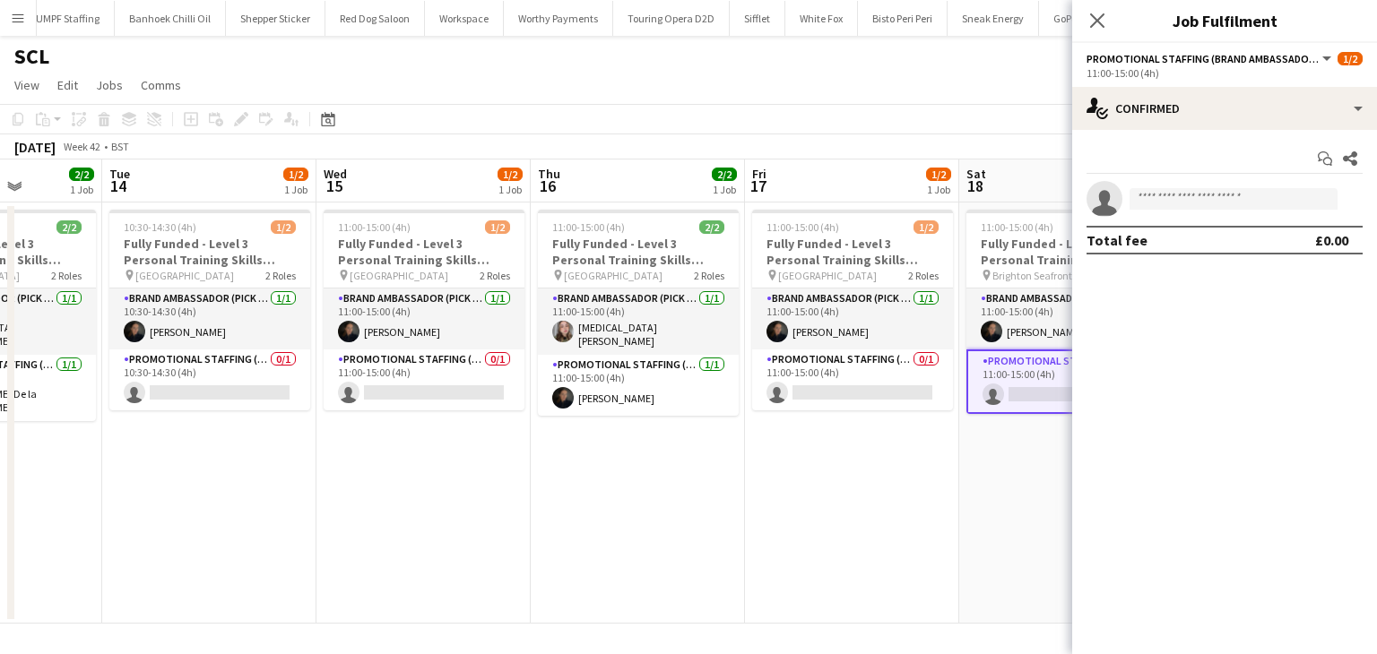
click at [1097, 33] on div "Close pop-in" at bounding box center [1097, 20] width 50 height 41
click at [1095, 22] on icon at bounding box center [1096, 20] width 17 height 17
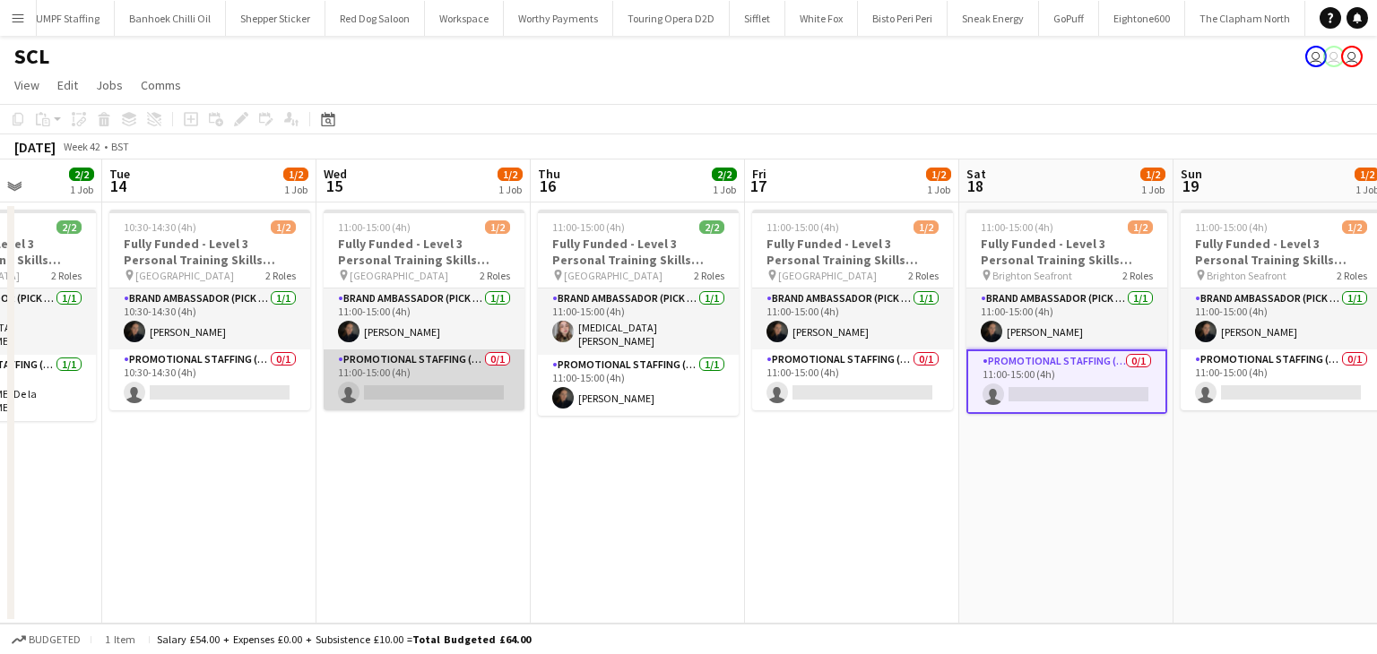
click at [437, 383] on app-card-role "Promotional Staffing (Brand Ambassadors) 0/1 11:00-15:00 (4h) single-neutral-ac…" at bounding box center [424, 380] width 201 height 61
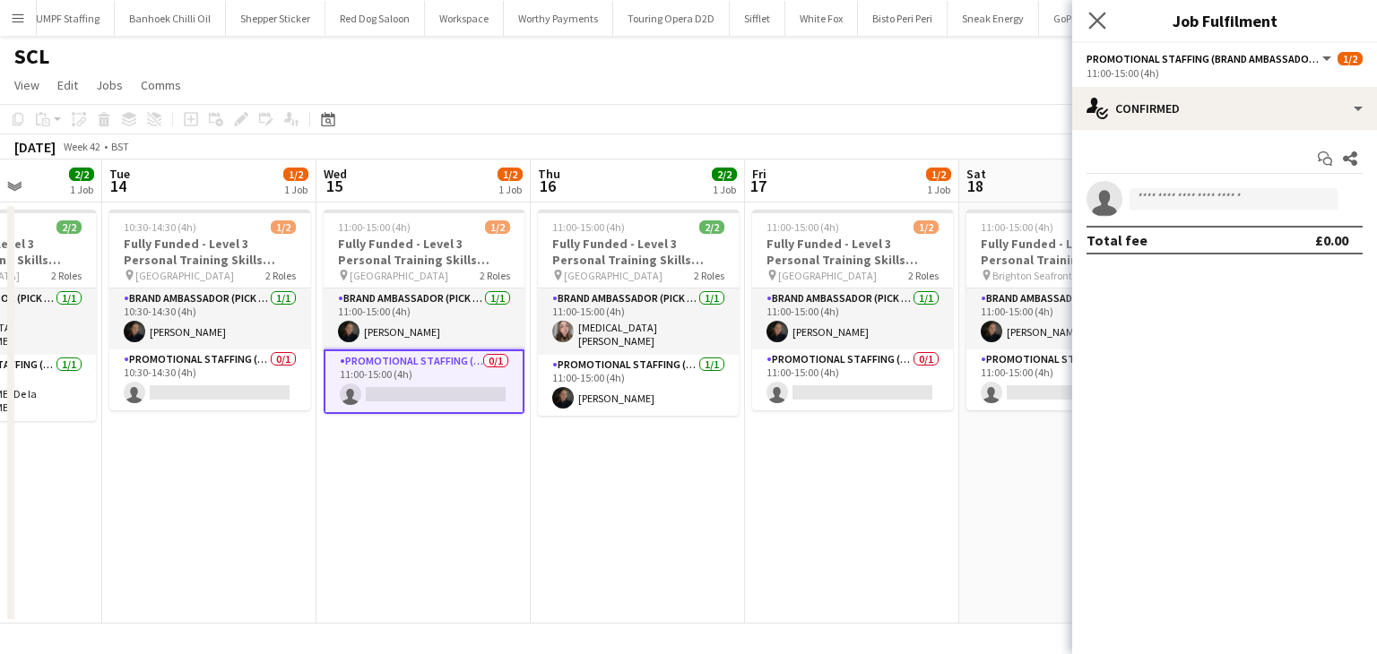
click at [1086, 9] on app-icon "Close pop-in" at bounding box center [1098, 21] width 26 height 26
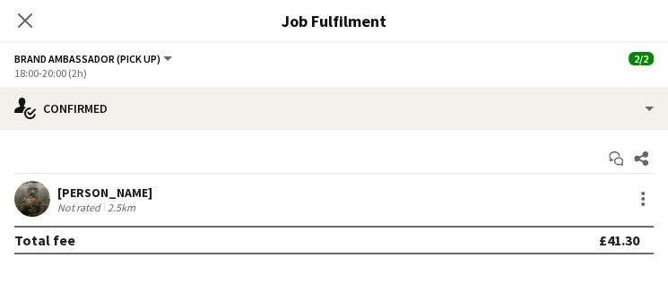
scroll to position [0, 613]
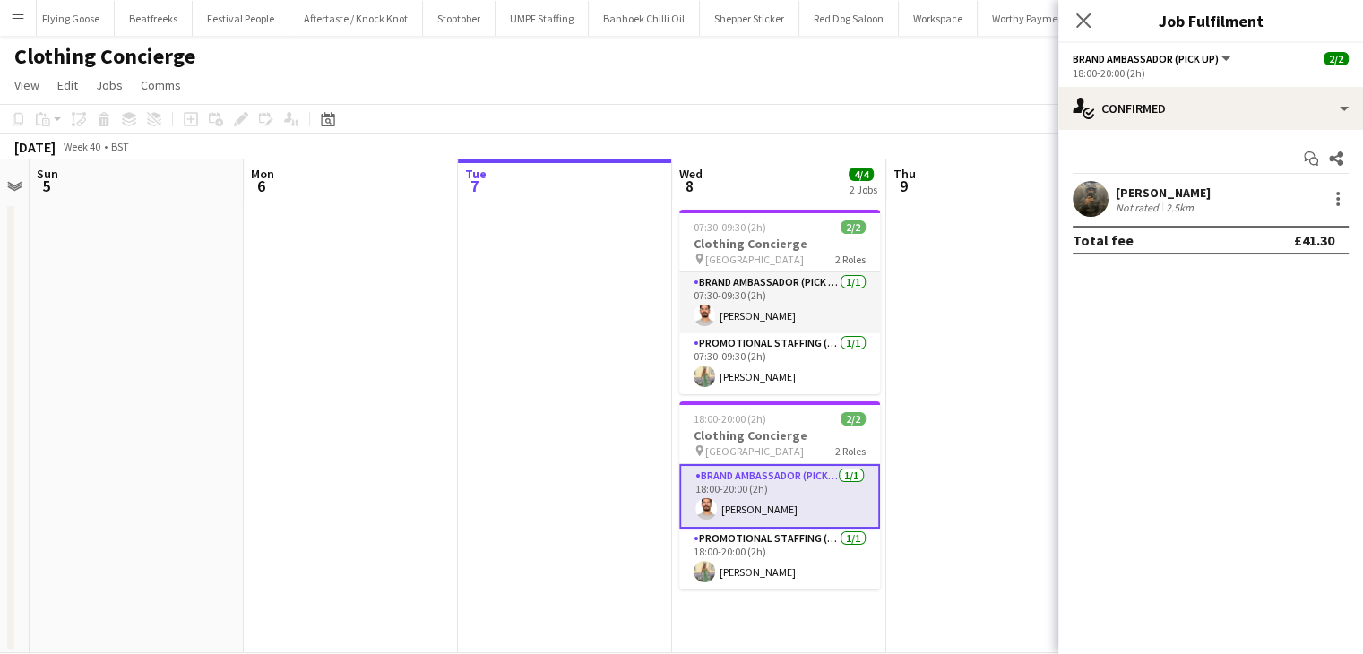
click at [667, 33] on div "Close pop-in" at bounding box center [1084, 20] width 50 height 41
click at [667, 18] on icon at bounding box center [1083, 20] width 17 height 17
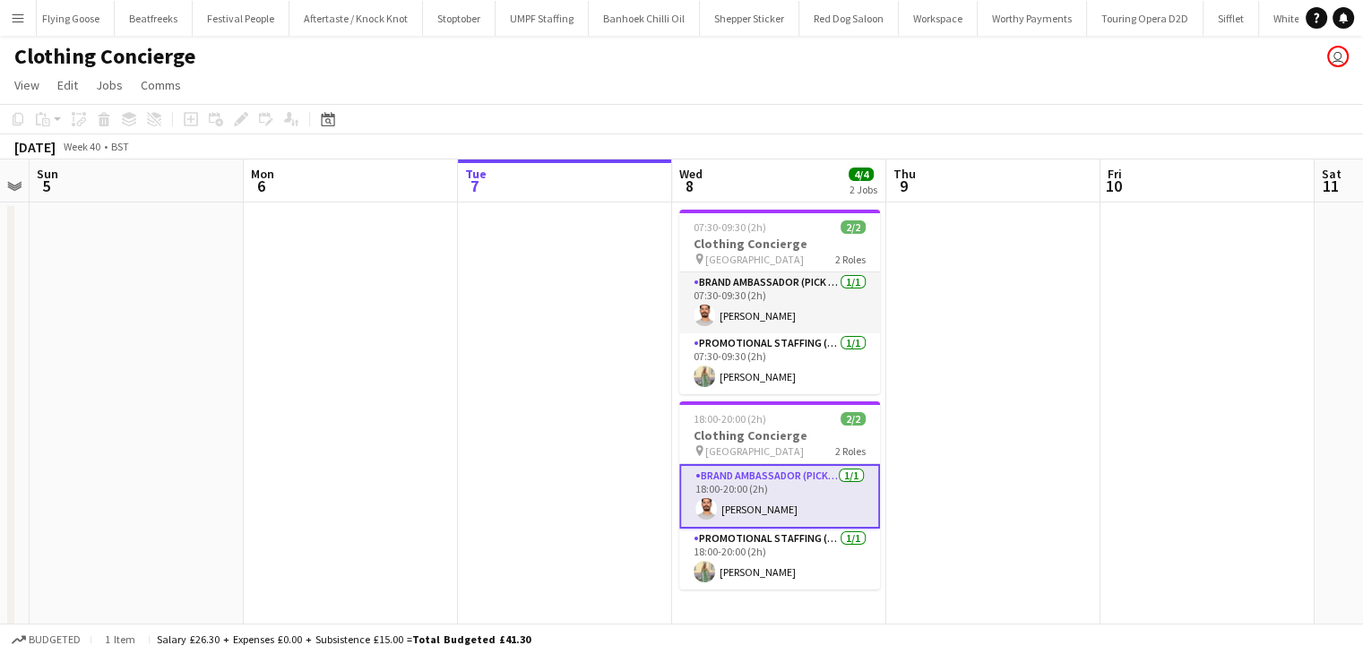
drag, startPoint x: 791, startPoint y: 350, endPoint x: 567, endPoint y: 95, distance: 338.6
click at [667, 291] on app-card-role "Promotional Staffing (Brand Ambassadors) 1/1 07:30-09:30 (2h) Rachel Hickman" at bounding box center [779, 363] width 201 height 61
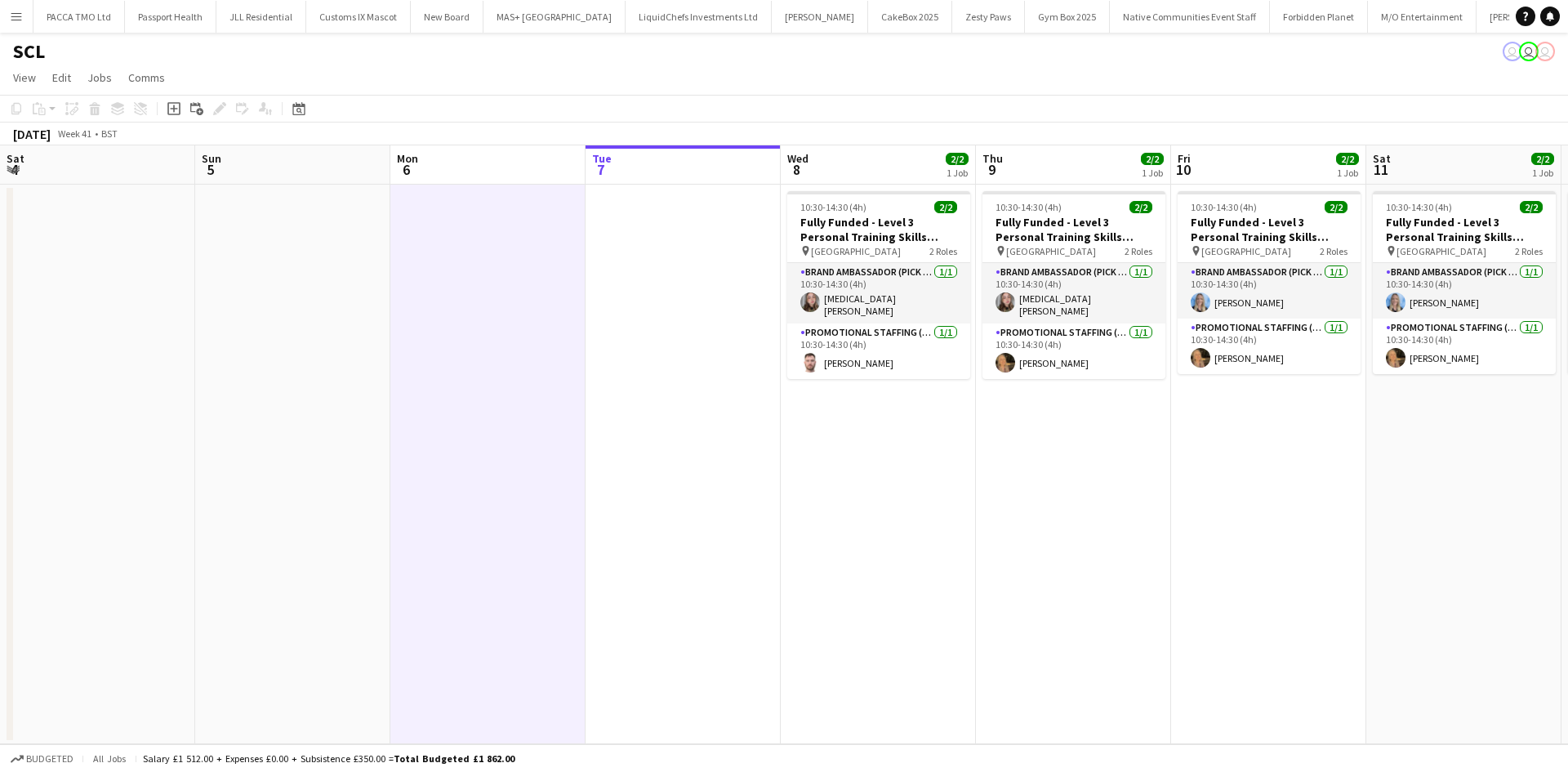
scroll to position [0, 739]
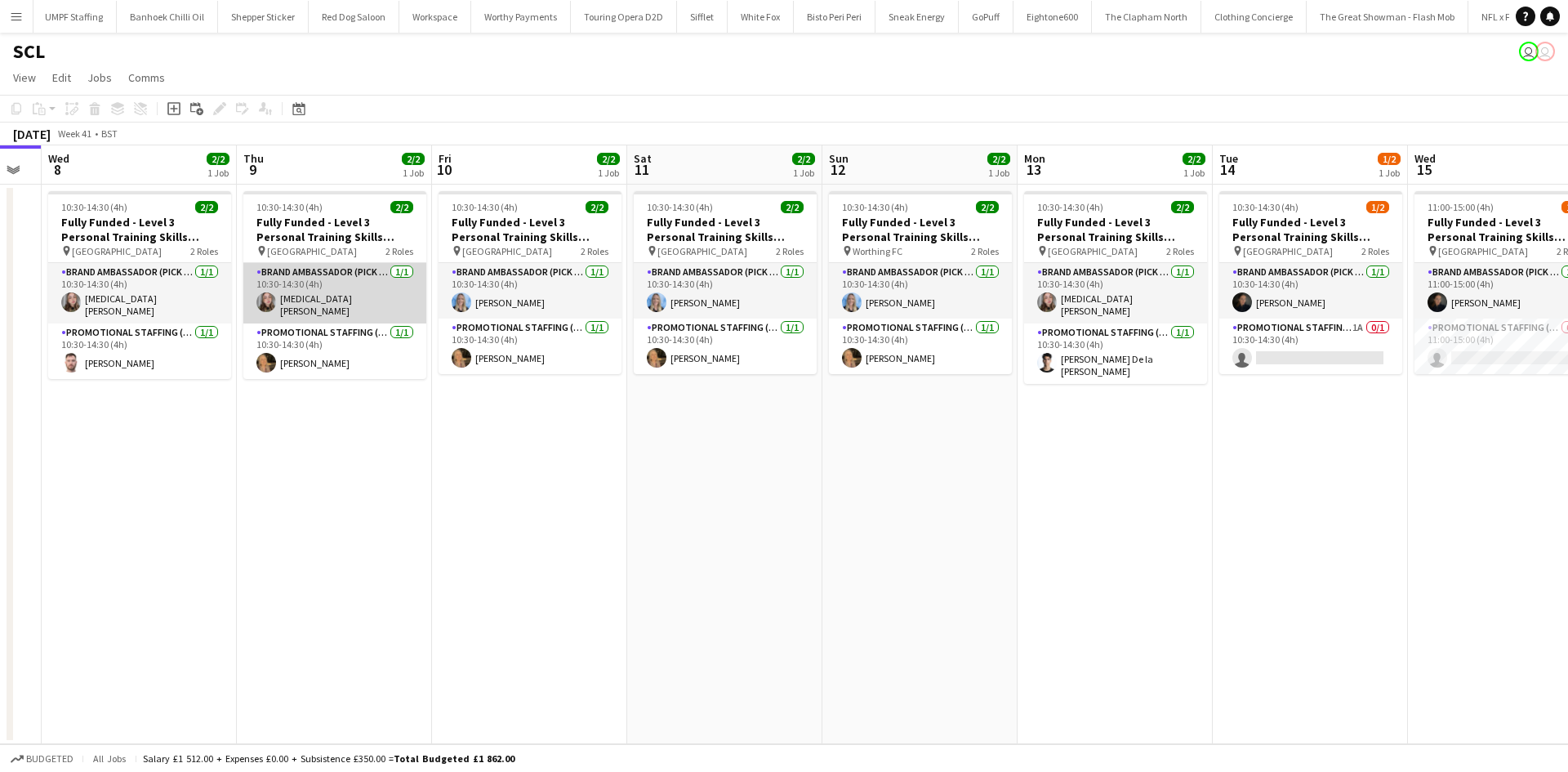
click at [305, 311] on app-card-role "Brand Ambassador (Pick up) 1/1 10:30-14:30 (4h) Yasmin Evans" at bounding box center [334, 293] width 183 height 60
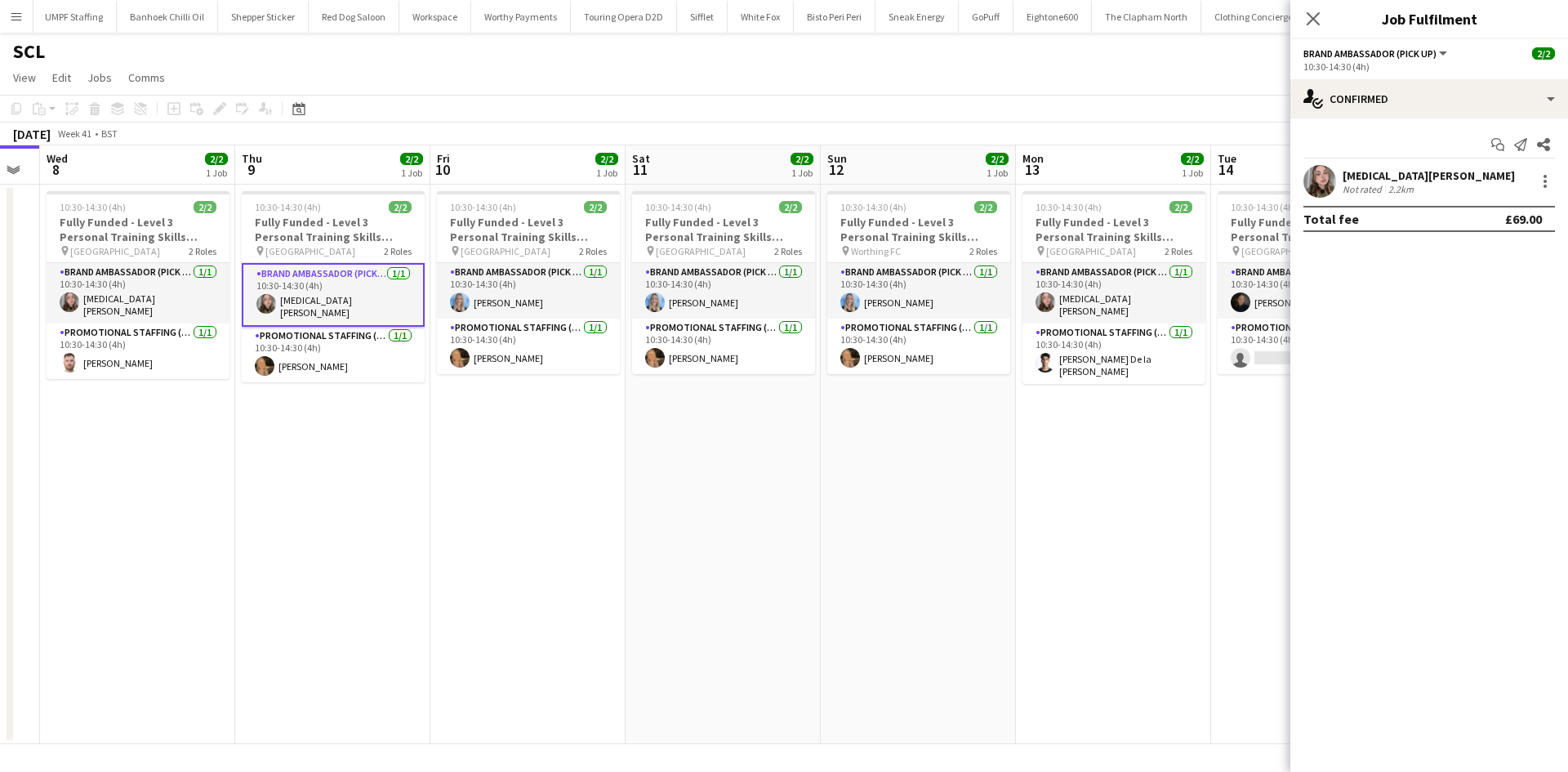
drag, startPoint x: 1389, startPoint y: 190, endPoint x: 1381, endPoint y: 190, distance: 8.0
click at [1385, 187] on div "2.2km" at bounding box center [1400, 189] width 32 height 12
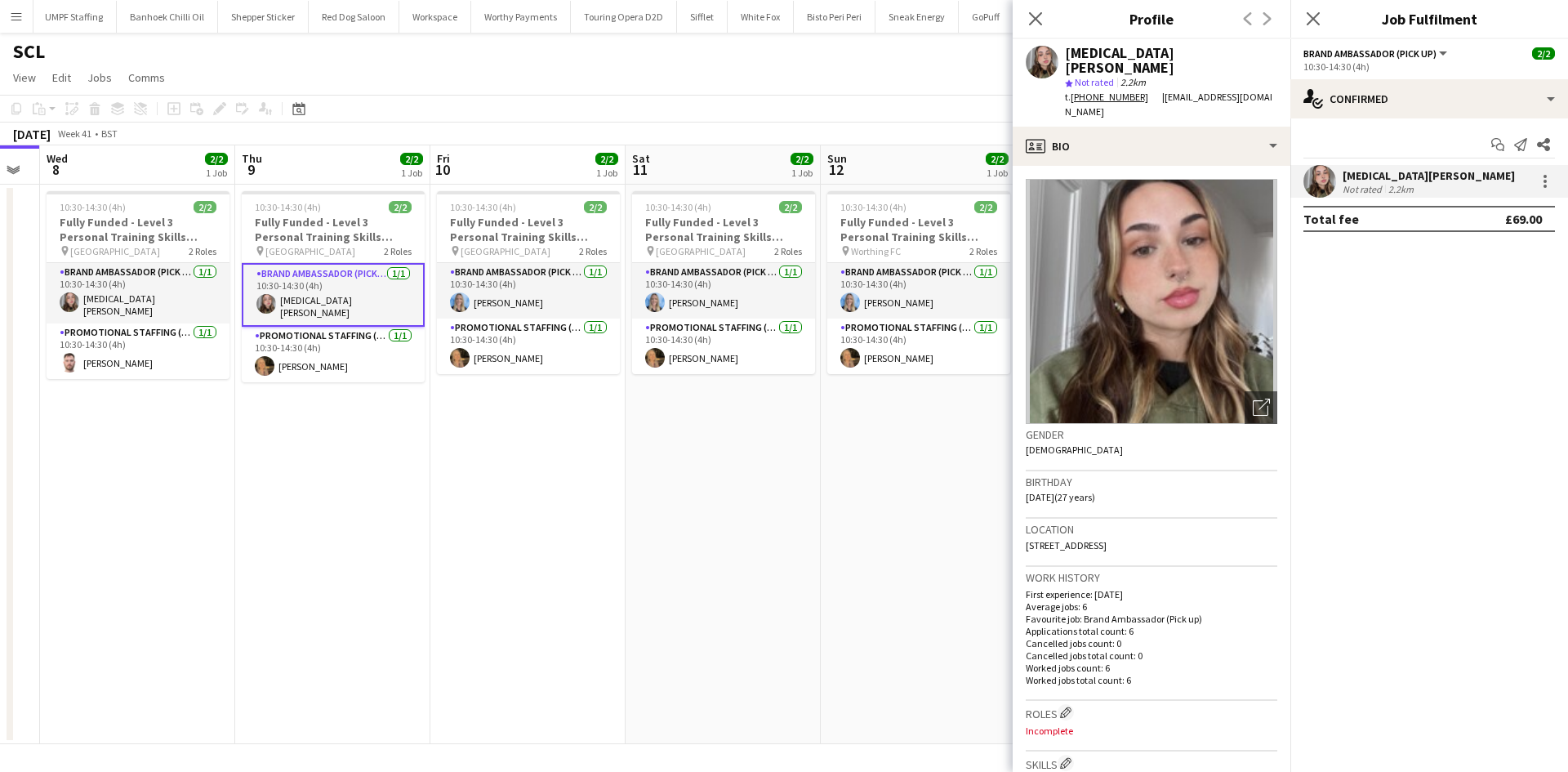
click at [1093, 540] on span "38A Tivoli Road, 38A Tivoli Road, Brighton, BN1 5BH" at bounding box center [1066, 545] width 81 height 12
click at [104, 312] on app-card-role "Brand Ambassador (Pick up) 1/1 10:30-14:30 (4h) Yasmin Evans" at bounding box center [138, 293] width 183 height 60
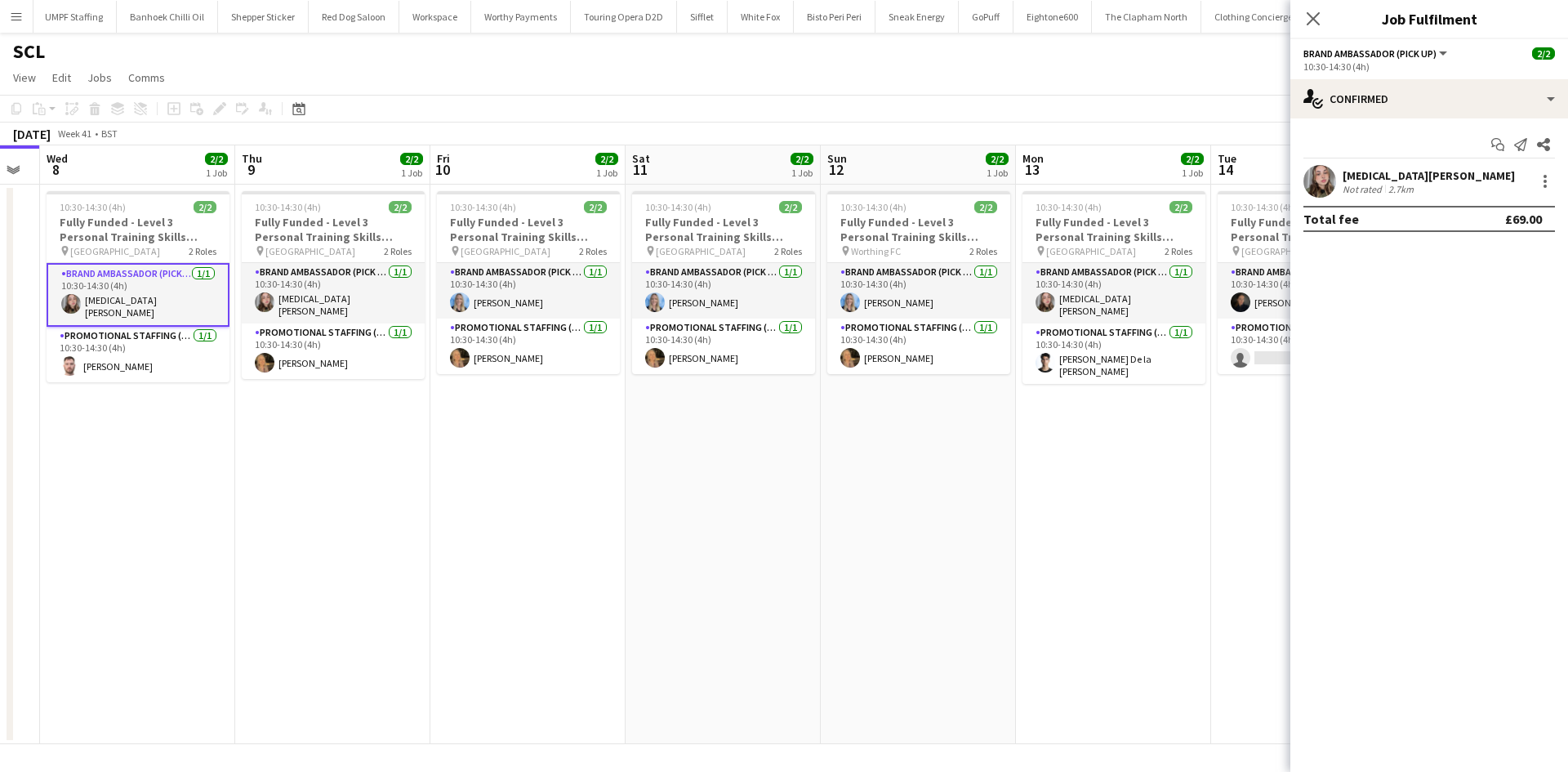
click at [1382, 178] on div "Yasmin Evans" at bounding box center [1429, 176] width 172 height 15
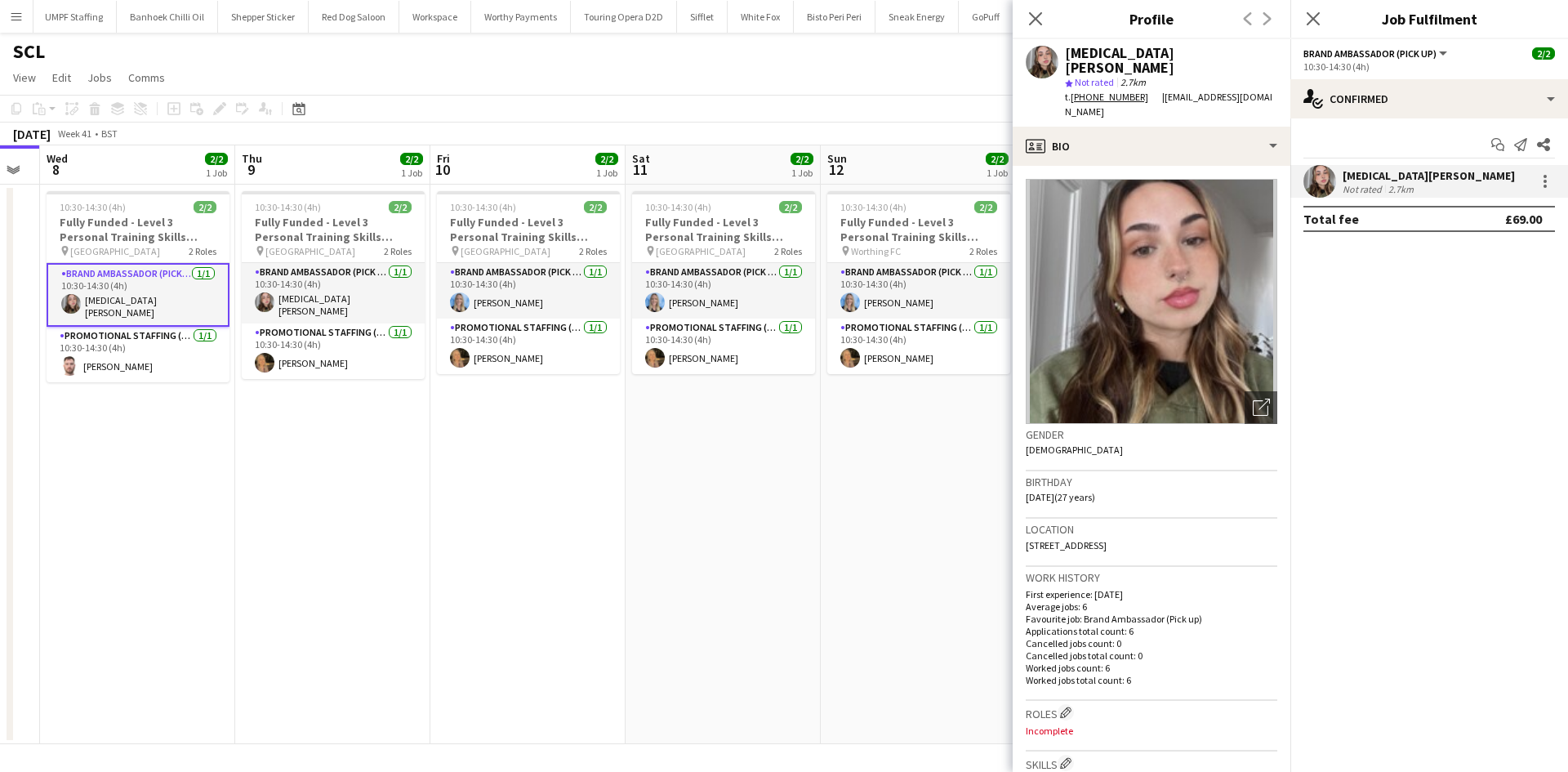
drag, startPoint x: 1020, startPoint y: 8, endPoint x: 761, endPoint y: 54, distance: 263.1
click at [1020, 8] on div "Close pop-in" at bounding box center [1035, 18] width 46 height 37
click at [1035, 25] on icon "Close pop-in" at bounding box center [1035, 18] width 15 height 15
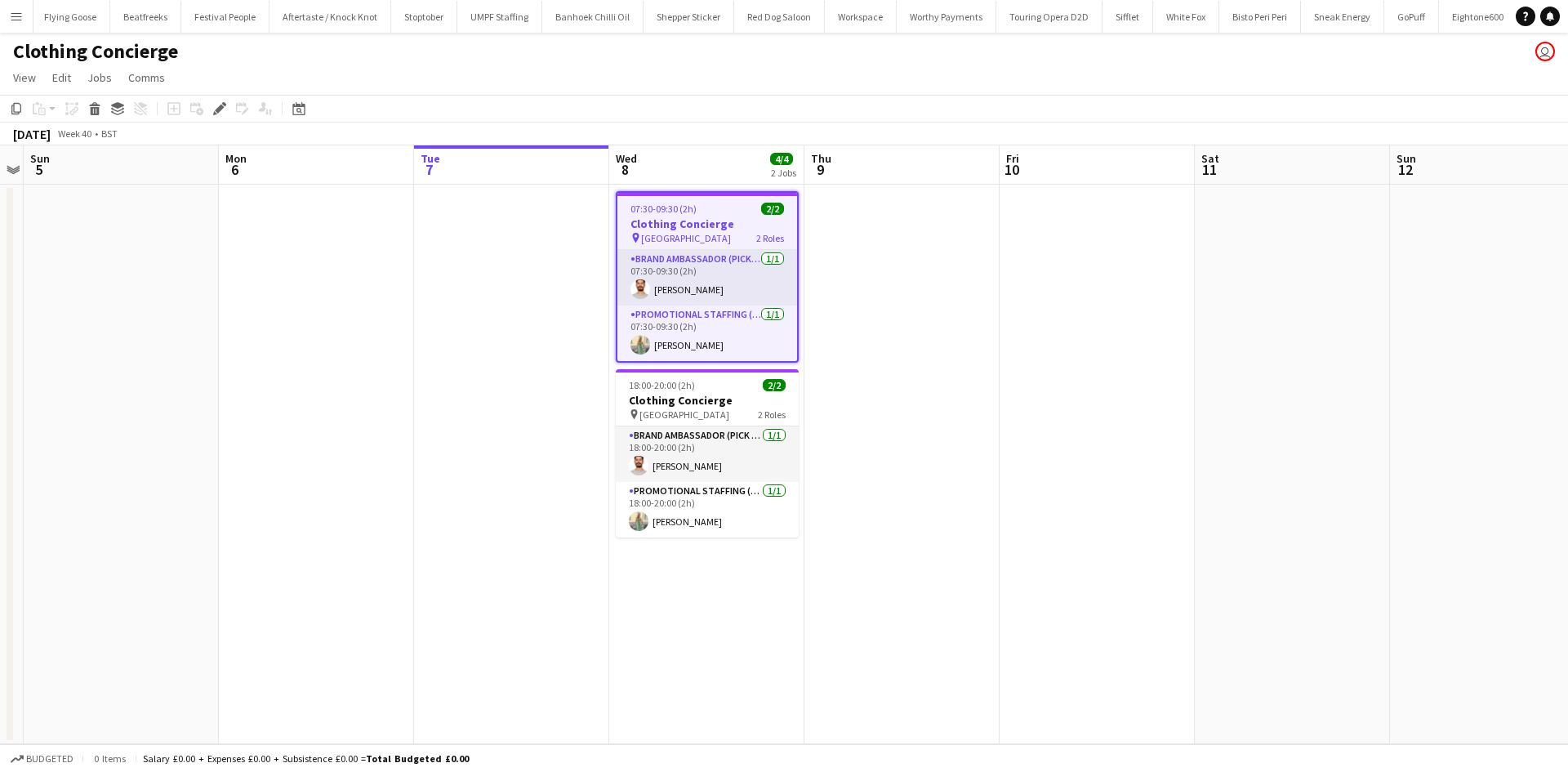
scroll to position [0, 1850]
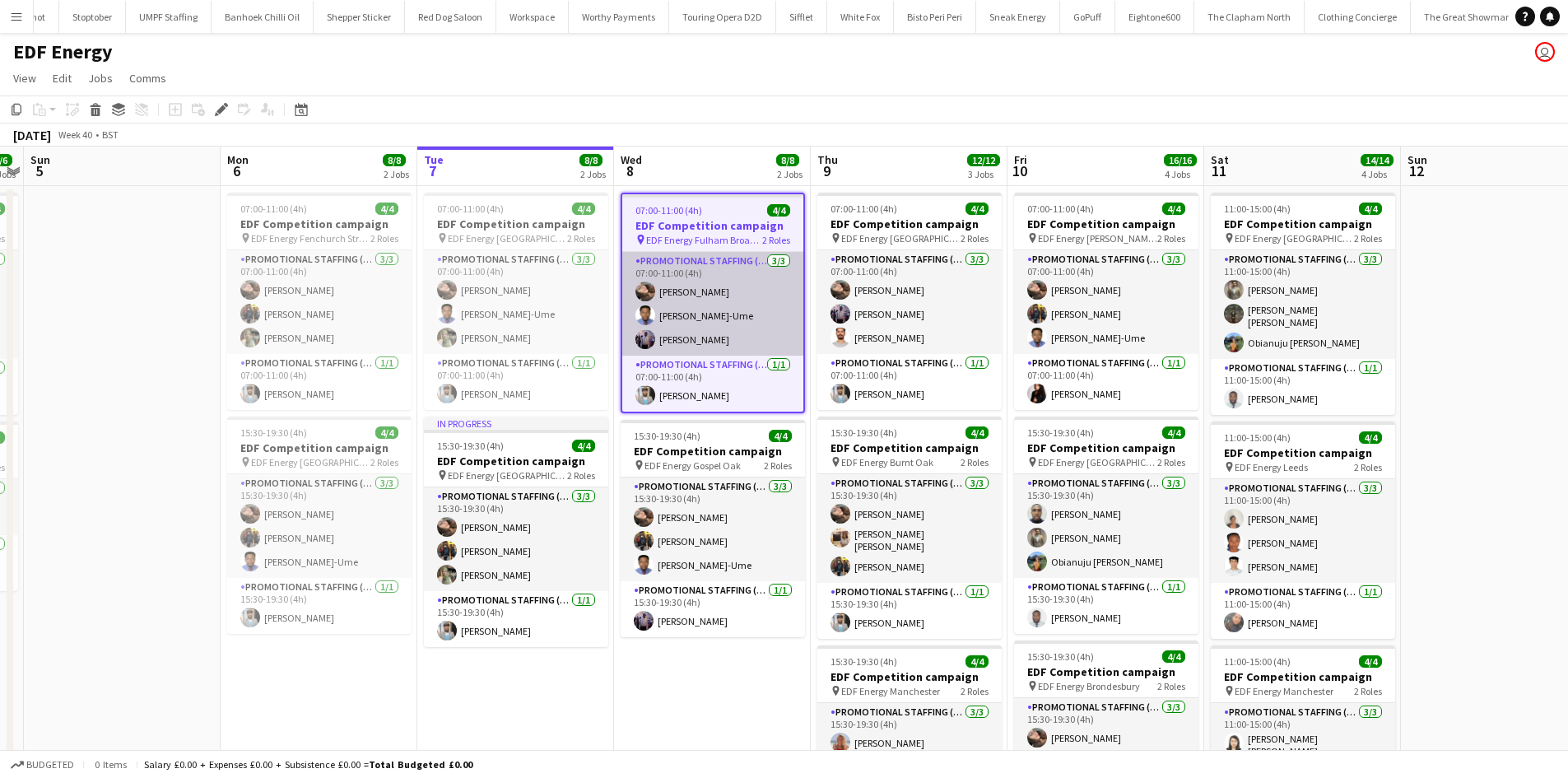
click at [769, 323] on app-card-role "Promotional Staffing (Flyering Staff) 3/3 07:00-11:00 (4h) Anastasiia Meleshko …" at bounding box center [712, 303] width 181 height 104
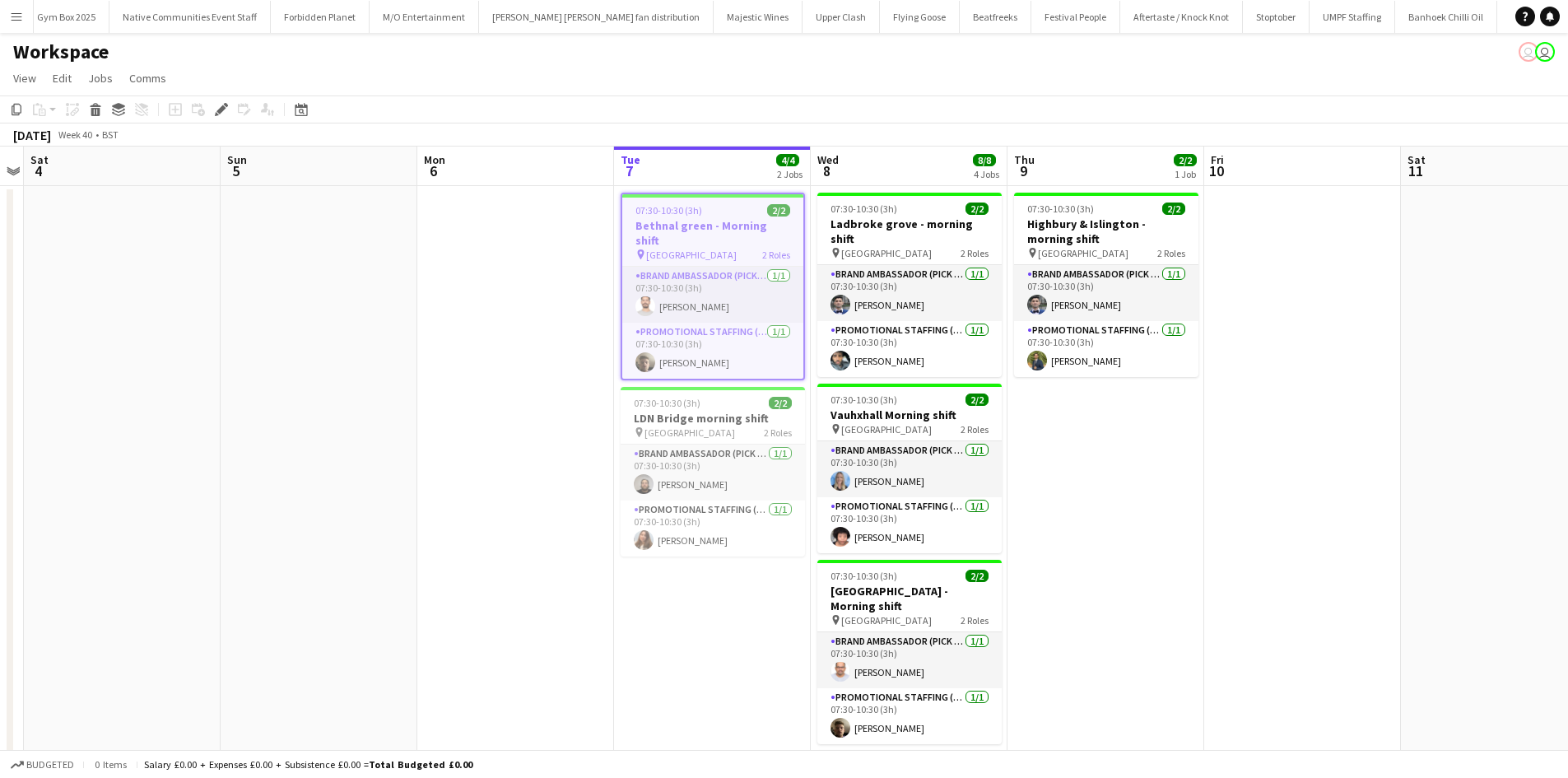
scroll to position [0, 1026]
click at [899, 350] on app-card-role "Promotional Staffing (Brand Ambassadors) [DATE] 07:30-10:30 (3h) [PERSON_NAME]" at bounding box center [909, 349] width 185 height 56
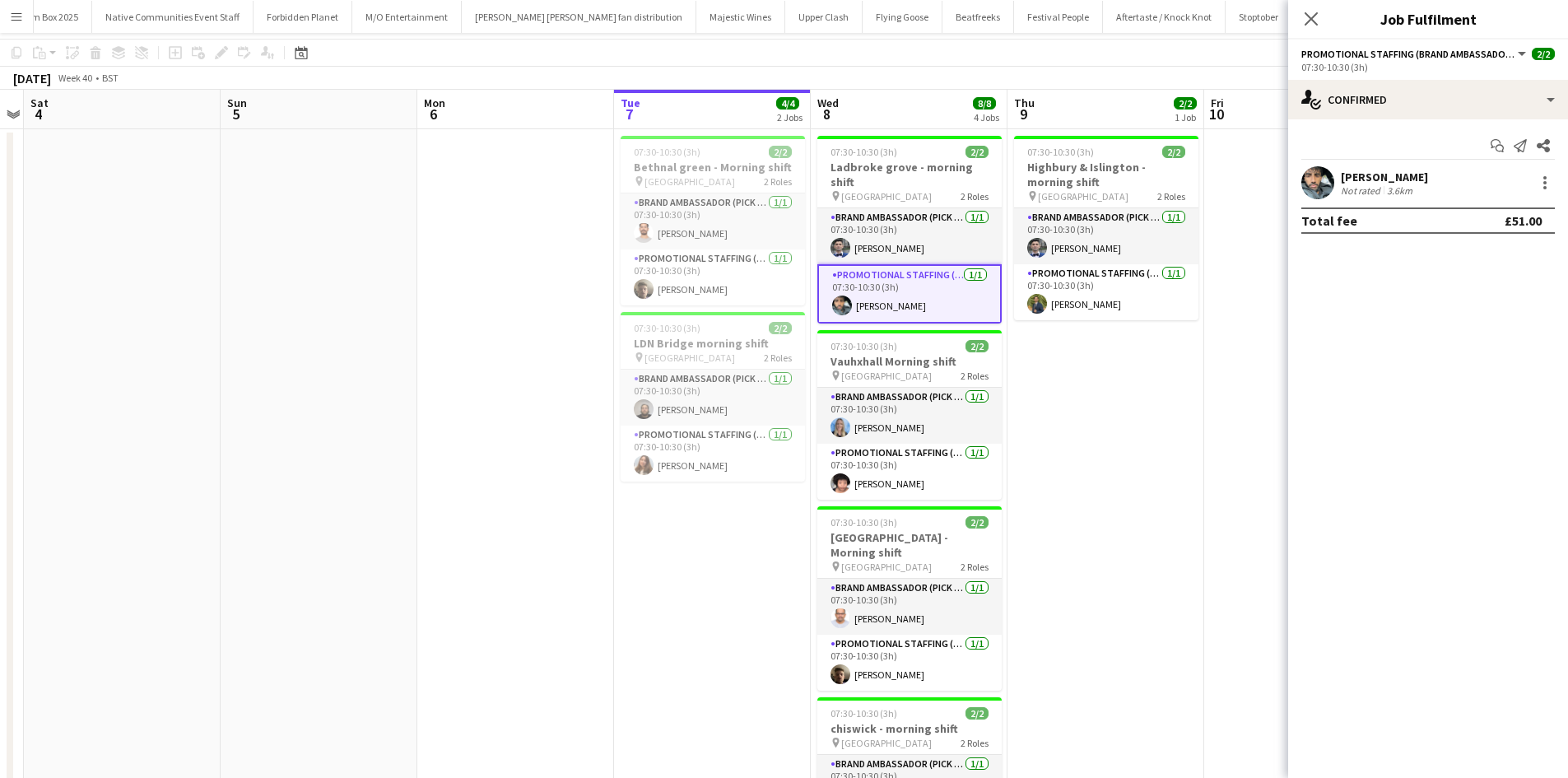
scroll to position [0, 0]
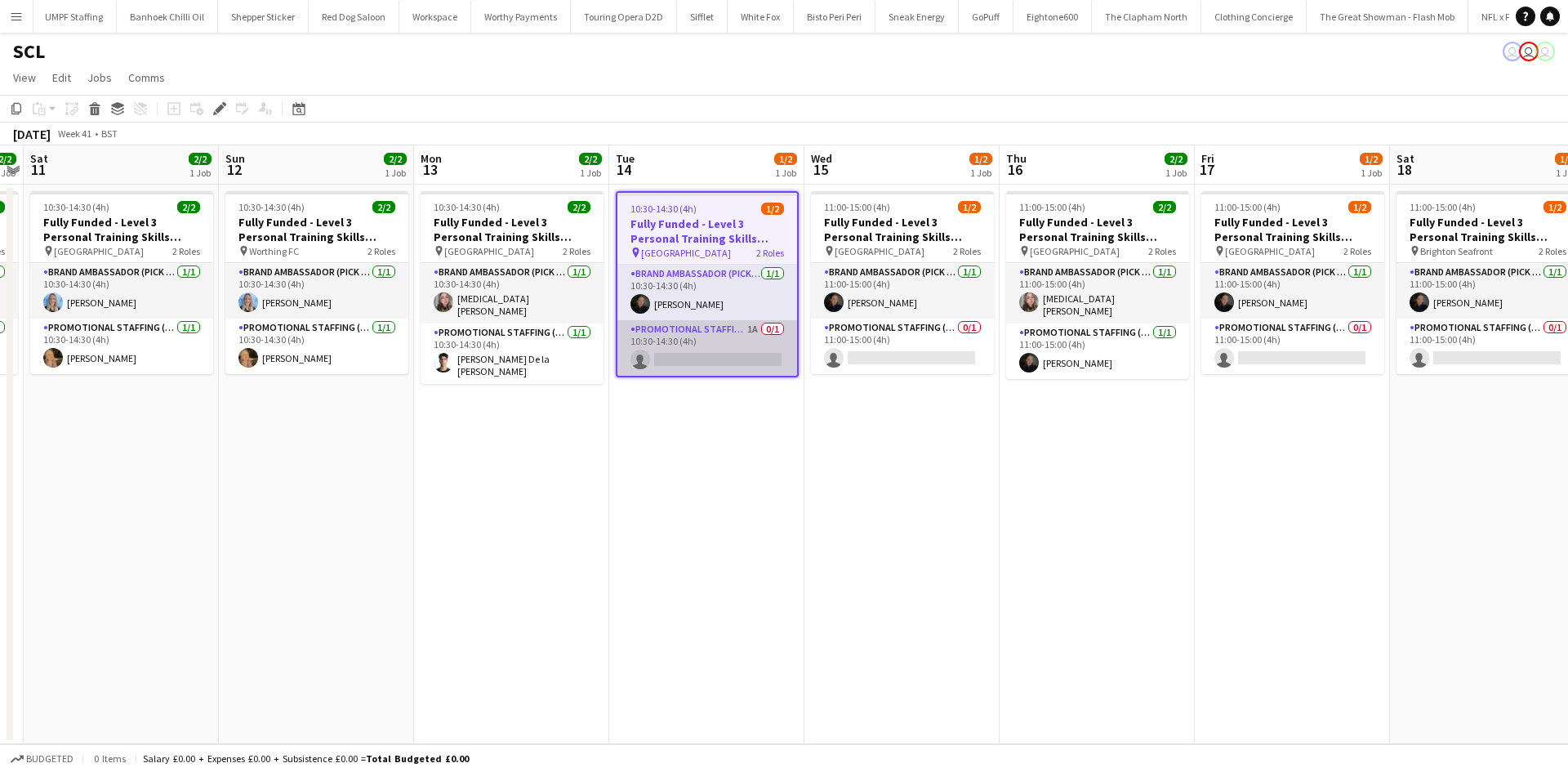
scroll to position [0, 561]
click at [684, 324] on app-card-role "Promotional Staffing (Brand Ambassadors) 1A 0/1 10:30-14:30 (4h) single-neutral…" at bounding box center [708, 347] width 179 height 56
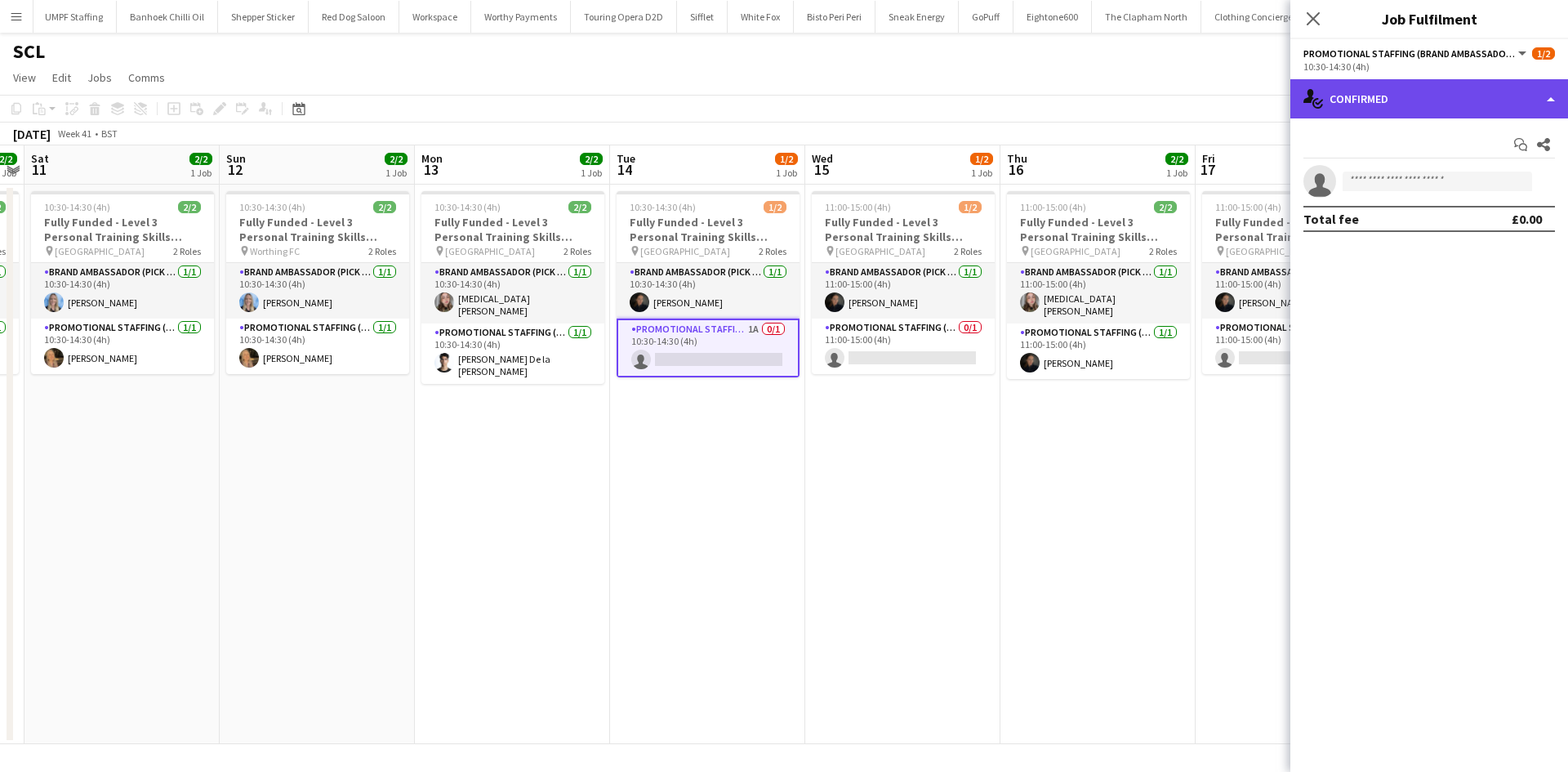
click at [1455, 80] on div "single-neutral-actions-check-2 Confirmed" at bounding box center [1429, 98] width 278 height 39
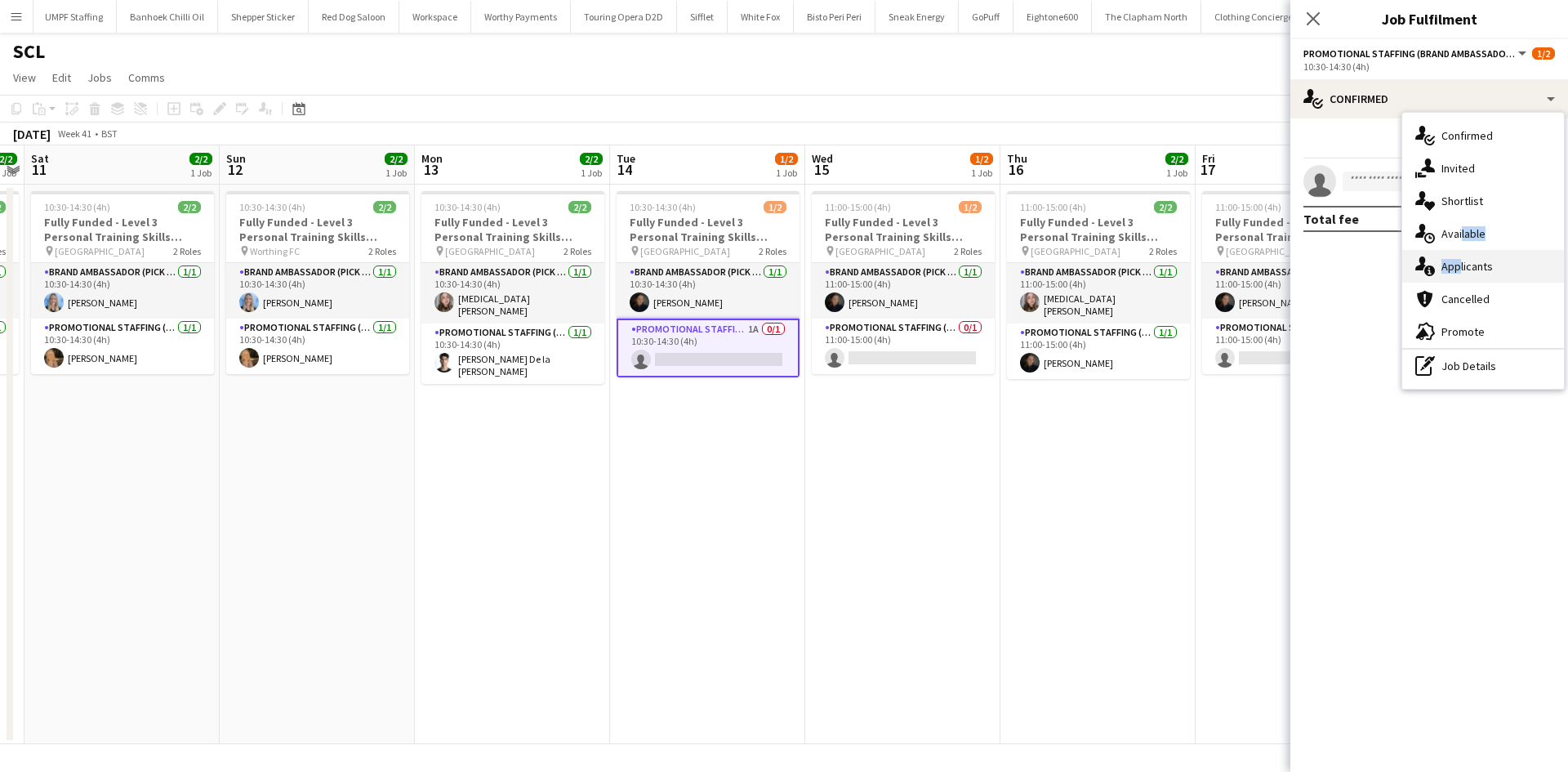
drag, startPoint x: 1457, startPoint y: 232, endPoint x: 1457, endPoint y: 264, distance: 32.0
click at [1457, 264] on div "single-neutral-actions-check-2 Confirmed single-neutral-actions-share-1 Invited…" at bounding box center [1482, 251] width 161 height 276
click at [1456, 264] on mat-expansion-panel "check Confirmed Start chat Share single-neutral-actions Total fee £0.00" at bounding box center [1429, 445] width 278 height 654
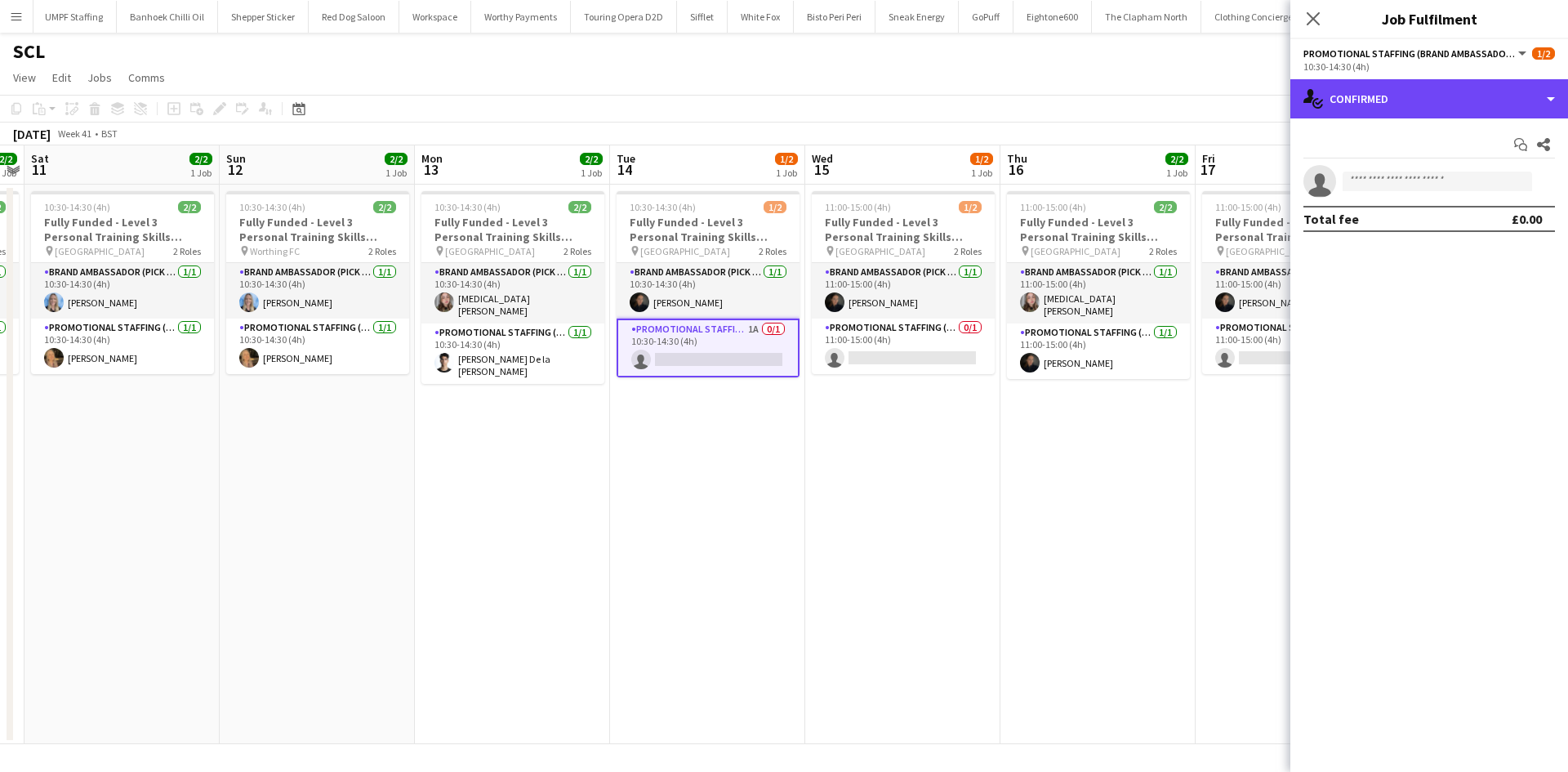
drag, startPoint x: 1419, startPoint y: 96, endPoint x: 1419, endPoint y: 196, distance: 100.0
click at [1419, 109] on div "single-neutral-actions-check-2 Confirmed" at bounding box center [1429, 98] width 278 height 39
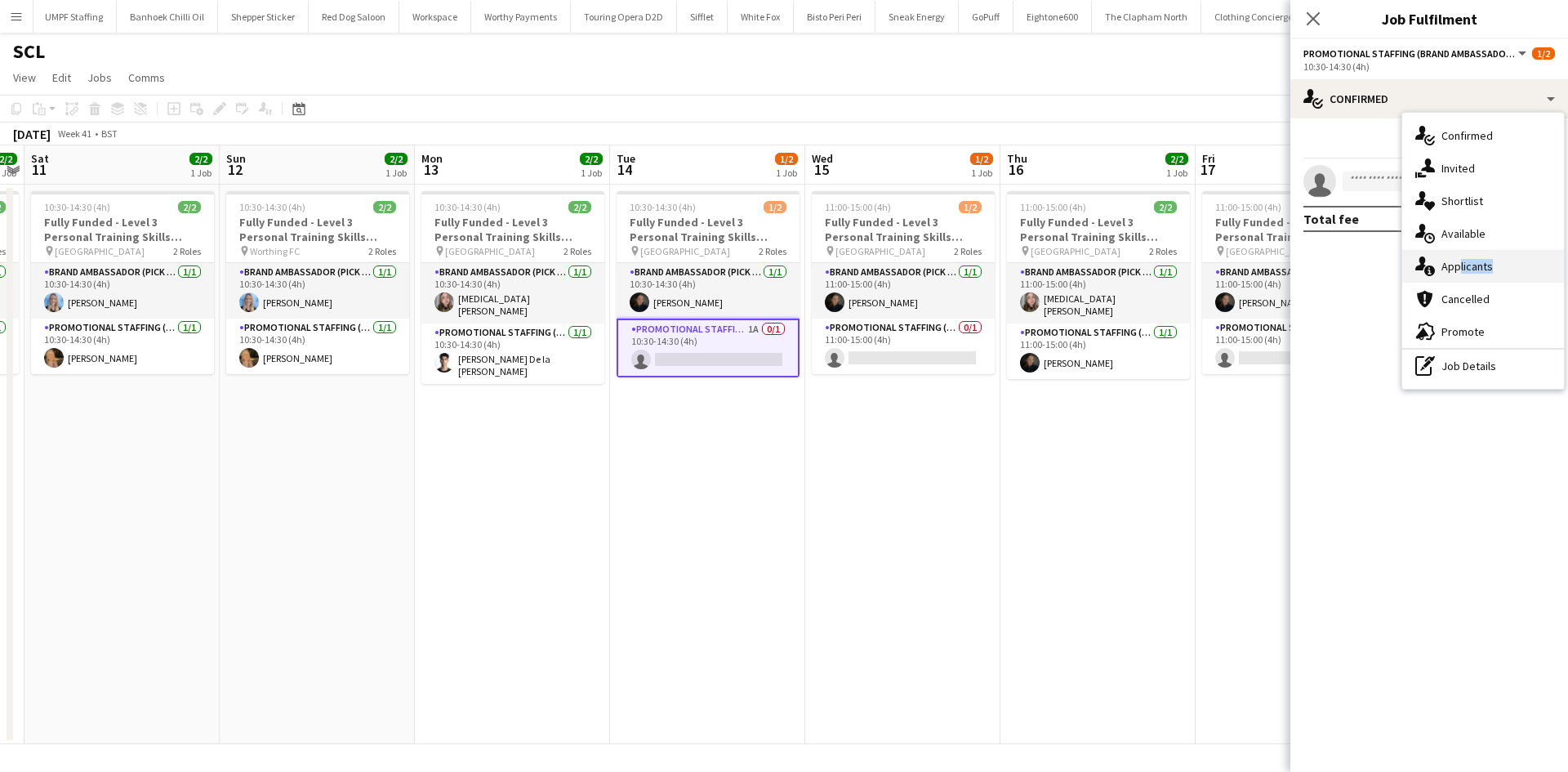
drag, startPoint x: 1442, startPoint y: 293, endPoint x: 1455, endPoint y: 263, distance: 32.7
click at [1455, 263] on div "single-neutral-actions-check-2 Confirmed single-neutral-actions-share-1 Invited…" at bounding box center [1482, 251] width 161 height 276
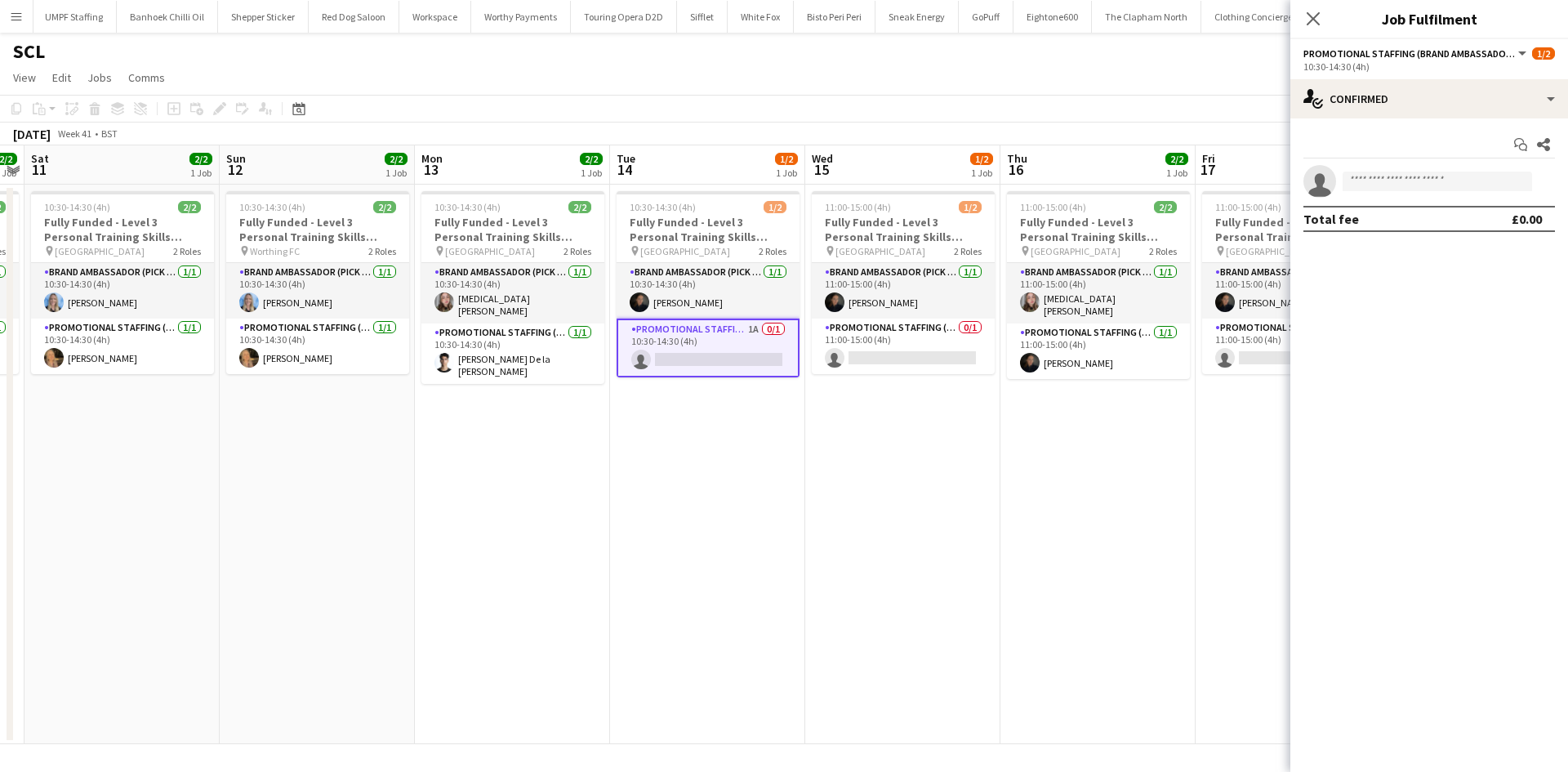
click at [1455, 263] on mat-expansion-panel "check Confirmed Start chat Share single-neutral-actions Total fee £0.00" at bounding box center [1429, 445] width 278 height 654
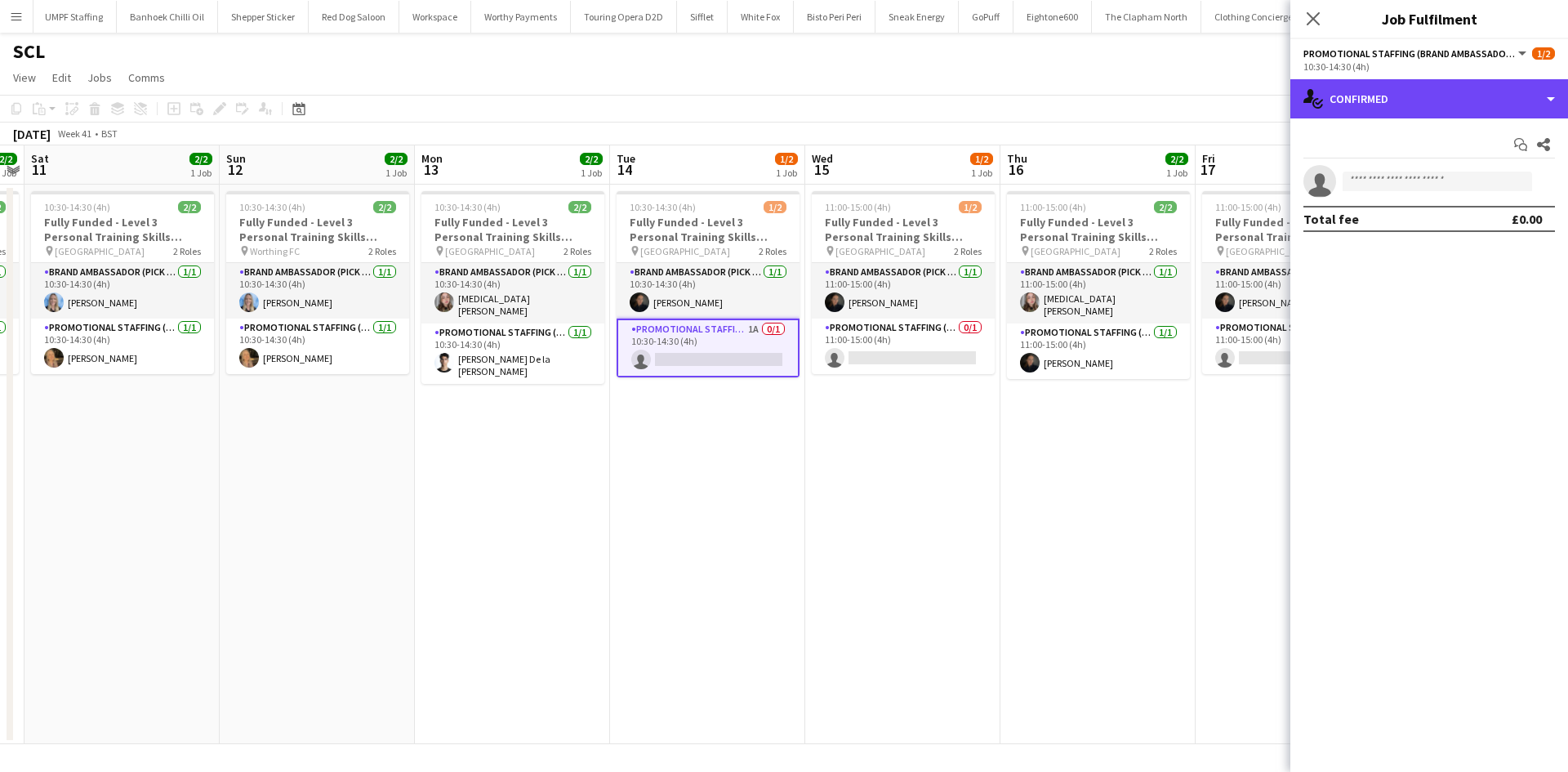
drag, startPoint x: 1409, startPoint y: 106, endPoint x: 1426, endPoint y: 272, distance: 166.9
click at [1424, 270] on div "single-neutral-actions-check-2 Confirmed single-neutral-actions-check-2 Confirm…" at bounding box center [1429, 426] width 278 height 693
click at [1442, 98] on div "single-neutral-actions-check-2 Confirmed" at bounding box center [1429, 98] width 278 height 39
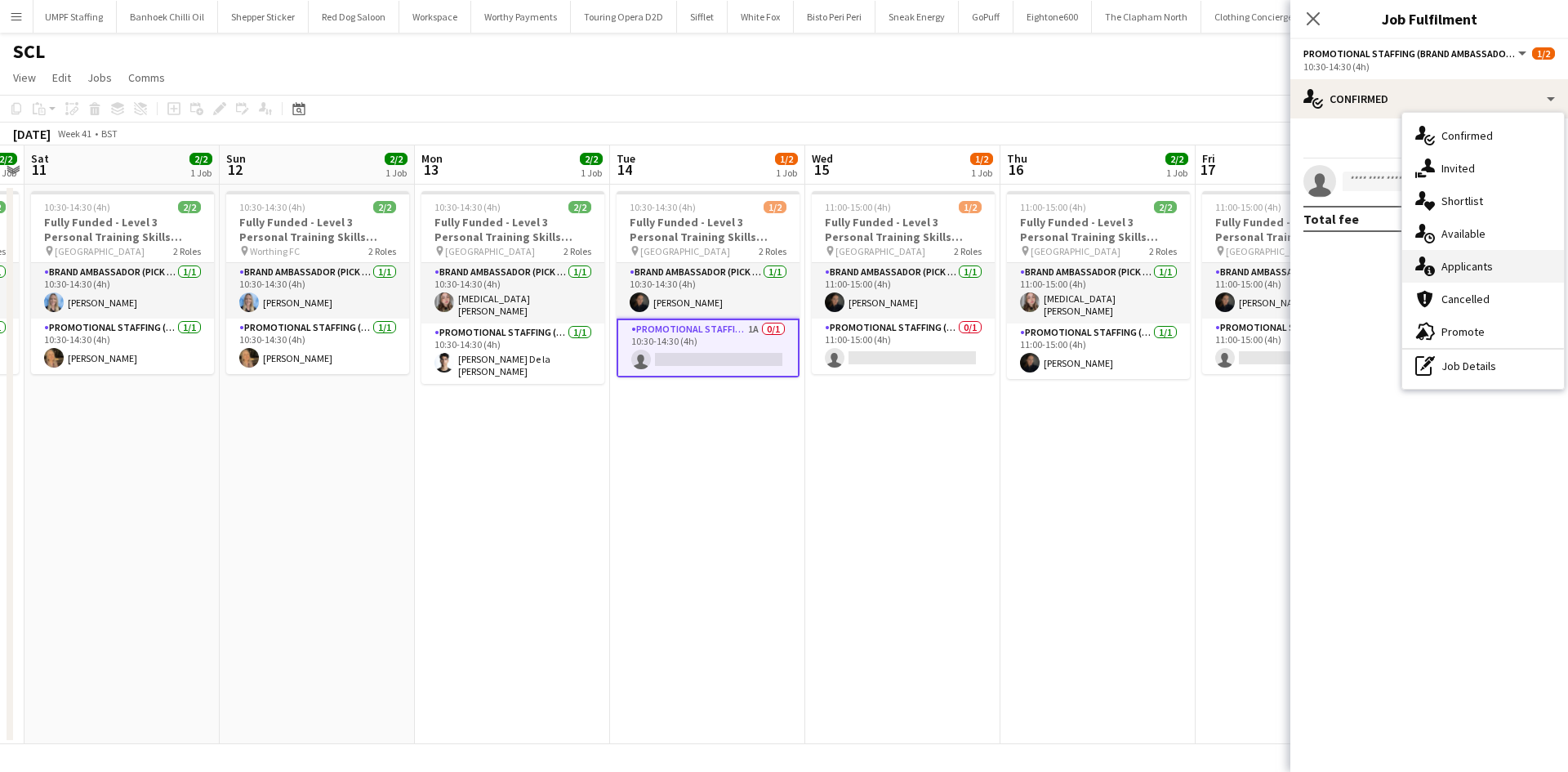
click at [1439, 276] on div "single-neutral-actions-information Applicants" at bounding box center [1482, 266] width 161 height 33
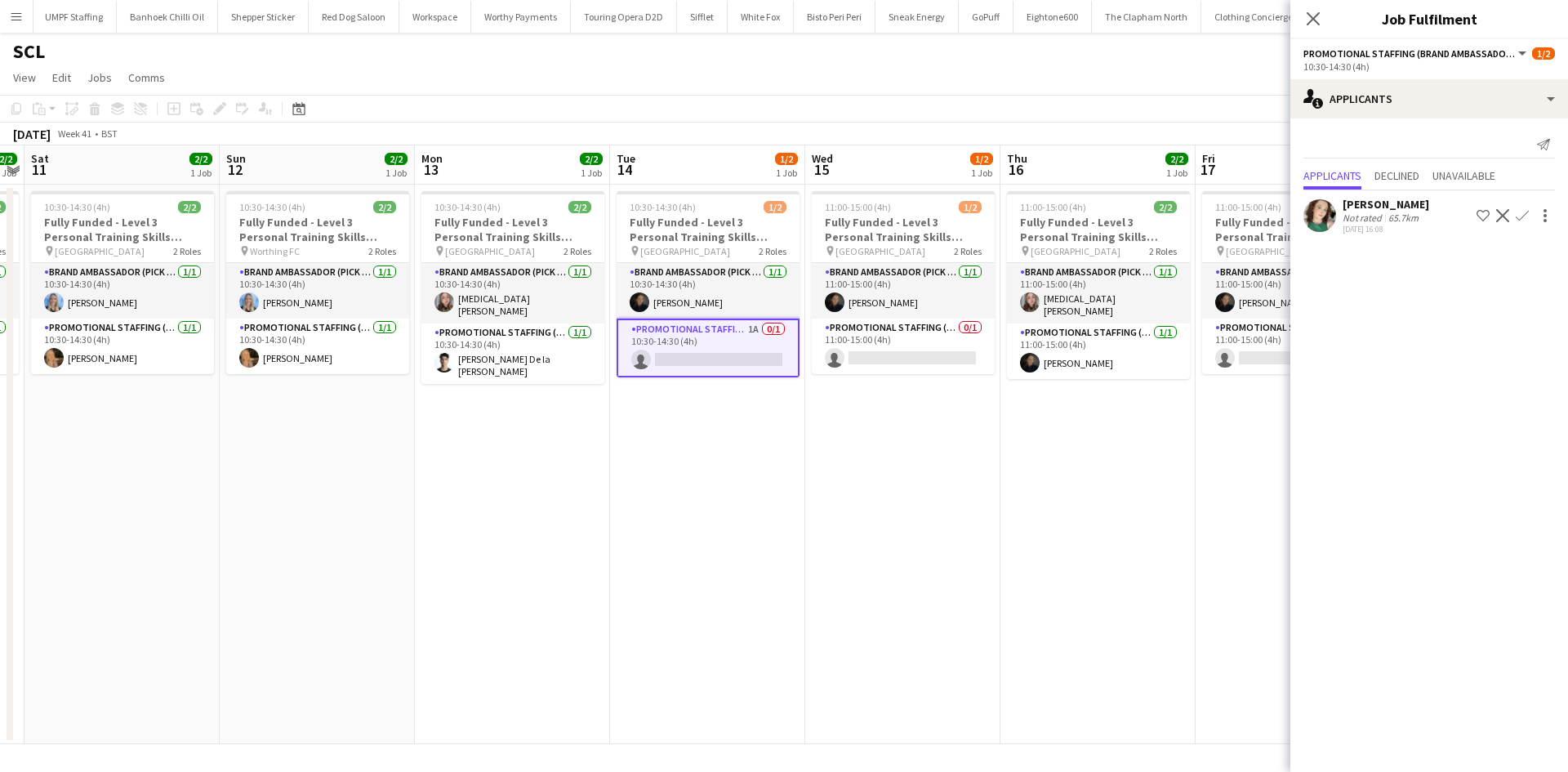
click at [1378, 212] on div "Not rated" at bounding box center [1364, 217] width 43 height 12
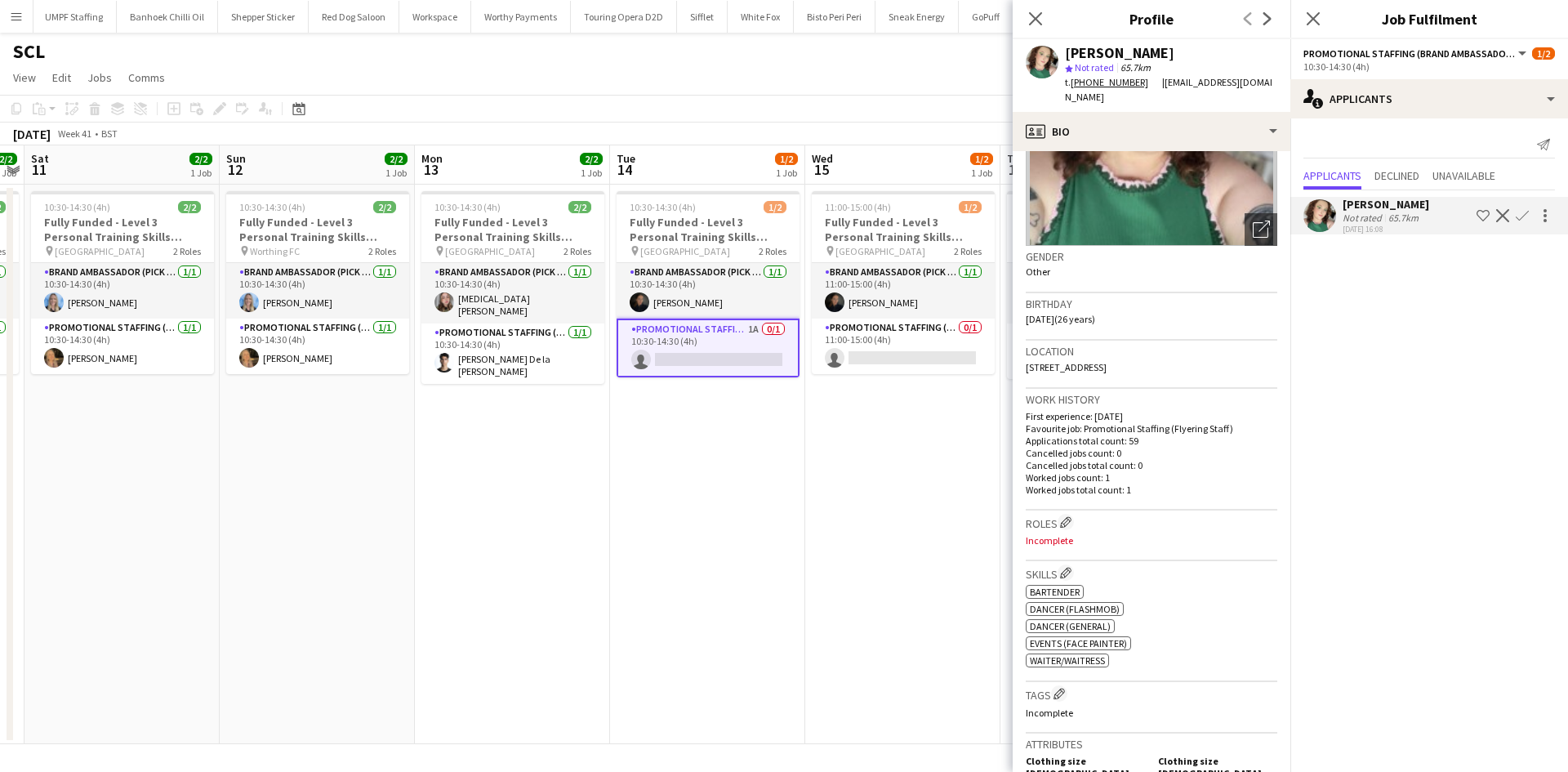
scroll to position [408, 0]
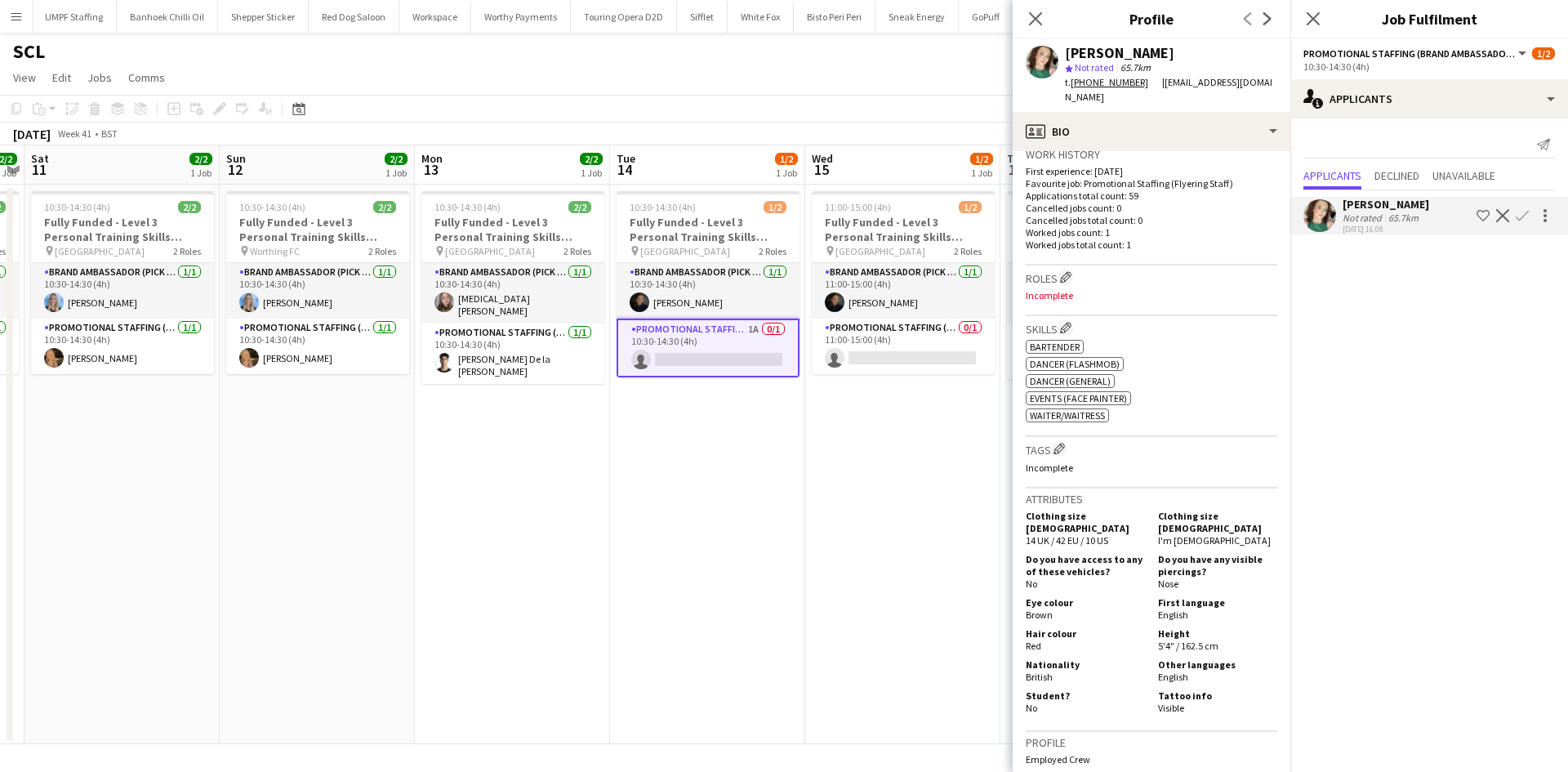
click at [1021, 16] on div "Close pop-in" at bounding box center [1035, 18] width 46 height 37
click at [1028, 16] on icon "Close pop-in" at bounding box center [1035, 18] width 15 height 15
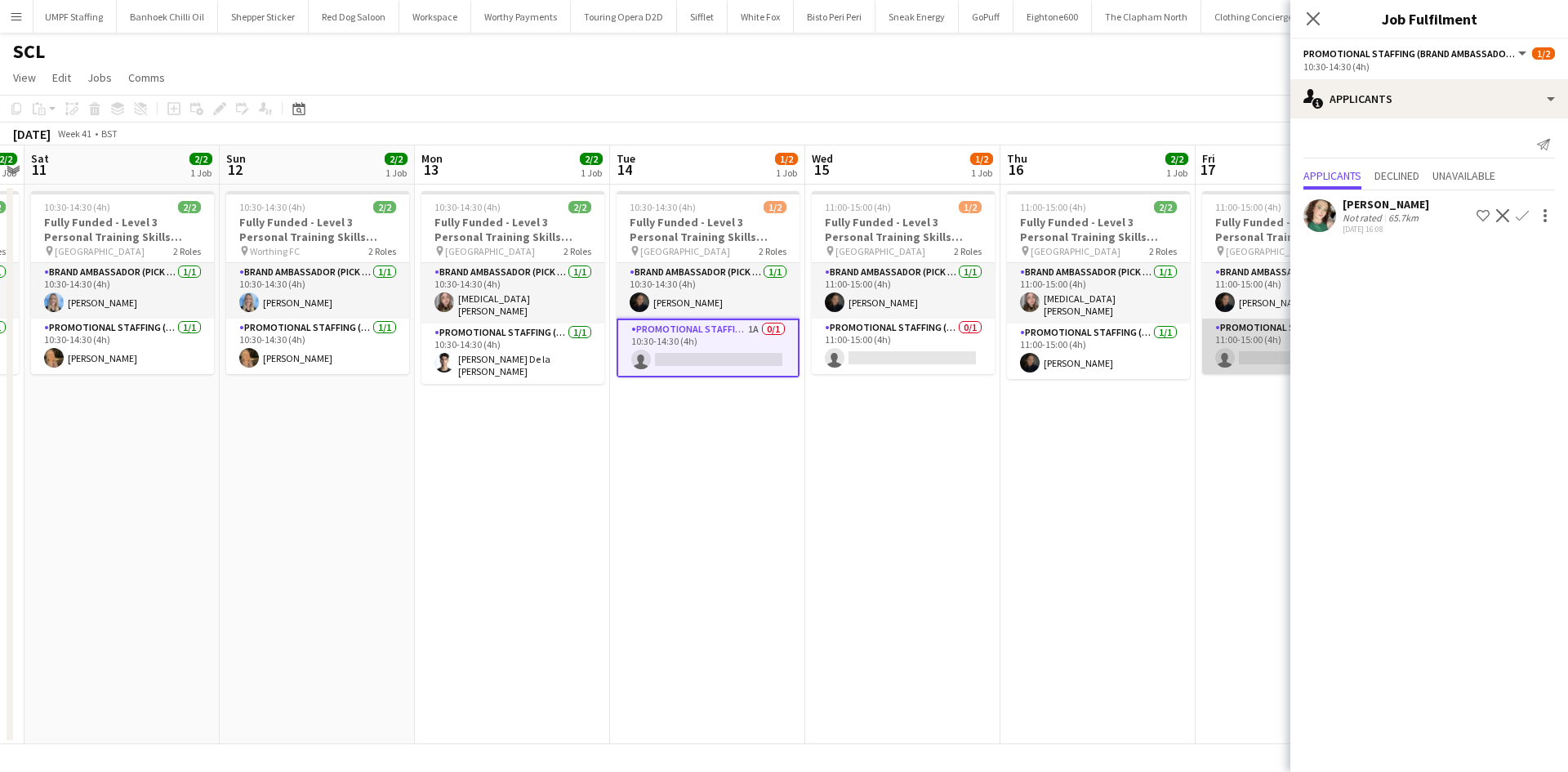
scroll to position [0, 558]
click at [1224, 349] on app-card-role "Promotional Staffing (Brand Ambassadors) 0/1 11:00-15:00 (4h) single-neutral-ac…" at bounding box center [1296, 346] width 183 height 56
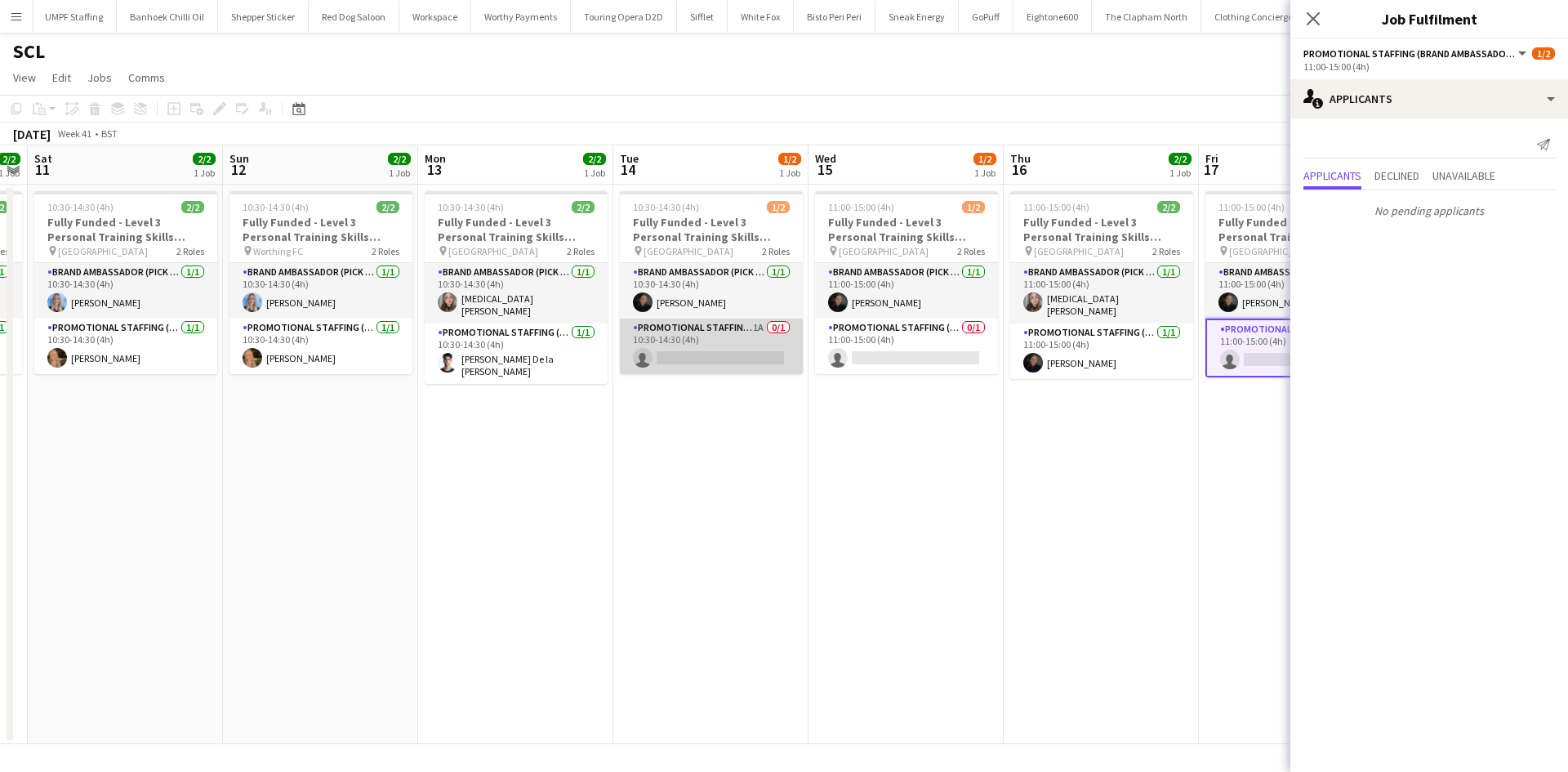
click at [710, 367] on app-card-role "Promotional Staffing (Brand Ambassadors) 1A 0/1 10:30-14:30 (4h) single-neutral…" at bounding box center [711, 346] width 183 height 56
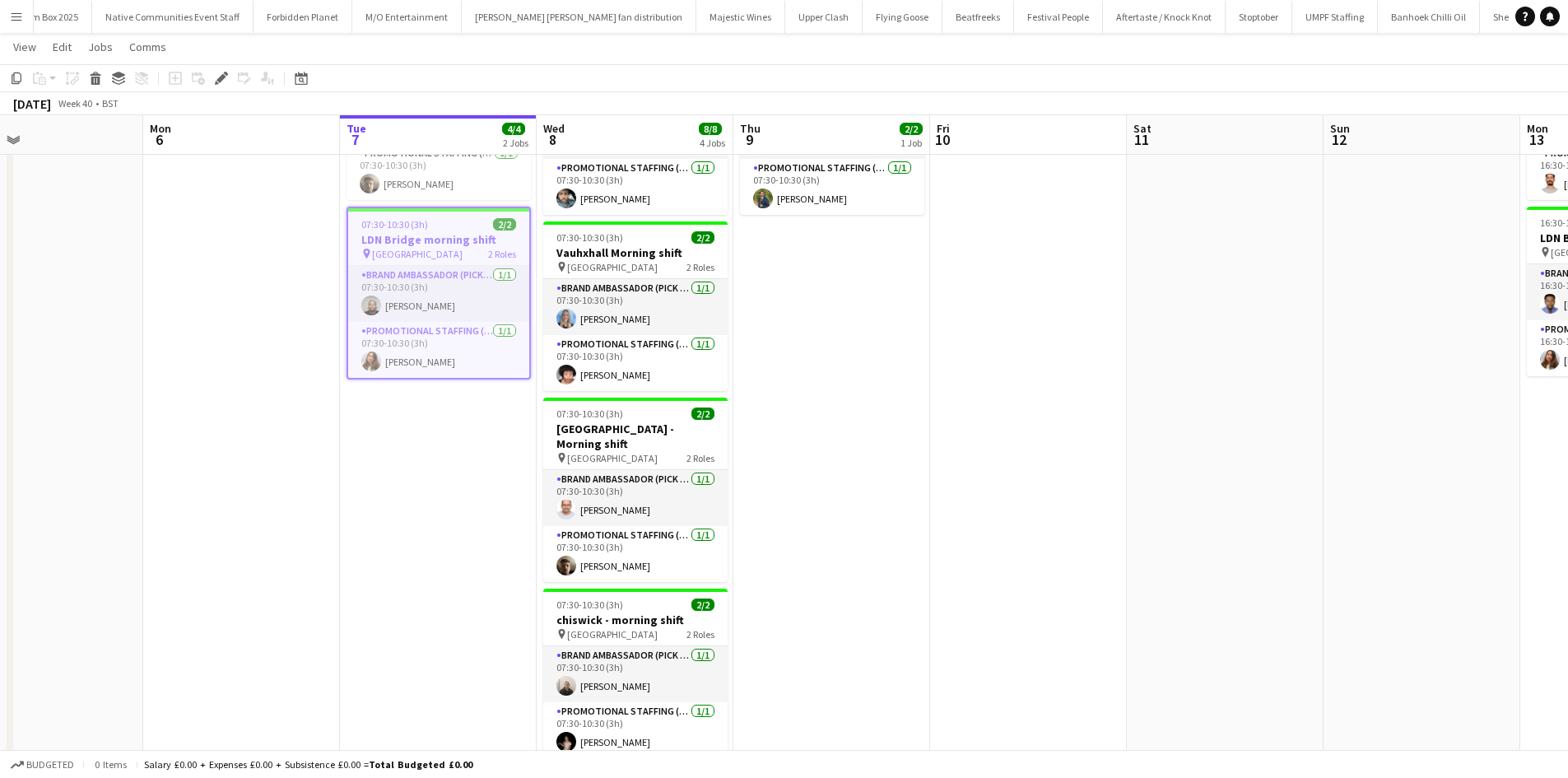
scroll to position [0, 841]
click at [563, 449] on app-job-card "07:30-10:30 (3h) 2/2 Wood green station - Morning shift pin Wood green station …" at bounding box center [634, 490] width 185 height 185
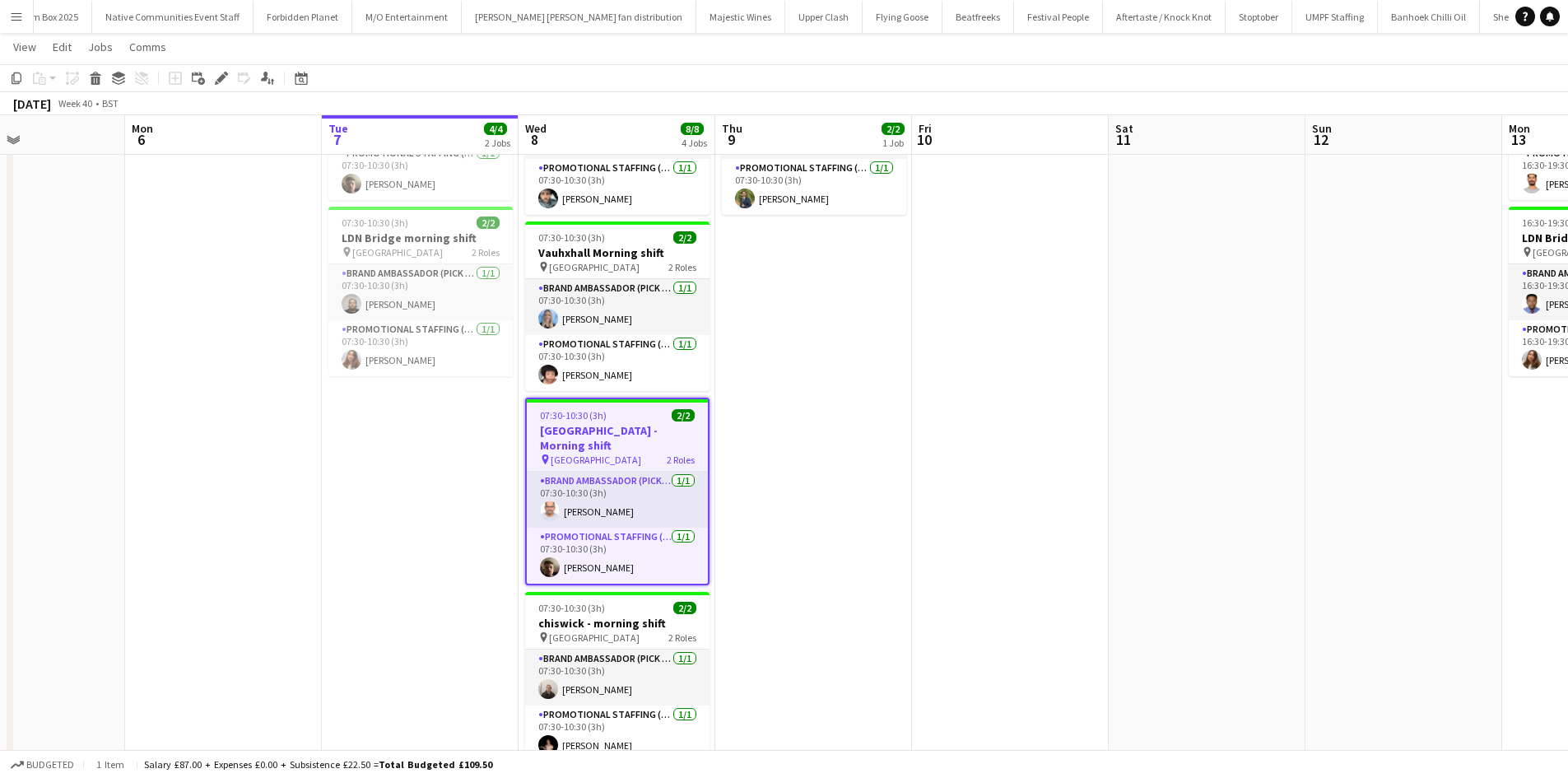
scroll to position [0, 465]
click at [23, 78] on div "Copy" at bounding box center [17, 78] width 20 height 20
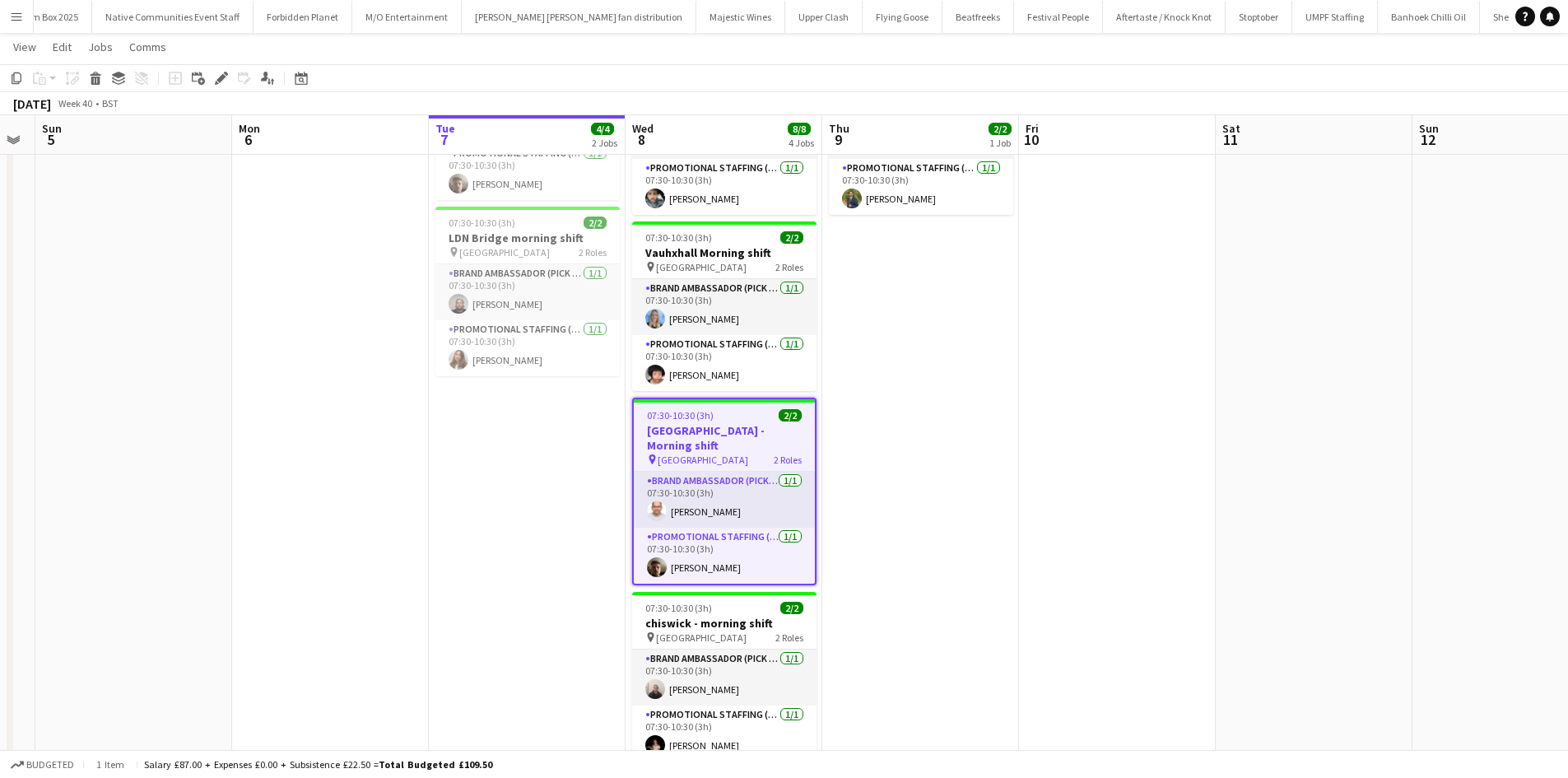
drag, startPoint x: 645, startPoint y: 417, endPoint x: 753, endPoint y: 422, distance: 108.1
click at [753, 422] on app-calendar-viewport "Fri 3 Sat 4 Sun 5 Mon 6 Tue 7 4/4 2 Jobs Wed 8 8/8 4 Jobs Thu 9 2/2 1 Job Fri 1…" at bounding box center [784, 365] width 1568 height 922
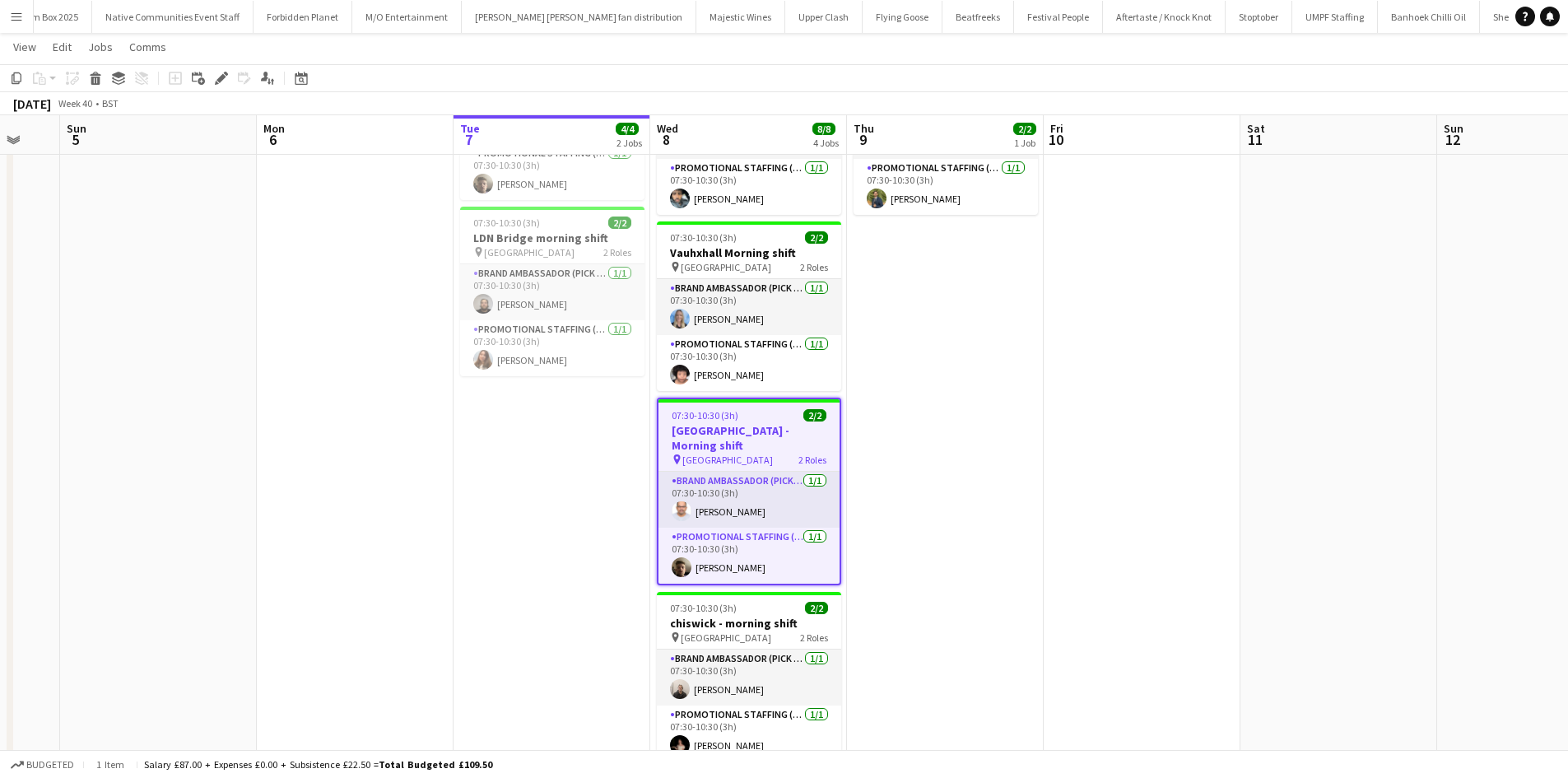
scroll to position [0, 330]
drag, startPoint x: 735, startPoint y: 393, endPoint x: 763, endPoint y: 415, distance: 35.6
click at [763, 415] on app-calendar-viewport "Fri 3 Sat 4 Sun 5 Mon 6 Tue 7 4/4 2 Jobs Wed 8 8/8 4 Jobs Thu 9 2/2 1 Job Fri 1…" at bounding box center [784, 365] width 1568 height 922
drag, startPoint x: 763, startPoint y: 415, endPoint x: 21, endPoint y: 80, distance: 814.1
click at [21, 80] on icon at bounding box center [17, 78] width 10 height 12
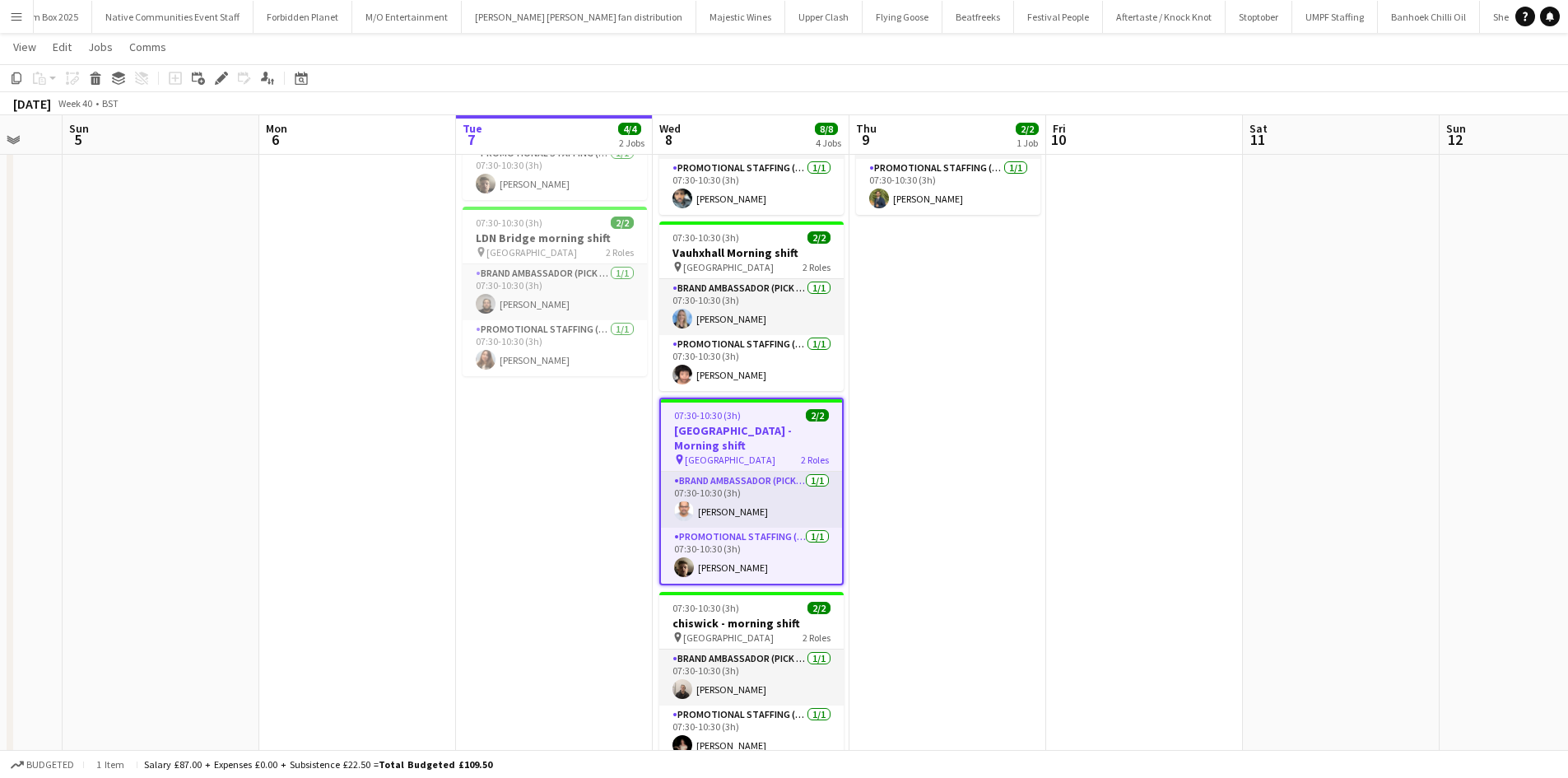
click at [911, 246] on app-date-cell "07:30-10:30 (3h) 2/2 Highbury & [GEOGRAPHIC_DATA] - morning shift pin [GEOGRAPH…" at bounding box center [947, 424] width 196 height 802
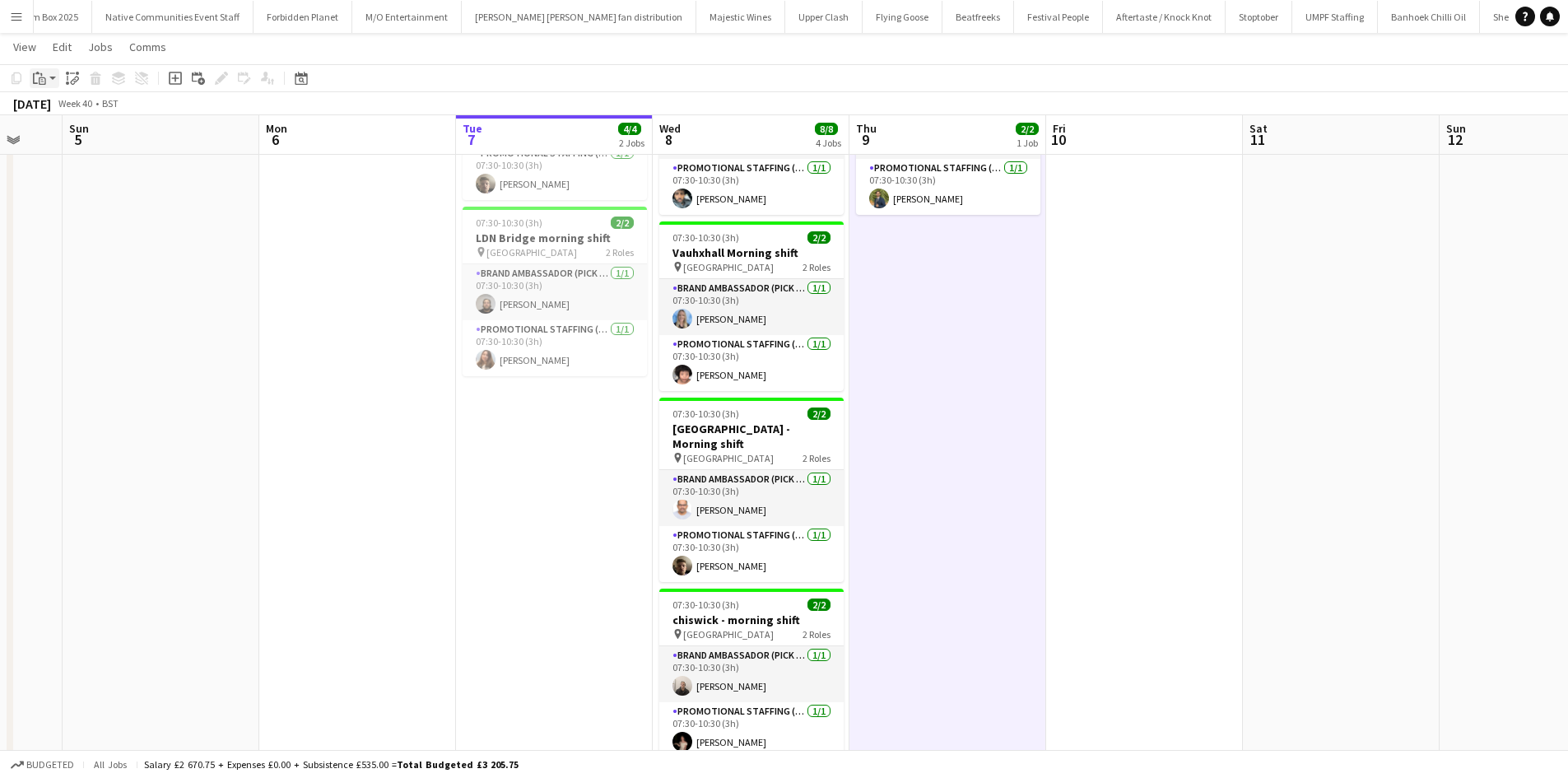
click at [44, 84] on icon at bounding box center [42, 81] width 7 height 7
click at [97, 146] on div "Paste Ctrl+V Paste with crew Ctrl+Shift+V" at bounding box center [120, 123] width 181 height 69
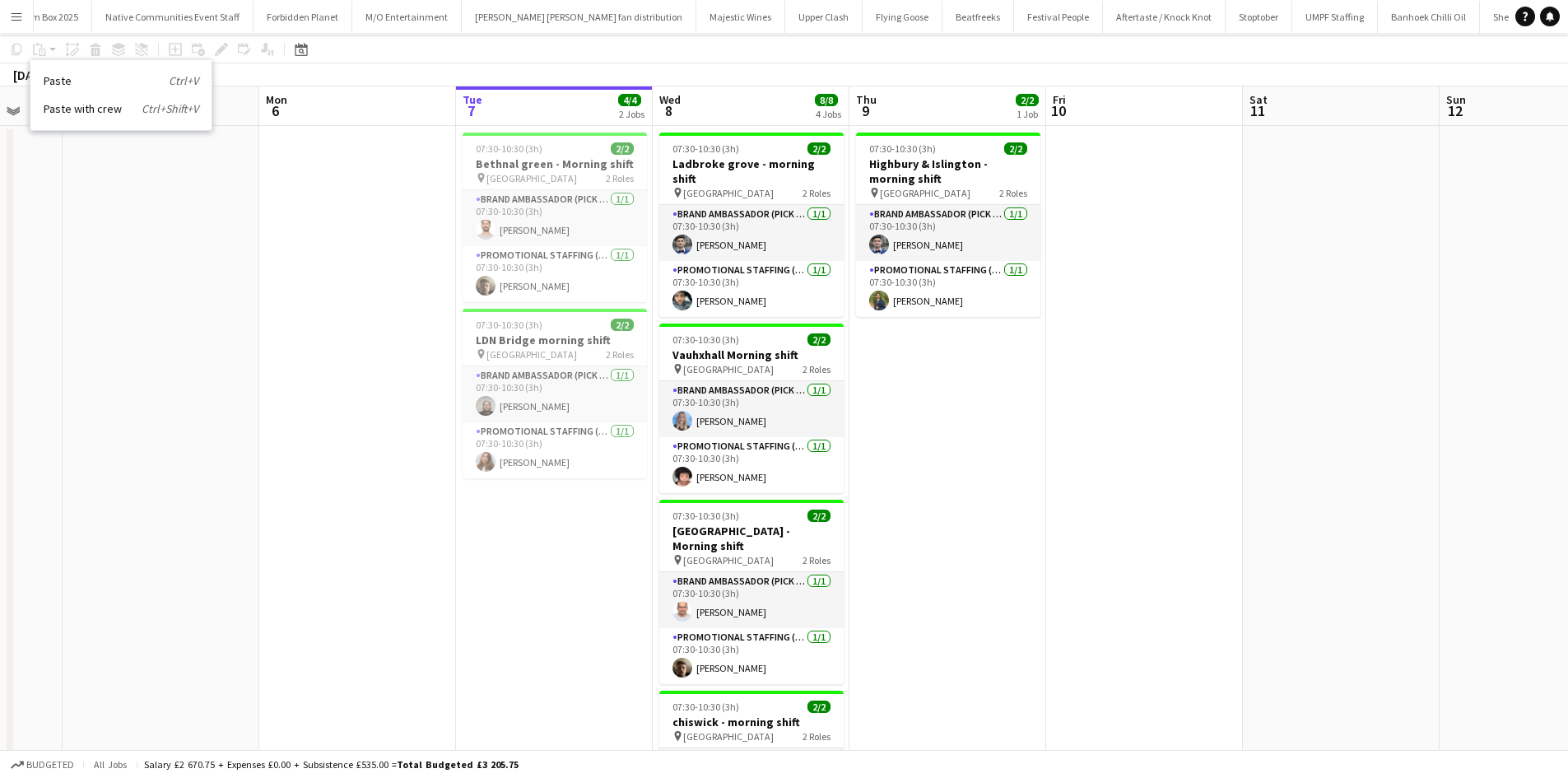
scroll to position [0, 0]
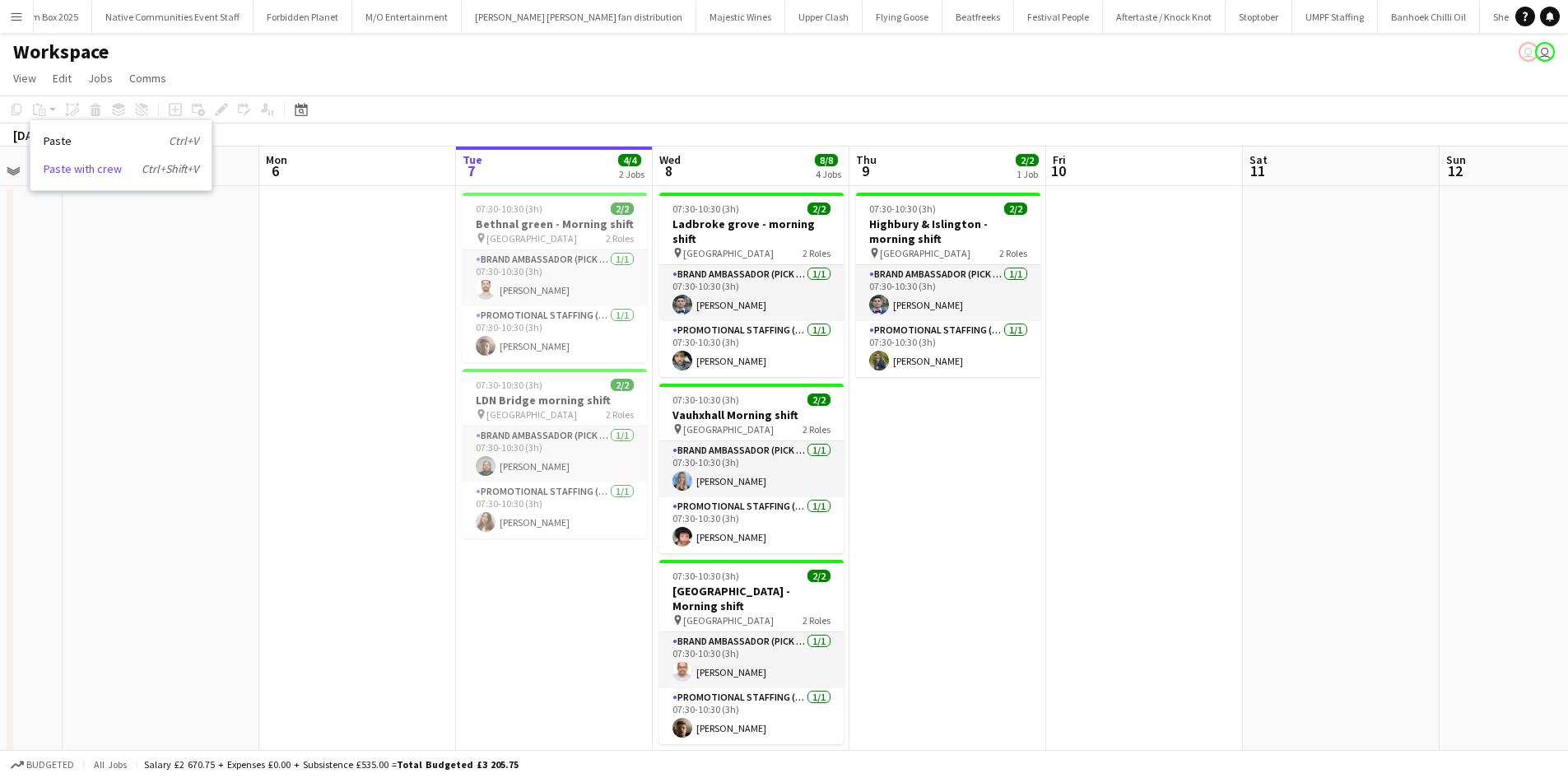
click at [90, 169] on link "Paste with crew Ctrl+Shift+V" at bounding box center [121, 169] width 155 height 15
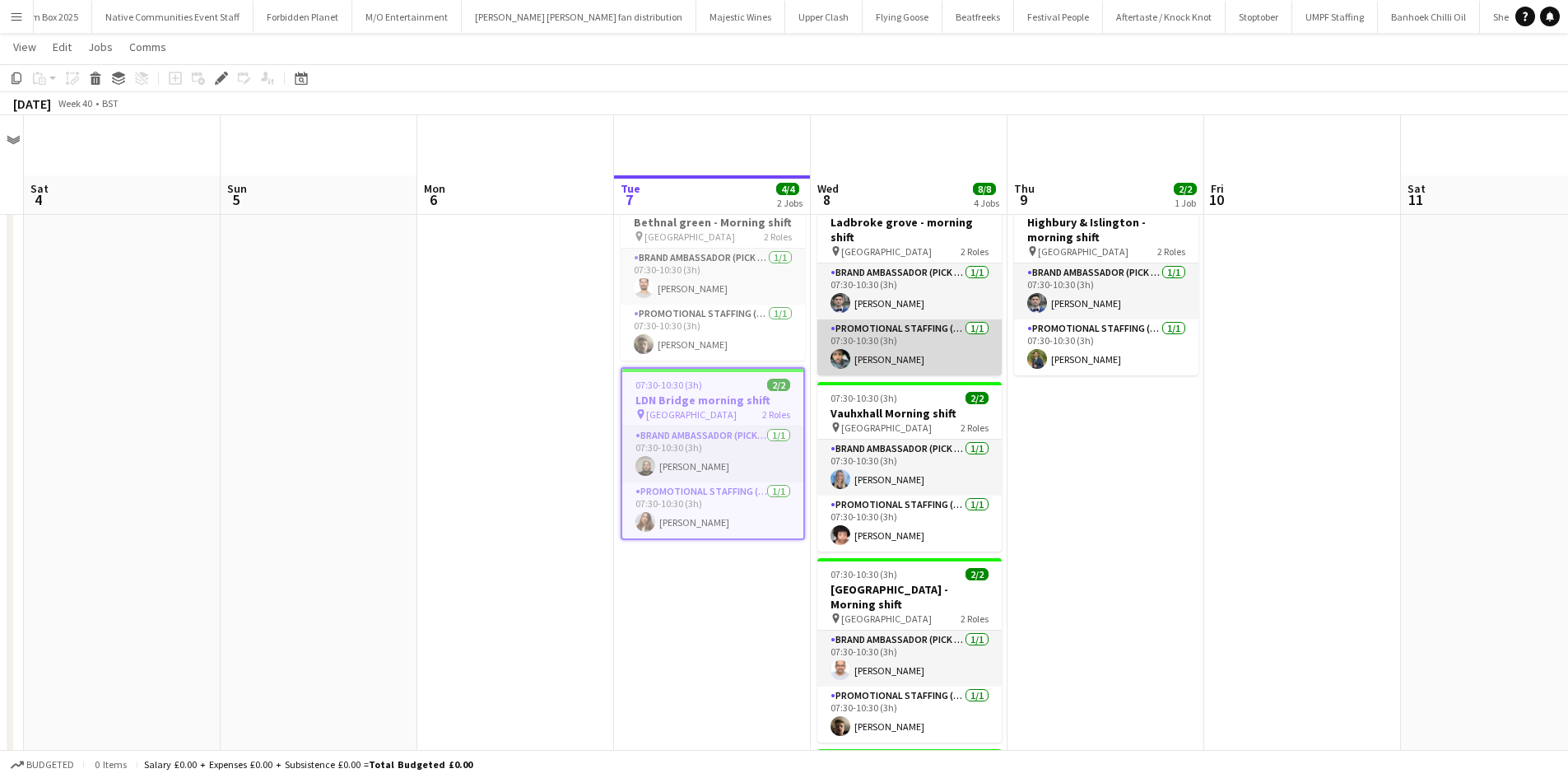
scroll to position [236, 0]
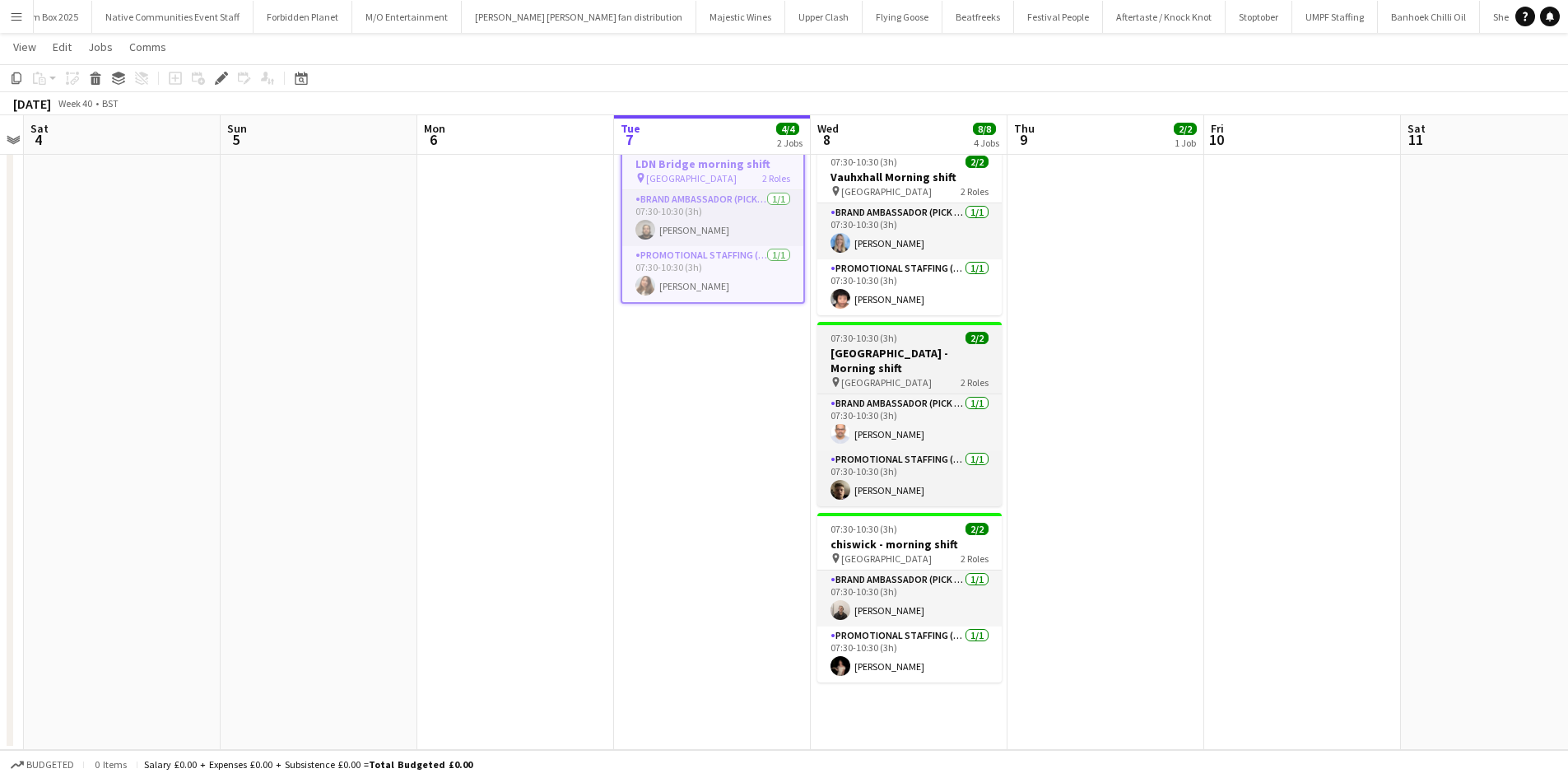
click at [928, 345] on h3 "[GEOGRAPHIC_DATA] - Morning shift" at bounding box center [909, 360] width 185 height 29
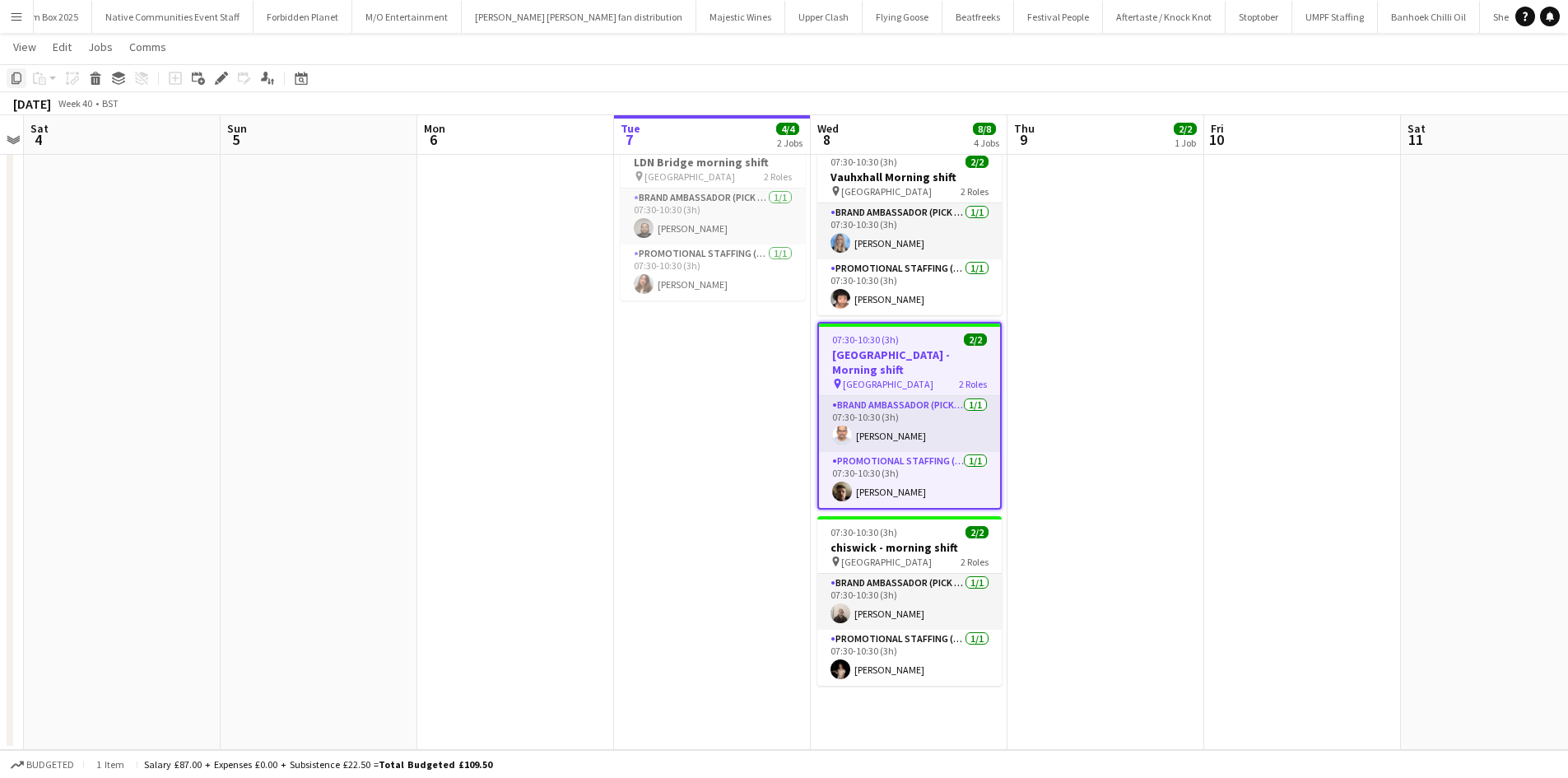
click at [21, 82] on icon "Copy" at bounding box center [17, 78] width 13 height 13
click at [1061, 297] on app-date-cell "07:30-10:30 (3h) 2/2 Highbury & [GEOGRAPHIC_DATA] - morning shift pin [GEOGRAPH…" at bounding box center [1105, 349] width 196 height 802
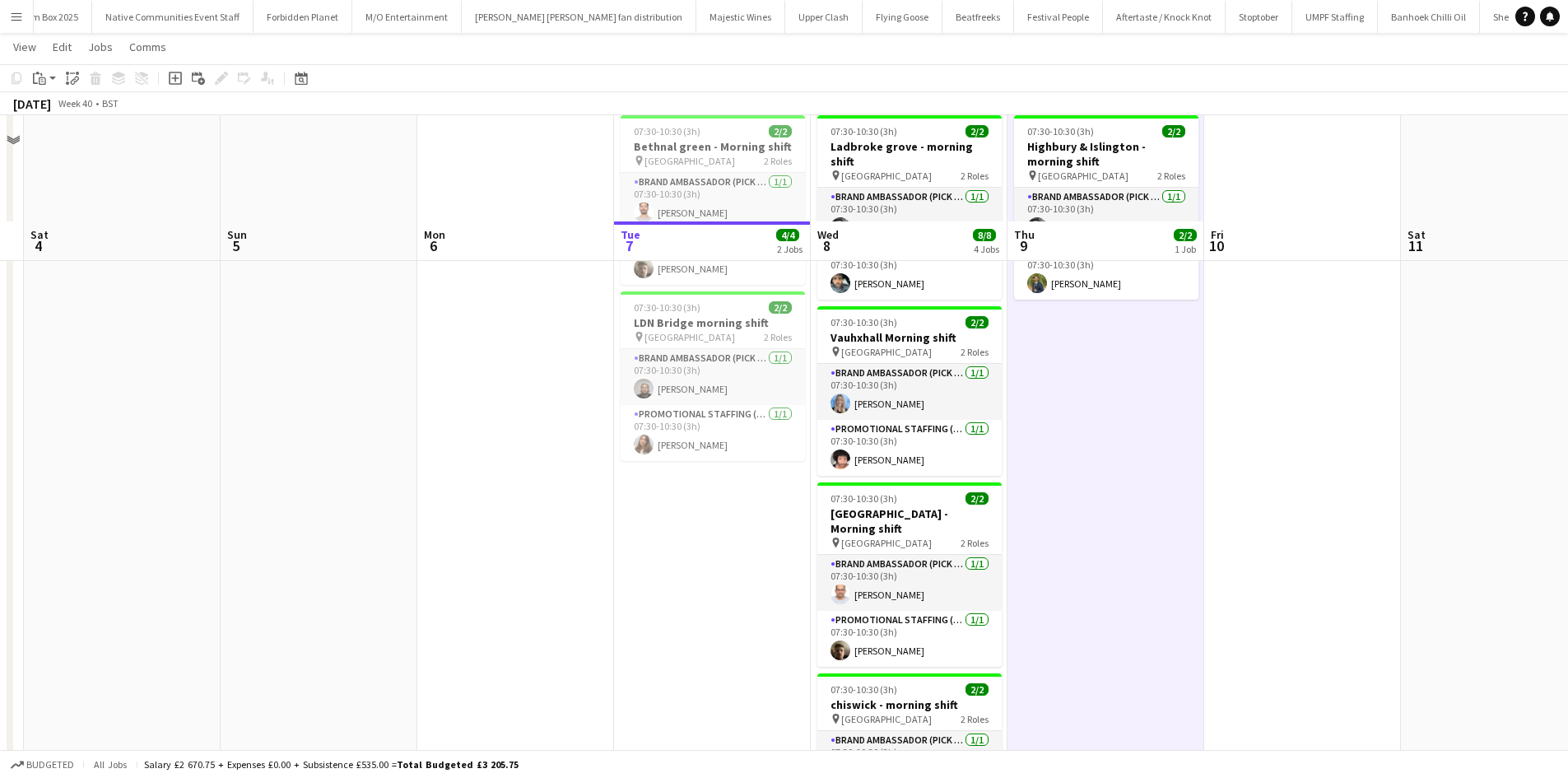
scroll to position [0, 0]
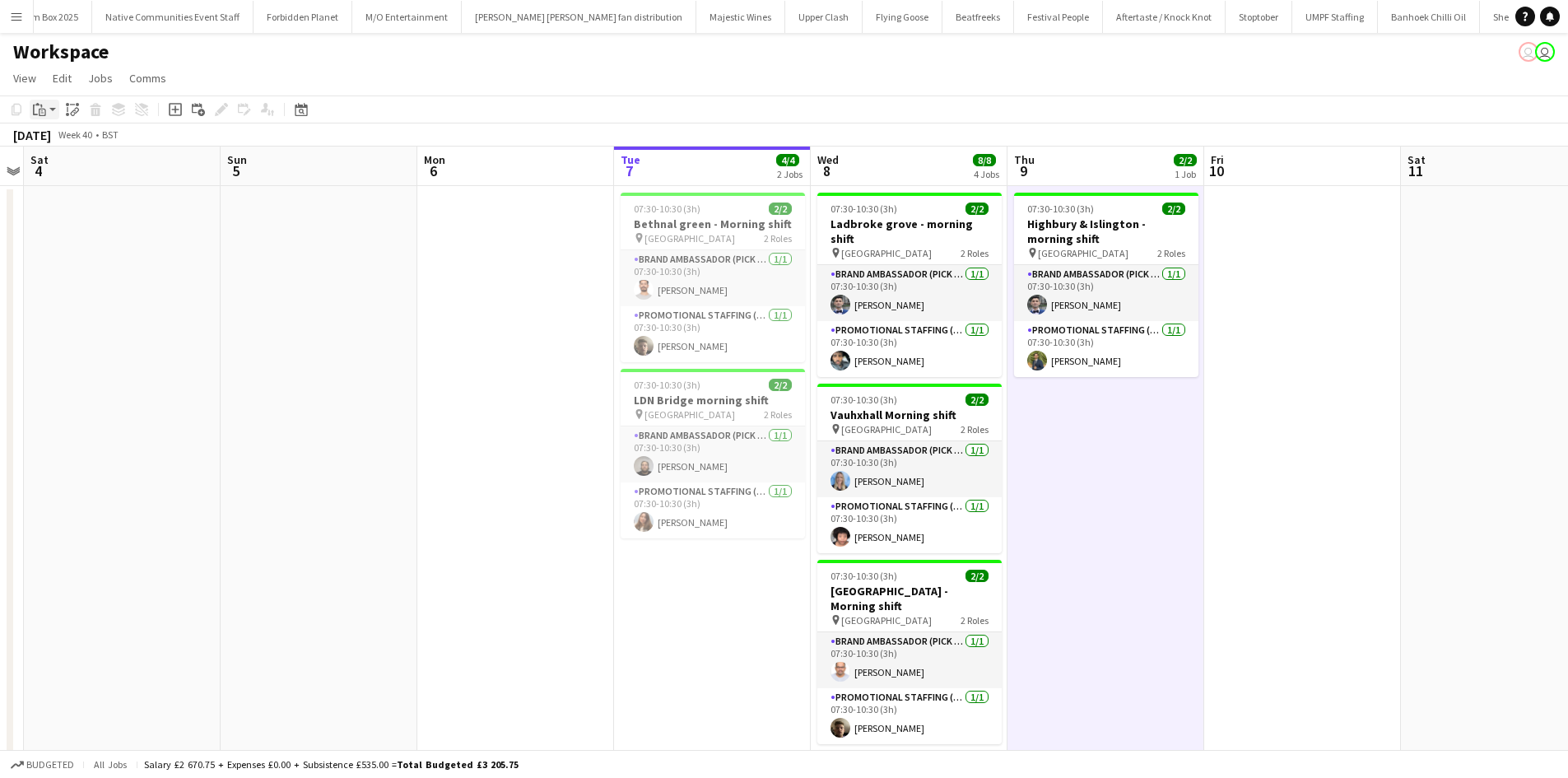
click at [46, 107] on div "Paste" at bounding box center [39, 109] width 20 height 20
click at [77, 169] on link "Paste with crew Ctrl+Shift+V" at bounding box center [121, 169] width 155 height 15
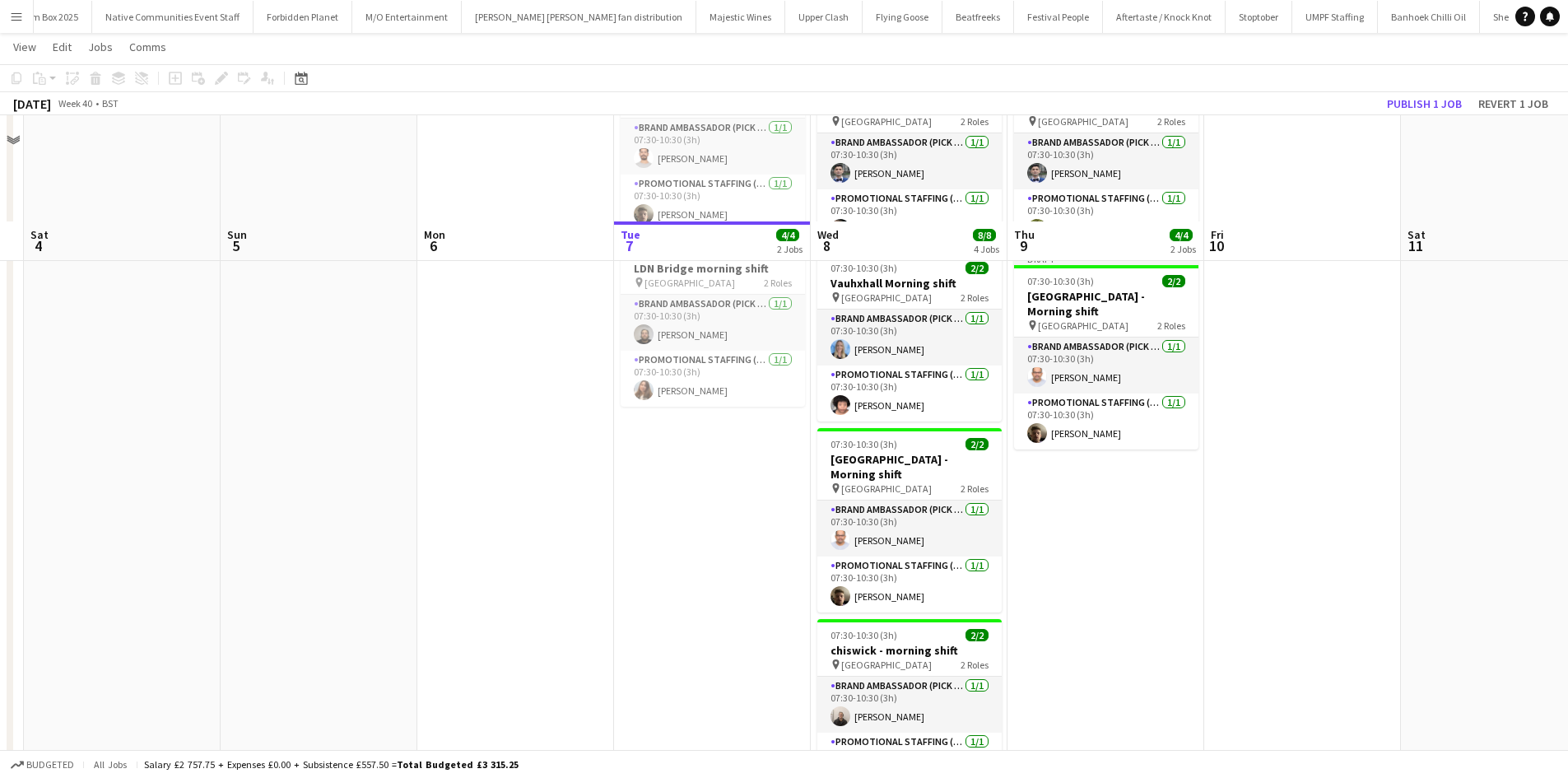
scroll to position [236, 0]
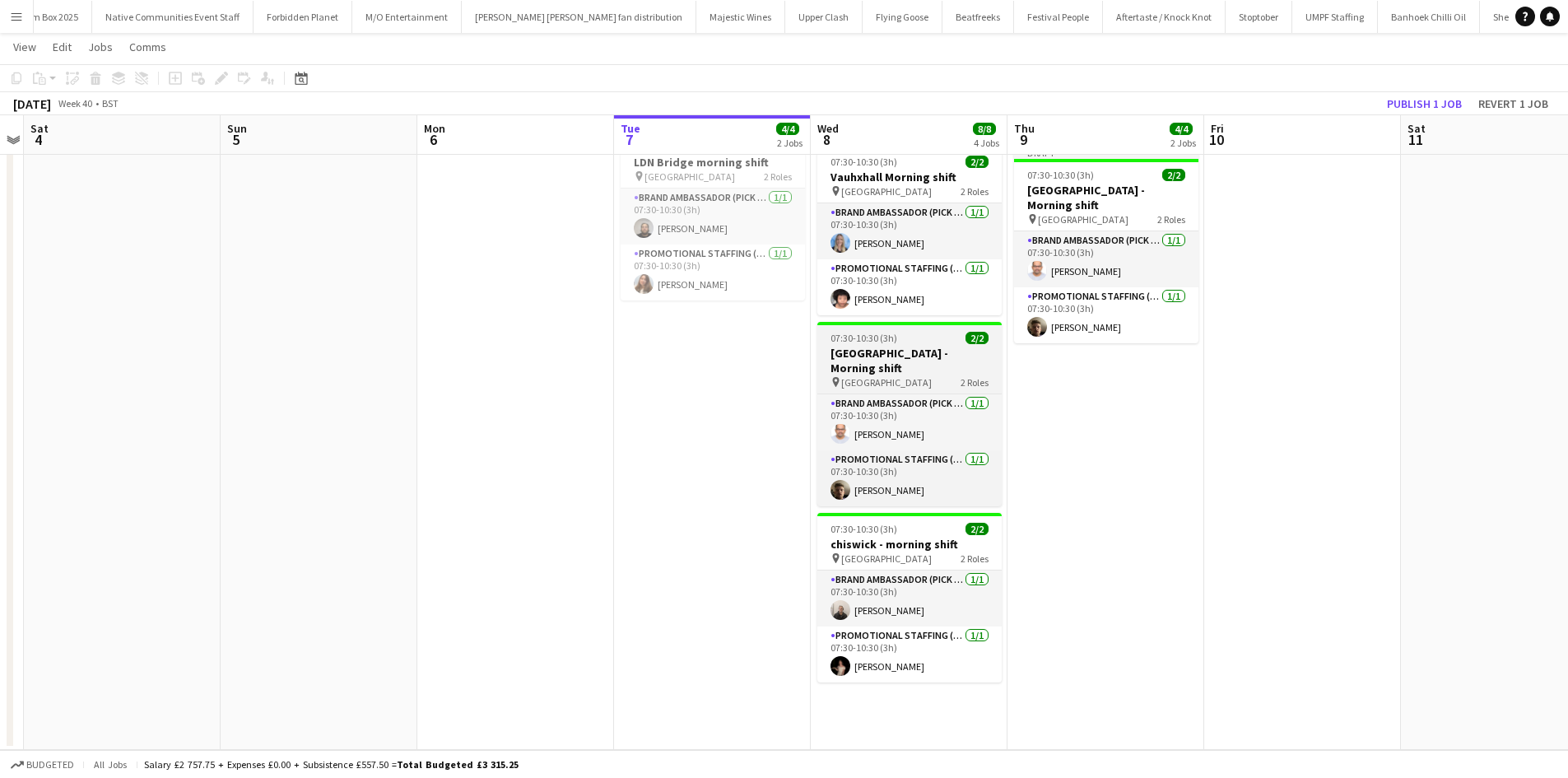
click at [892, 332] on span "07:30-10:30 (3h)" at bounding box center [863, 337] width 67 height 12
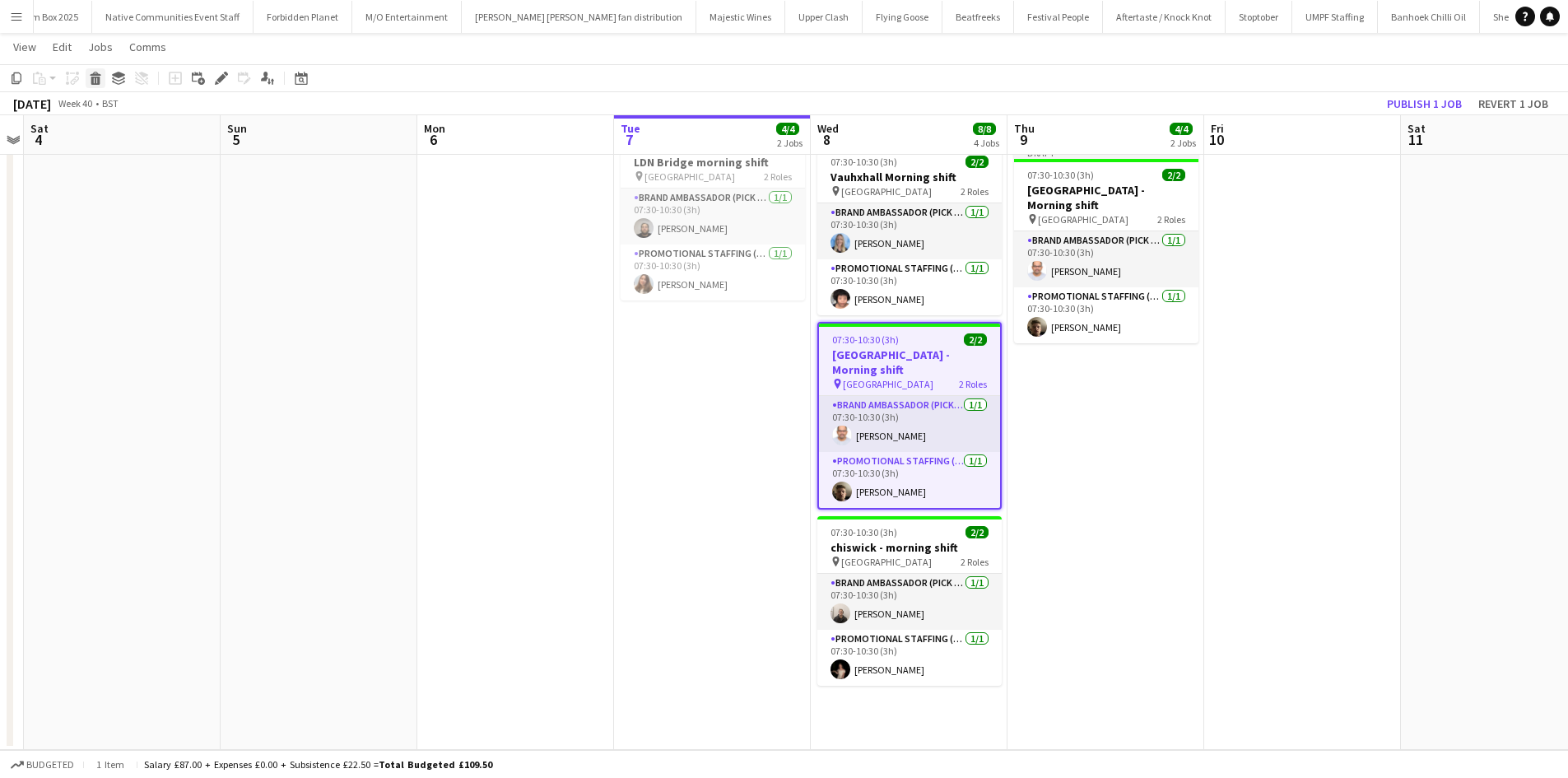
click at [96, 79] on icon at bounding box center [95, 80] width 9 height 8
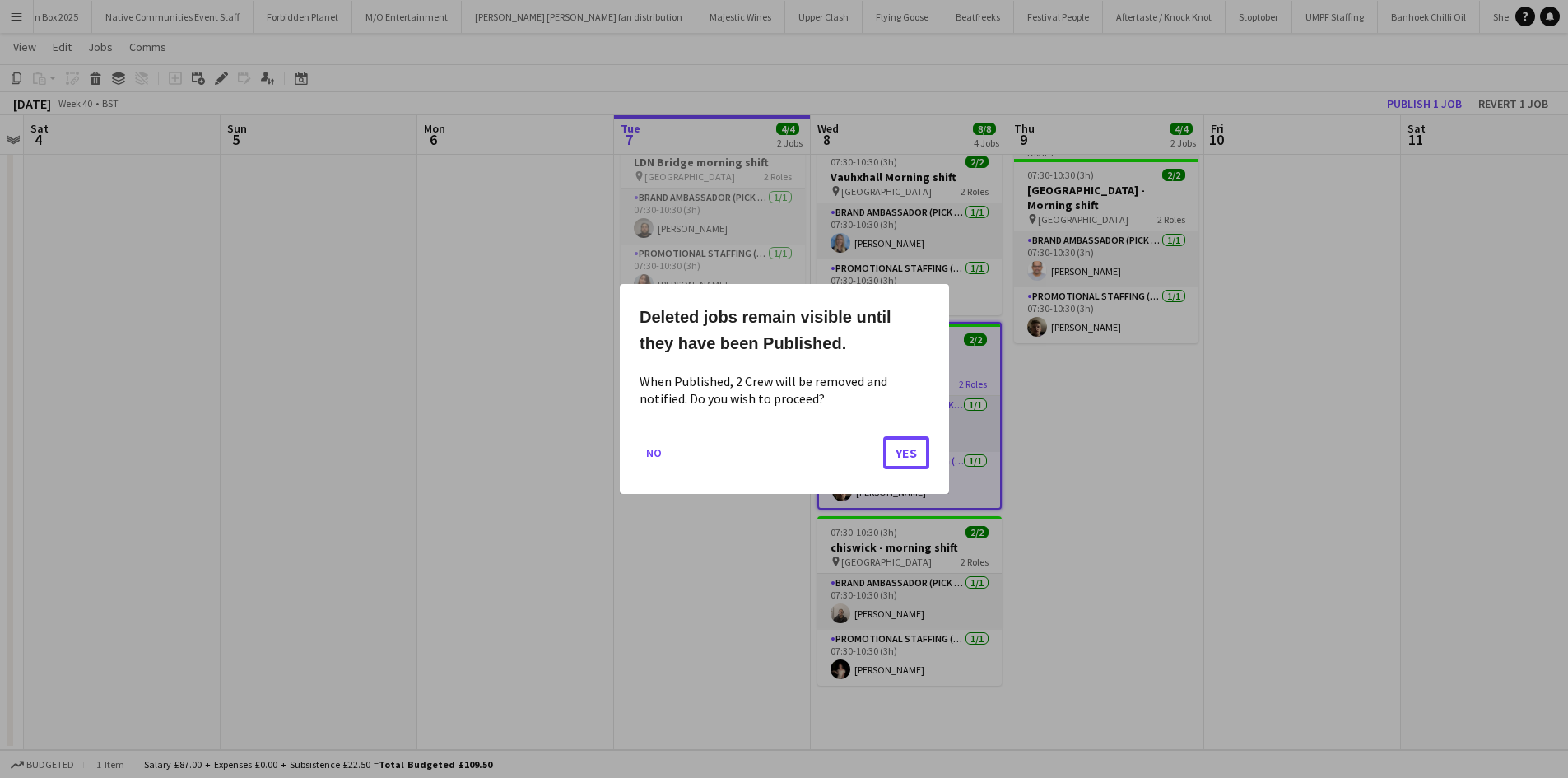
drag, startPoint x: 902, startPoint y: 457, endPoint x: 1059, endPoint y: 510, distance: 165.7
click at [1006, 552] on div "Deleted jobs remain visible until they have been Published. When Published, 2 C…" at bounding box center [784, 389] width 1568 height 778
click at [1068, 502] on div at bounding box center [784, 389] width 1568 height 778
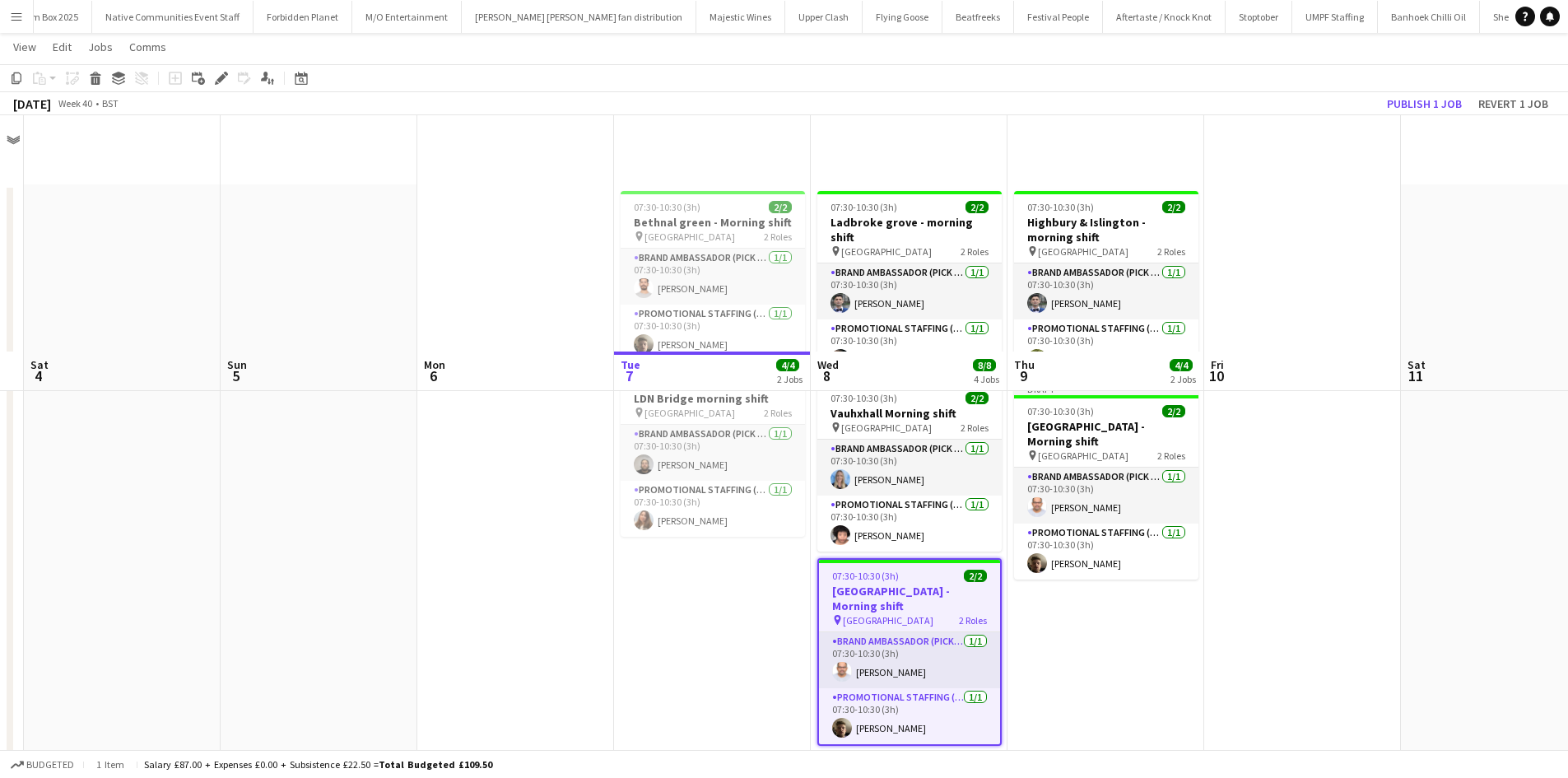
scroll to position [236, 0]
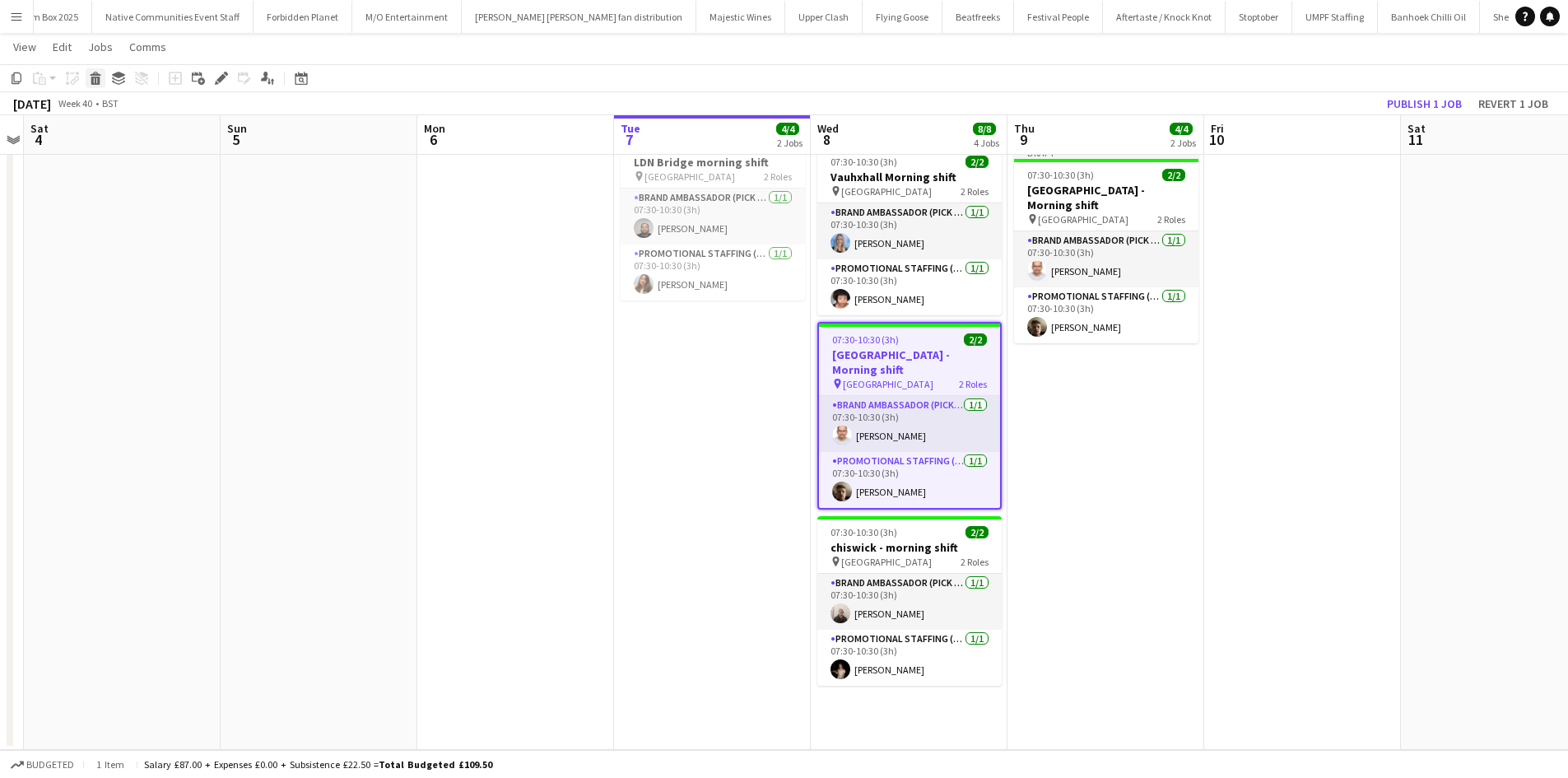
click at [86, 74] on div "Delete" at bounding box center [95, 78] width 20 height 20
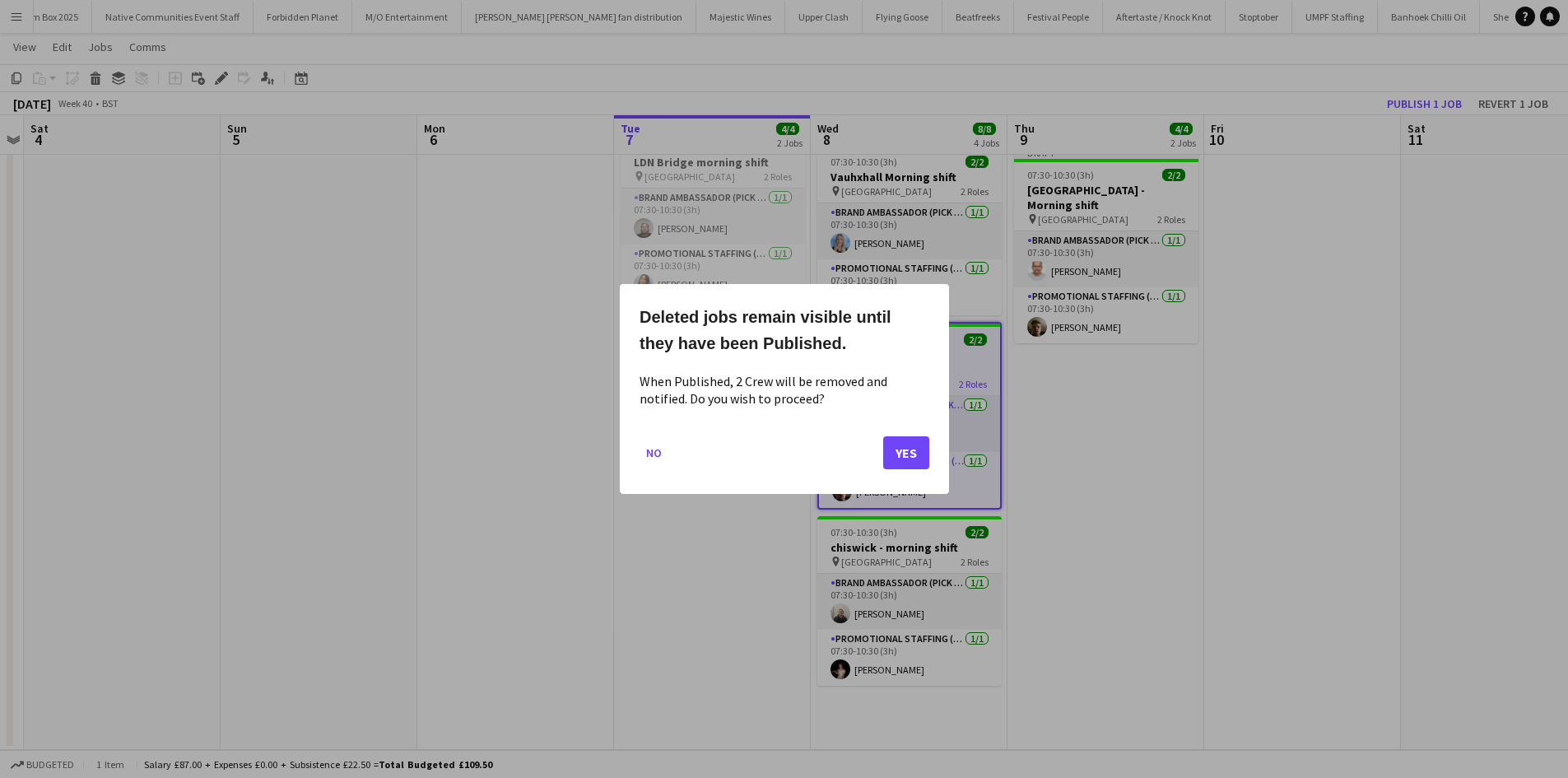
scroll to position [0, 0]
click at [909, 460] on button "Yes" at bounding box center [906, 453] width 46 height 33
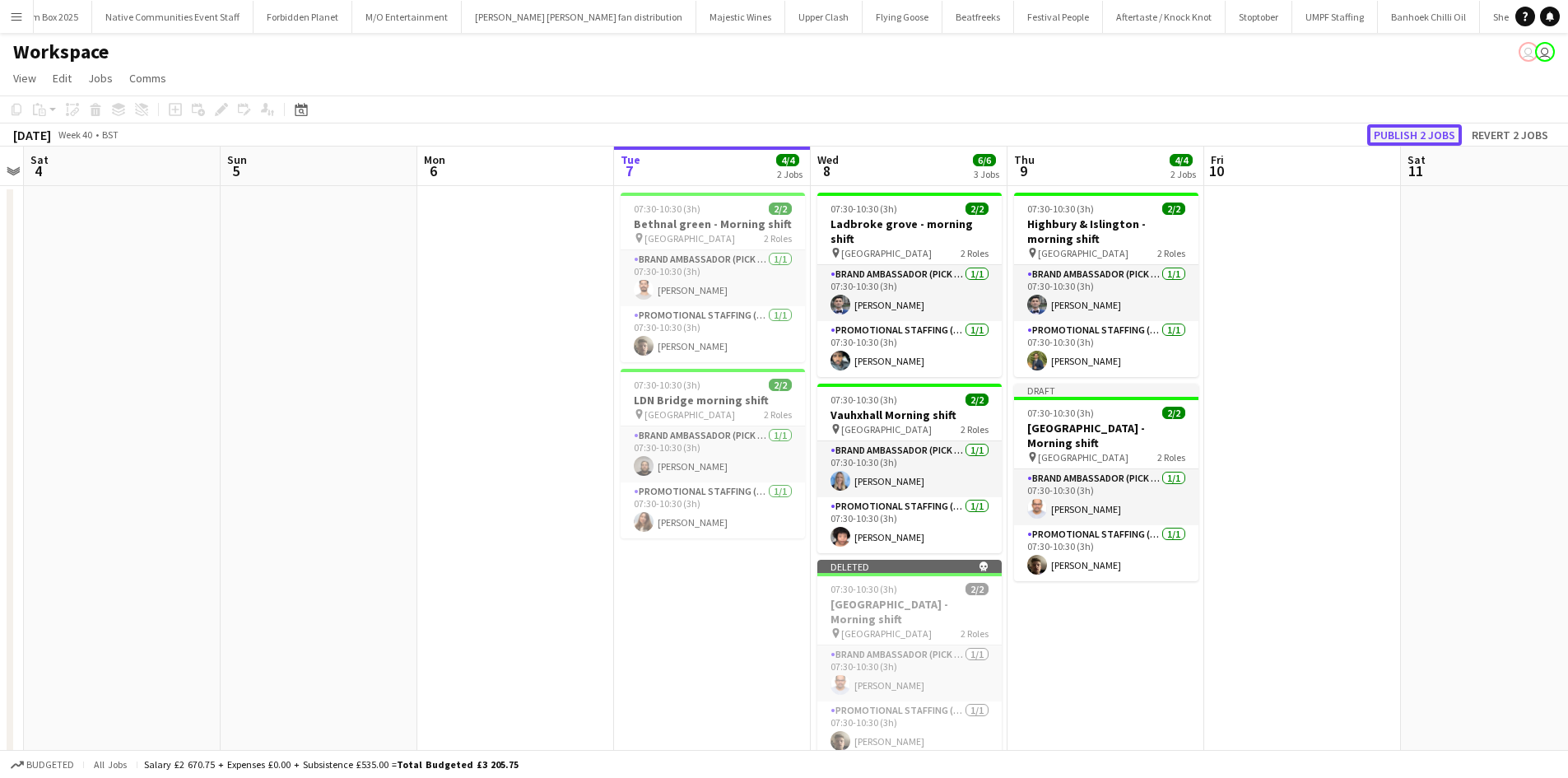
click at [1381, 128] on button "Publish 2 jobs" at bounding box center [1414, 134] width 95 height 21
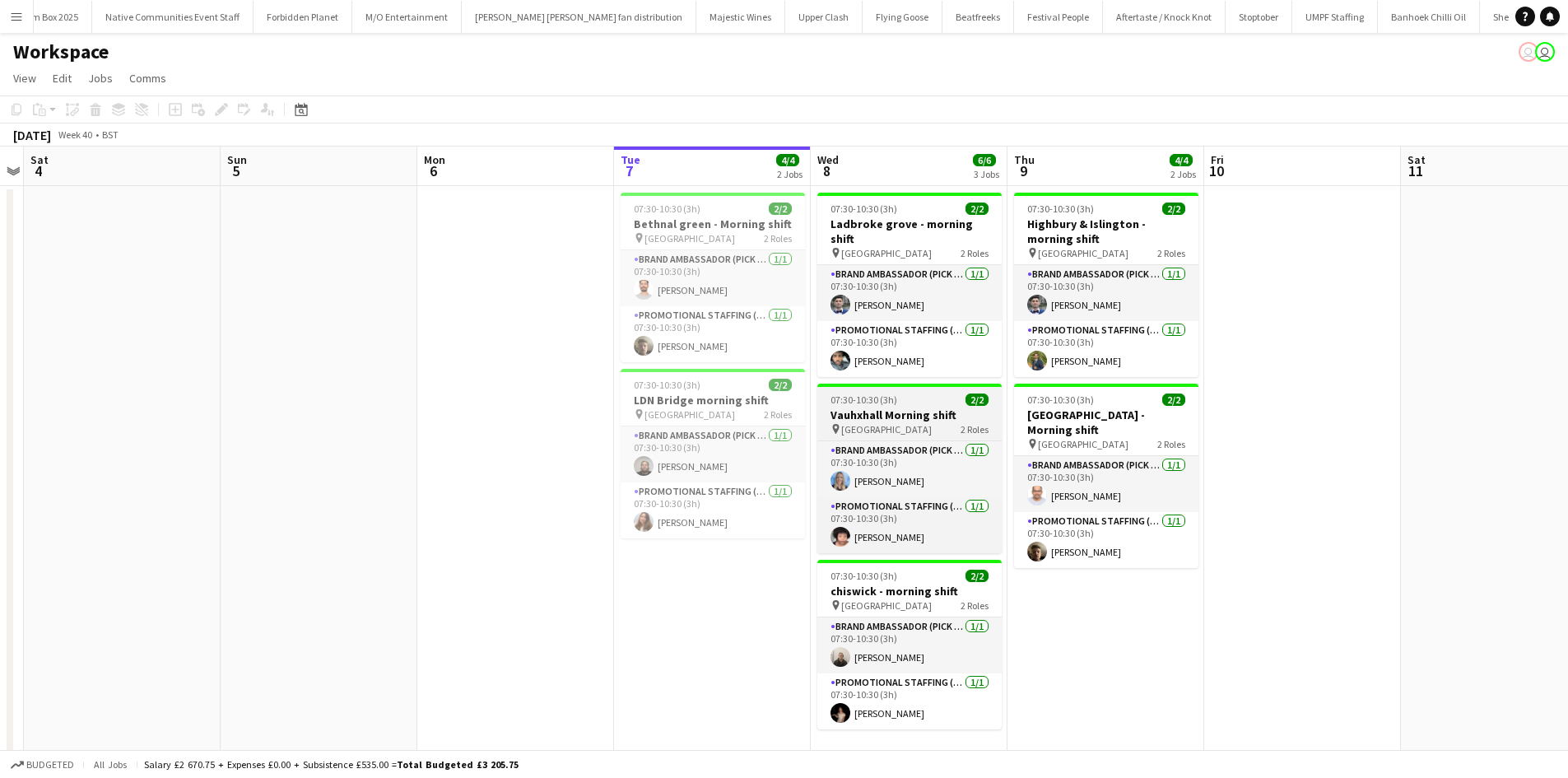
scroll to position [44, 0]
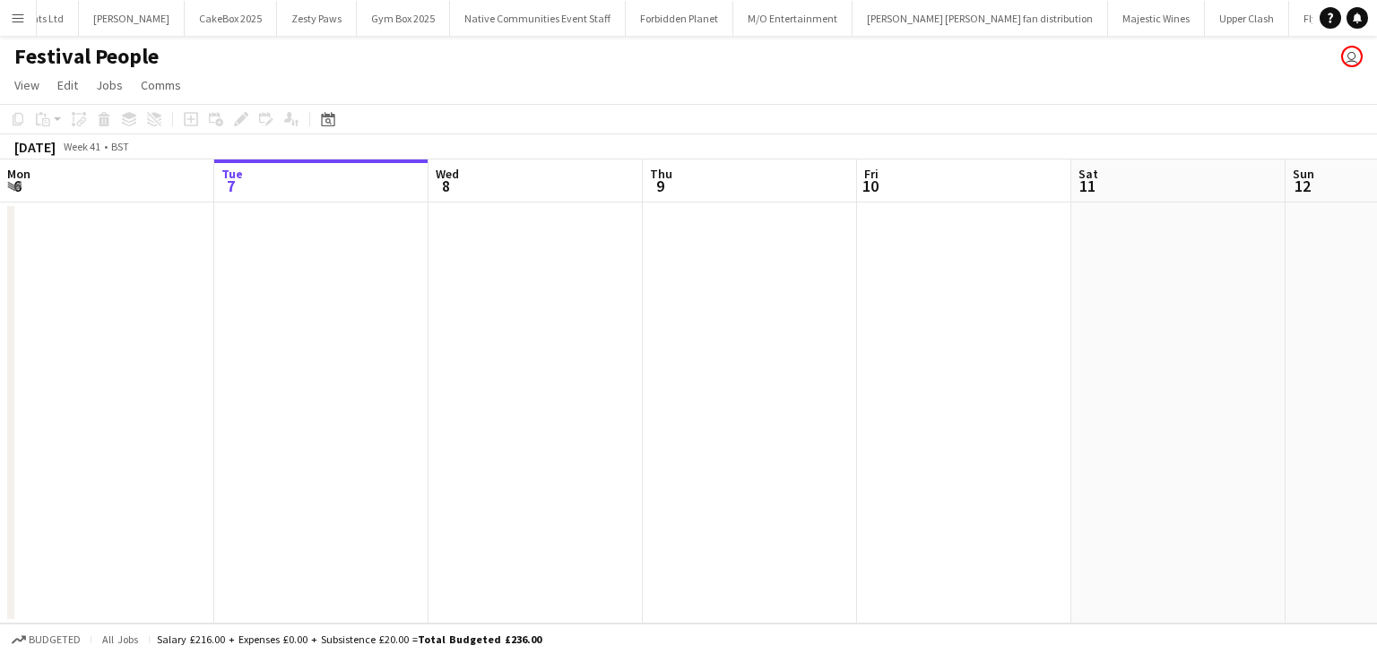
scroll to position [0, 771]
click at [11, 24] on app-icon "Menu" at bounding box center [18, 18] width 14 height 14
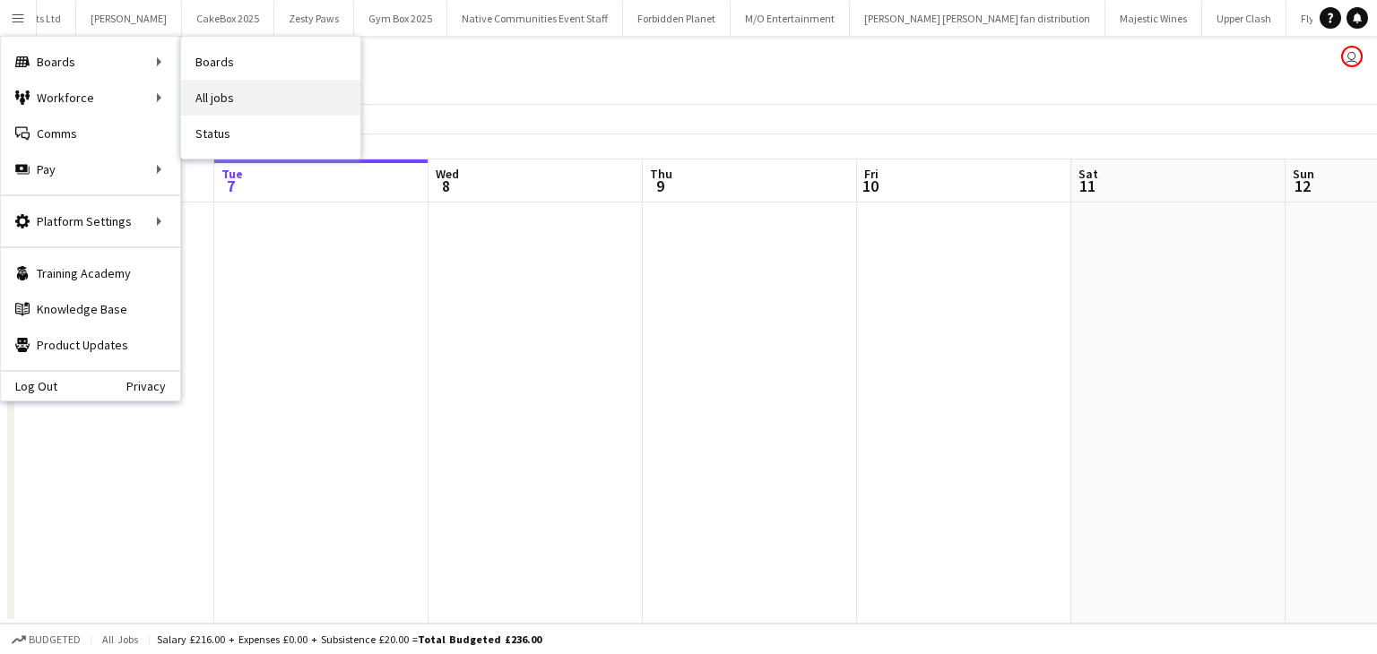
click at [195, 87] on link "All jobs" at bounding box center [270, 98] width 179 height 36
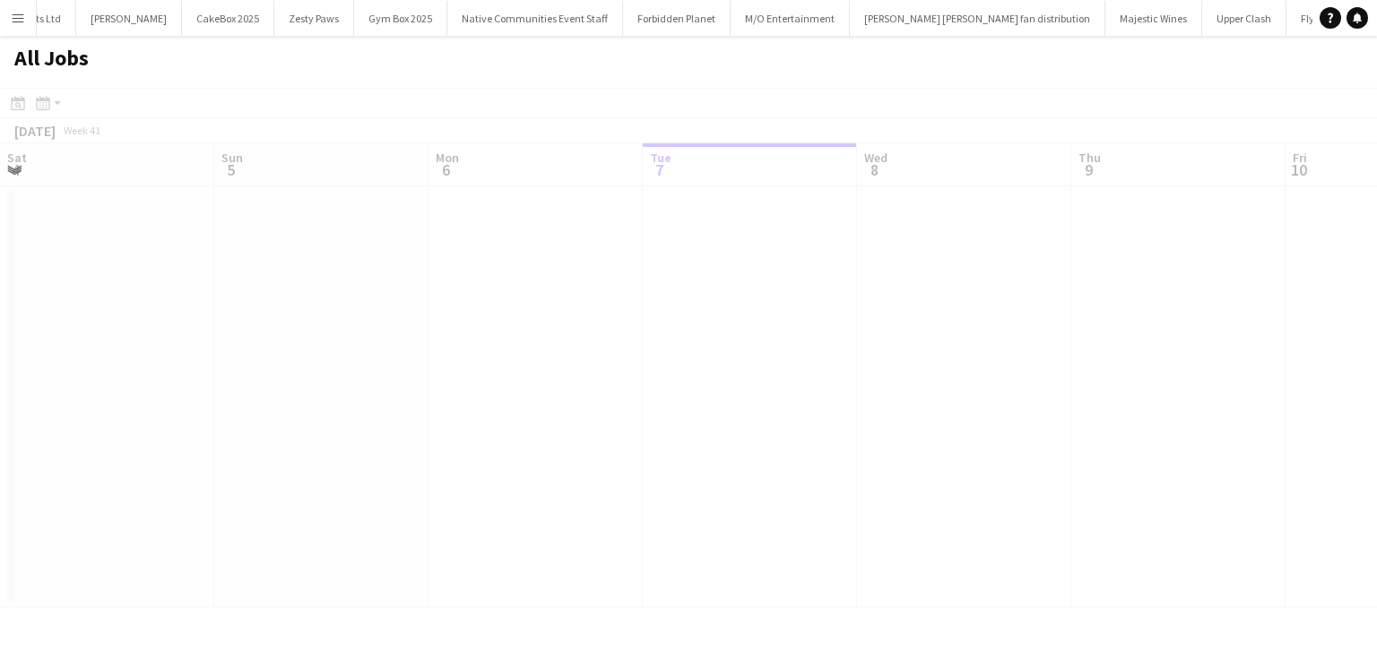
scroll to position [0, 428]
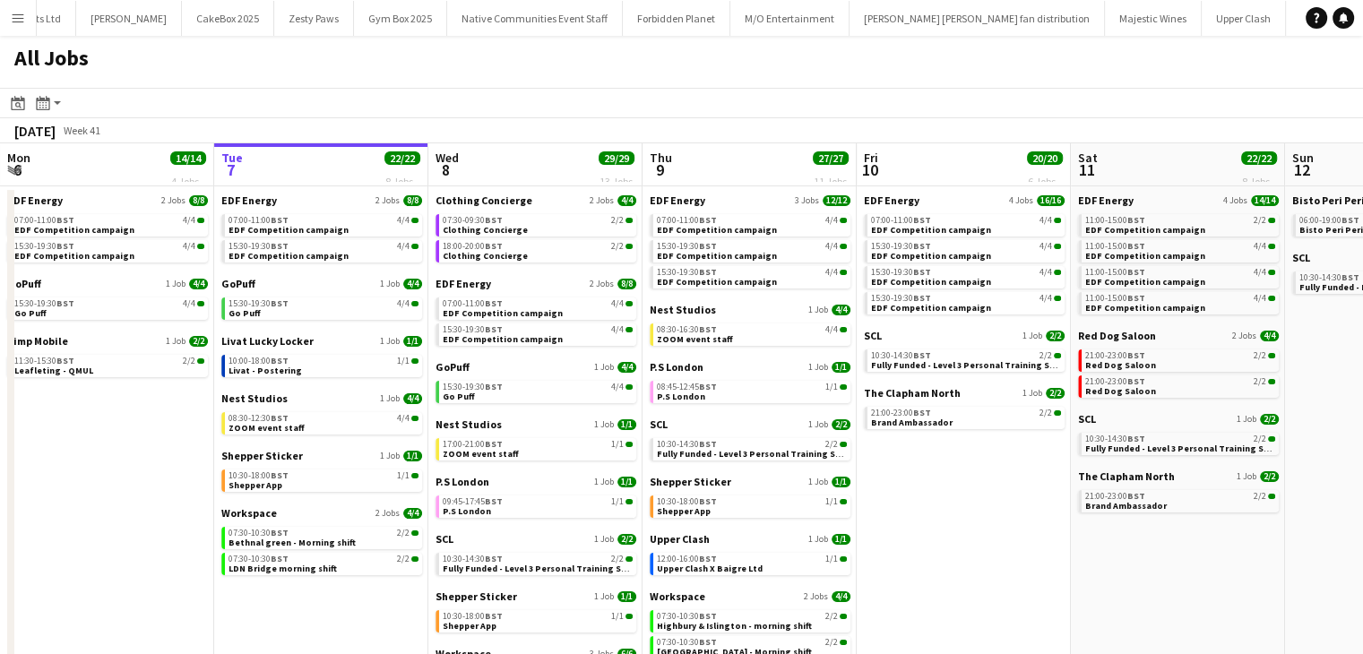
click at [22, 22] on app-icon "Menu" at bounding box center [18, 18] width 14 height 14
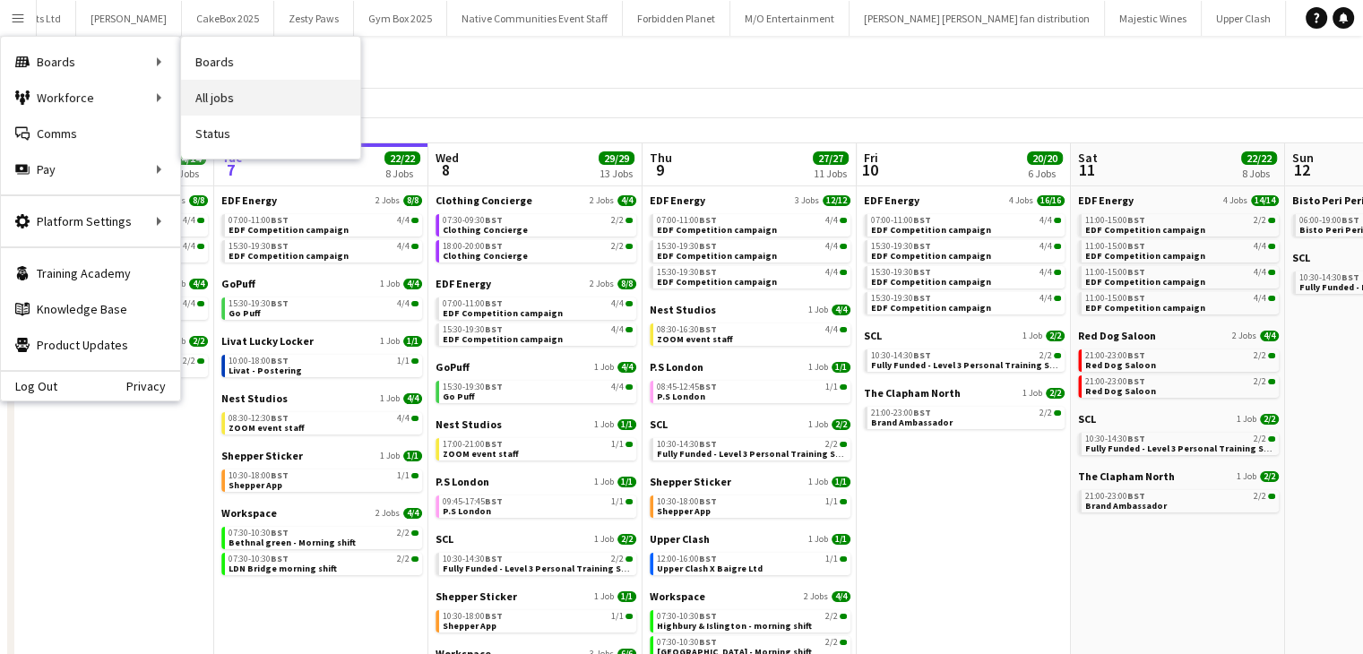
click at [212, 90] on link "All jobs" at bounding box center [270, 98] width 179 height 36
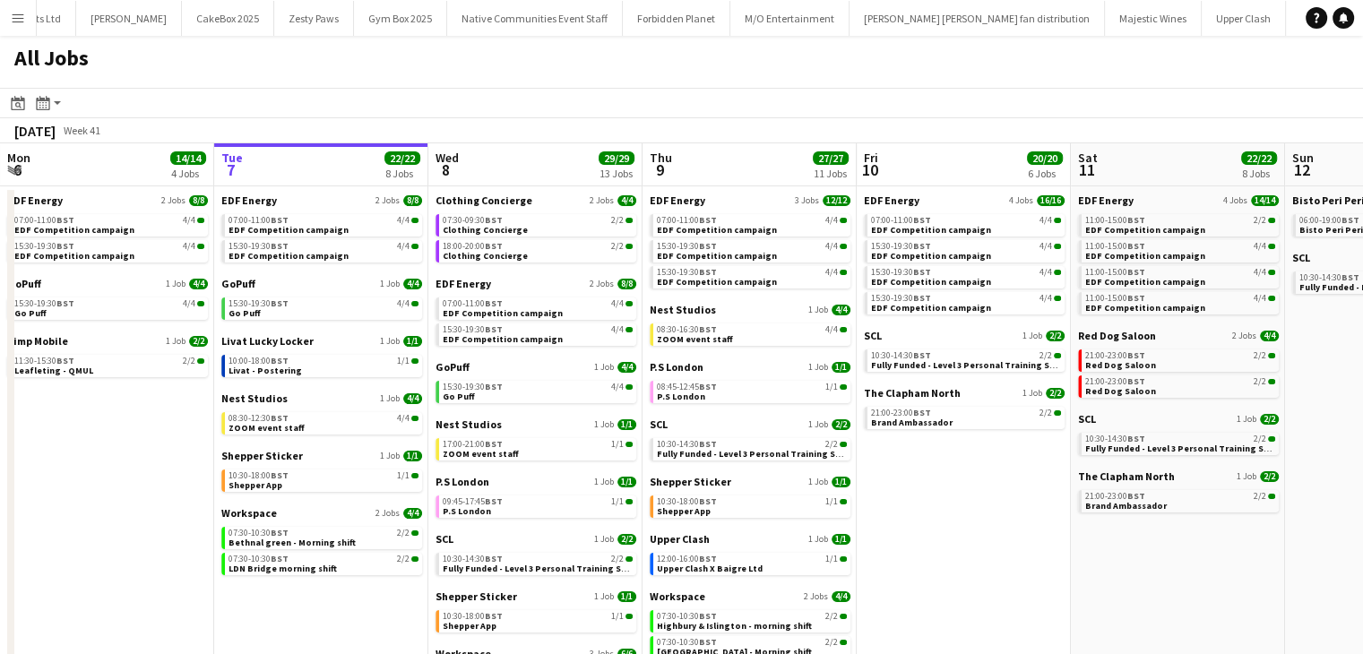
click at [14, 20] on app-icon "Menu" at bounding box center [18, 18] width 14 height 14
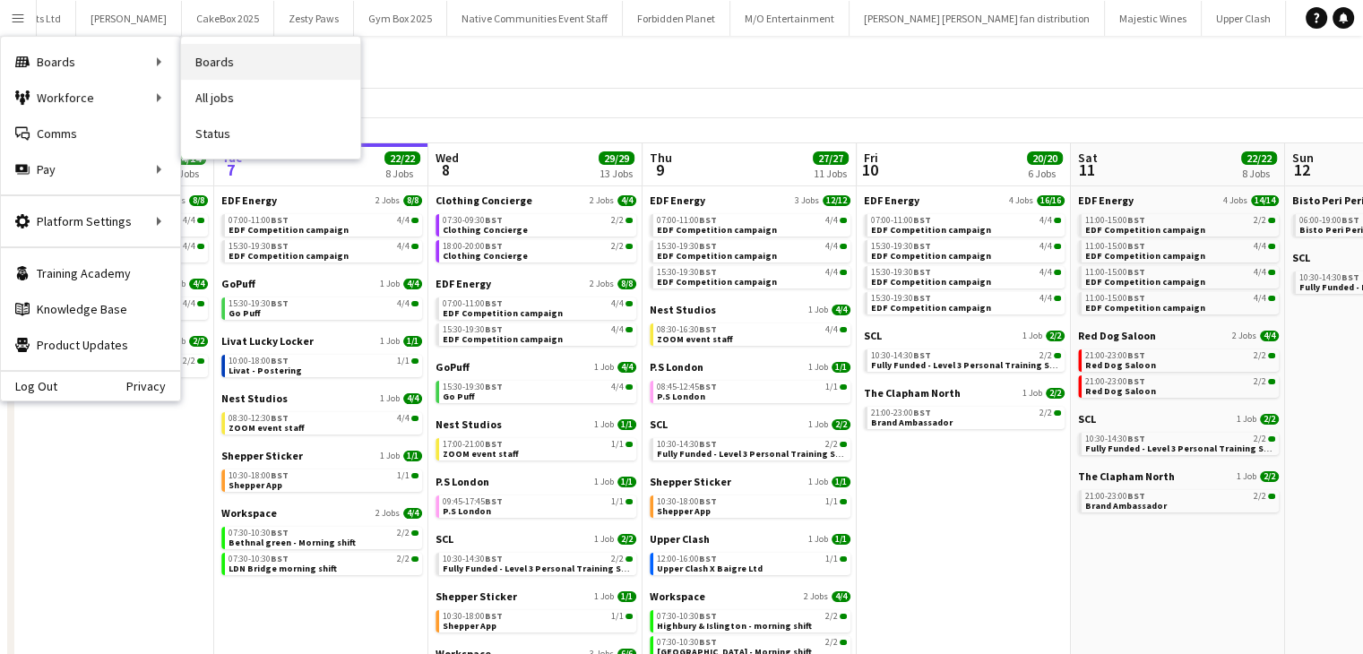
click at [195, 56] on link "Boards" at bounding box center [270, 62] width 179 height 36
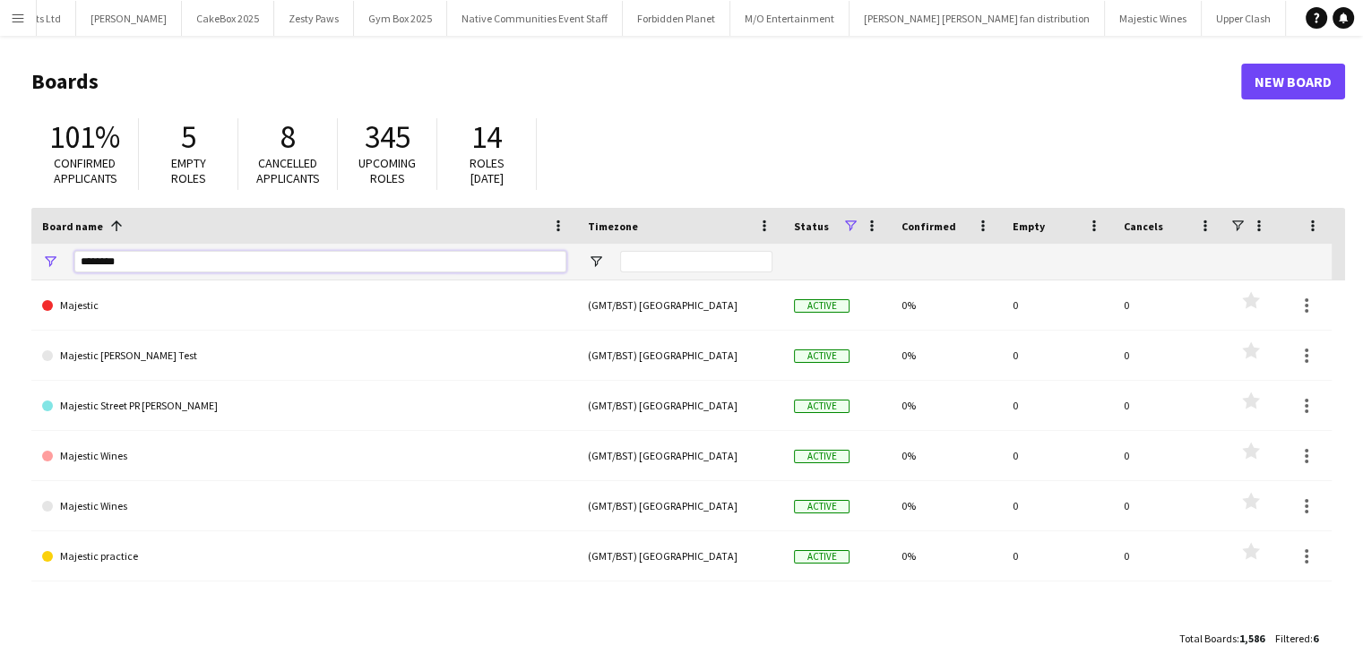
click at [244, 258] on input "********" at bounding box center [320, 262] width 492 height 22
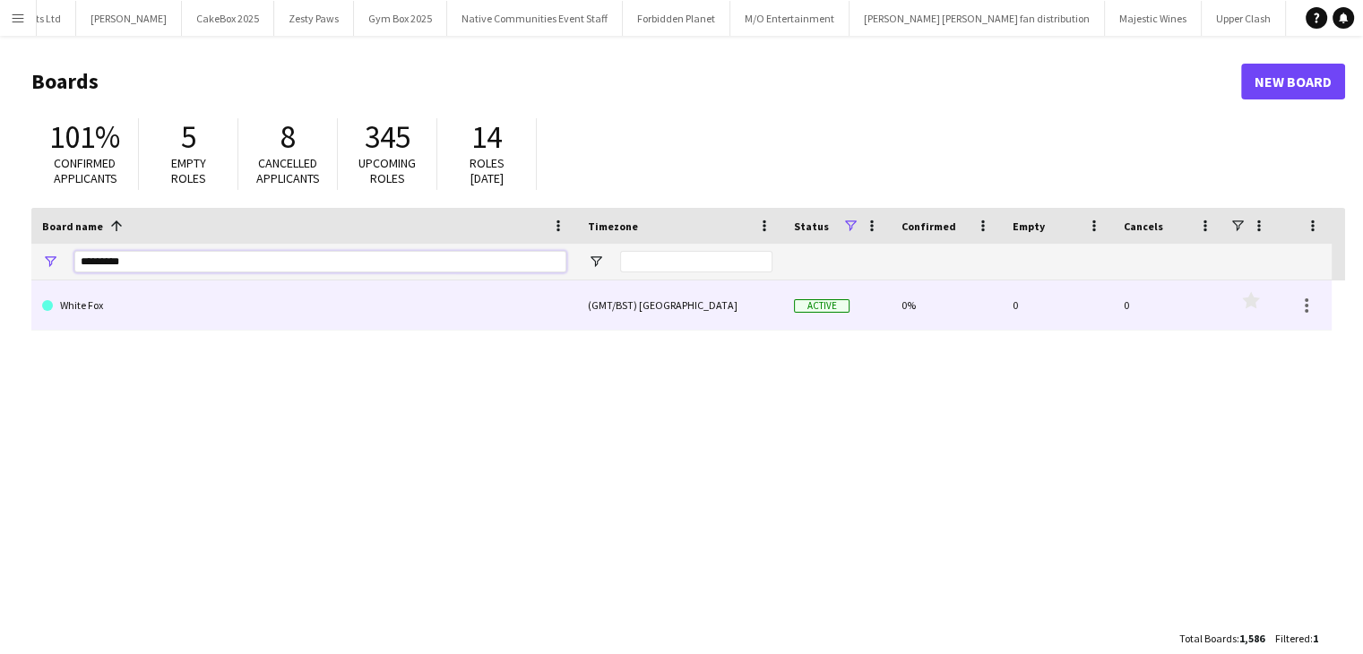
type input "*********"
click at [178, 312] on link "White Fox" at bounding box center [304, 306] width 524 height 50
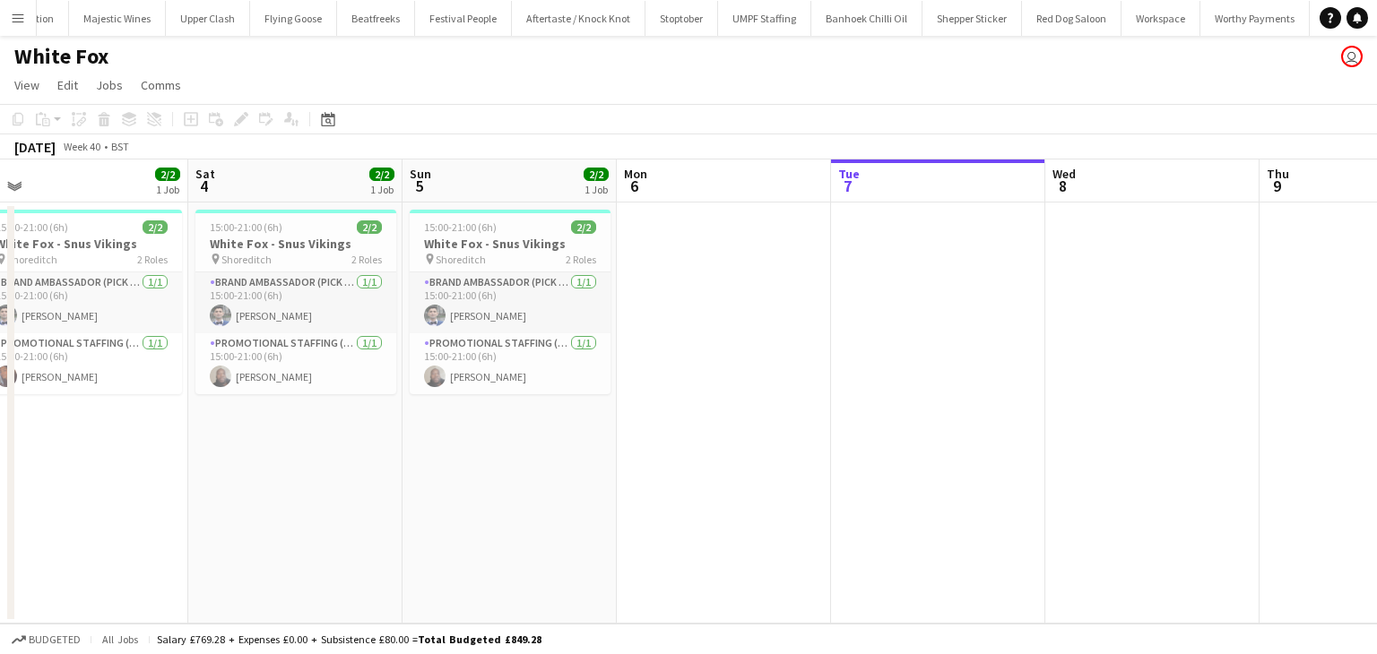
scroll to position [0, 423]
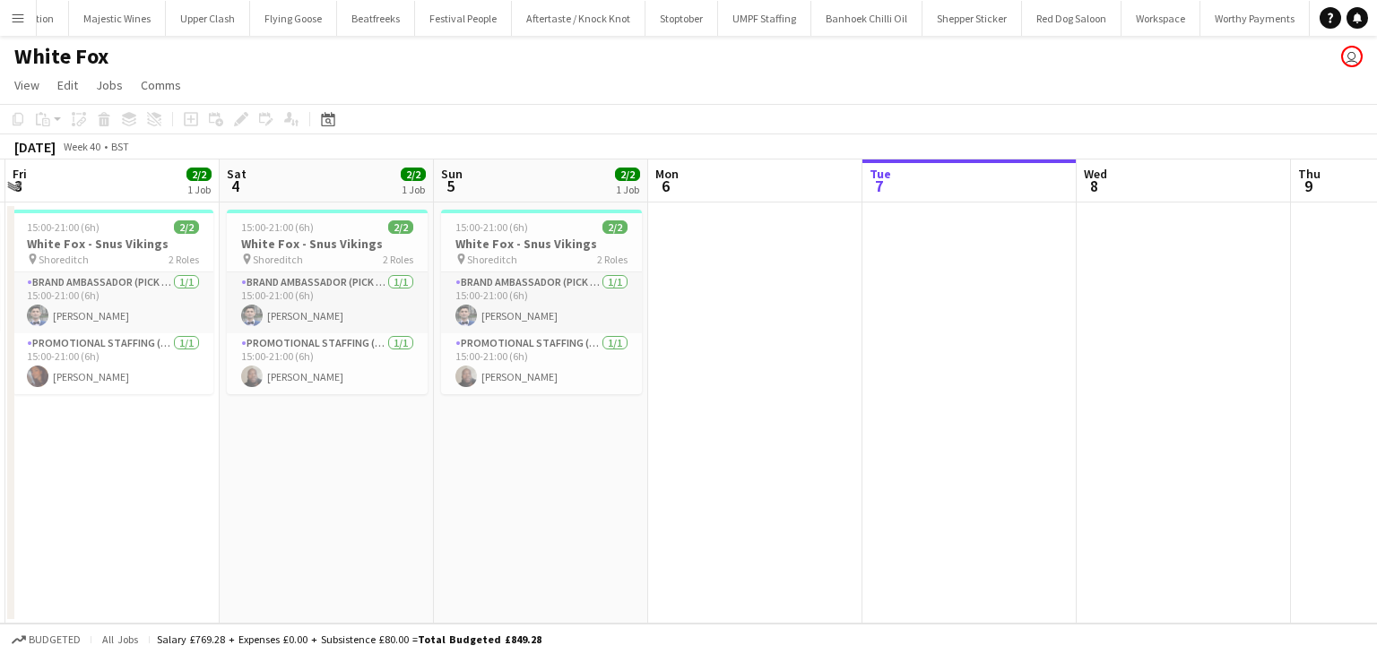
click at [22, 7] on button "Menu" at bounding box center [18, 18] width 36 height 36
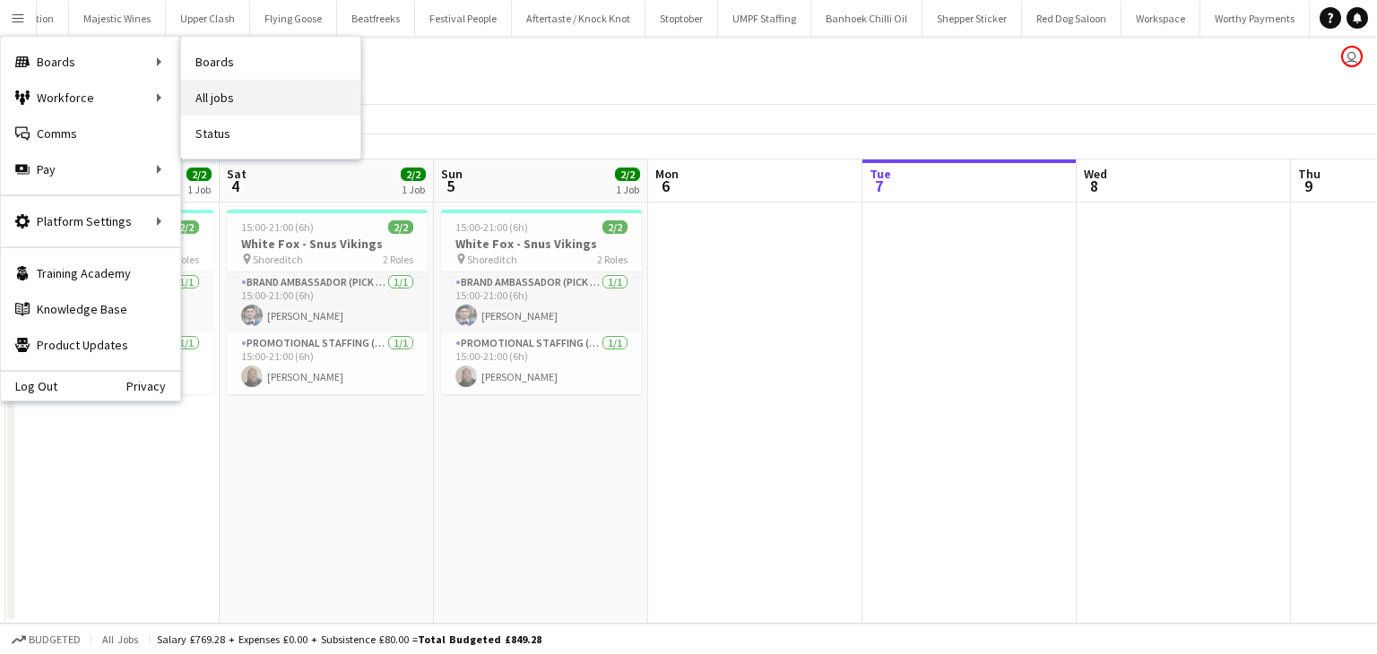
click at [204, 91] on link "All jobs" at bounding box center [270, 98] width 179 height 36
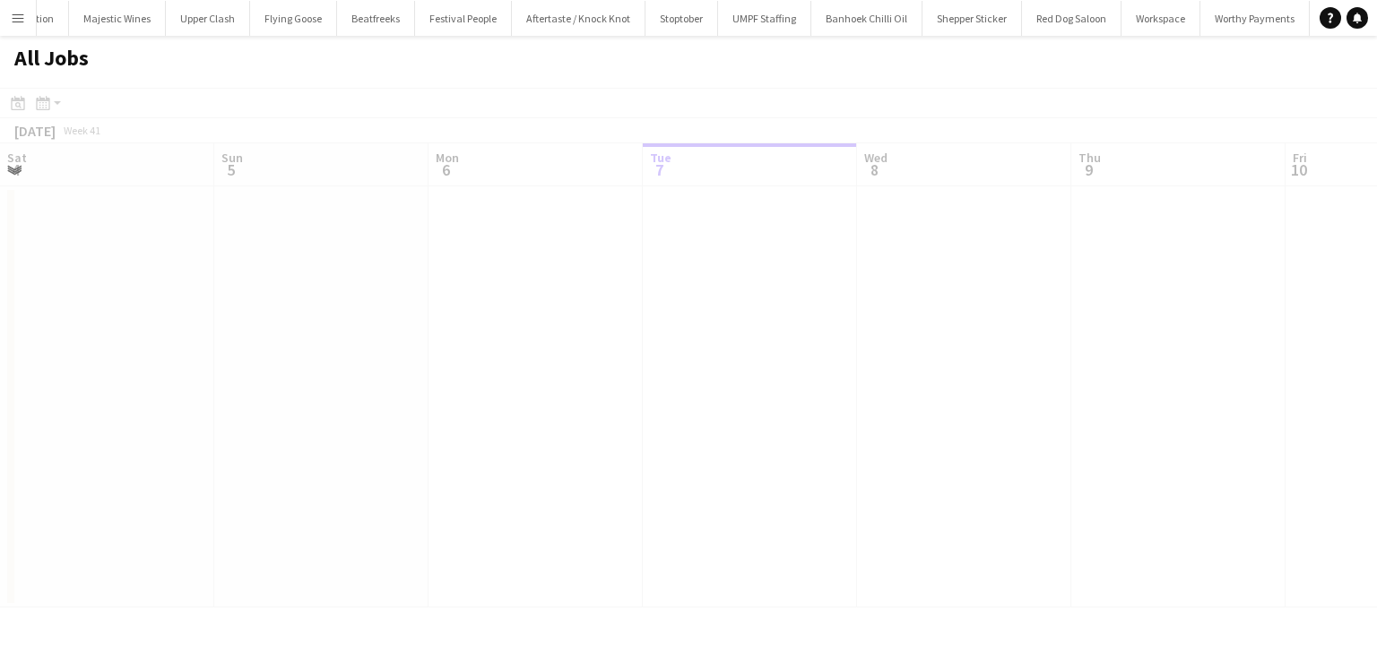
scroll to position [0, 428]
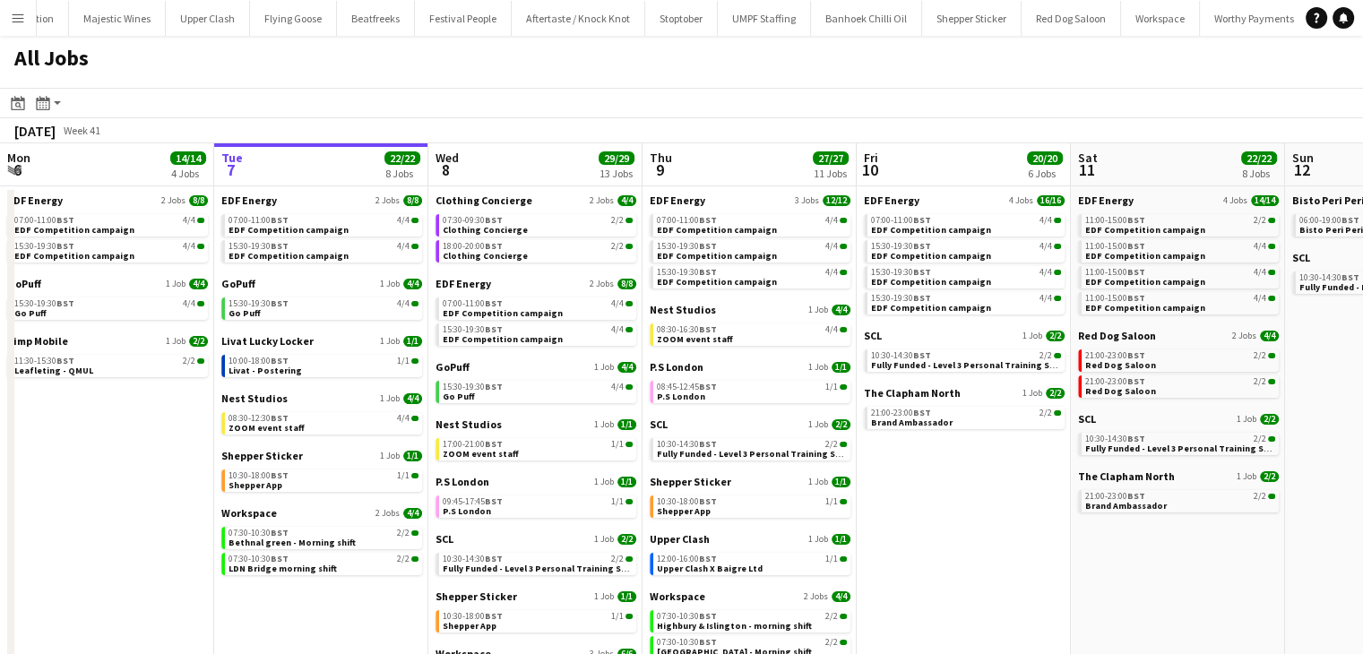
drag, startPoint x: 14, startPoint y: 22, endPoint x: 66, endPoint y: 98, distance: 92.2
click at [22, 27] on button "Menu" at bounding box center [18, 18] width 36 height 36
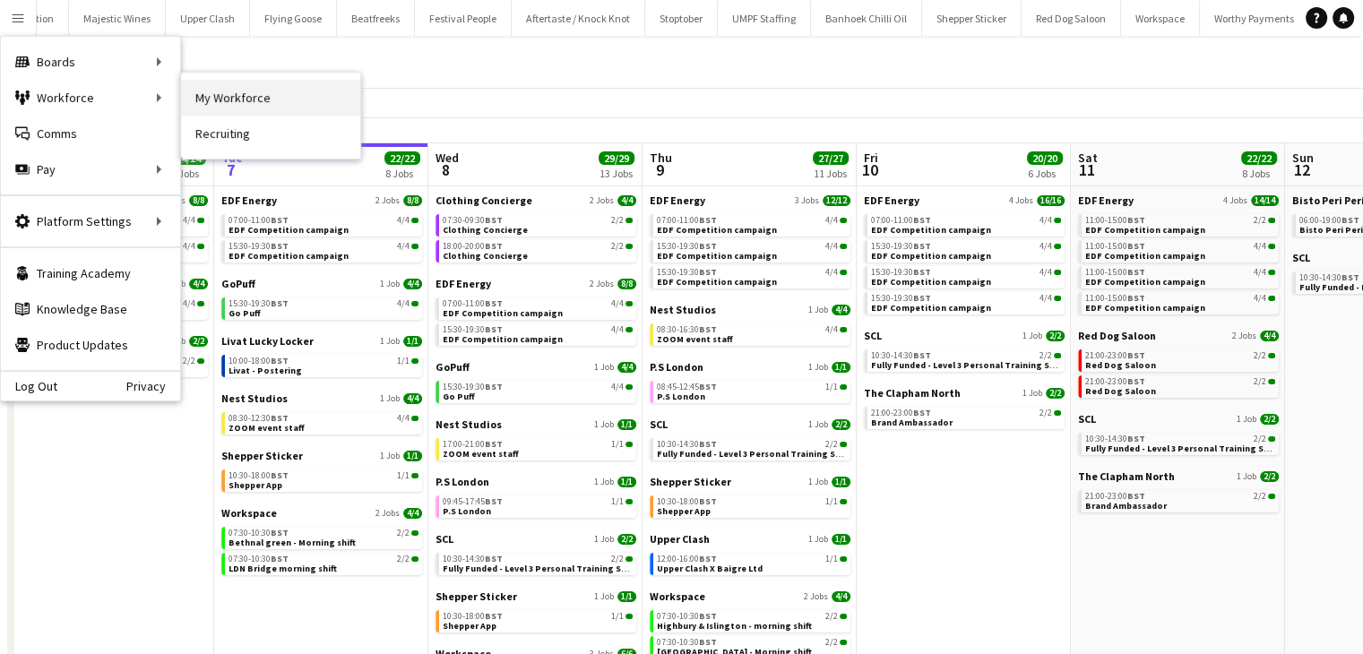
click at [212, 98] on link "My Workforce" at bounding box center [270, 98] width 179 height 36
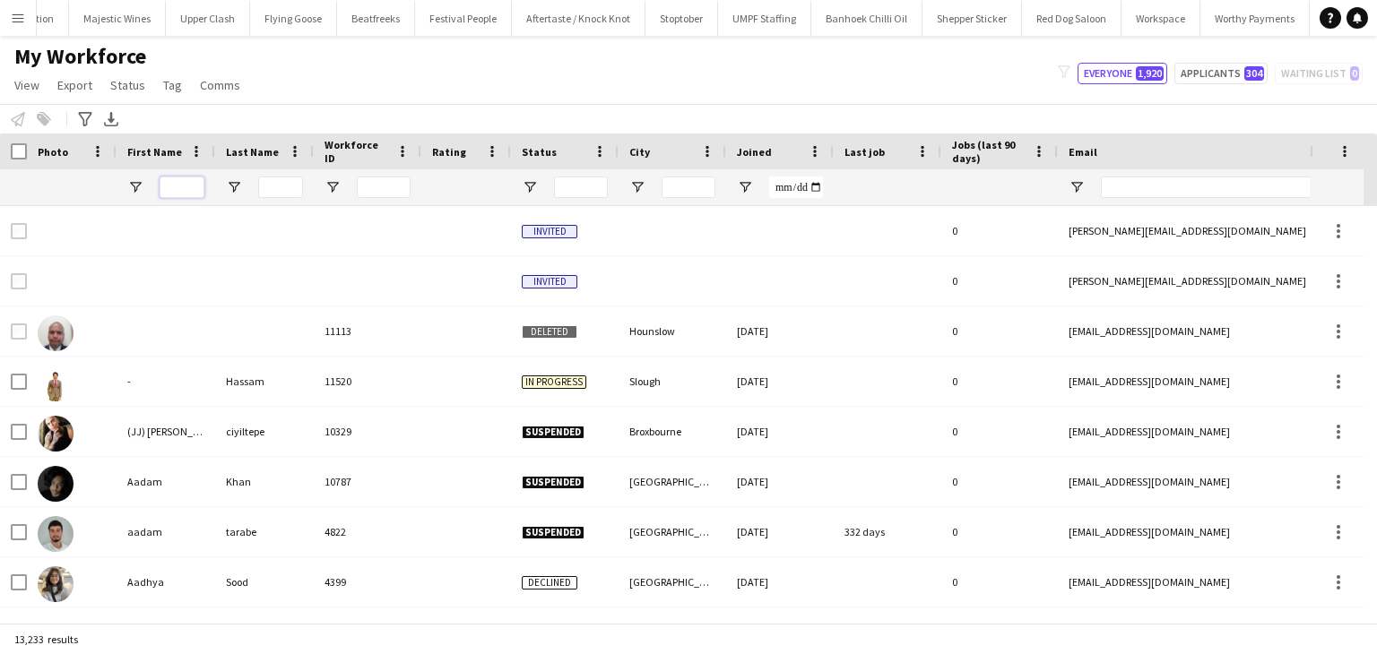
click at [169, 177] on input "First Name Filter Input" at bounding box center [182, 188] width 45 height 22
click at [7, 14] on button "Menu" at bounding box center [18, 18] width 36 height 36
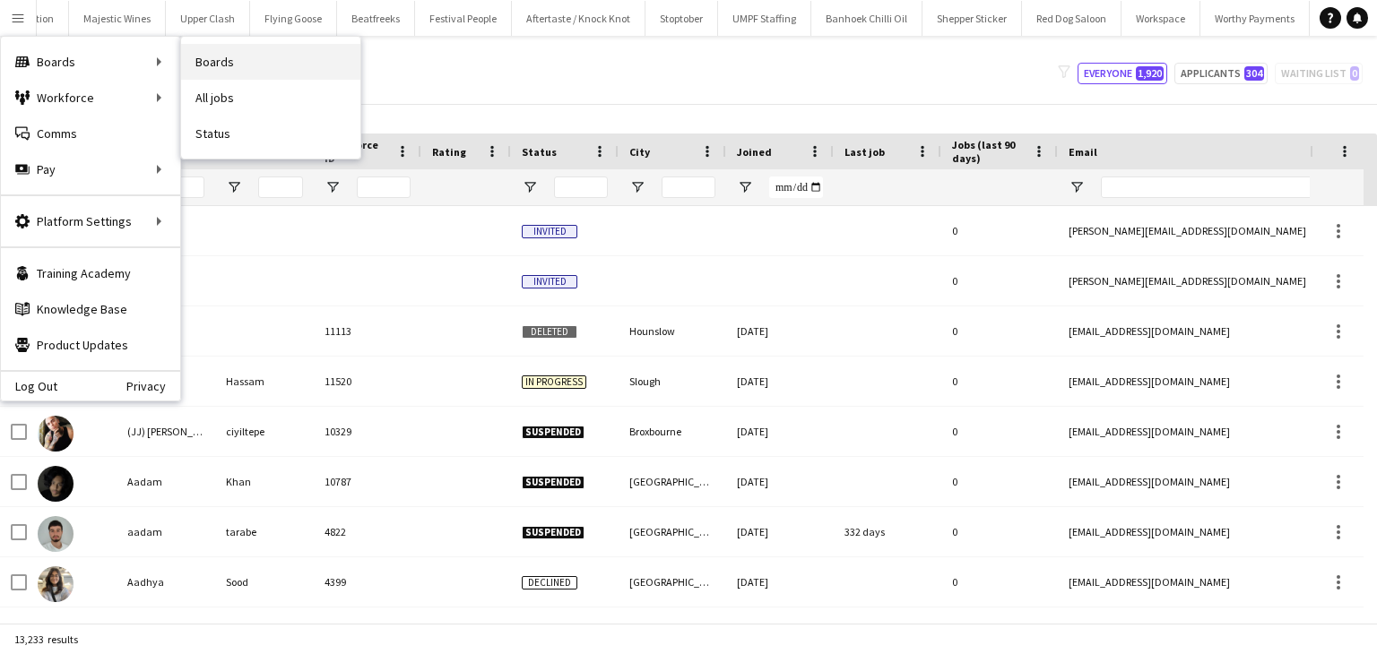
click at [210, 53] on link "Boards" at bounding box center [270, 62] width 179 height 36
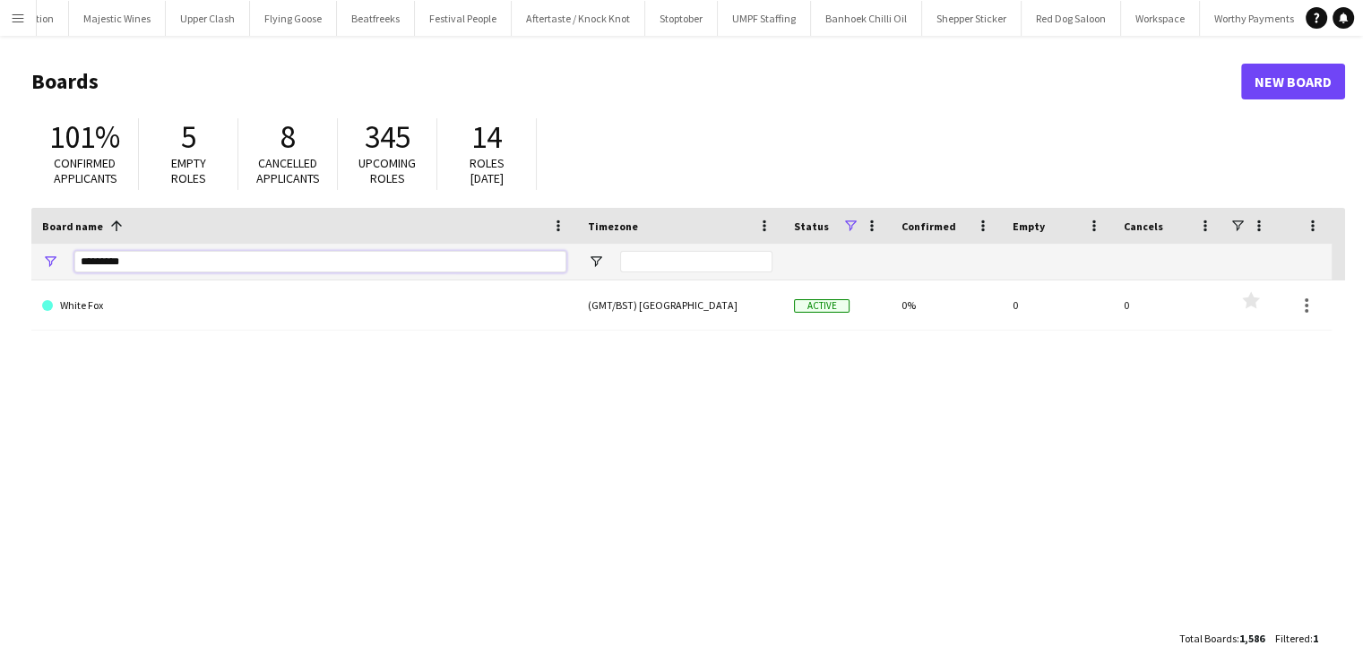
click at [116, 270] on input "*********" at bounding box center [320, 262] width 492 height 22
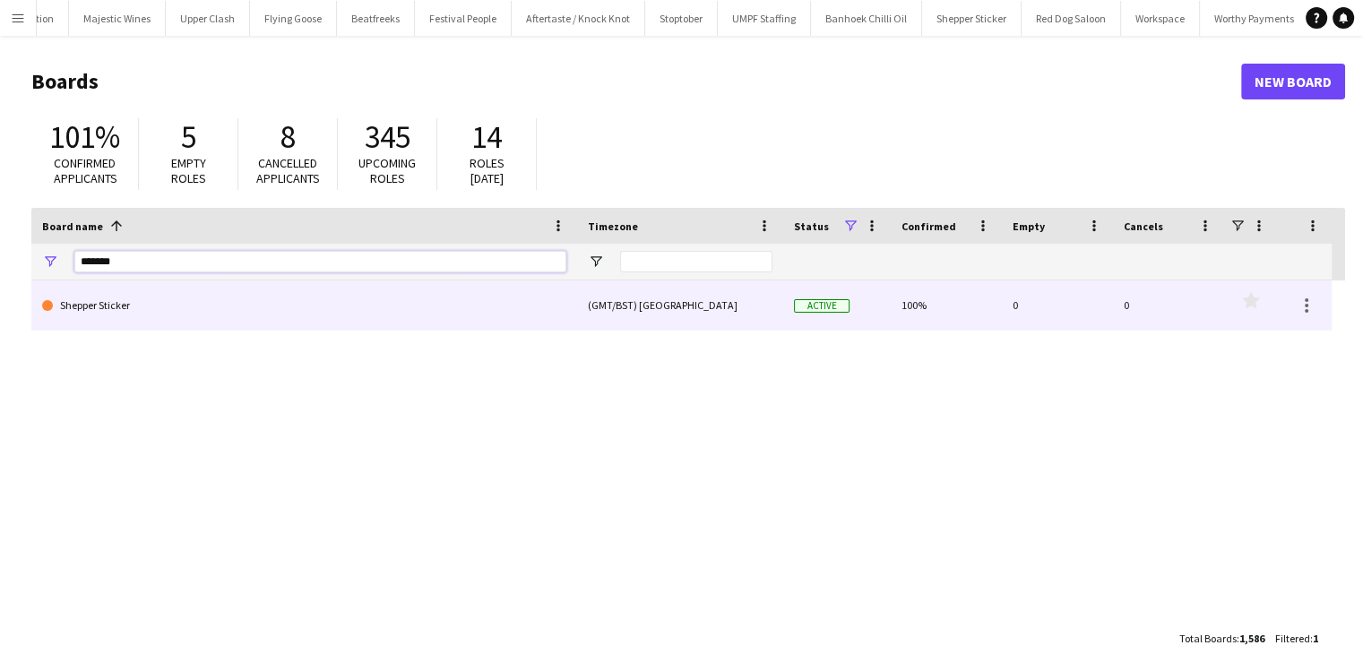
type input "*******"
click at [130, 307] on link "Shepper Sticker" at bounding box center [304, 306] width 524 height 50
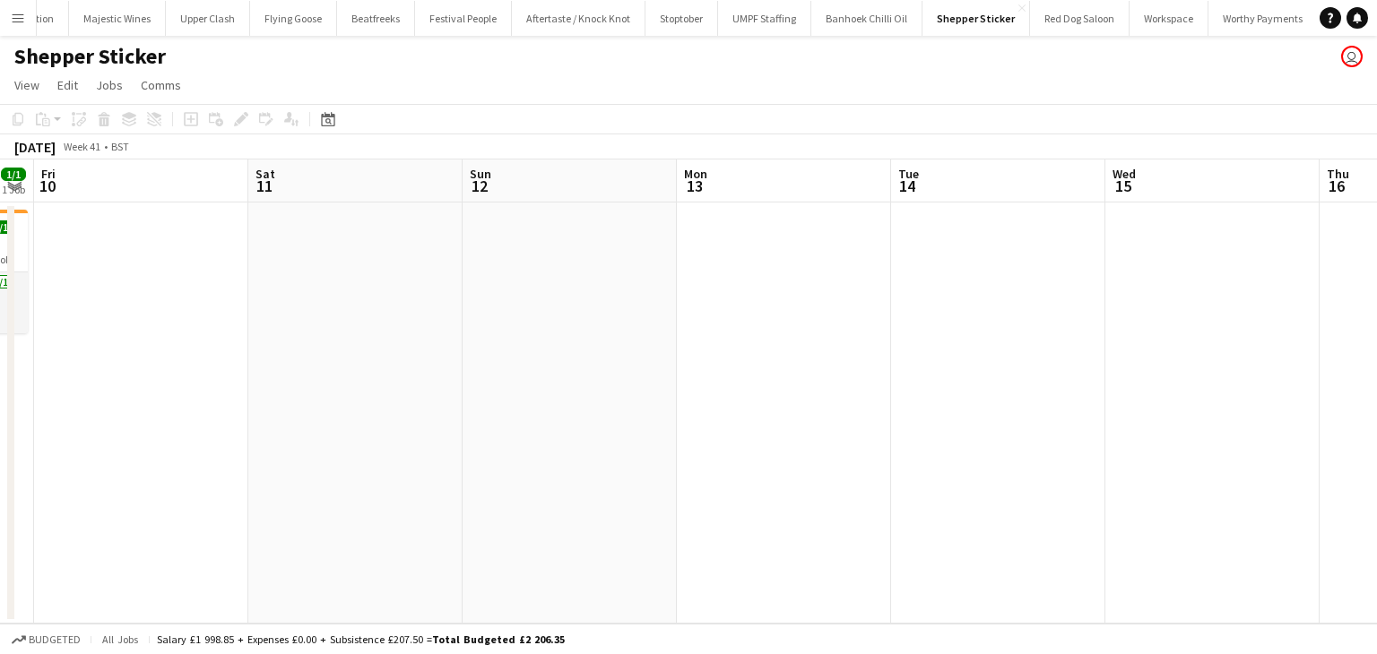
scroll to position [0, 507]
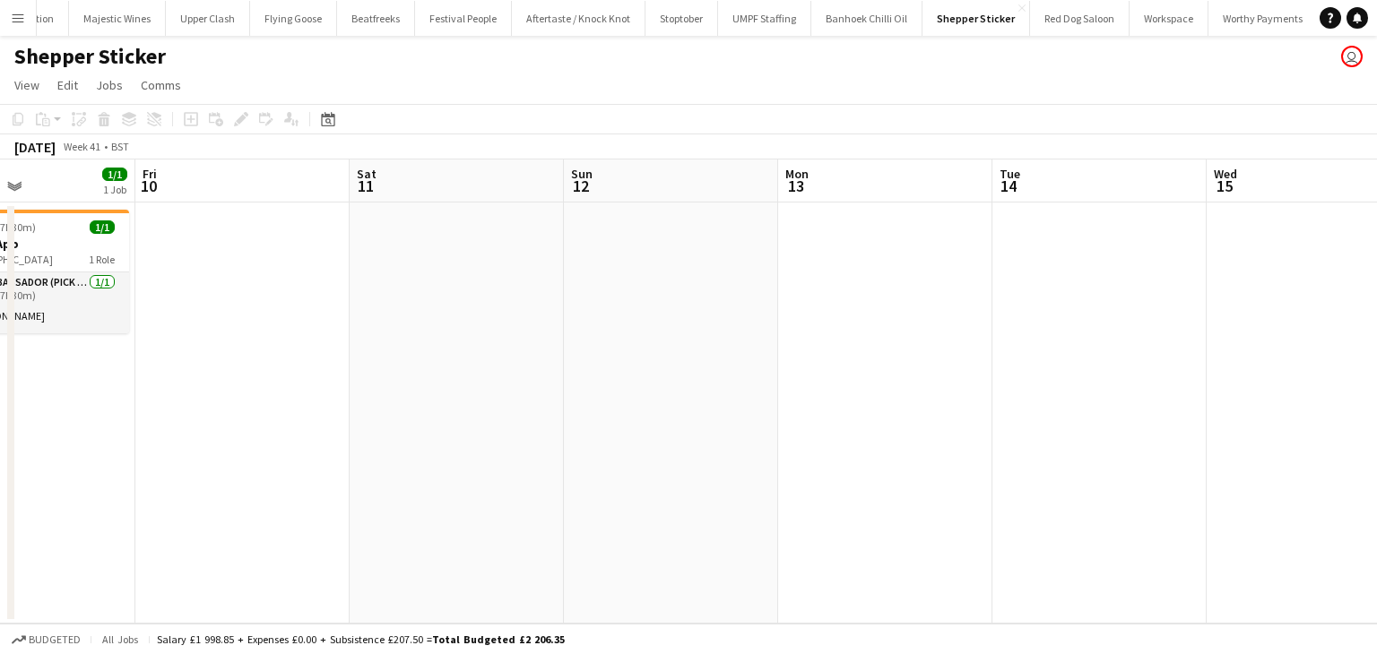
drag, startPoint x: 18, startPoint y: 16, endPoint x: 107, endPoint y: 55, distance: 96.7
click at [22, 19] on app-icon "Menu" at bounding box center [18, 18] width 14 height 14
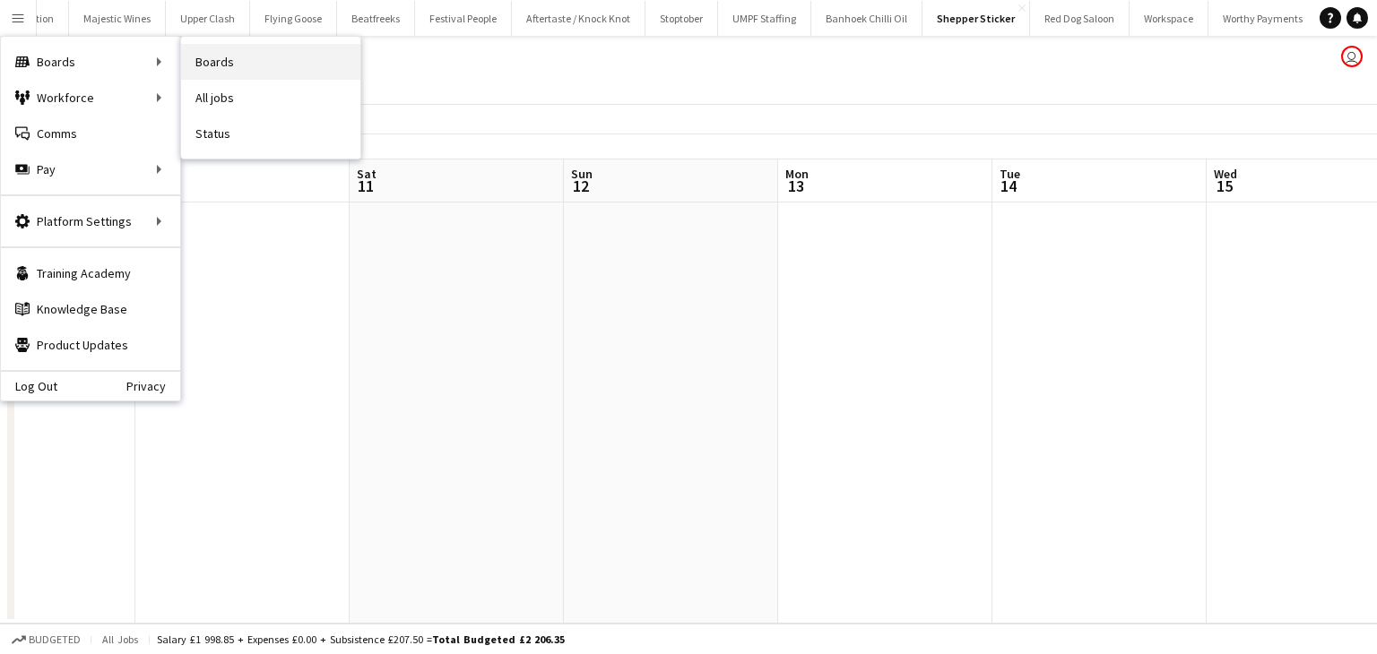
click at [208, 57] on link "Boards" at bounding box center [270, 62] width 179 height 36
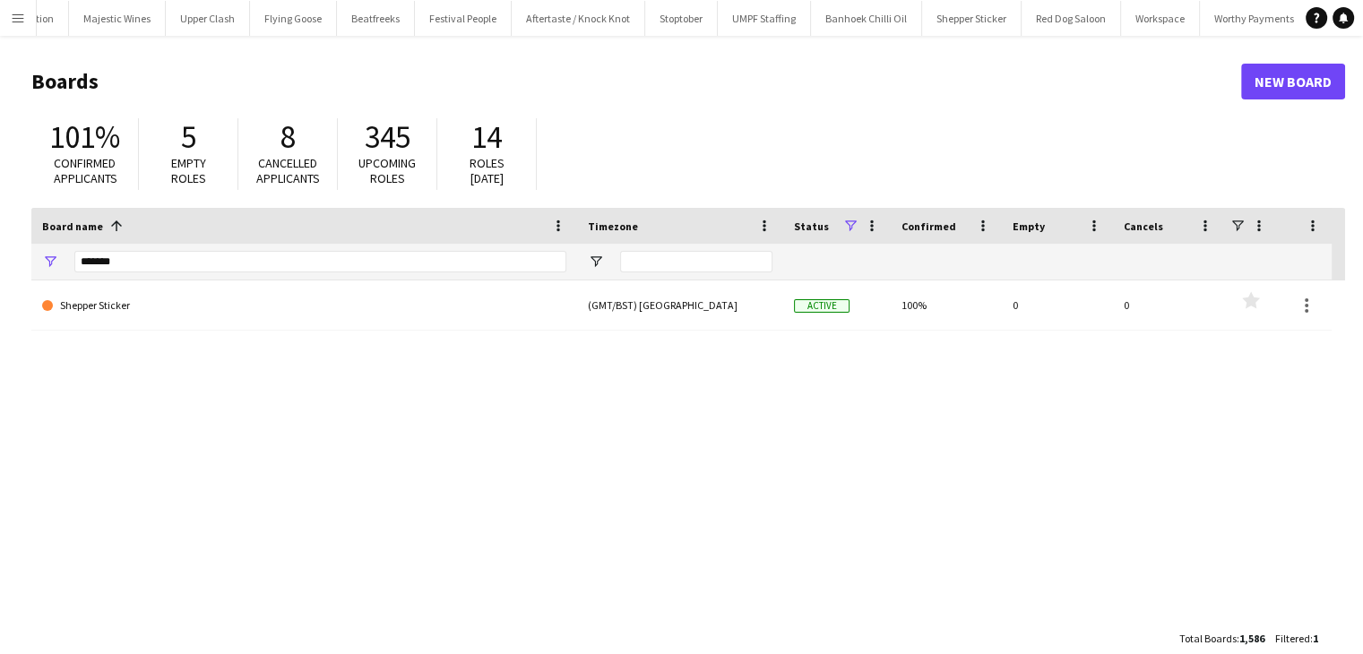
drag, startPoint x: 143, startPoint y: 256, endPoint x: 143, endPoint y: 268, distance: 11.7
click at [143, 266] on div "*******" at bounding box center [320, 262] width 492 height 36
click at [143, 268] on input "*******" at bounding box center [320, 262] width 492 height 22
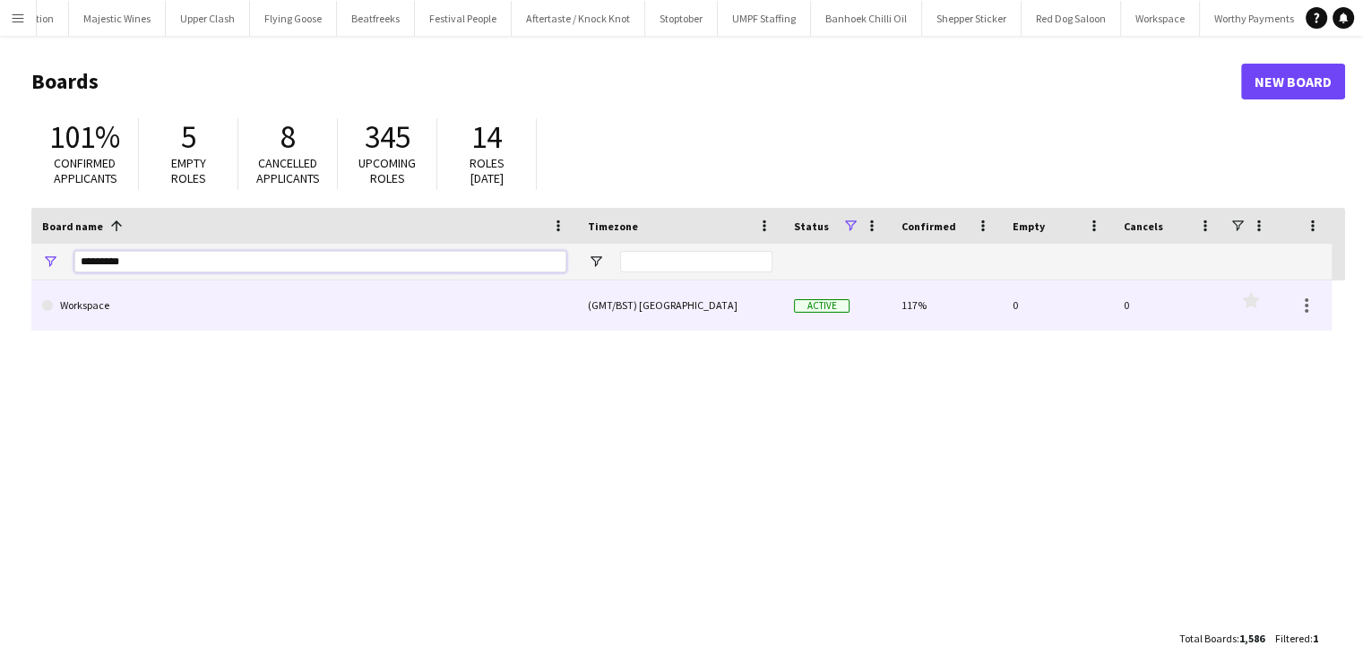
type input "*********"
click at [140, 313] on link "Workspace" at bounding box center [304, 306] width 524 height 50
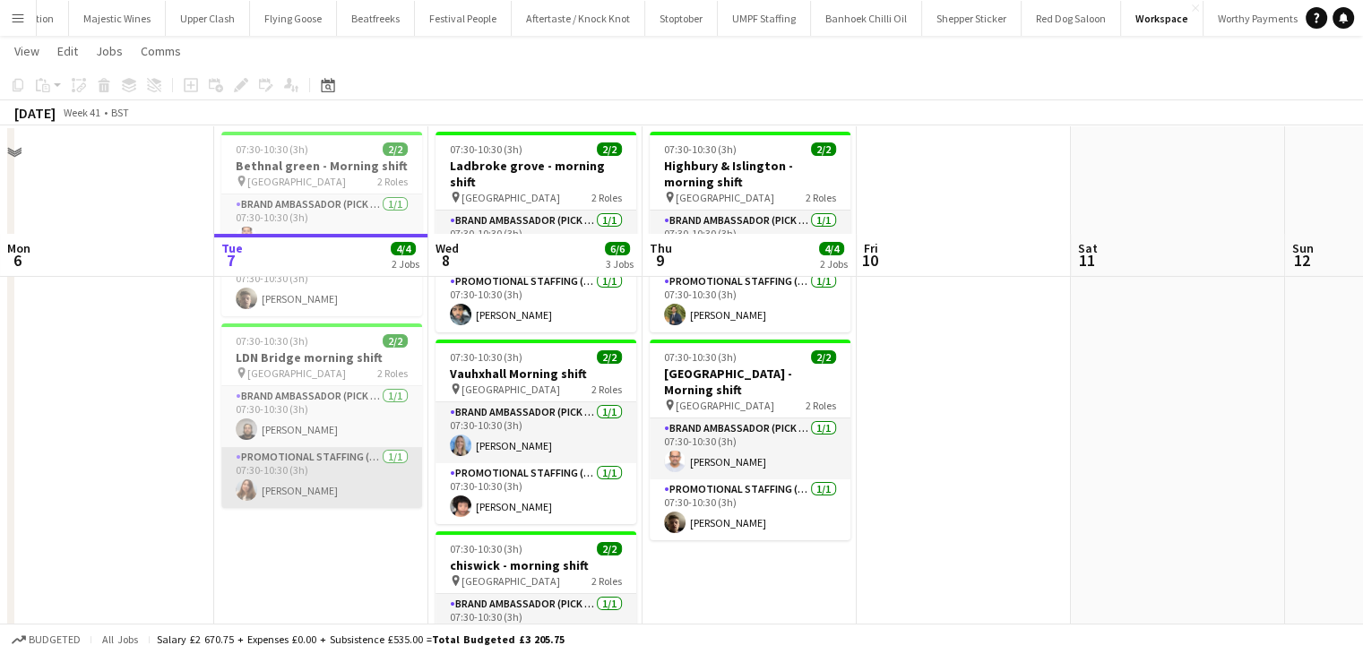
scroll to position [240, 0]
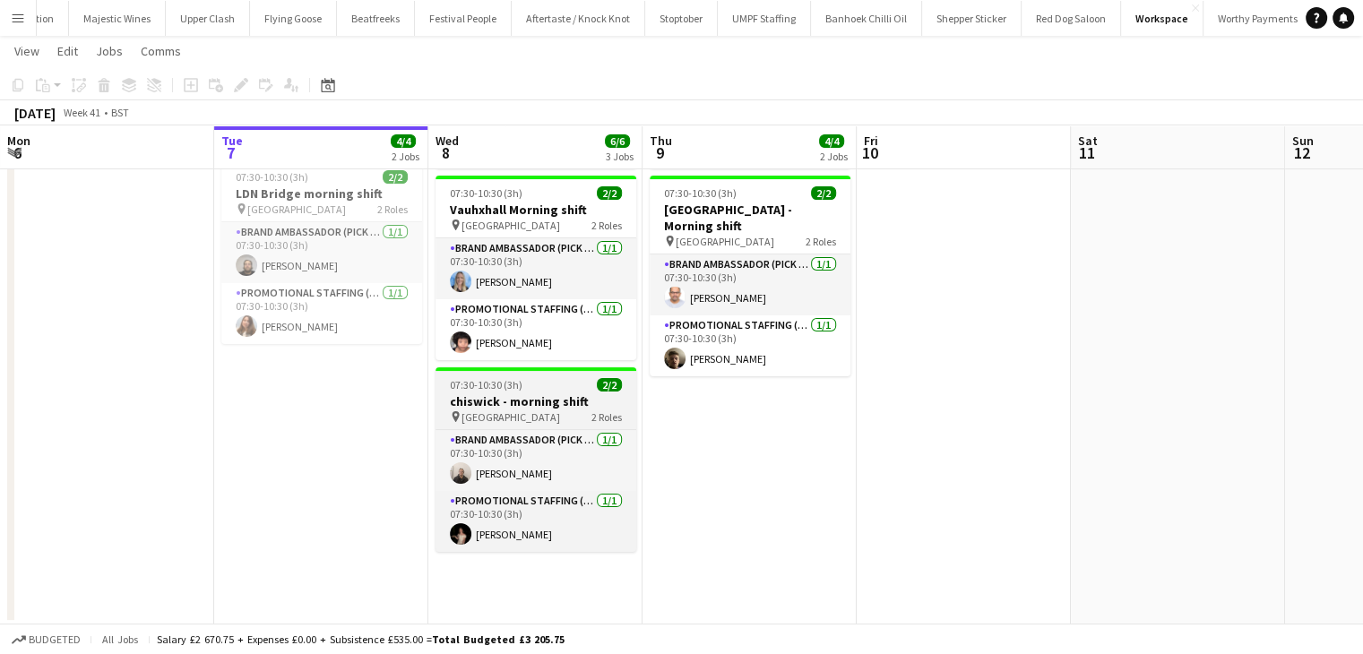
click at [502, 394] on h3 "chiswick - morning shift" at bounding box center [536, 402] width 201 height 16
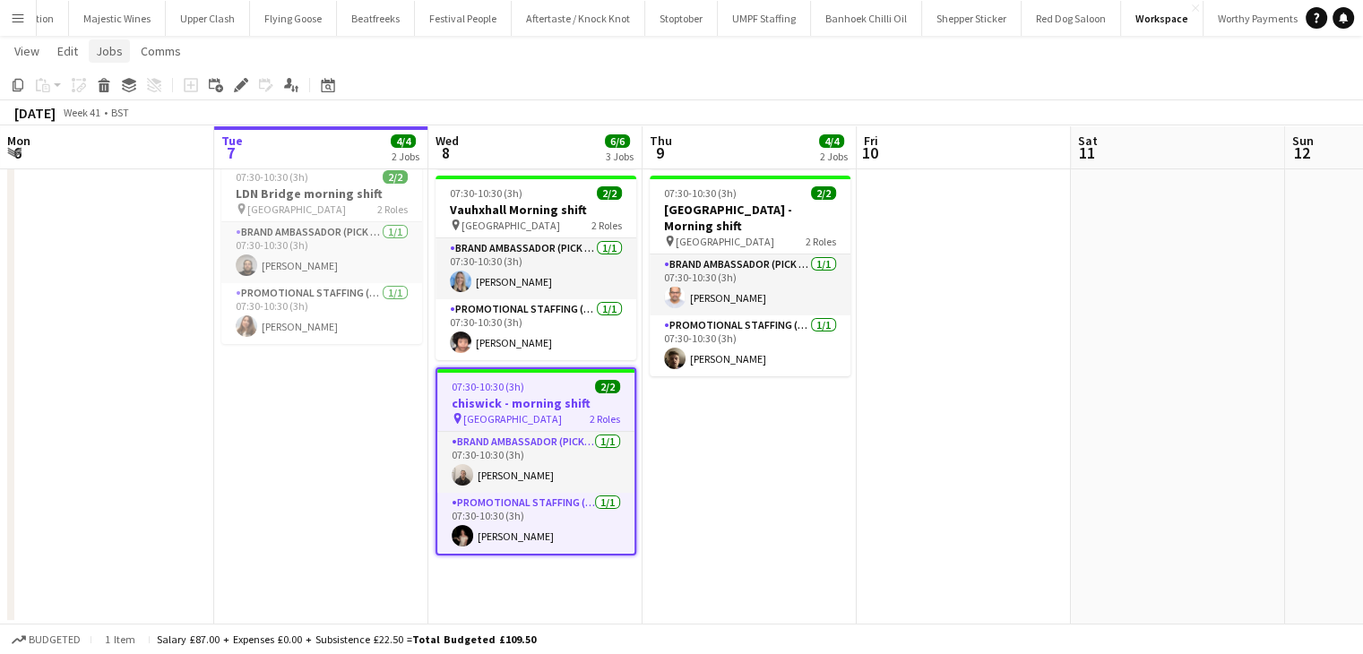
click at [109, 48] on span "Jobs" at bounding box center [109, 51] width 27 height 16
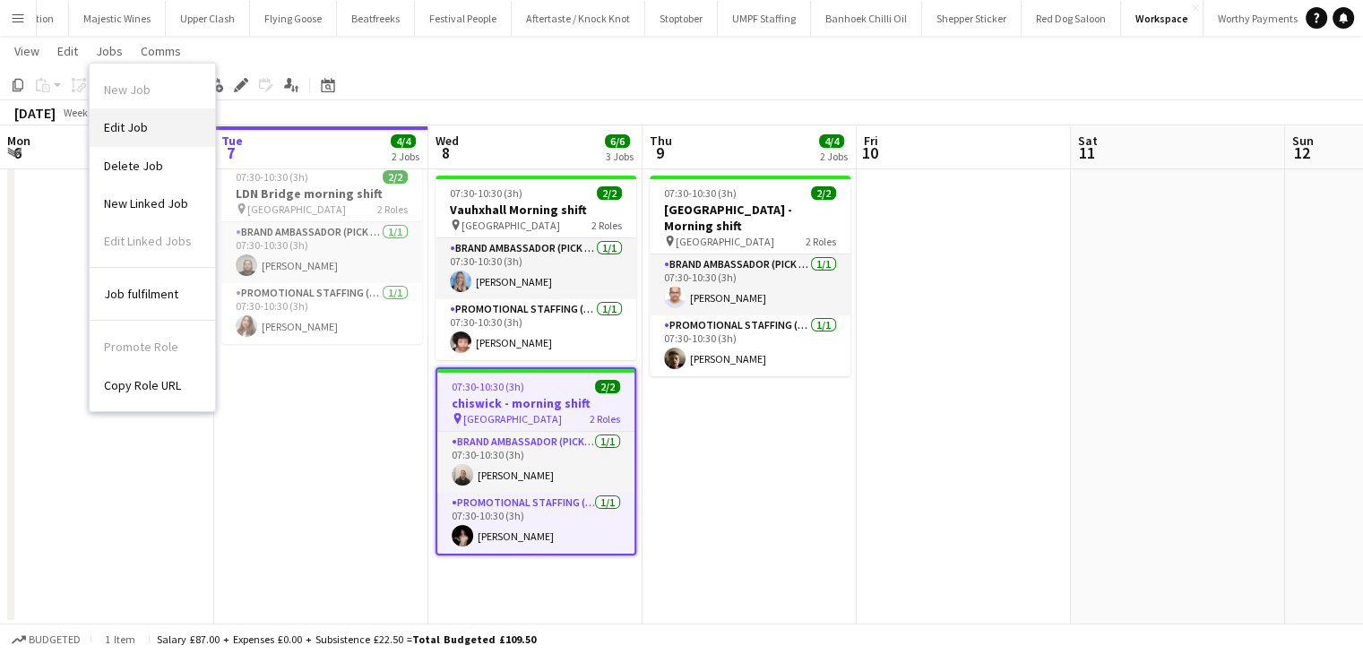
click at [151, 124] on link "Edit Job" at bounding box center [152, 127] width 125 height 38
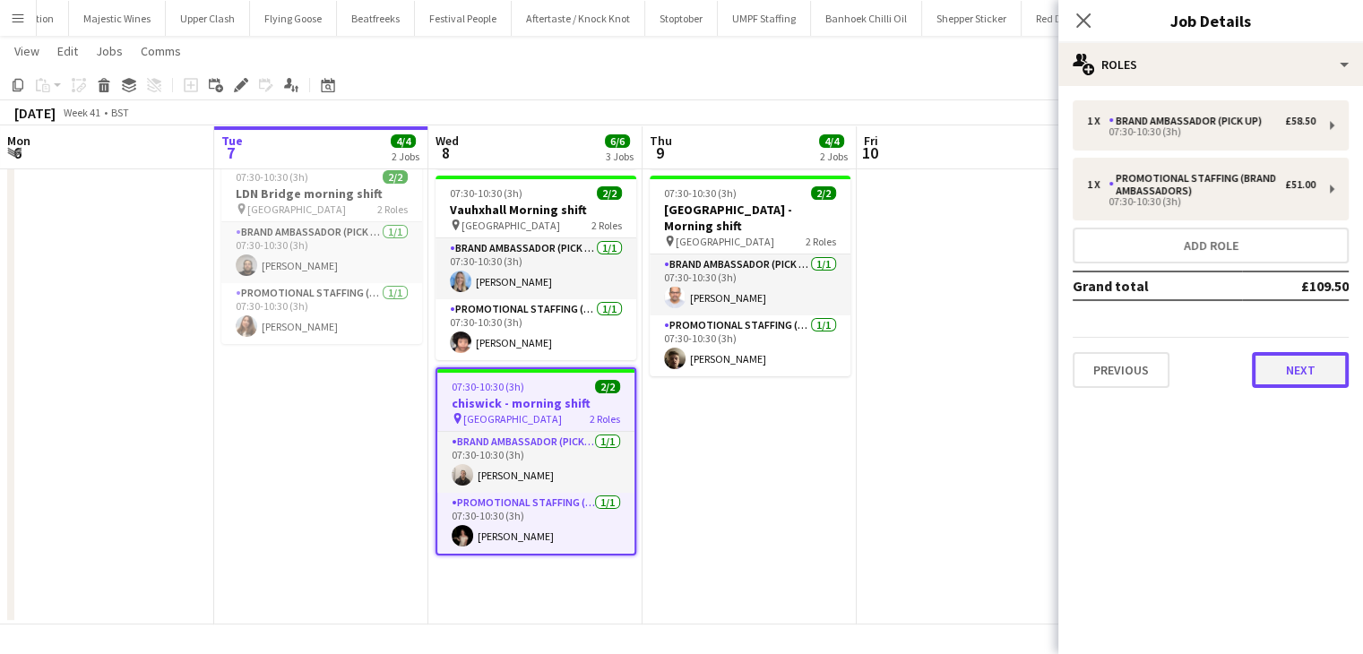
click at [1293, 363] on button "Next" at bounding box center [1300, 370] width 97 height 36
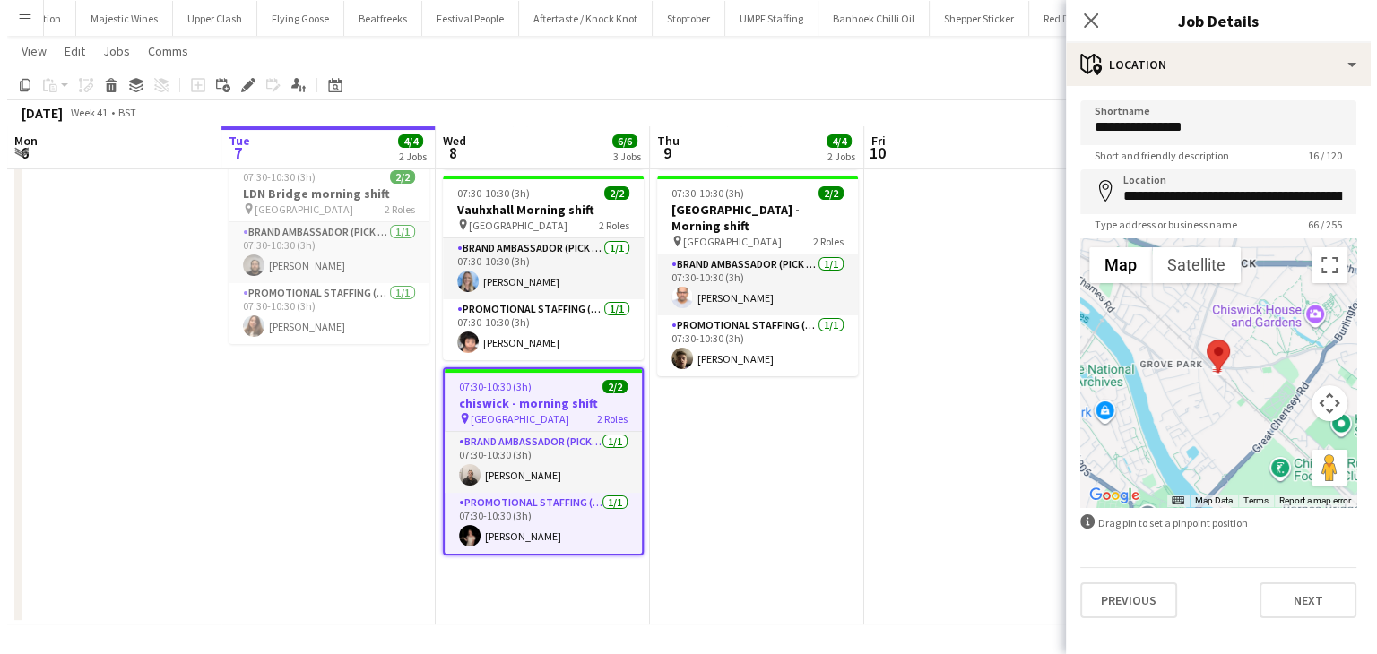
scroll to position [0, 0]
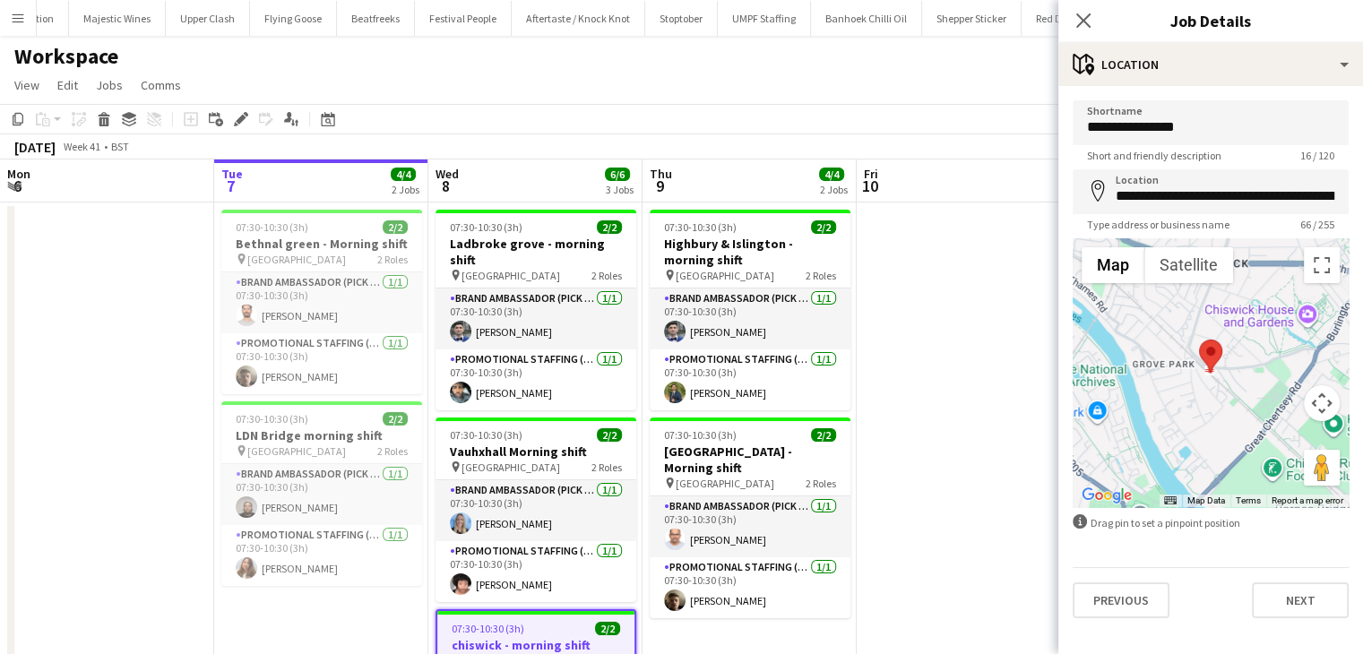
click at [12, 30] on button "Menu" at bounding box center [18, 18] width 36 height 36
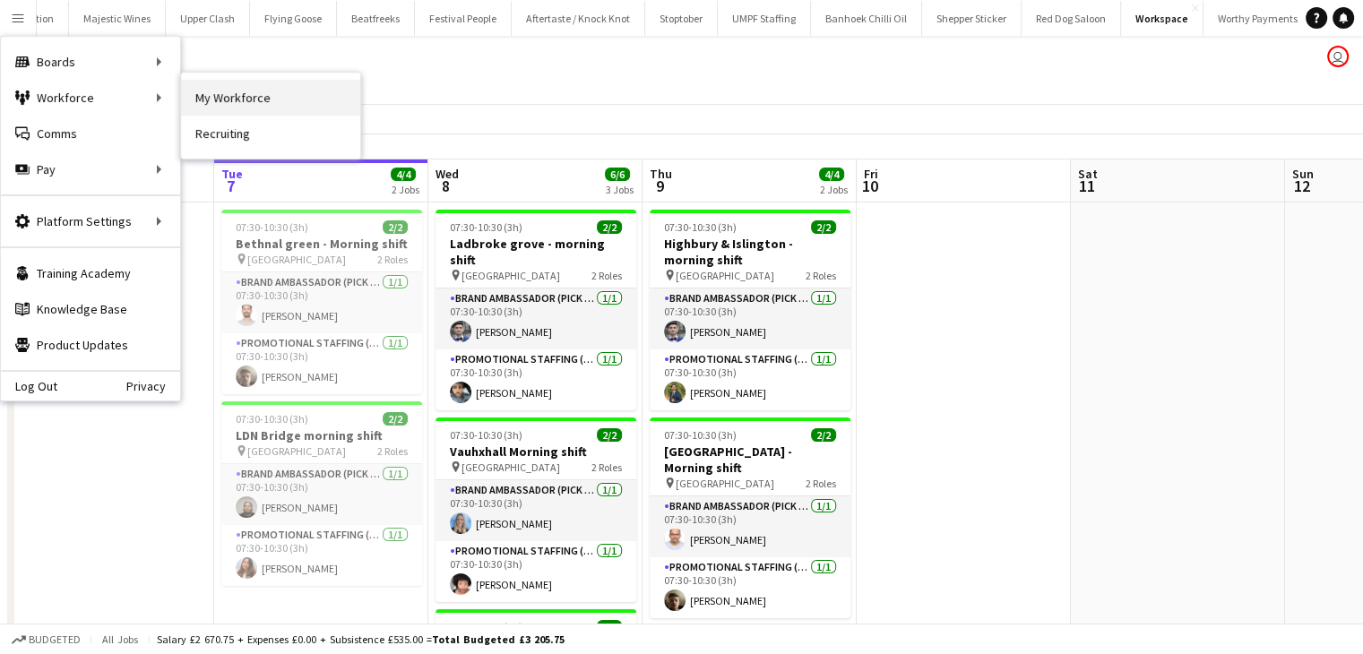
click at [244, 108] on link "My Workforce" at bounding box center [270, 98] width 179 height 36
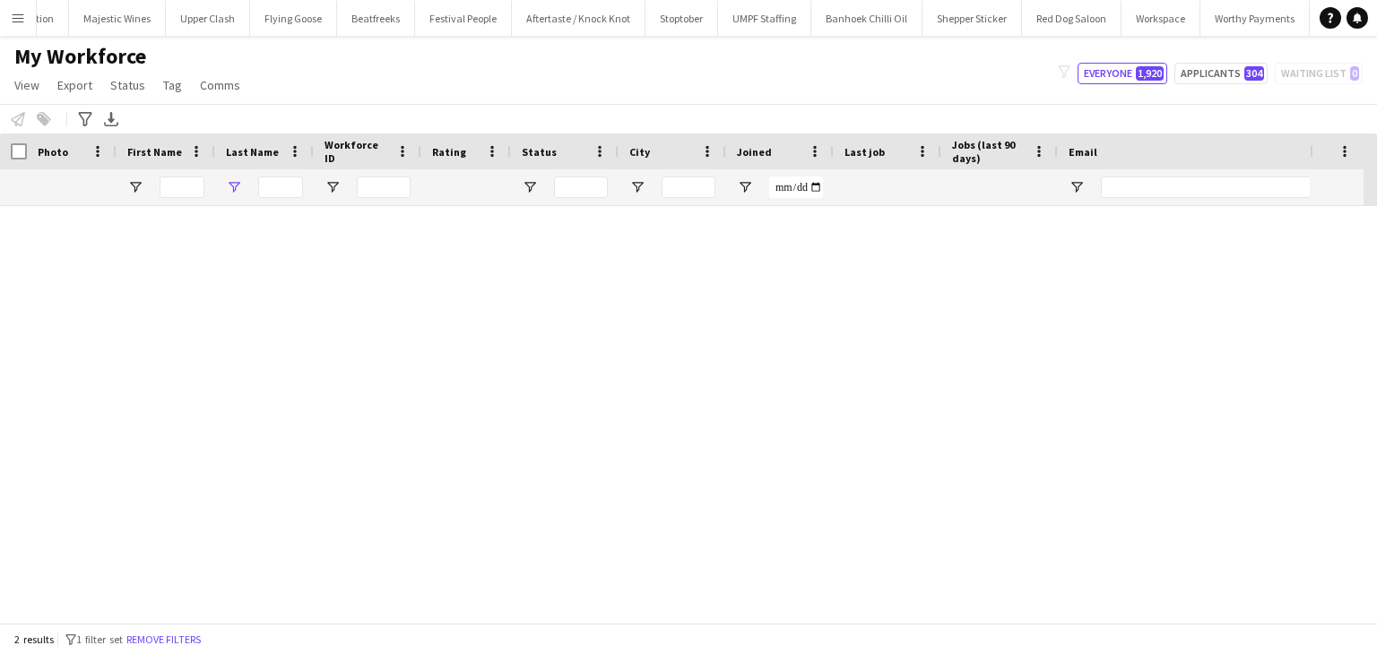
type input "****"
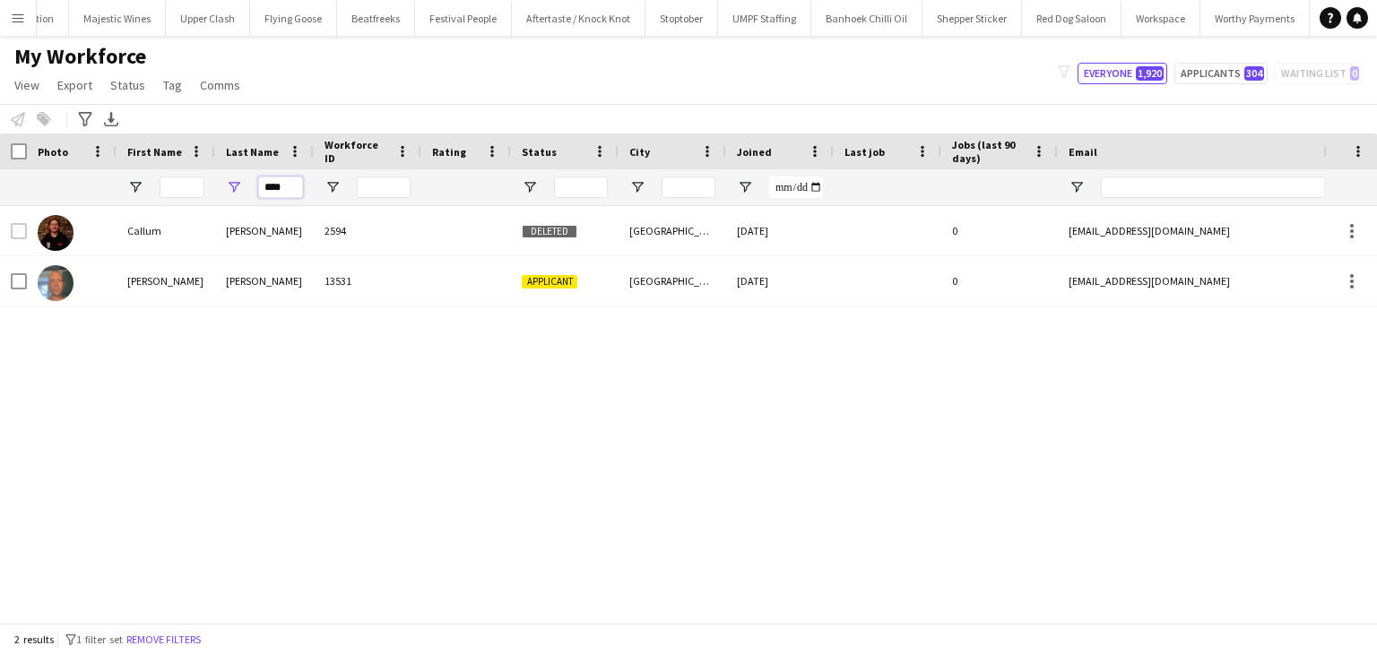
click at [267, 180] on input "****" at bounding box center [280, 188] width 45 height 22
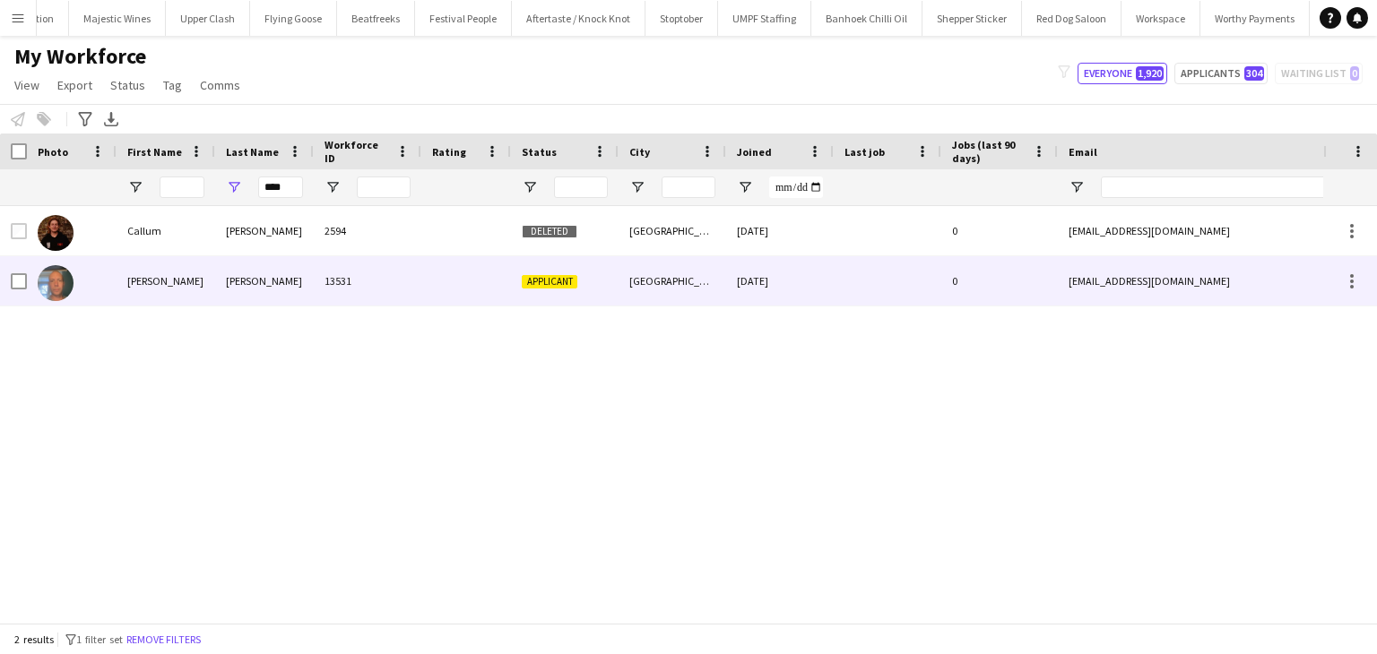
click at [373, 288] on div "13531" at bounding box center [368, 280] width 108 height 49
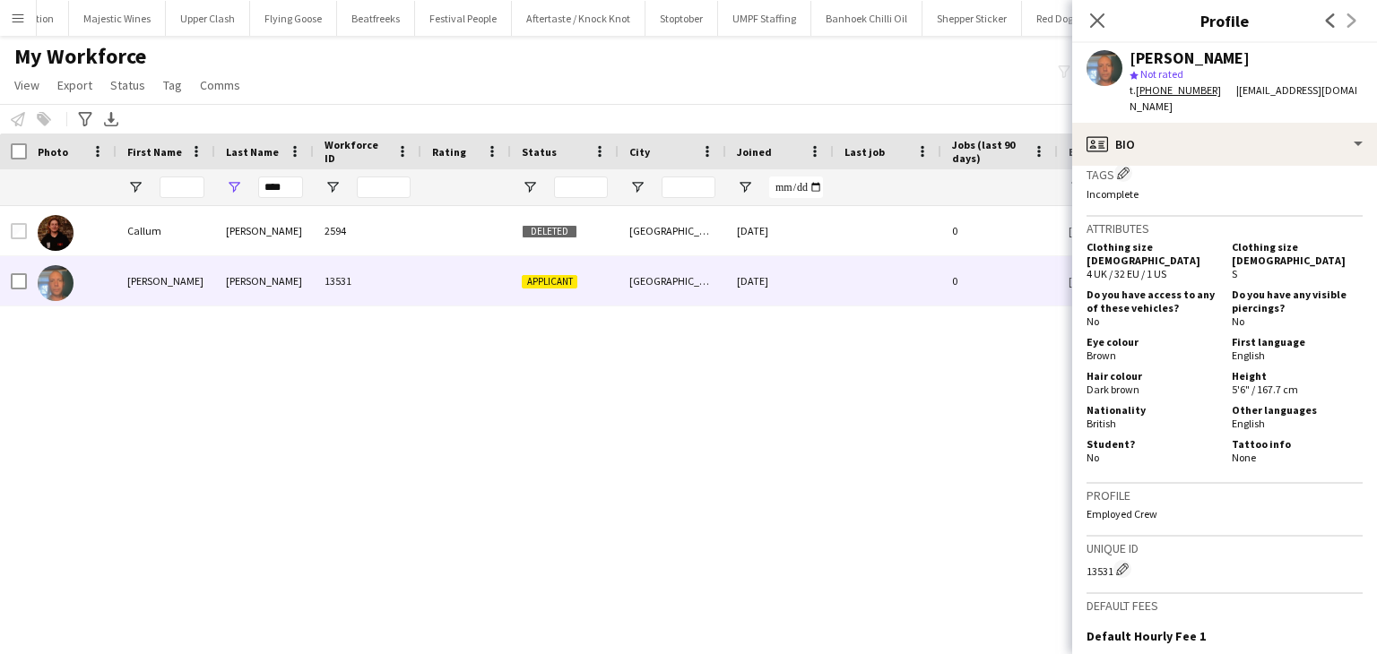
scroll to position [705, 0]
click at [1094, 32] on div "Close pop-in" at bounding box center [1097, 20] width 50 height 41
click at [1092, 20] on icon "Close pop-in" at bounding box center [1096, 20] width 17 height 17
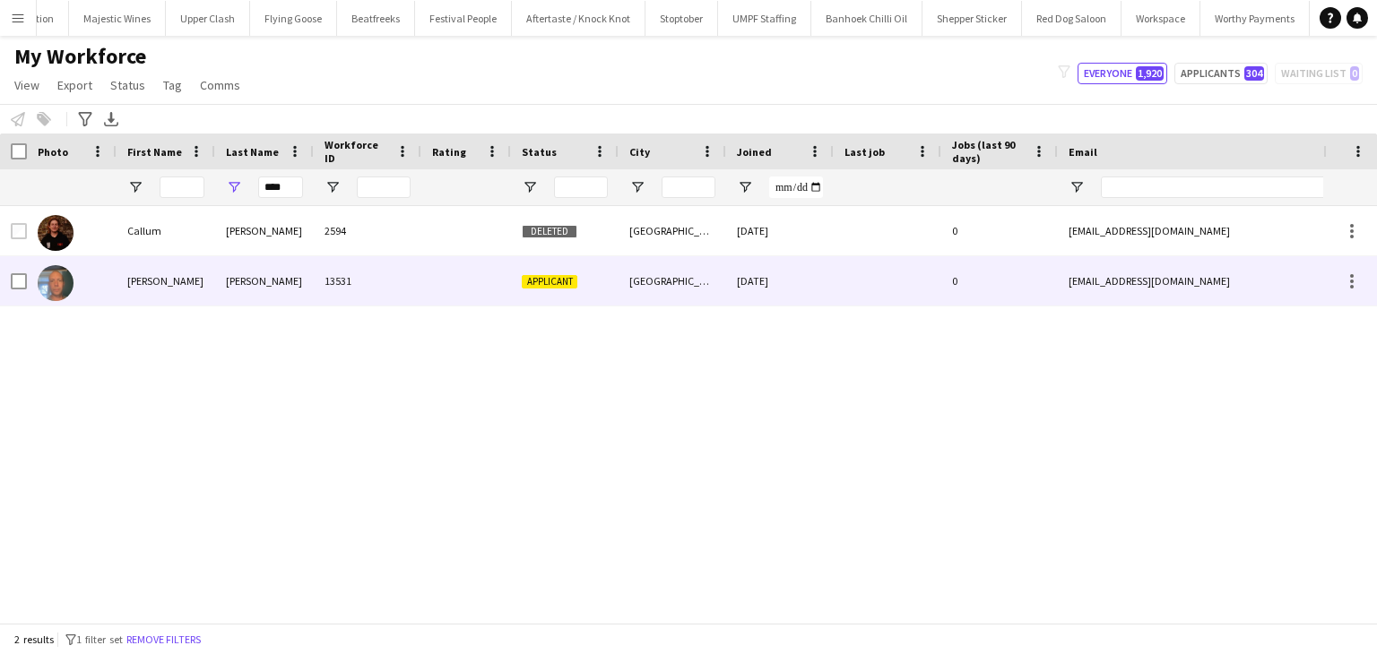
click at [769, 277] on div "[DATE]" at bounding box center [780, 280] width 108 height 49
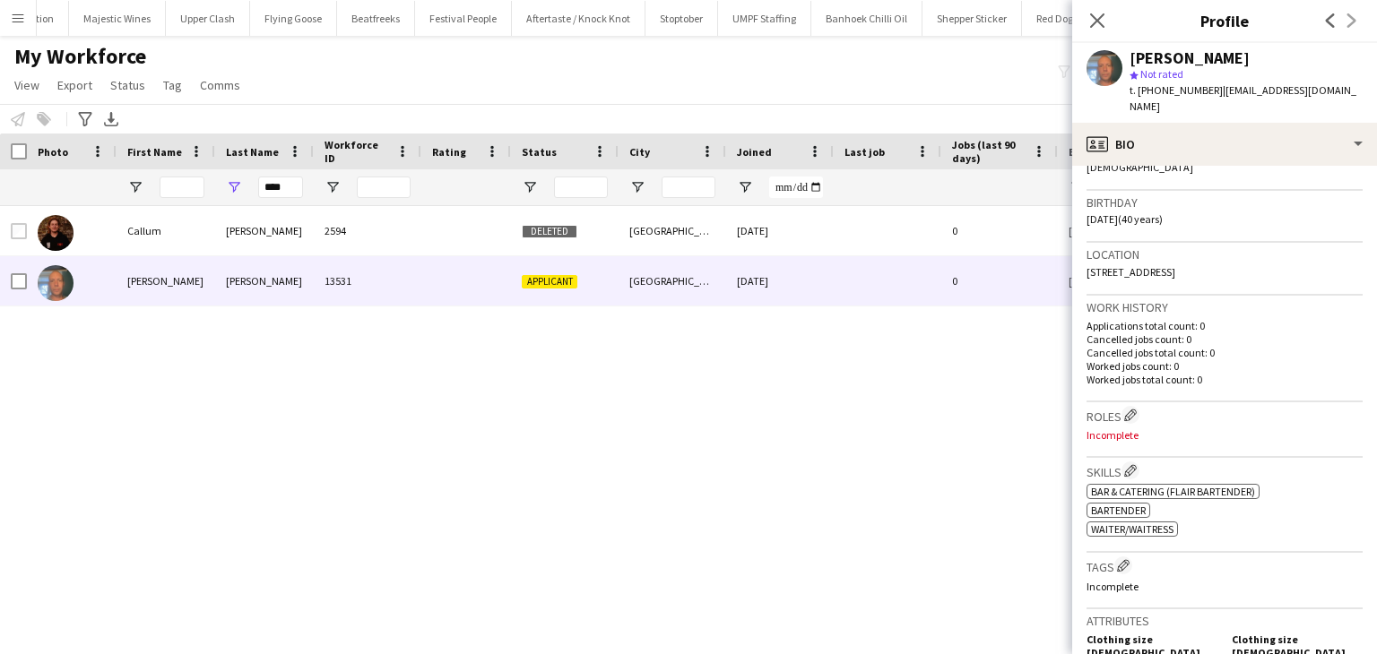
scroll to position [676, 0]
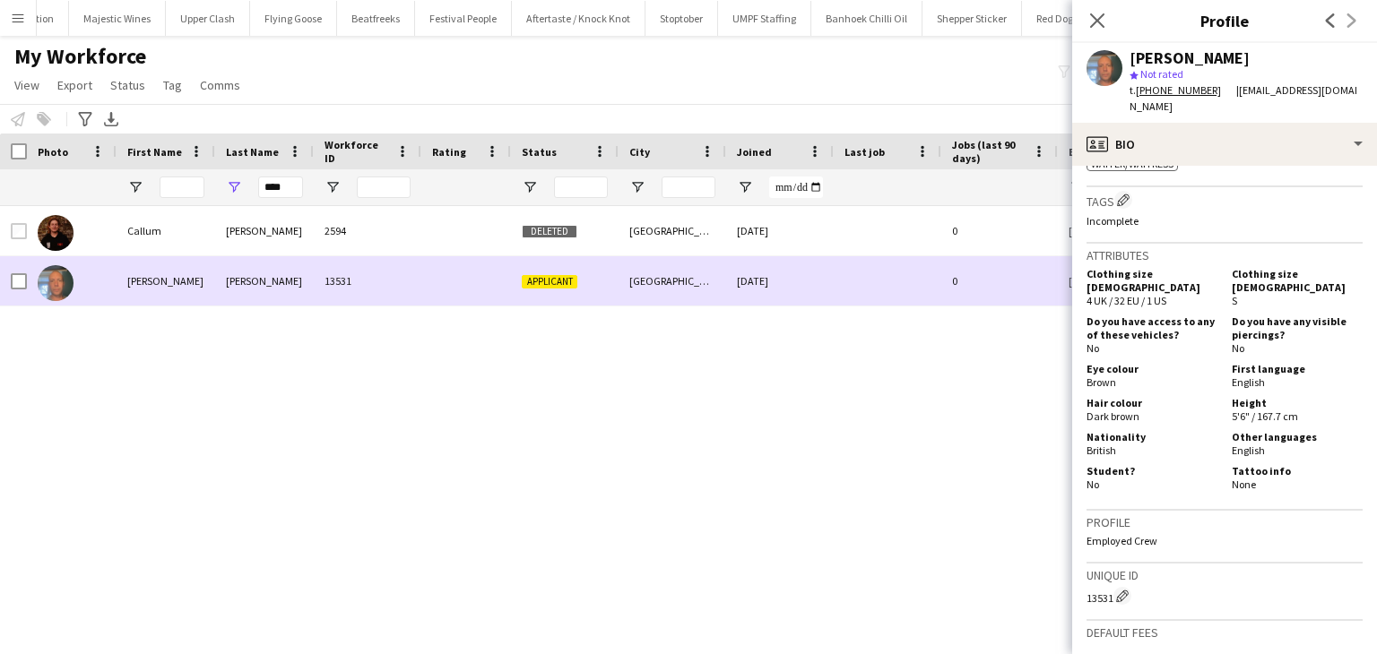
click at [306, 287] on div "[PERSON_NAME]" at bounding box center [264, 280] width 99 height 49
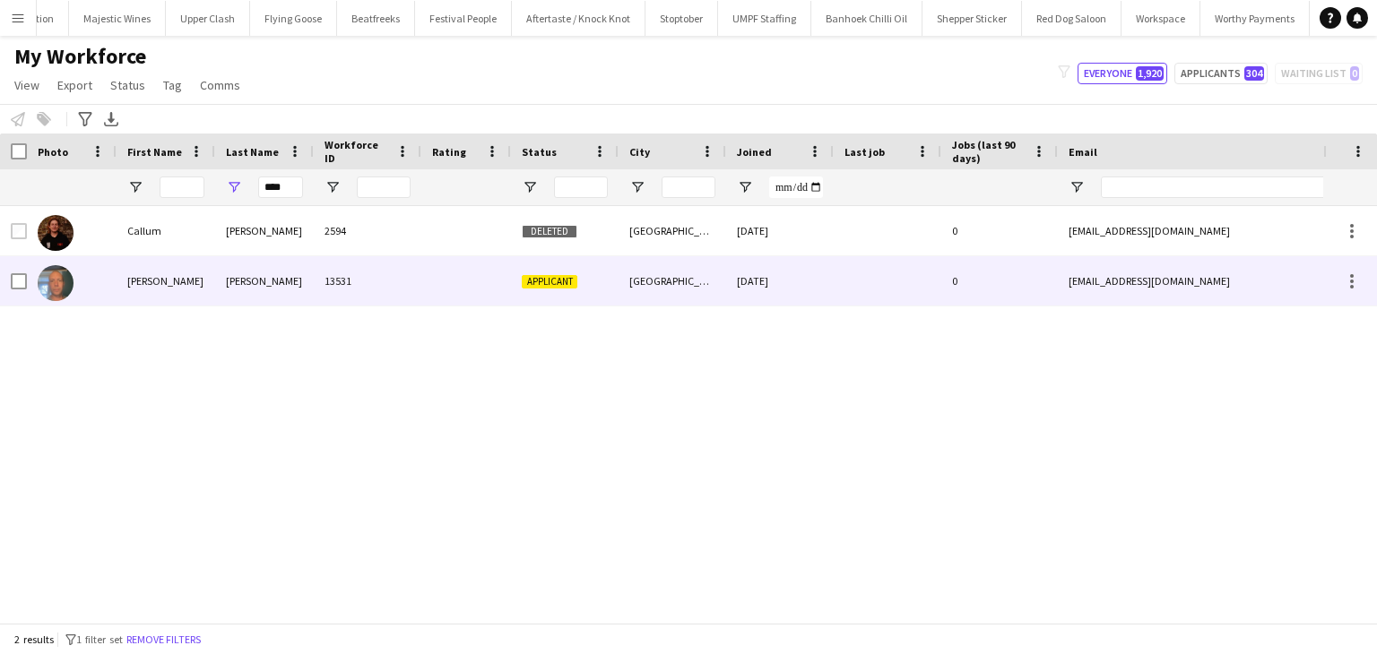
click at [306, 287] on div "[PERSON_NAME]" at bounding box center [264, 280] width 99 height 49
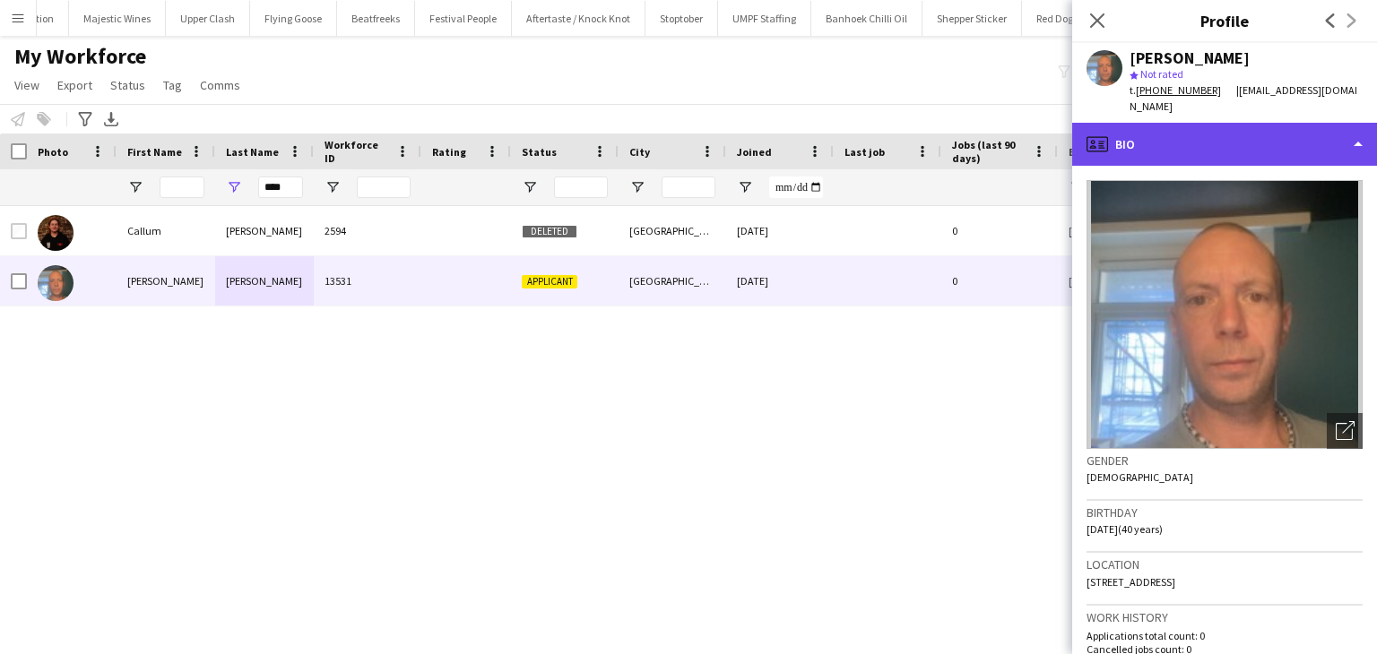
click at [1140, 148] on div "profile Bio" at bounding box center [1224, 144] width 305 height 43
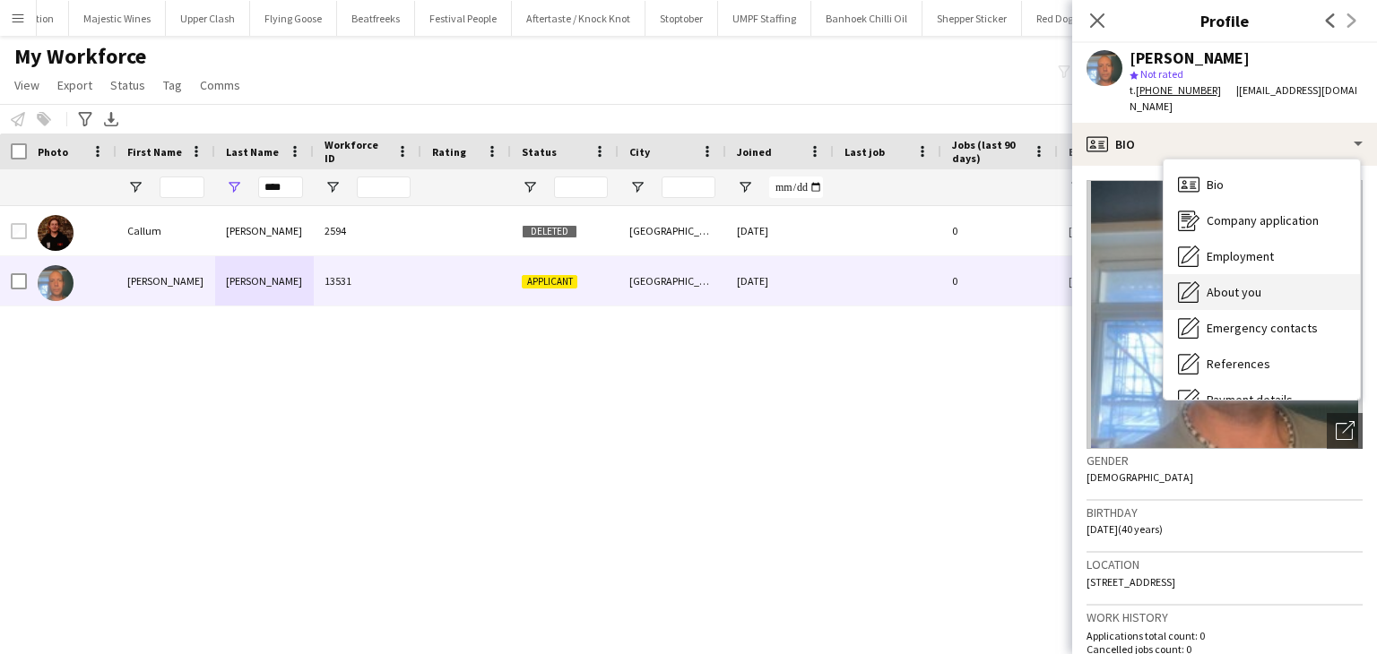
click at [1226, 284] on span "About you" at bounding box center [1234, 292] width 55 height 16
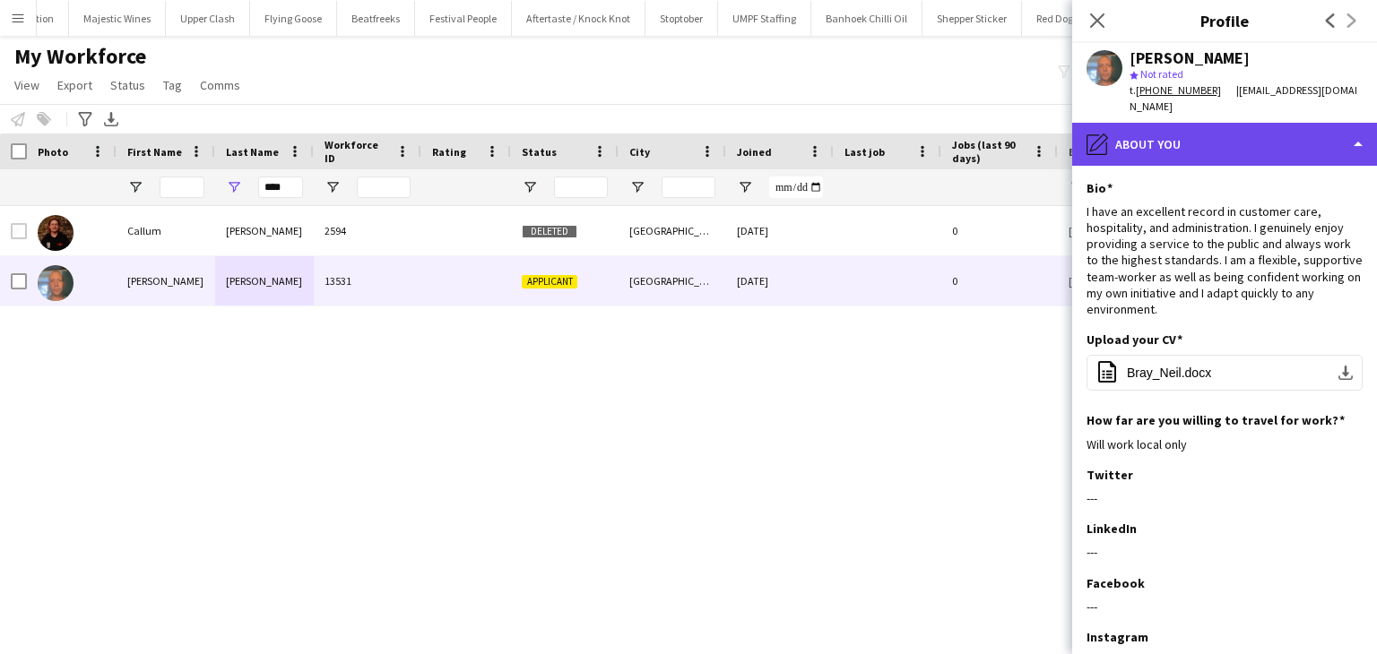
click at [1168, 123] on div "pencil4 About you" at bounding box center [1224, 144] width 305 height 43
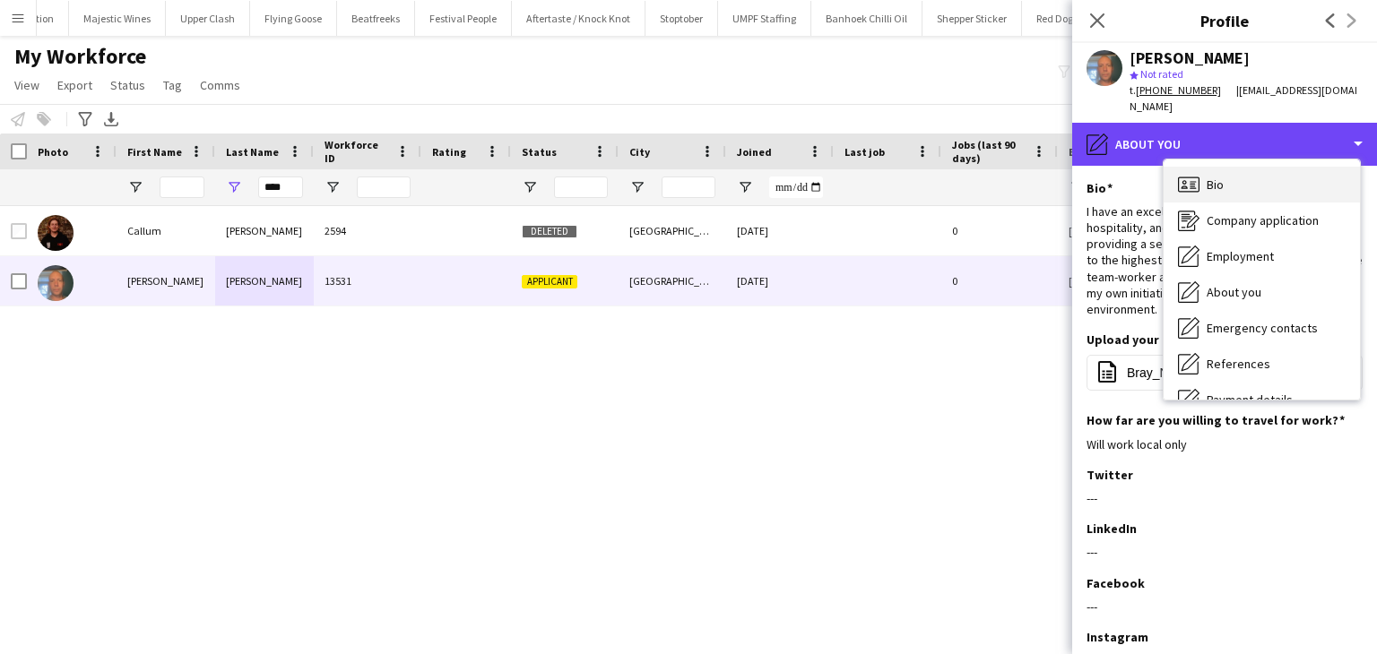
scroll to position [240, 0]
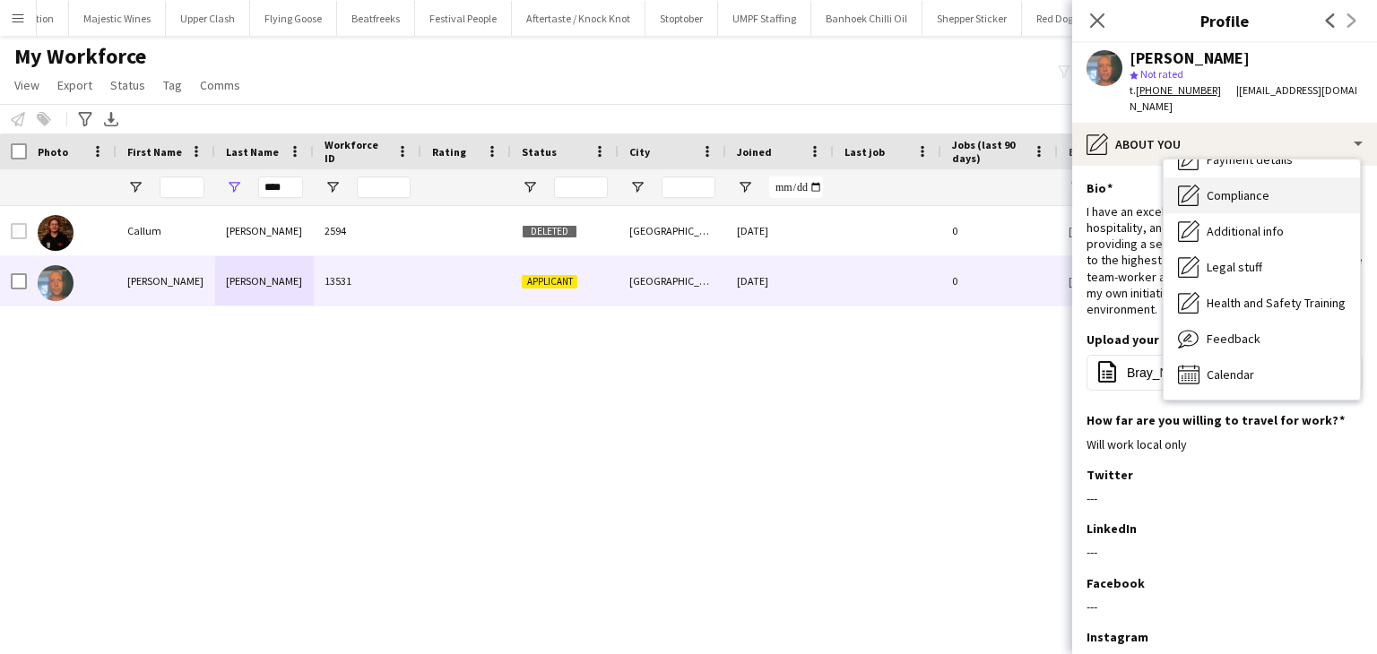
click at [1223, 177] on div "Compliance Compliance" at bounding box center [1261, 195] width 196 height 36
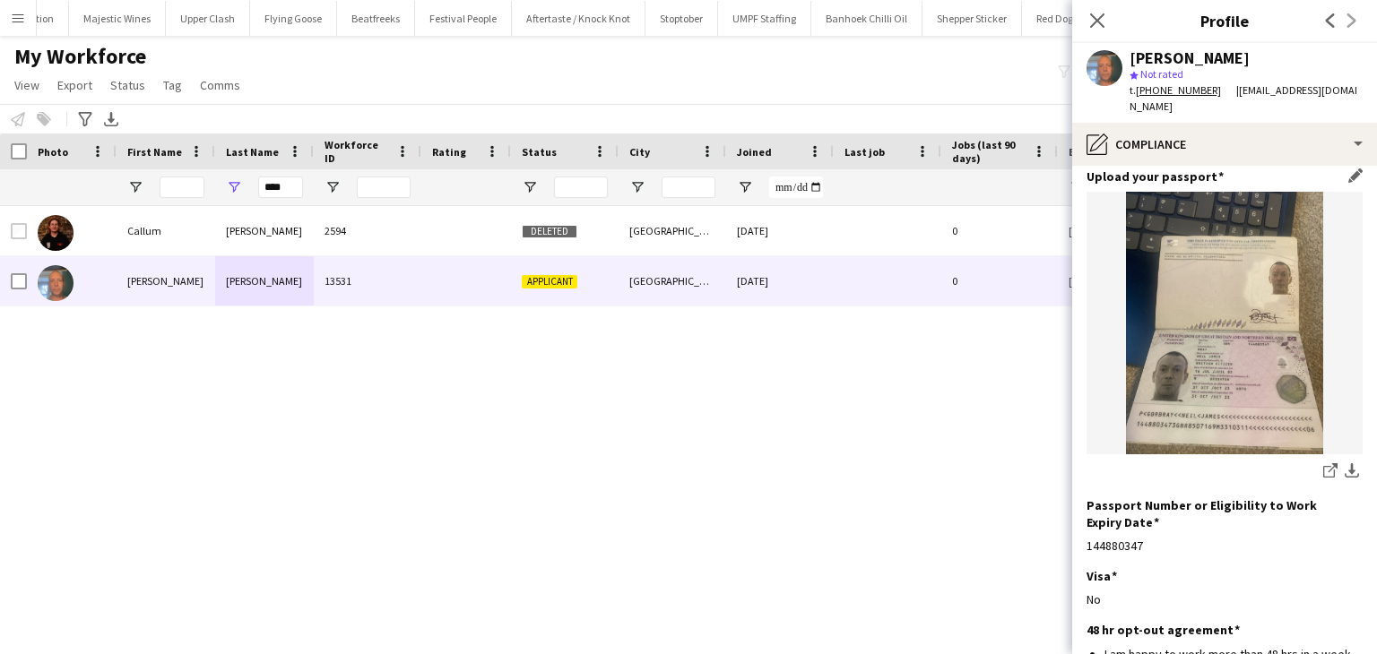
scroll to position [0, 0]
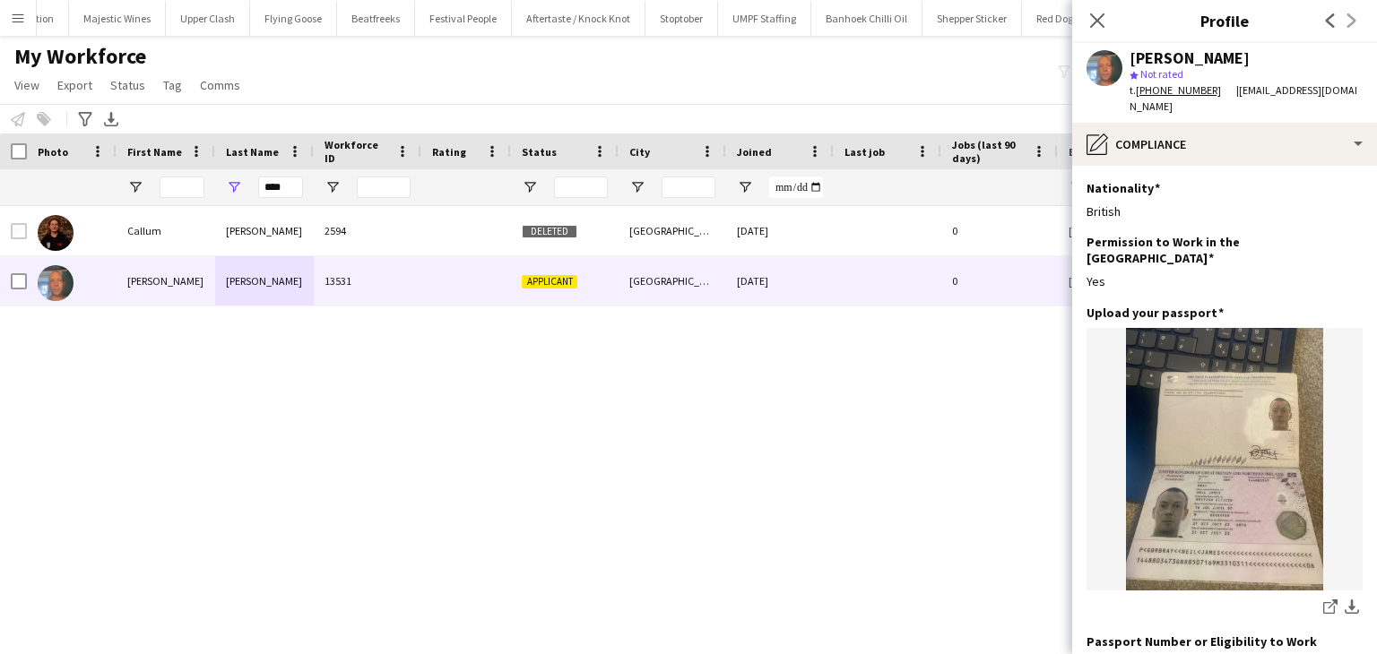
click at [288, 203] on div "****" at bounding box center [280, 187] width 45 height 36
click at [271, 184] on input "****" at bounding box center [280, 188] width 45 height 22
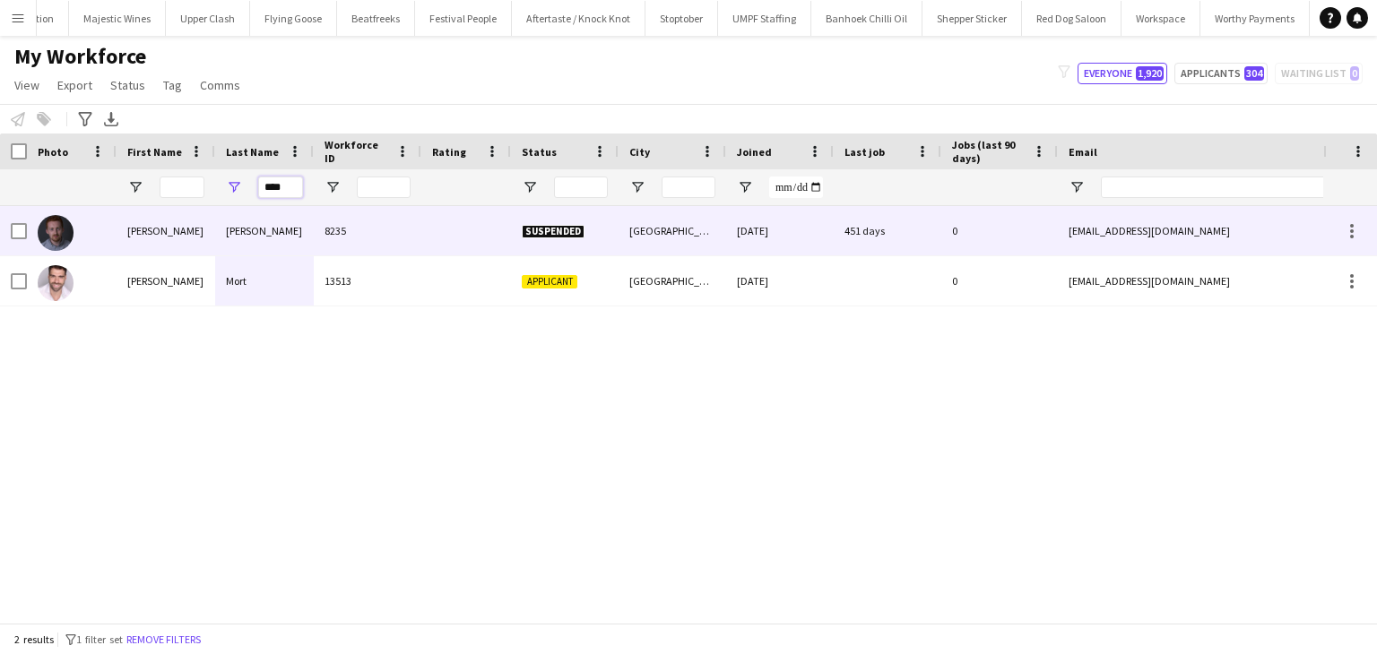
type input "****"
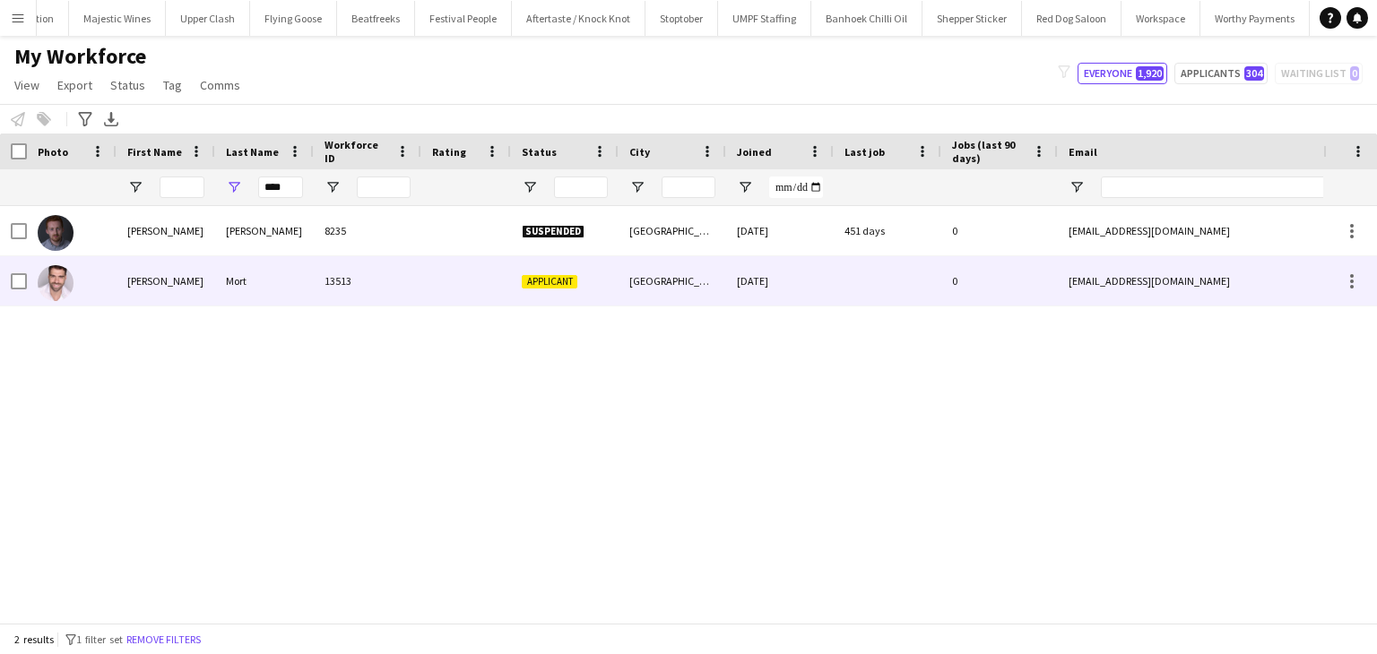
click at [371, 264] on div "13513" at bounding box center [368, 280] width 108 height 49
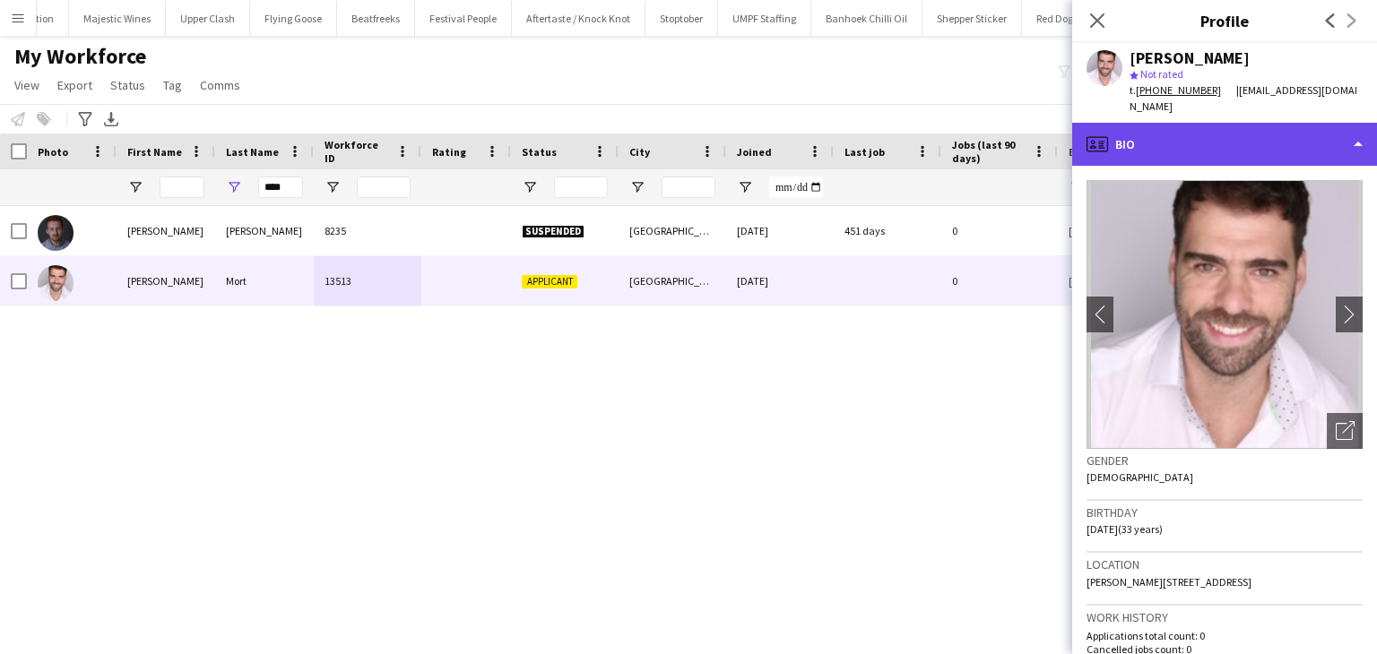
click at [1205, 134] on div "profile Bio" at bounding box center [1224, 144] width 305 height 43
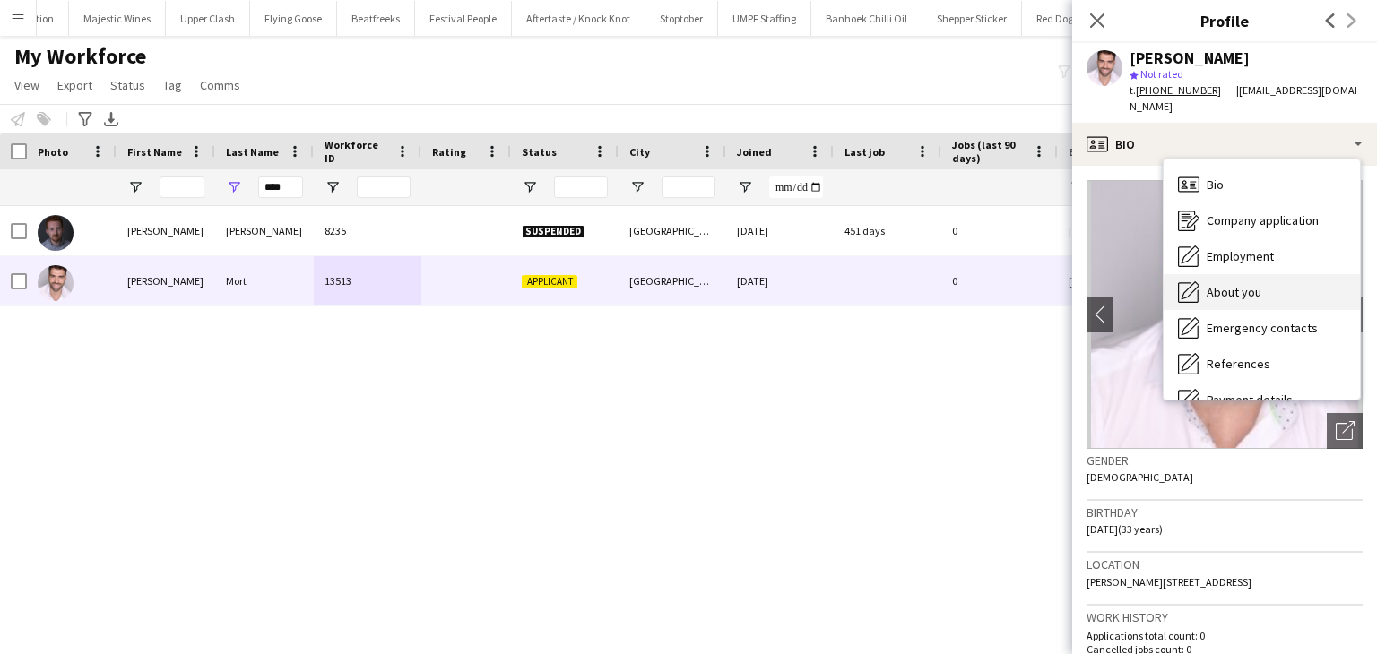
click at [1248, 274] on div "About you About you" at bounding box center [1261, 292] width 196 height 36
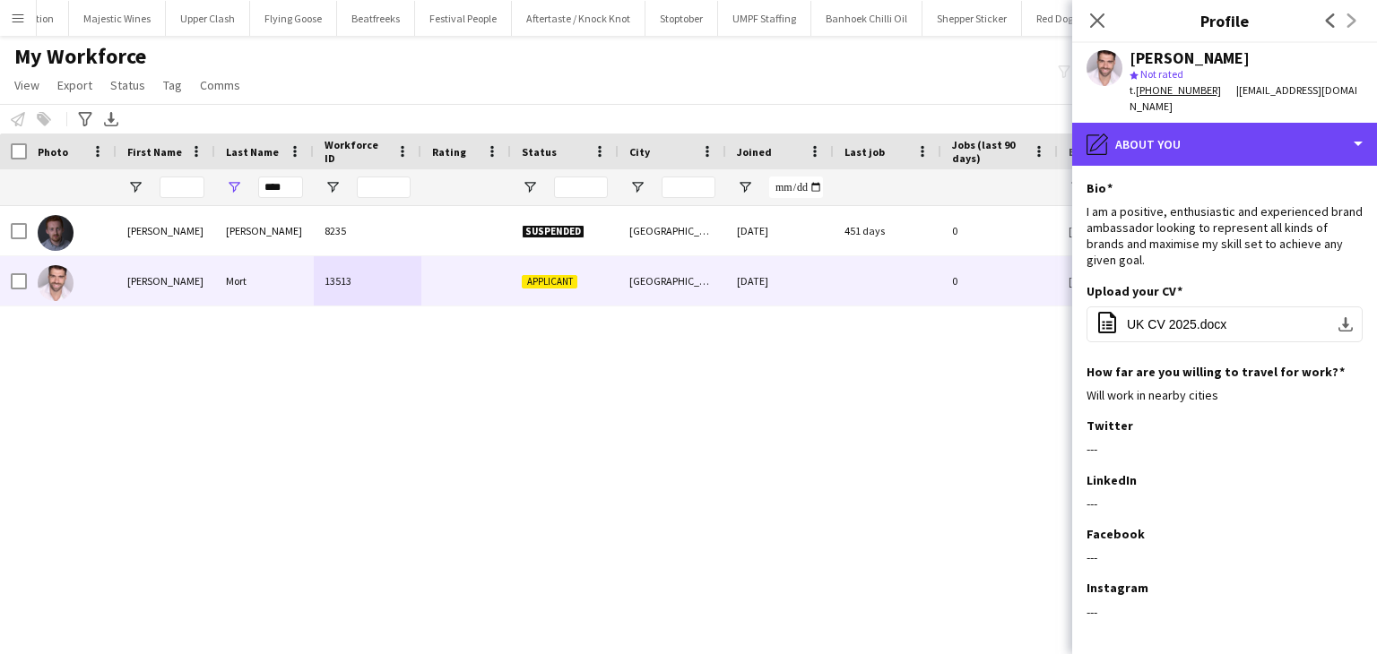
drag, startPoint x: 1201, startPoint y: 125, endPoint x: 1208, endPoint y: 212, distance: 86.3
click at [1200, 133] on div "pencil4 About you" at bounding box center [1224, 144] width 305 height 43
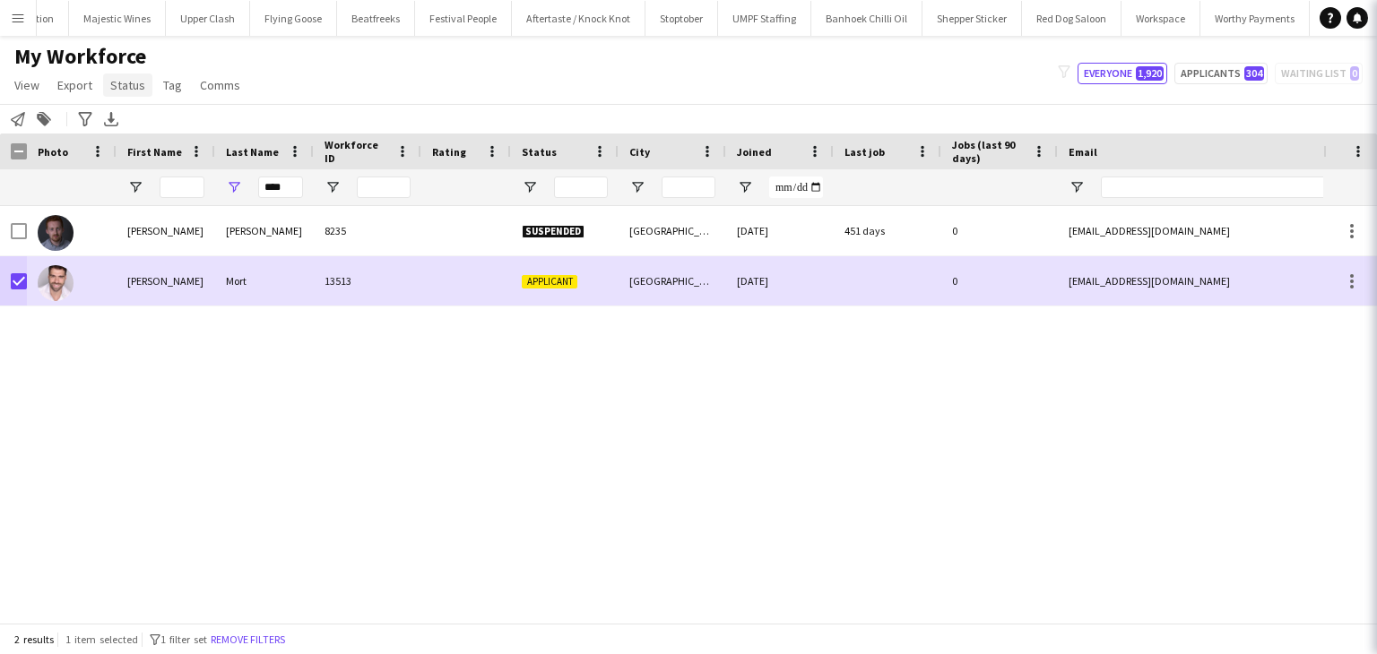
click at [128, 74] on link "Status" at bounding box center [127, 85] width 49 height 23
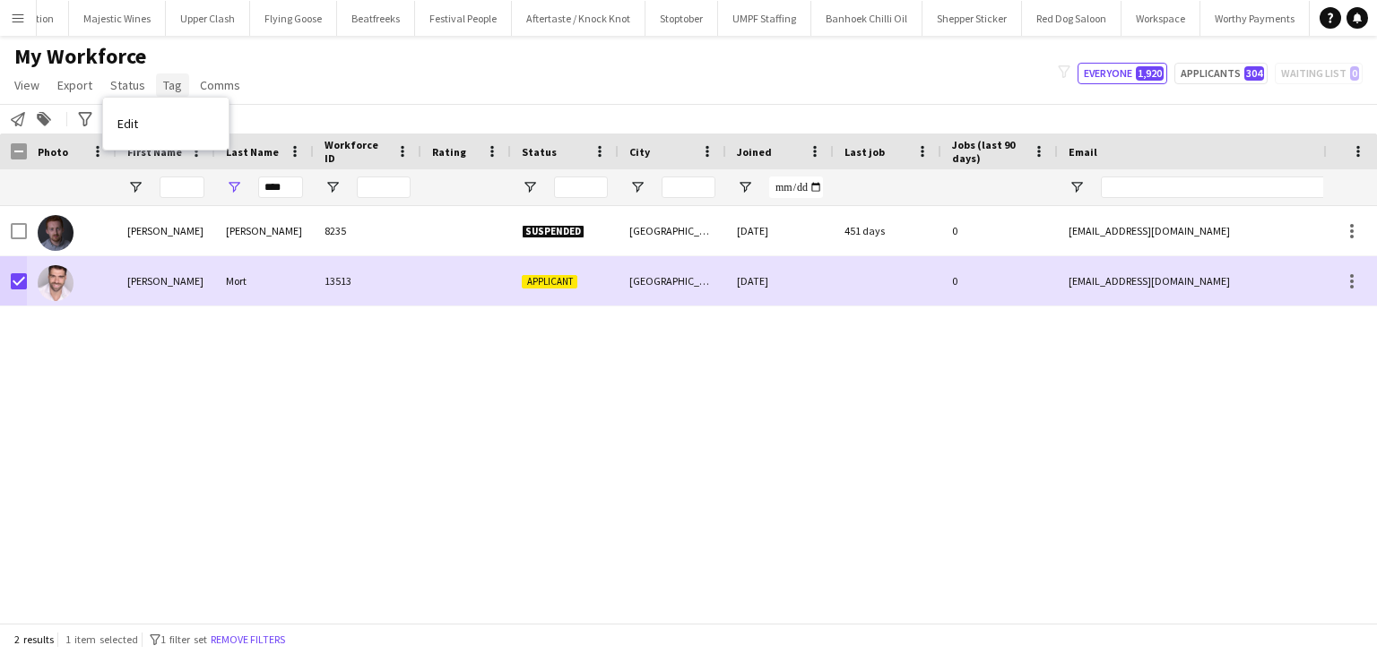
click at [173, 84] on span "Tag" at bounding box center [172, 85] width 19 height 16
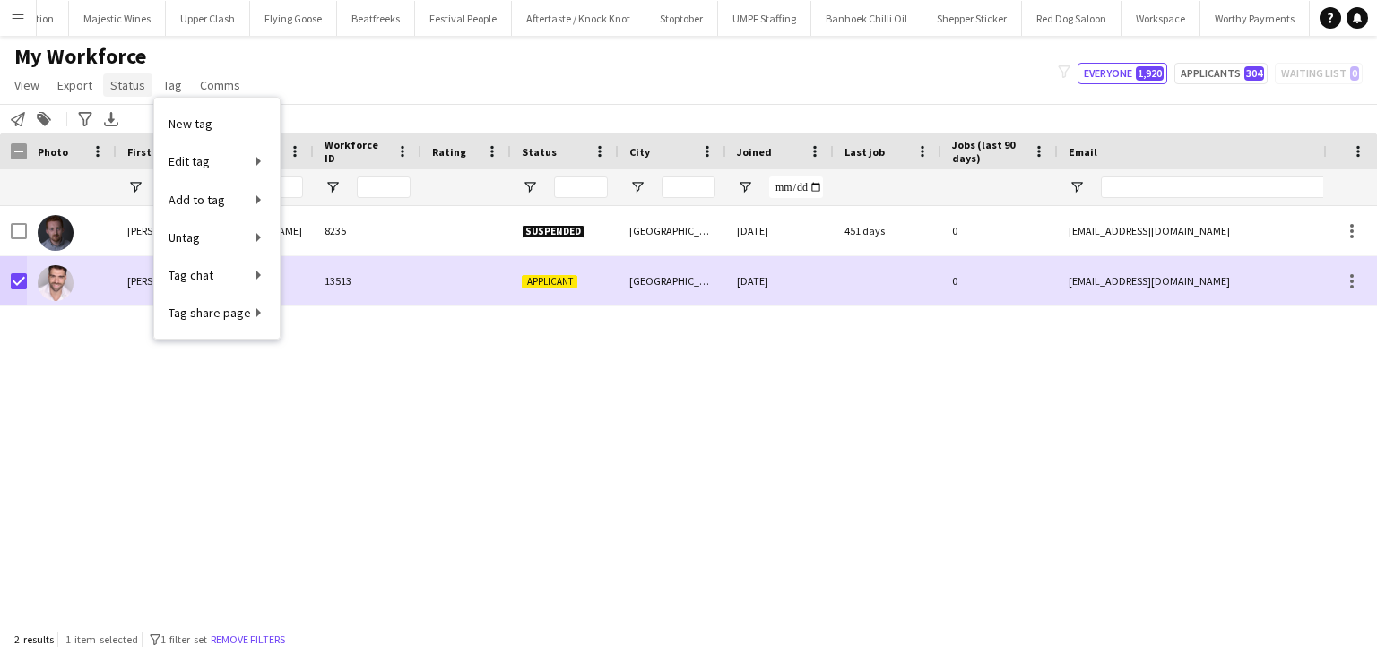
click at [128, 88] on span "Status" at bounding box center [127, 85] width 35 height 16
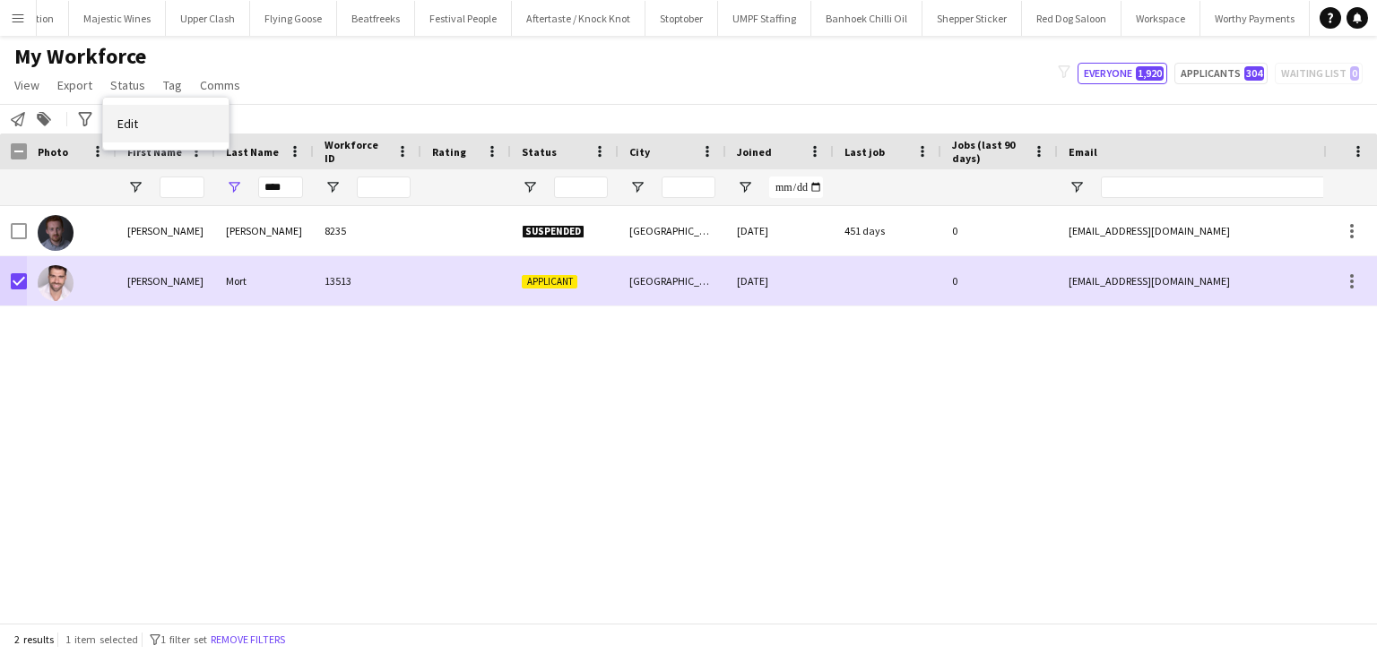
click at [147, 125] on link "Edit" at bounding box center [165, 124] width 125 height 38
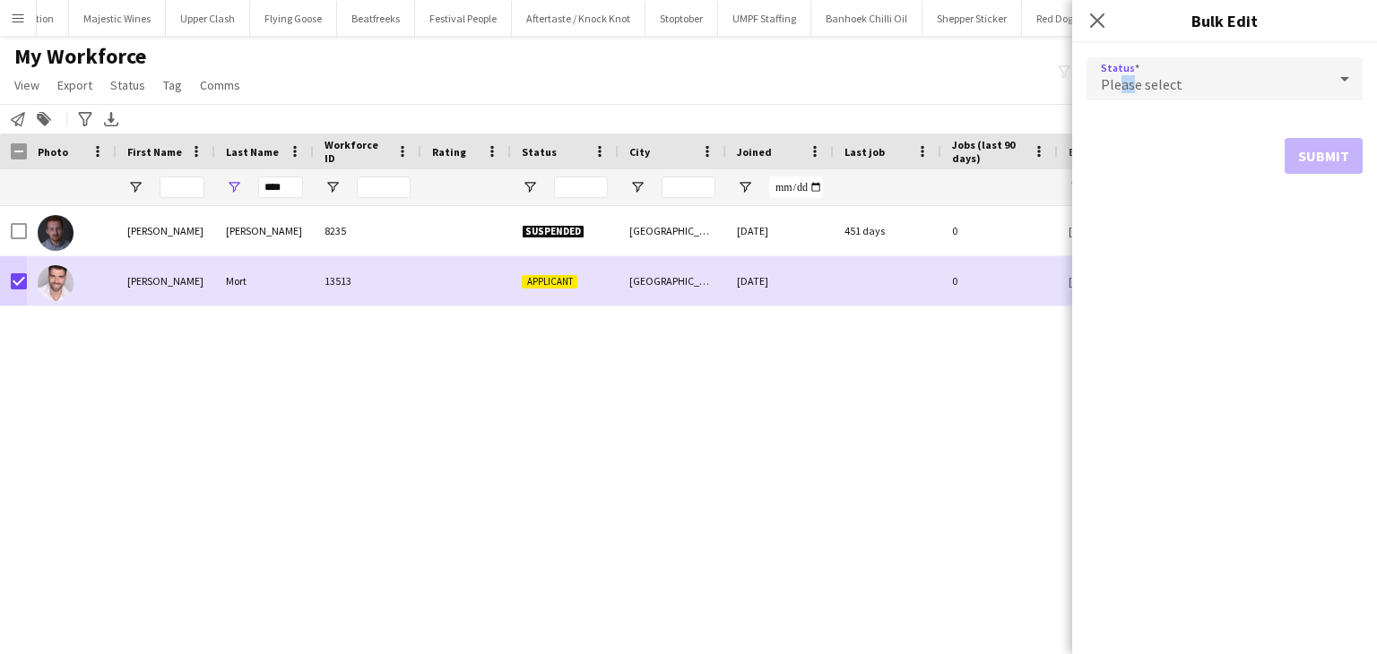
click at [1137, 91] on div "Please select" at bounding box center [1206, 78] width 240 height 43
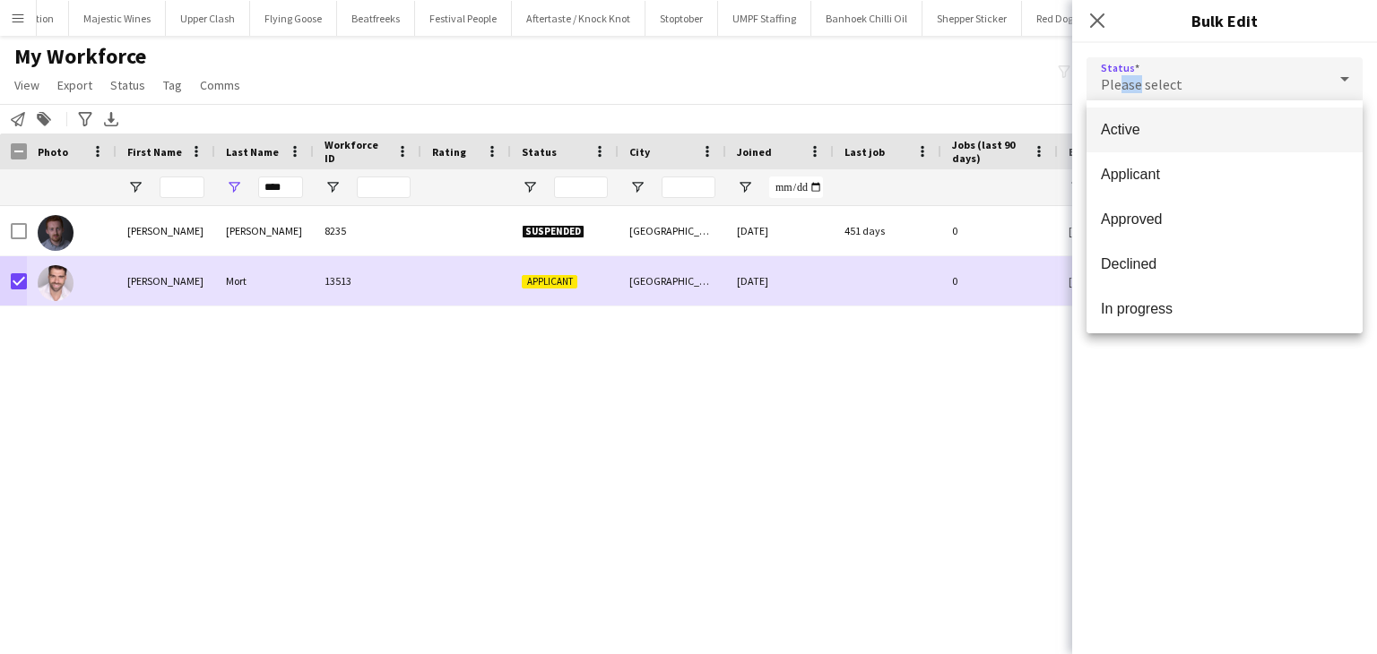
click at [1142, 141] on mat-option "Active" at bounding box center [1224, 130] width 276 height 45
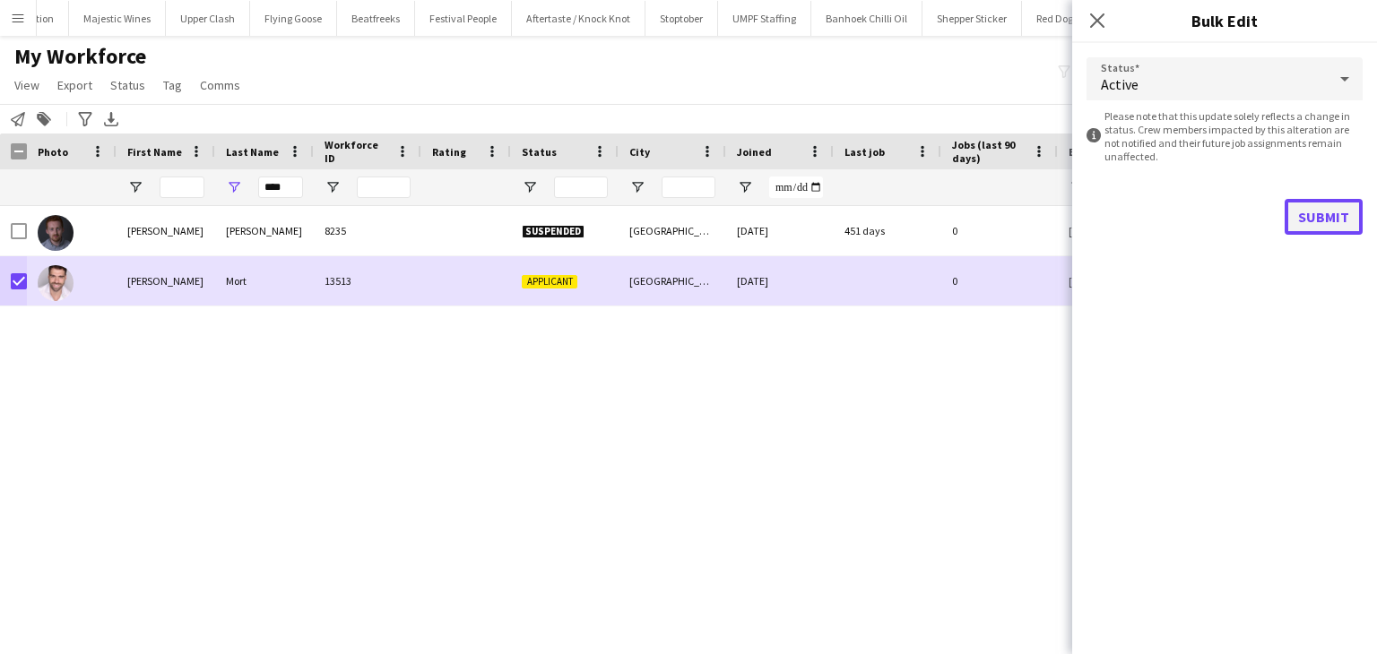
click at [1309, 216] on button "Submit" at bounding box center [1323, 217] width 78 height 36
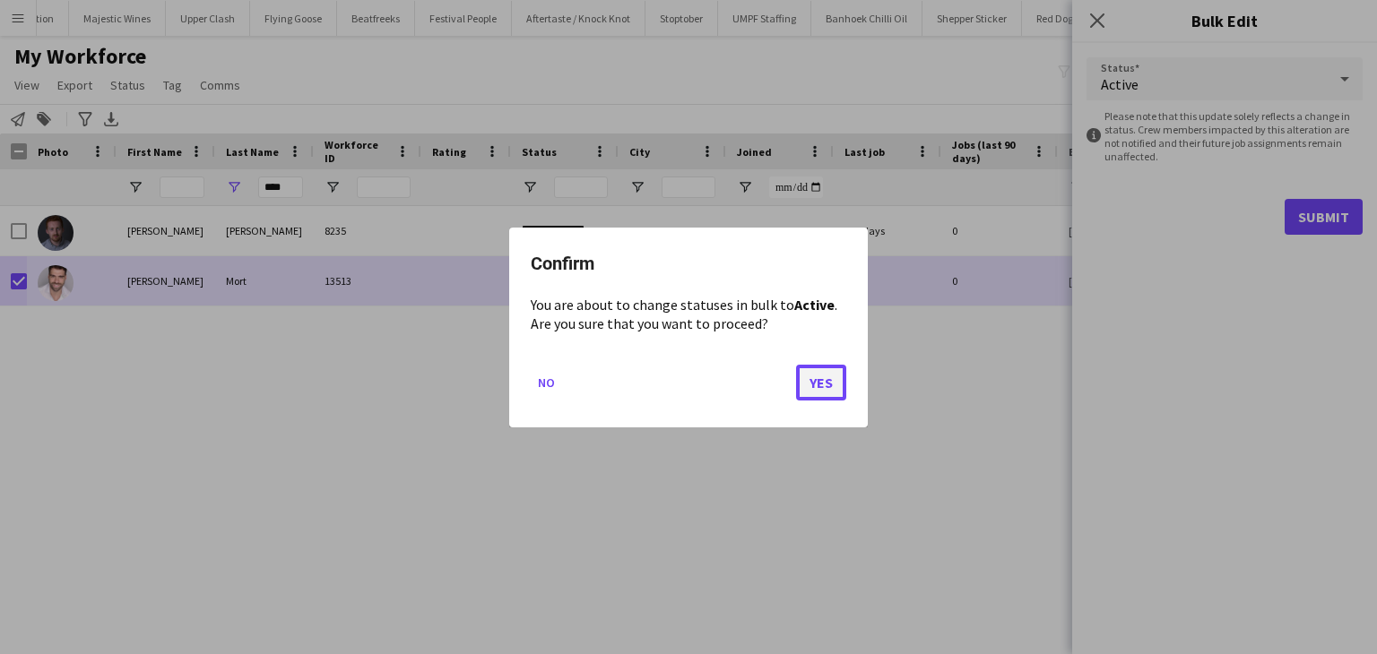
drag, startPoint x: 828, startPoint y: 386, endPoint x: 810, endPoint y: 385, distance: 18.0
click at [826, 386] on button "Yes" at bounding box center [821, 382] width 50 height 36
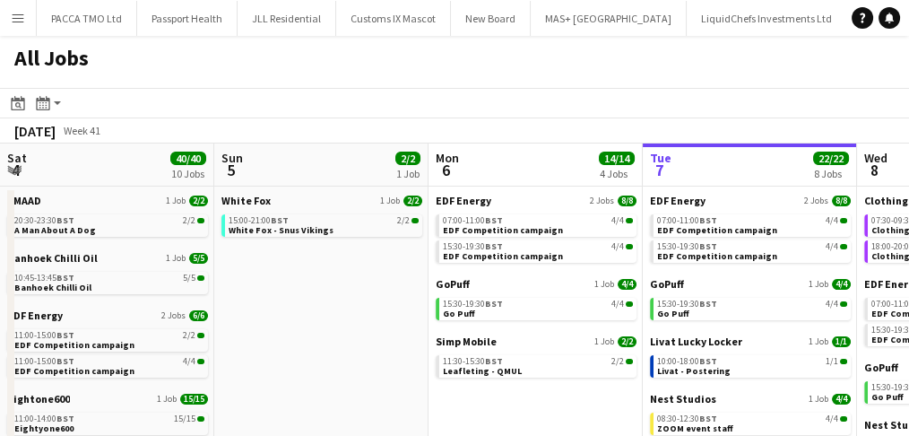
scroll to position [0, 428]
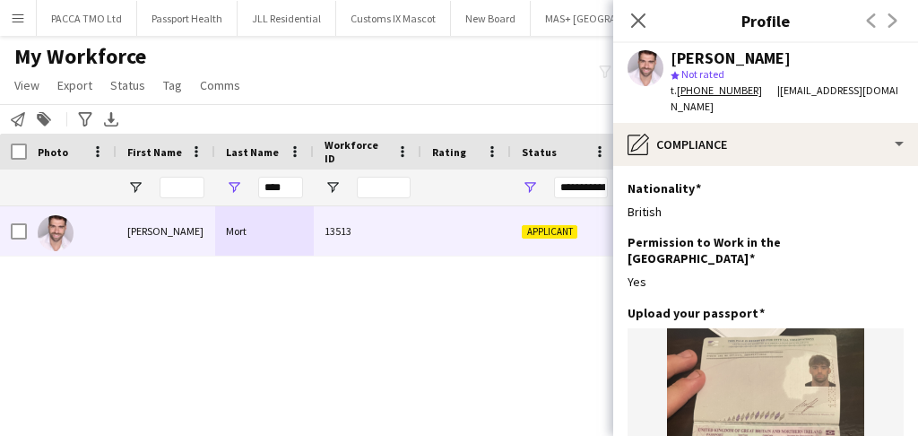
scroll to position [144, 0]
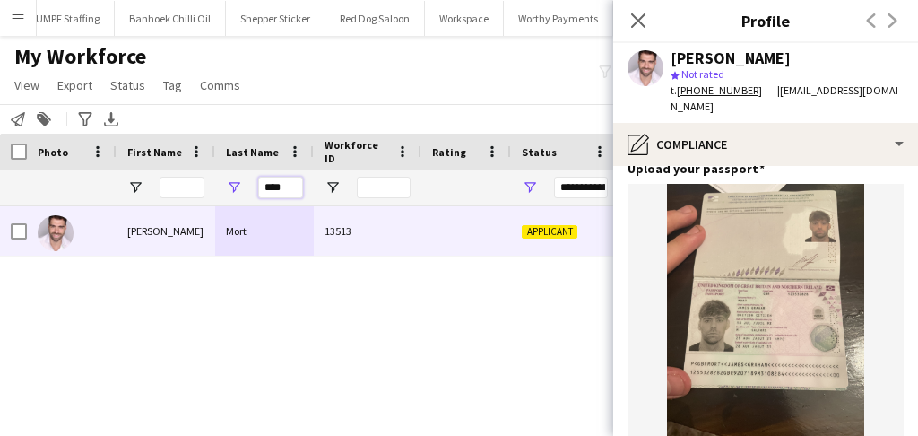
click at [282, 190] on input "****" at bounding box center [280, 188] width 45 height 22
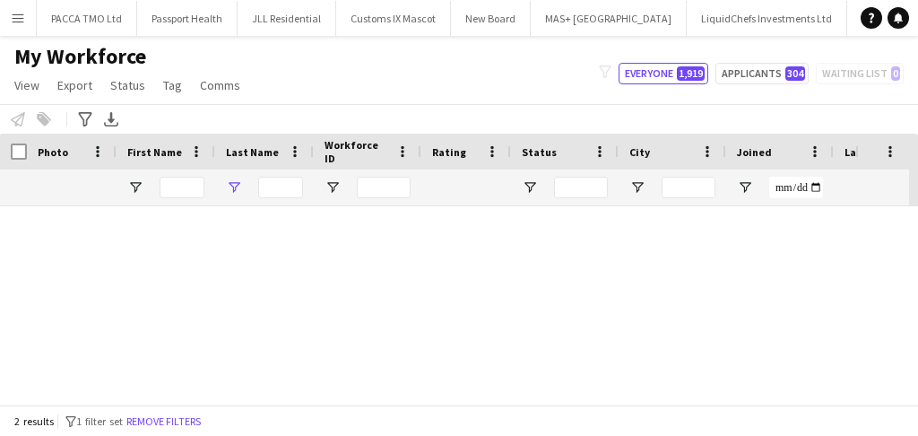
type input "****"
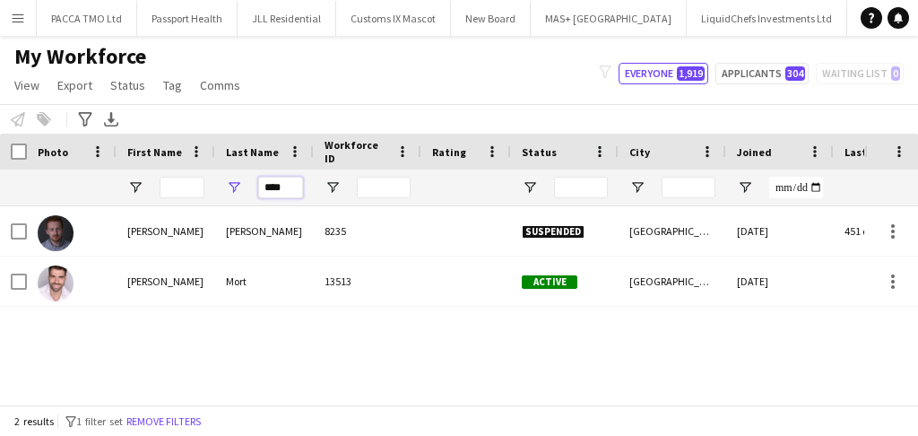
click at [282, 186] on input "****" at bounding box center [280, 188] width 45 height 22
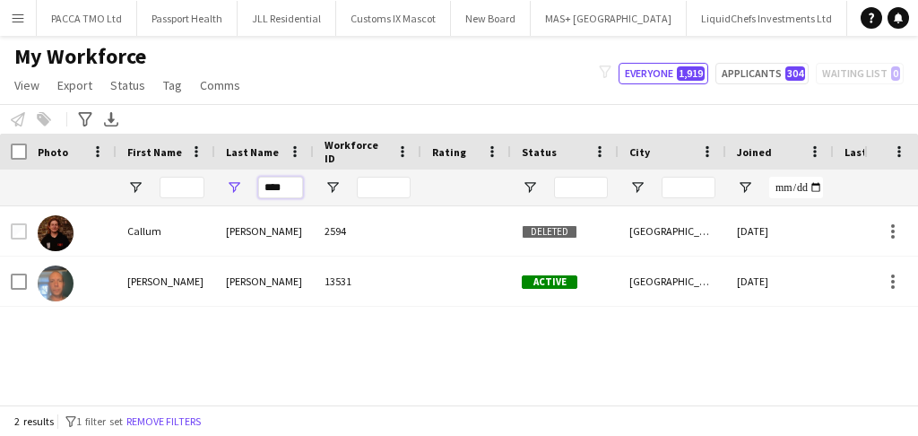
click at [283, 182] on input "****" at bounding box center [280, 188] width 45 height 22
click at [291, 184] on input "****" at bounding box center [280, 188] width 45 height 22
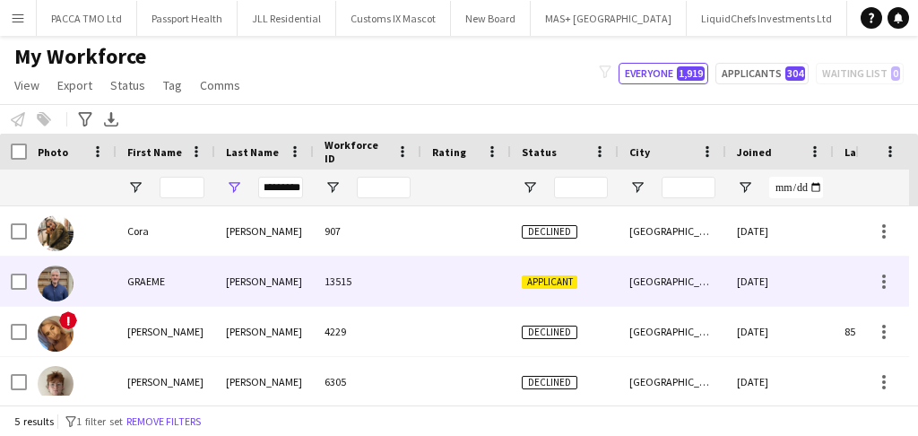
click at [195, 286] on div "GRAEME" at bounding box center [166, 280] width 99 height 49
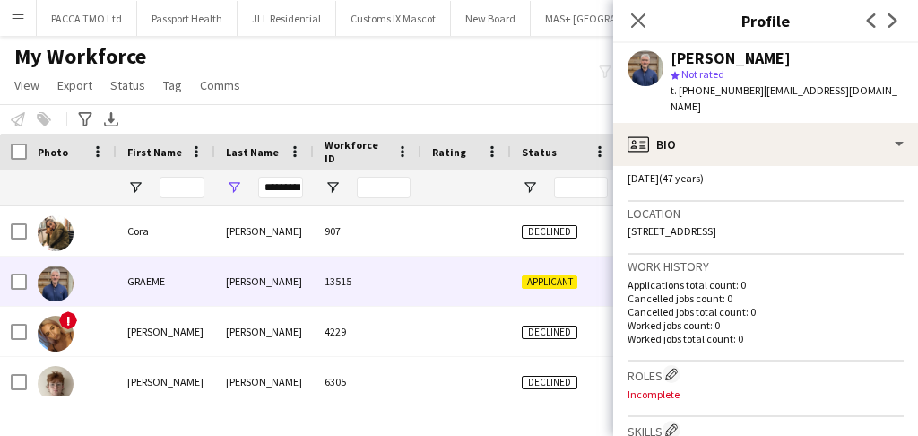
scroll to position [359, 0]
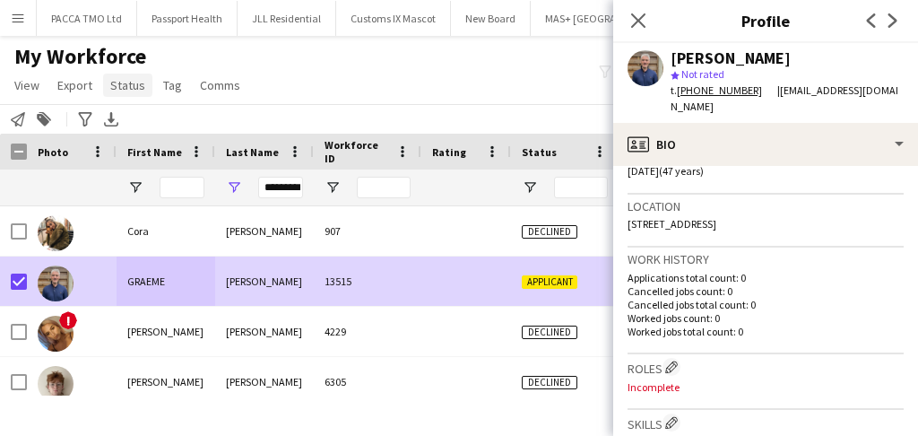
click at [138, 89] on span "Status" at bounding box center [127, 85] width 35 height 16
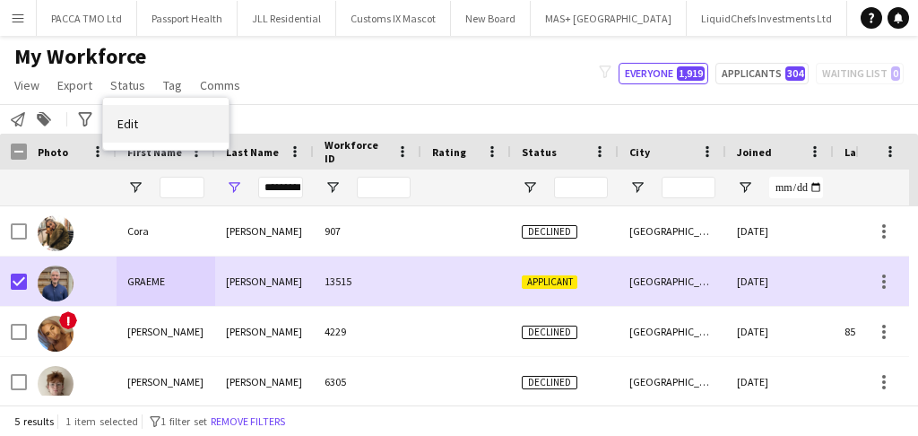
click at [136, 124] on span "Edit" at bounding box center [127, 124] width 21 height 16
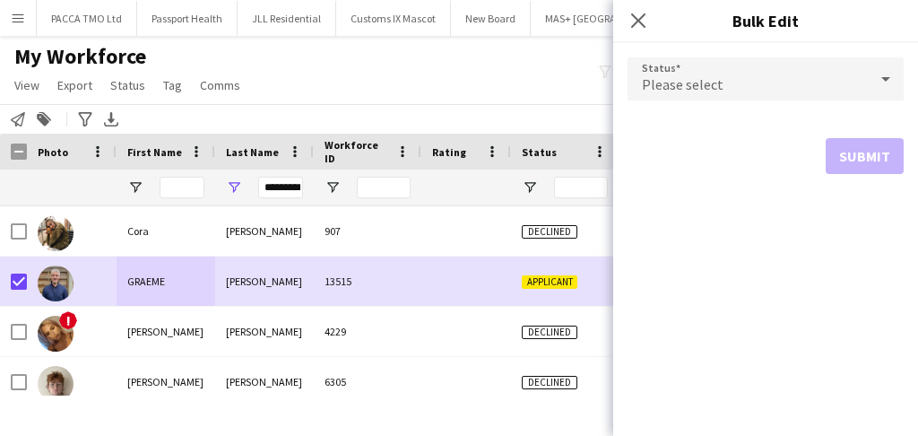
click at [769, 79] on div "Please select" at bounding box center [747, 78] width 240 height 43
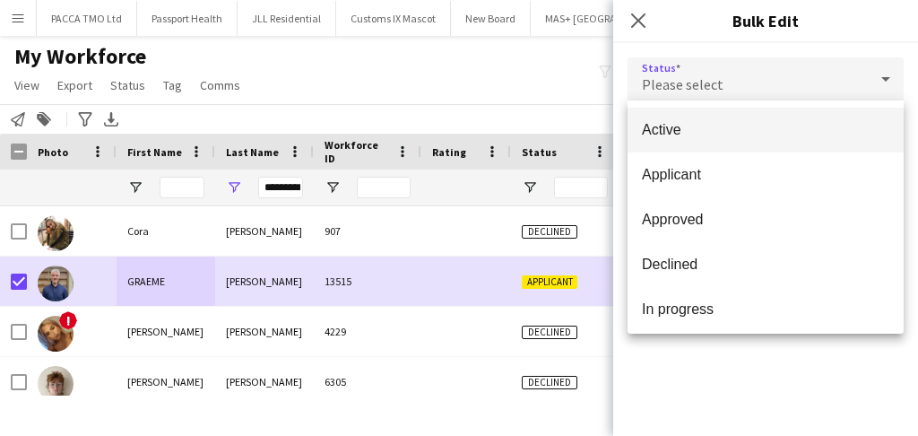
click at [732, 128] on span "Active" at bounding box center [765, 129] width 247 height 17
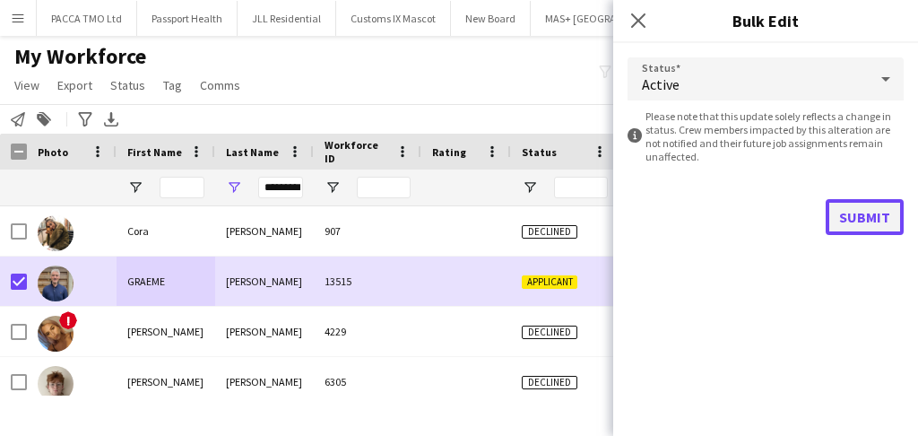
click at [866, 224] on button "Submit" at bounding box center [865, 217] width 78 height 36
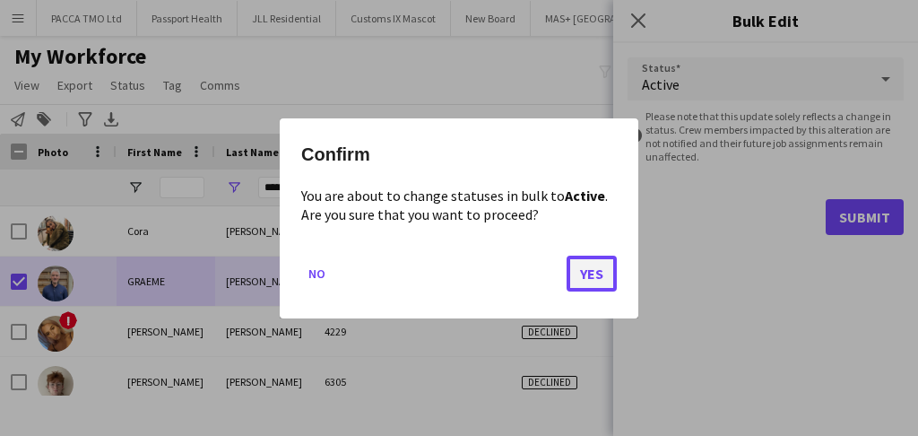
click at [604, 272] on button "Yes" at bounding box center [592, 273] width 50 height 36
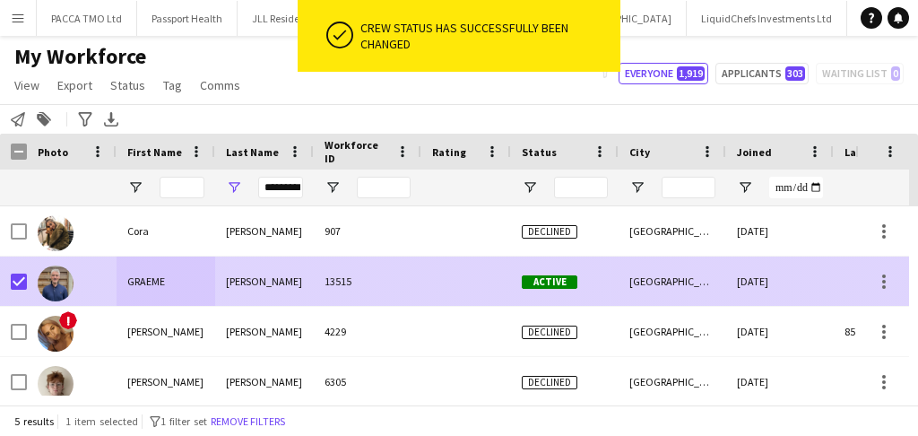
click at [484, 282] on div at bounding box center [466, 280] width 90 height 49
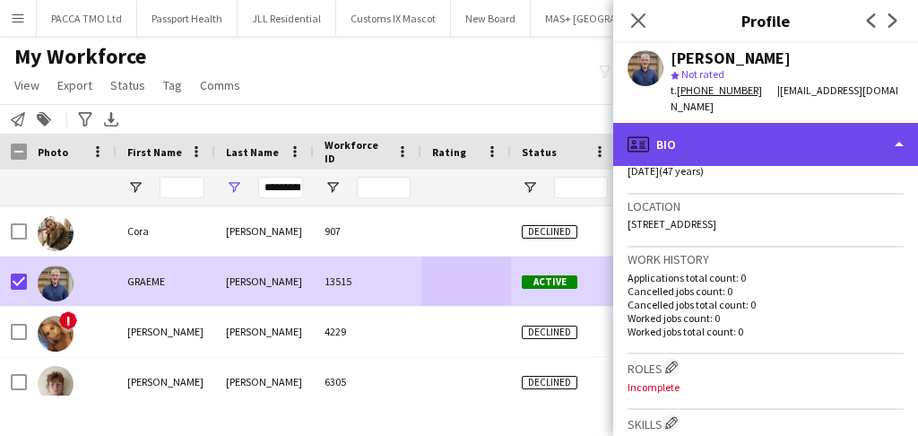
click at [703, 136] on div "profile Bio" at bounding box center [765, 144] width 305 height 43
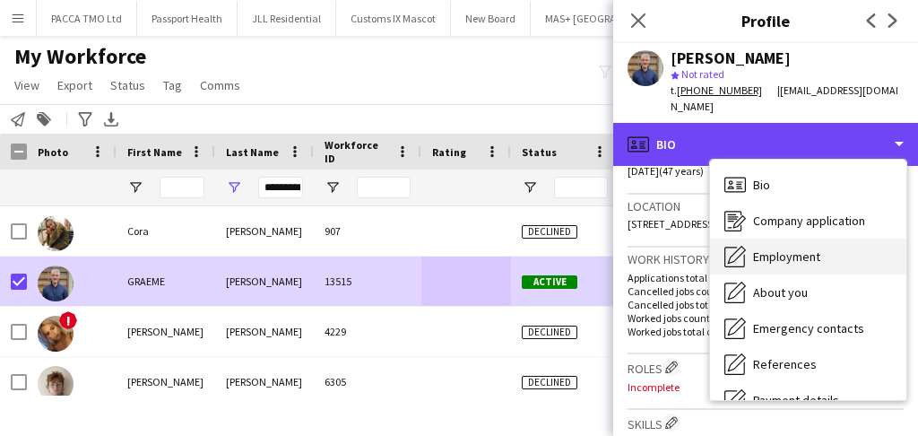
scroll to position [238, 0]
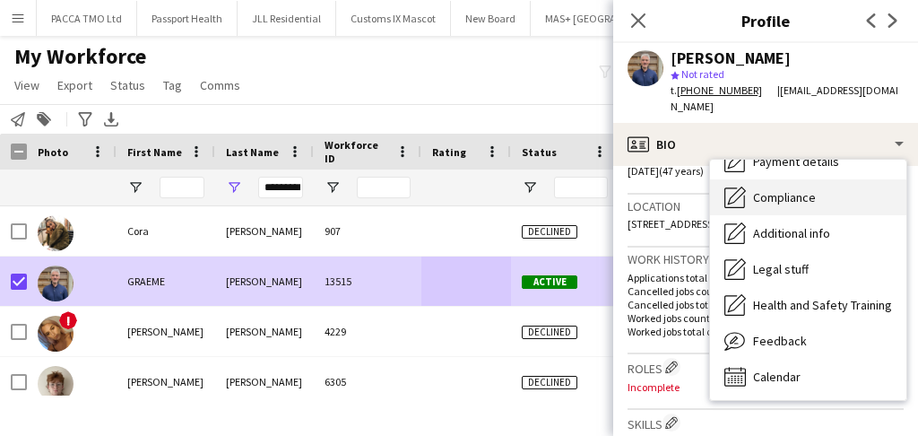
click at [791, 196] on span "Compliance" at bounding box center [784, 197] width 63 height 16
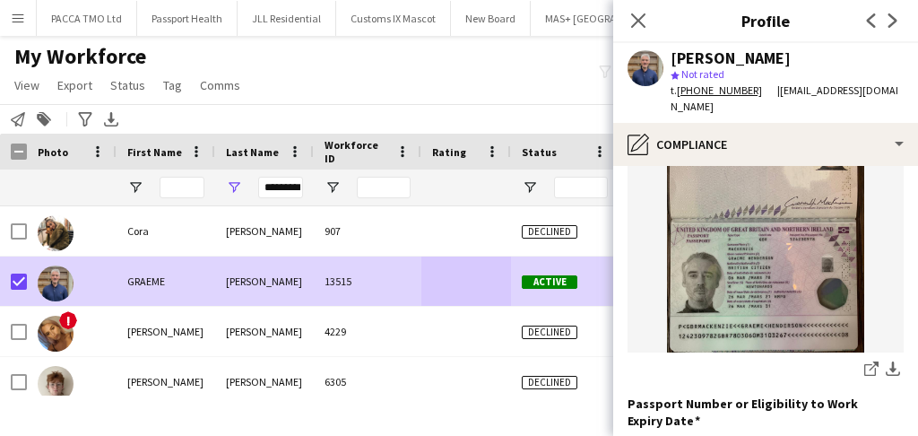
drag, startPoint x: 883, startPoint y: 354, endPoint x: 873, endPoint y: 340, distance: 17.4
click at [886, 361] on app-icon "download-bottom" at bounding box center [893, 369] width 14 height 17
click at [640, 25] on icon "Close pop-in" at bounding box center [637, 20] width 17 height 17
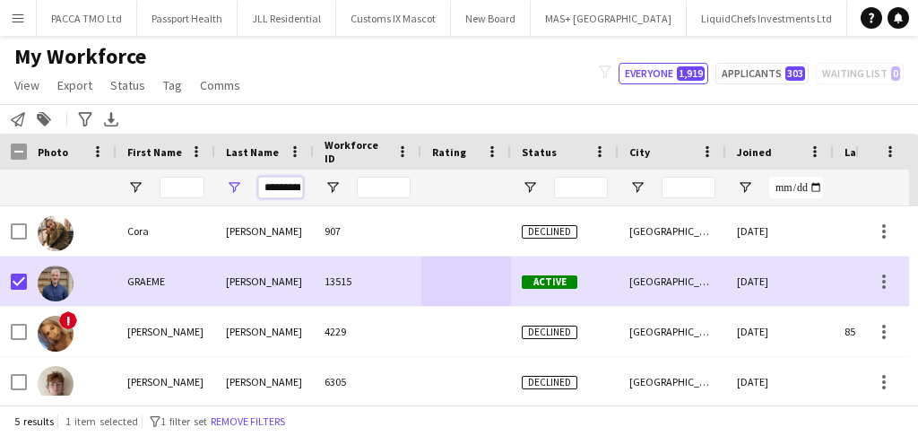
click at [281, 192] on input "*********" at bounding box center [280, 188] width 45 height 22
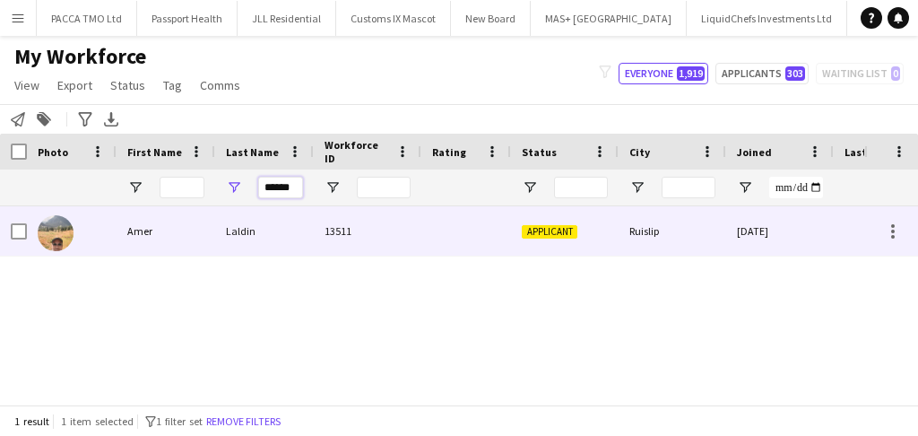
type input "******"
click at [352, 238] on div "13511" at bounding box center [368, 230] width 108 height 49
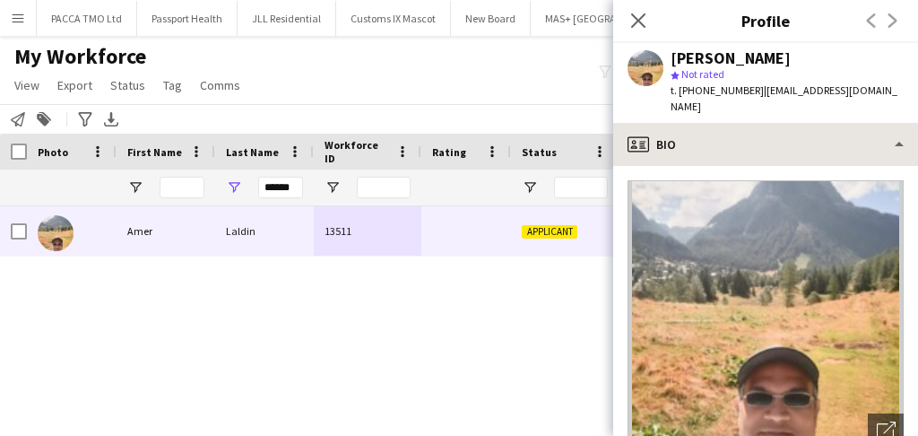
drag, startPoint x: 732, startPoint y: 102, endPoint x: 730, endPoint y: 118, distance: 16.4
click at [733, 109] on app-crew-profile "Close pop-in Profile Previous Next [PERSON_NAME] star Not rated t. [PHONE_NUMBE…" at bounding box center [765, 218] width 305 height 436
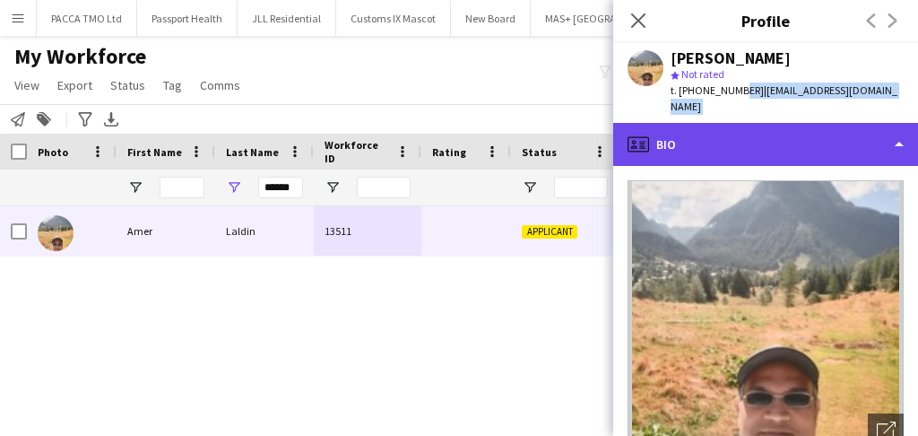
click at [723, 123] on div "profile Bio" at bounding box center [765, 144] width 305 height 43
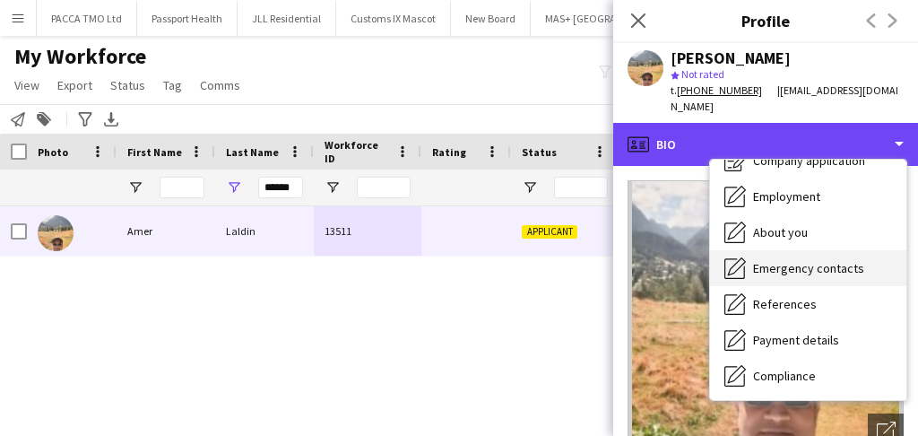
scroll to position [180, 0]
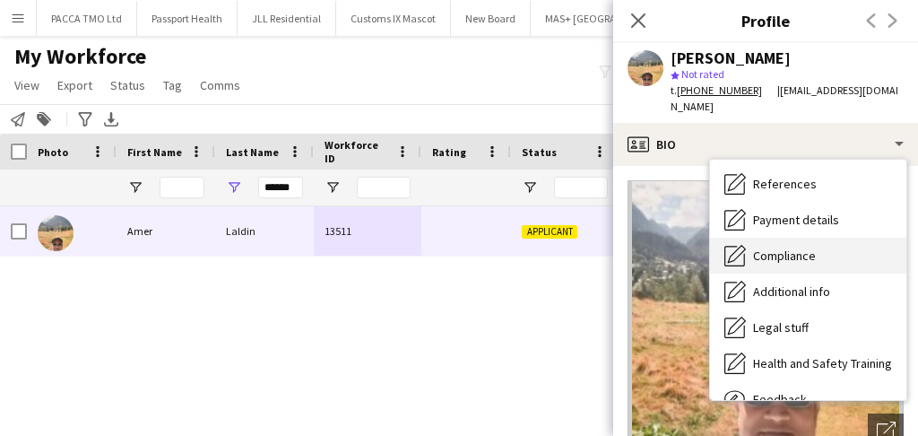
click at [814, 248] on div "Compliance Compliance" at bounding box center [808, 256] width 196 height 36
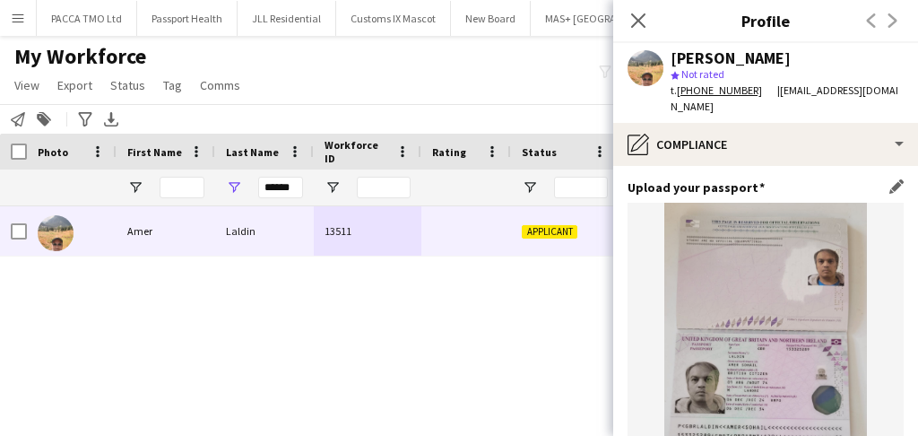
scroll to position [179, 0]
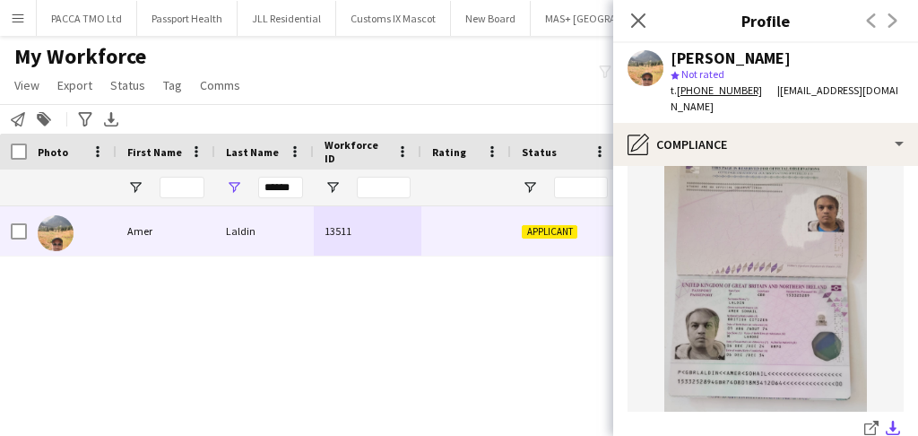
click at [886, 420] on app-icon "download-bottom" at bounding box center [893, 428] width 14 height 17
drag, startPoint x: 642, startPoint y: 16, endPoint x: 404, endPoint y: 82, distance: 246.6
click at [641, 17] on icon at bounding box center [638, 20] width 14 height 14
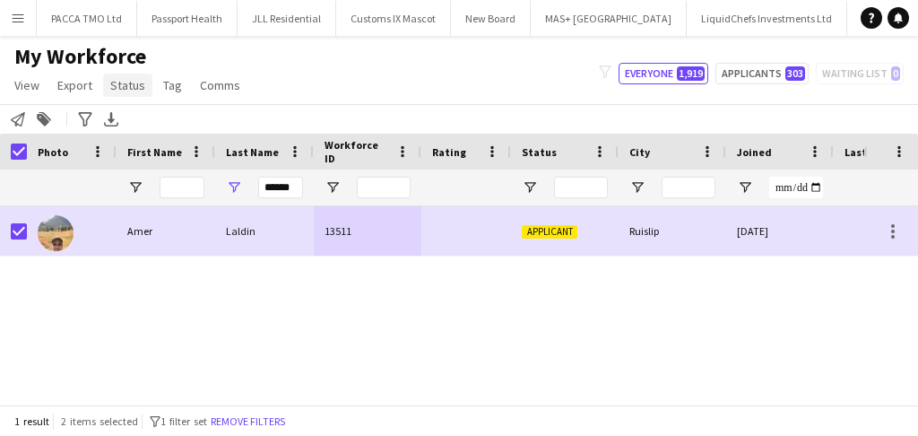
click at [119, 84] on span "Status" at bounding box center [127, 85] width 35 height 16
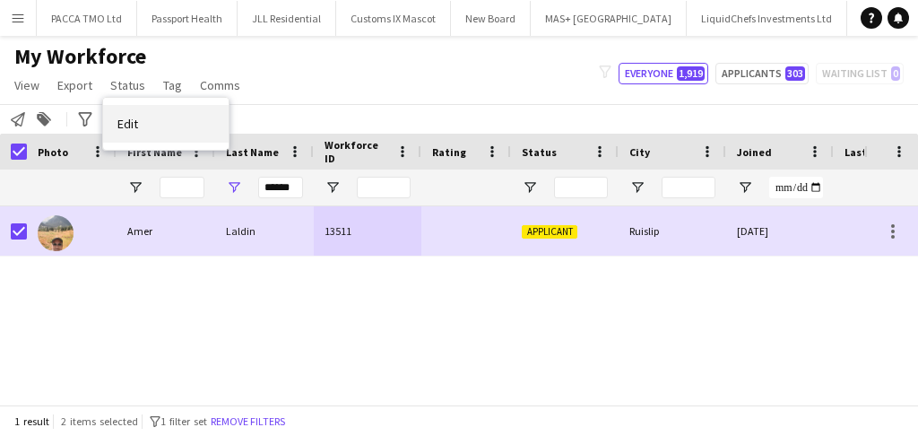
click at [146, 139] on link "Edit" at bounding box center [165, 124] width 125 height 38
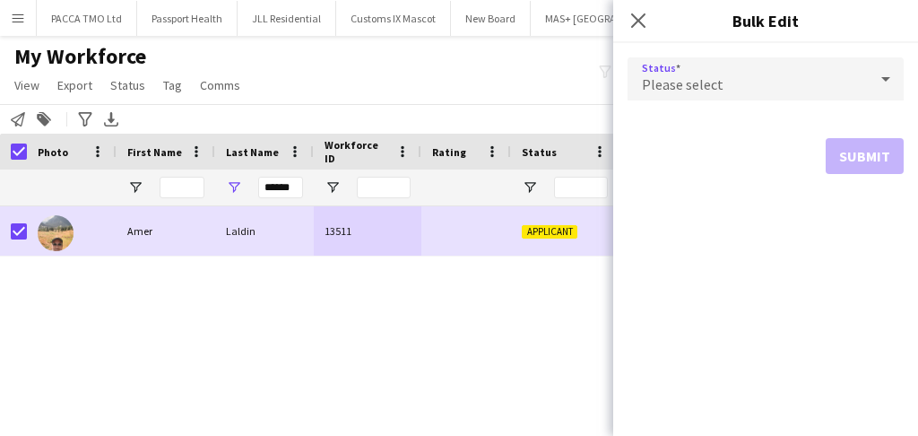
click at [768, 66] on div "Please select" at bounding box center [747, 78] width 240 height 43
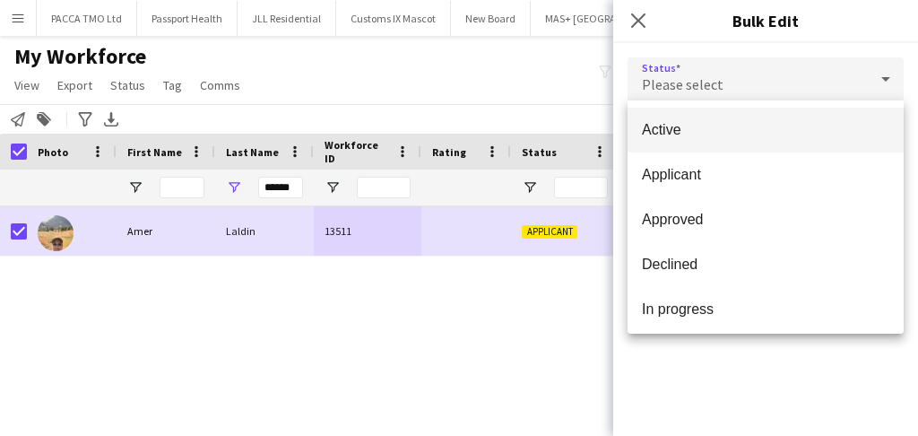
click at [727, 138] on mat-option "Active" at bounding box center [765, 130] width 276 height 45
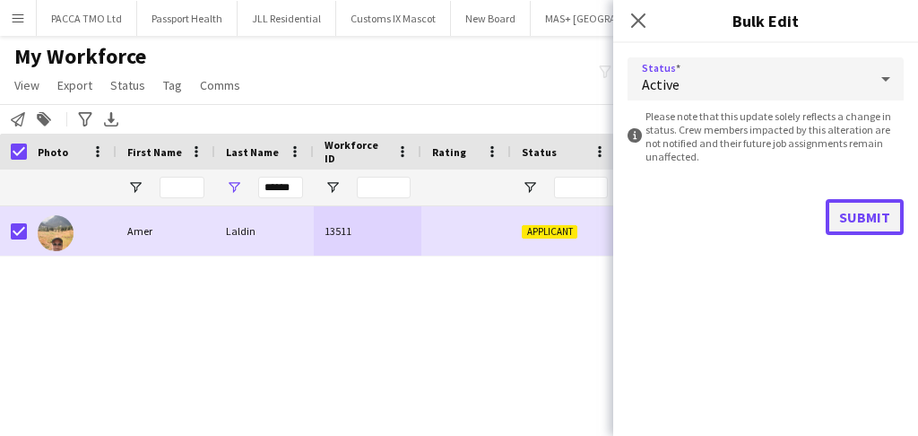
click at [866, 219] on button "Submit" at bounding box center [865, 217] width 78 height 36
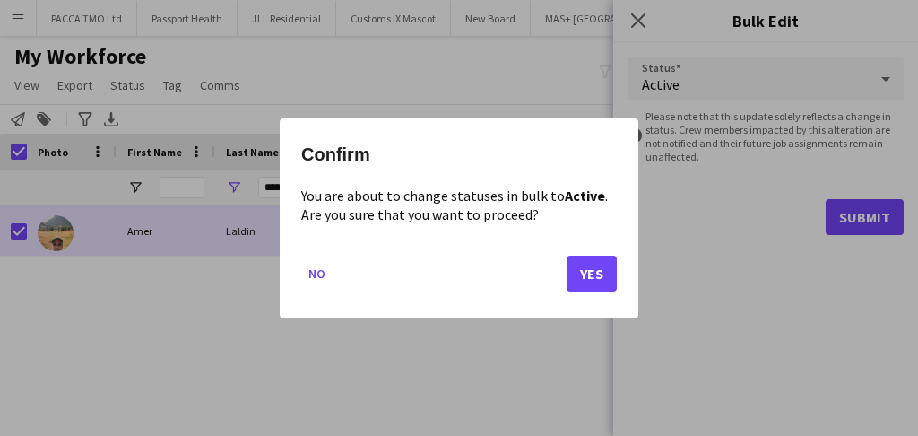
click at [612, 272] on div "Confirm You are about to change statuses in bulk to Active . Are you sure that …" at bounding box center [459, 218] width 359 height 200
click at [607, 273] on button "Yes" at bounding box center [592, 273] width 50 height 36
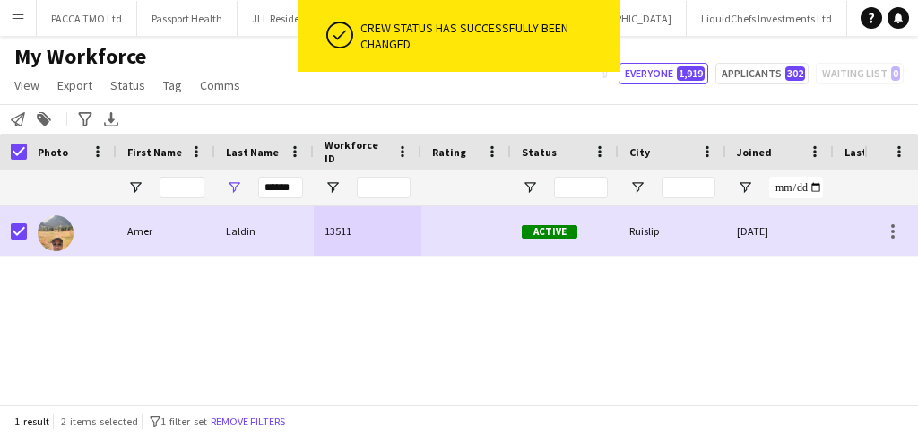
click at [255, 179] on div "******" at bounding box center [264, 187] width 99 height 36
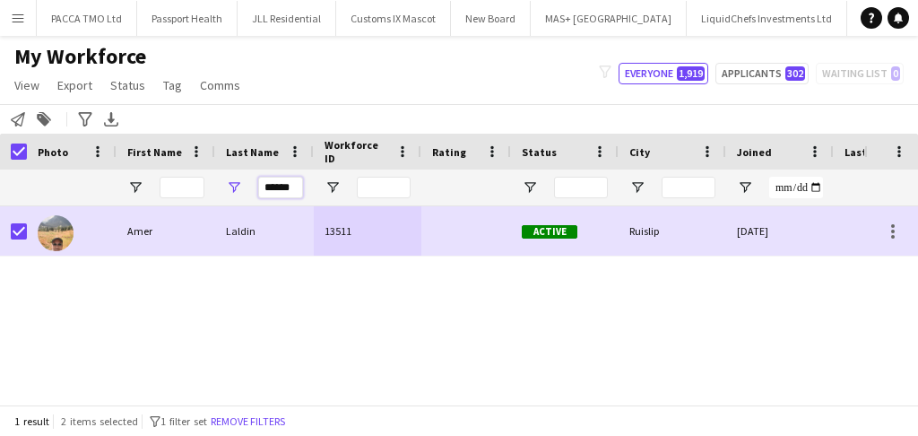
click at [271, 186] on input "******" at bounding box center [280, 188] width 45 height 22
click at [274, 187] on input "******" at bounding box center [280, 188] width 45 height 22
click at [269, 185] on input "******" at bounding box center [280, 188] width 45 height 22
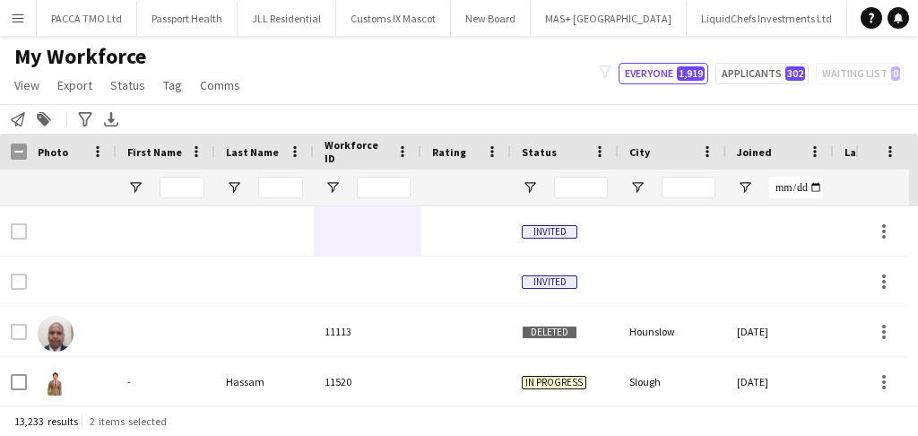
click at [27, 152] on div "Photo" at bounding box center [72, 152] width 90 height 36
click at [280, 192] on input "Last Name Filter Input" at bounding box center [280, 188] width 45 height 22
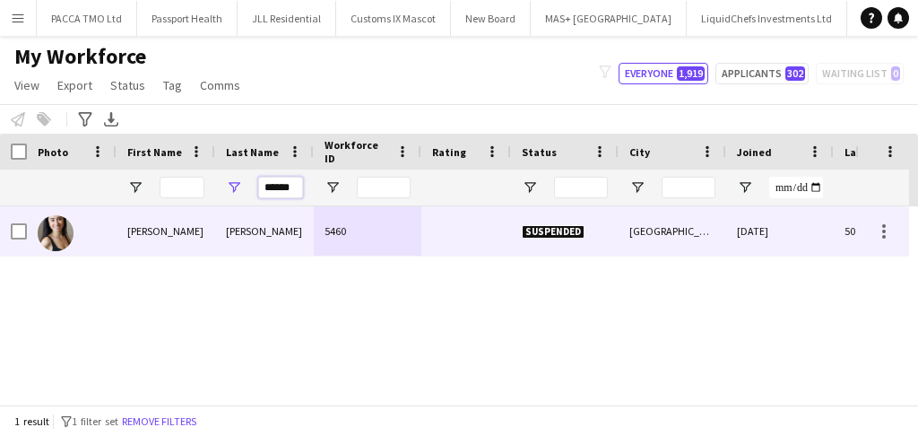
type input "******"
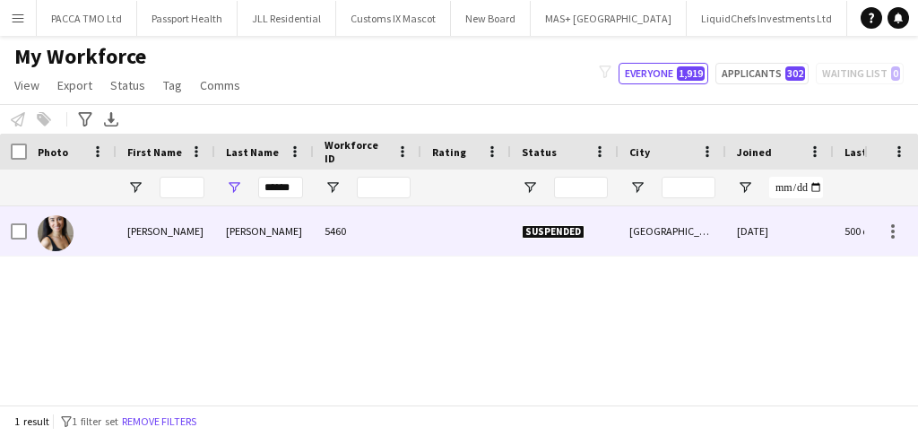
click at [278, 254] on div "[PERSON_NAME]" at bounding box center [264, 230] width 99 height 49
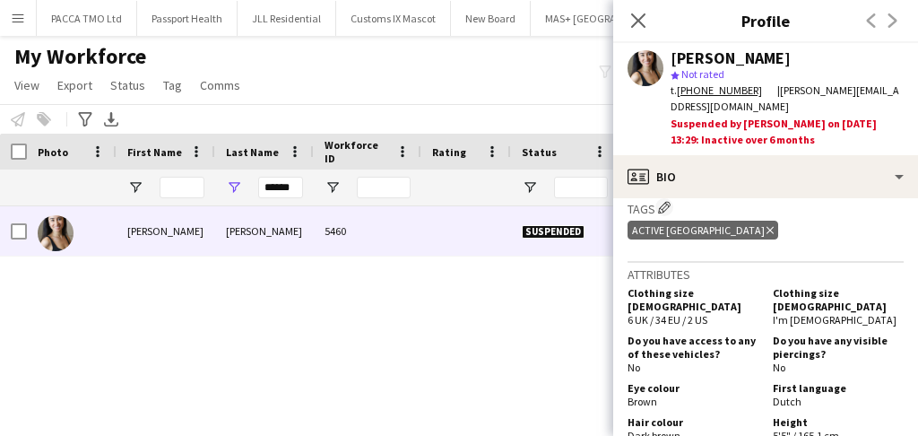
scroll to position [776, 0]
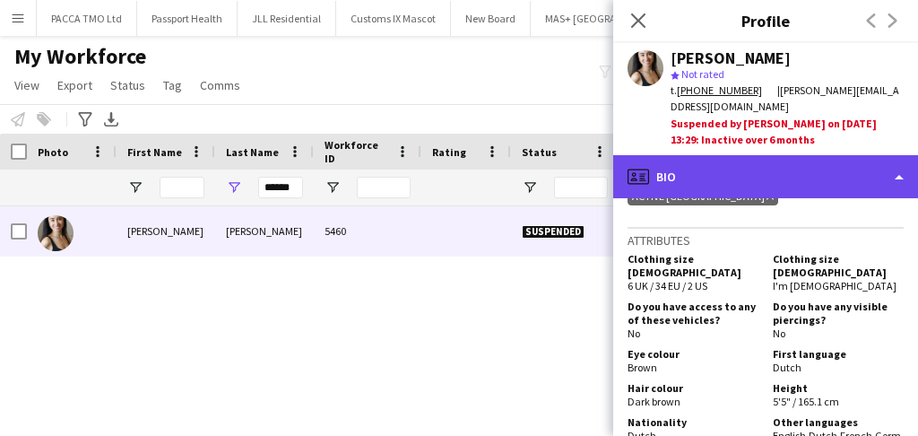
click at [702, 157] on div "profile Bio" at bounding box center [765, 176] width 305 height 43
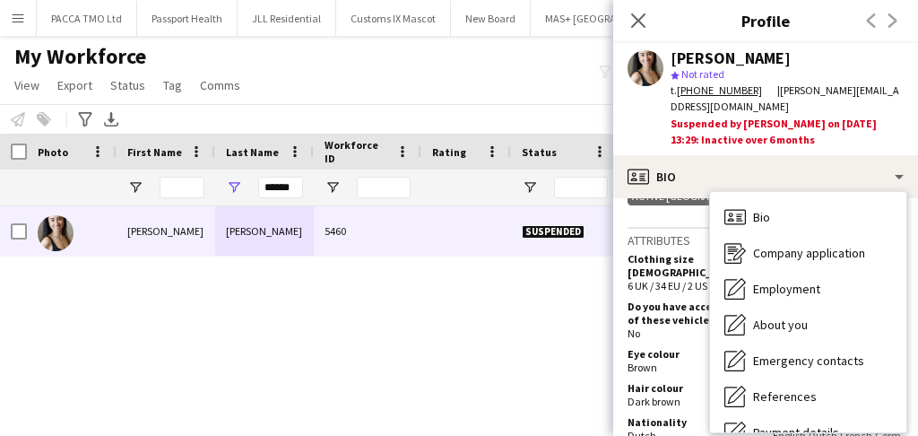
drag, startPoint x: 39, startPoint y: 159, endPoint x: 29, endPoint y: 157, distance: 10.0
click at [36, 159] on div "Photo" at bounding box center [72, 152] width 90 height 36
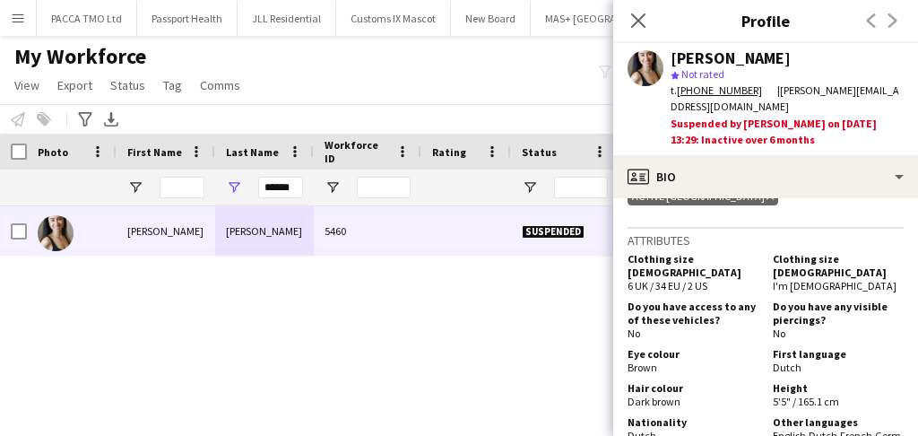
click at [27, 157] on div "Photo" at bounding box center [72, 152] width 90 height 36
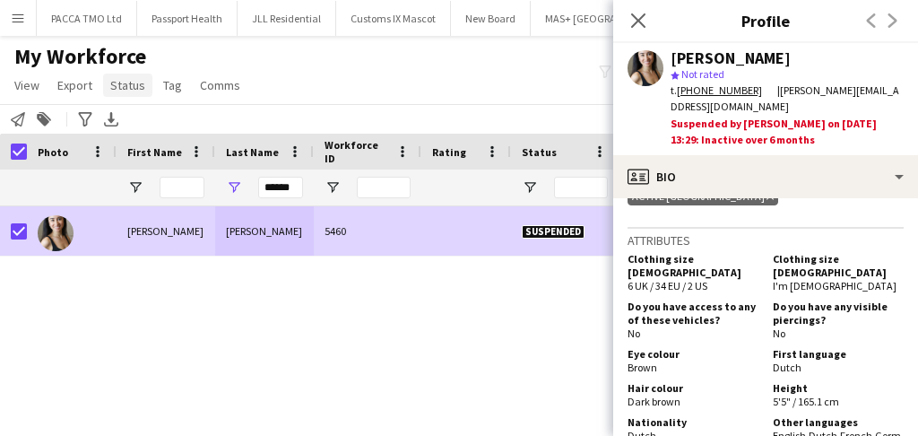
click at [128, 87] on span "Status" at bounding box center [127, 85] width 35 height 16
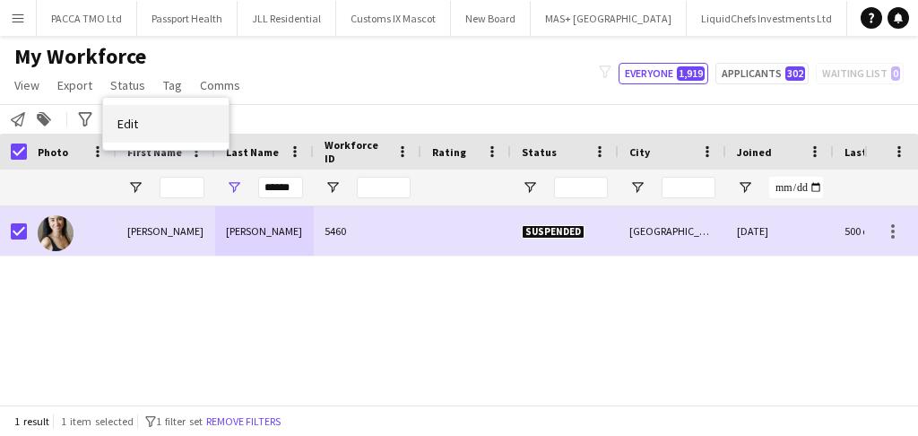
click at [165, 131] on link "Edit" at bounding box center [165, 124] width 125 height 38
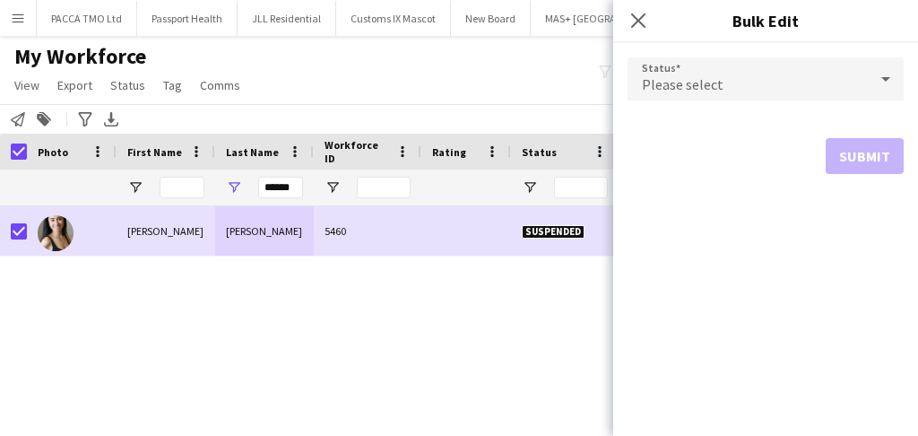
click at [718, 87] on div "Please select" at bounding box center [747, 78] width 240 height 43
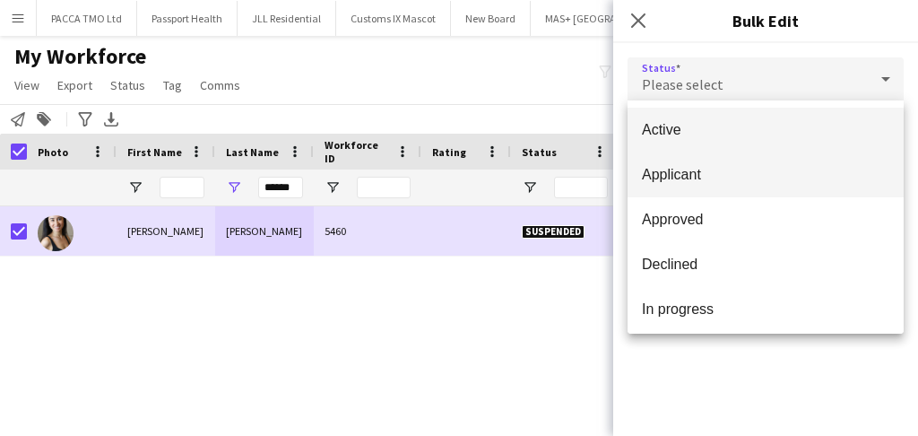
drag, startPoint x: 713, startPoint y: 119, endPoint x: 775, endPoint y: 168, distance: 79.2
click at [714, 121] on mat-option "Active" at bounding box center [765, 130] width 276 height 45
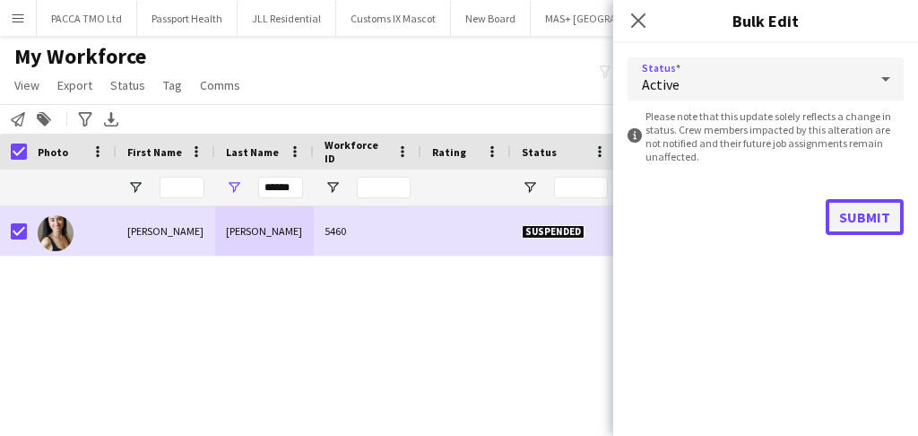
click at [856, 213] on button "Submit" at bounding box center [865, 217] width 78 height 36
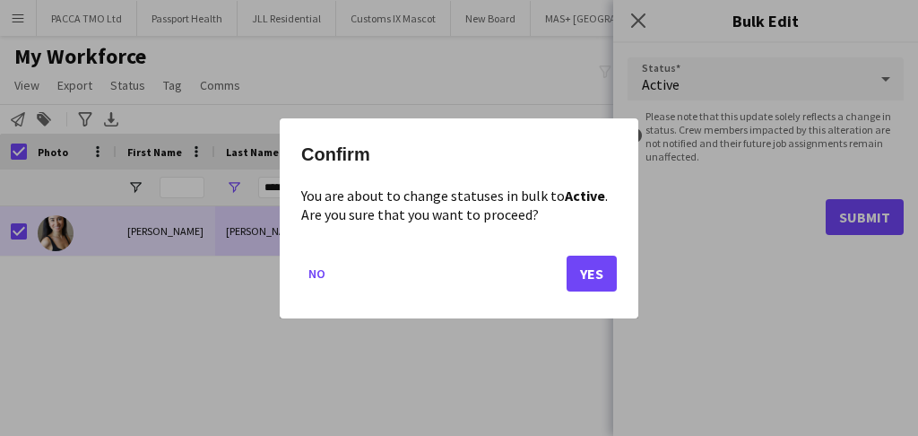
click at [583, 289] on mat-dialog-actions "No Yes" at bounding box center [459, 279] width 316 height 76
drag, startPoint x: 578, startPoint y: 276, endPoint x: 446, endPoint y: 272, distance: 131.8
click at [578, 275] on button "Yes" at bounding box center [592, 273] width 50 height 36
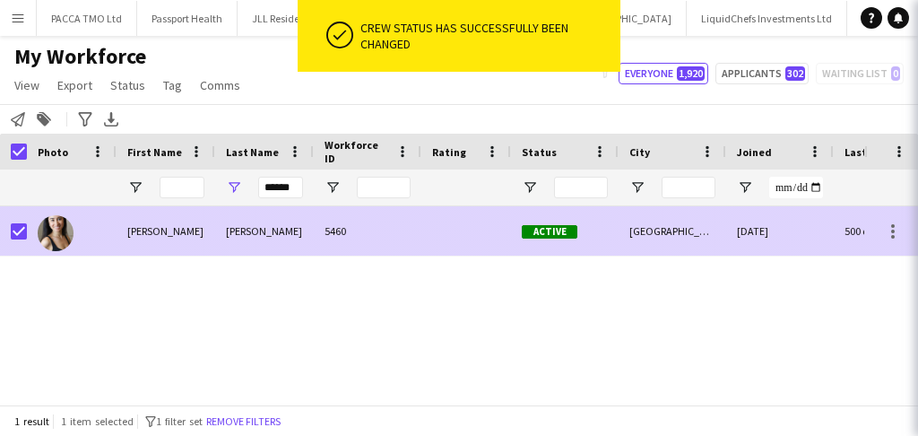
click at [349, 227] on div "5460" at bounding box center [368, 230] width 108 height 49
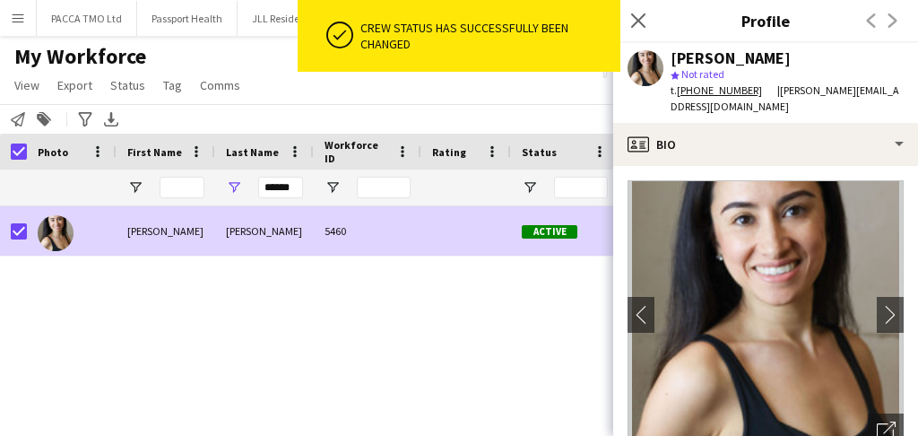
scroll to position [298, 0]
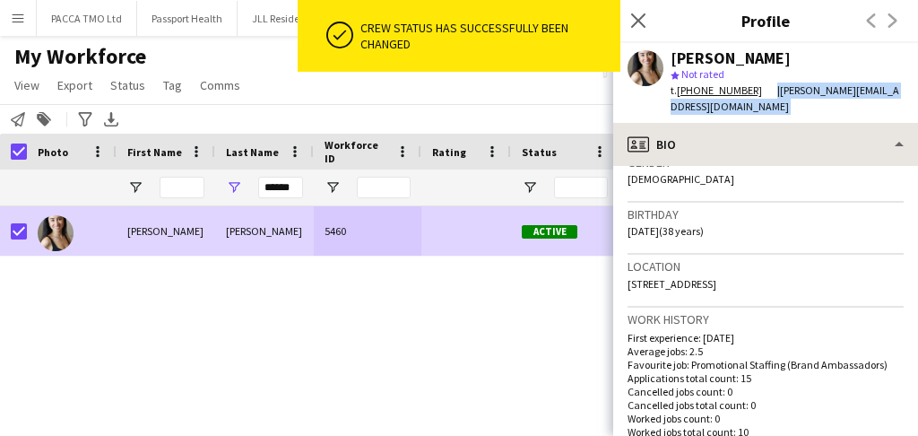
drag, startPoint x: 702, startPoint y: 105, endPoint x: 696, endPoint y: 117, distance: 12.8
click at [696, 111] on app-crew-profile "Close pop-in Profile Previous Next [PERSON_NAME] star Not rated t. [PHONE_NUMBE…" at bounding box center [765, 218] width 305 height 436
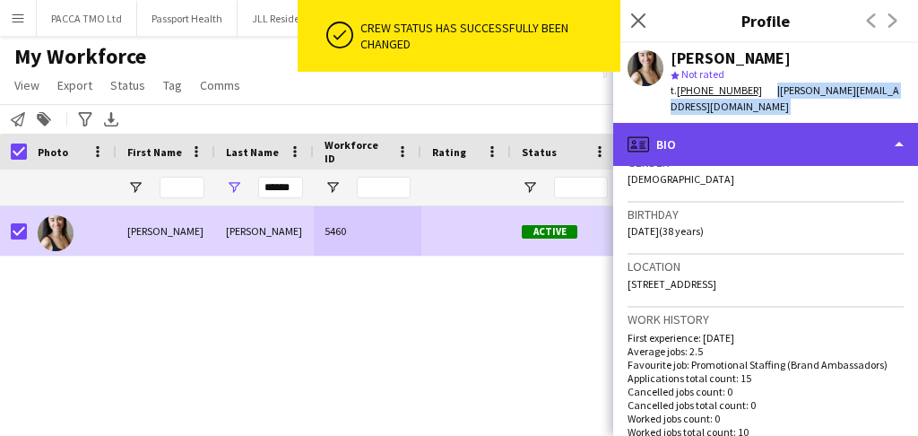
click at [696, 124] on div "profile Bio" at bounding box center [765, 144] width 305 height 43
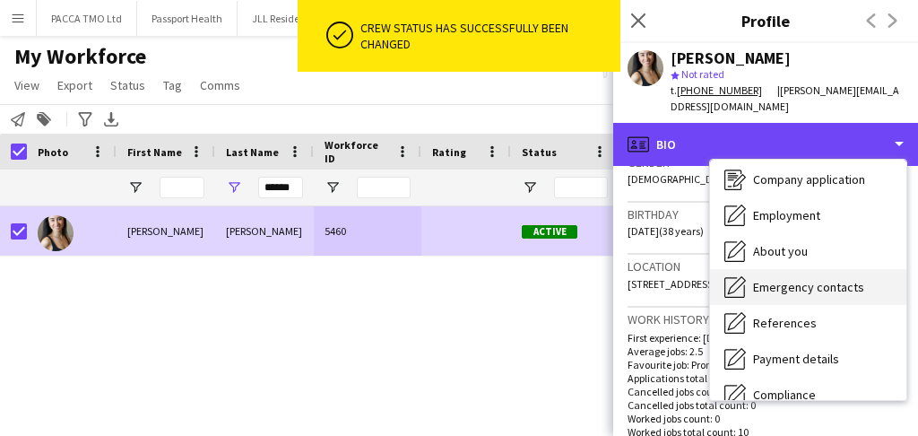
scroll to position [59, 0]
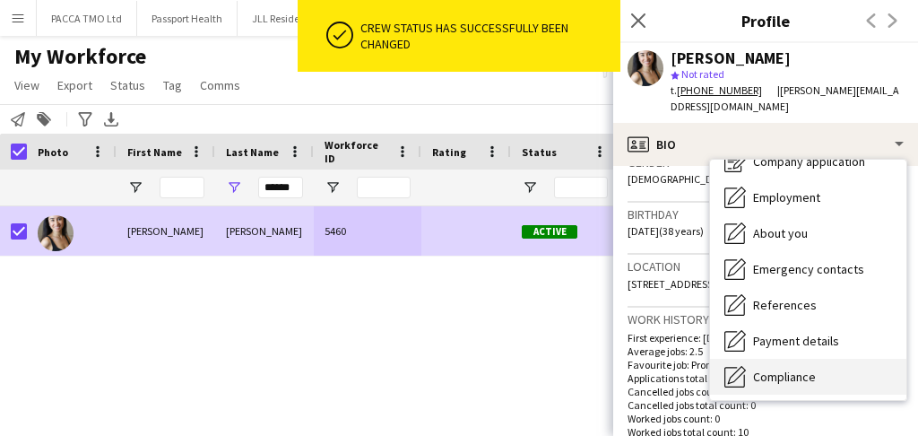
click at [767, 359] on div "Compliance Compliance" at bounding box center [808, 377] width 196 height 36
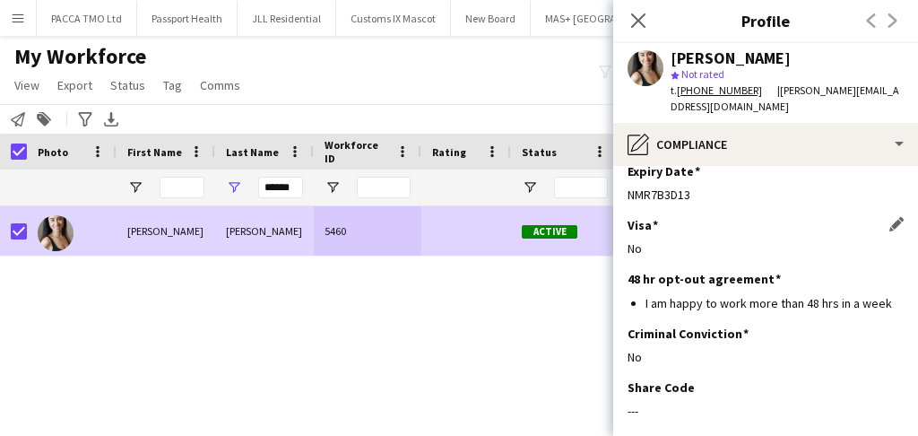
scroll to position [552, 0]
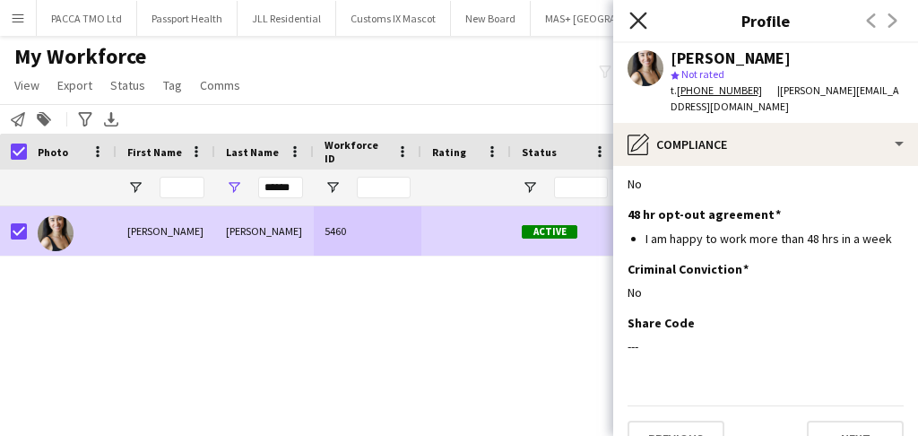
click at [635, 22] on icon at bounding box center [637, 20] width 17 height 17
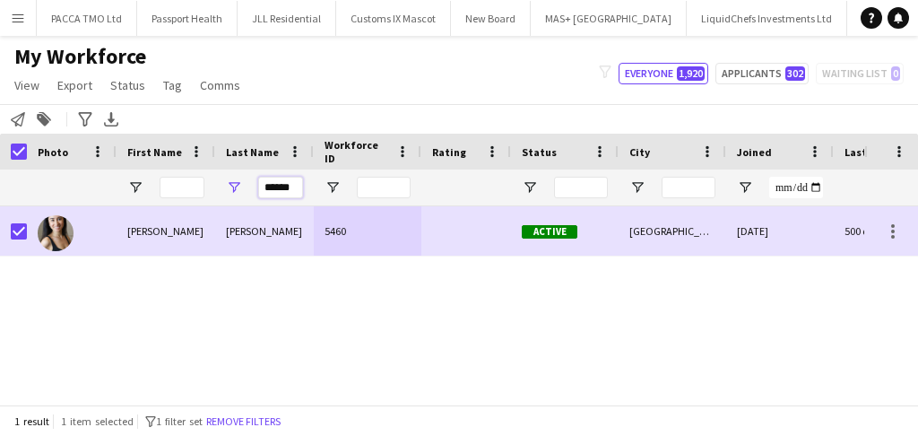
click at [290, 192] on input "******" at bounding box center [280, 188] width 45 height 22
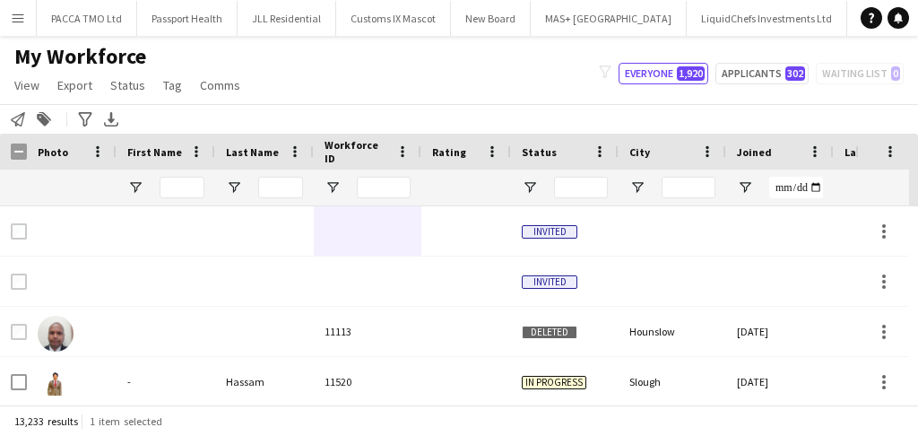
click at [195, 203] on div at bounding box center [182, 187] width 45 height 36
click at [206, 182] on div at bounding box center [166, 187] width 99 height 36
click at [185, 194] on input "First Name Filter Input" at bounding box center [182, 188] width 45 height 22
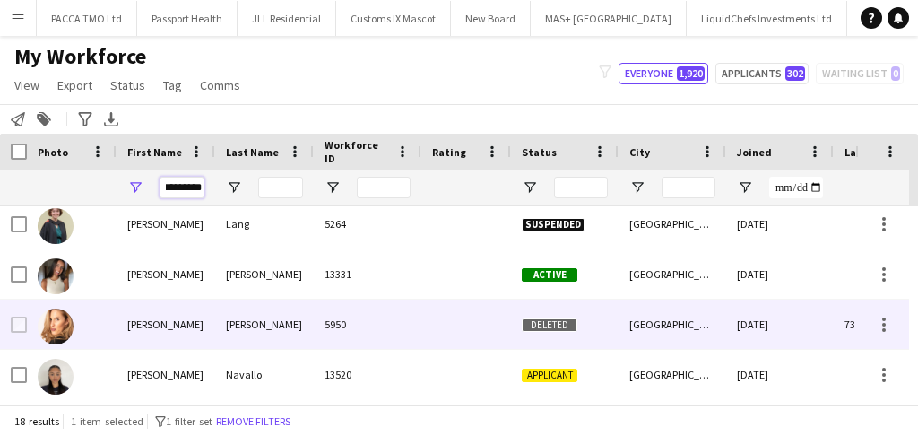
scroll to position [418, 0]
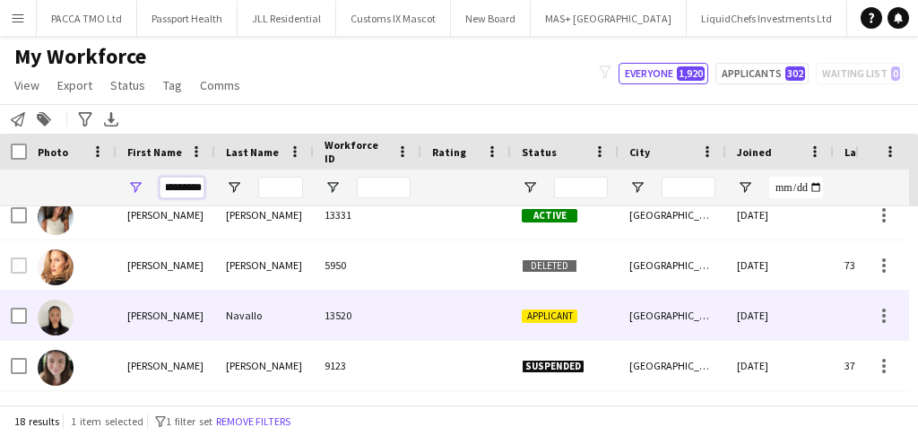
type input "*********"
click at [256, 310] on div "Navallo" at bounding box center [264, 314] width 99 height 49
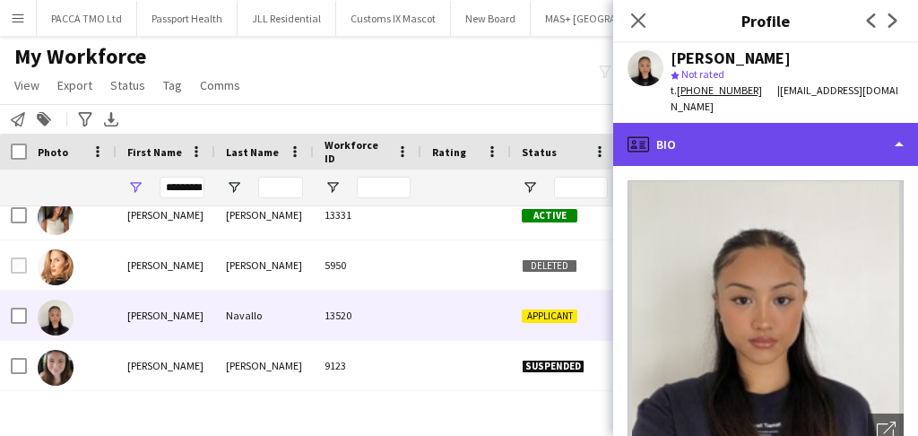
click at [705, 132] on div "profile Bio" at bounding box center [765, 144] width 305 height 43
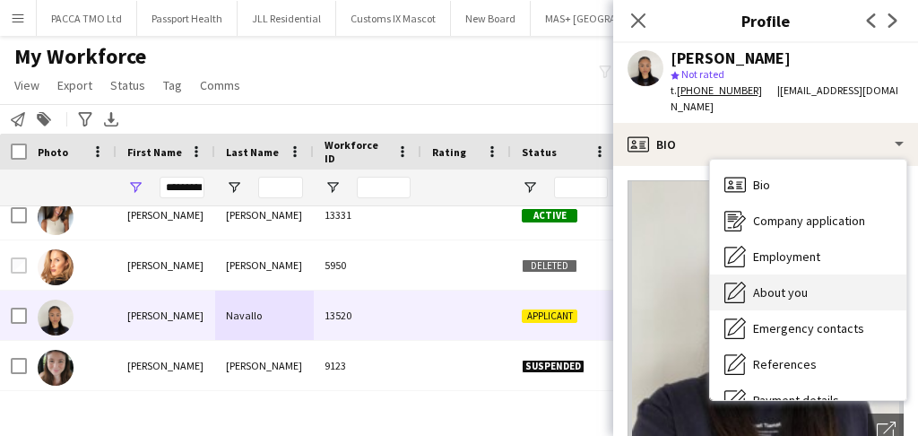
click at [767, 284] on span "About you" at bounding box center [780, 292] width 55 height 16
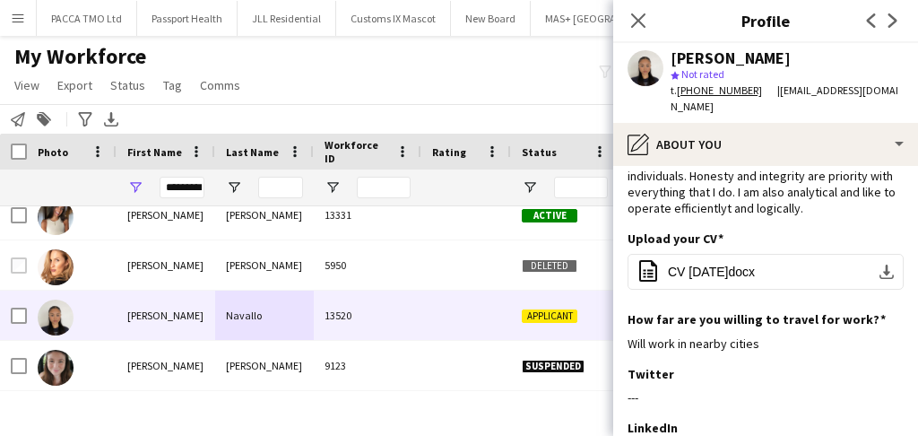
scroll to position [179, 0]
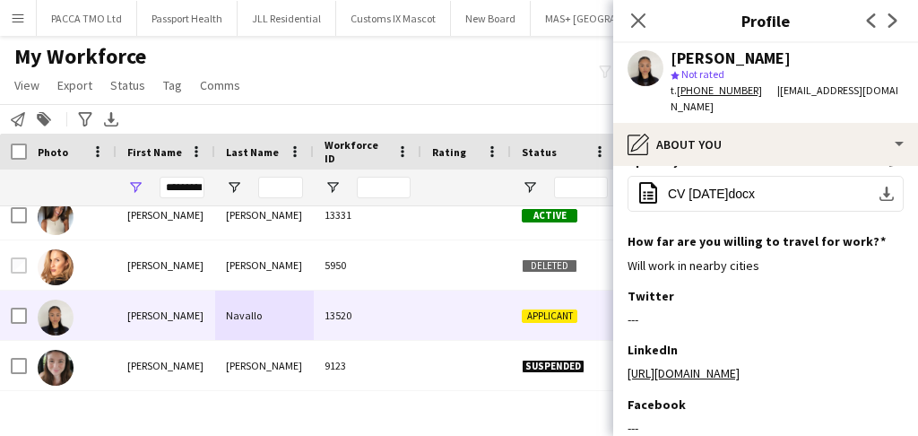
click at [751, 158] on div "Upload your CV Edit this field office-file-sheet CV [DATE]docx download-bottom" at bounding box center [765, 192] width 276 height 81
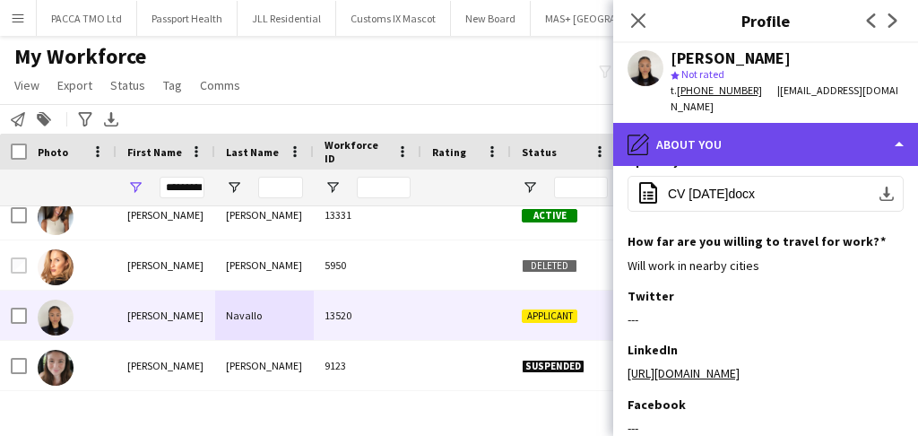
click at [755, 136] on div "pencil4 About you" at bounding box center [765, 144] width 305 height 43
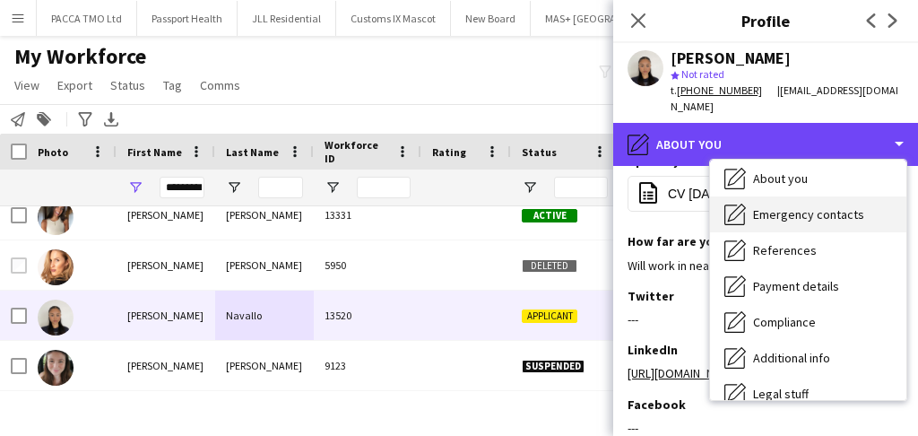
scroll to position [119, 0]
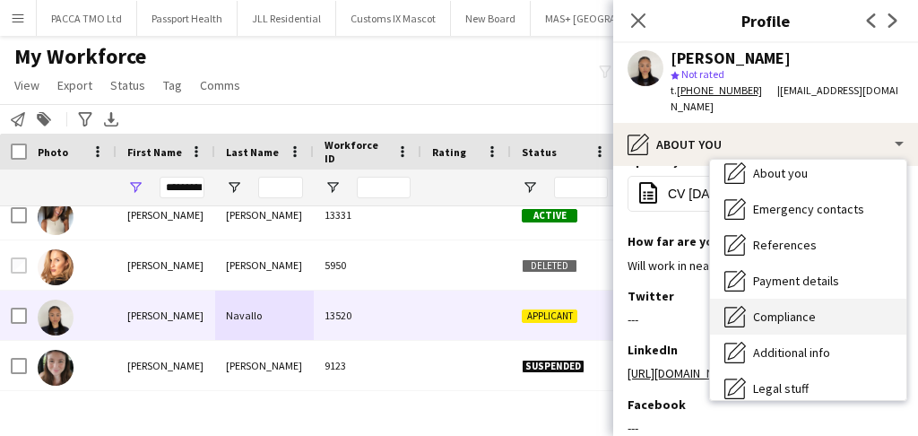
click at [778, 309] on div "Compliance Compliance" at bounding box center [808, 316] width 196 height 36
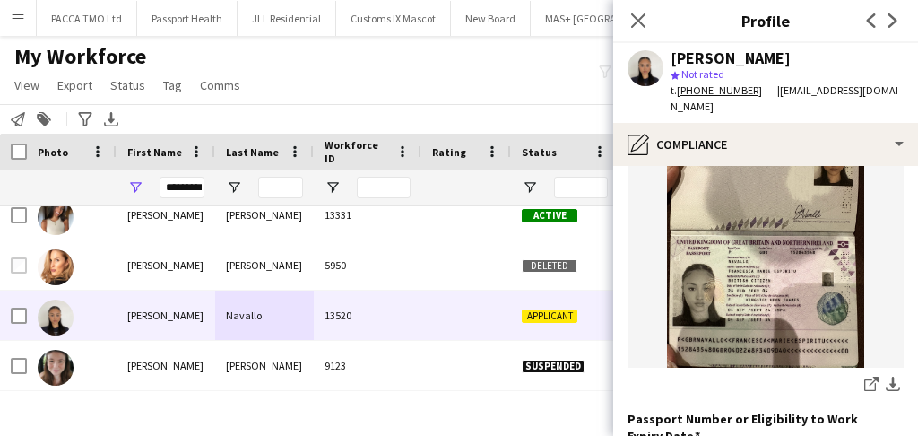
scroll to position [238, 0]
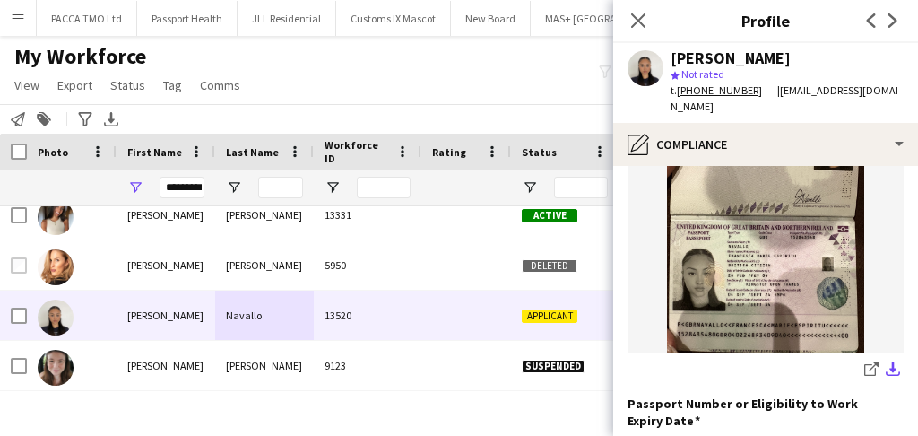
click at [886, 361] on app-icon "download-bottom" at bounding box center [893, 369] width 14 height 17
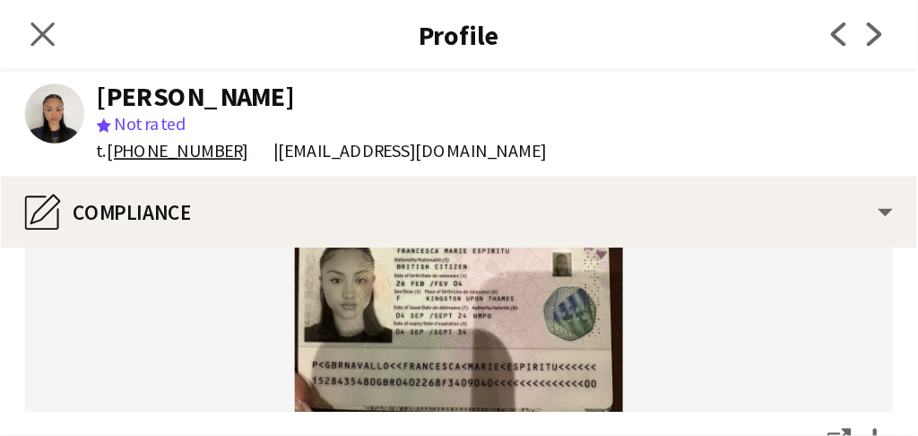
scroll to position [310, 0]
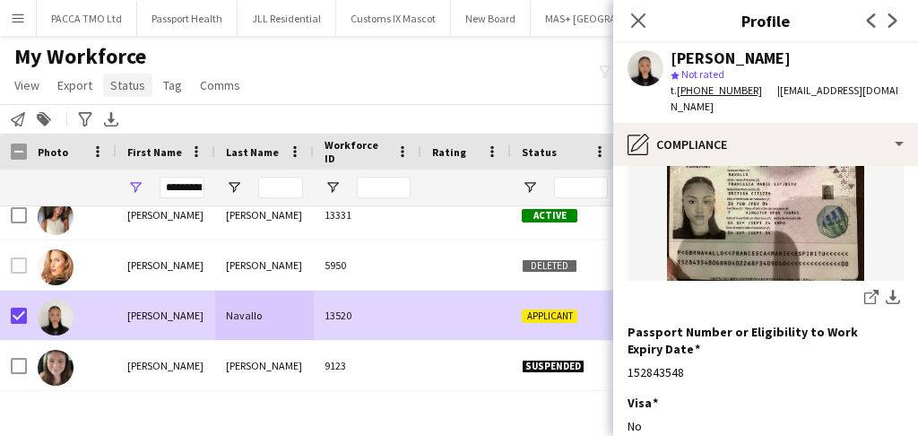
click at [148, 86] on link "Status" at bounding box center [127, 85] width 49 height 23
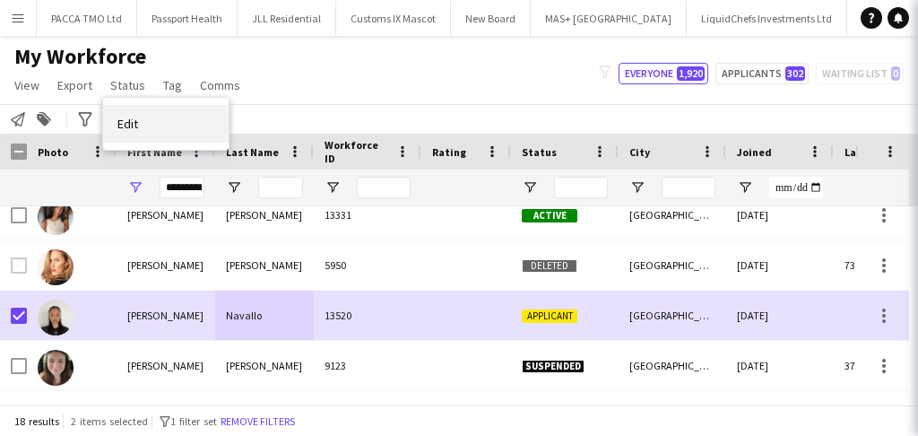
click at [130, 117] on span "Edit" at bounding box center [127, 124] width 21 height 16
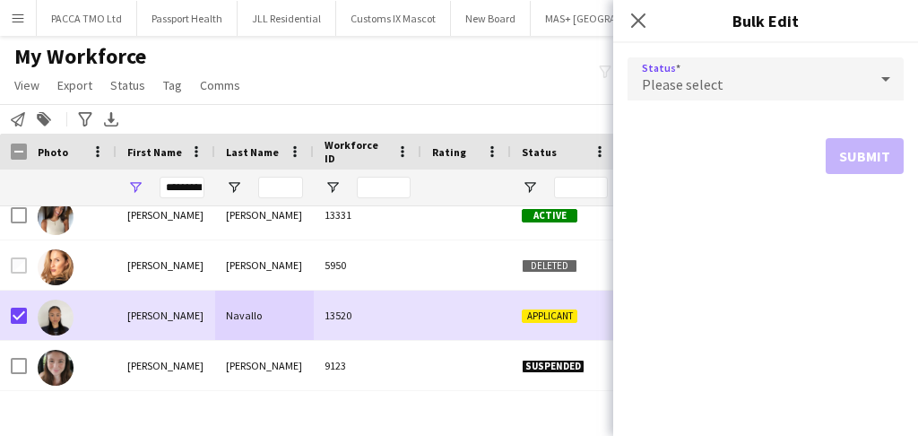
click at [770, 72] on div "Please select" at bounding box center [747, 78] width 240 height 43
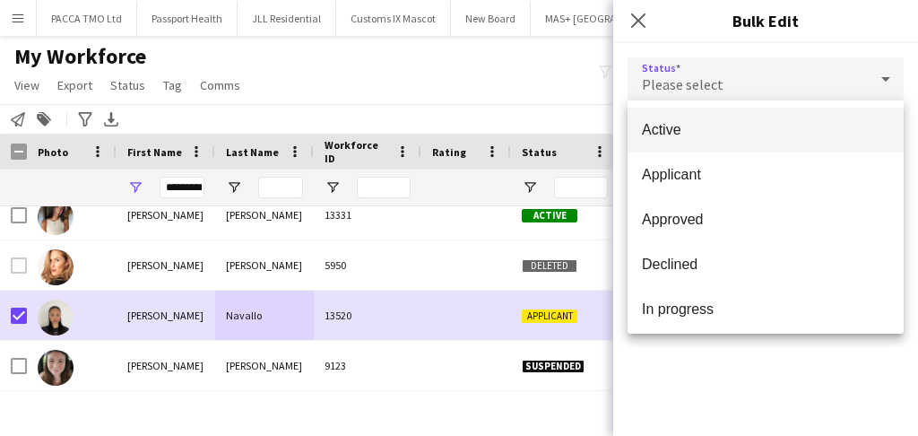
click at [736, 122] on span "Active" at bounding box center [765, 129] width 247 height 17
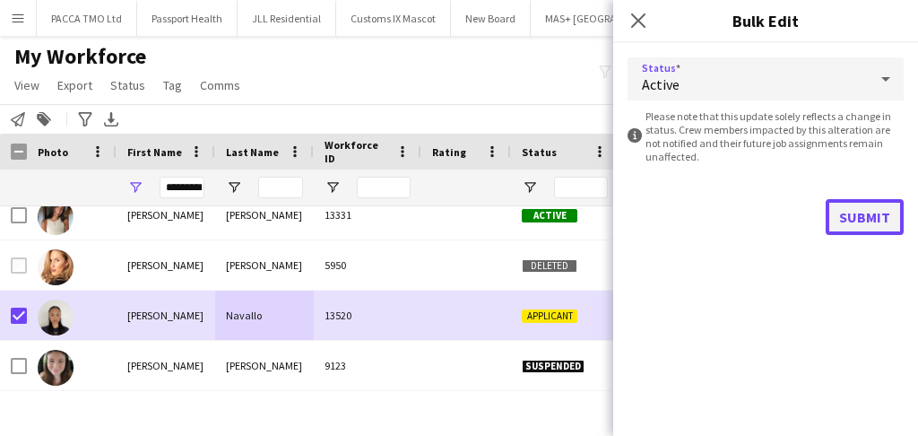
click at [856, 210] on button "Submit" at bounding box center [865, 217] width 78 height 36
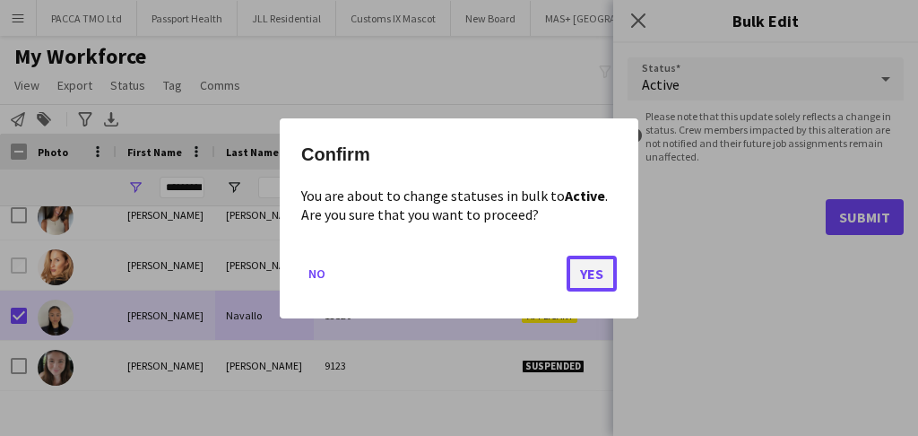
click at [581, 268] on button "Yes" at bounding box center [592, 273] width 50 height 36
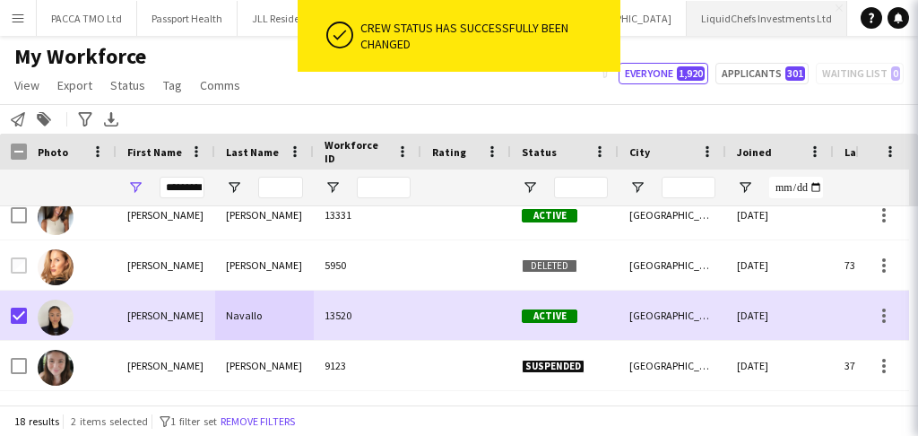
click at [687, 15] on button "LiquidChefs Investments Ltd Close" at bounding box center [767, 18] width 160 height 35
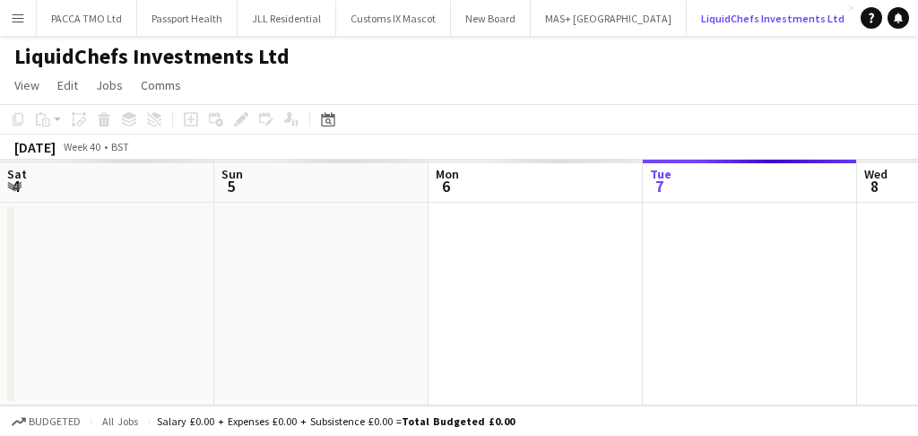
scroll to position [0, 428]
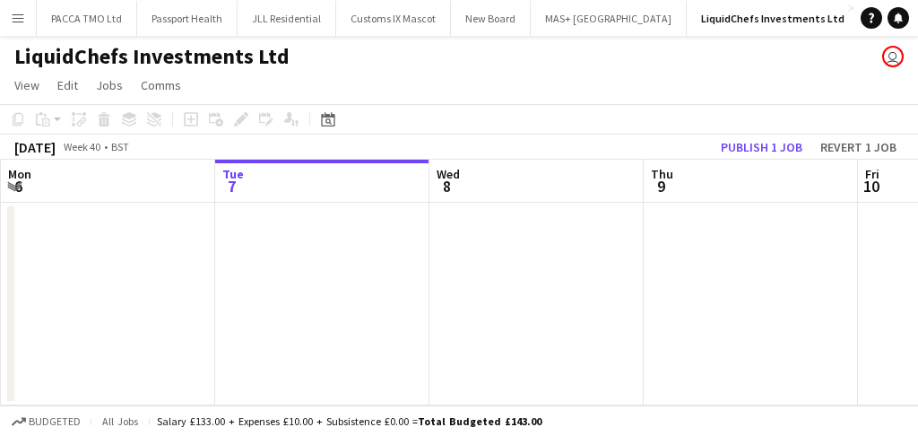
click at [3, 20] on button "Menu" at bounding box center [18, 18] width 36 height 36
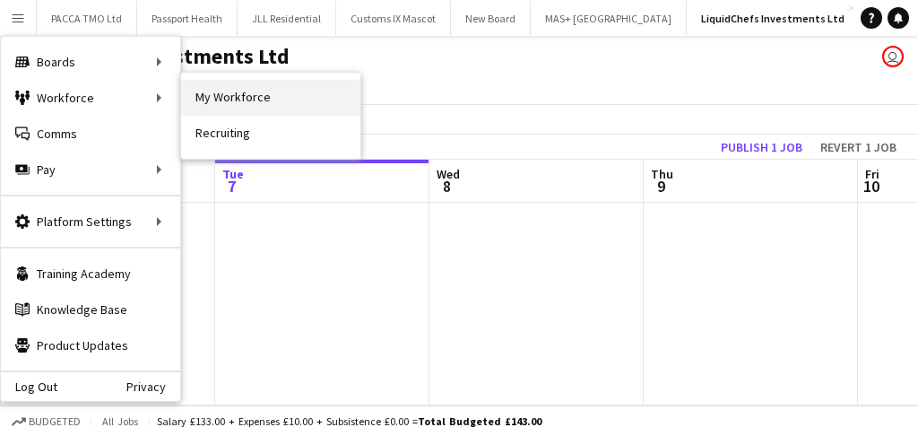
click at [217, 89] on link "My Workforce" at bounding box center [270, 98] width 179 height 36
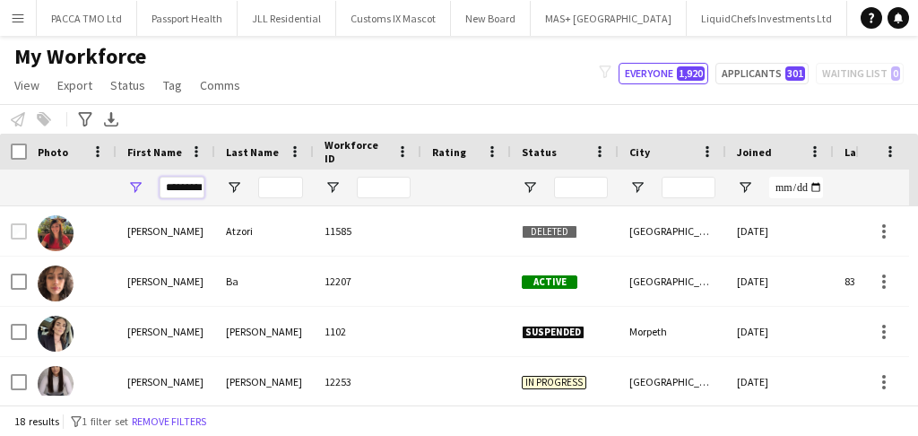
click at [196, 185] on input "*********" at bounding box center [182, 188] width 45 height 22
click at [170, 181] on input "*********" at bounding box center [182, 188] width 45 height 22
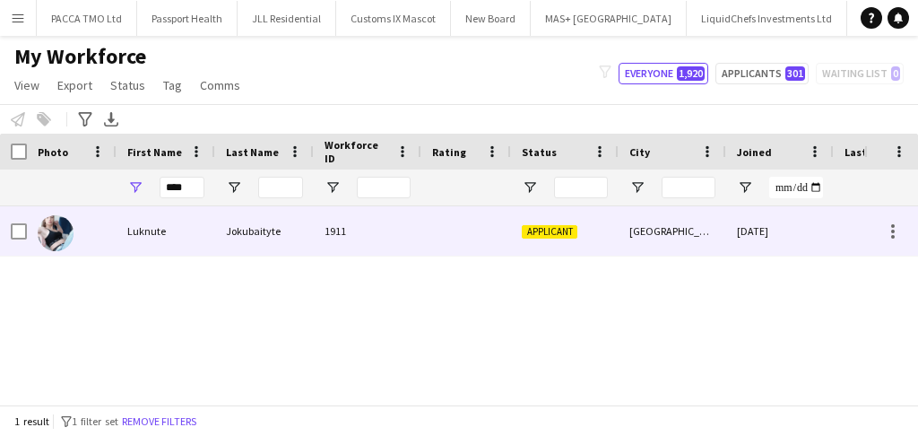
click at [268, 240] on div "Jokubaityte" at bounding box center [264, 230] width 99 height 49
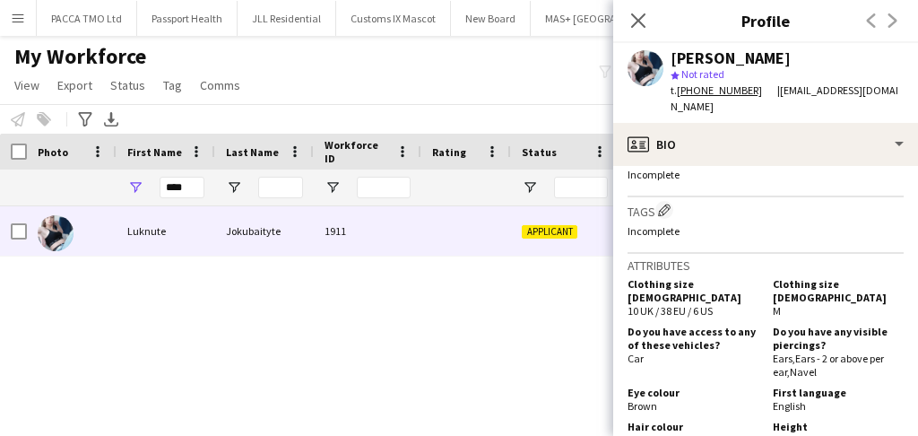
scroll to position [717, 0]
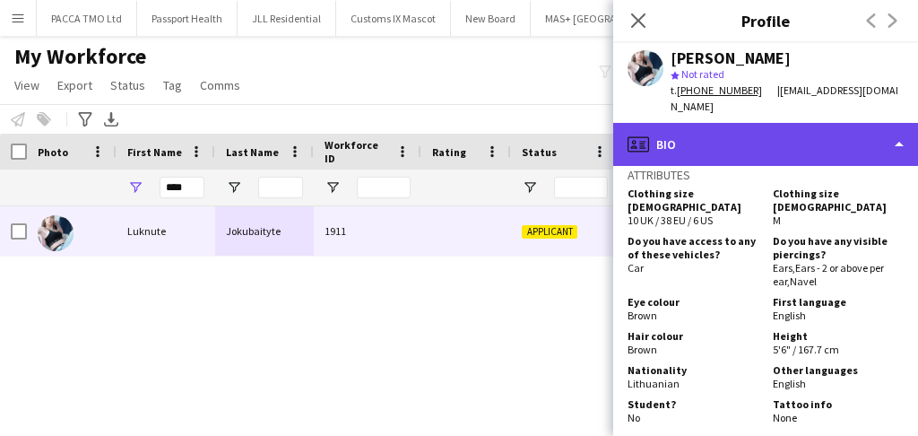
click at [759, 128] on div "profile Bio" at bounding box center [765, 144] width 305 height 43
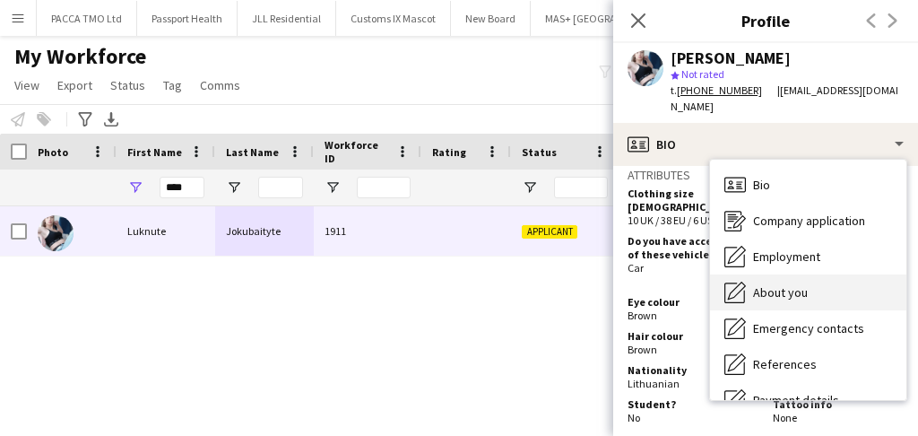
click at [788, 284] on span "About you" at bounding box center [780, 292] width 55 height 16
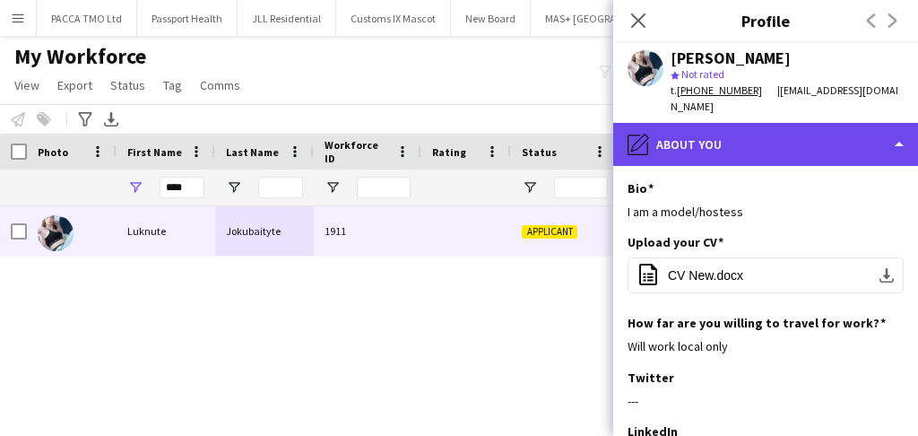
click at [739, 138] on div "pencil4 About you" at bounding box center [765, 144] width 305 height 43
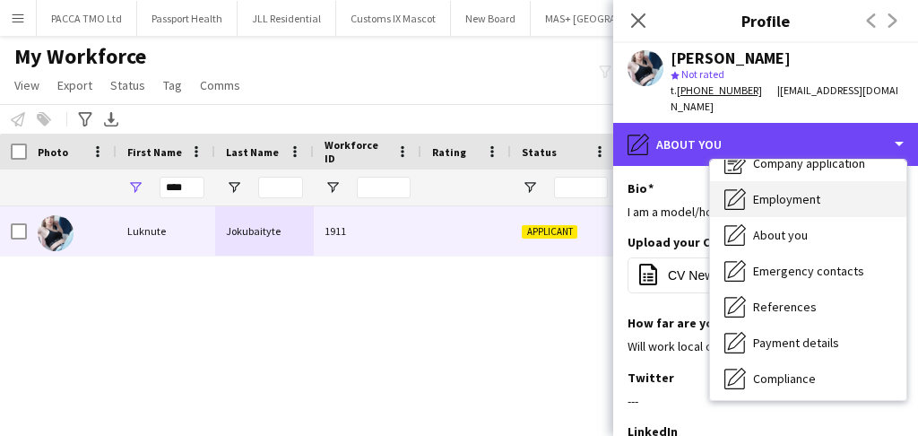
scroll to position [119, 0]
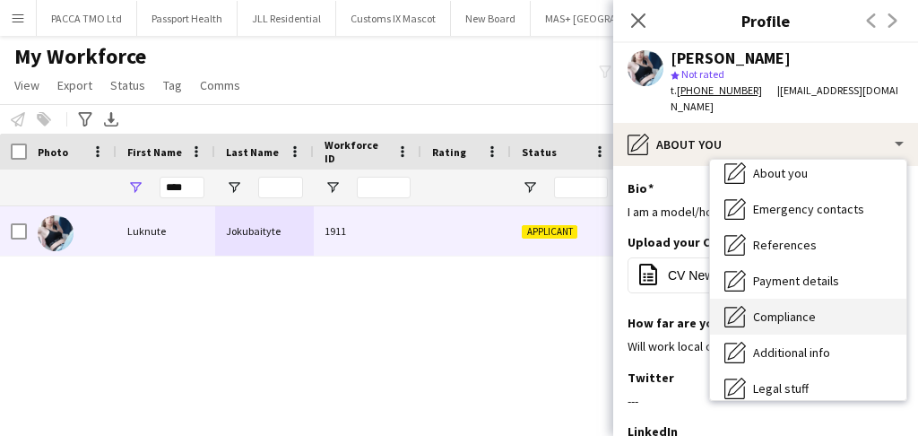
click at [771, 308] on span "Compliance" at bounding box center [784, 316] width 63 height 16
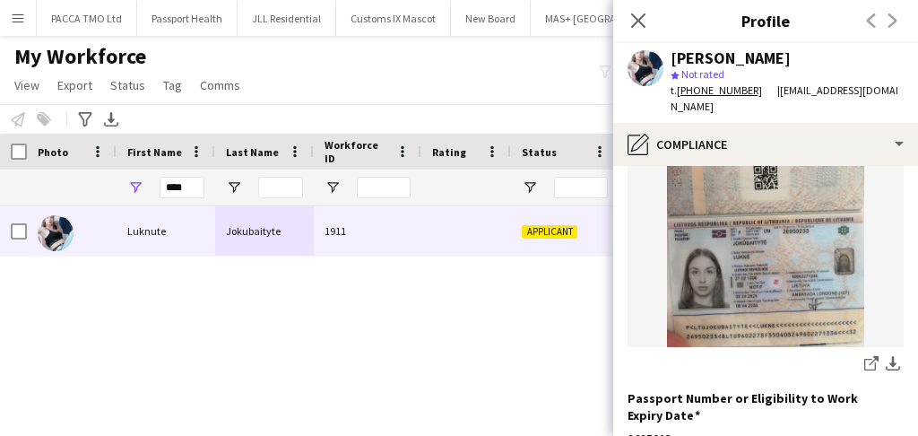
scroll to position [226, 0]
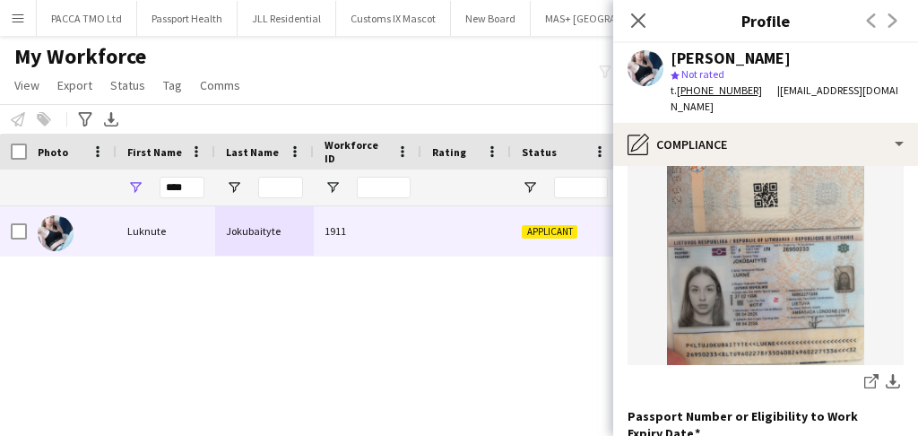
drag, startPoint x: 676, startPoint y: 93, endPoint x: 760, endPoint y: 93, distance: 84.3
click at [760, 93] on div "t. [PHONE_NUMBER]" at bounding box center [723, 90] width 107 height 16
copy div "[PHONE_NUMBER]"
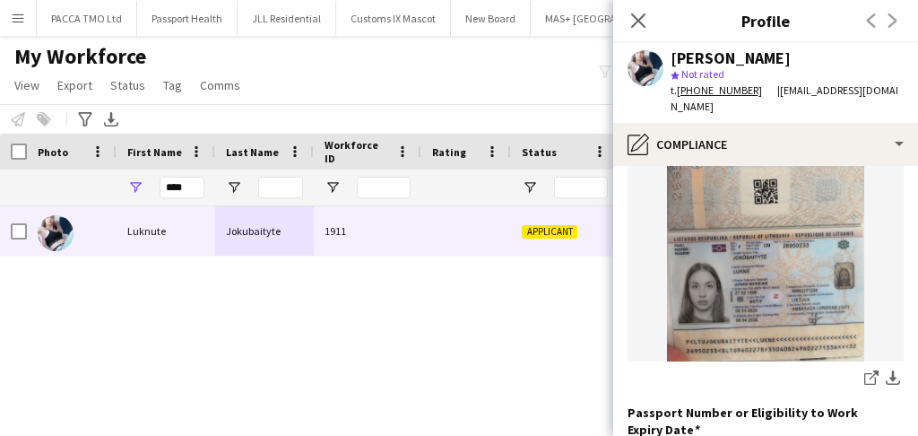
scroll to position [167, 0]
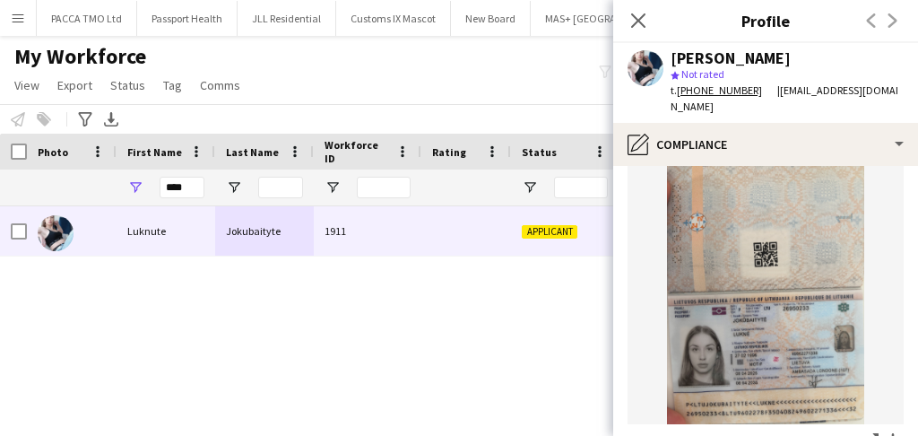
drag, startPoint x: 642, startPoint y: 23, endPoint x: 662, endPoint y: 35, distance: 23.7
click at [653, 27] on div "Close pop-in" at bounding box center [638, 20] width 50 height 41
click at [174, 178] on input "****" at bounding box center [182, 188] width 45 height 22
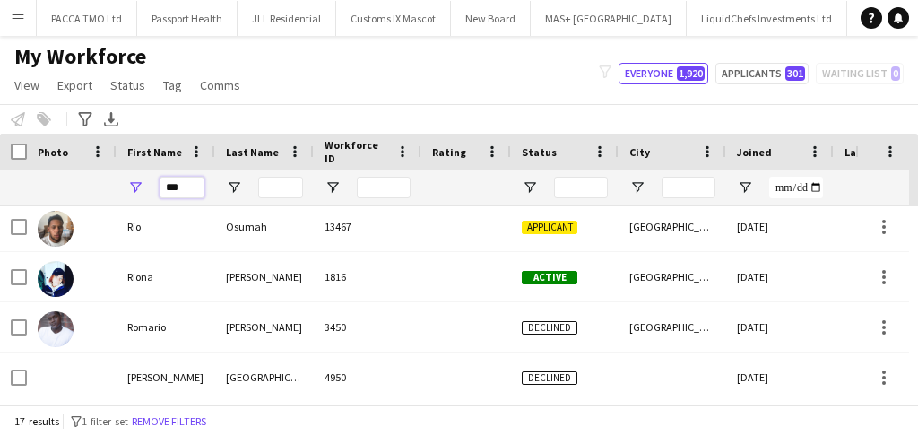
scroll to position [538, 0]
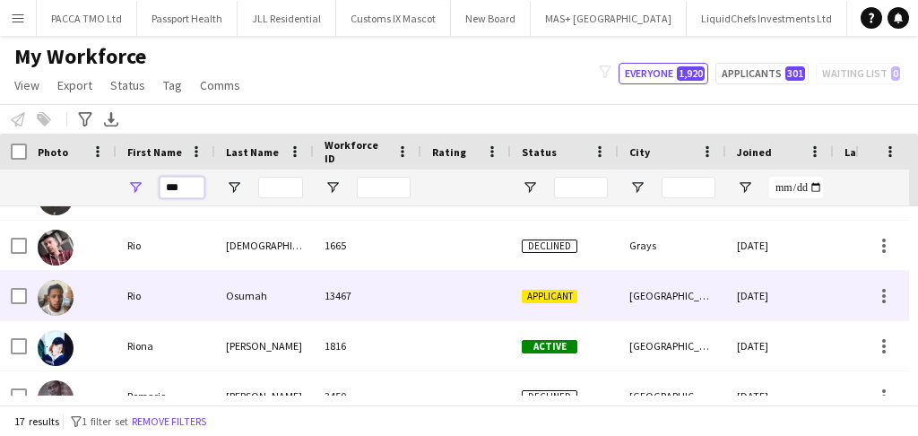
type input "***"
click at [158, 272] on div "Rio" at bounding box center [166, 295] width 99 height 49
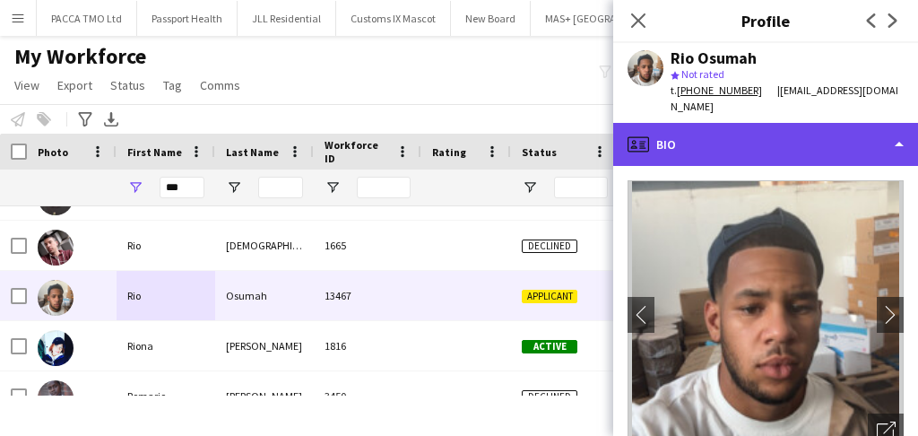
click at [757, 132] on div "profile Bio" at bounding box center [765, 144] width 305 height 43
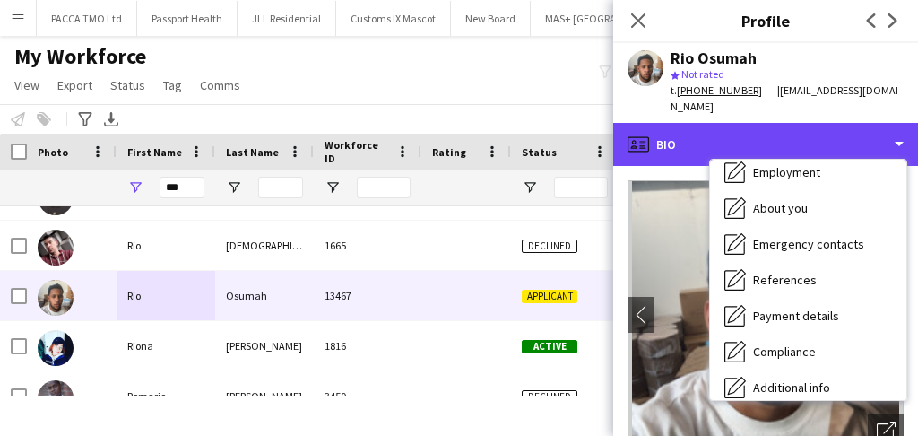
scroll to position [179, 0]
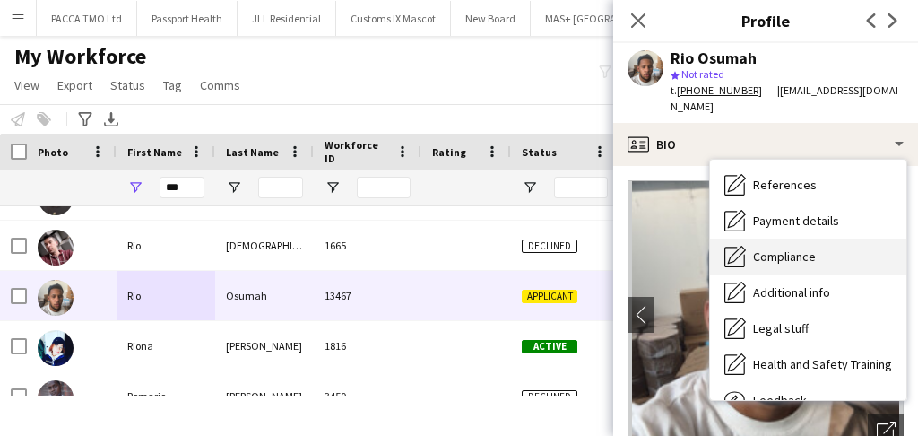
click at [800, 238] on div "Compliance Compliance" at bounding box center [808, 256] width 196 height 36
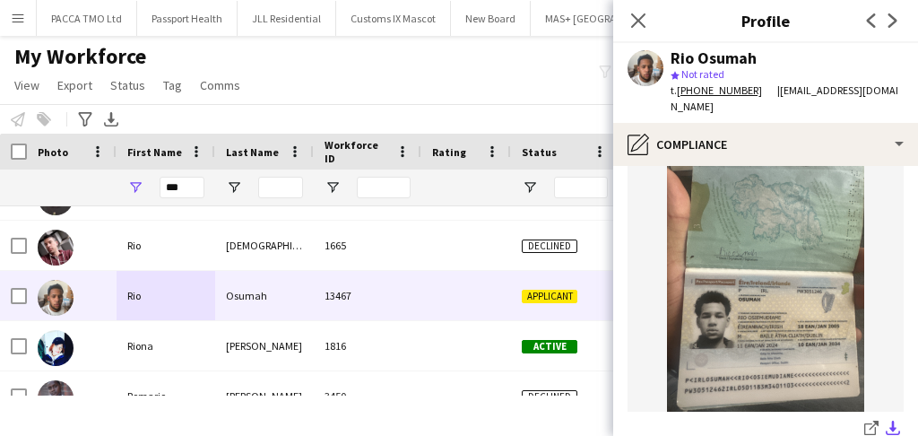
click at [886, 420] on app-icon "download-bottom" at bounding box center [893, 428] width 14 height 17
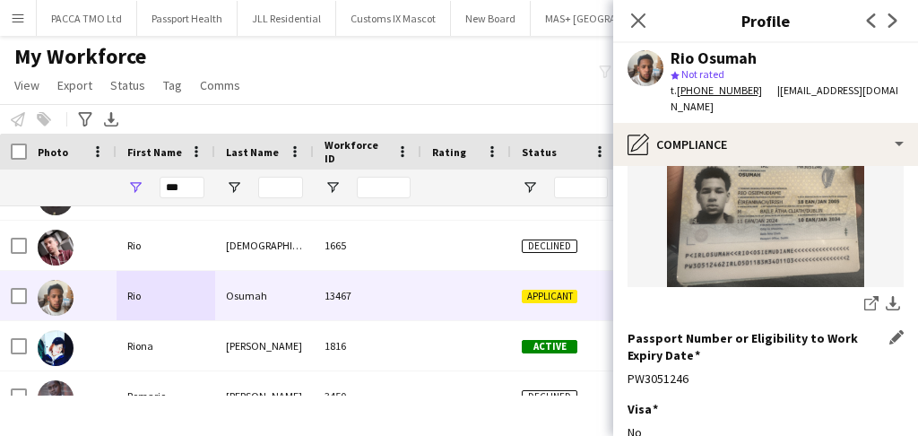
scroll to position [298, 0]
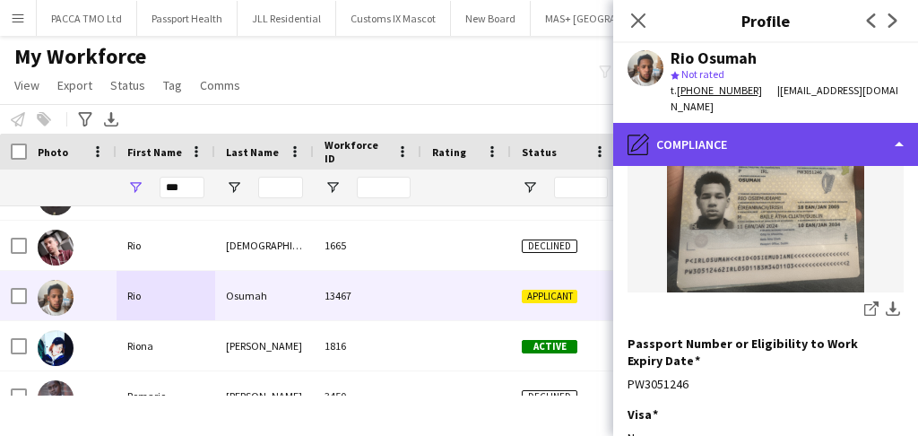
click at [739, 133] on div "pencil4 Compliance" at bounding box center [765, 144] width 305 height 43
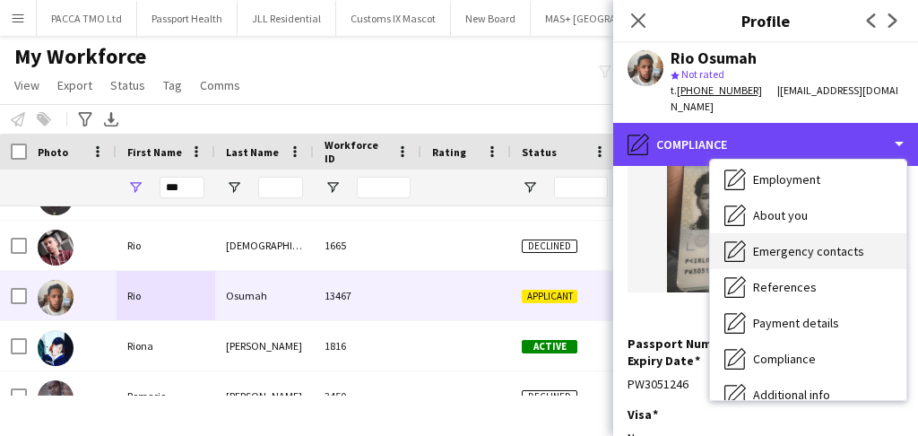
scroll to position [0, 0]
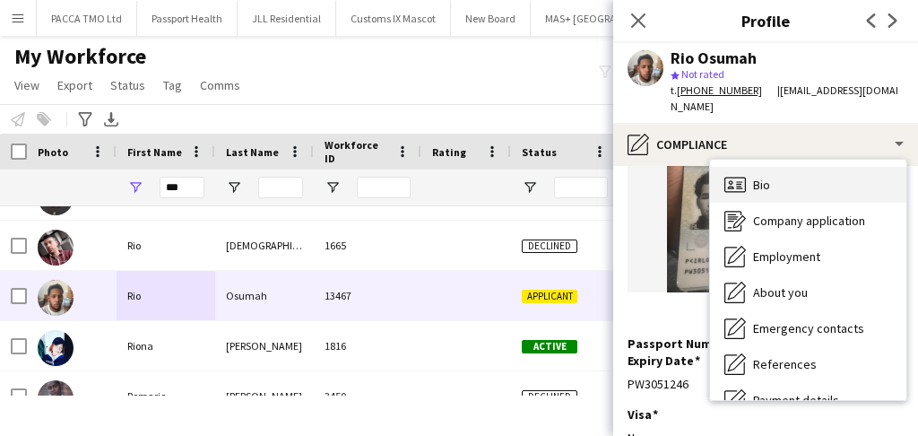
click at [770, 175] on div "Bio Bio" at bounding box center [808, 185] width 196 height 36
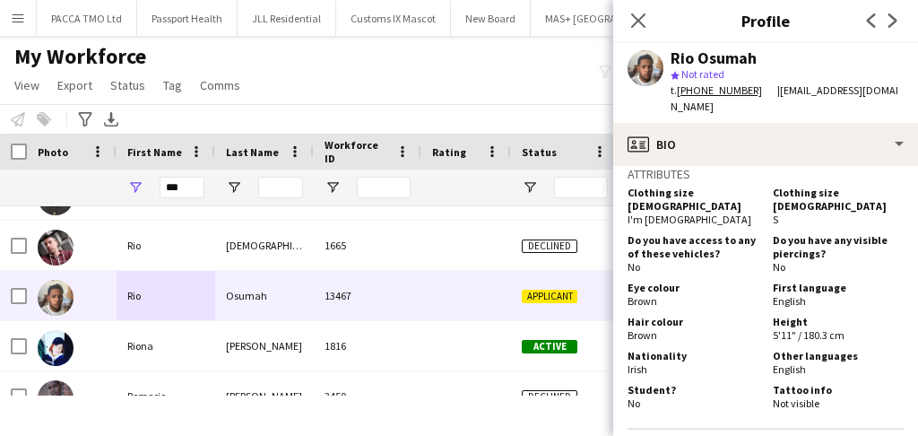
scroll to position [717, 0]
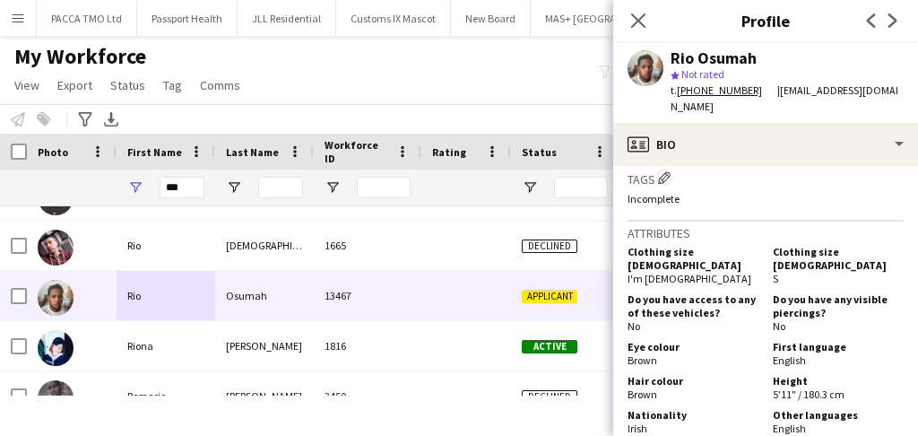
click at [627, 32] on div "Close pop-in" at bounding box center [638, 20] width 50 height 41
drag, startPoint x: 633, startPoint y: 22, endPoint x: 622, endPoint y: 26, distance: 11.3
click at [625, 25] on div "Close pop-in" at bounding box center [638, 20] width 50 height 41
click at [644, 20] on icon "Close pop-in" at bounding box center [637, 20] width 17 height 17
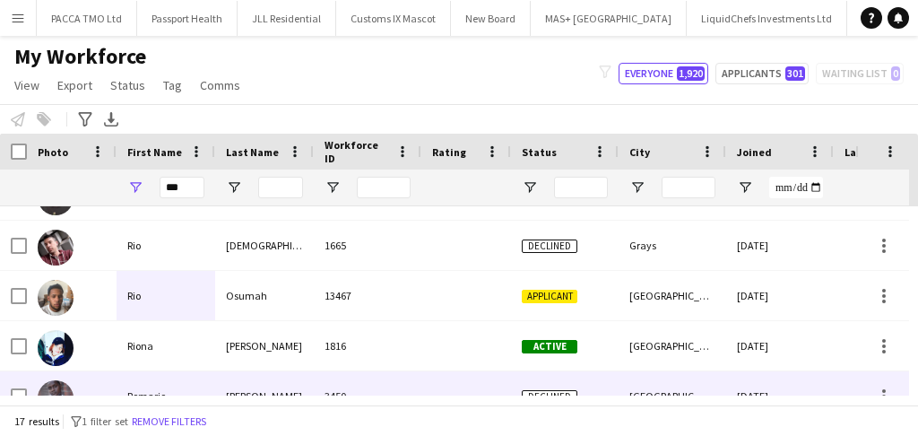
scroll to position [0, 0]
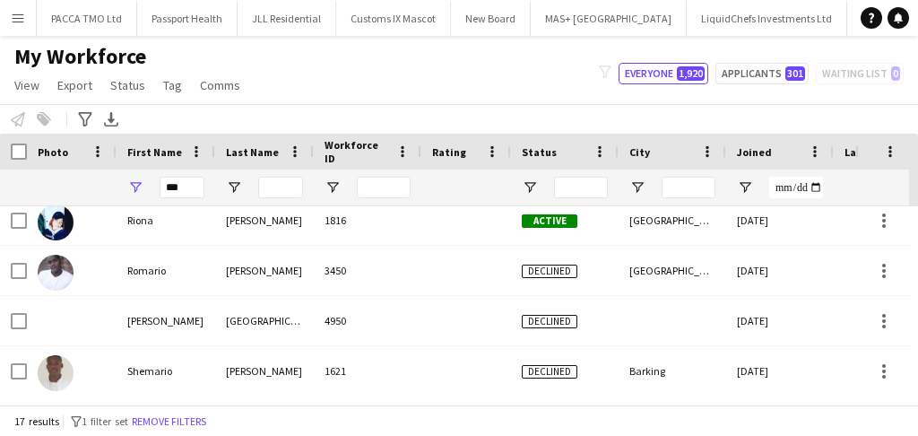
click at [762, 60] on div "My Workforce View Views Default view New view Update view Delete view Edit name…" at bounding box center [459, 73] width 918 height 61
click at [760, 70] on button "Applicants 301" at bounding box center [761, 74] width 93 height 22
type input "**********"
